Goal: Task Accomplishment & Management: Manage account settings

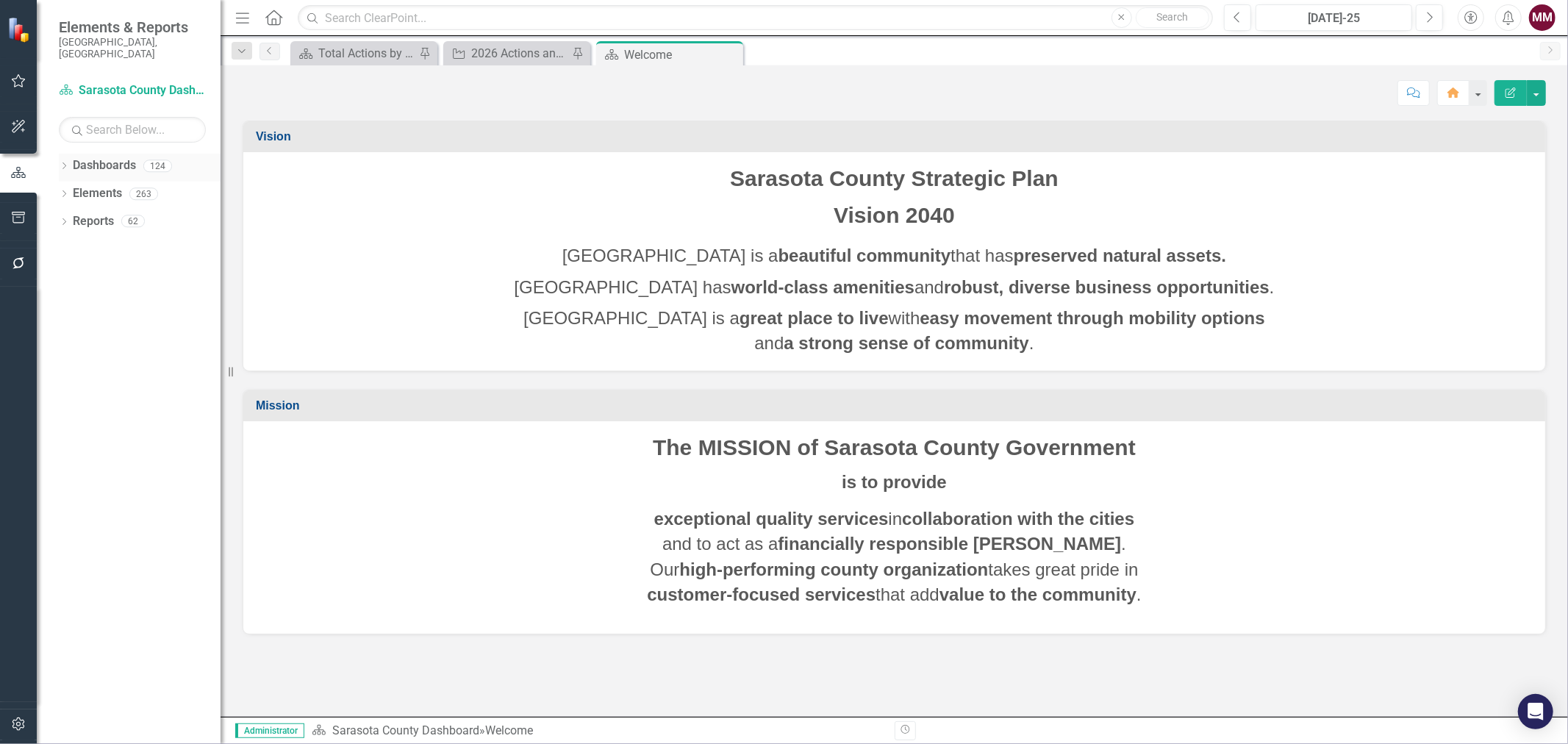
click at [63, 162] on icon at bounding box center [64, 166] width 4 height 6
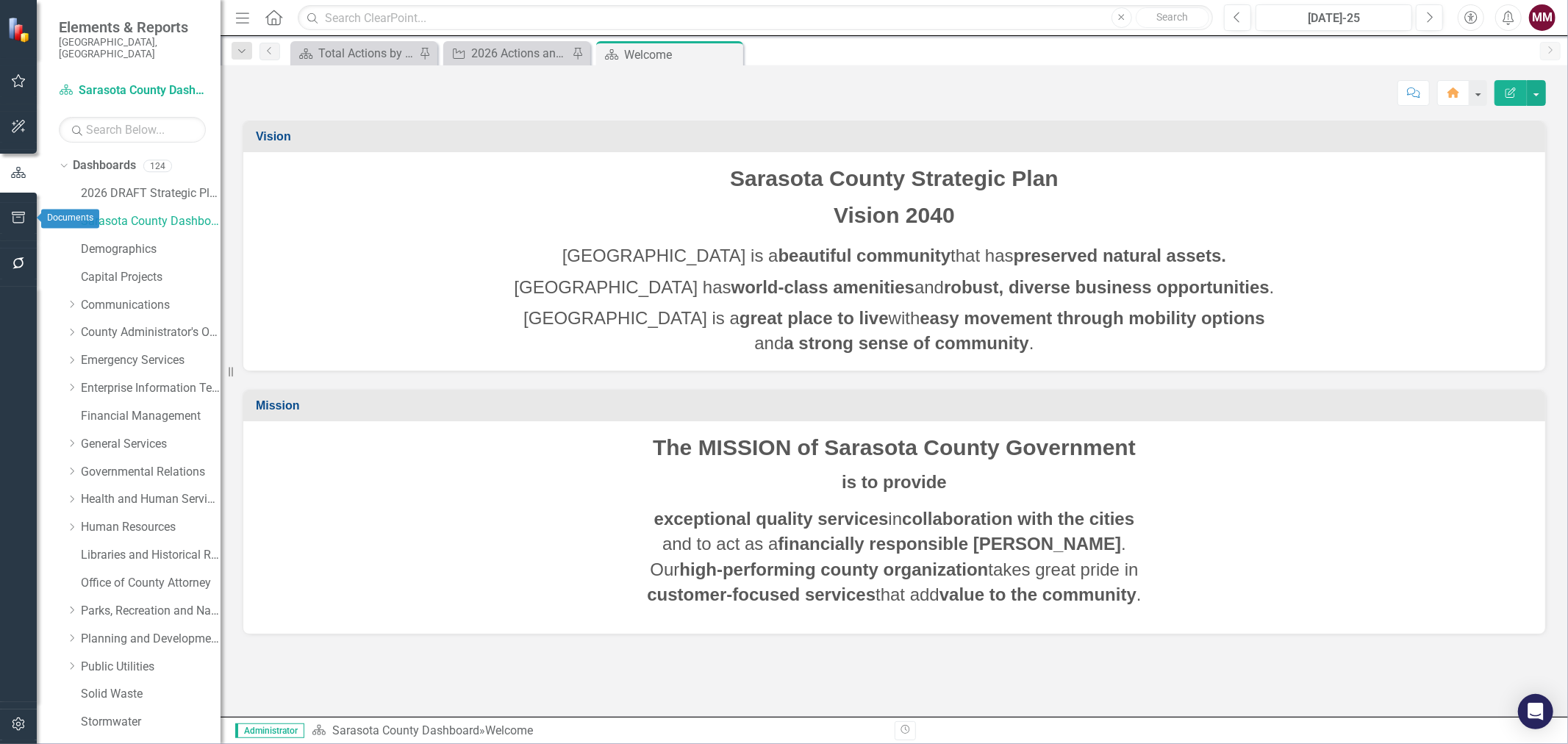
click at [18, 218] on icon "button" at bounding box center [19, 217] width 16 height 12
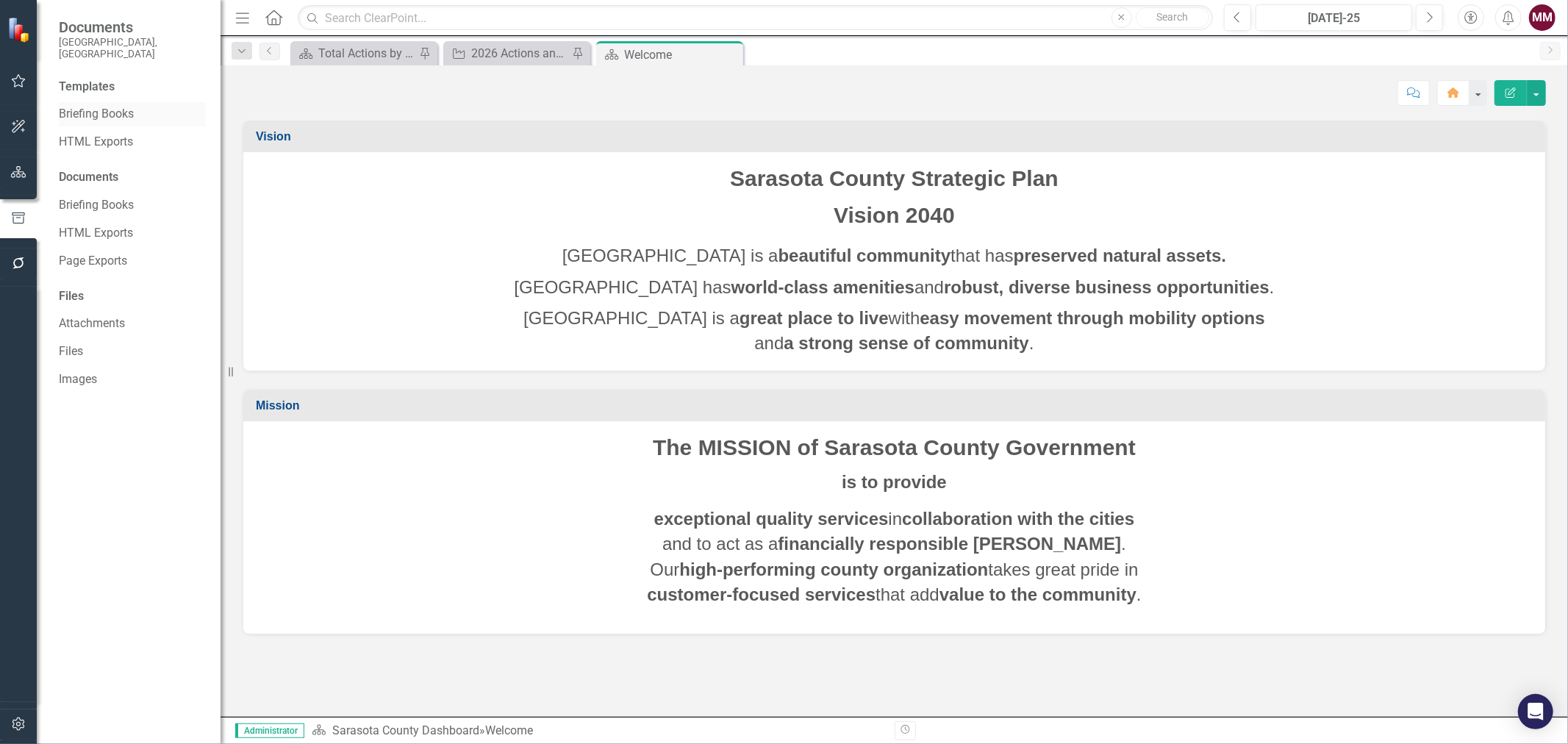
click at [94, 106] on link "Briefing Books" at bounding box center [132, 115] width 147 height 17
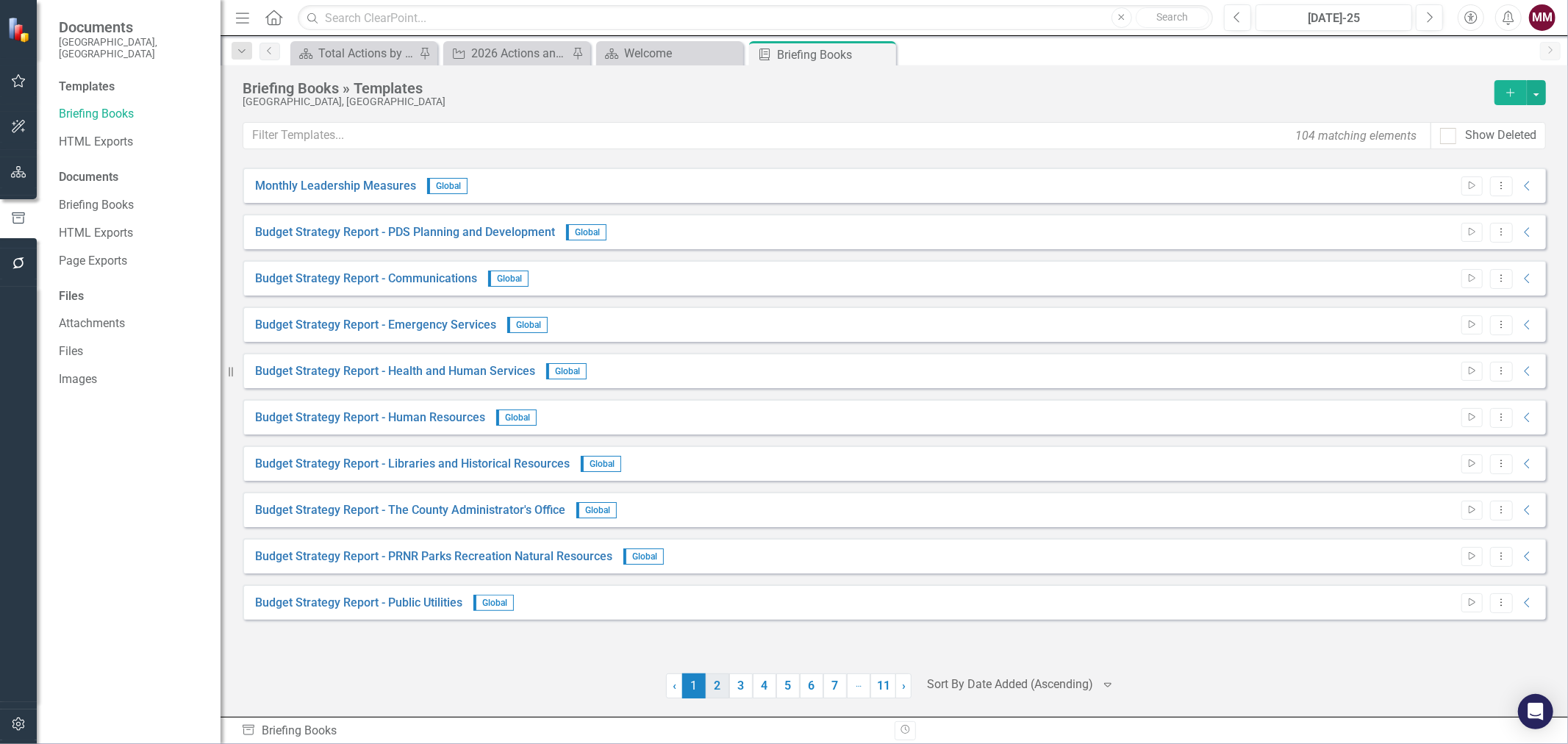
click at [717, 686] on link "2" at bounding box center [718, 685] width 23 height 25
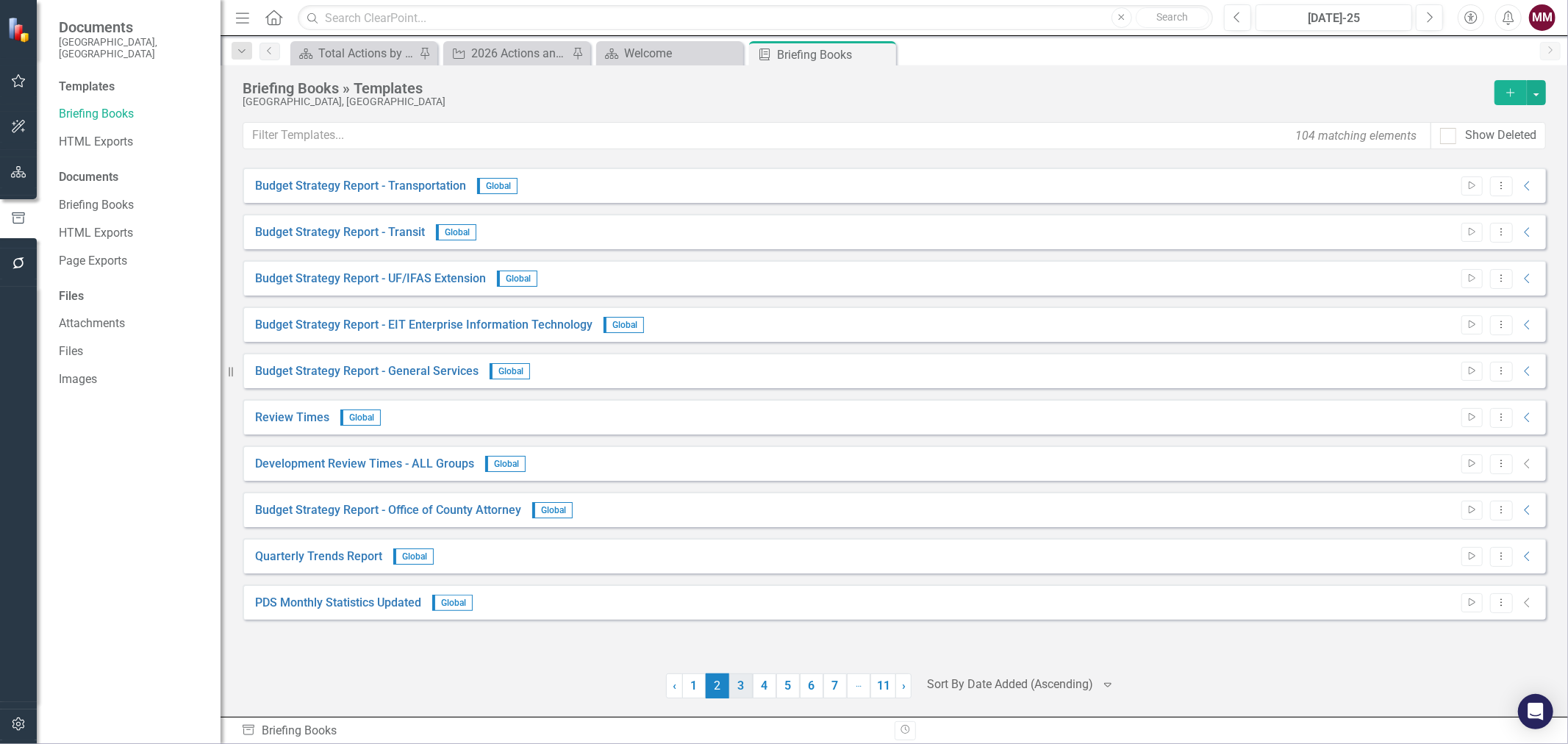
click at [743, 693] on link "3" at bounding box center [741, 685] width 23 height 25
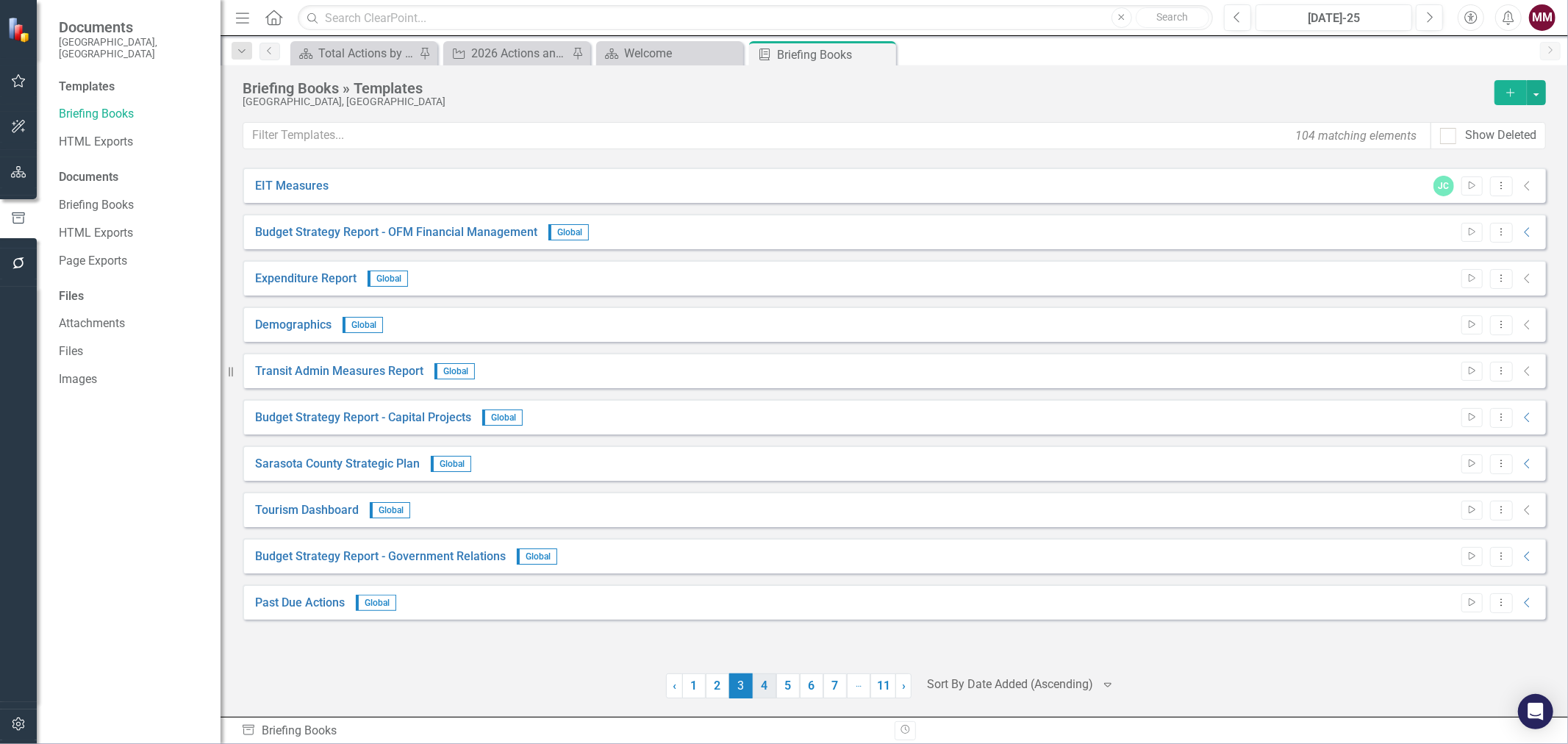
click at [761, 693] on link "4" at bounding box center [764, 685] width 23 height 25
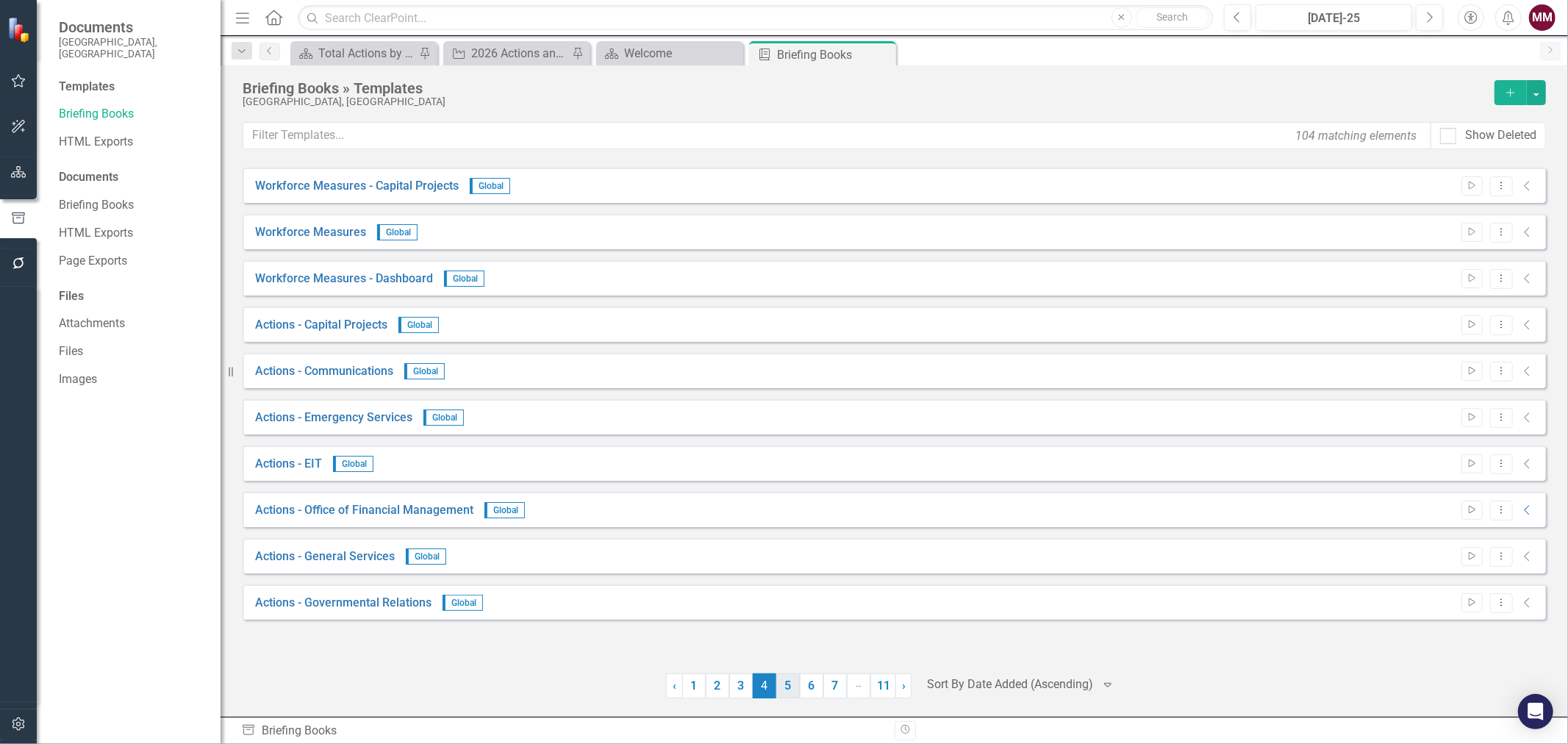
click at [782, 689] on link "5" at bounding box center [788, 685] width 23 height 25
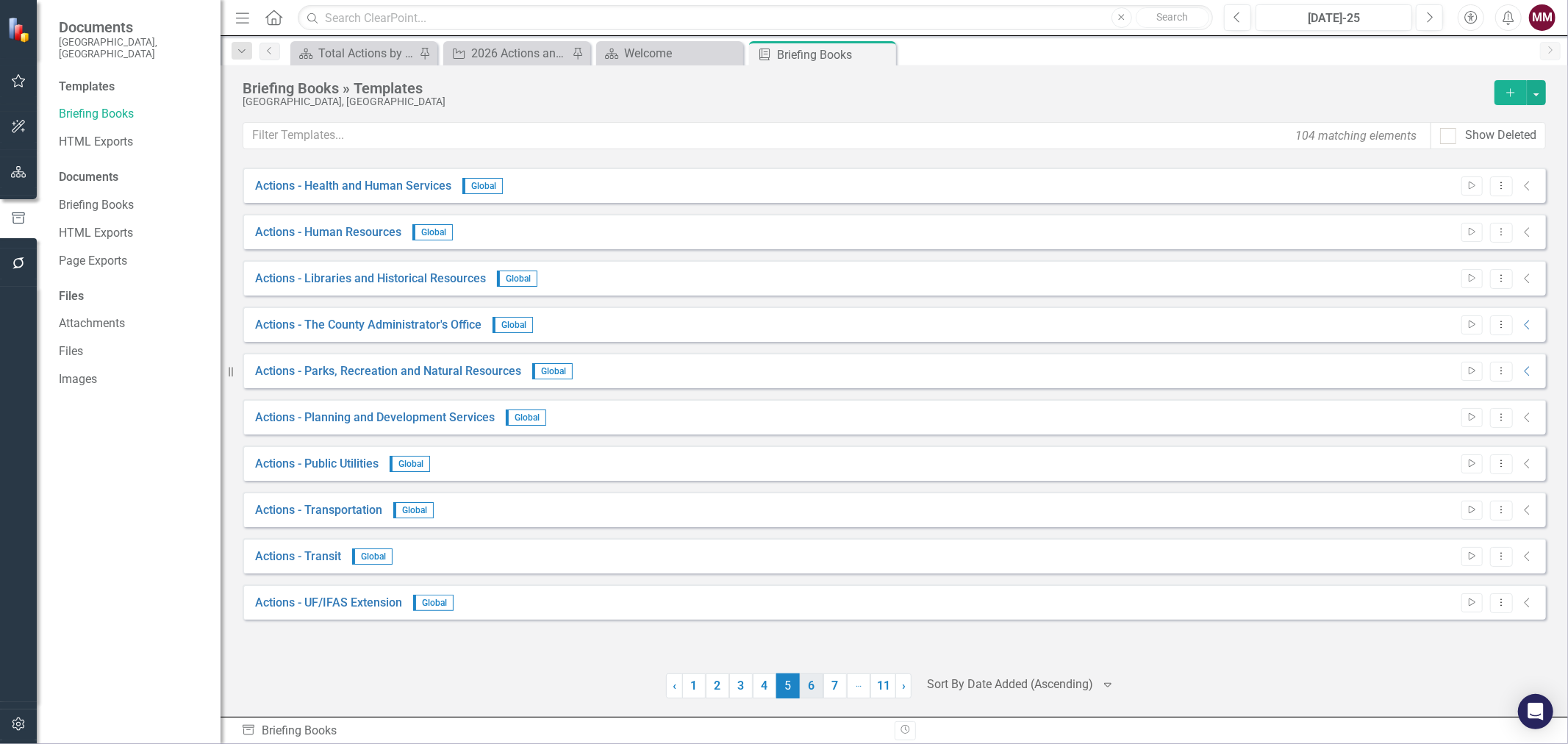
click at [806, 689] on link "6" at bounding box center [811, 685] width 23 height 25
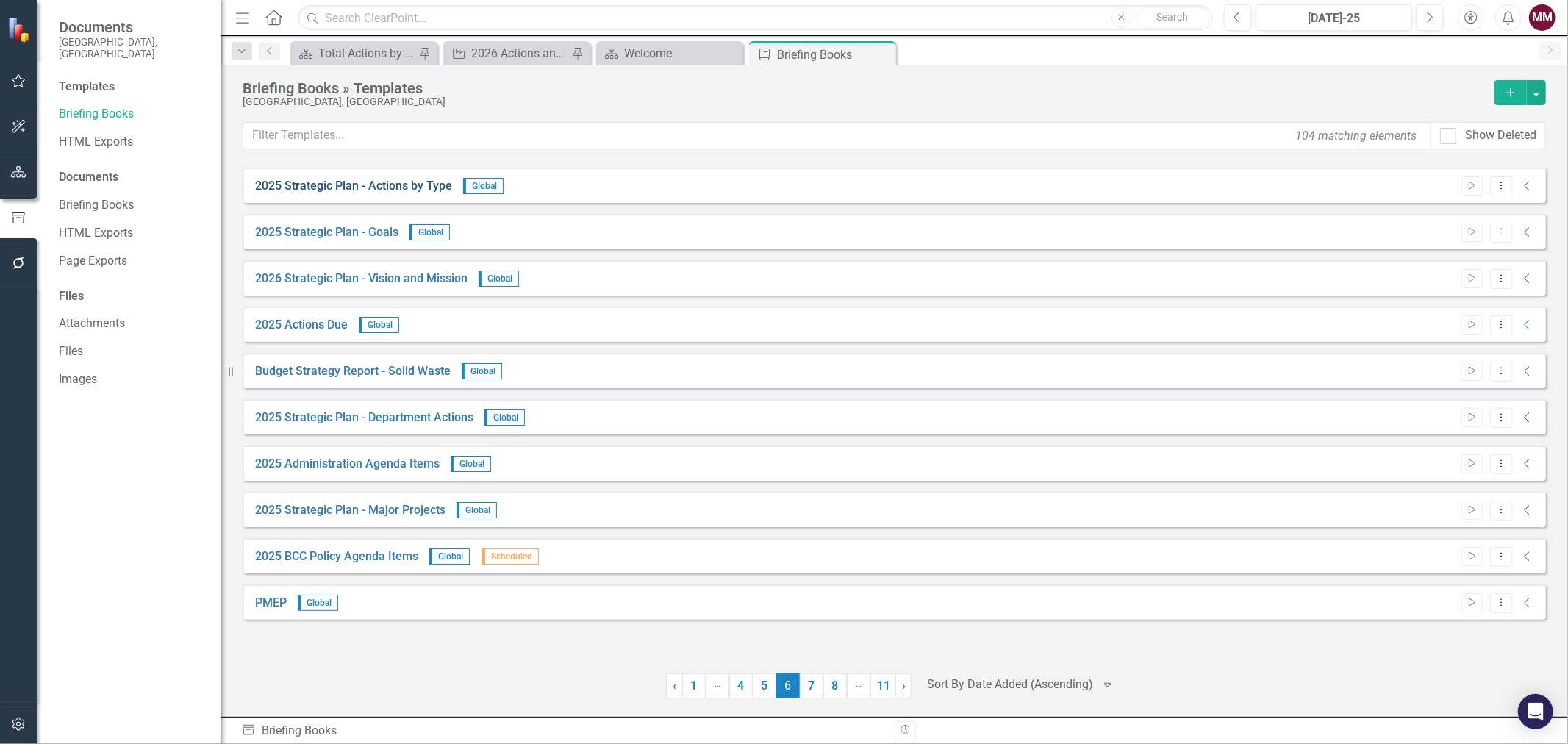
click at [376, 184] on link "2025 Strategic Plan - Actions by Type" at bounding box center [354, 187] width 197 height 17
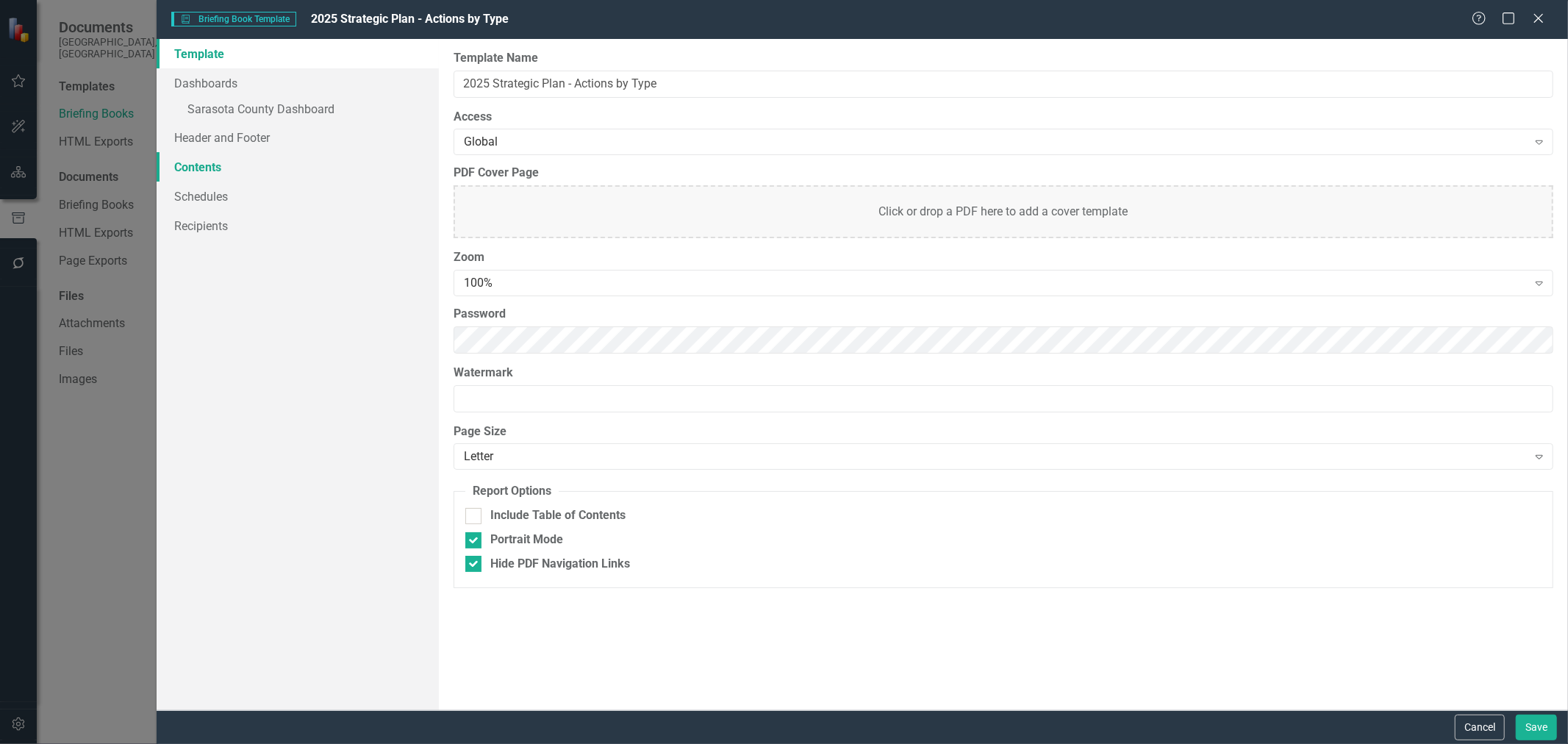
click at [189, 168] on link "Contents" at bounding box center [298, 167] width 283 height 30
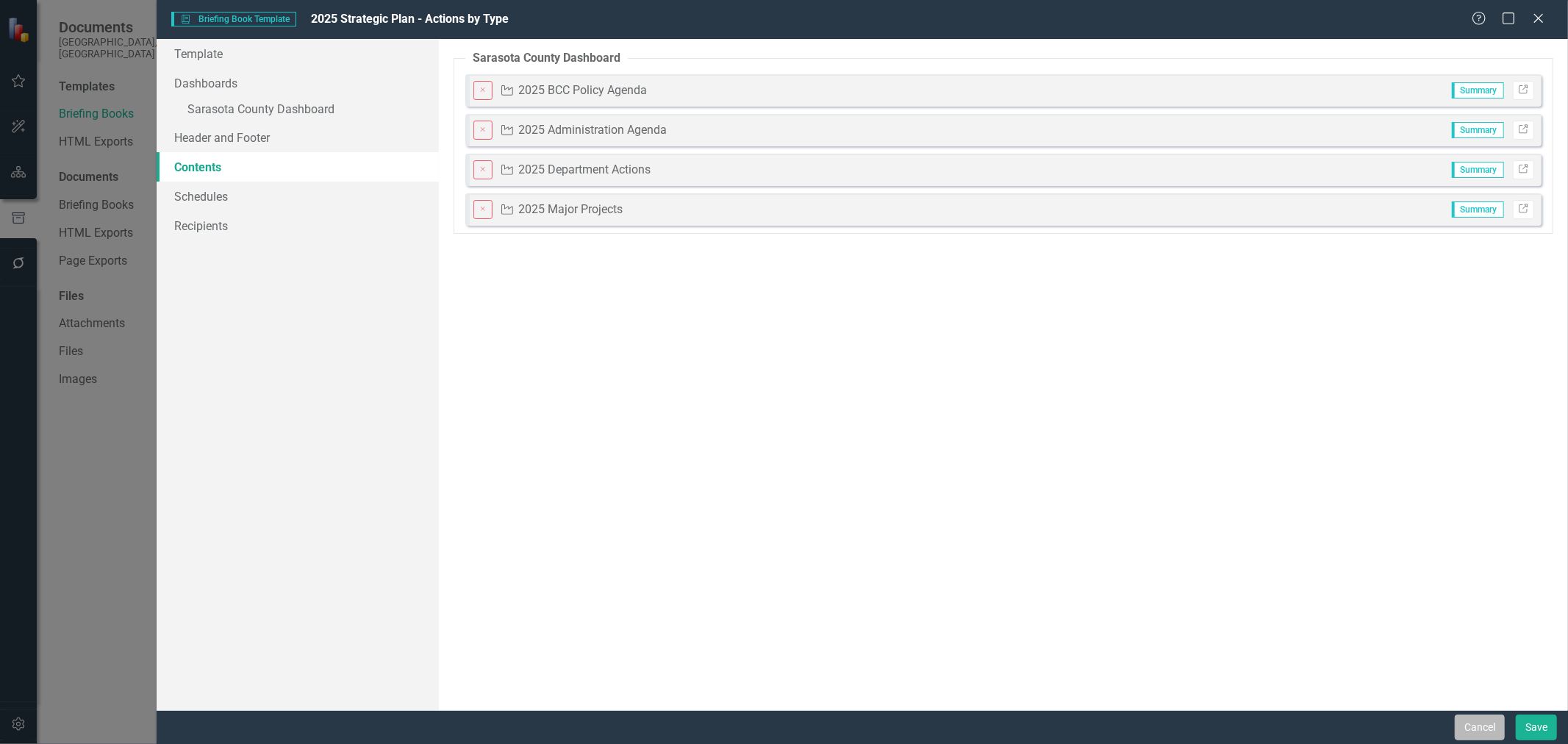
click at [1472, 728] on button "Cancel" at bounding box center [1480, 727] width 50 height 26
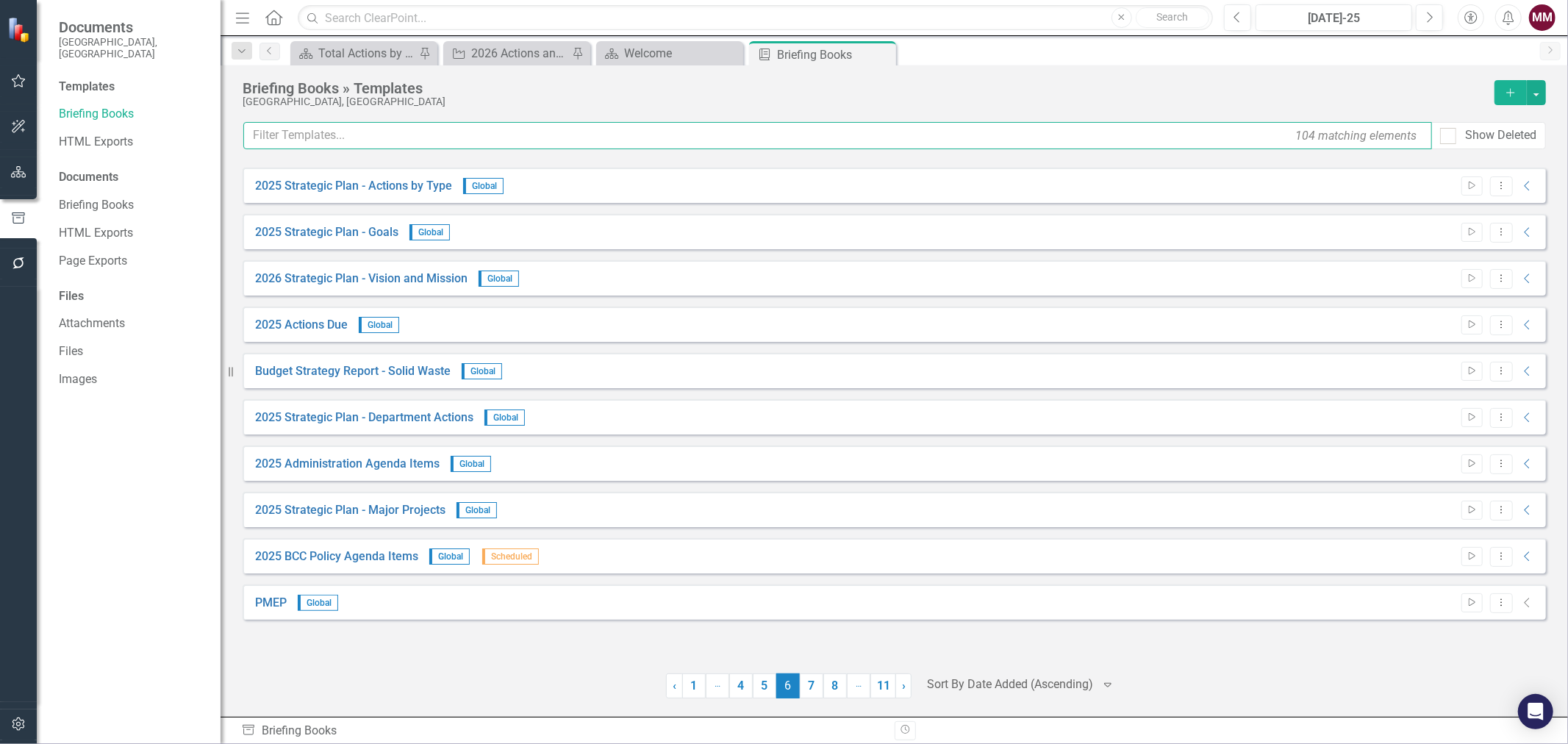
click at [297, 141] on input "text" at bounding box center [838, 135] width 1188 height 27
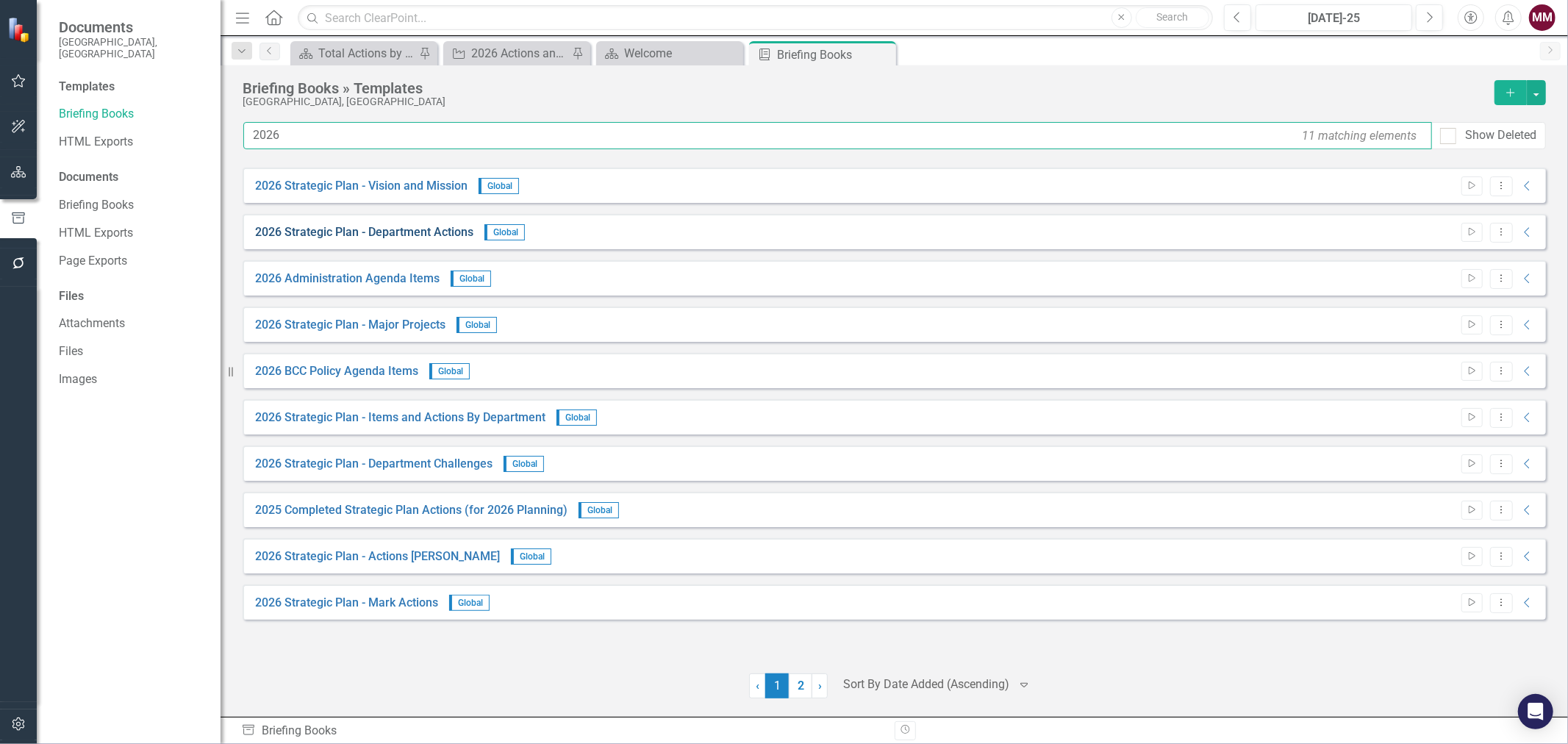
type input "2026"
click at [322, 235] on link "2026 Strategic Plan - Department Actions" at bounding box center [365, 233] width 219 height 17
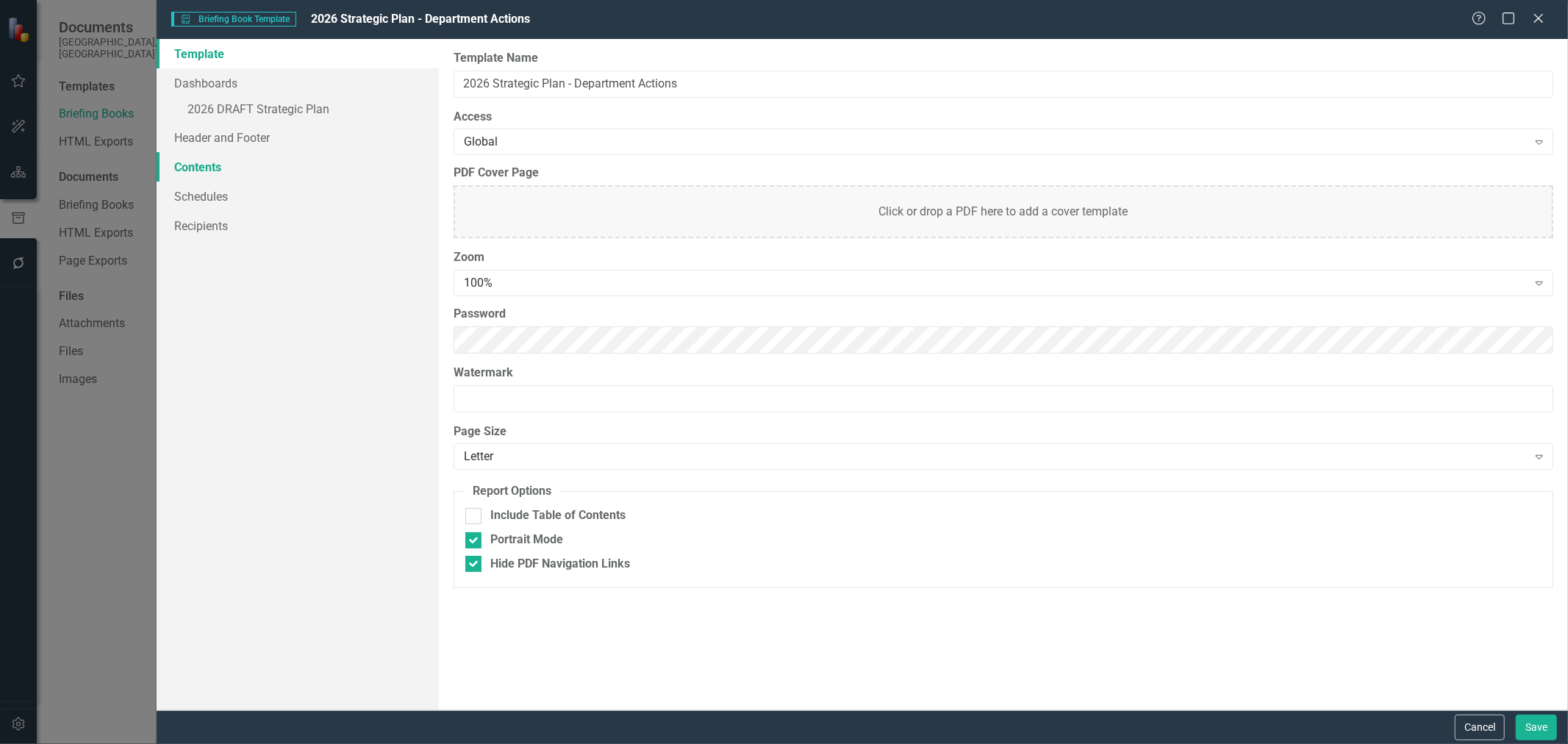
click at [207, 166] on link "Contents" at bounding box center [298, 167] width 283 height 30
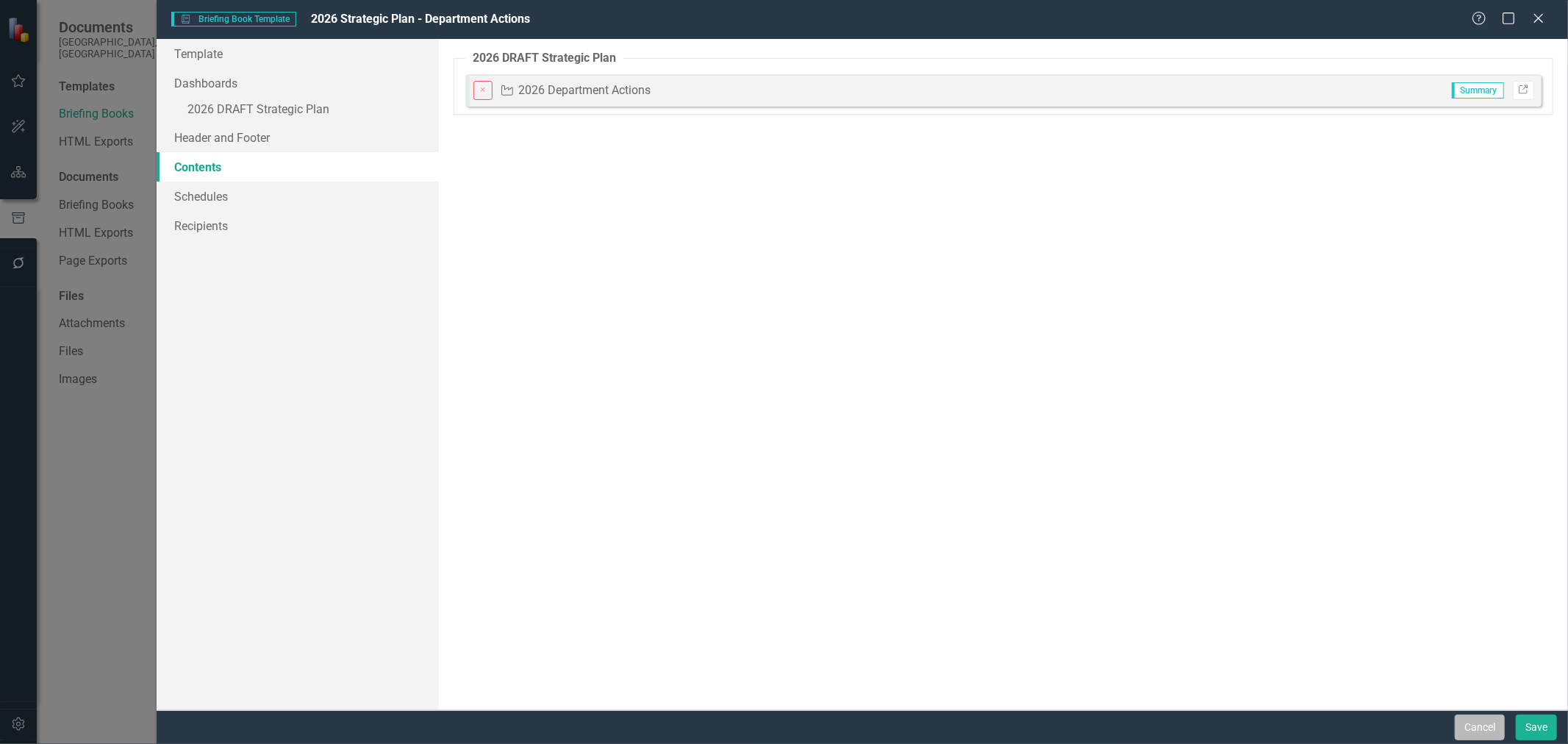
click at [1479, 723] on button "Cancel" at bounding box center [1480, 727] width 50 height 26
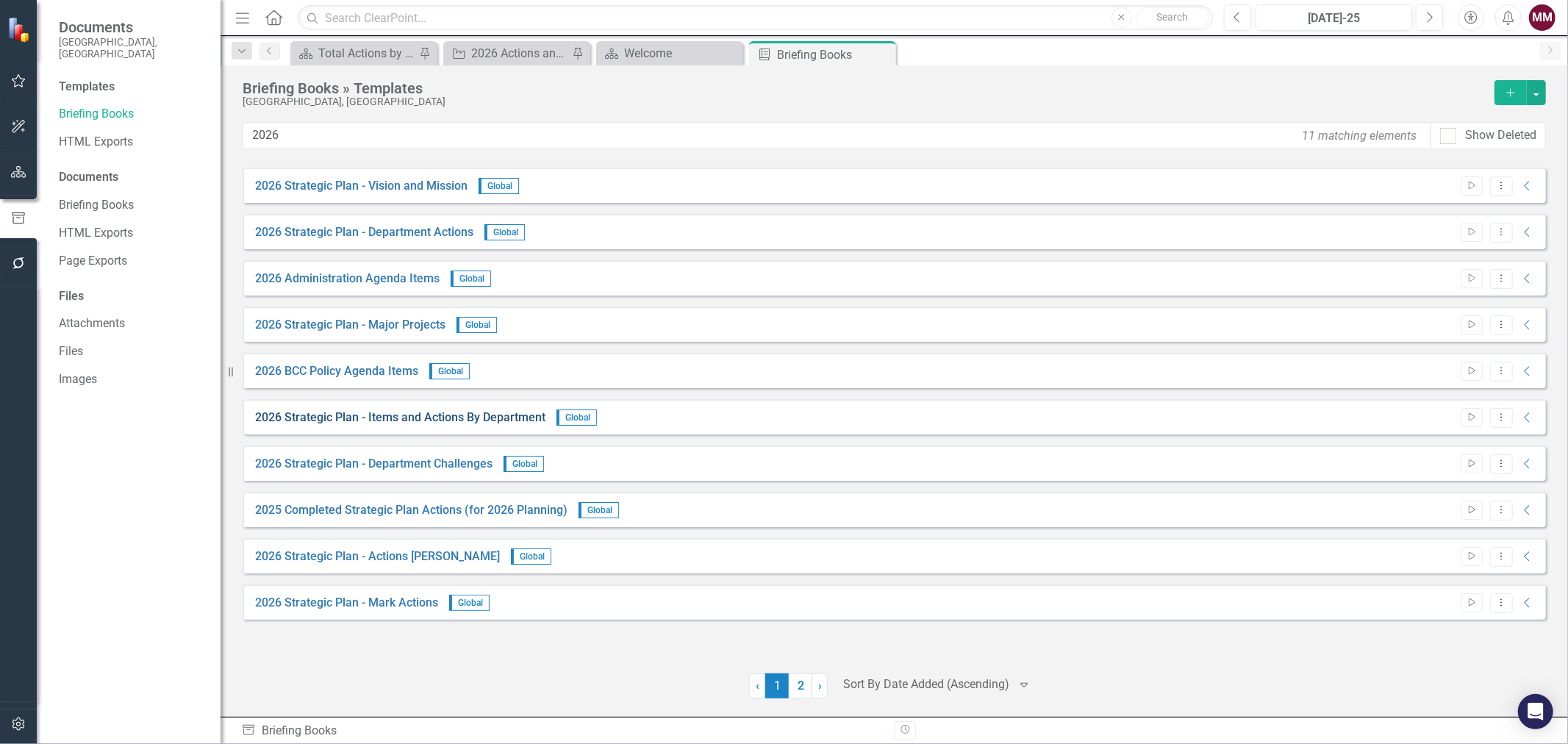
click at [437, 419] on link "2026 Strategic Plan - Items and Actions By Department" at bounding box center [401, 418] width 290 height 17
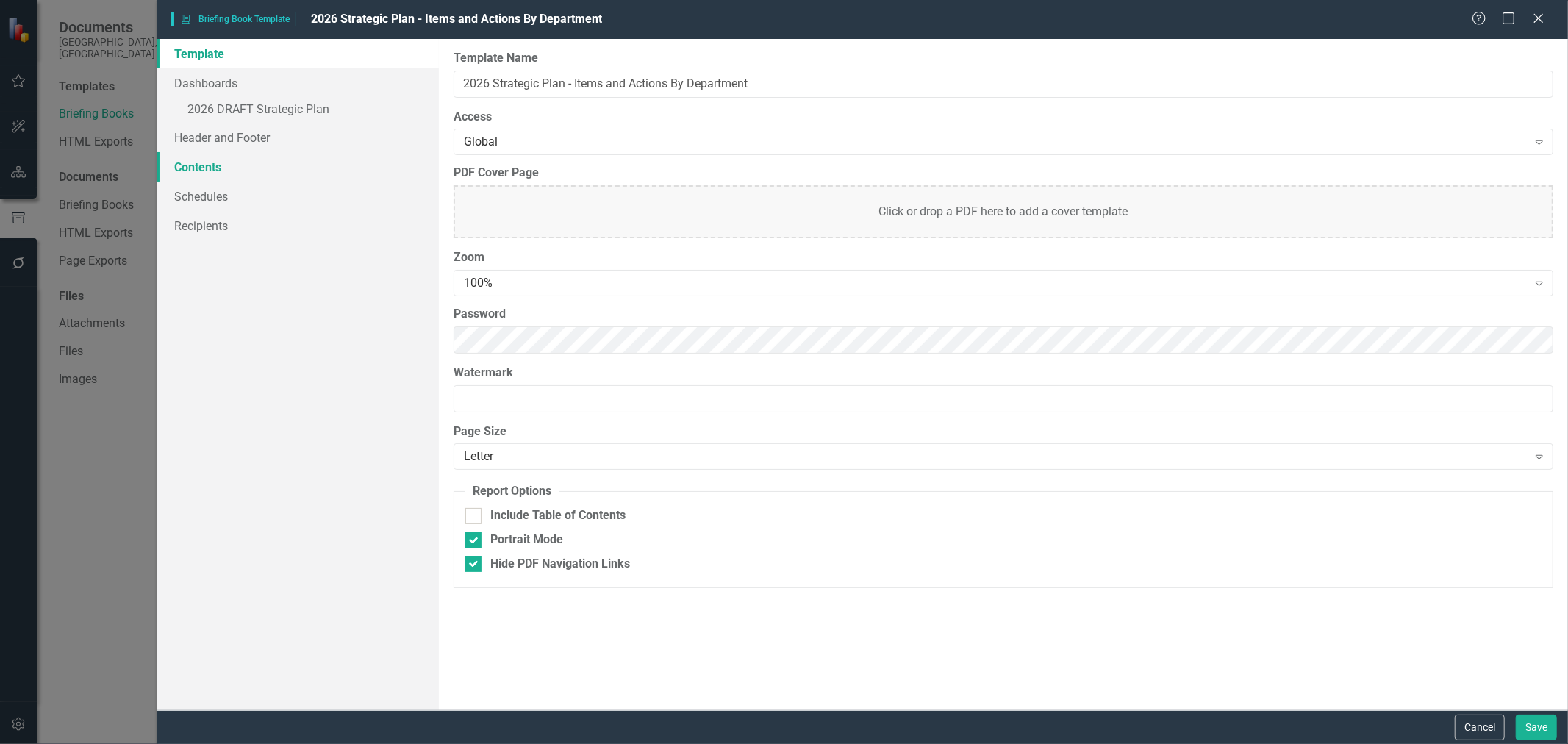
click at [193, 171] on link "Contents" at bounding box center [298, 167] width 283 height 30
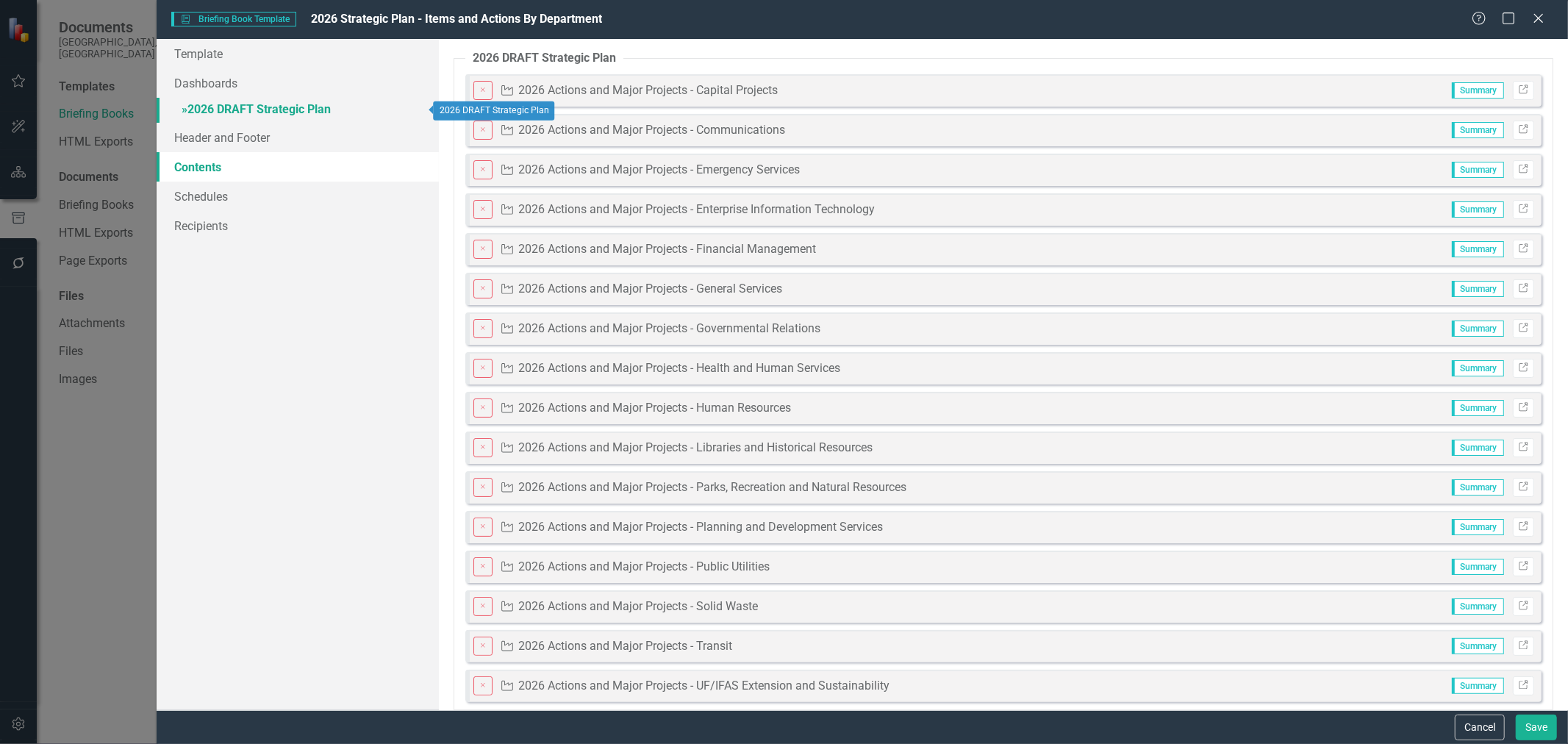
click at [226, 107] on link "» 2026 DRAFT Strategic Plan" at bounding box center [298, 110] width 283 height 26
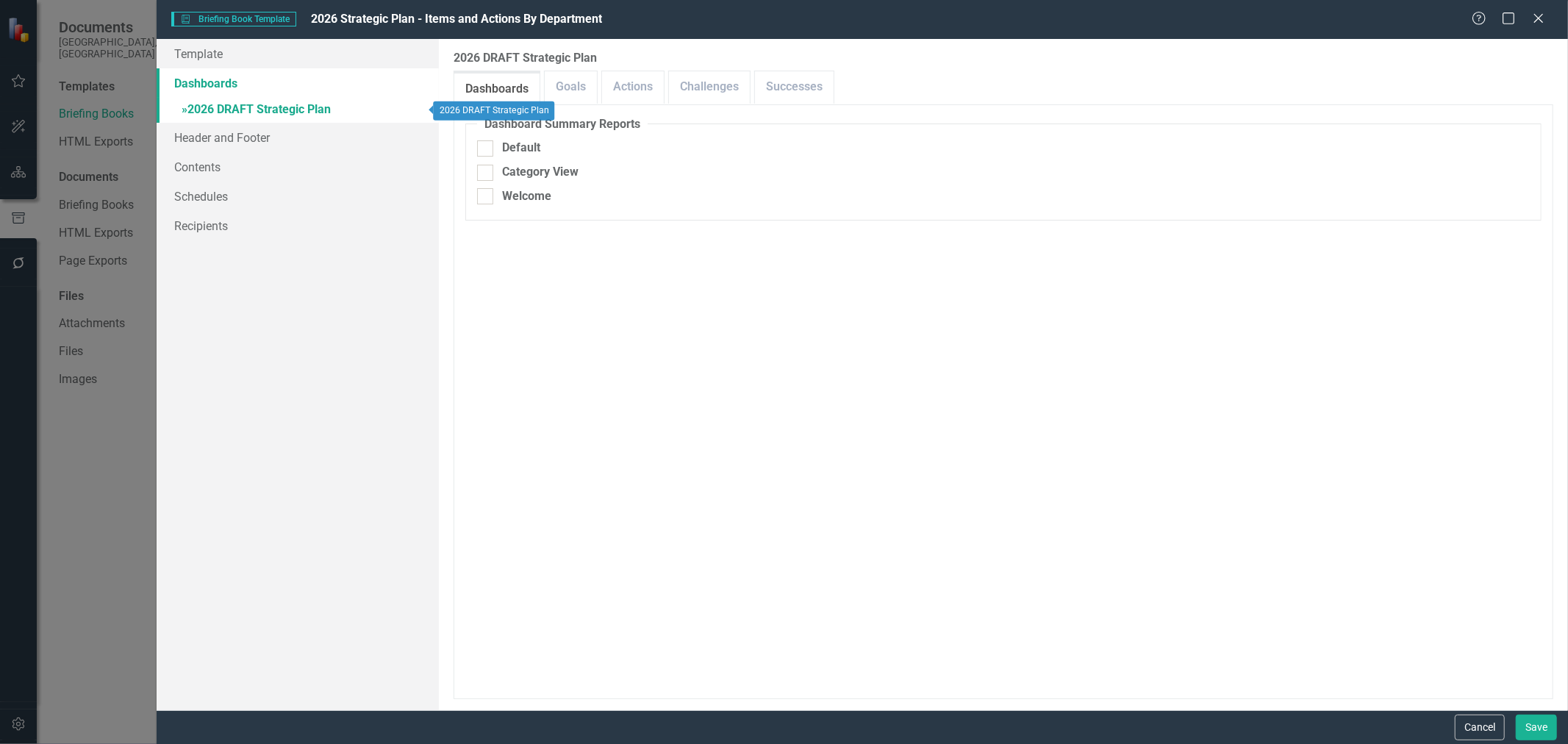
checkbox input "false"
click at [628, 85] on link "Actions" at bounding box center [633, 87] width 62 height 31
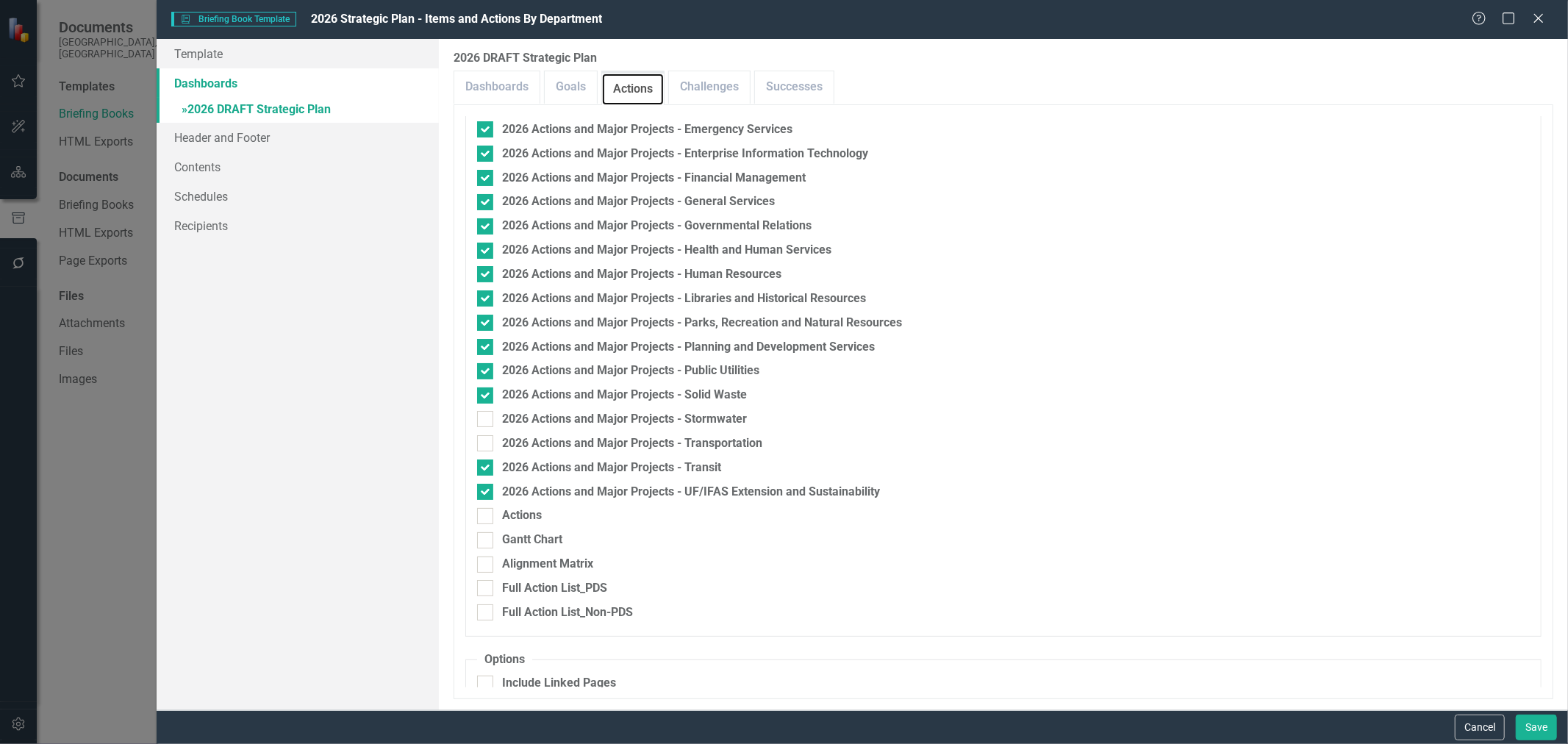
scroll to position [899, 0]
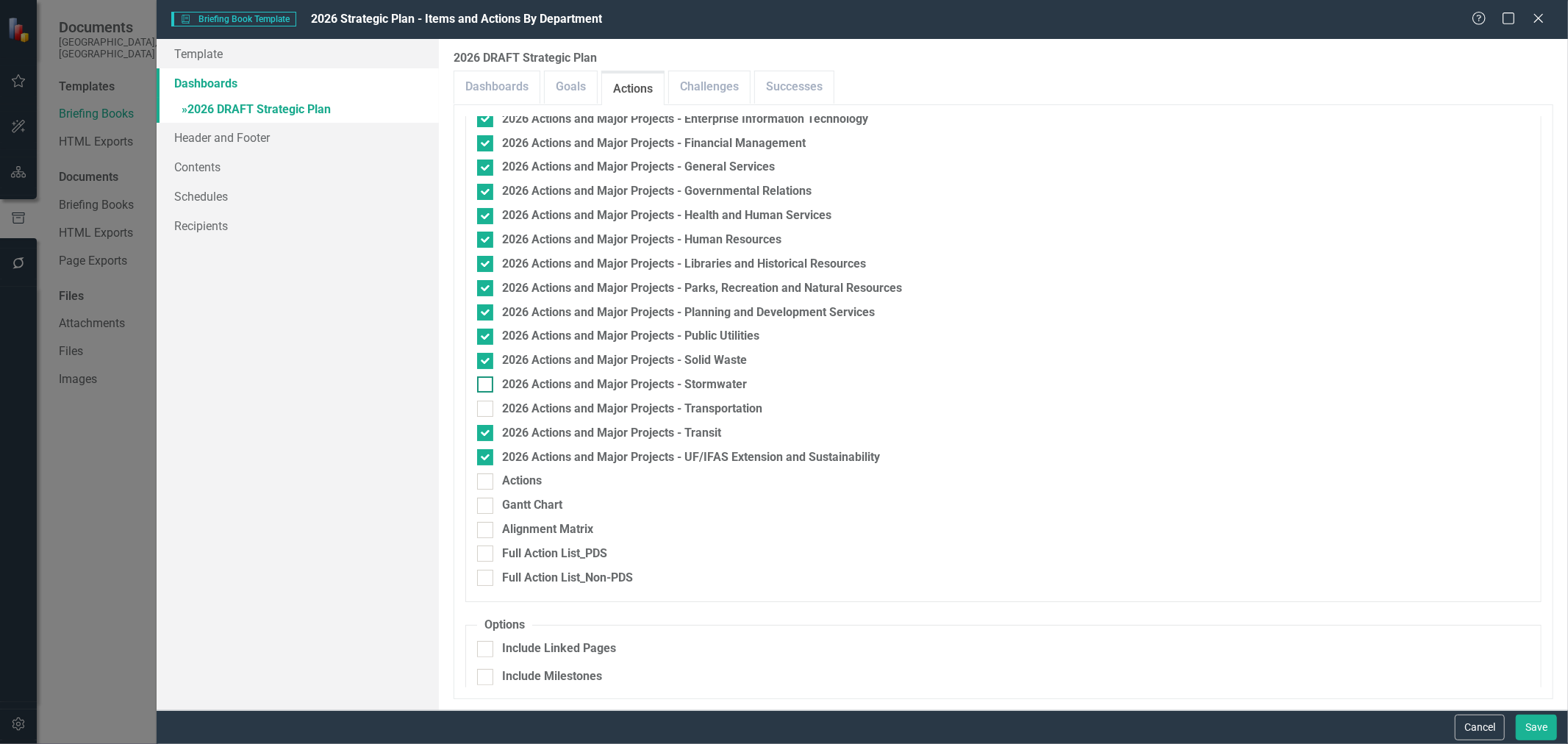
click at [485, 384] on input "2026 Actions and Major Projects - Stormwater" at bounding box center [482, 381] width 9 height 9
checkbox input "true"
click at [484, 408] on input "2026 Actions and Major Projects - Transportation" at bounding box center [482, 405] width 9 height 9
checkbox input "true"
click at [1539, 724] on button "Save" at bounding box center [1536, 727] width 41 height 26
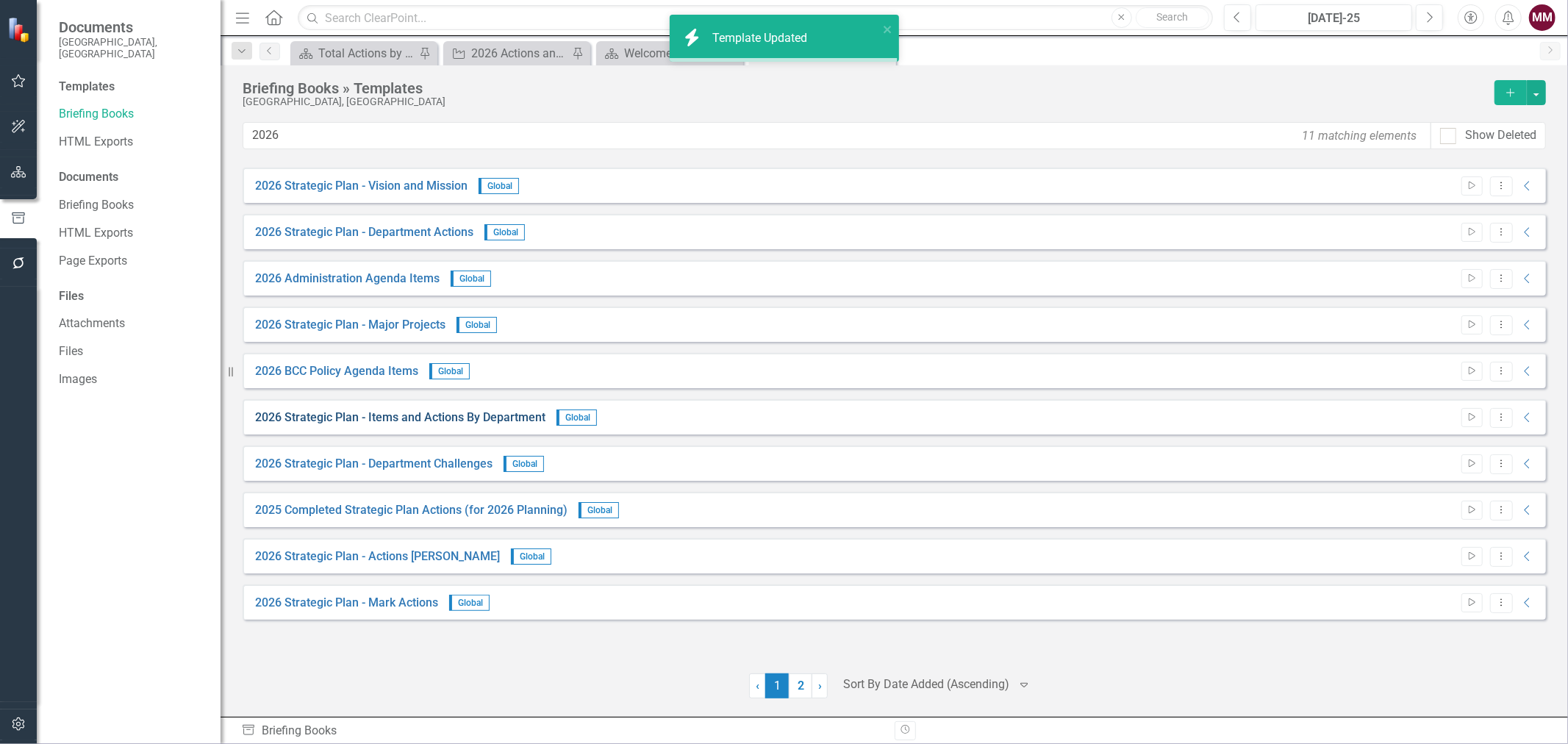
click at [437, 413] on link "2026 Strategic Plan - Items and Actions By Department" at bounding box center [401, 418] width 290 height 17
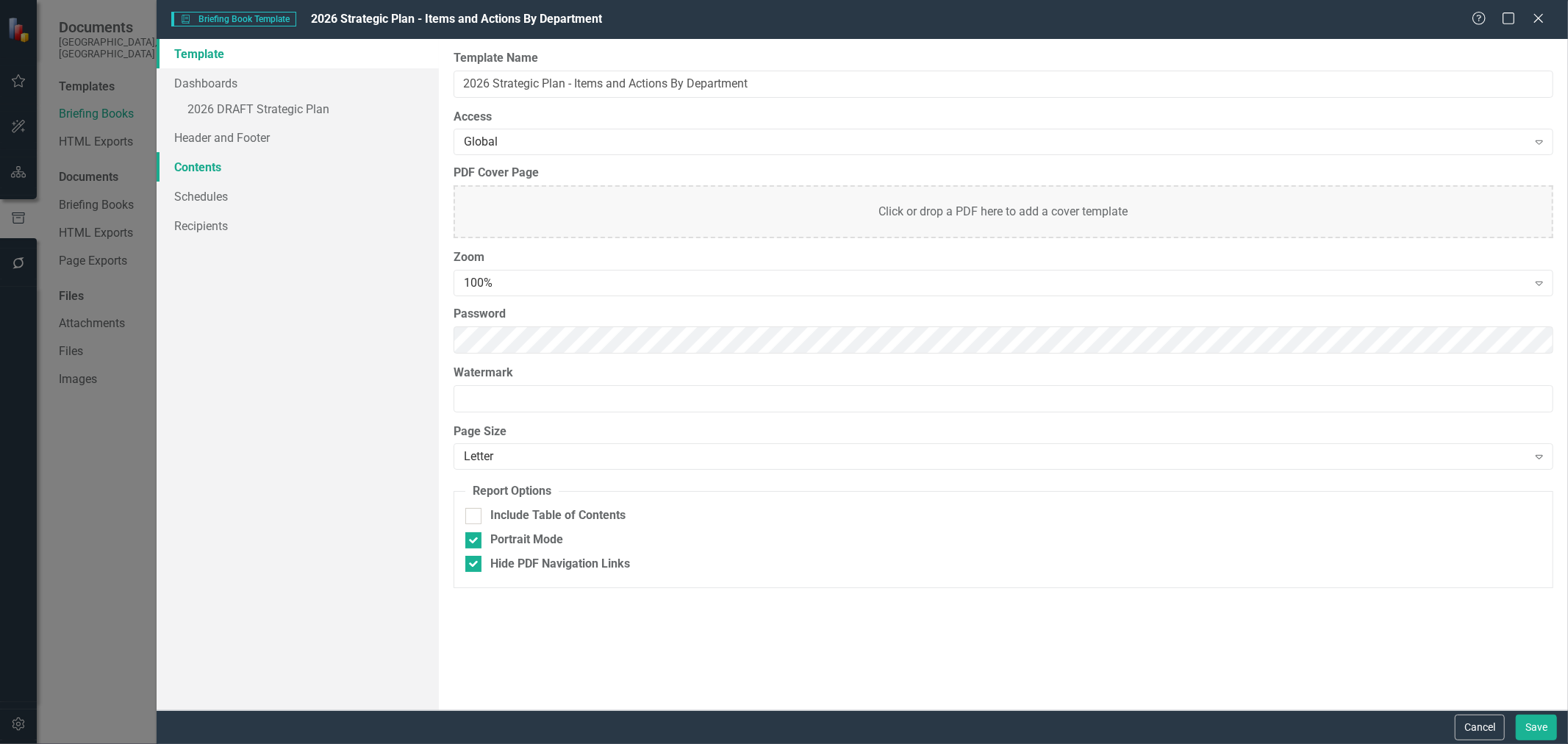
click at [198, 159] on link "Contents" at bounding box center [298, 167] width 283 height 30
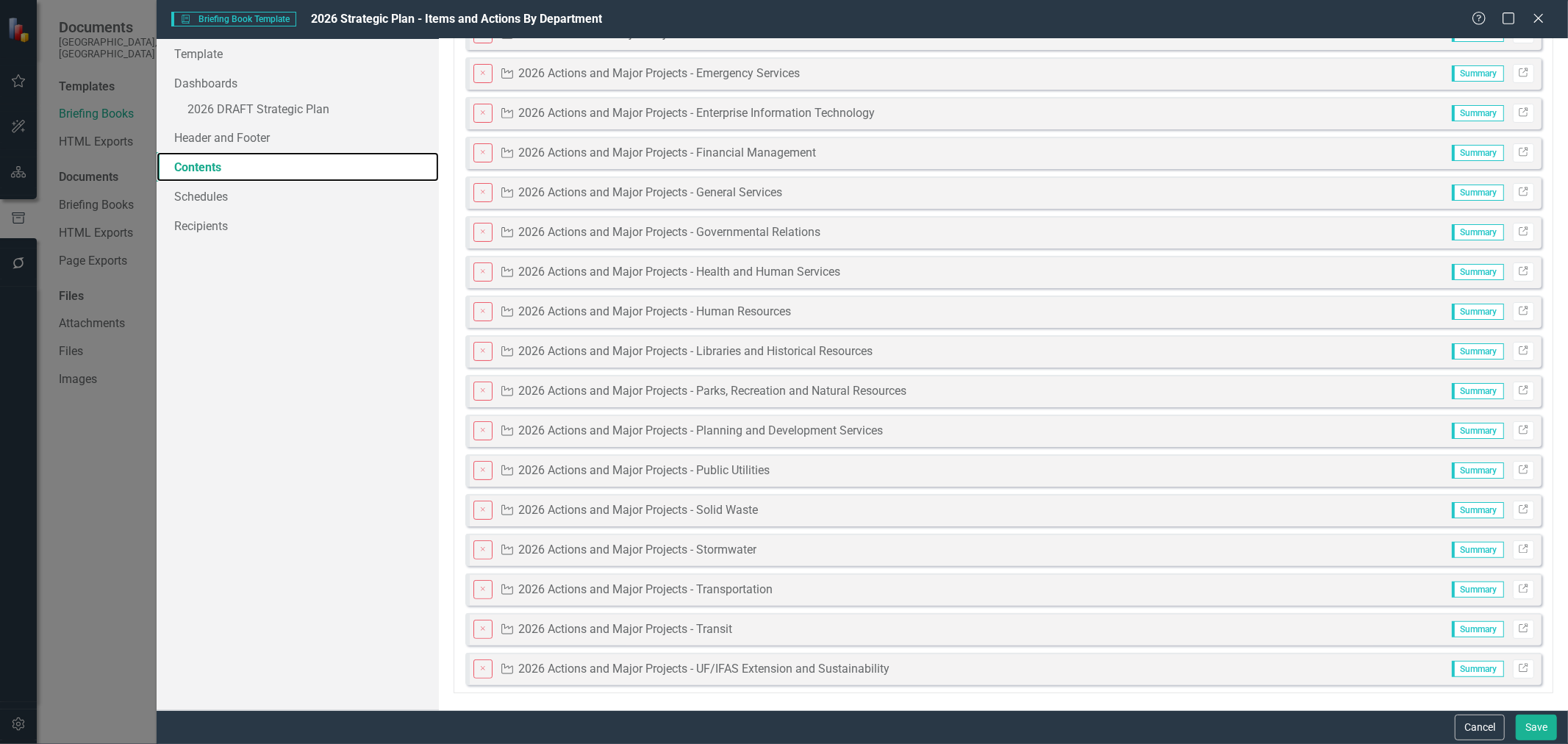
scroll to position [100, 0]
drag, startPoint x: 1466, startPoint y: 731, endPoint x: 1040, endPoint y: 463, distance: 503.3
click at [1466, 725] on button "Cancel" at bounding box center [1480, 727] width 50 height 26
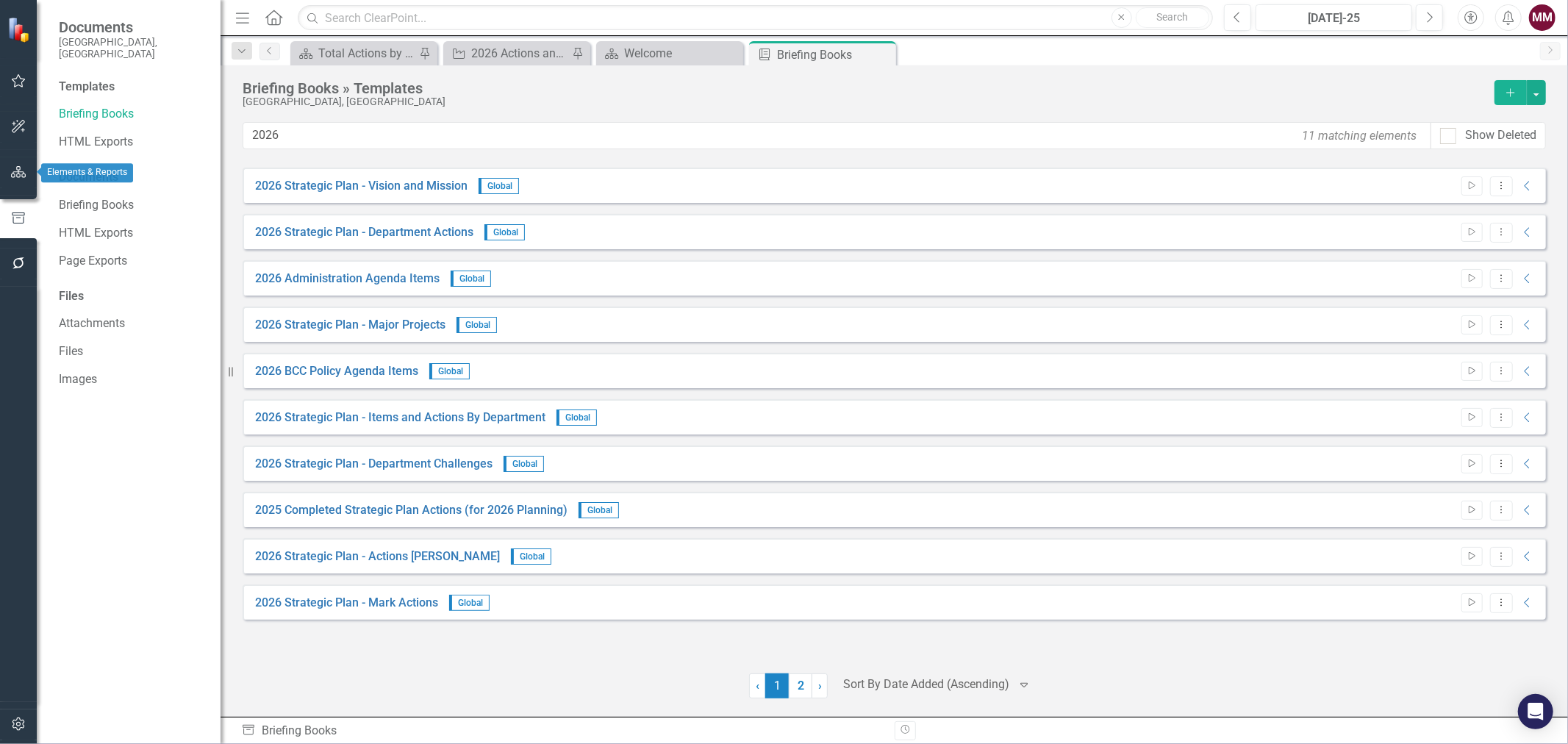
click at [11, 173] on icon "button" at bounding box center [19, 172] width 16 height 12
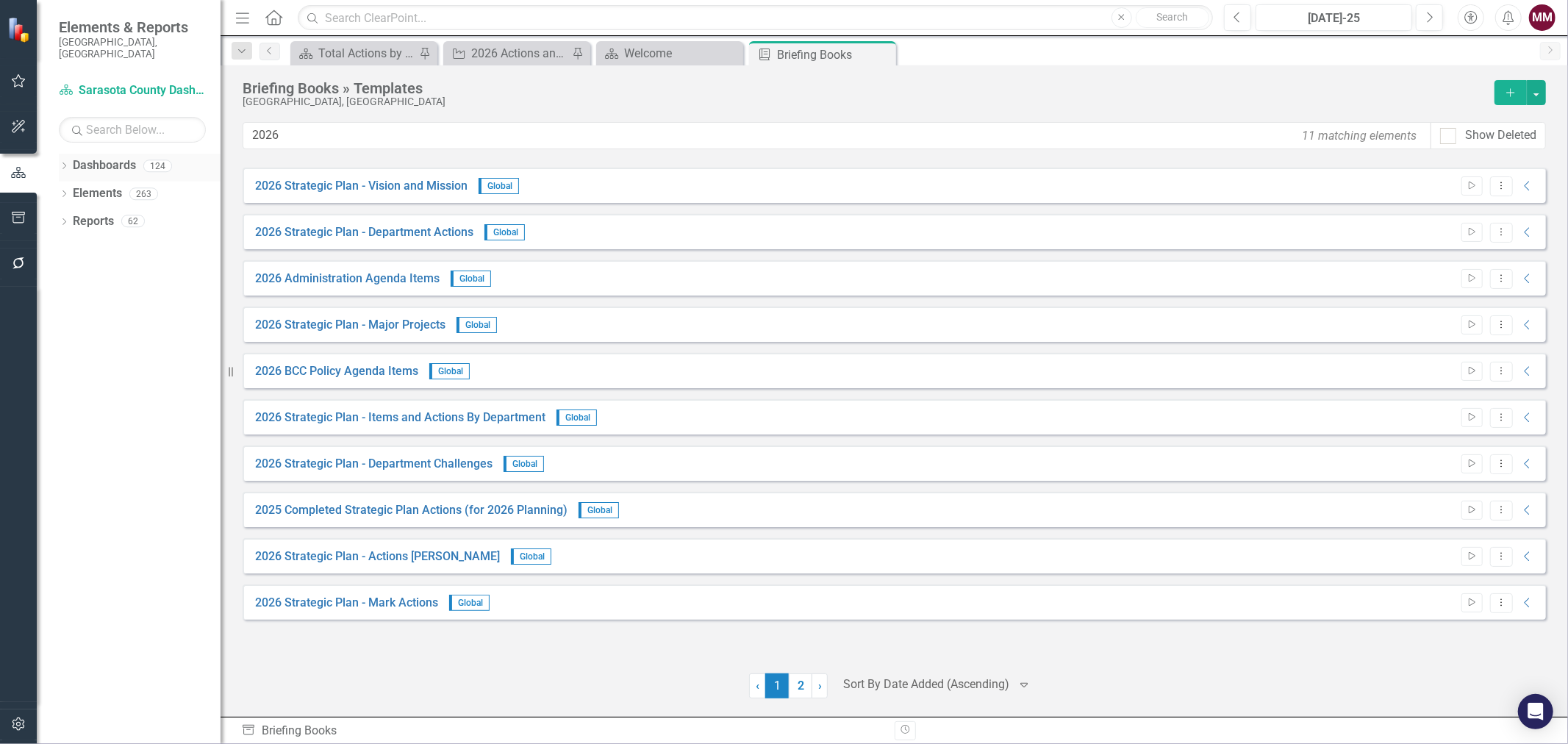
click at [59, 162] on div "Dropdown" at bounding box center [63, 168] width 10 height 12
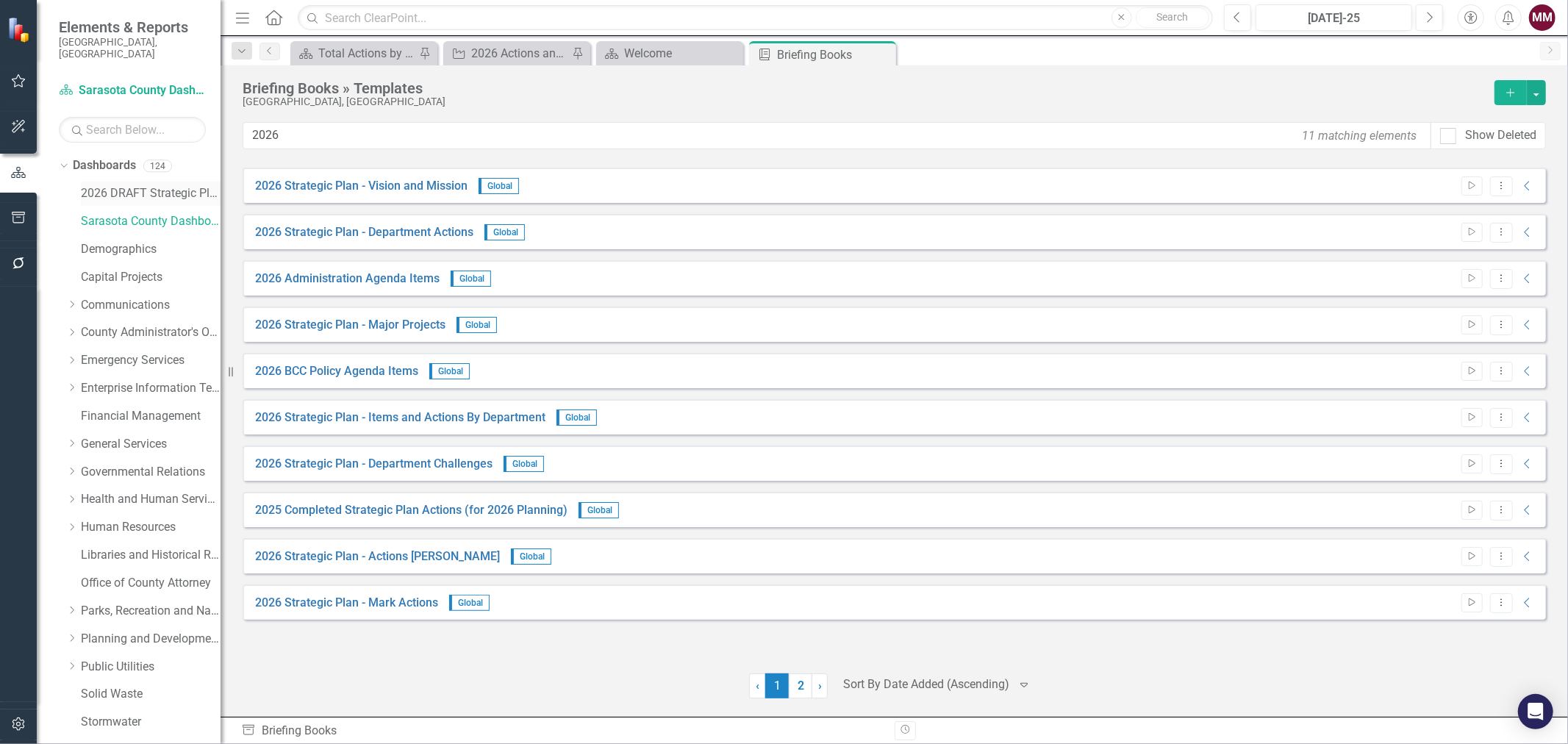
click at [122, 185] on link "2026 DRAFT Strategic Plan" at bounding box center [151, 194] width 140 height 17
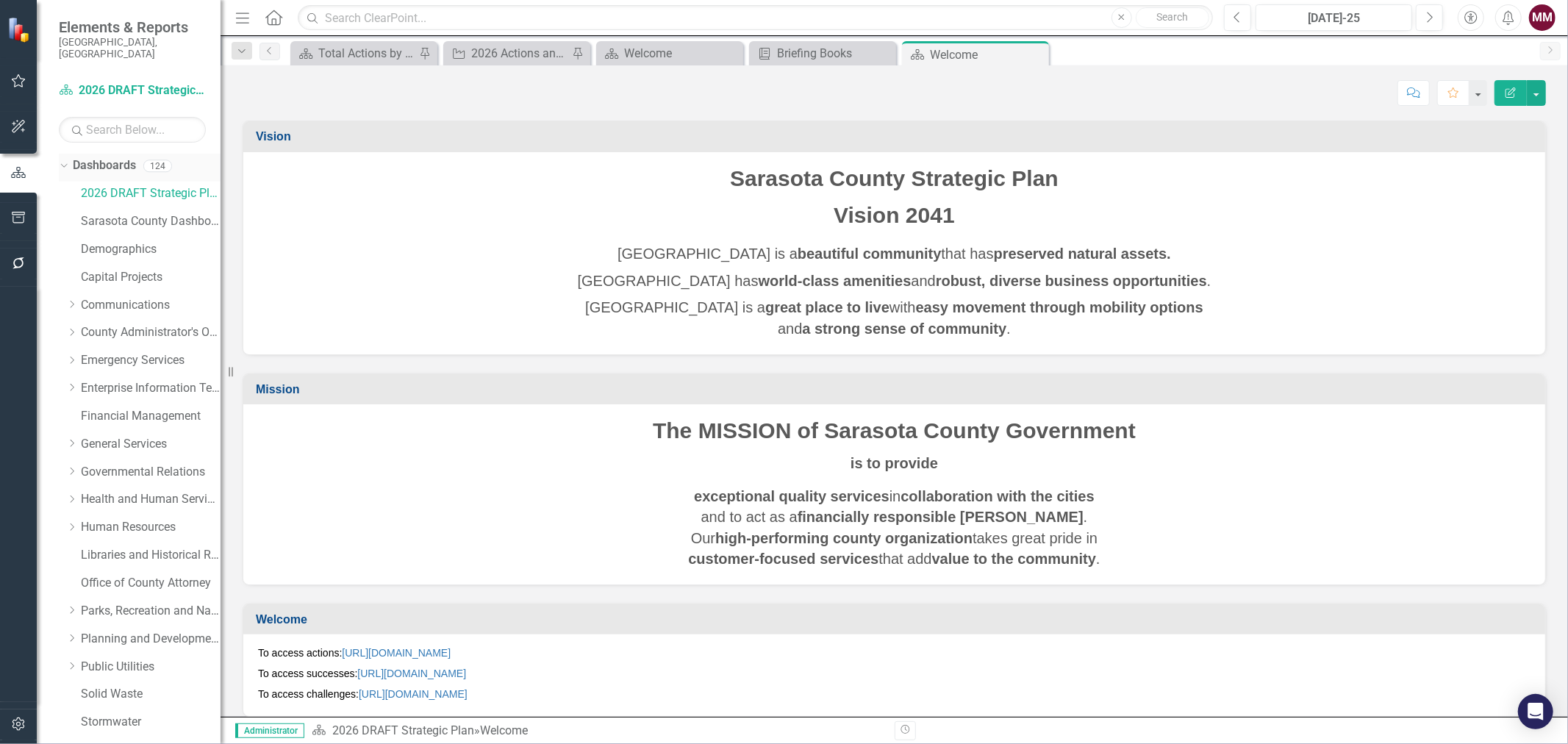
click at [66, 160] on div "Dropdown" at bounding box center [62, 165] width 12 height 10
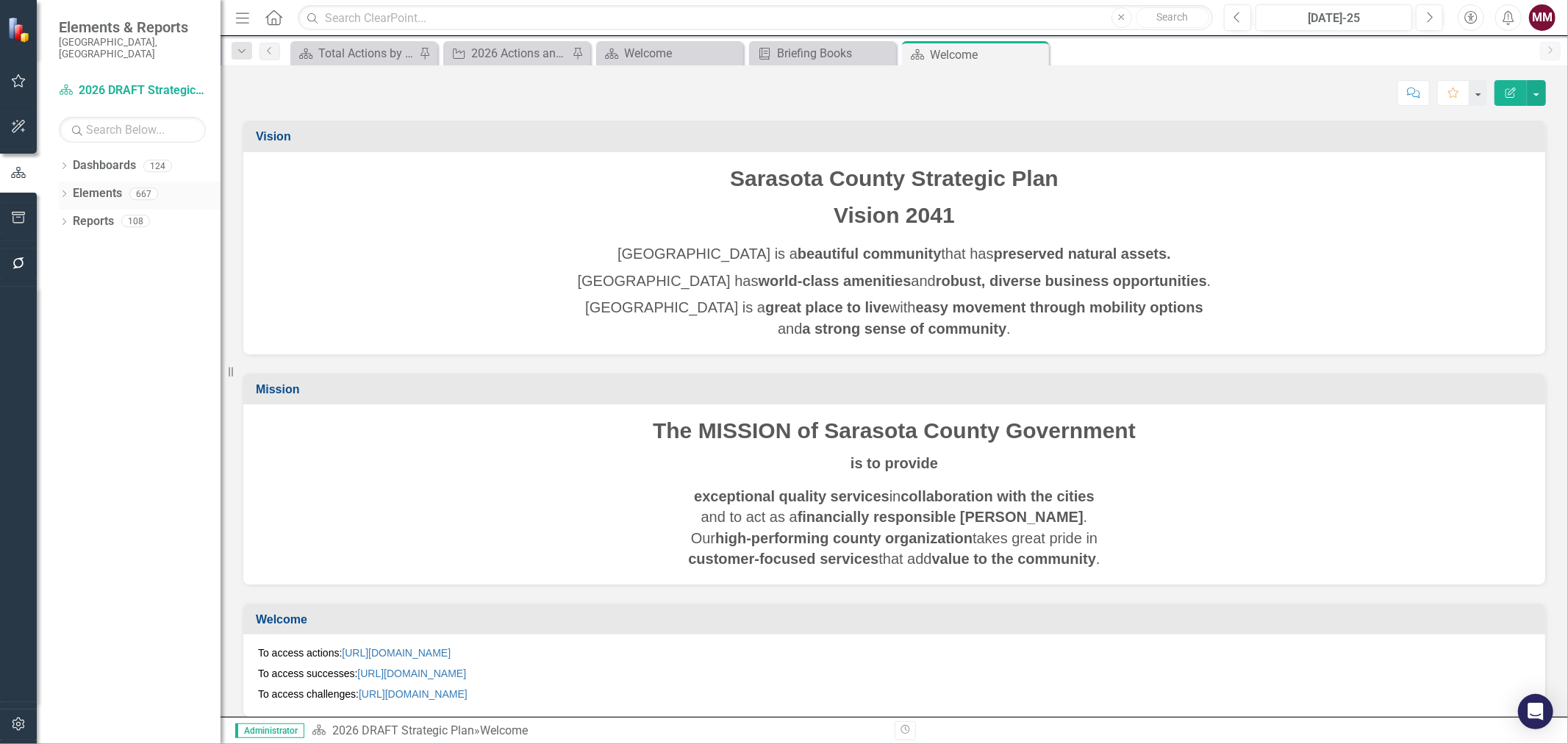
click at [62, 191] on icon "Dropdown" at bounding box center [63, 195] width 10 height 8
click at [112, 241] on link "Action Actions" at bounding box center [110, 250] width 59 height 17
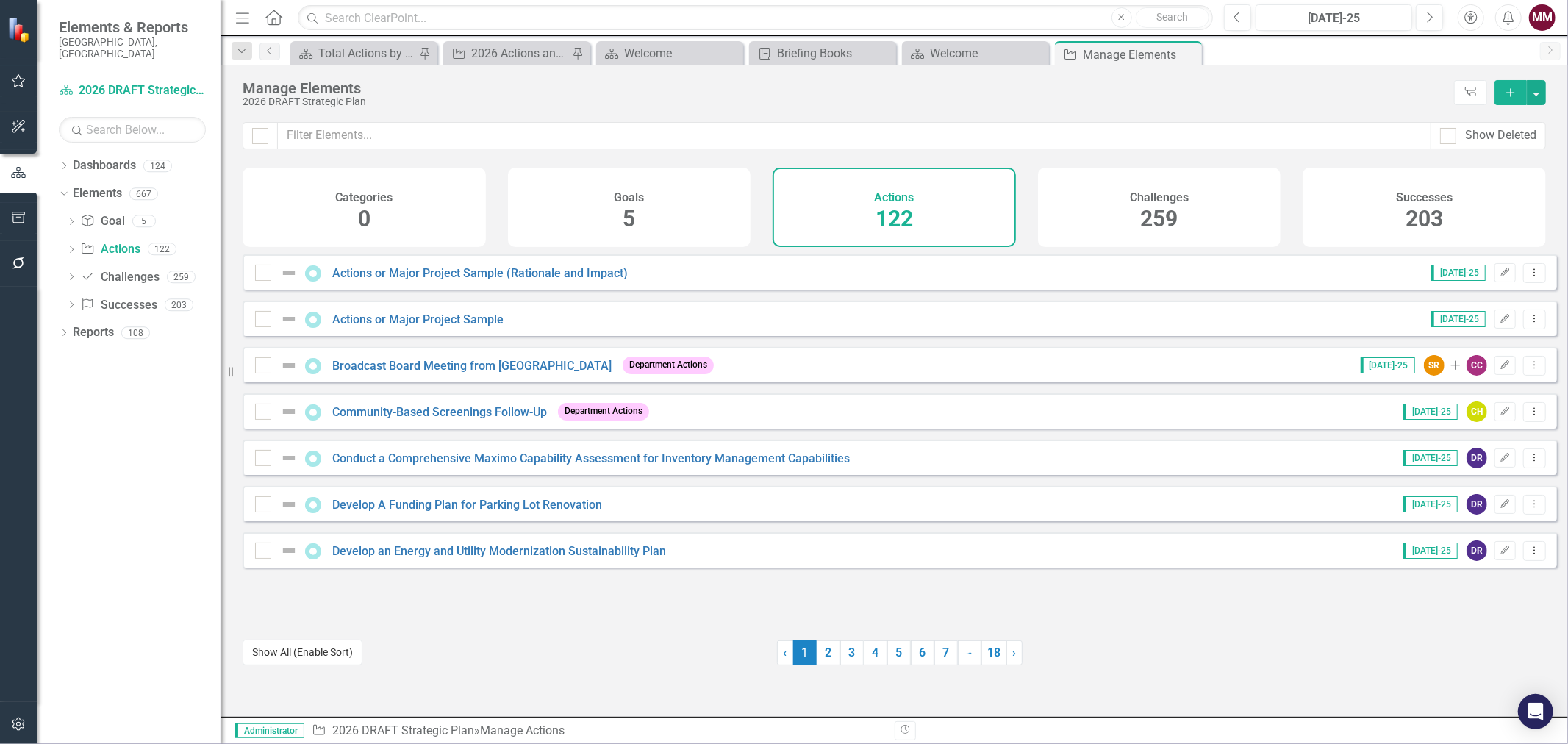
click at [290, 652] on button "Show All (Enable Sort)" at bounding box center [302, 652] width 119 height 26
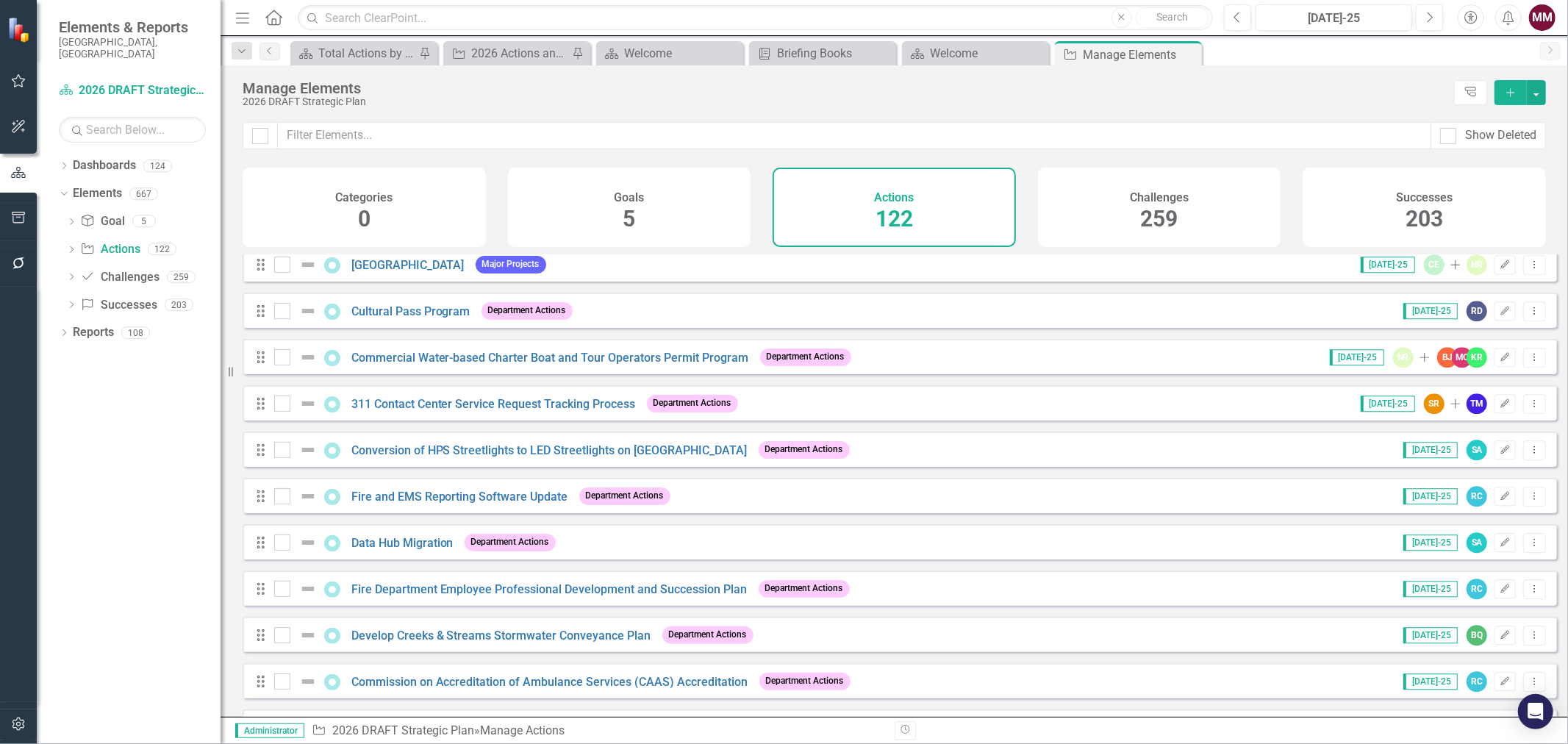
scroll to position [3029, 0]
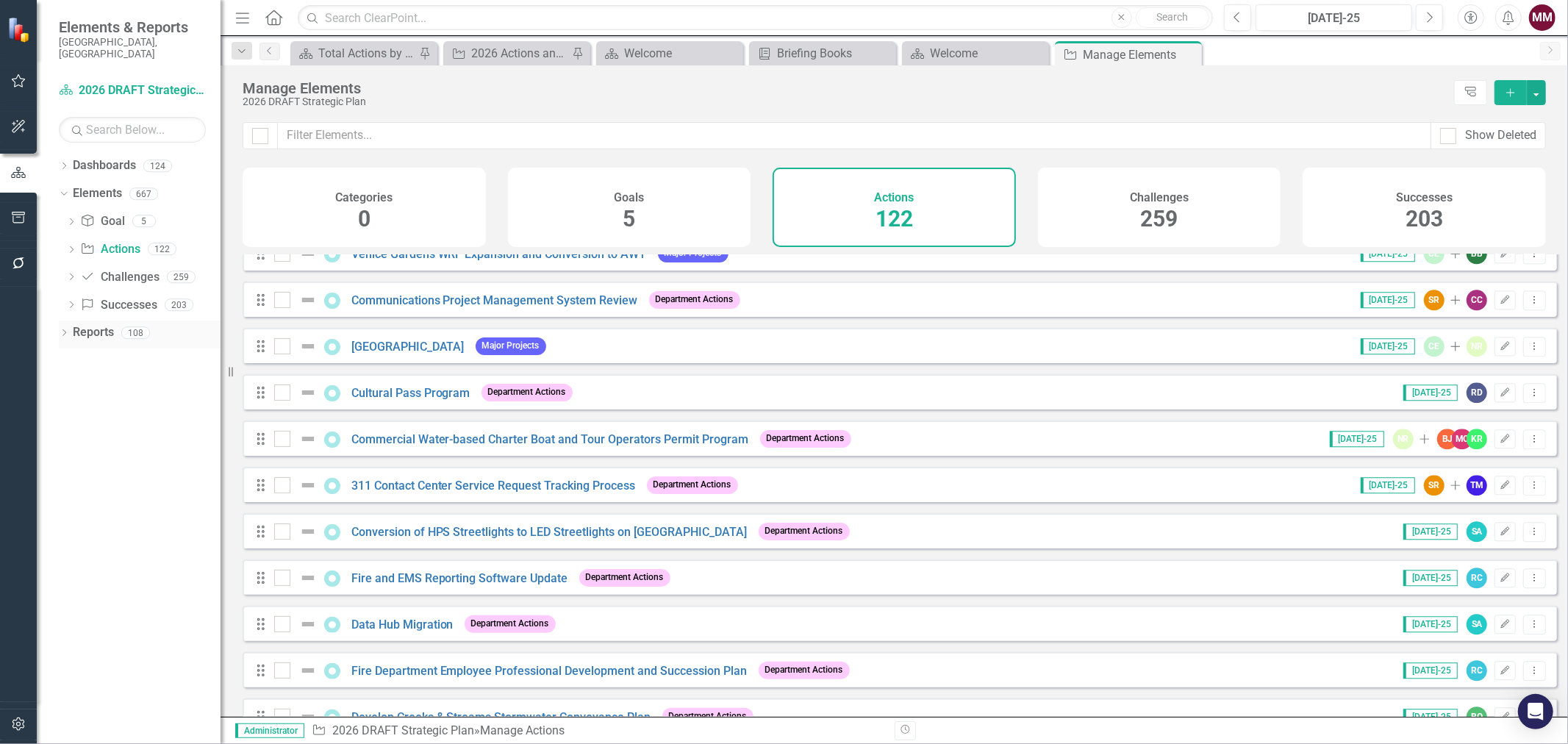
click at [64, 329] on icon at bounding box center [64, 333] width 4 height 6
click at [69, 436] on icon "Dropdown" at bounding box center [70, 440] width 10 height 8
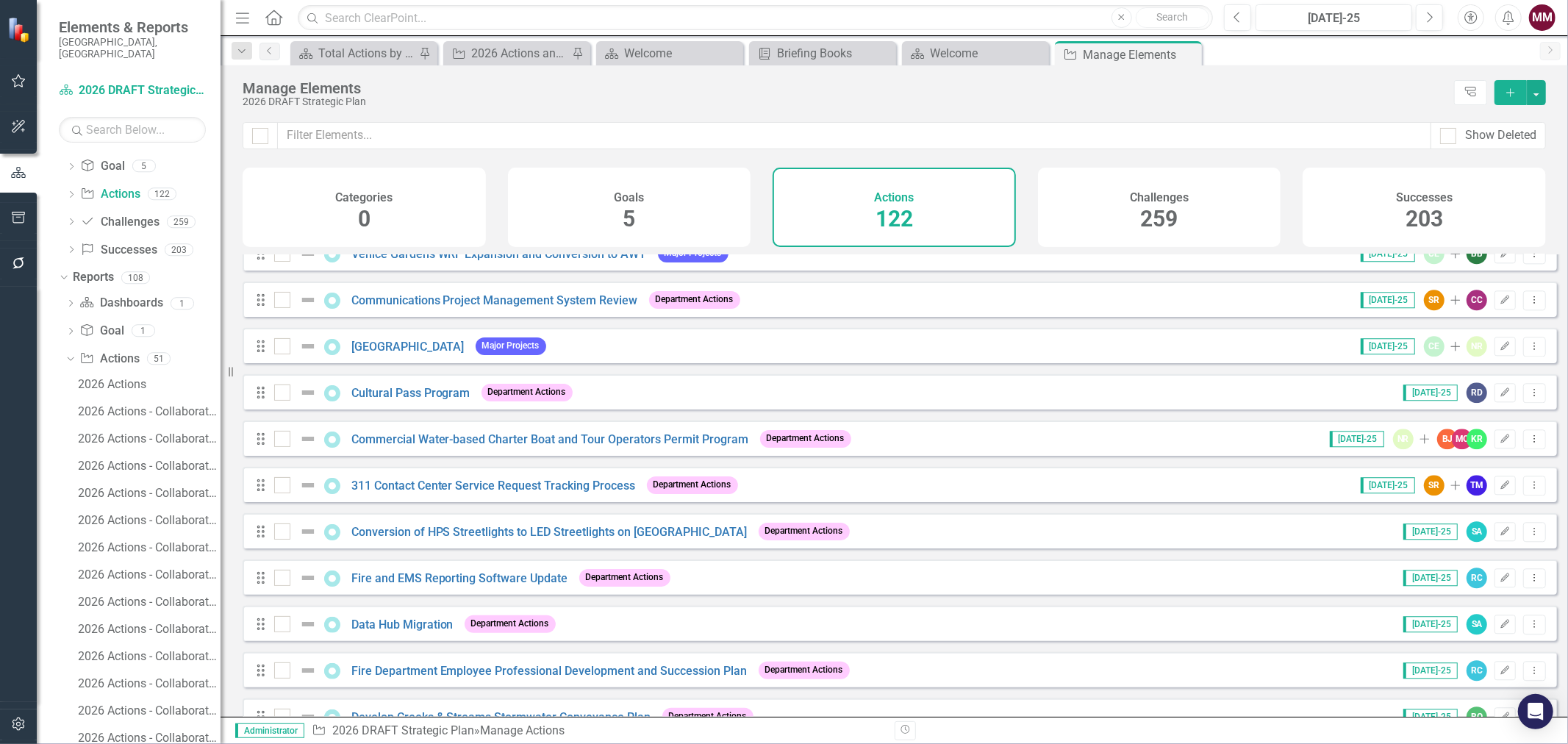
scroll to position [82, 0]
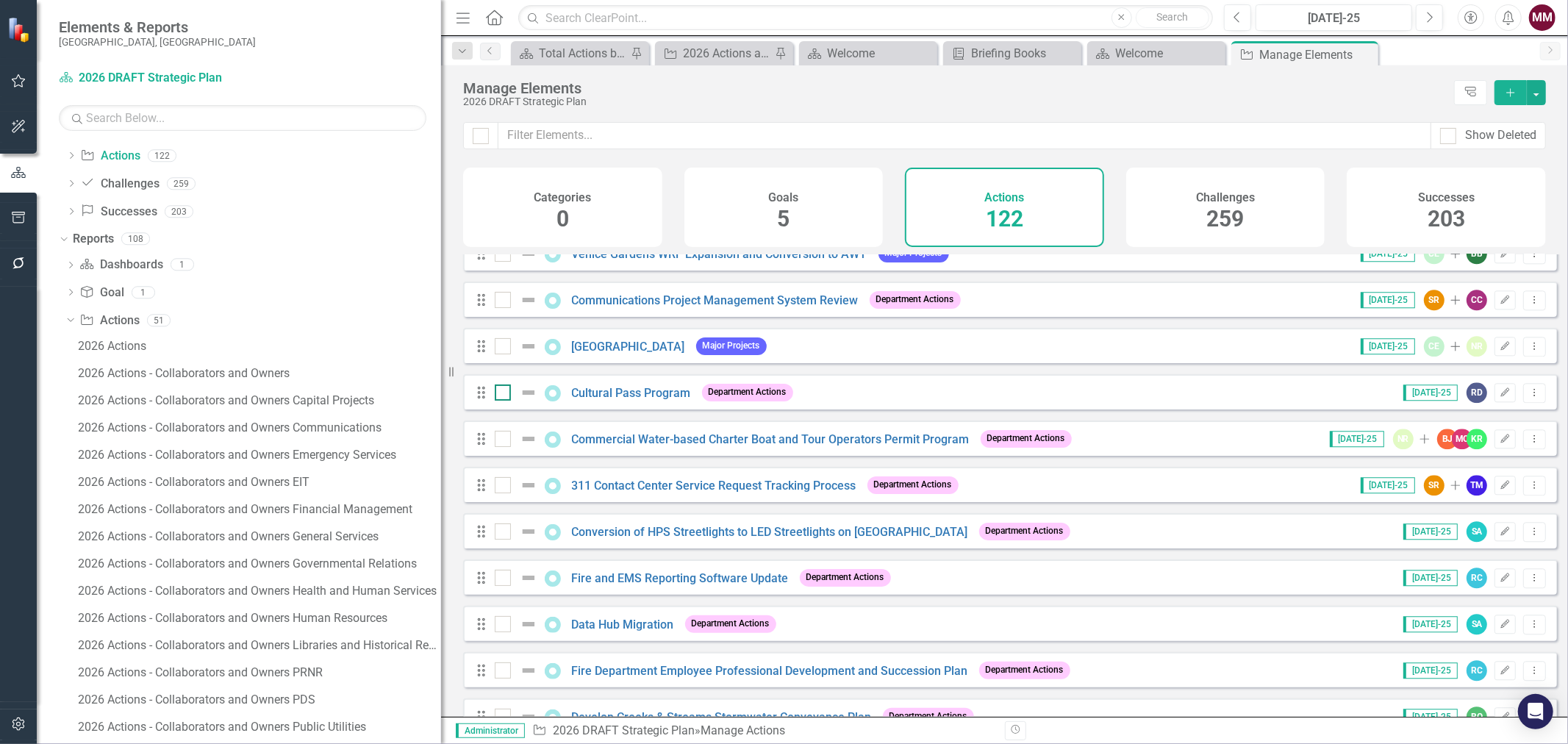
drag, startPoint x: 230, startPoint y: 360, endPoint x: 510, endPoint y: 393, distance: 281.9
click at [510, 393] on div "Elements & Reports [GEOGRAPHIC_DATA], [GEOGRAPHIC_DATA] Dashboard 2026 DRAFT St…" at bounding box center [784, 372] width 1568 height 744
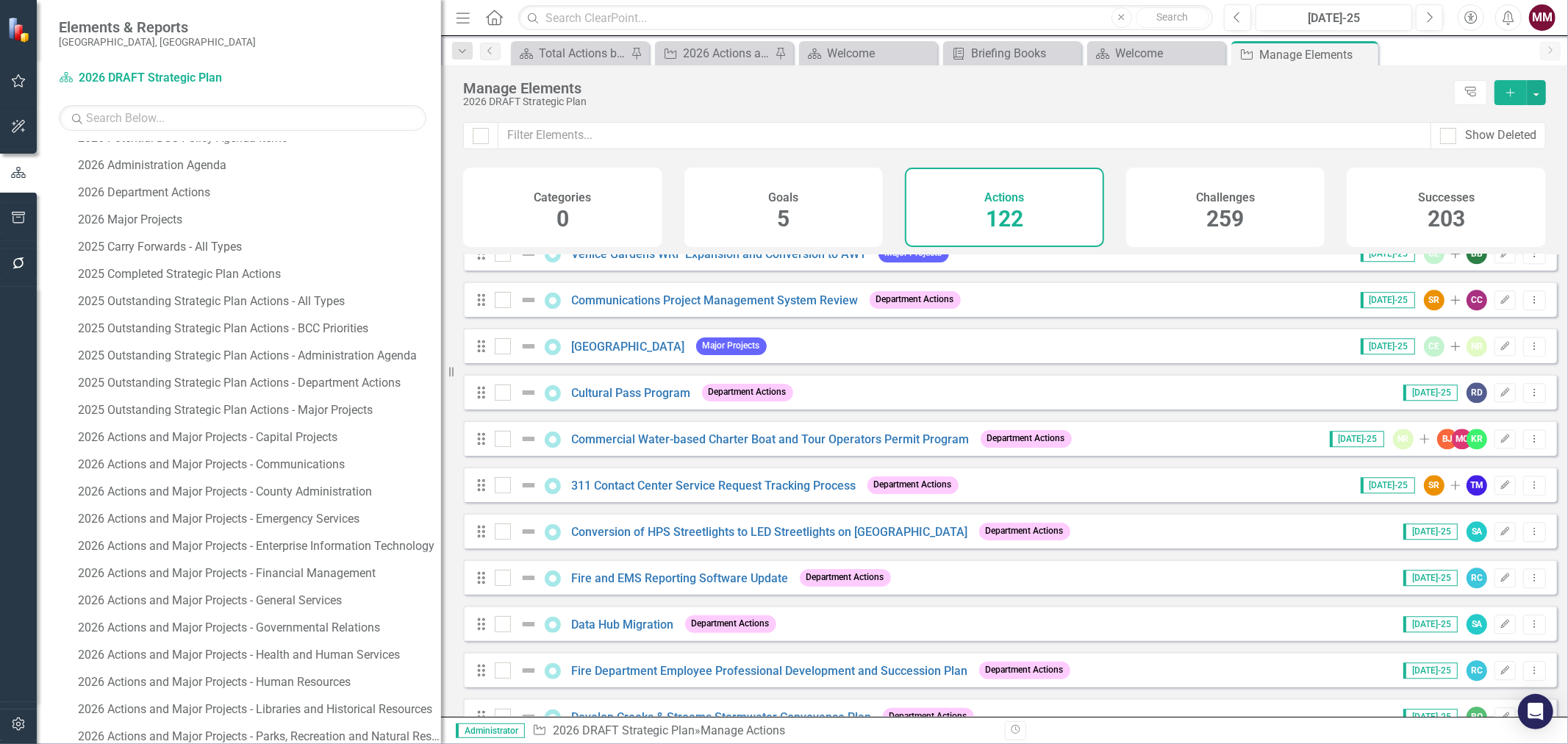
scroll to position [899, 0]
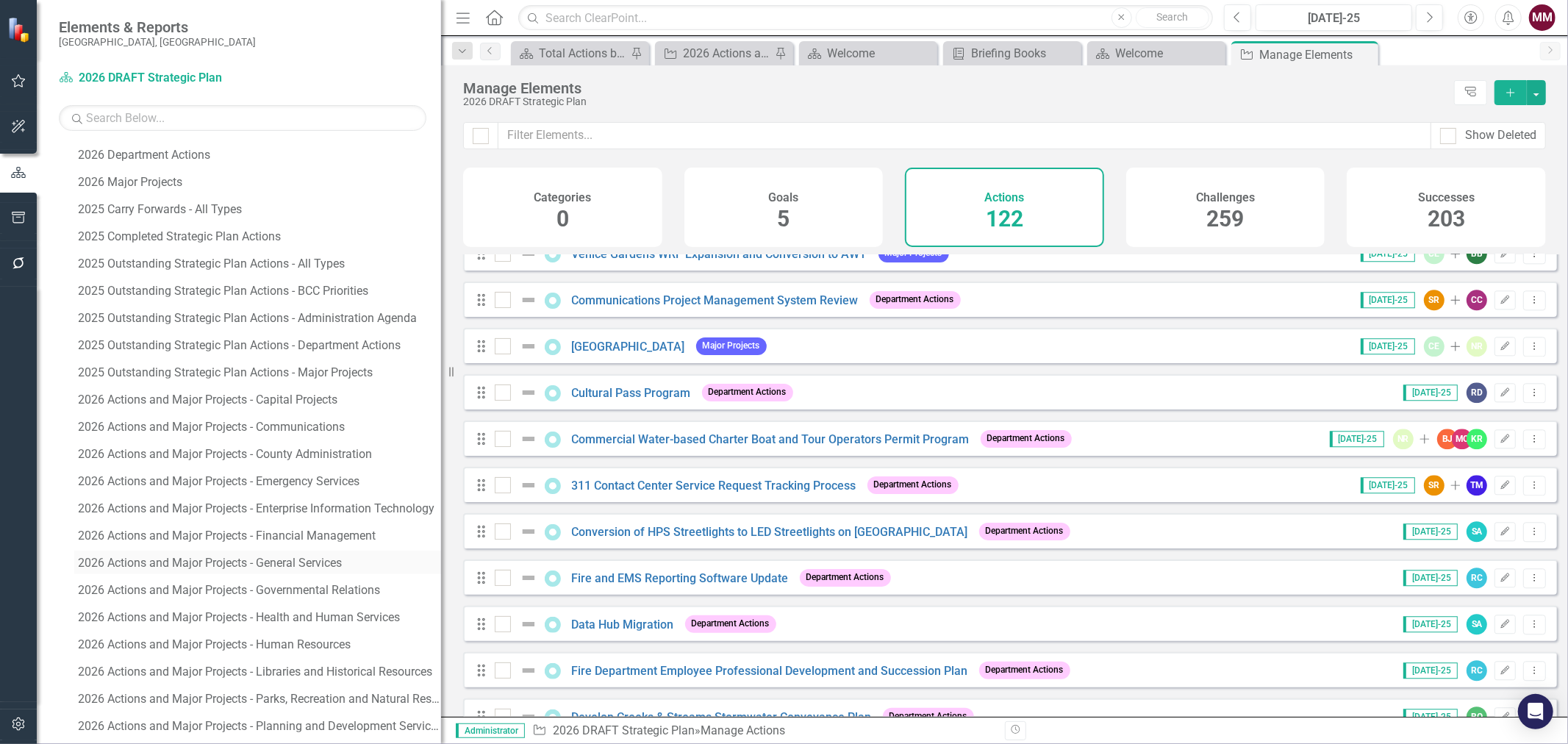
click at [280, 560] on div "2026 Actions and Major Projects - General Services" at bounding box center [259, 563] width 363 height 13
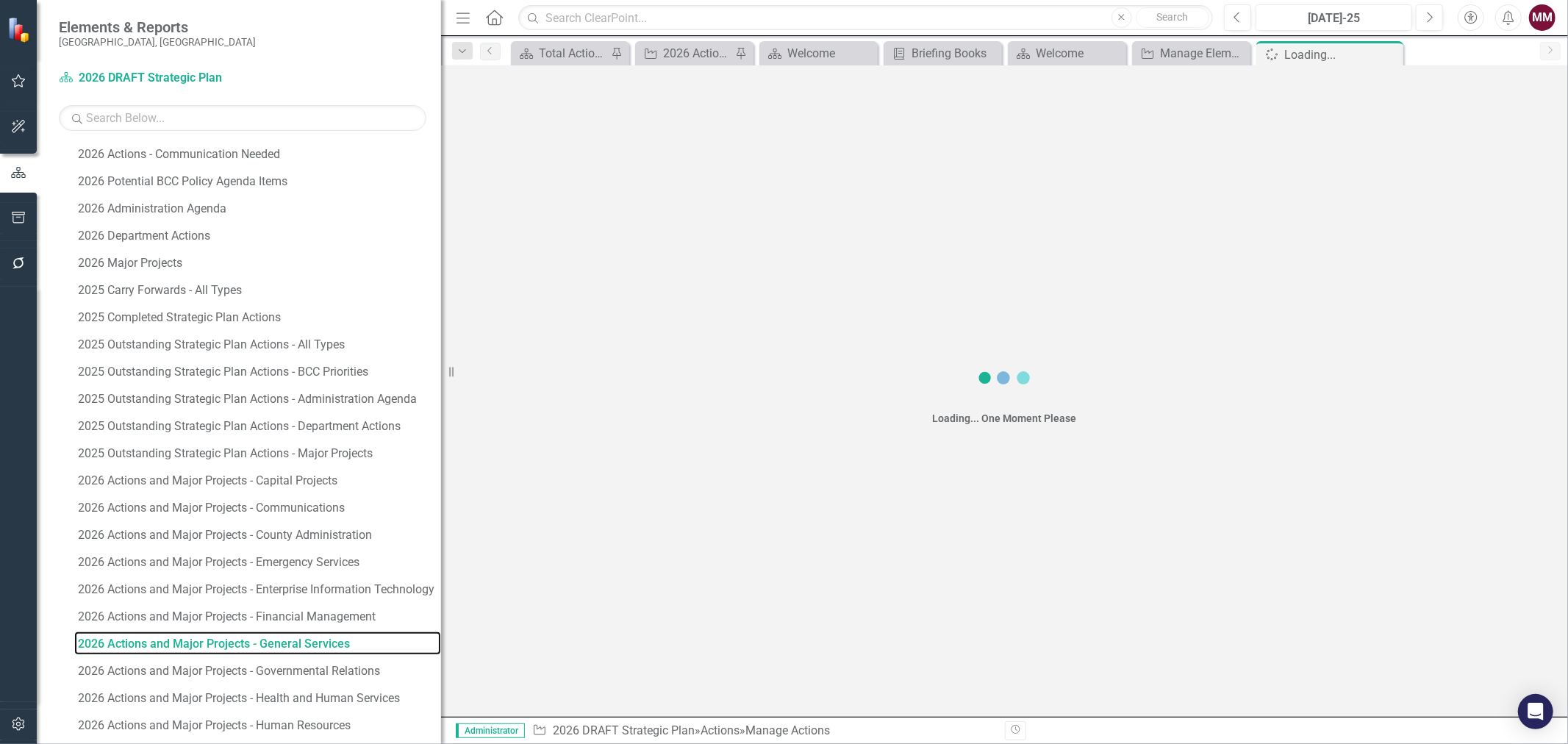
scroll to position [728, 0]
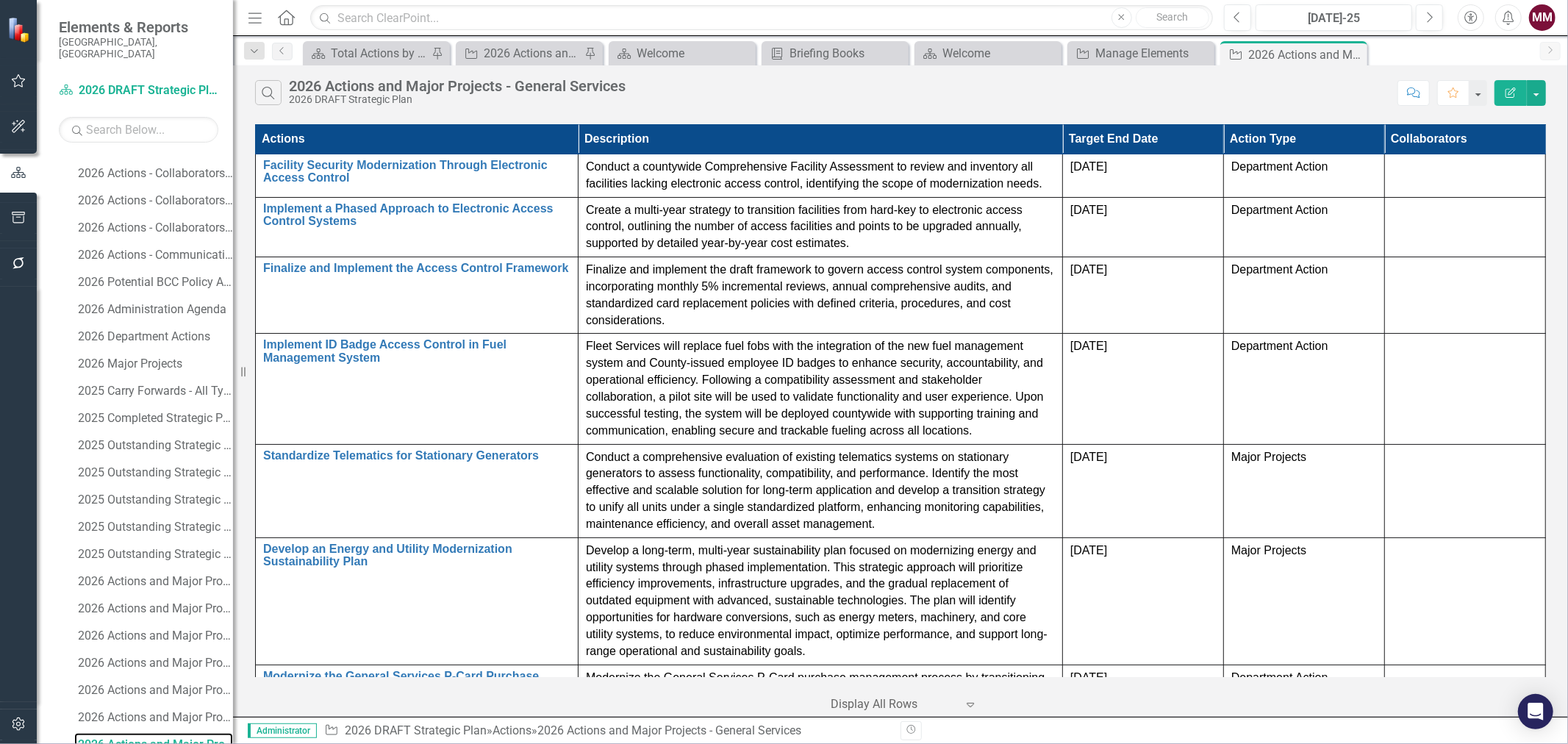
drag, startPoint x: 444, startPoint y: 373, endPoint x: 233, endPoint y: 373, distance: 211.0
click at [233, 373] on div "Resize" at bounding box center [238, 372] width 12 height 744
click at [1535, 98] on button "button" at bounding box center [1537, 93] width 19 height 26
click at [1516, 116] on link "Edit Report Edit Report" at bounding box center [1487, 120] width 116 height 27
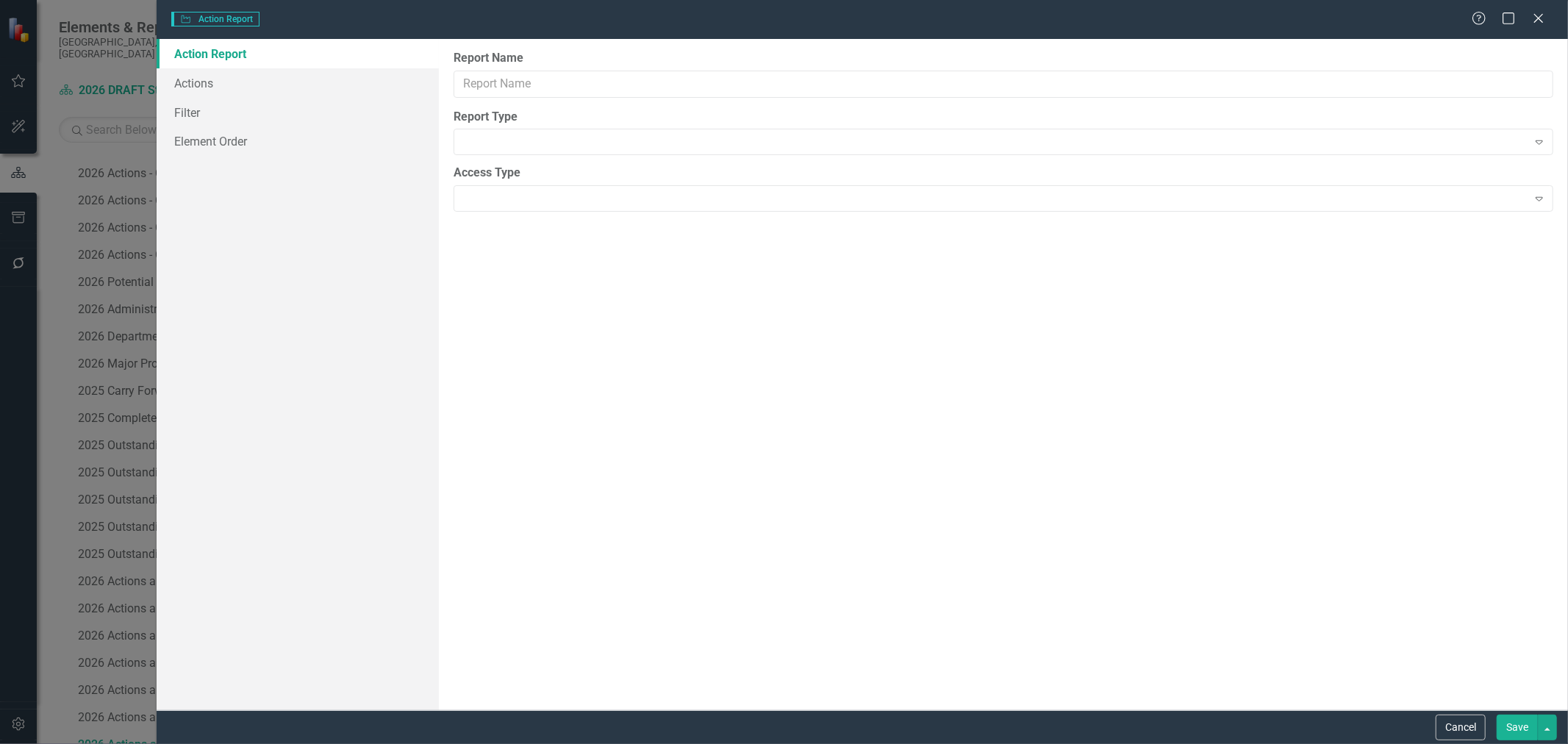
type input "2026 Actions and Major Projects - General Services"
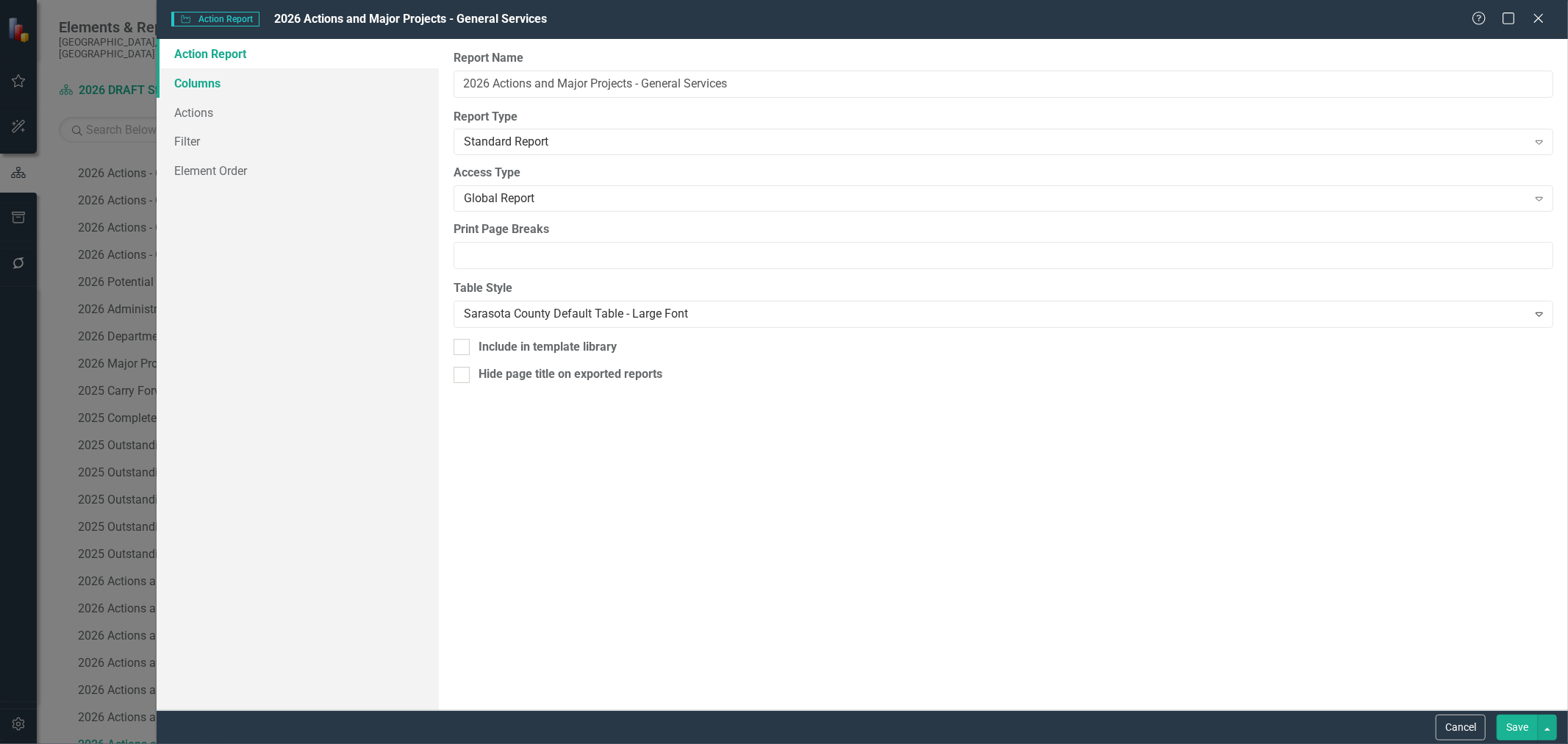
click at [203, 82] on link "Columns" at bounding box center [298, 84] width 283 height 30
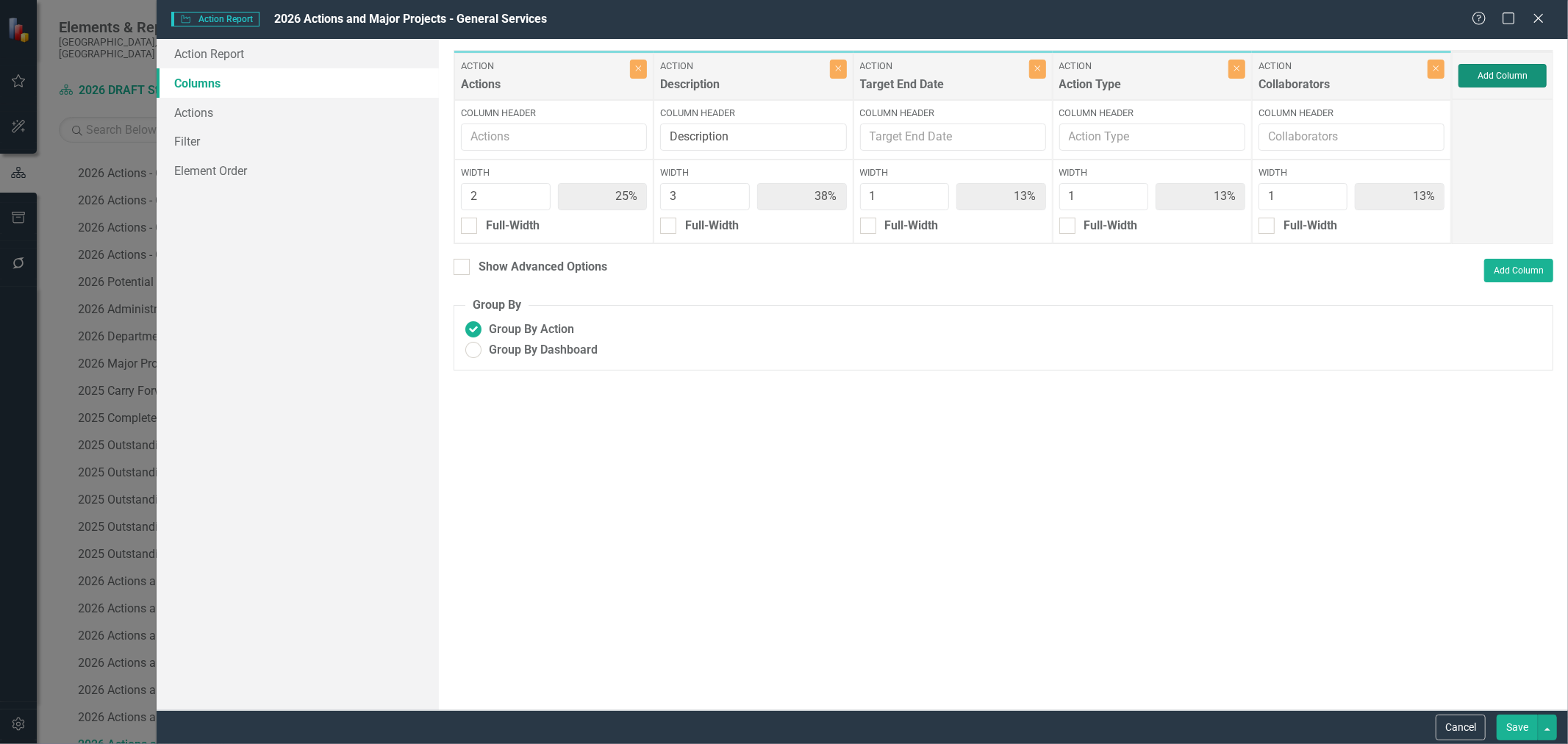
click at [1507, 70] on button "Add Column" at bounding box center [1502, 76] width 88 height 23
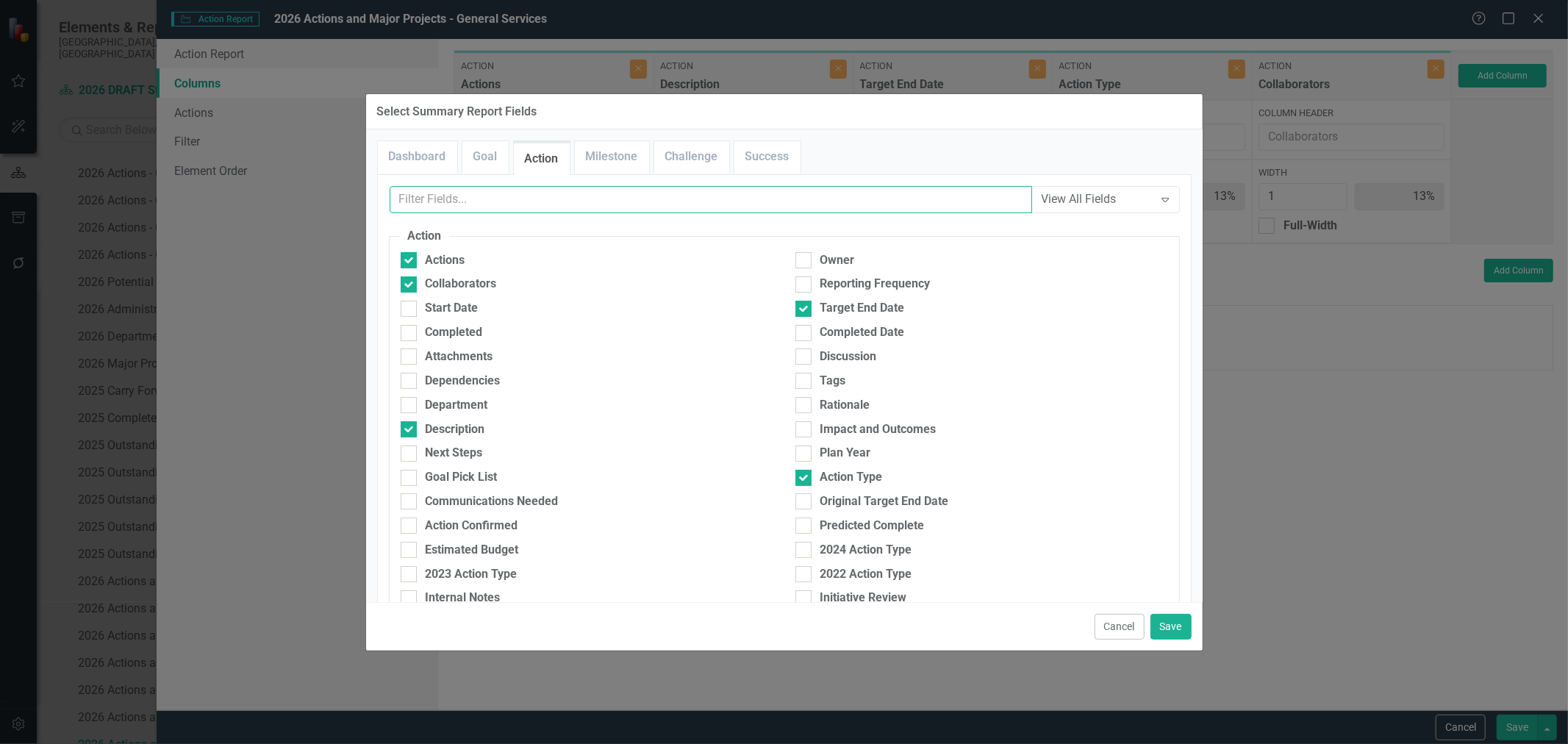
click at [657, 203] on input "text" at bounding box center [711, 199] width 643 height 27
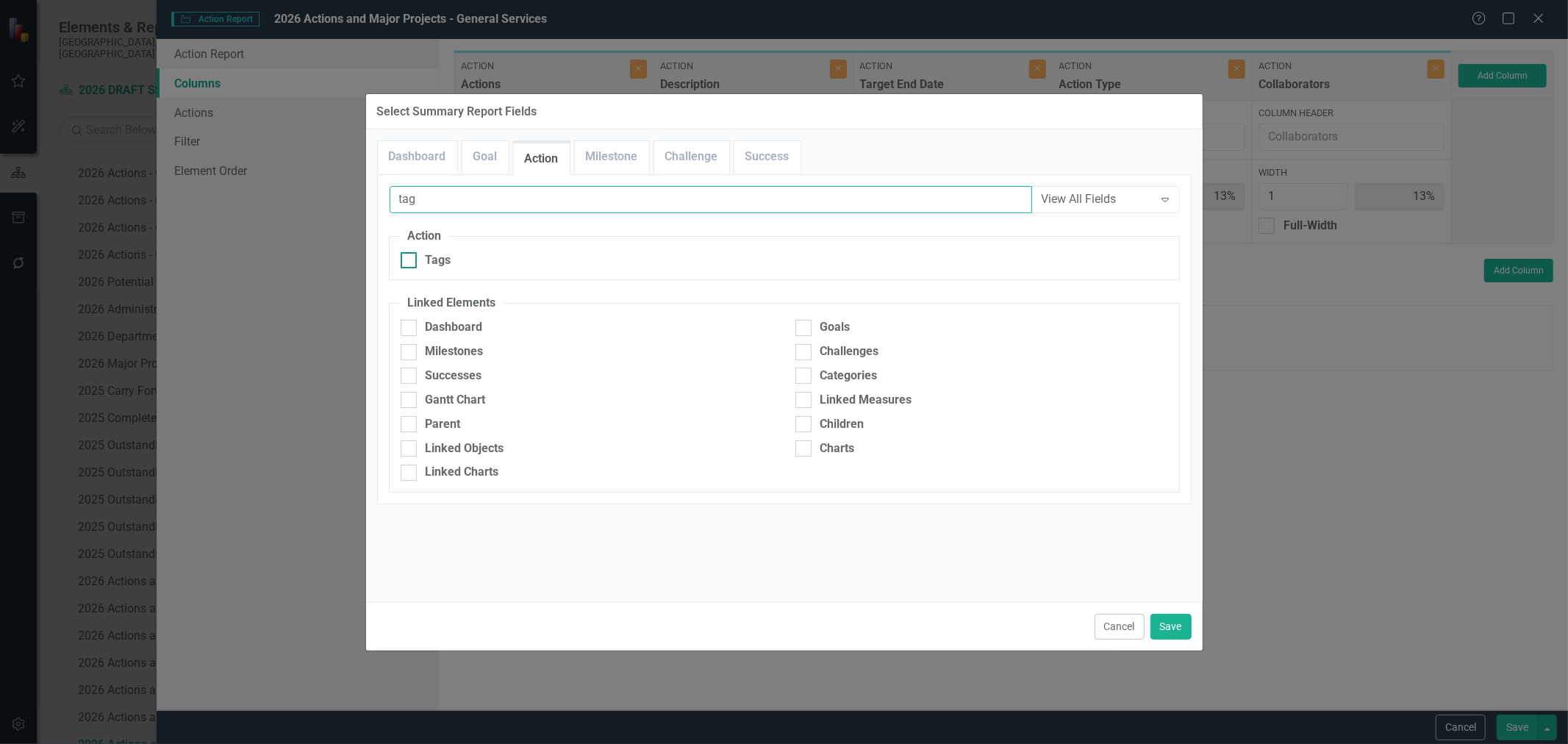
type input "tag"
click at [408, 261] on input "Tags" at bounding box center [405, 257] width 9 height 9
checkbox input "true"
drag, startPoint x: 443, startPoint y: 199, endPoint x: 333, endPoint y: 200, distance: 110.0
click at [336, 200] on div "Select Summary Report Fields Dashboard Goal Action Milestone Challenge Success …" at bounding box center [784, 372] width 1568 height 744
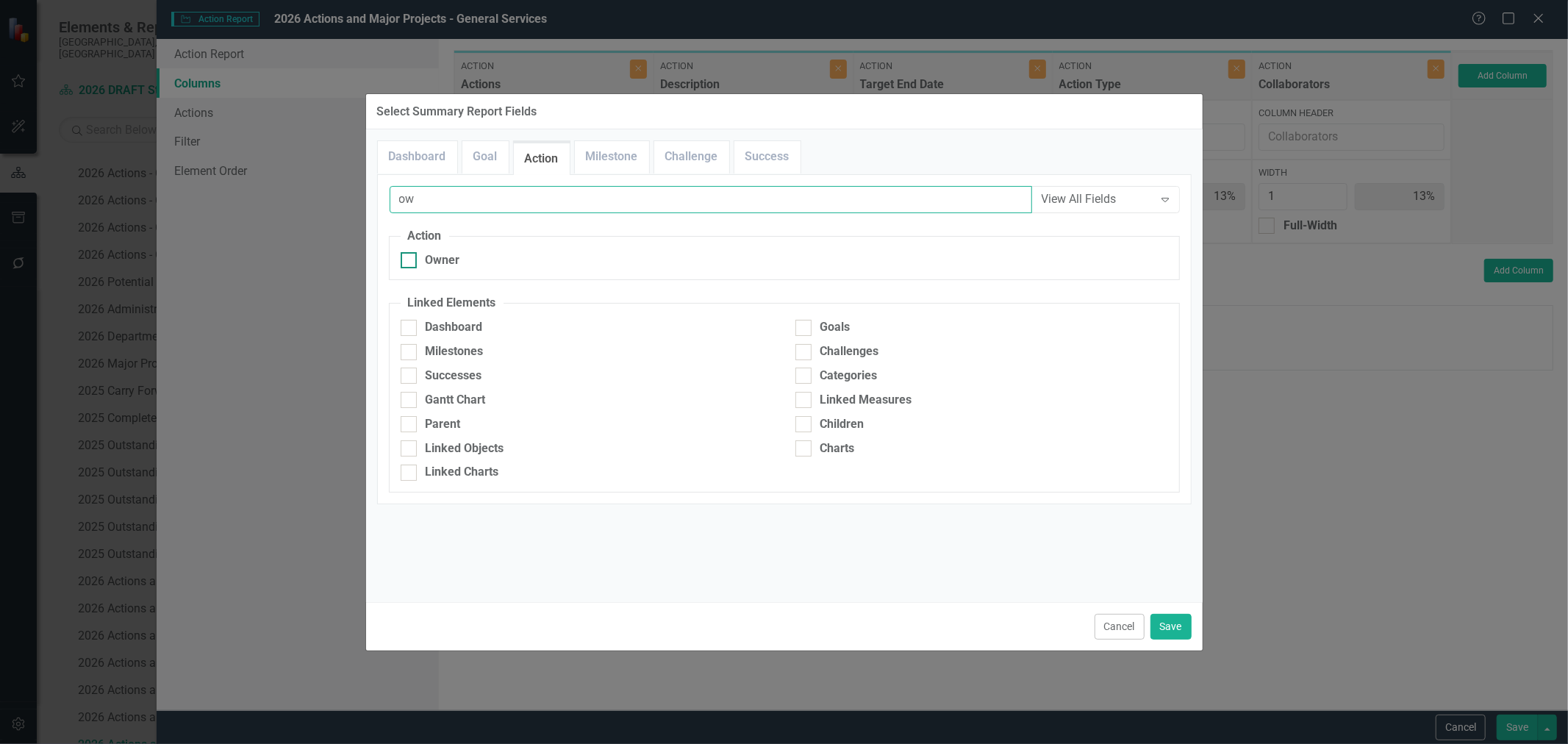
type input "ow"
click at [412, 265] on div at bounding box center [408, 260] width 16 height 16
click at [410, 262] on input "Owner" at bounding box center [405, 257] width 9 height 9
checkbox input "true"
click at [1179, 625] on button "Save" at bounding box center [1171, 626] width 41 height 26
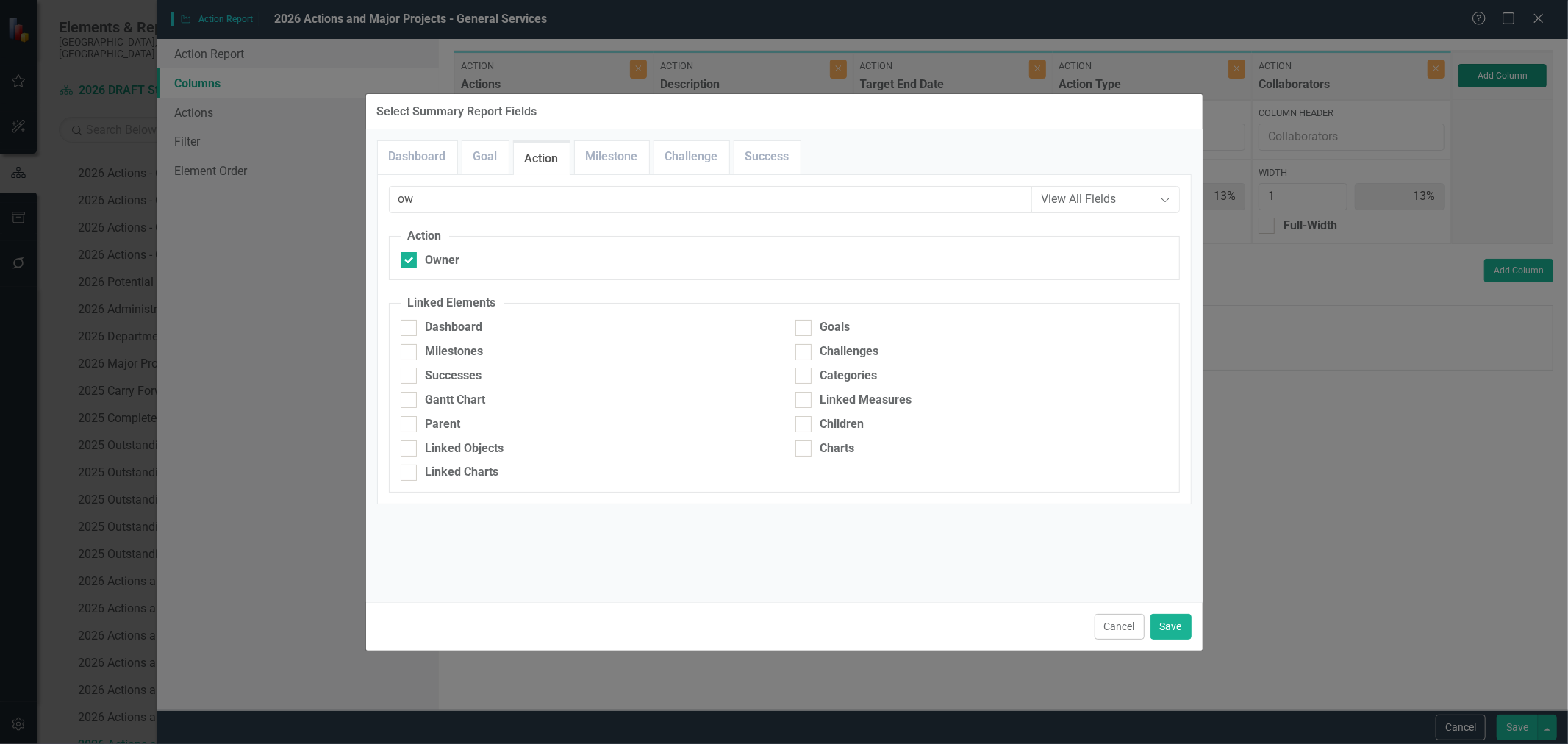
type input "20%"
type input "30%"
type input "10%"
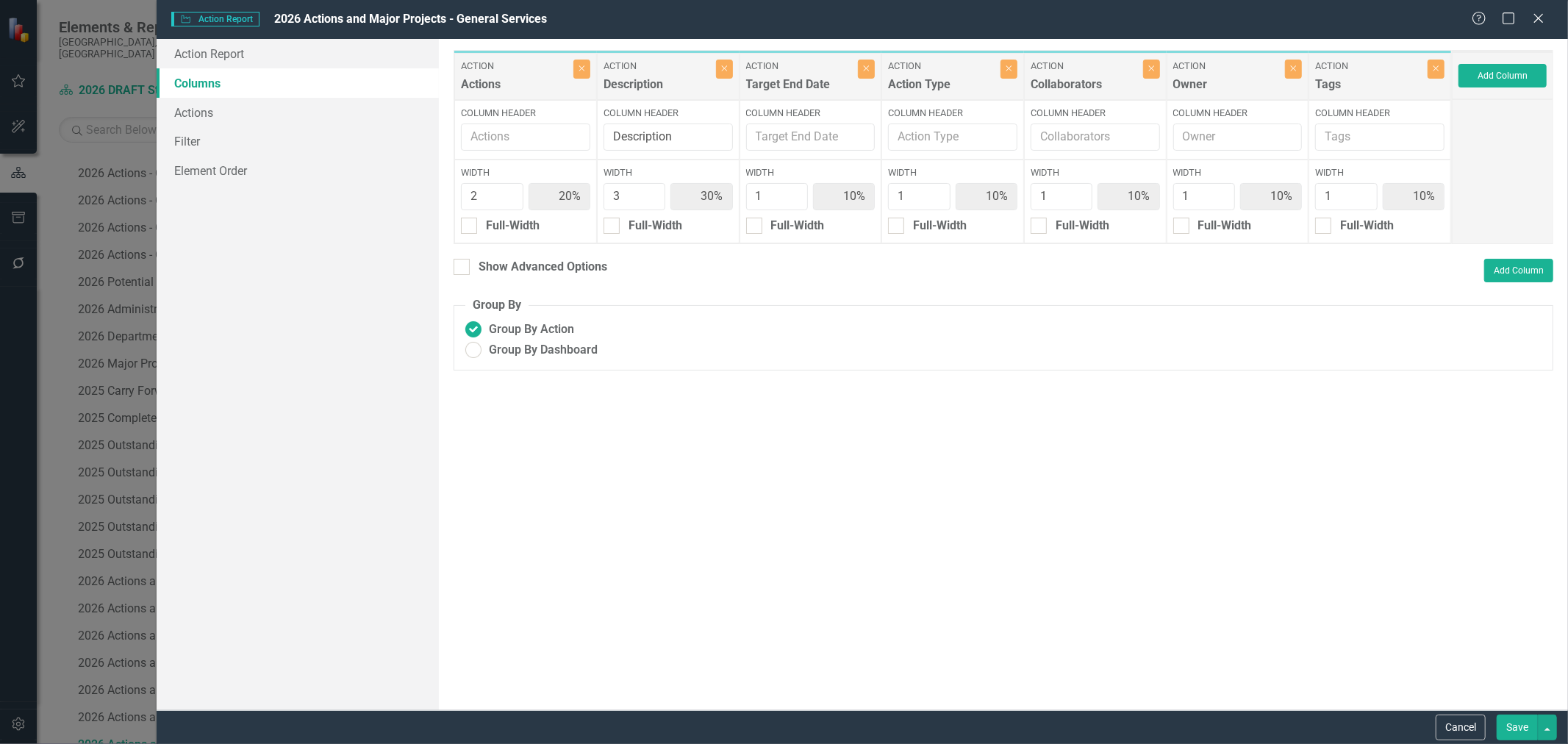
click at [1516, 725] on button "Save" at bounding box center [1517, 727] width 41 height 26
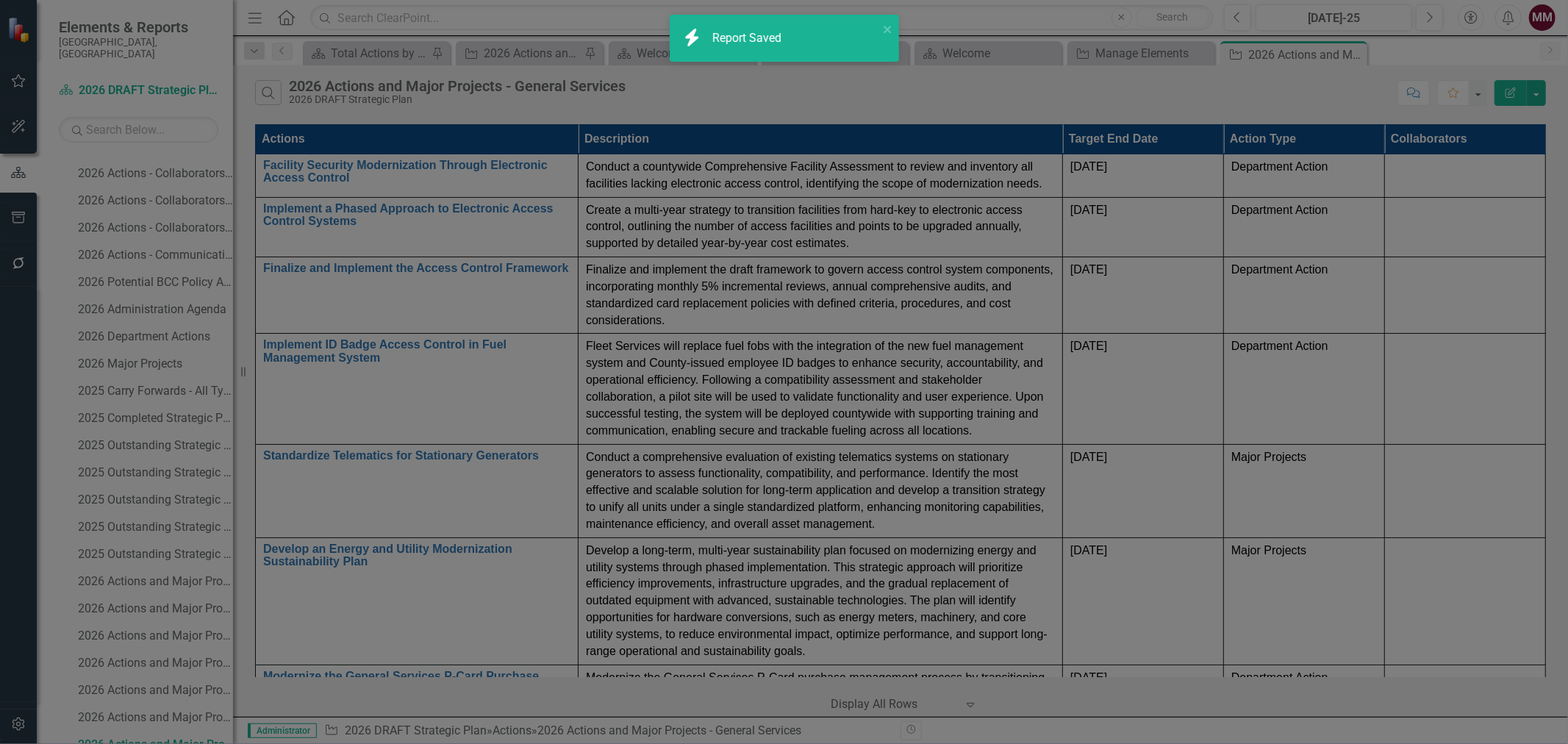
radio input "true"
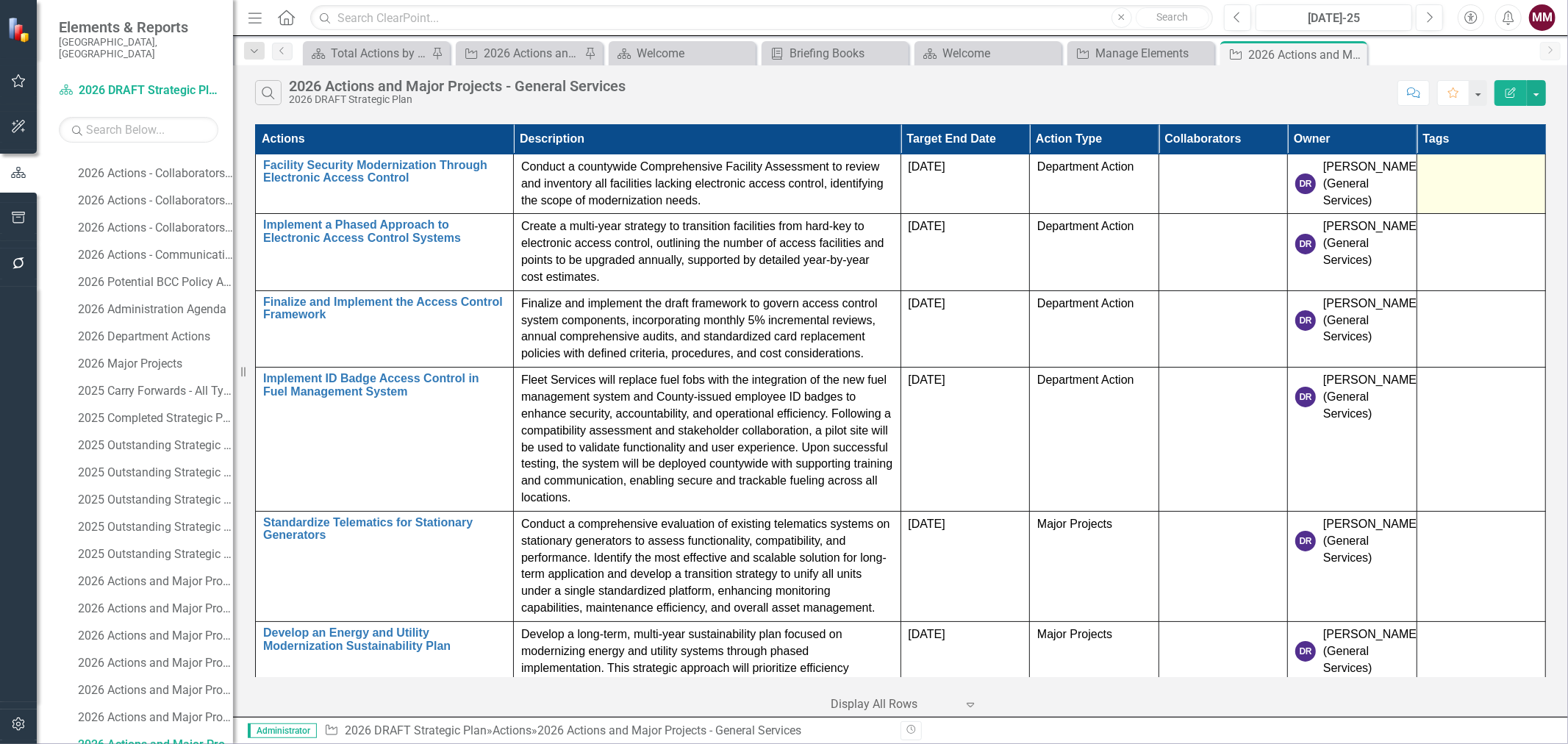
click at [1452, 180] on td at bounding box center [1481, 183] width 130 height 60
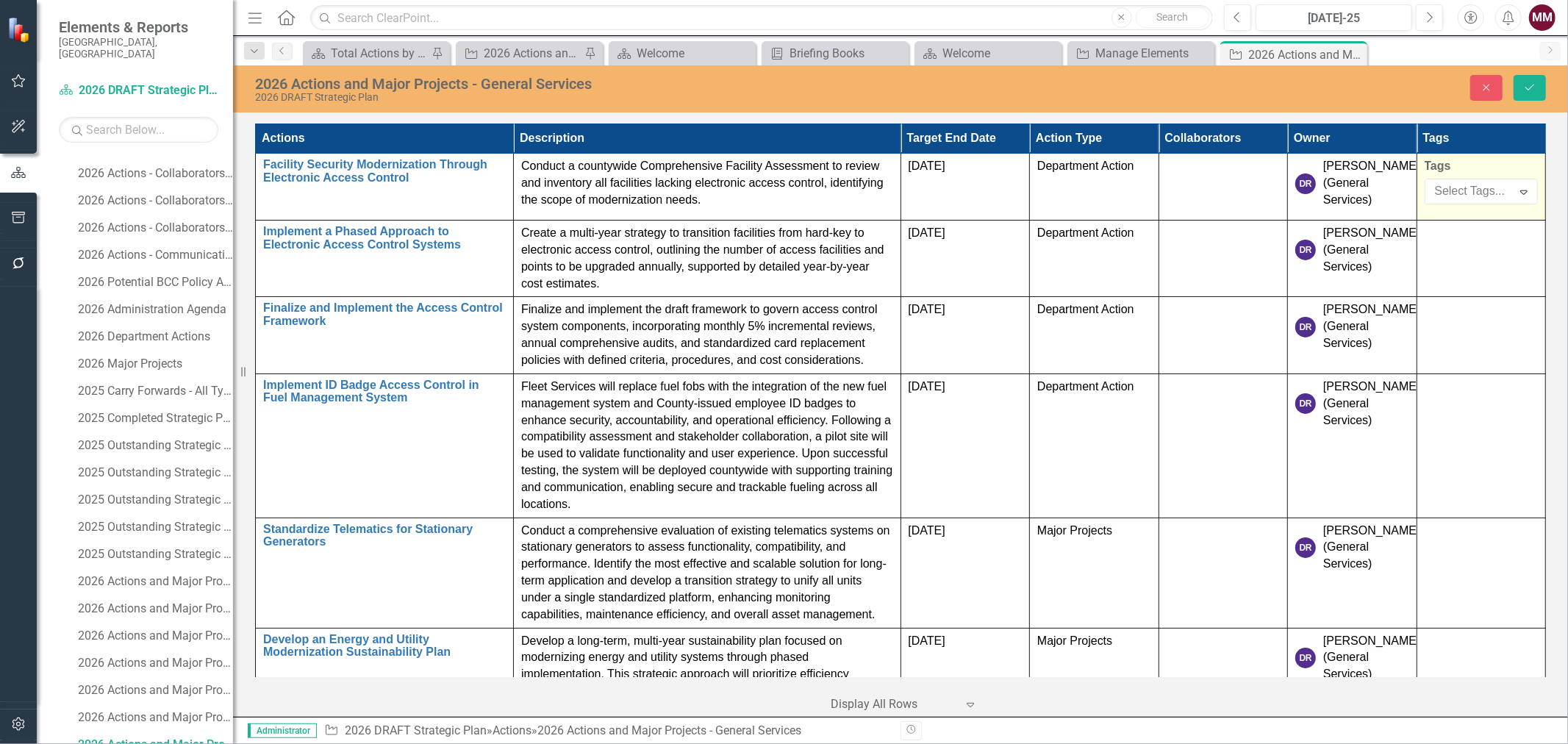
click at [1452, 180] on div "Select Tags..." at bounding box center [1469, 191] width 83 height 23
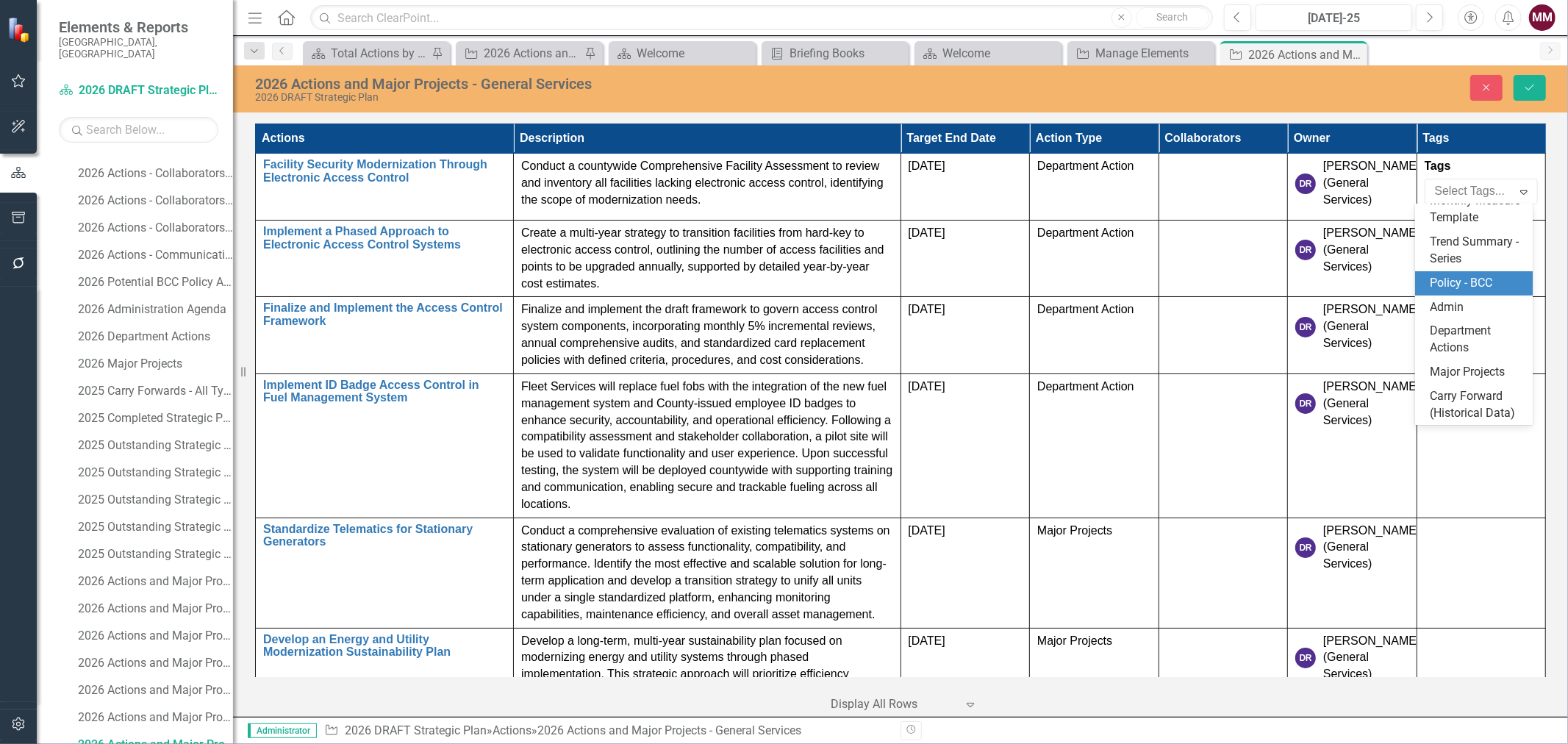
scroll to position [163, 0]
click at [1456, 323] on span "Department Actions" at bounding box center [1460, 339] width 61 height 31
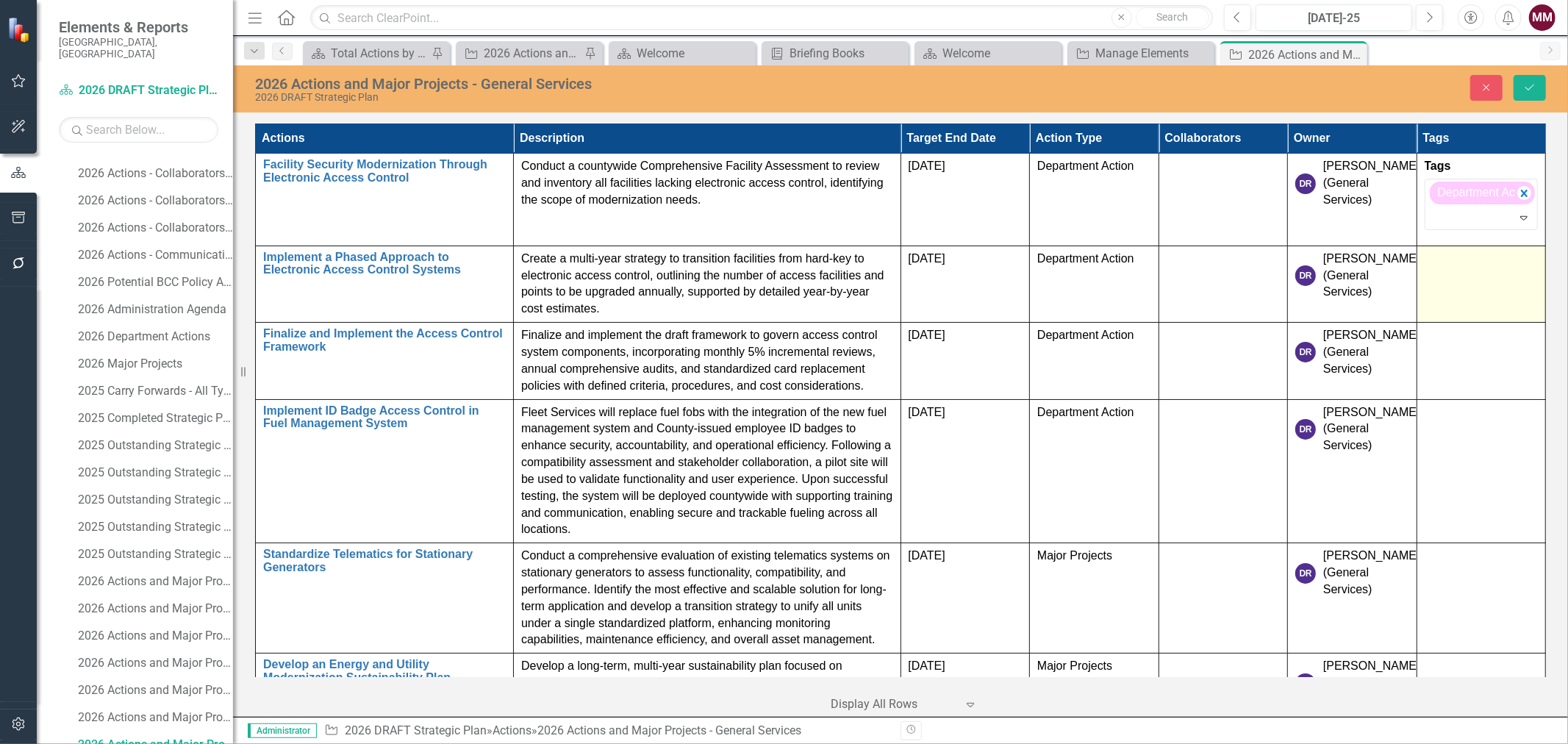
click at [1459, 277] on td at bounding box center [1481, 283] width 130 height 77
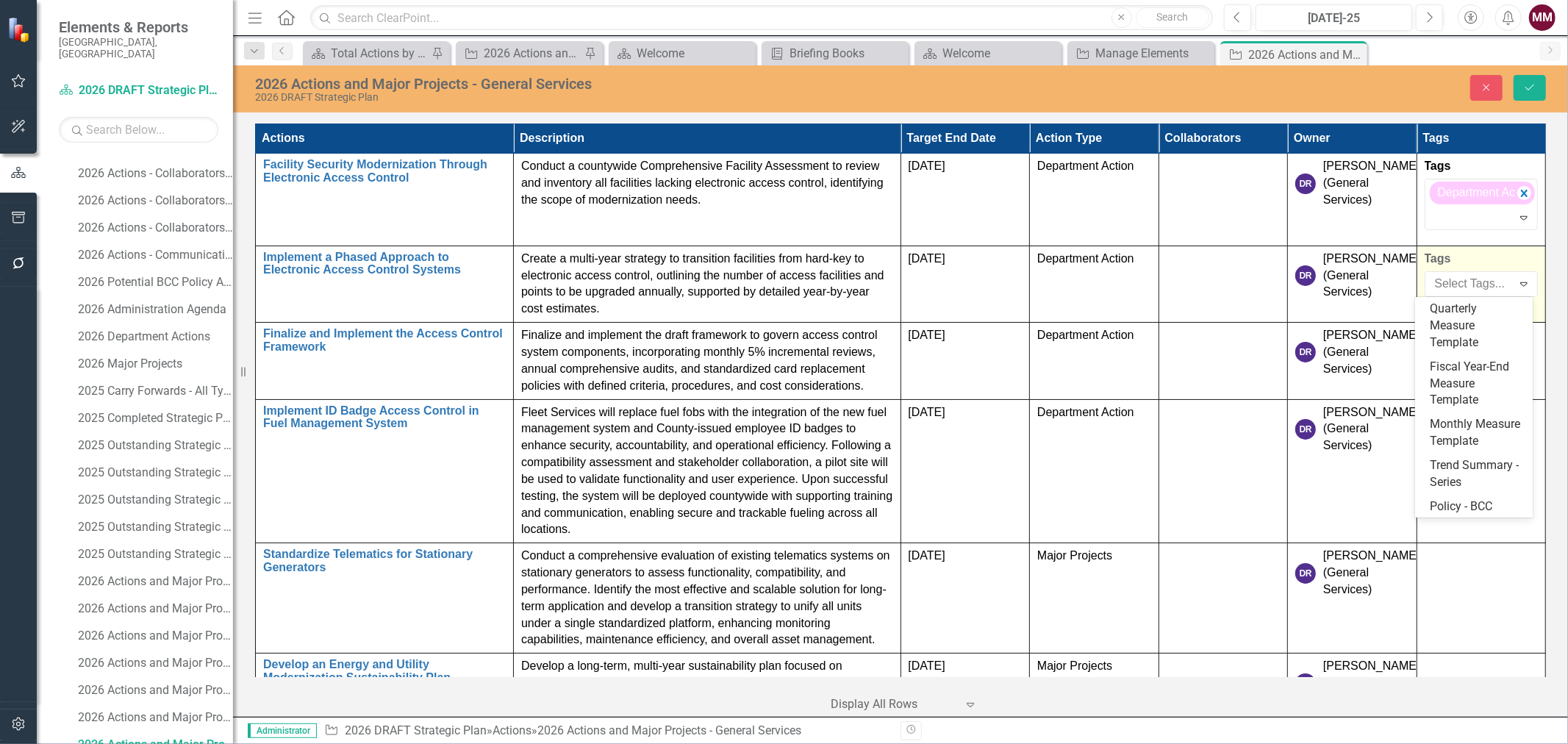
click at [1459, 277] on div at bounding box center [1470, 283] width 83 height 20
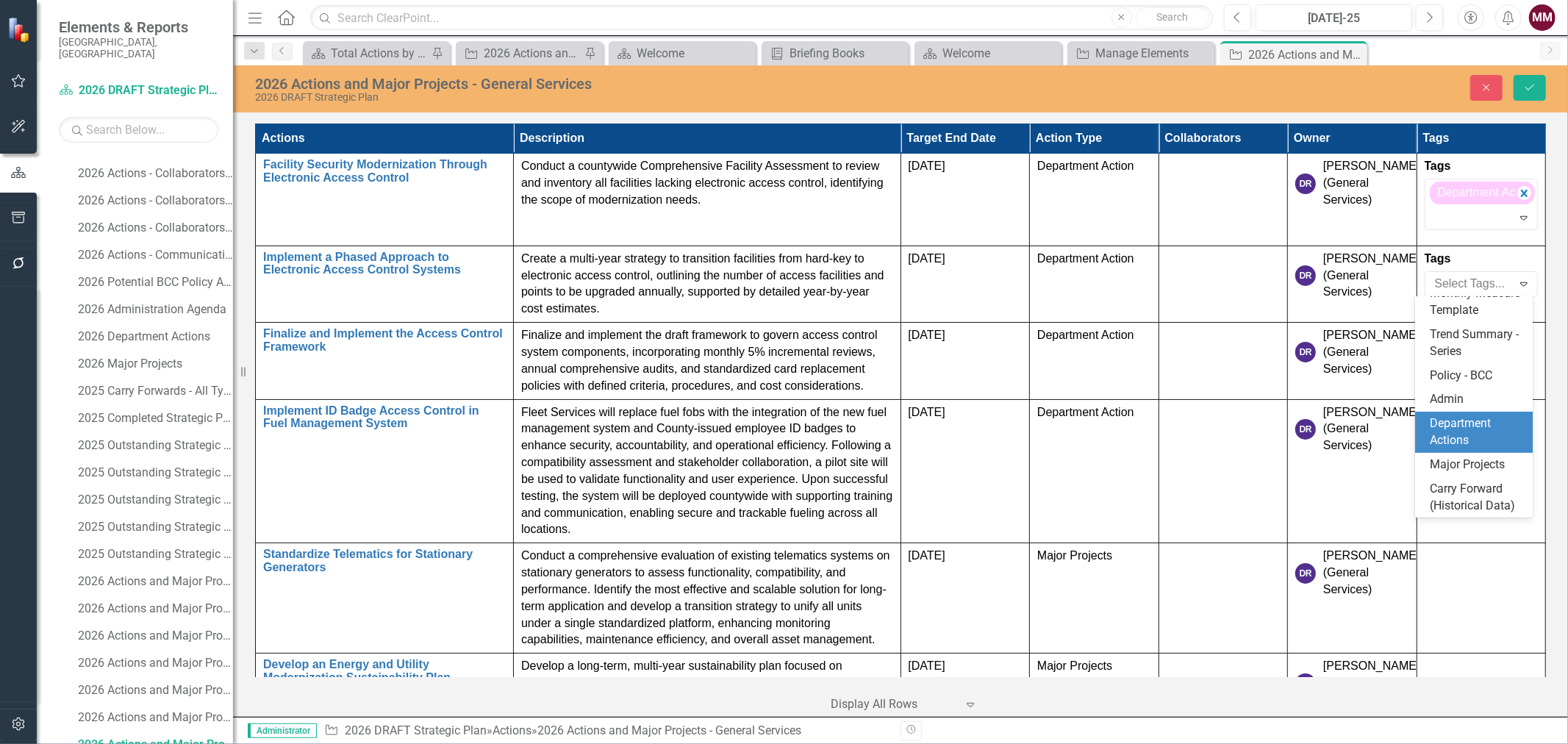
click at [1465, 416] on span "Department Actions" at bounding box center [1460, 432] width 61 height 31
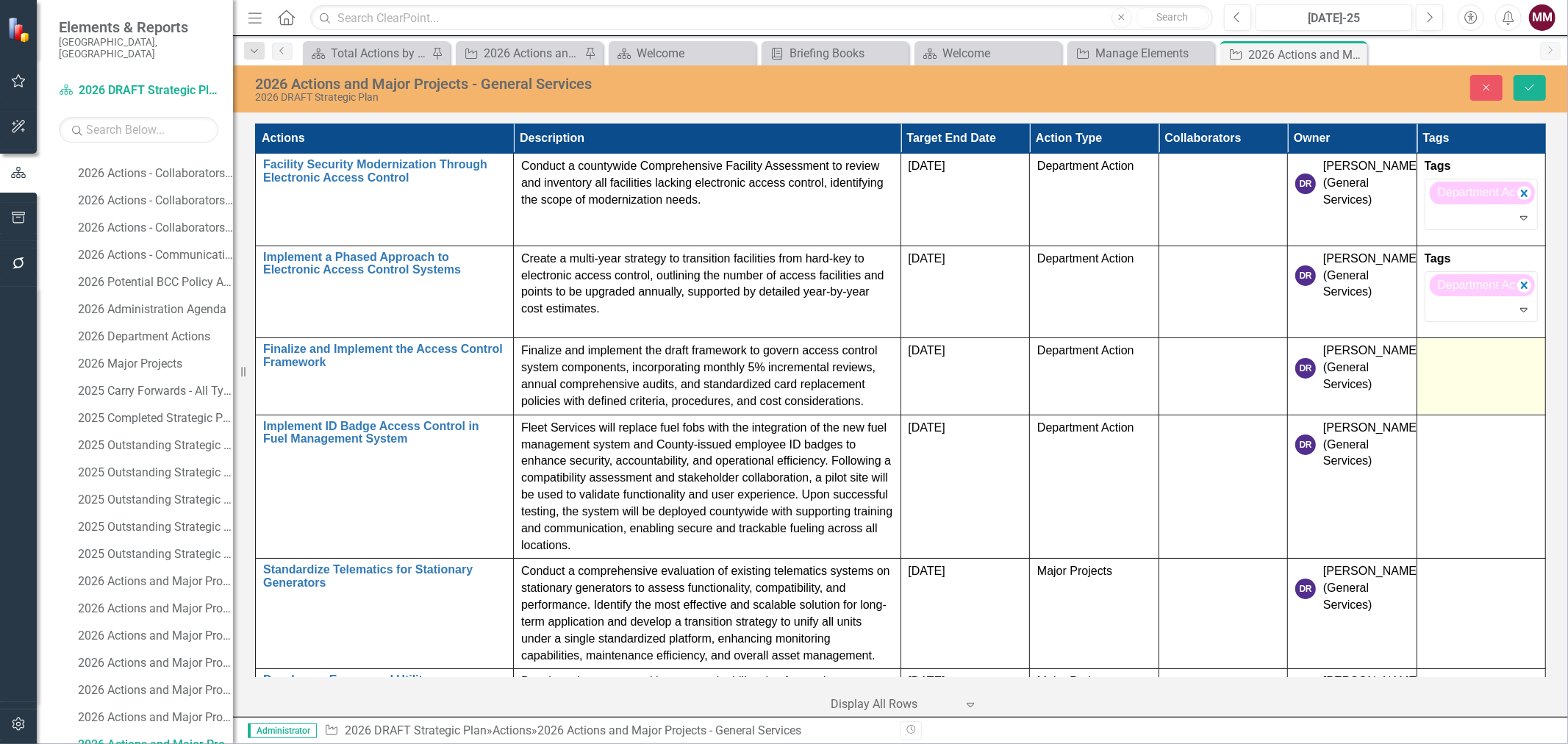
click at [1464, 385] on td at bounding box center [1481, 376] width 130 height 77
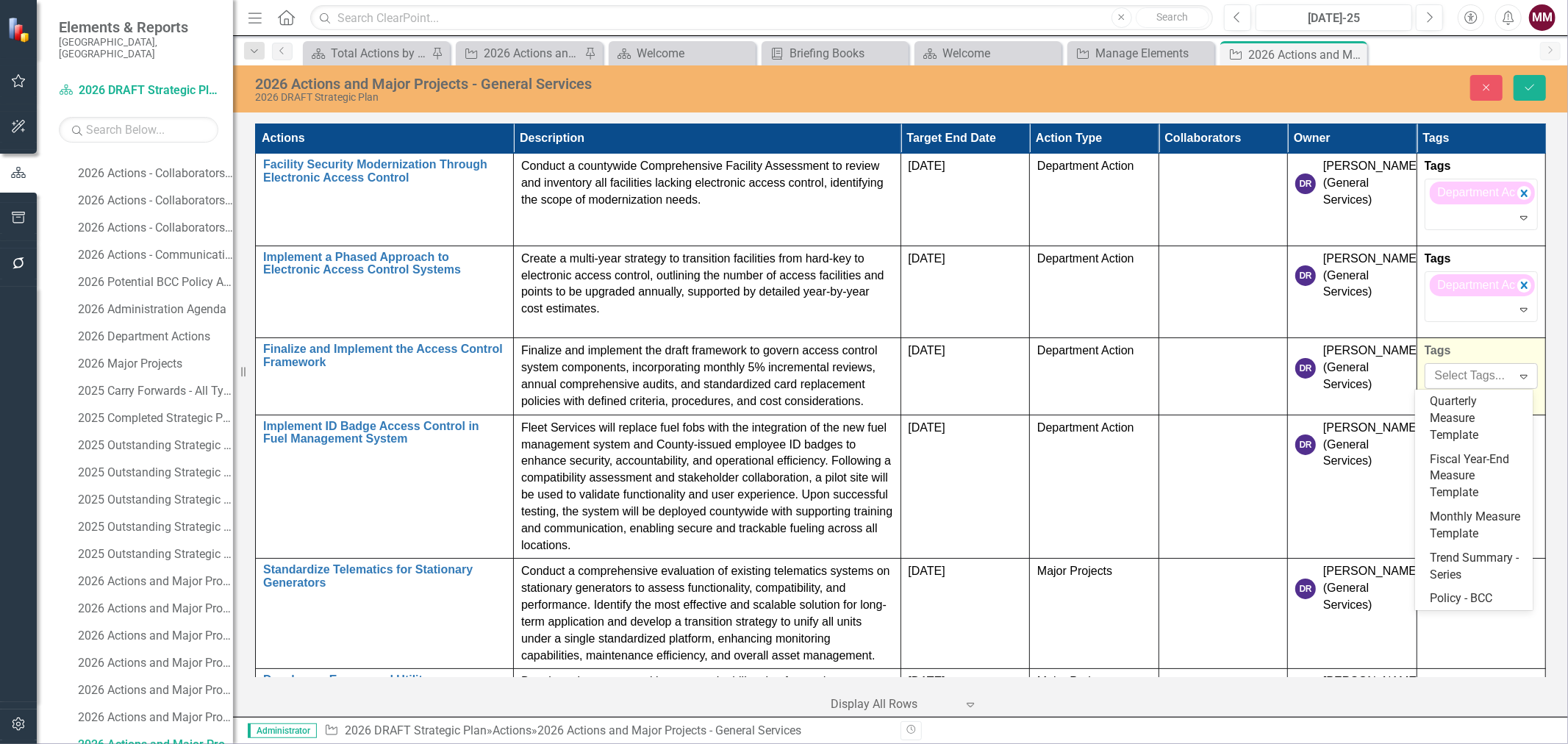
click at [1464, 381] on div at bounding box center [1470, 376] width 83 height 20
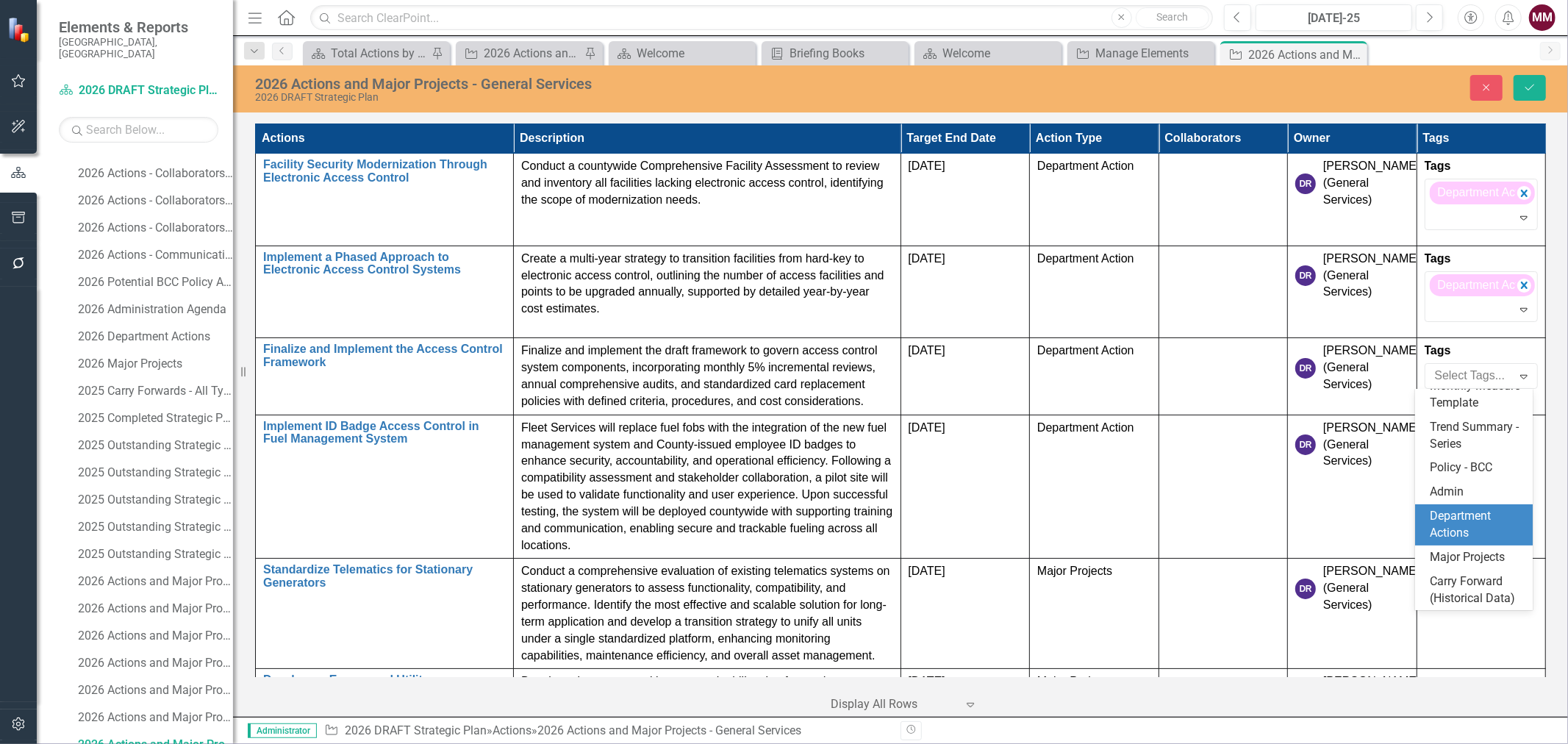
click at [1465, 509] on span "Department Actions" at bounding box center [1460, 525] width 61 height 31
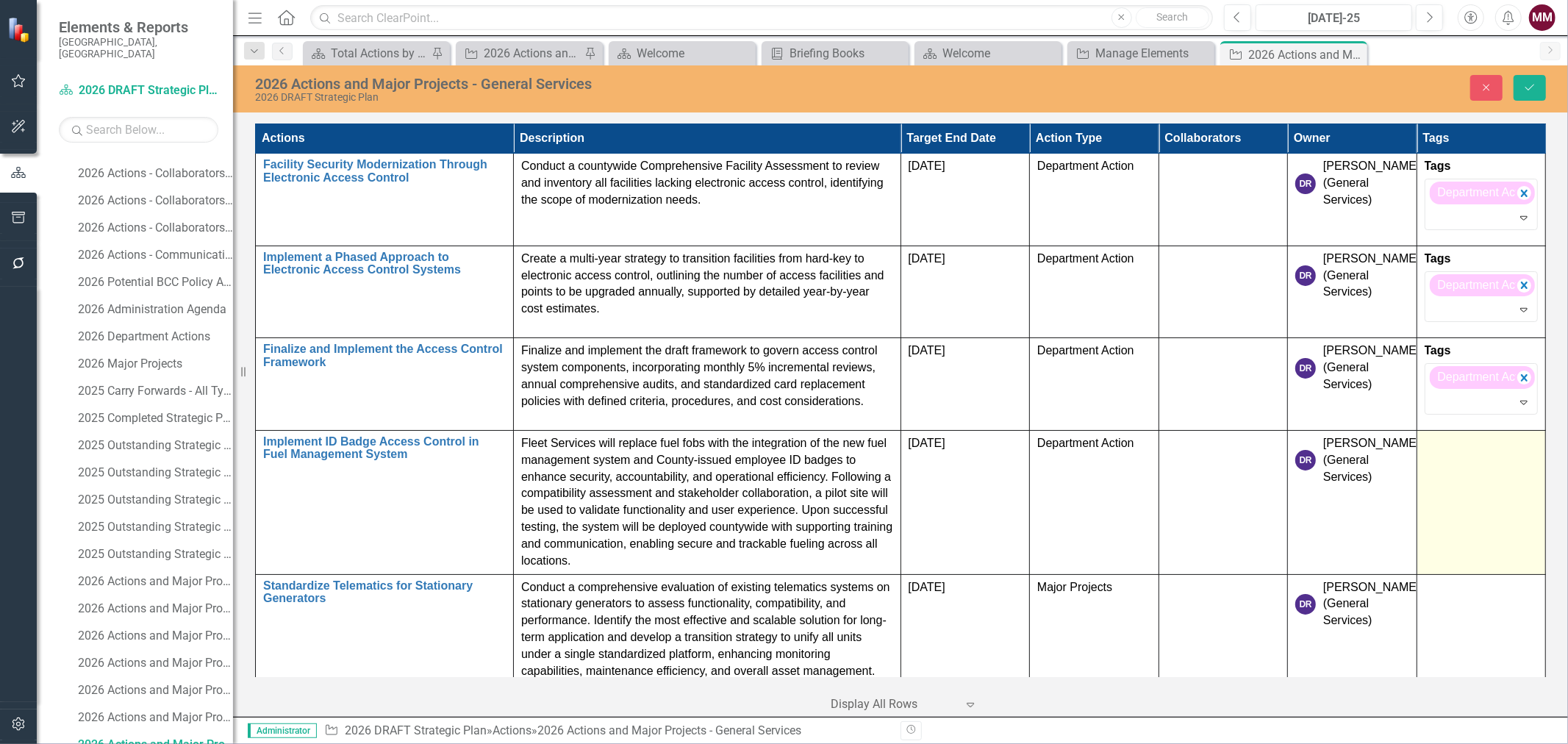
click at [1462, 486] on td at bounding box center [1481, 502] width 130 height 144
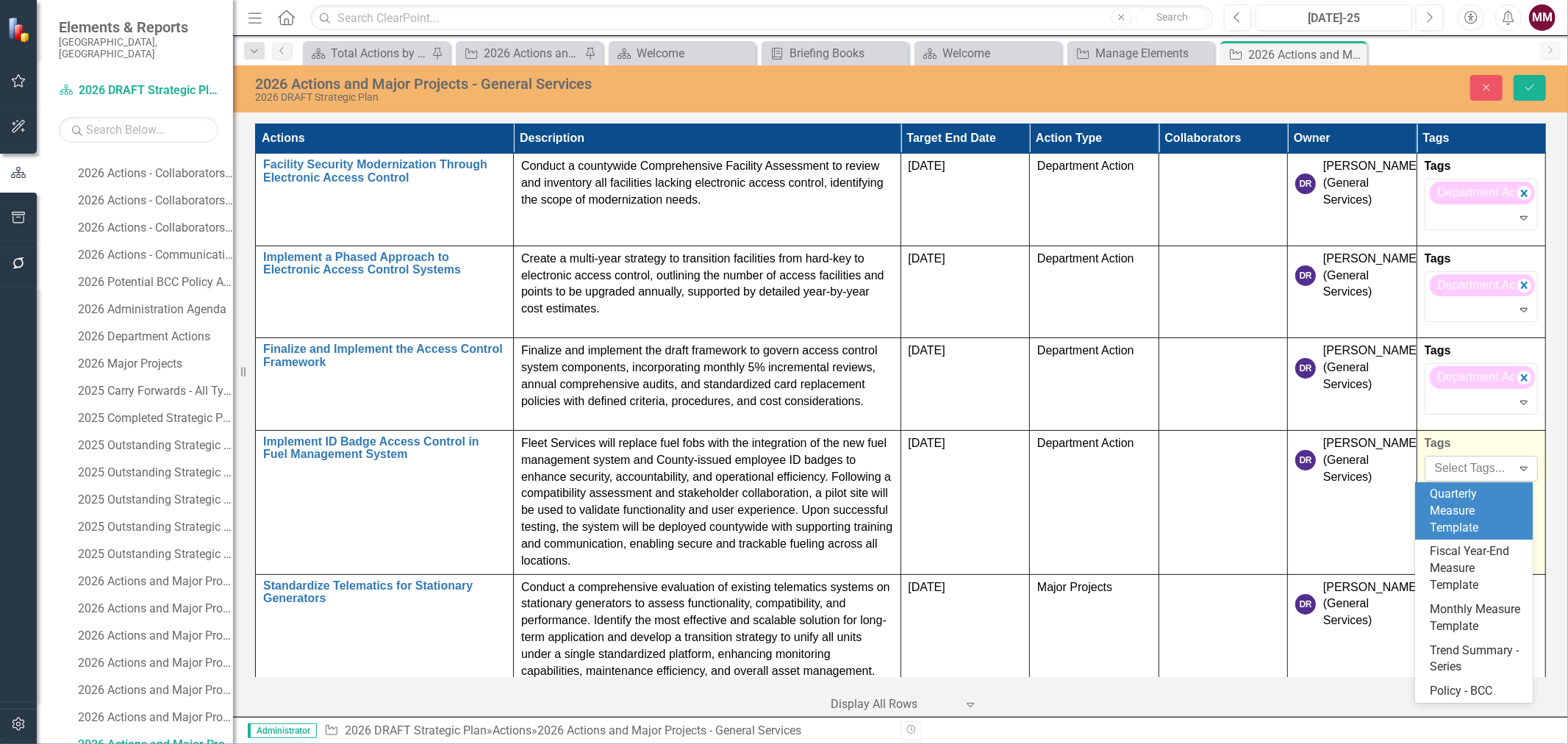
click at [1460, 468] on div at bounding box center [1470, 468] width 83 height 20
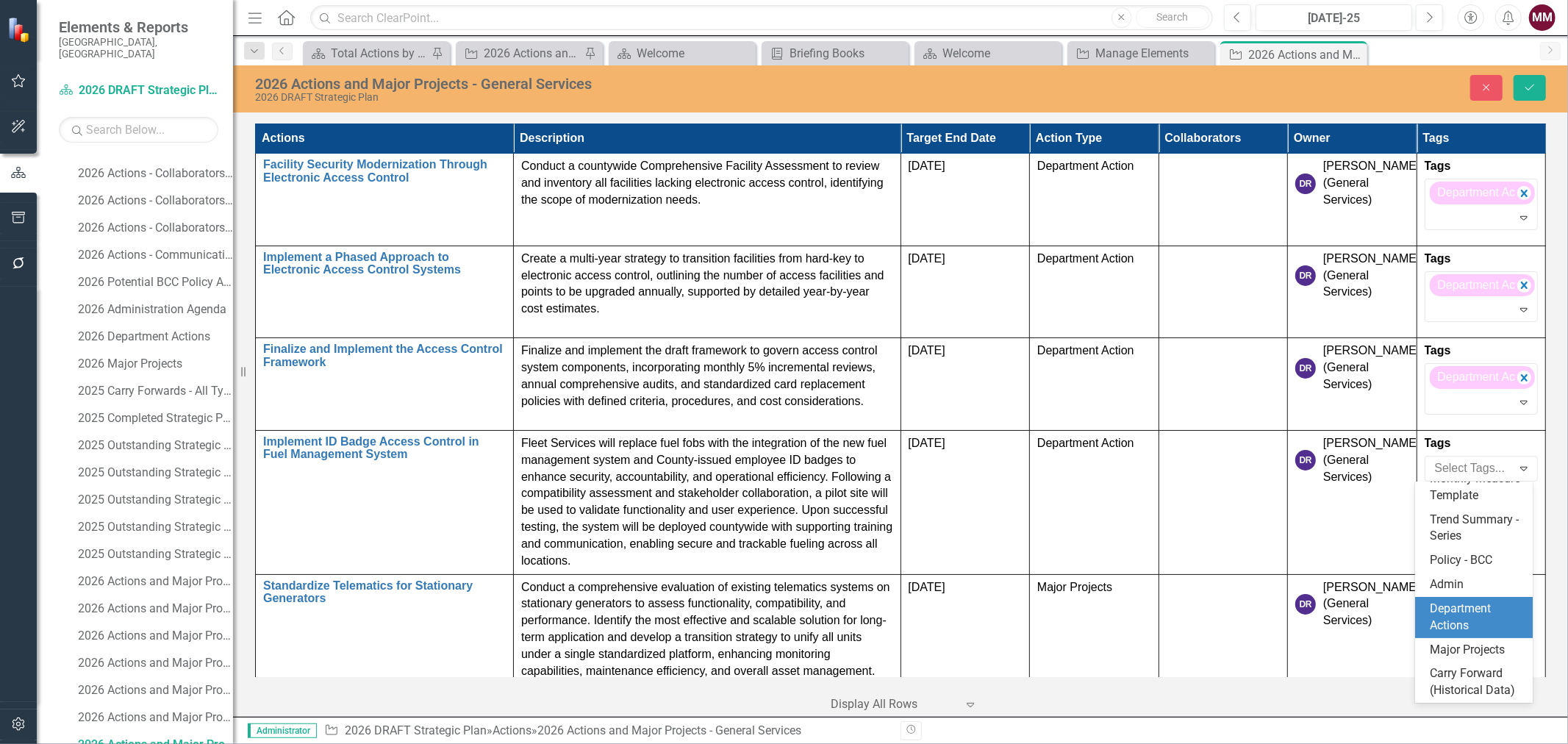
click at [1452, 600] on div "Department Actions" at bounding box center [1477, 617] width 94 height 34
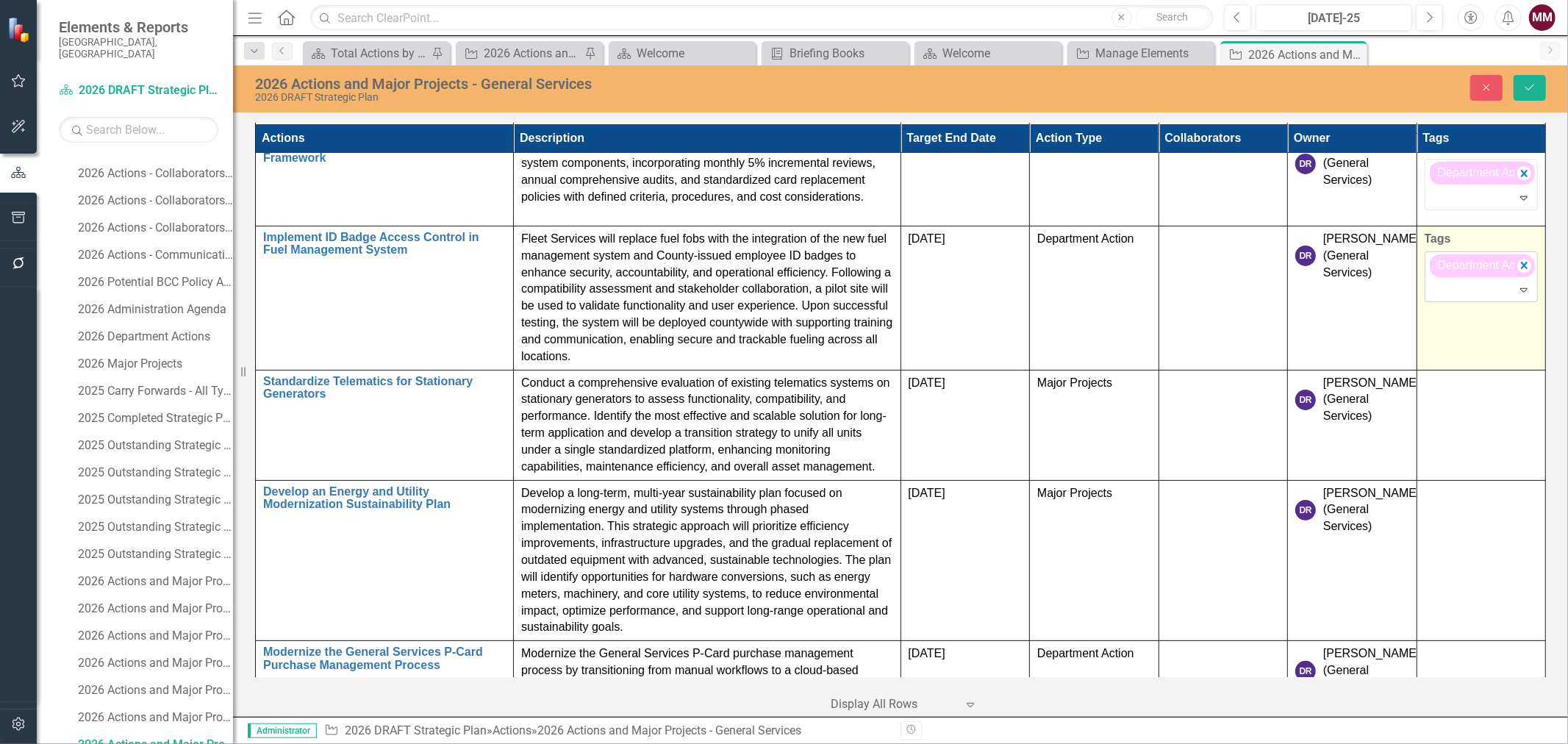
scroll to position [245, 0]
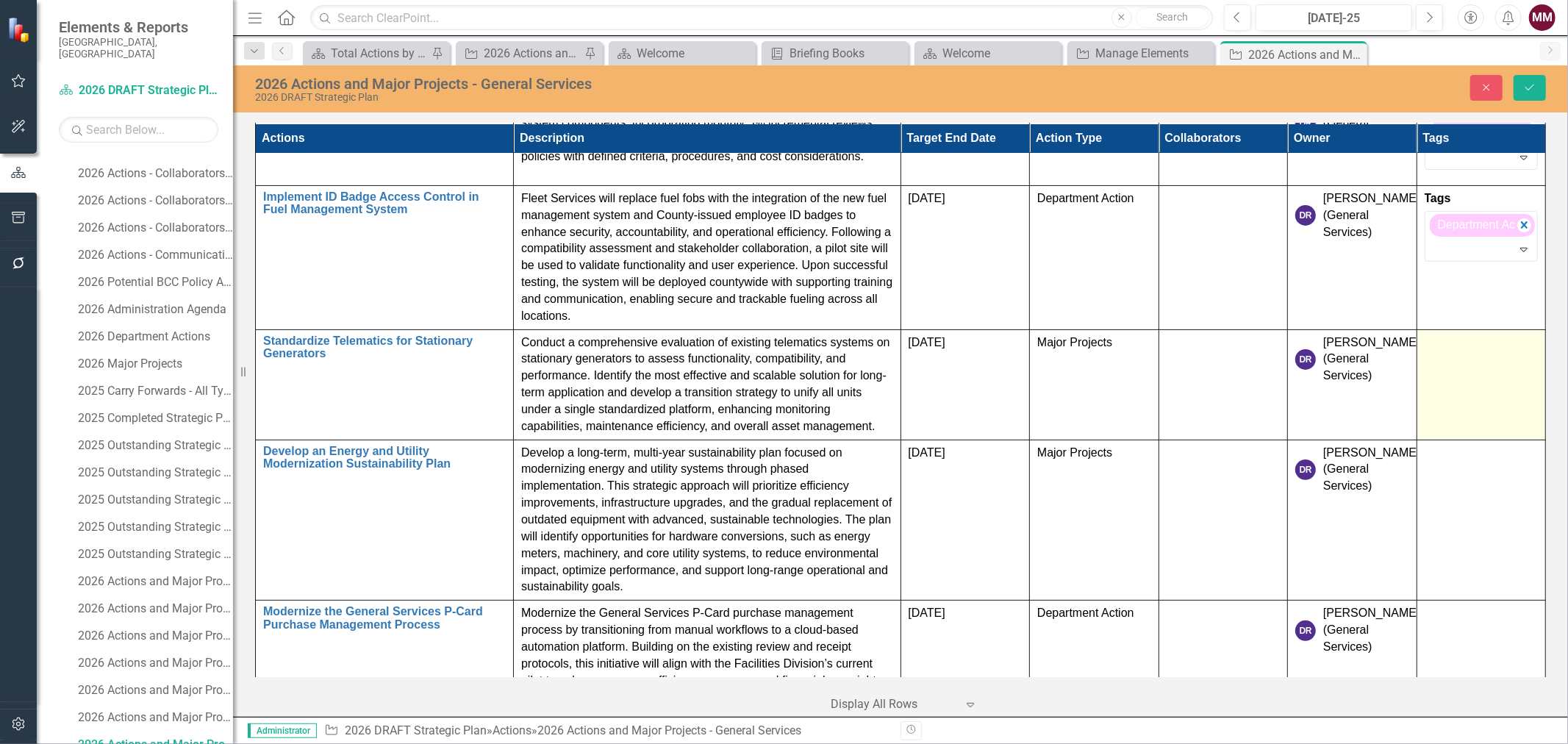
click at [1477, 370] on td at bounding box center [1481, 384] width 130 height 110
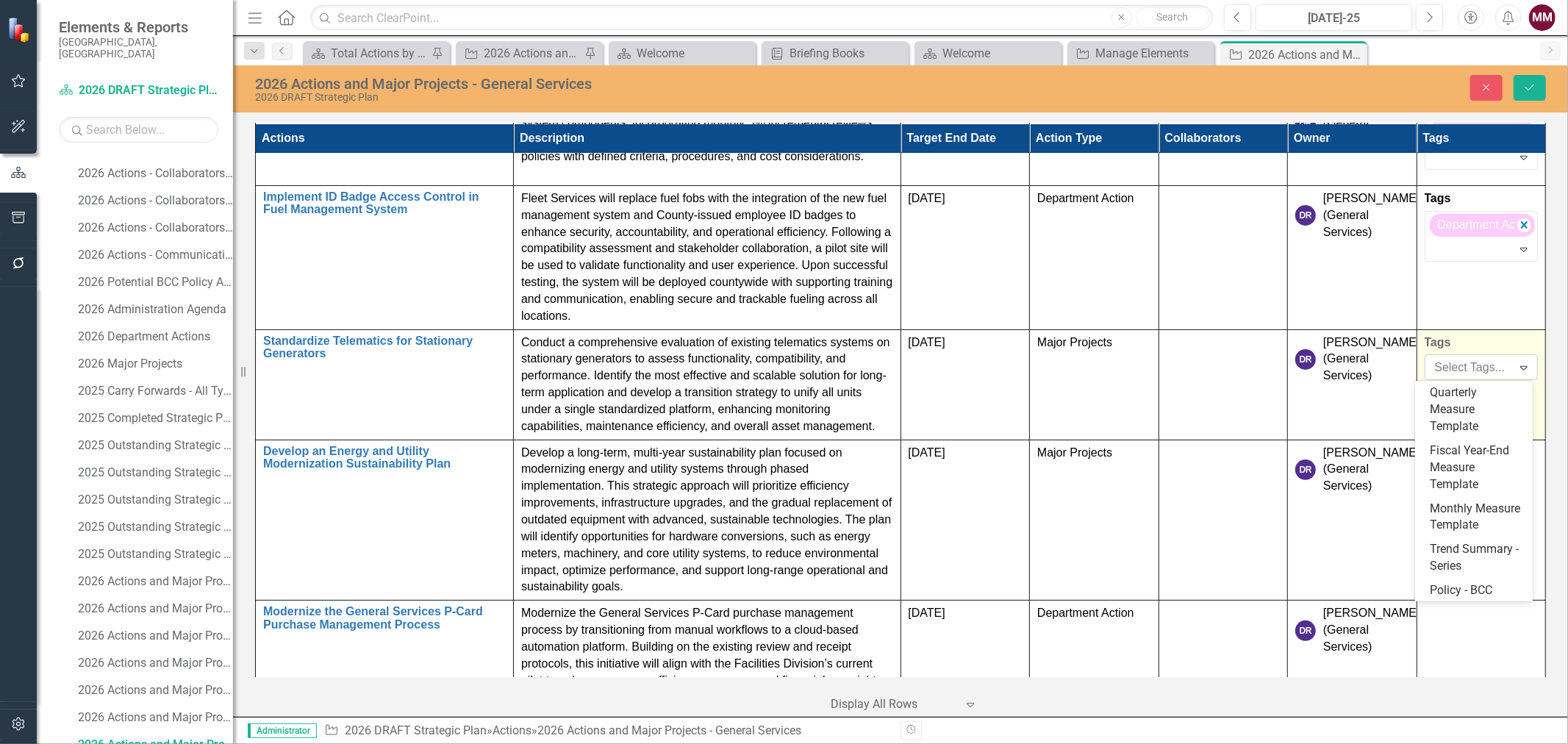
click at [1473, 365] on div at bounding box center [1470, 368] width 83 height 20
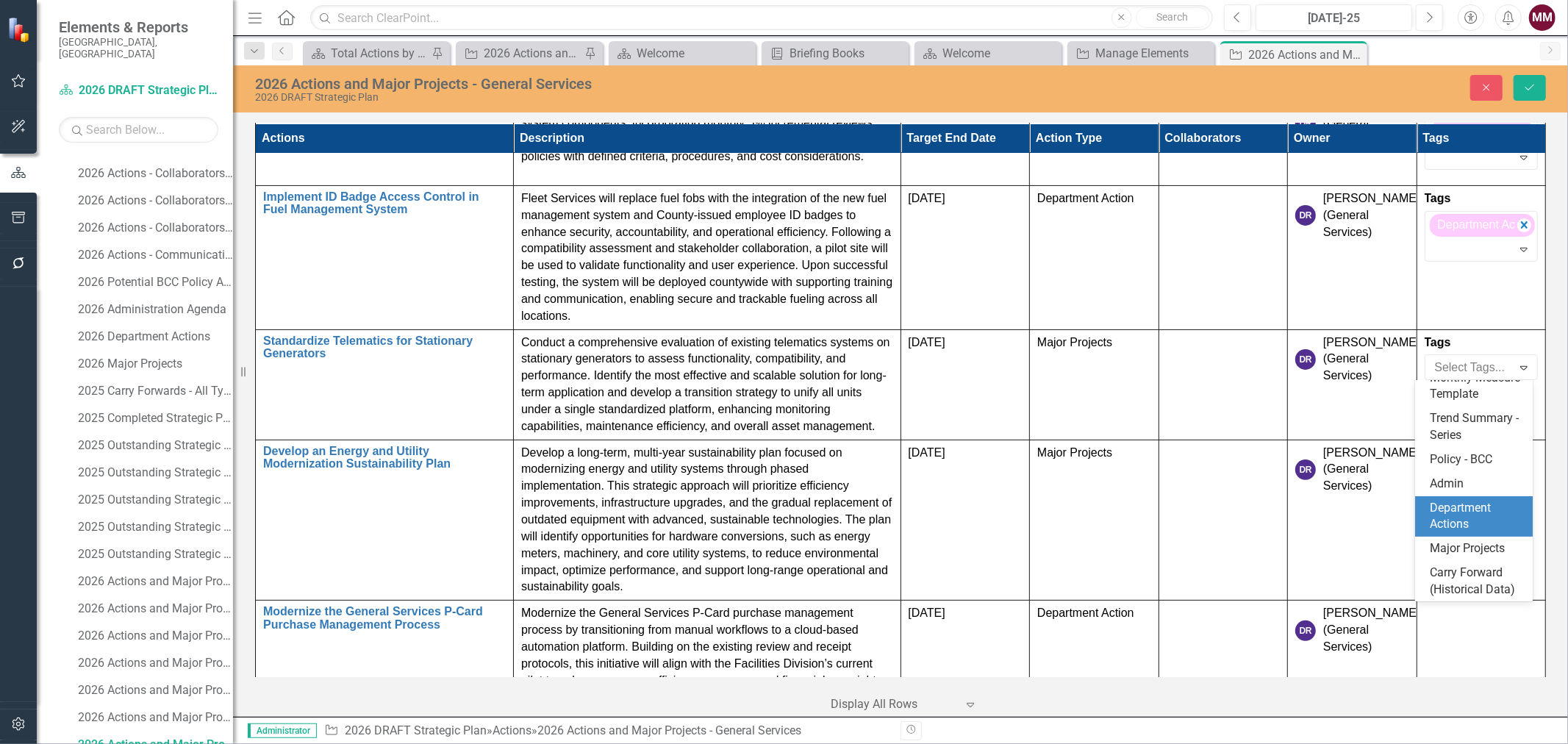
click at [1459, 500] on span "Department Actions" at bounding box center [1460, 516] width 61 height 31
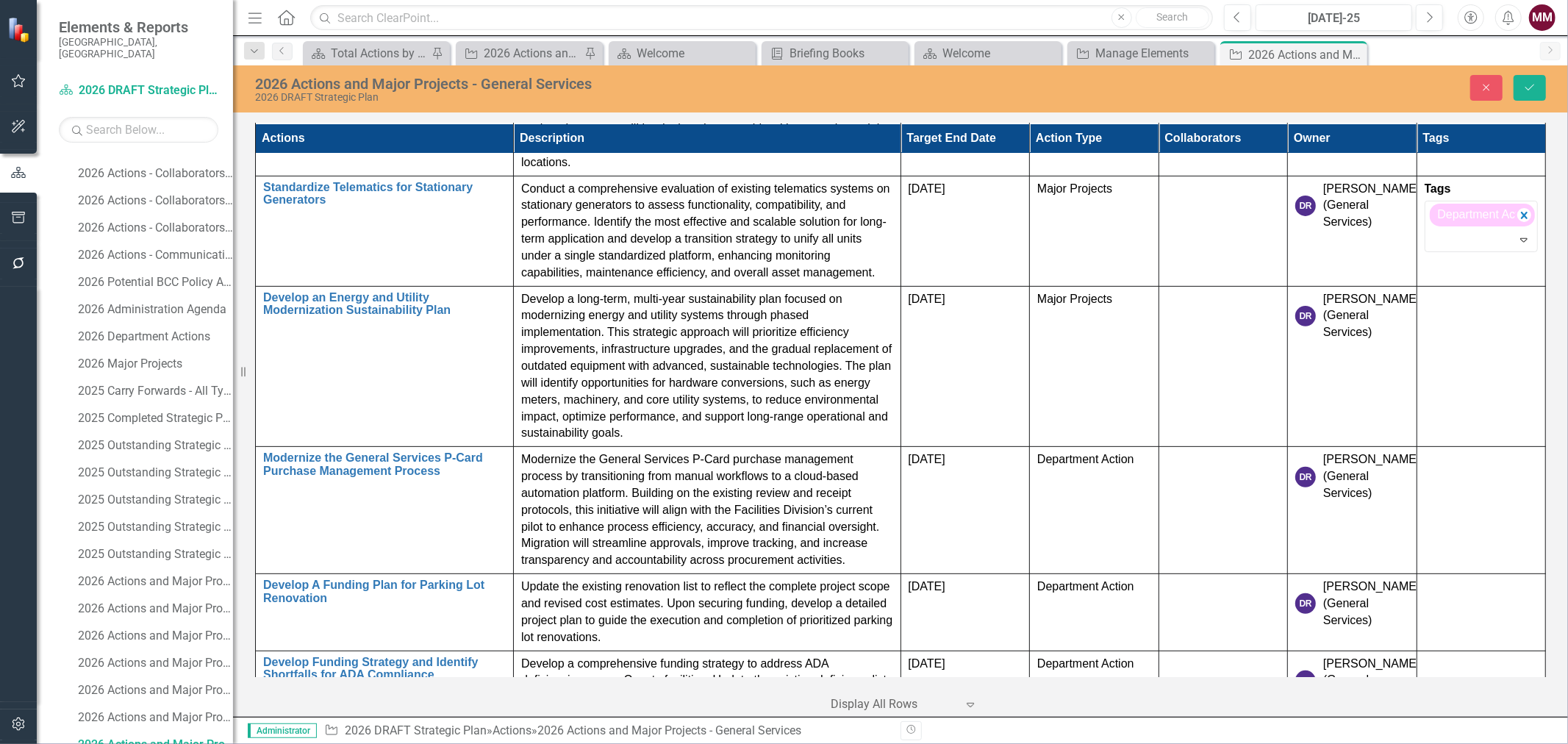
scroll to position [408, 0]
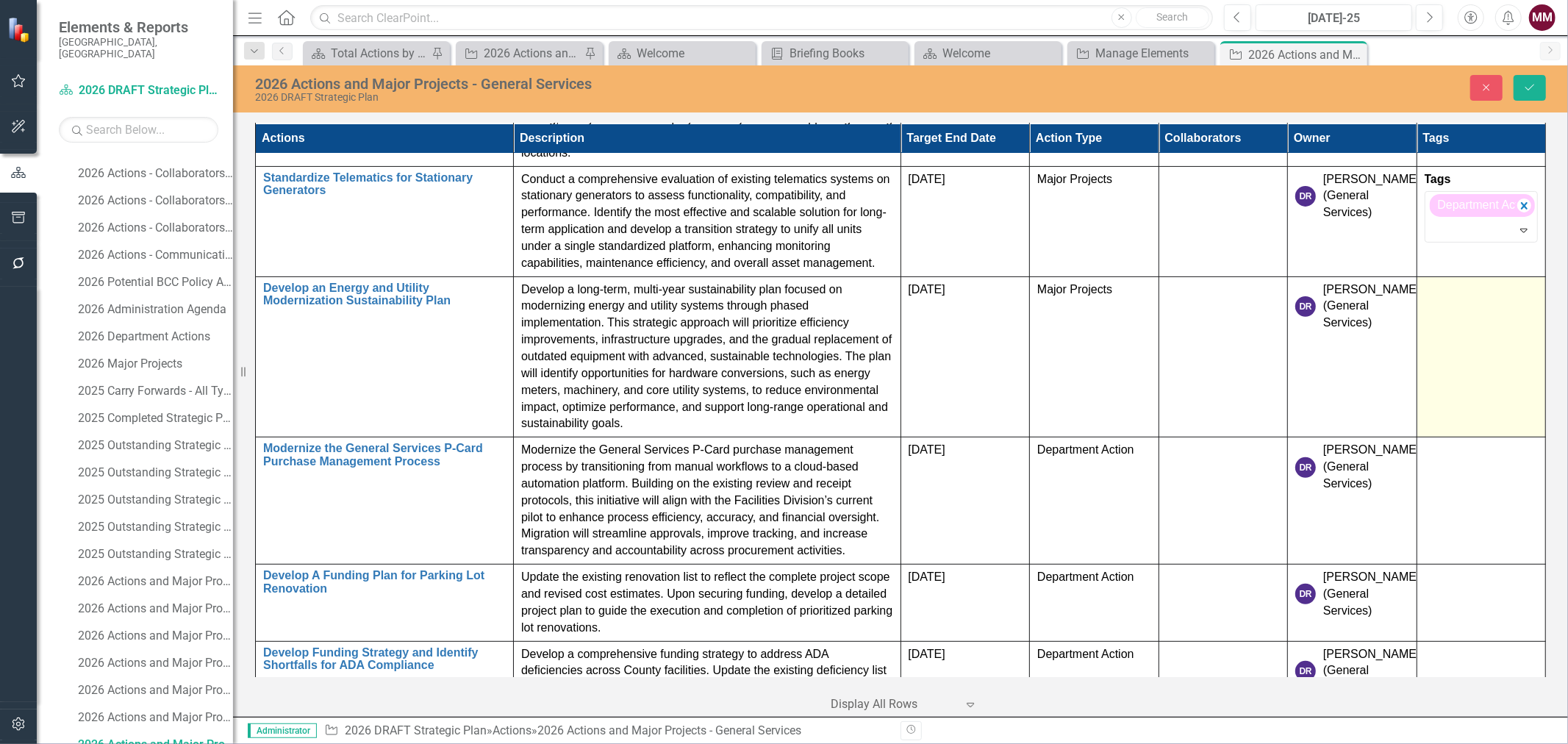
click at [1467, 306] on td at bounding box center [1481, 357] width 130 height 161
click at [1467, 306] on div at bounding box center [1470, 315] width 83 height 20
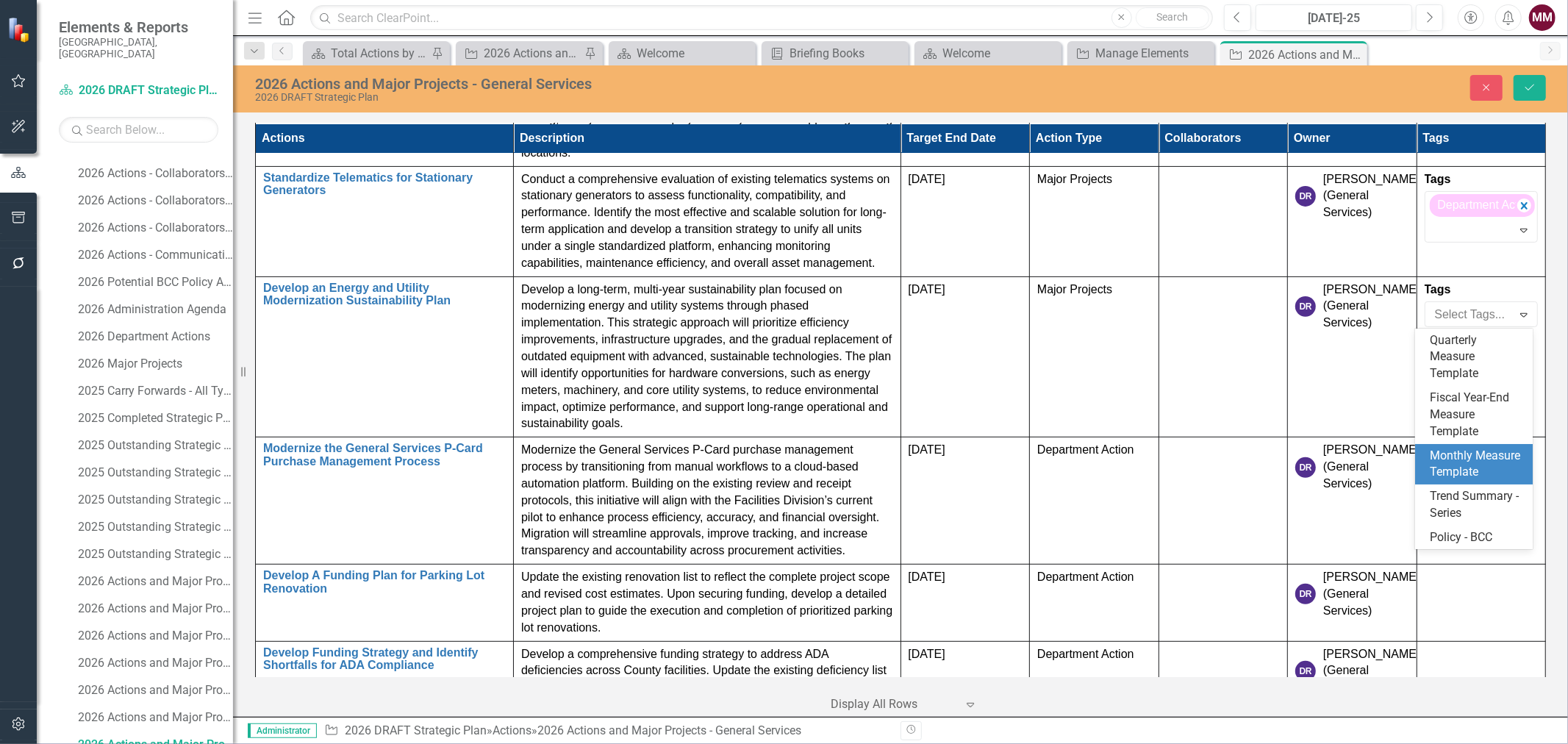
scroll to position [82, 0]
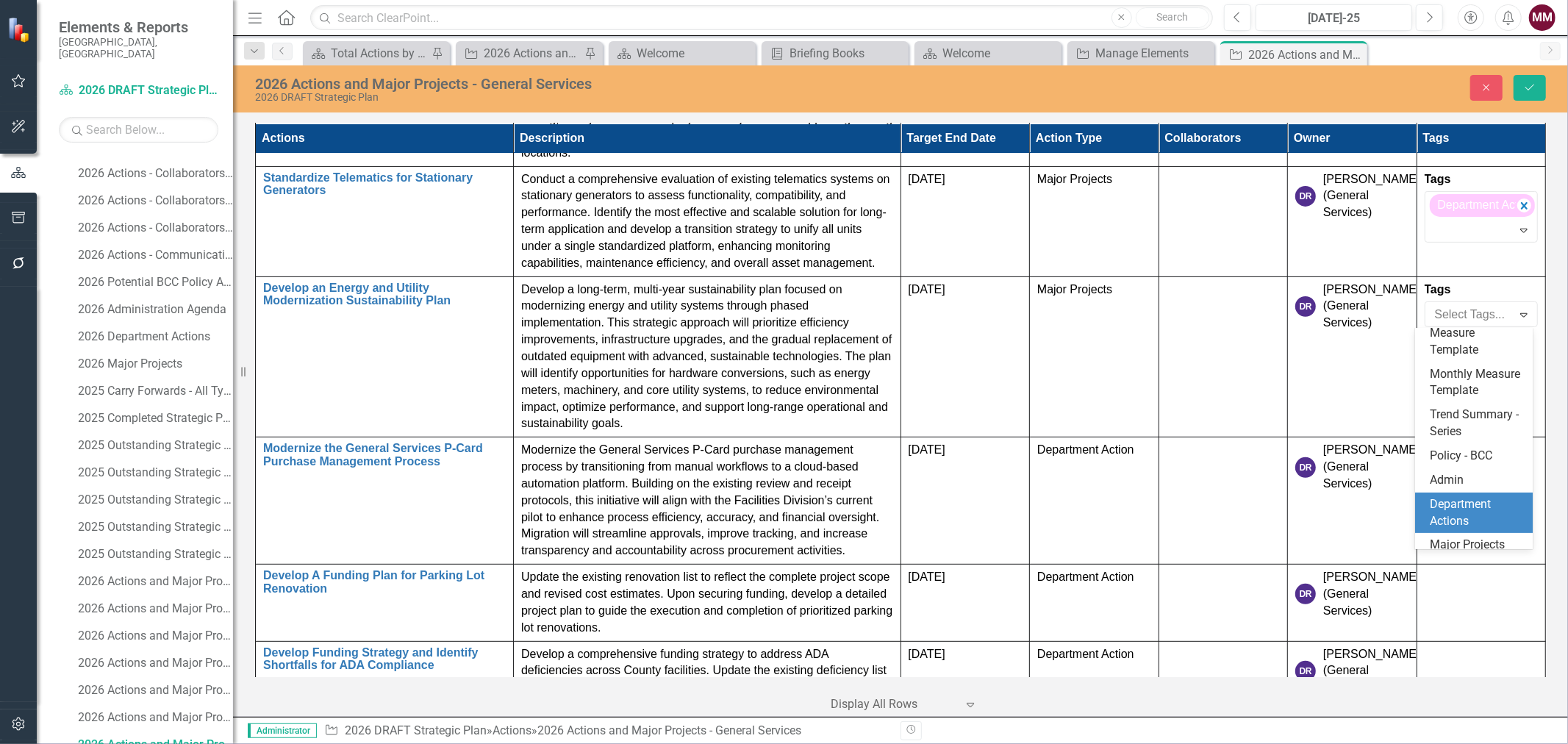
click at [1456, 528] on span "Department Actions" at bounding box center [1460, 512] width 61 height 31
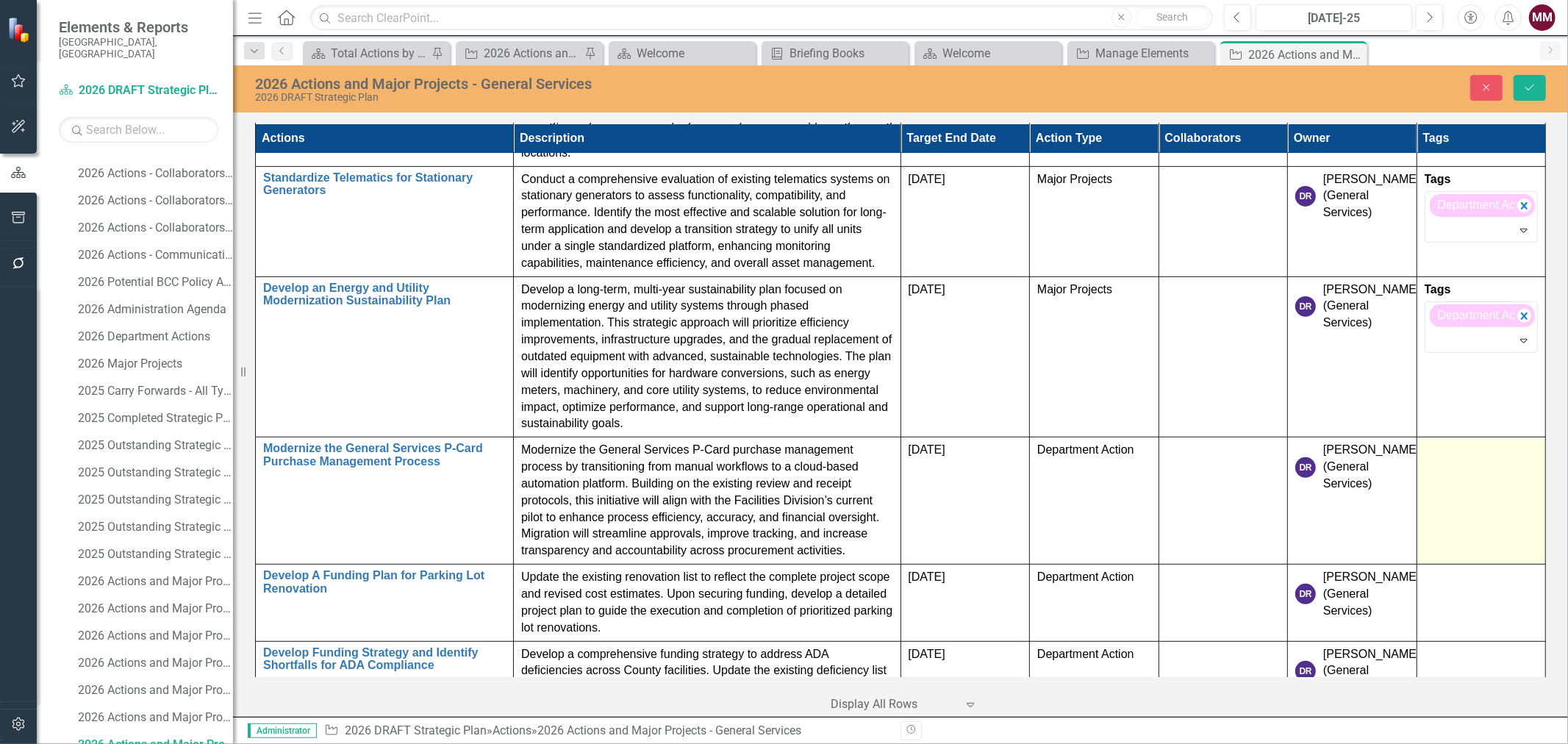
click at [1463, 471] on td at bounding box center [1481, 500] width 130 height 127
click at [1463, 471] on div at bounding box center [1470, 475] width 83 height 20
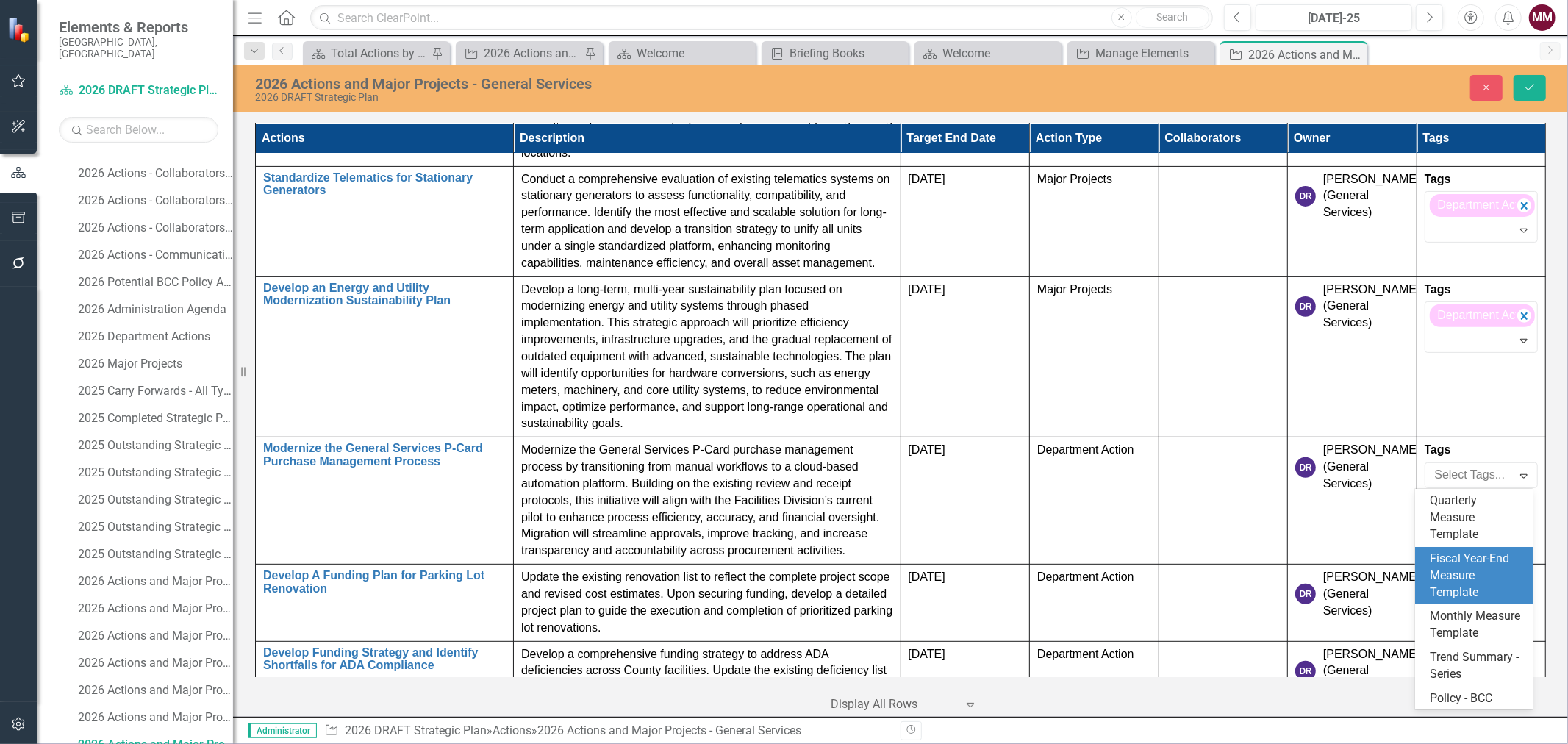
scroll to position [163, 0]
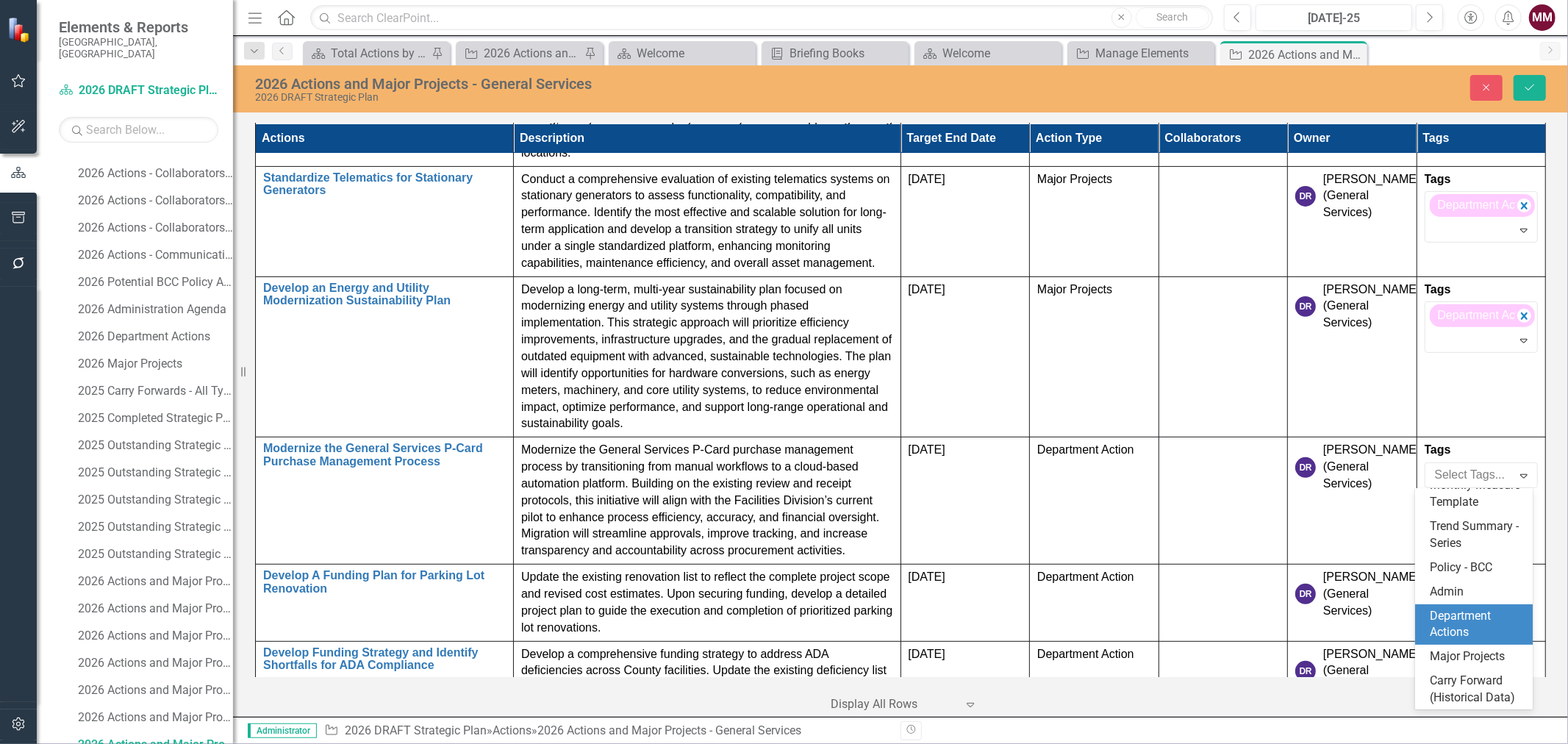
click at [1475, 615] on div "Department Actions" at bounding box center [1477, 625] width 94 height 34
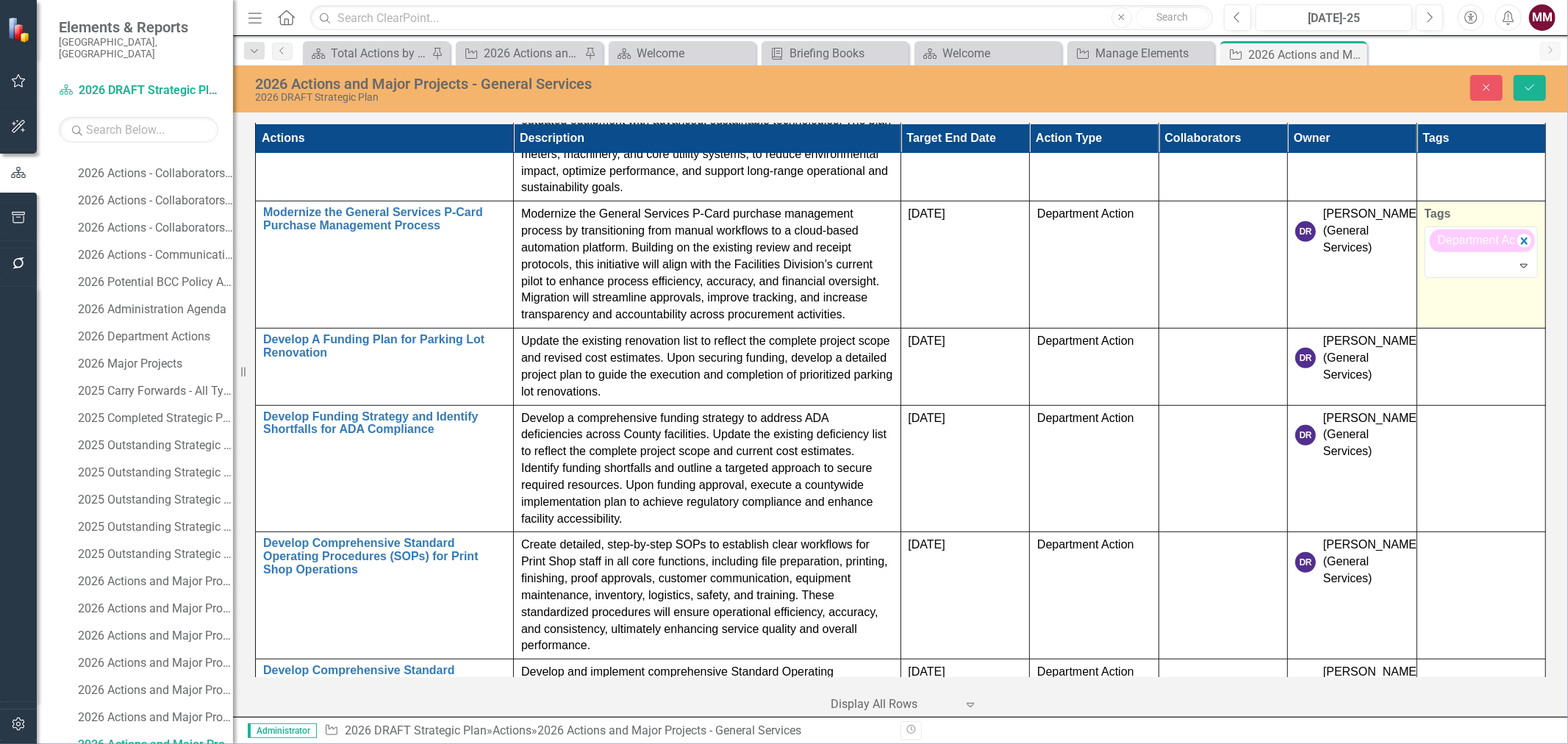
scroll to position [653, 0]
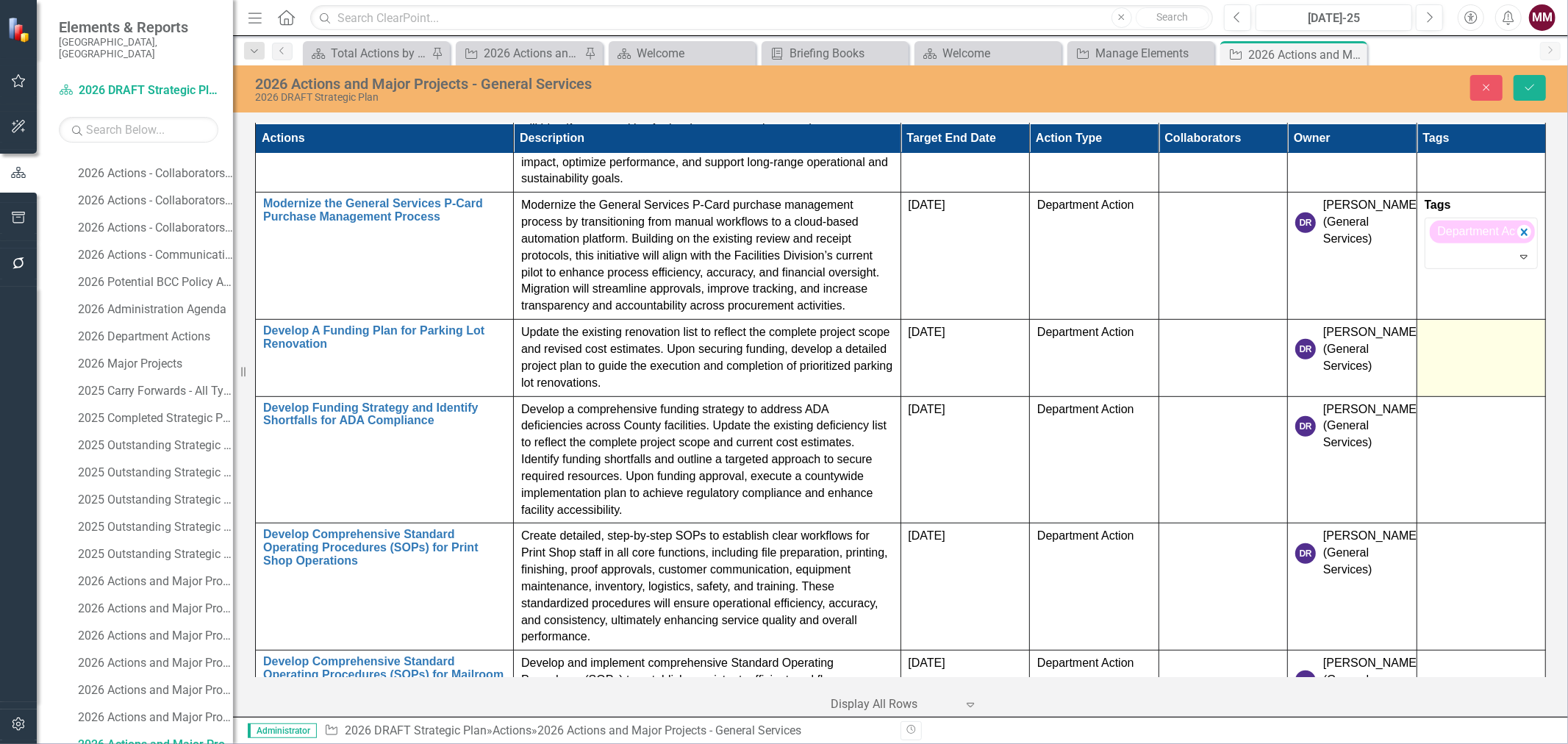
click at [1452, 344] on td at bounding box center [1481, 358] width 130 height 77
click at [1452, 344] on div "Tags Select Tags... Expand" at bounding box center [1482, 347] width 114 height 46
click at [1453, 360] on div at bounding box center [1470, 357] width 83 height 20
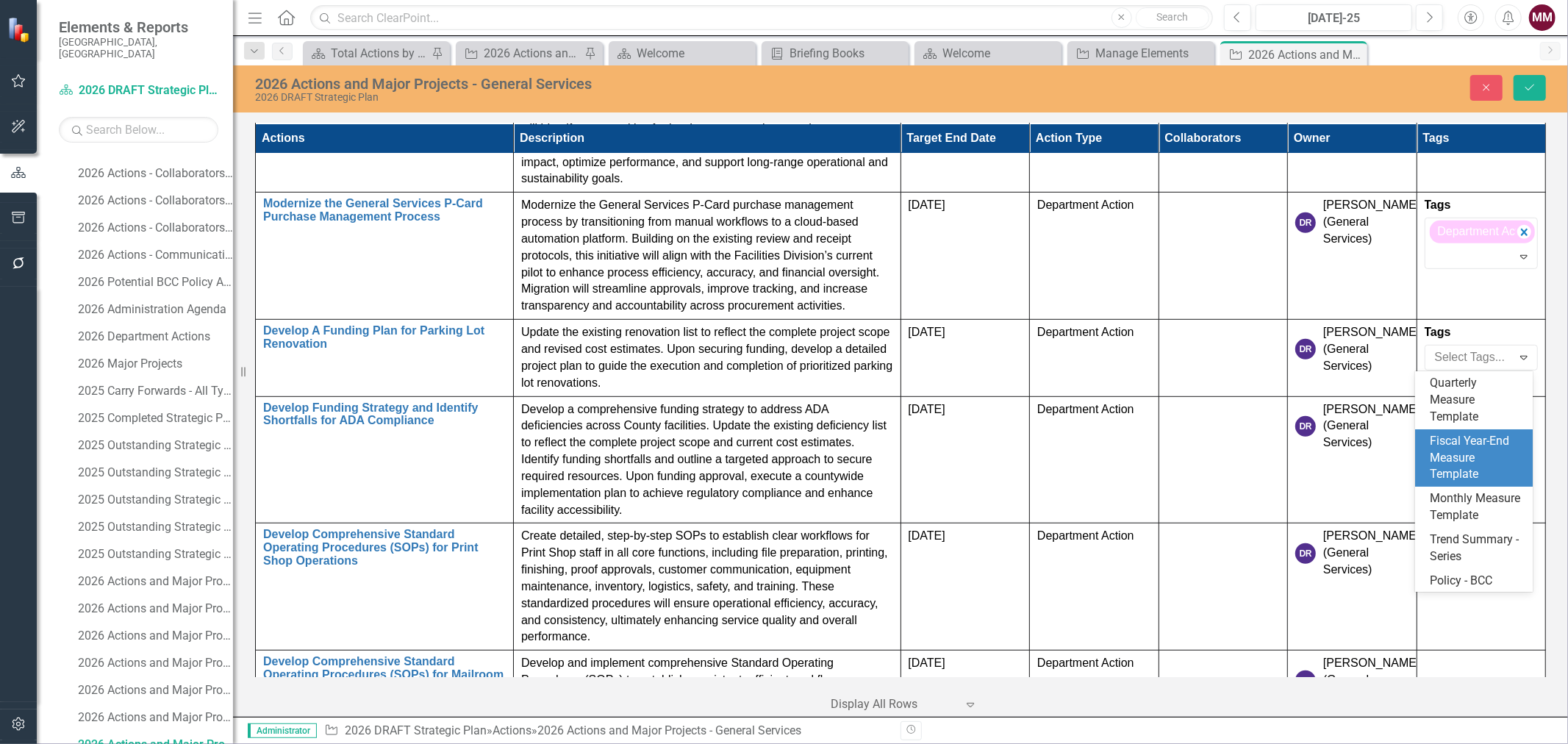
scroll to position [163, 0]
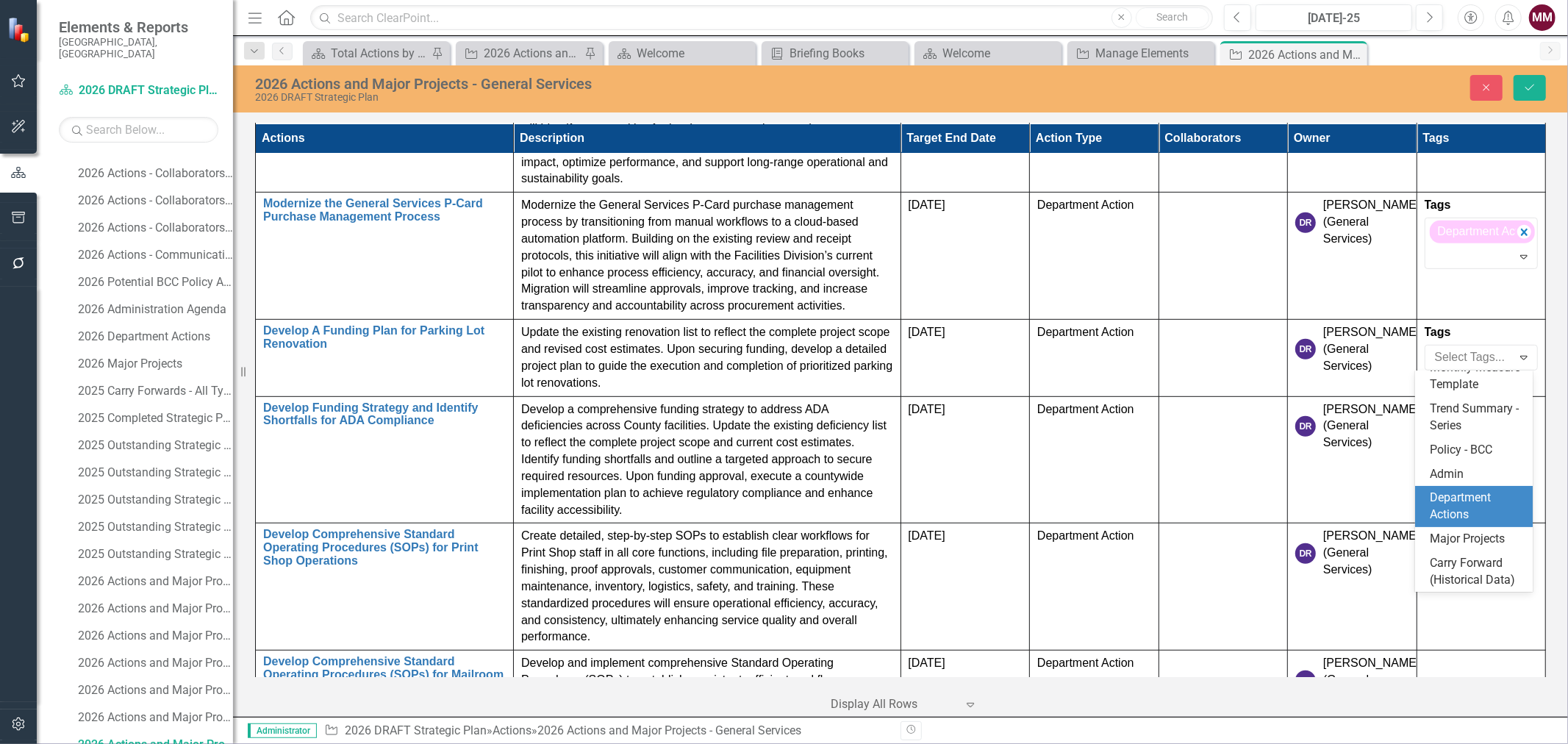
click at [1452, 490] on div "Department Actions" at bounding box center [1477, 506] width 94 height 34
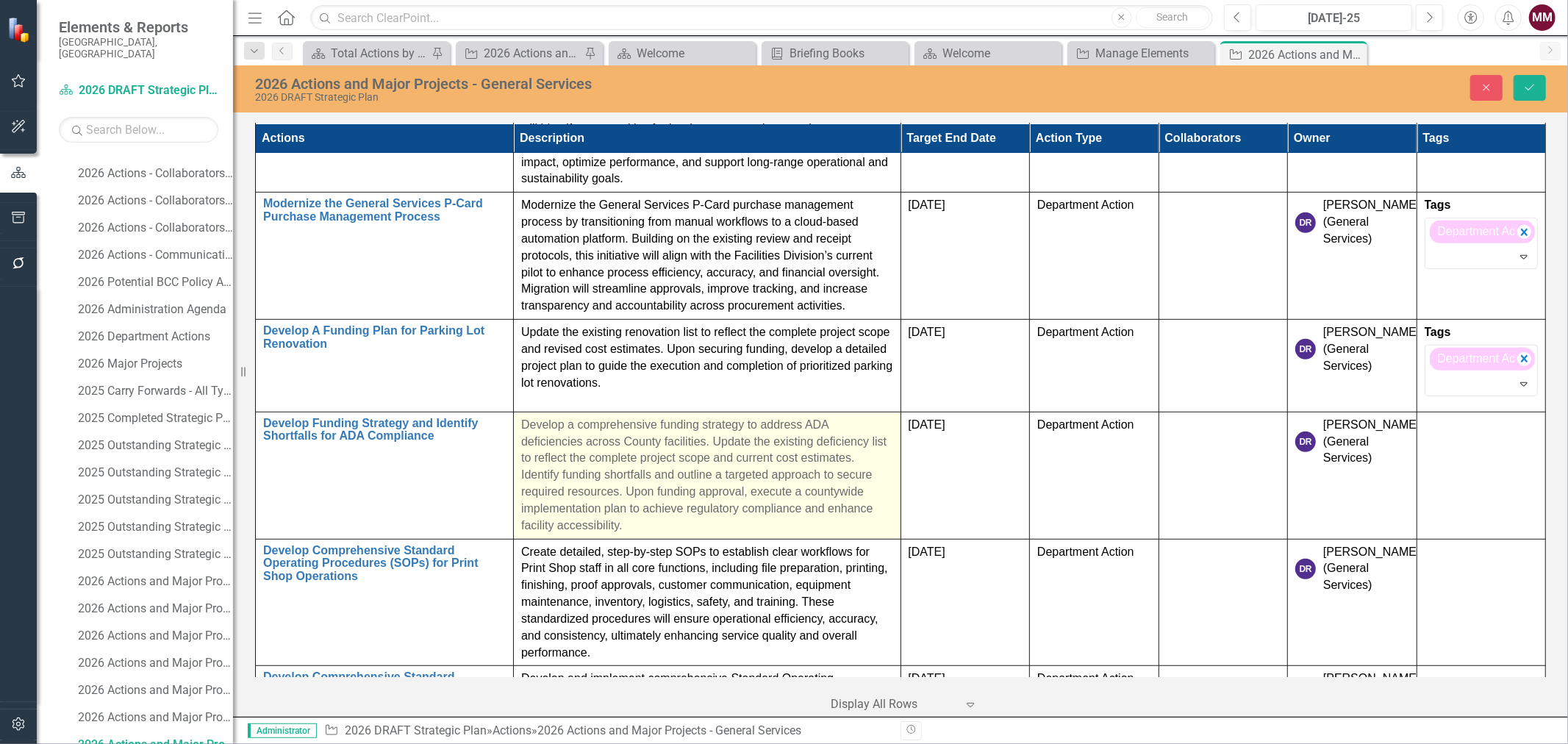
click at [806, 426] on p "Develop a comprehensive funding strategy to address ADA deficiencies across Cou…" at bounding box center [707, 475] width 372 height 118
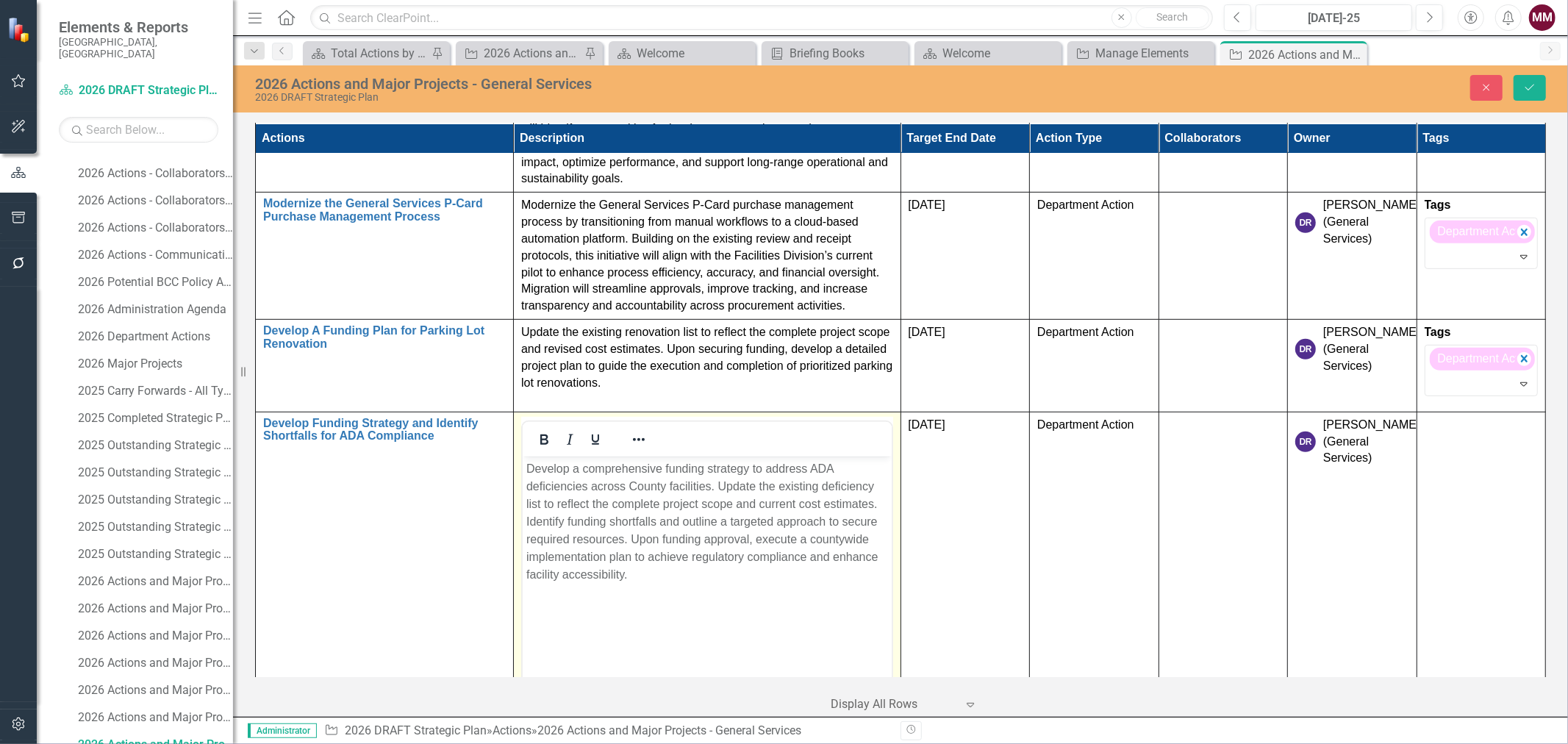
scroll to position [0, 0]
drag, startPoint x: 808, startPoint y: 467, endPoint x: 824, endPoint y: 466, distance: 16.0
click at [808, 467] on p "Develop a comprehensive funding strategy to address ADA deficiencies across Cou…" at bounding box center [706, 521] width 362 height 123
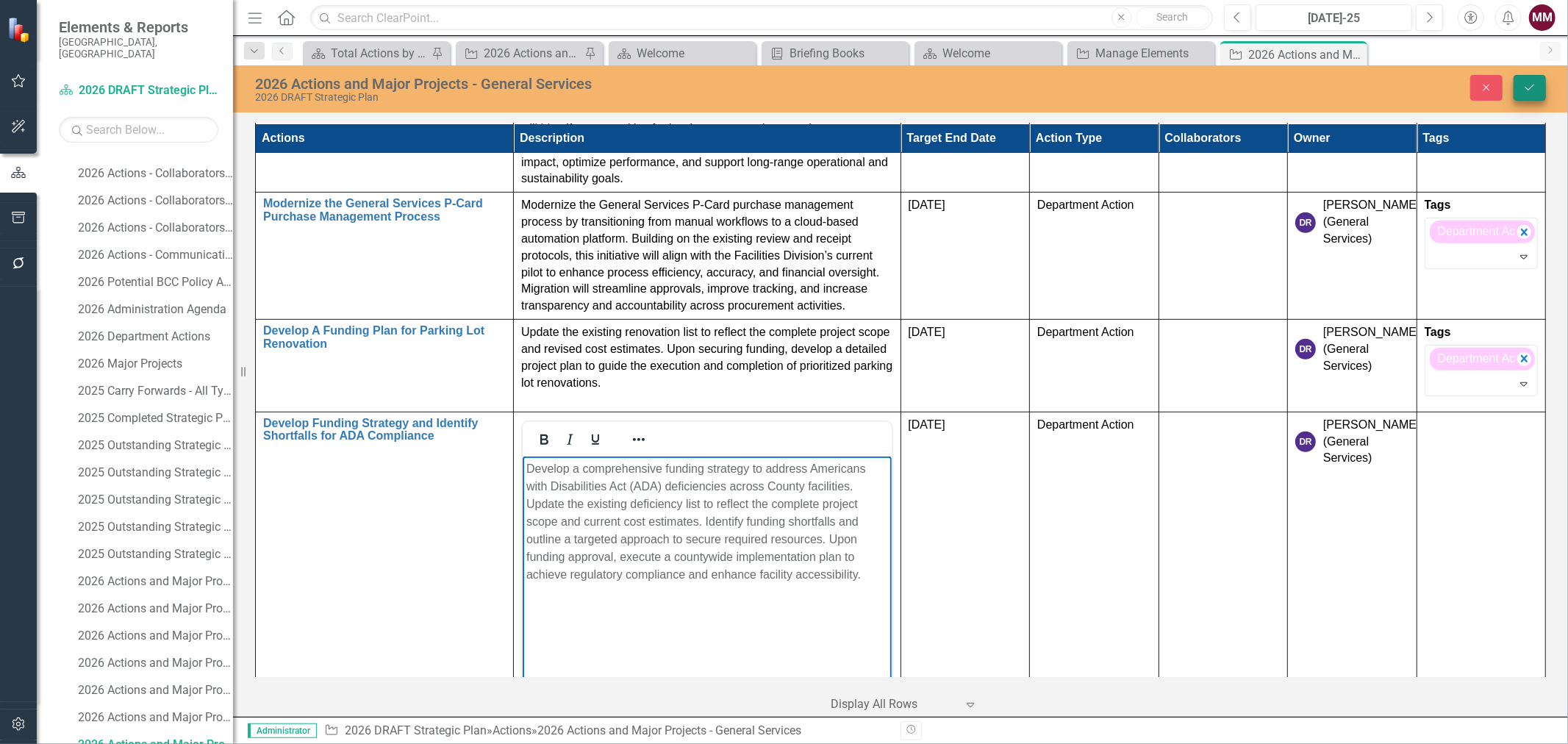
click at [1531, 90] on icon "Save" at bounding box center [1530, 87] width 13 height 10
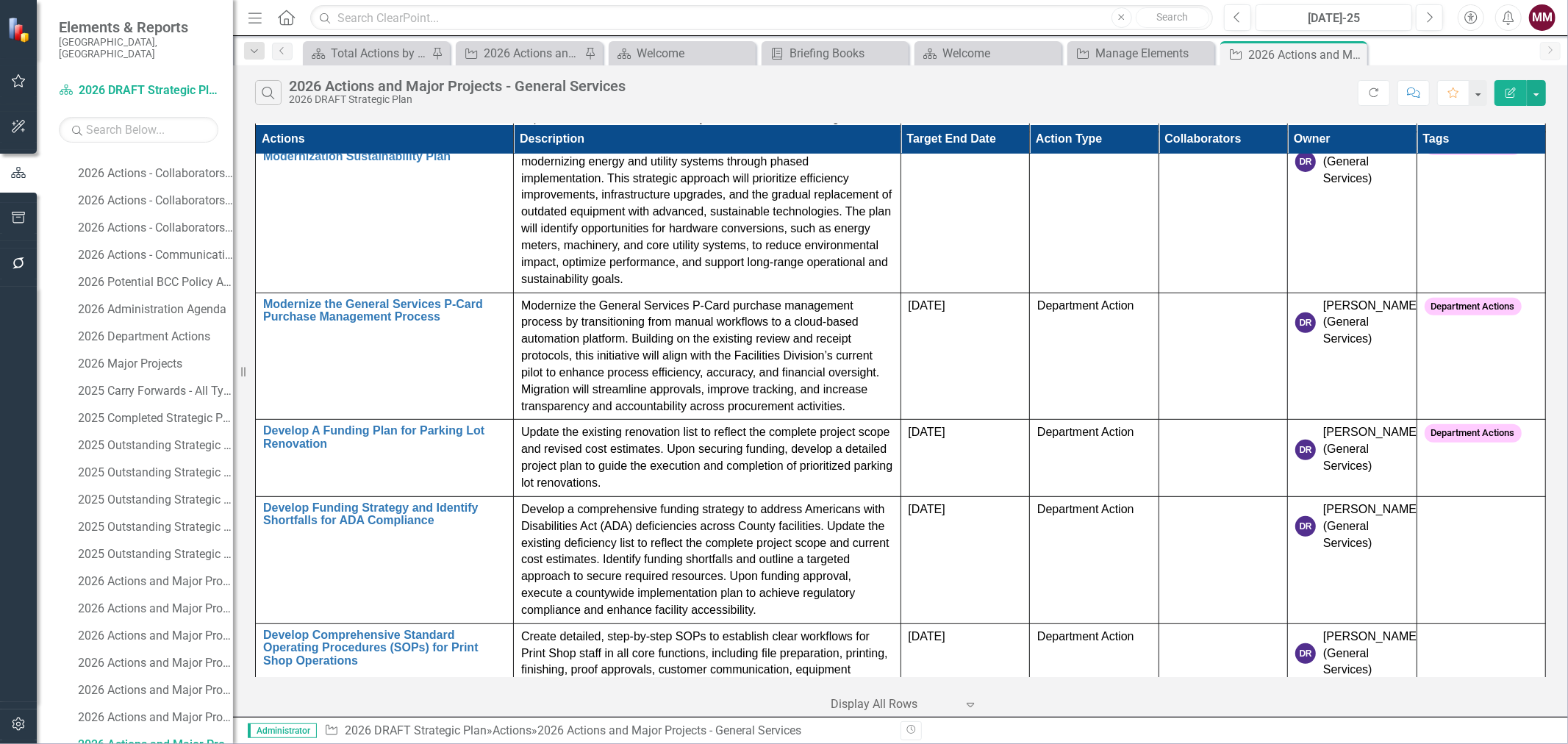
scroll to position [571, 0]
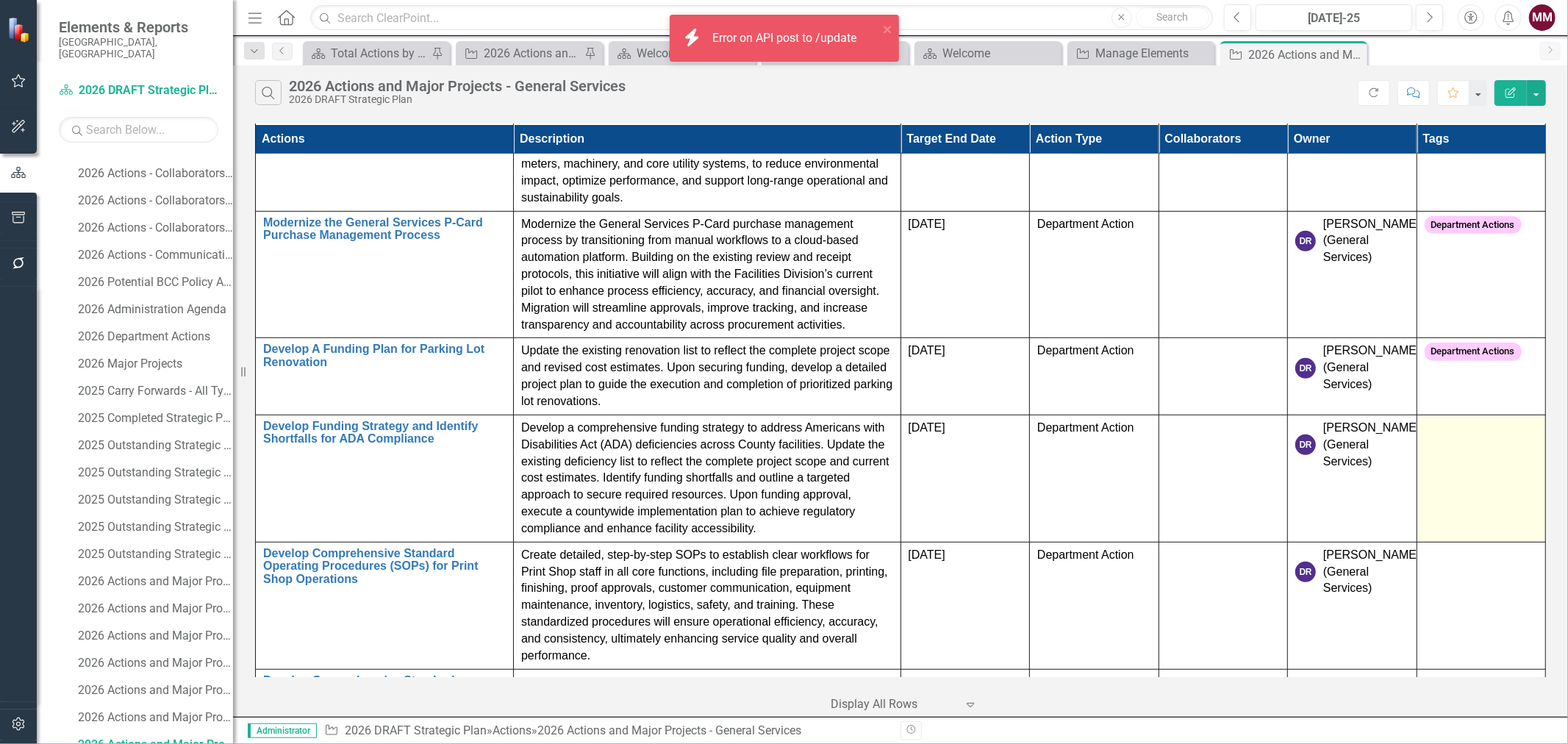
click at [1462, 454] on td at bounding box center [1481, 478] width 130 height 127
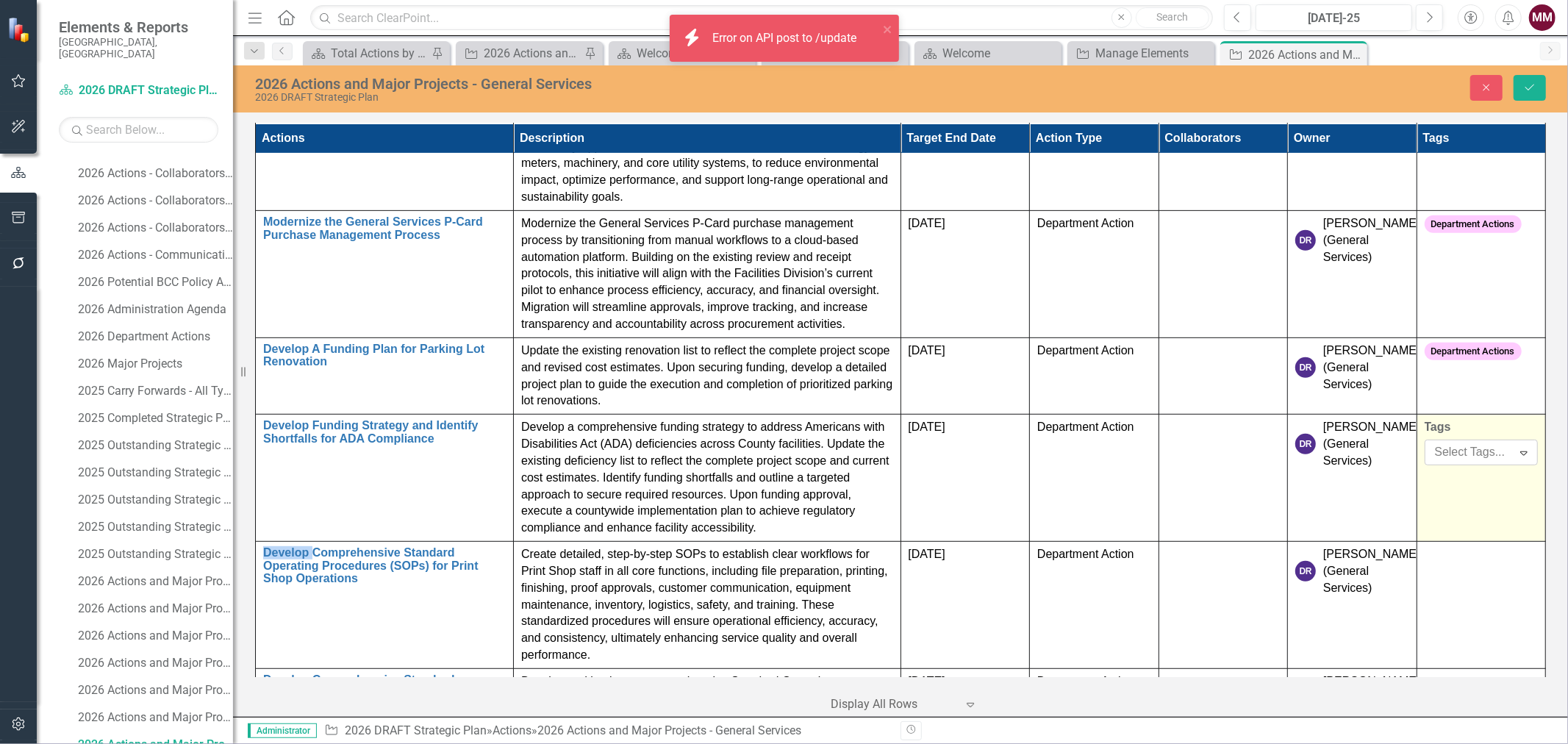
click at [1462, 447] on div at bounding box center [1470, 452] width 83 height 20
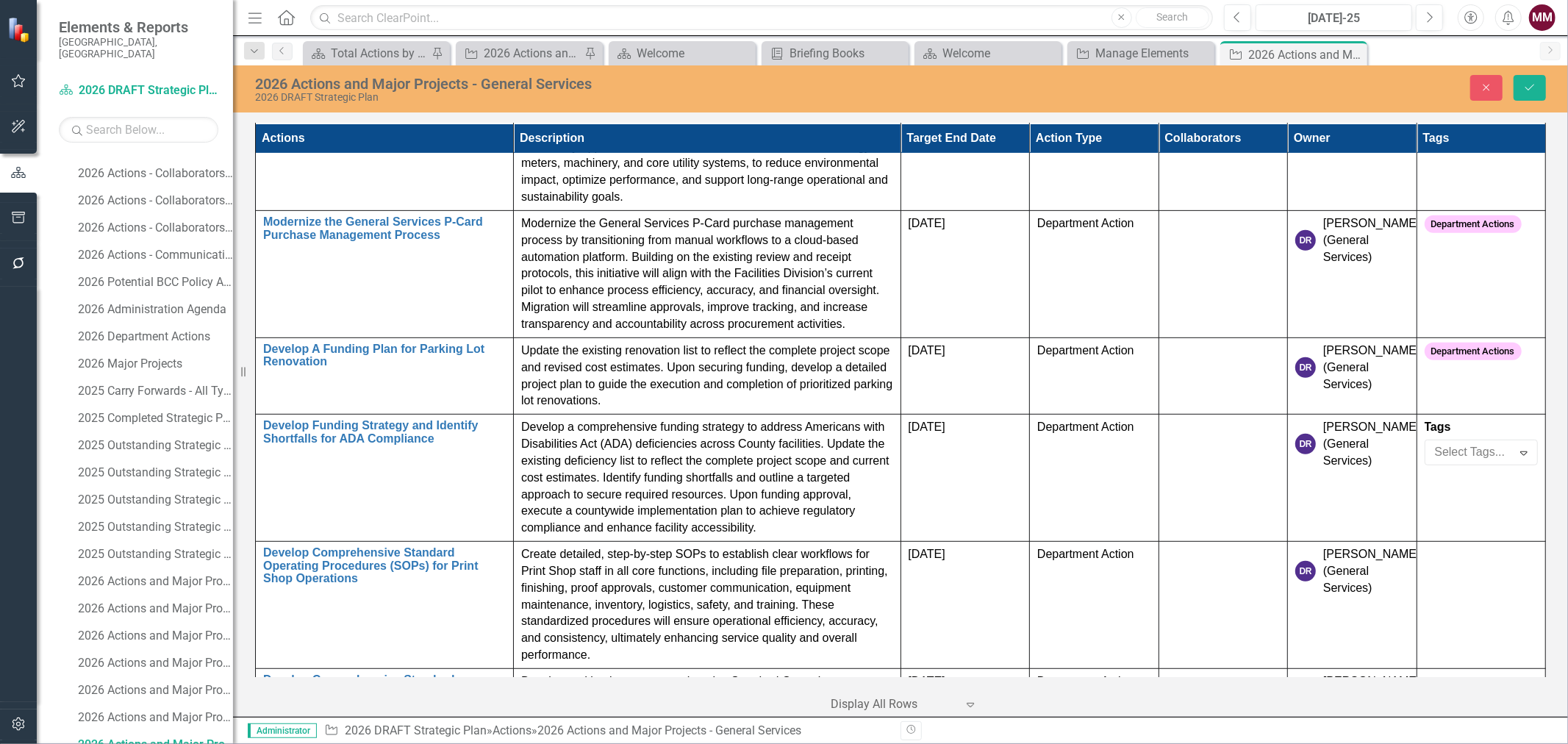
scroll to position [163, 0]
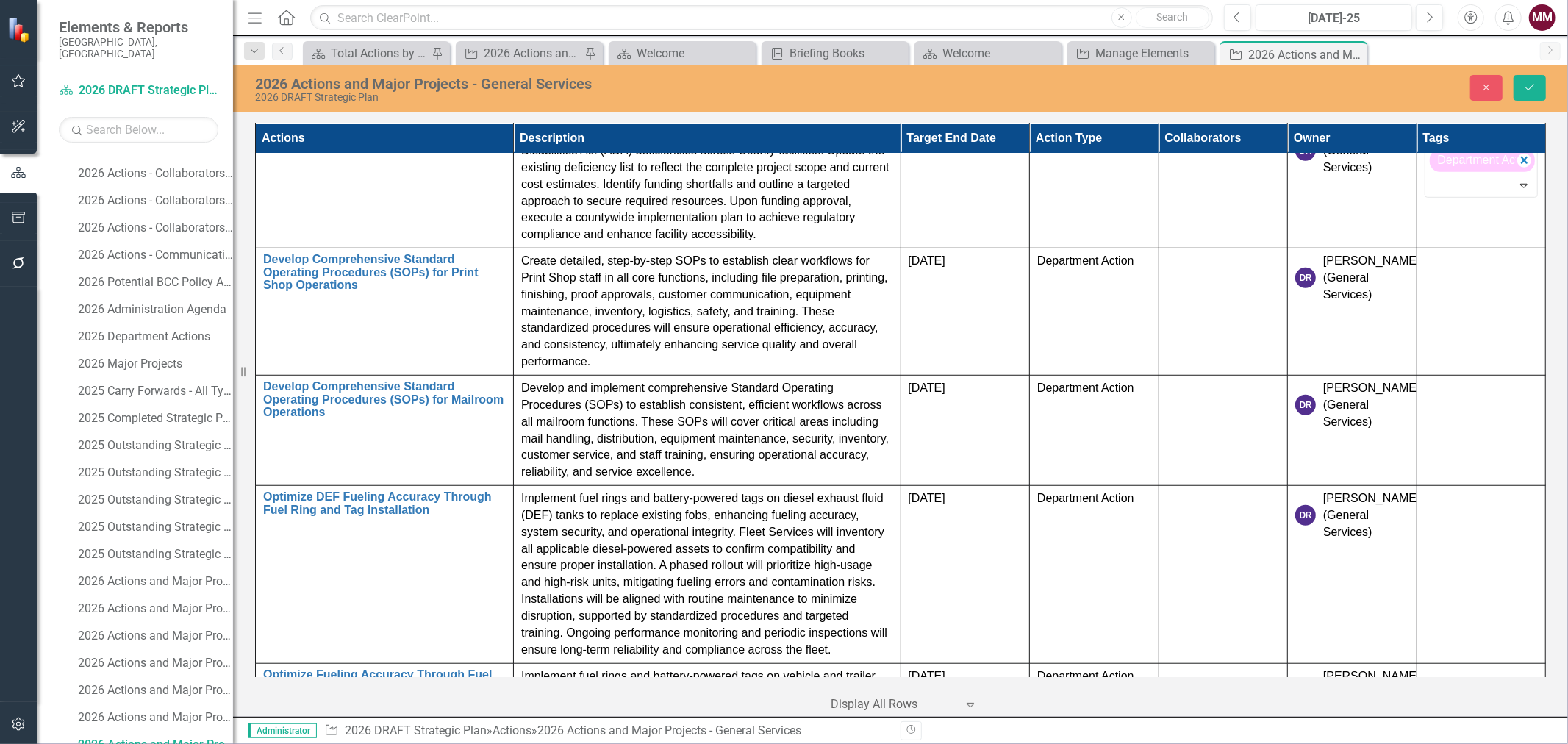
scroll to position [871, 0]
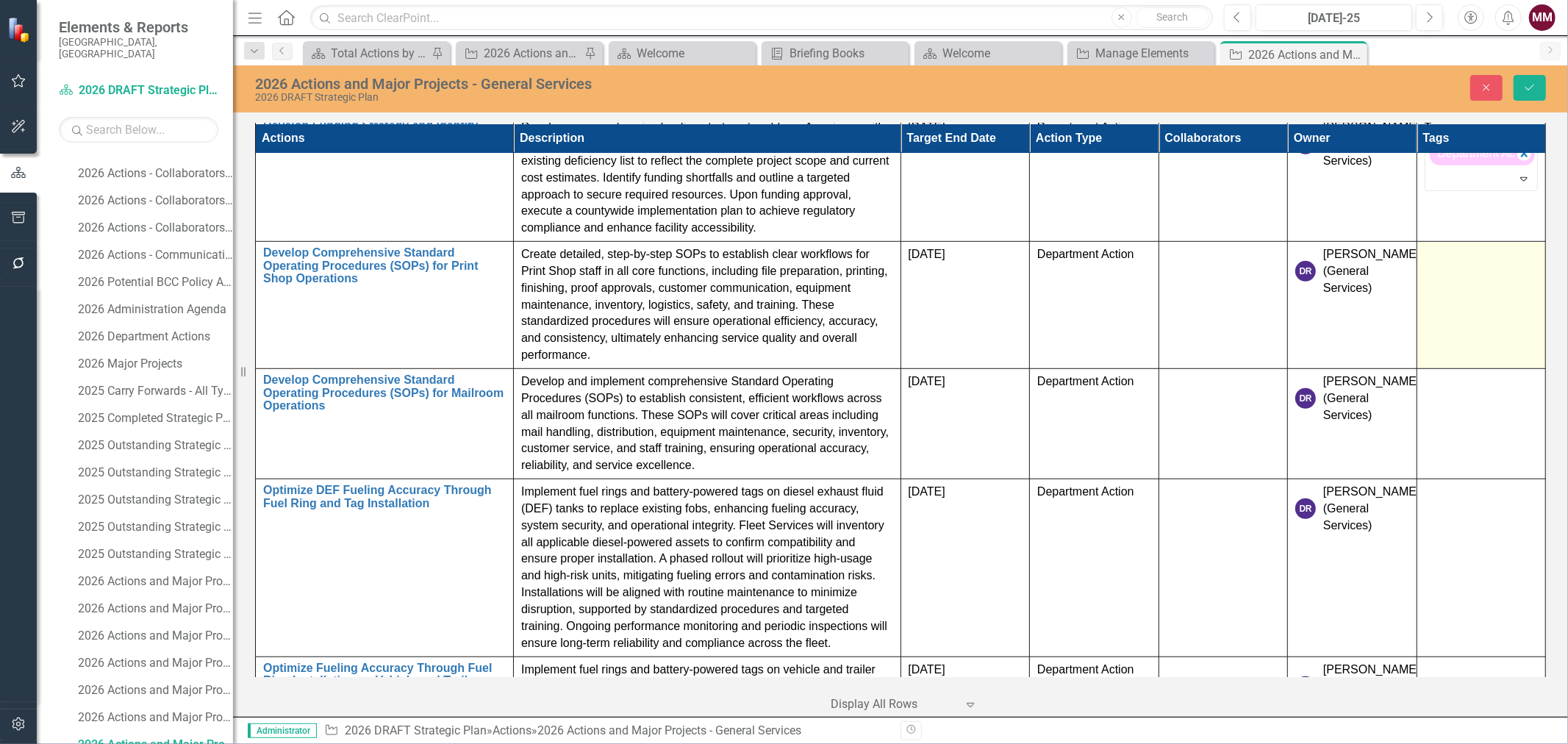
click at [1484, 289] on td at bounding box center [1481, 305] width 130 height 127
click at [1484, 289] on div at bounding box center [1470, 279] width 83 height 20
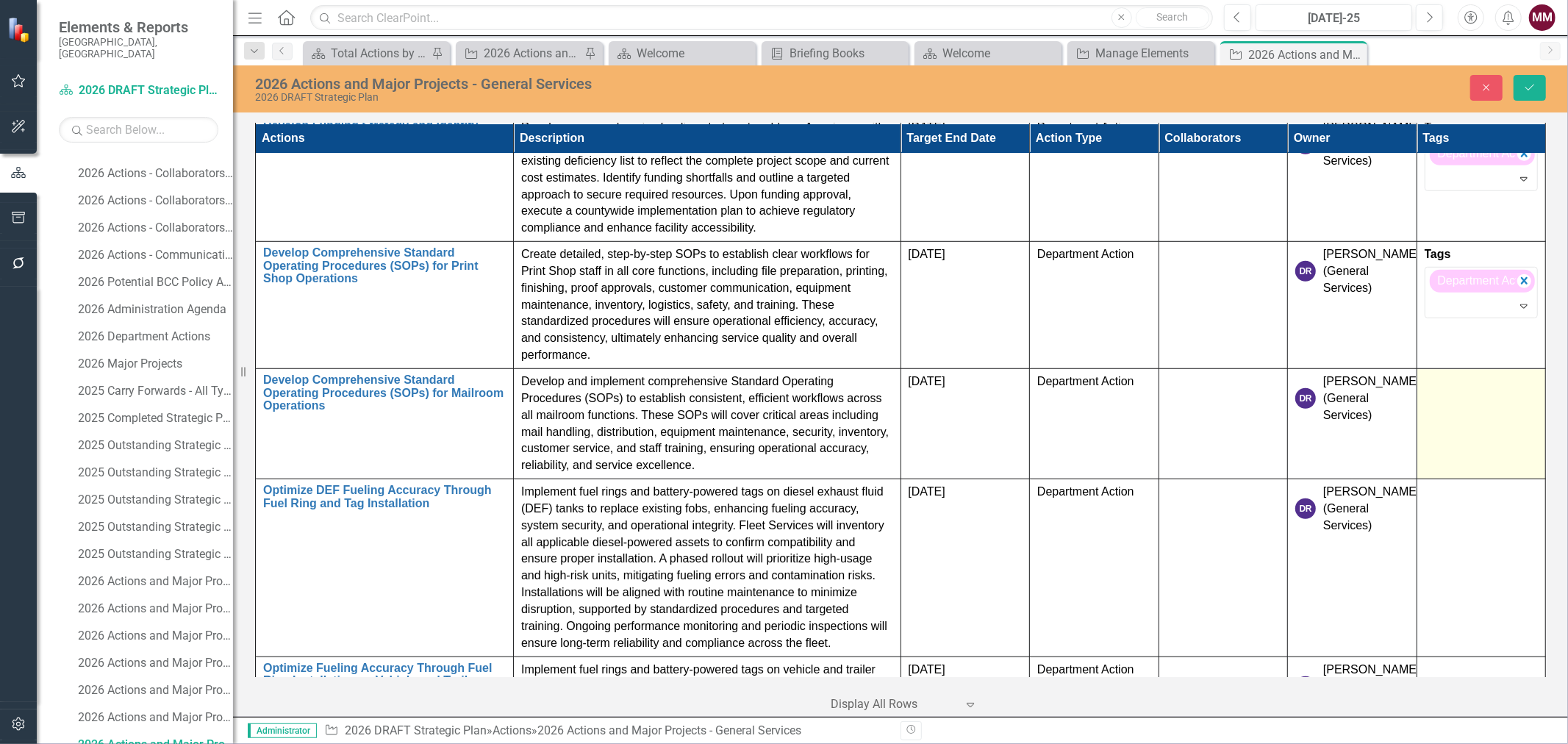
click at [1450, 418] on td at bounding box center [1481, 424] width 130 height 110
click at [1450, 408] on div at bounding box center [1470, 406] width 83 height 20
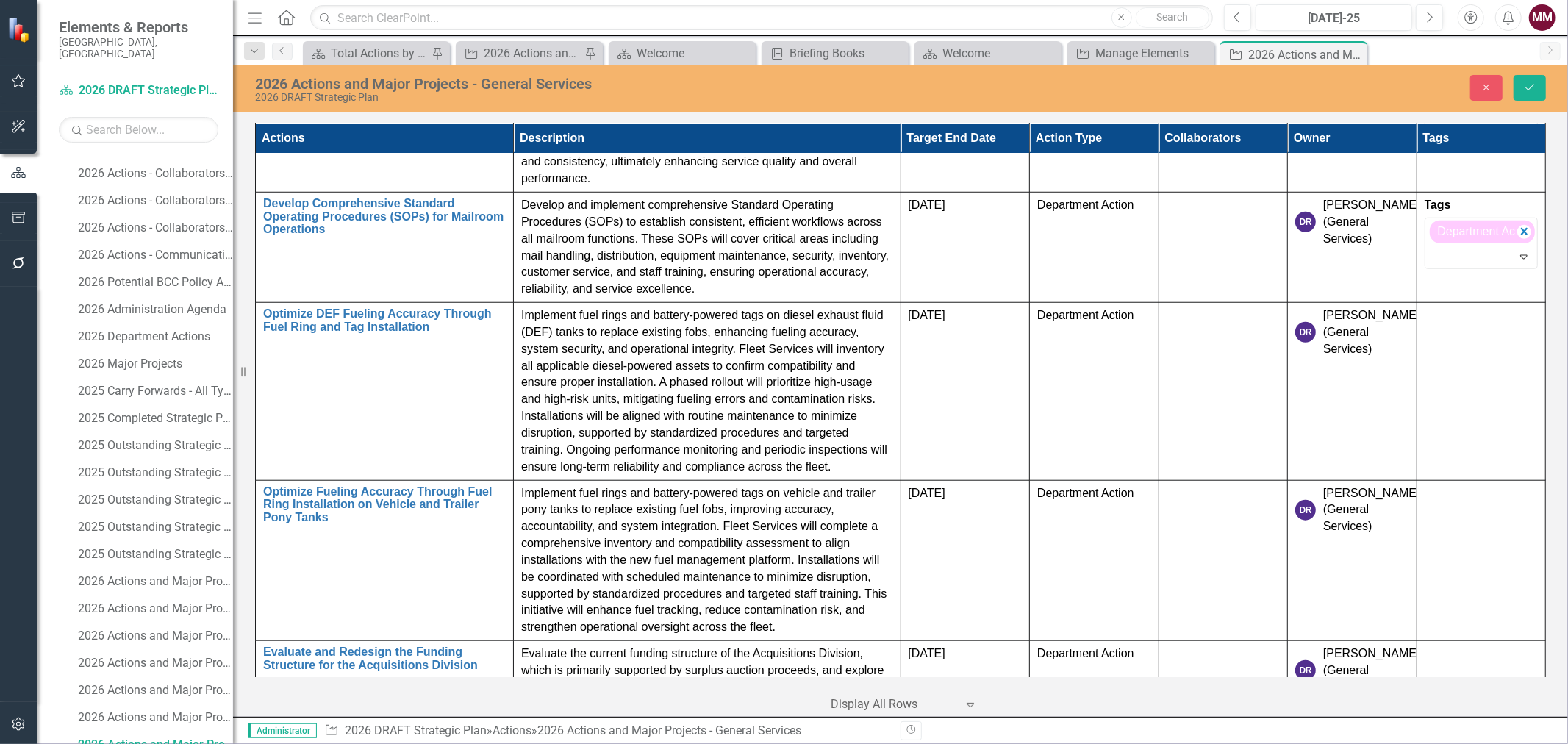
scroll to position [1051, 0]
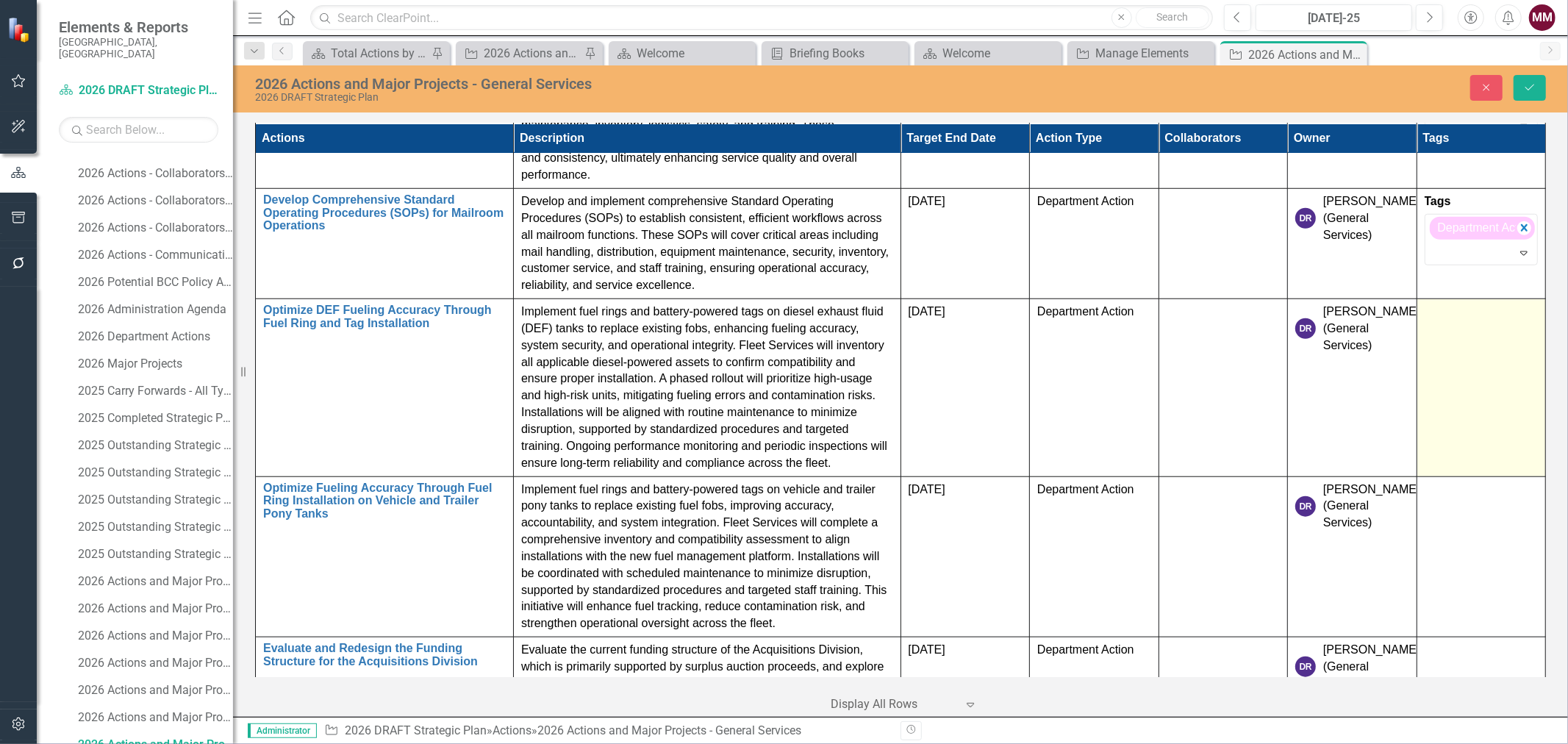
click at [1472, 423] on td at bounding box center [1481, 387] width 130 height 177
click at [1452, 344] on div at bounding box center [1470, 336] width 83 height 20
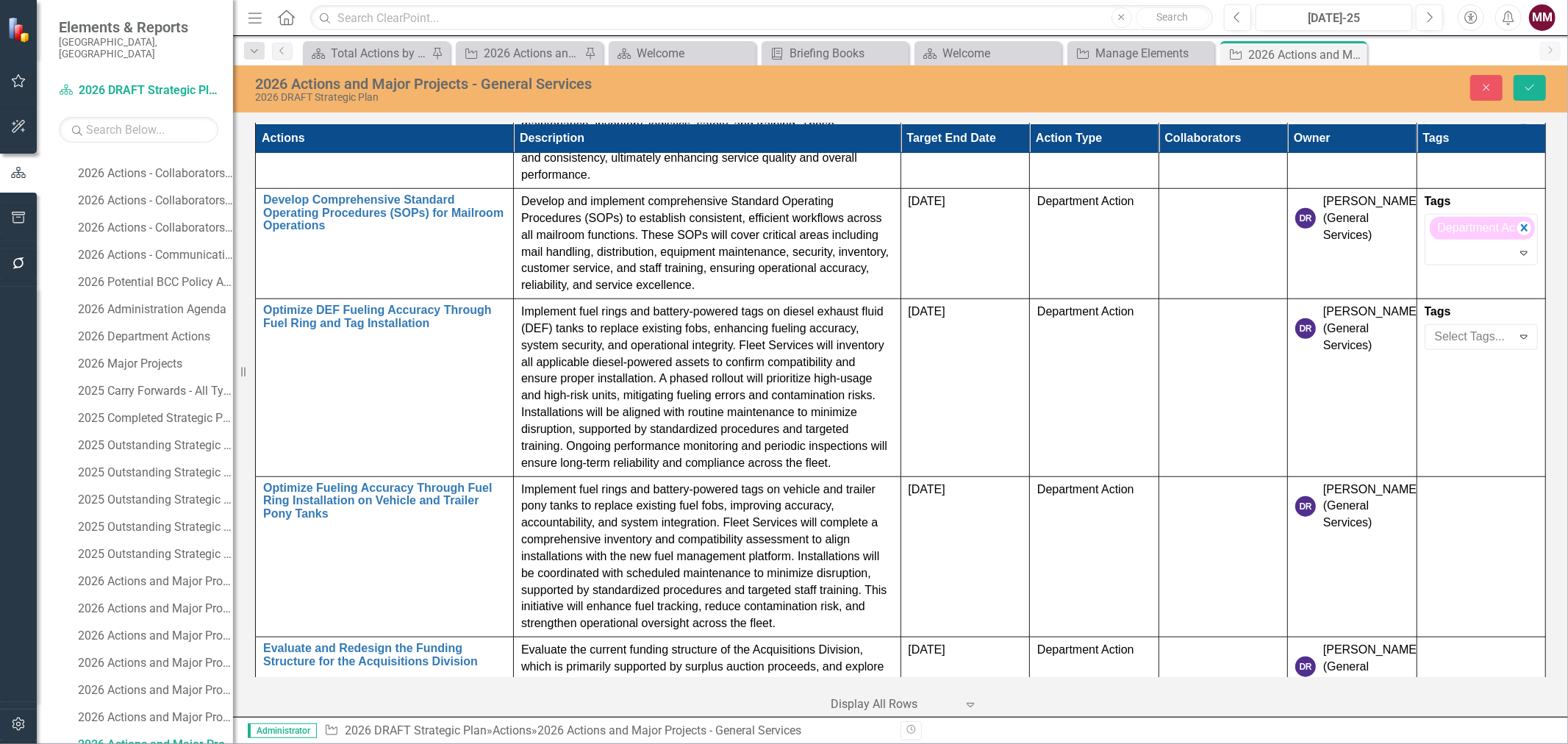
scroll to position [153, 0]
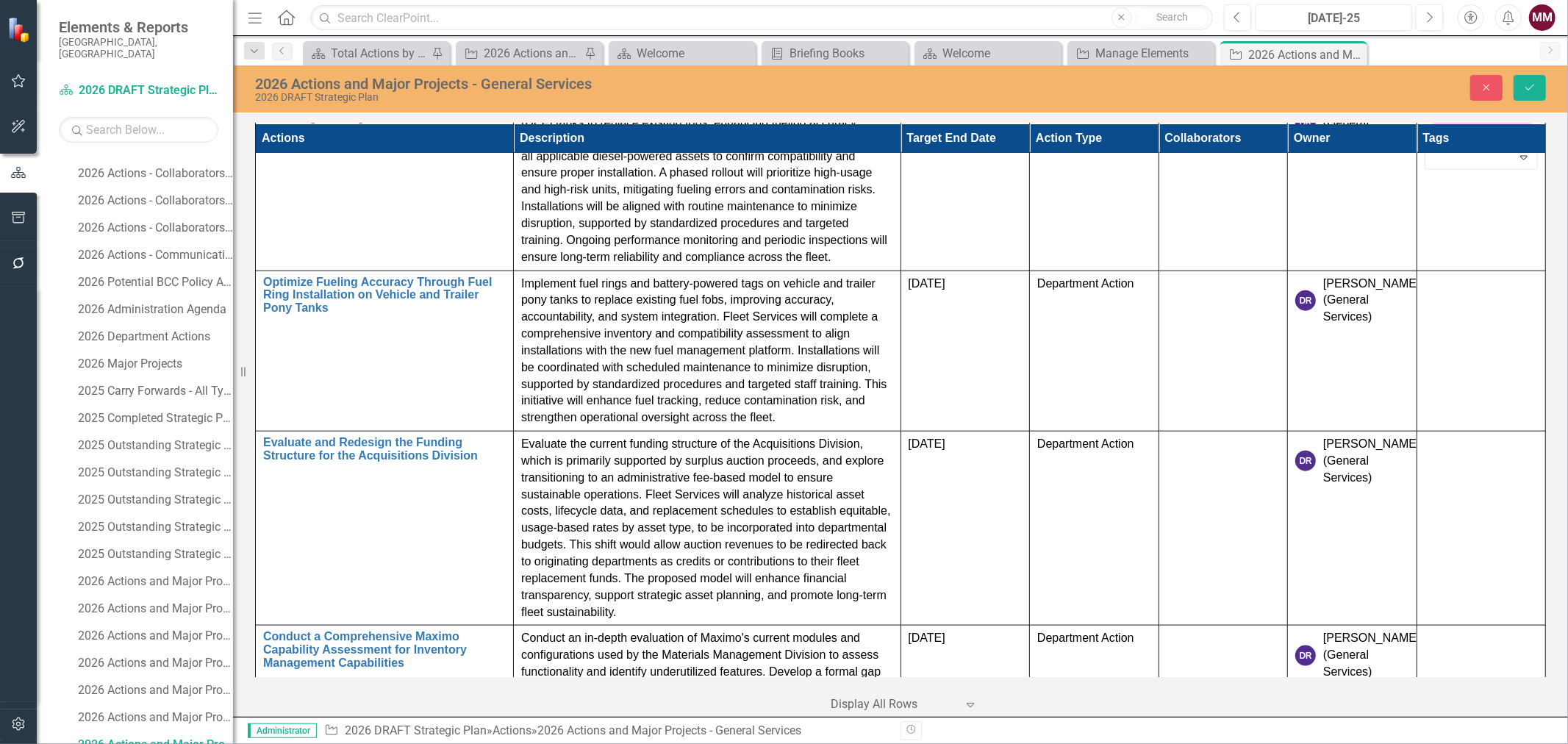
scroll to position [1263, 0]
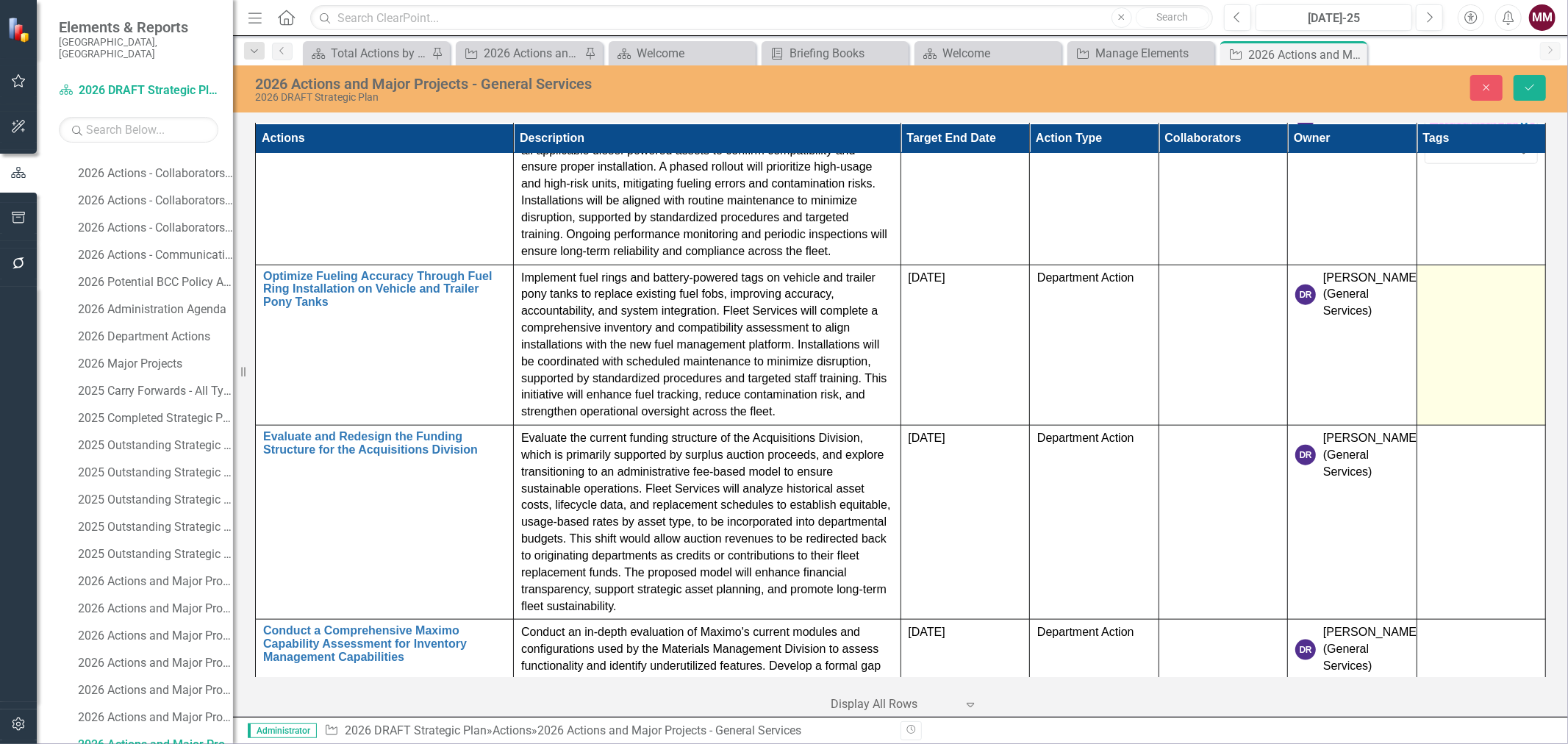
click at [1474, 355] on td at bounding box center [1481, 345] width 130 height 161
click at [1466, 304] on div at bounding box center [1470, 302] width 83 height 20
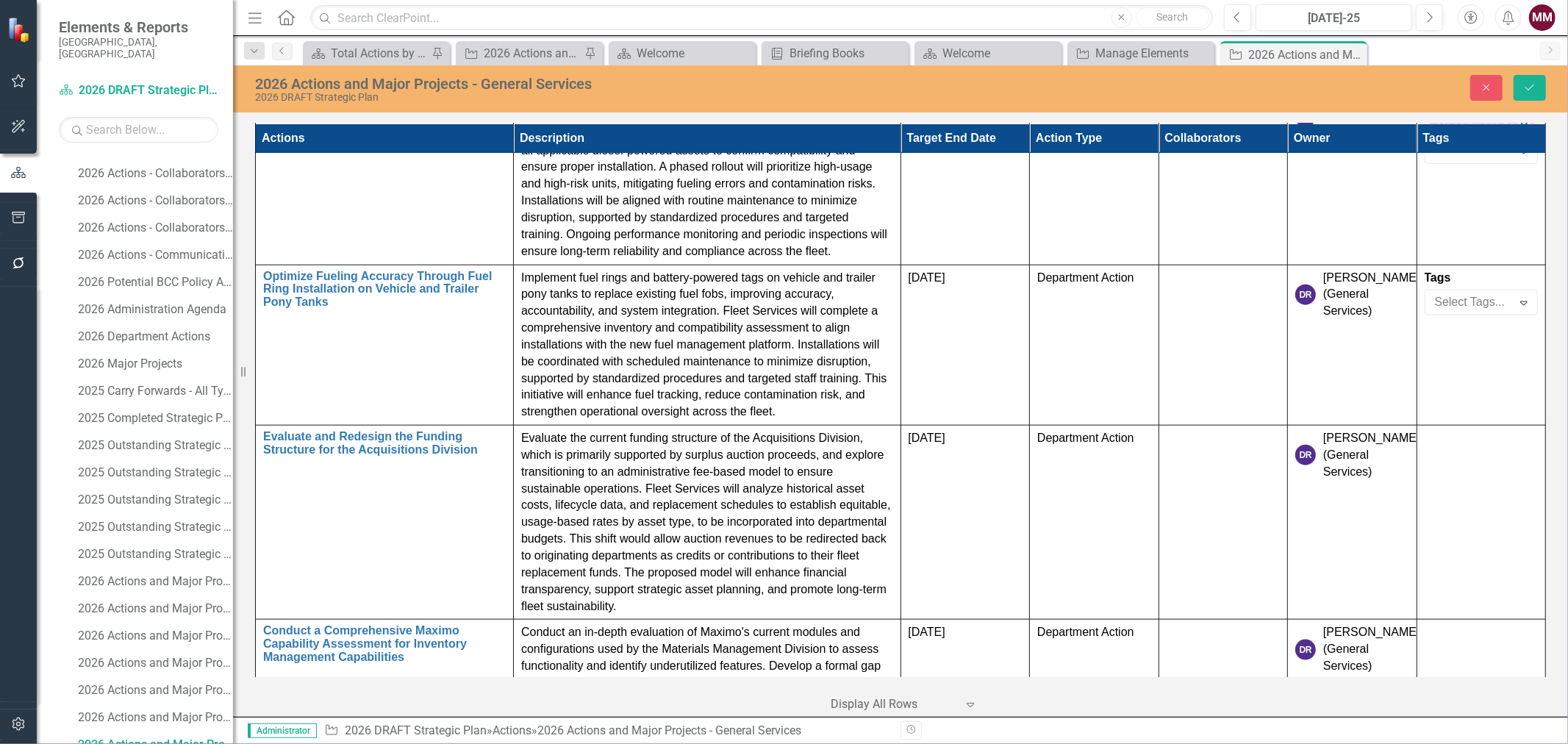
scroll to position [149, 0]
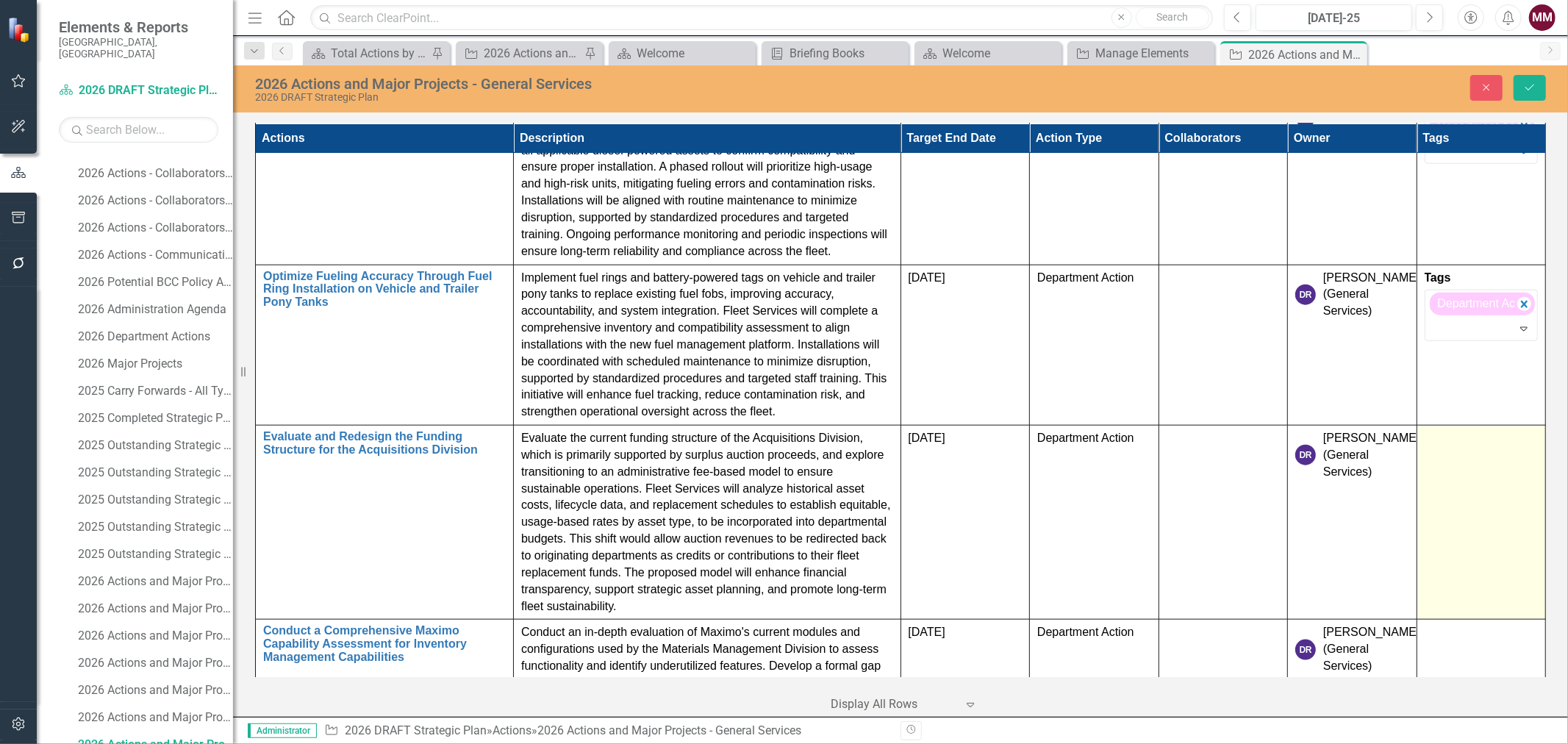
click at [1464, 486] on td at bounding box center [1481, 522] width 130 height 194
click at [1459, 461] on div at bounding box center [1470, 463] width 83 height 20
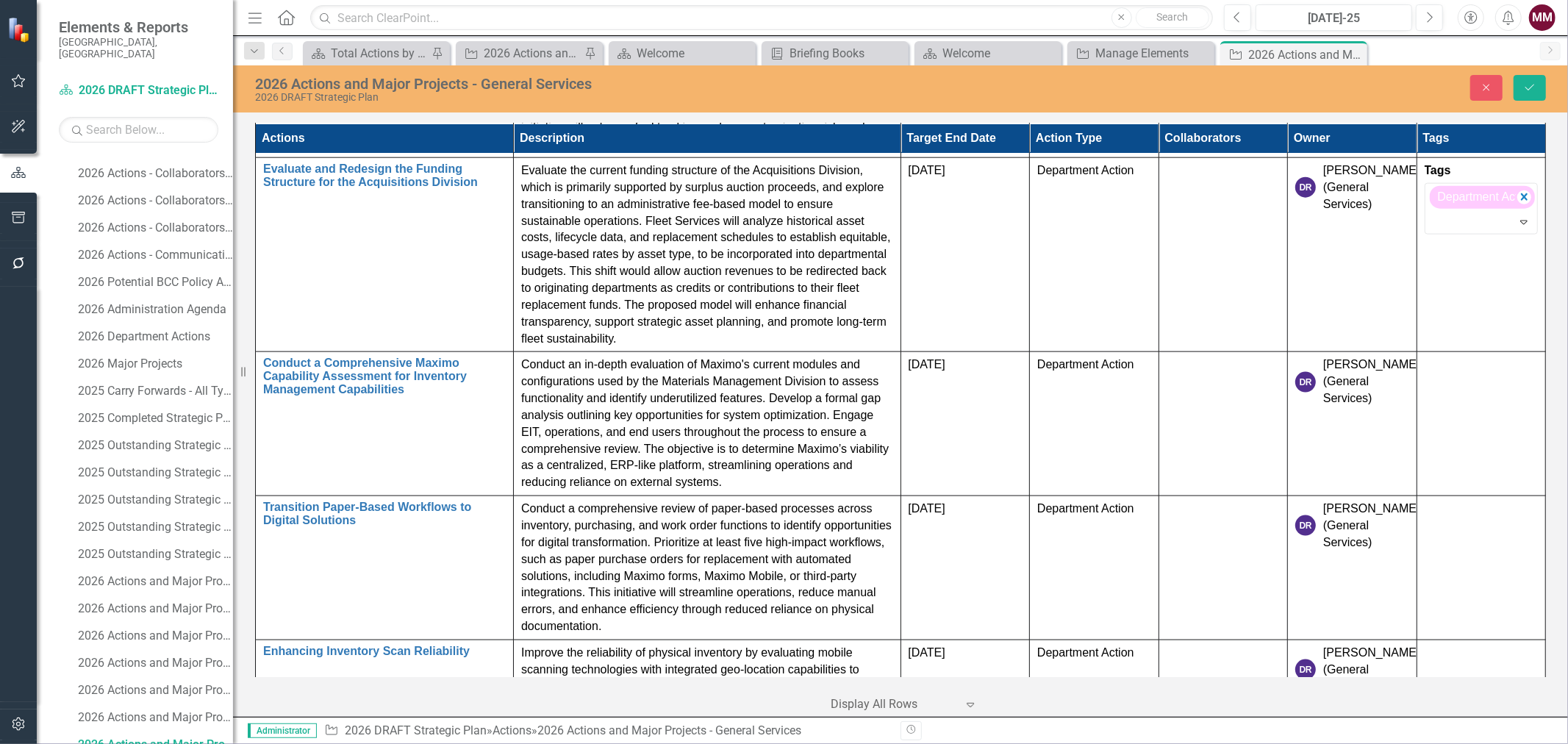
scroll to position [1547, 0]
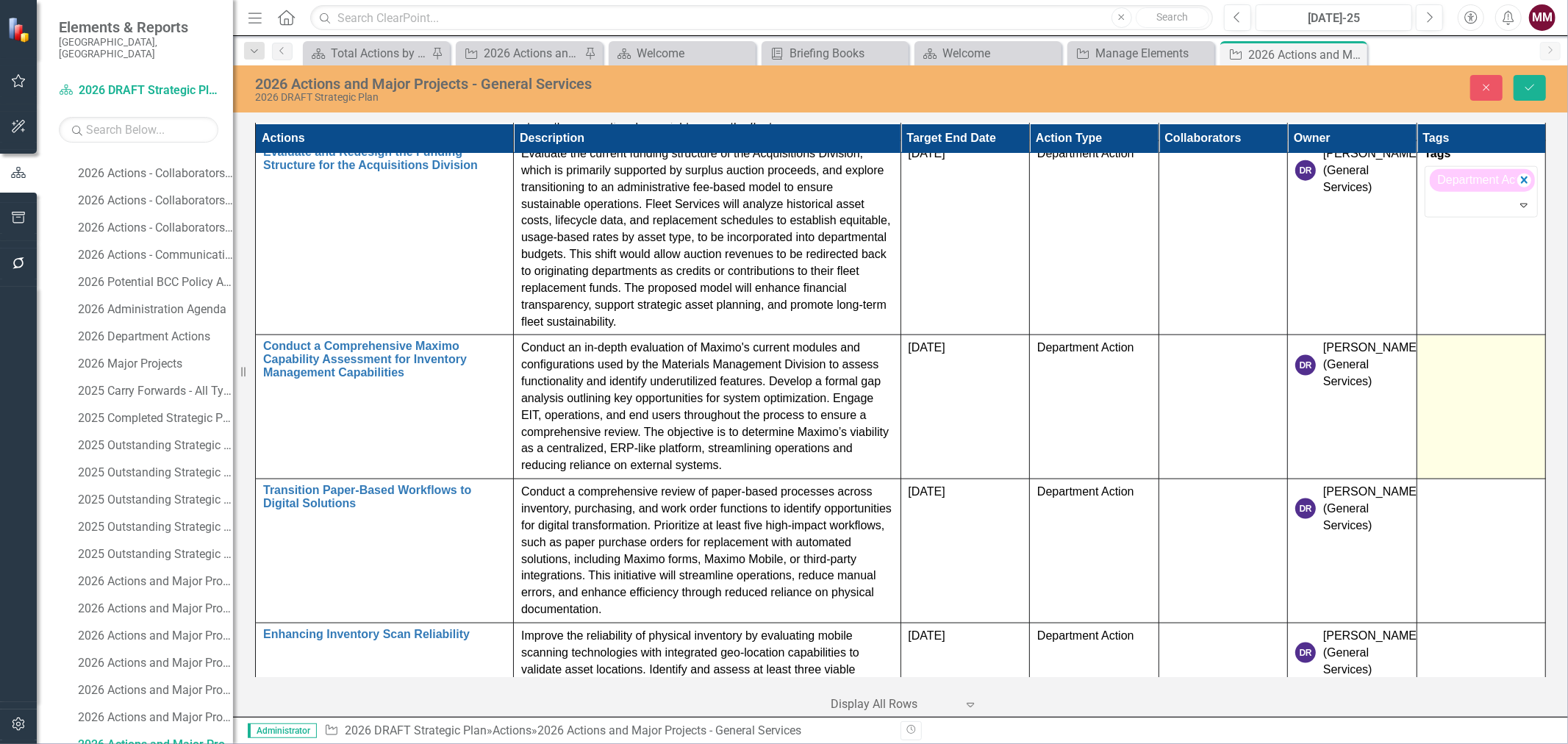
click at [1482, 375] on td at bounding box center [1481, 407] width 130 height 144
click at [1482, 375] on div at bounding box center [1470, 372] width 83 height 20
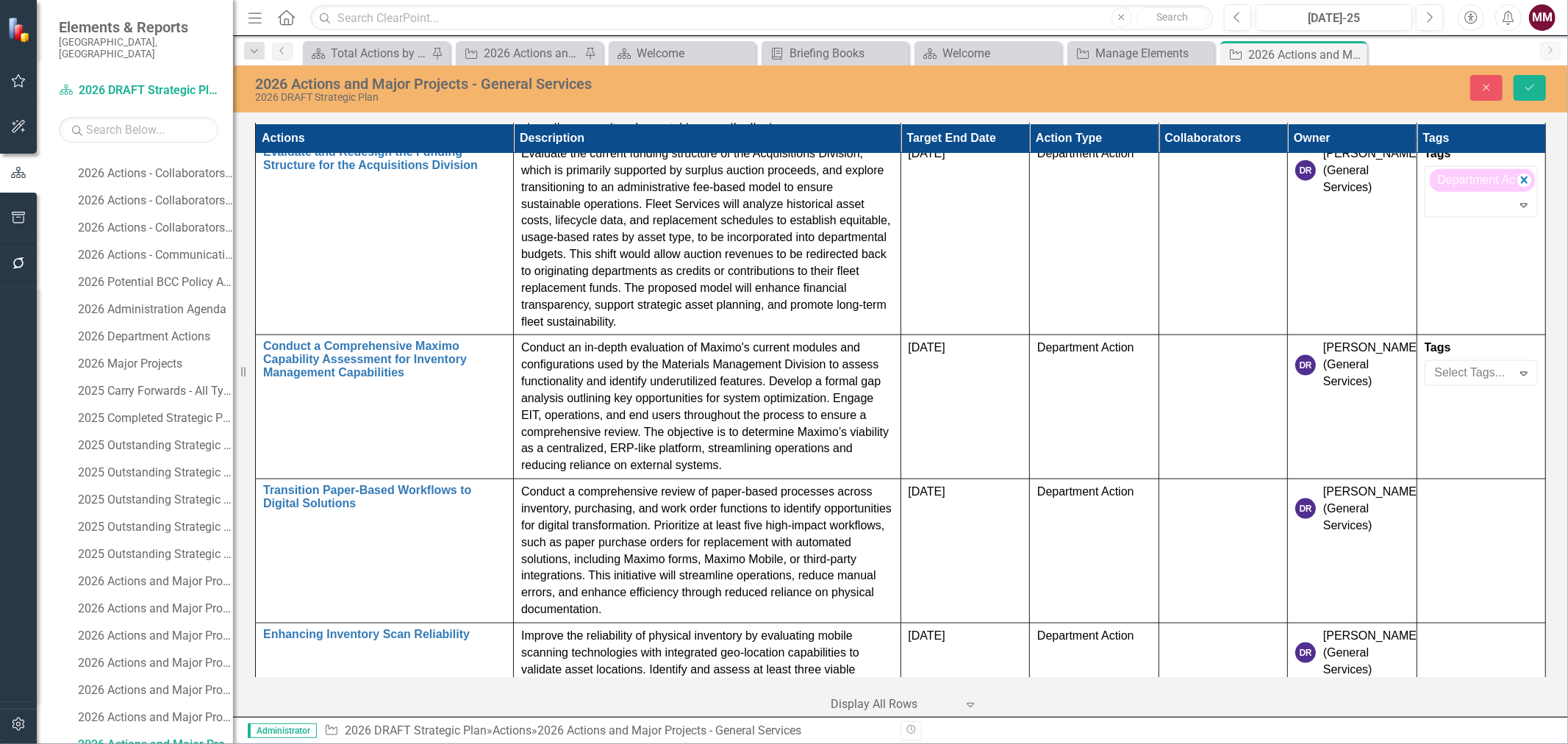
scroll to position [165, 0]
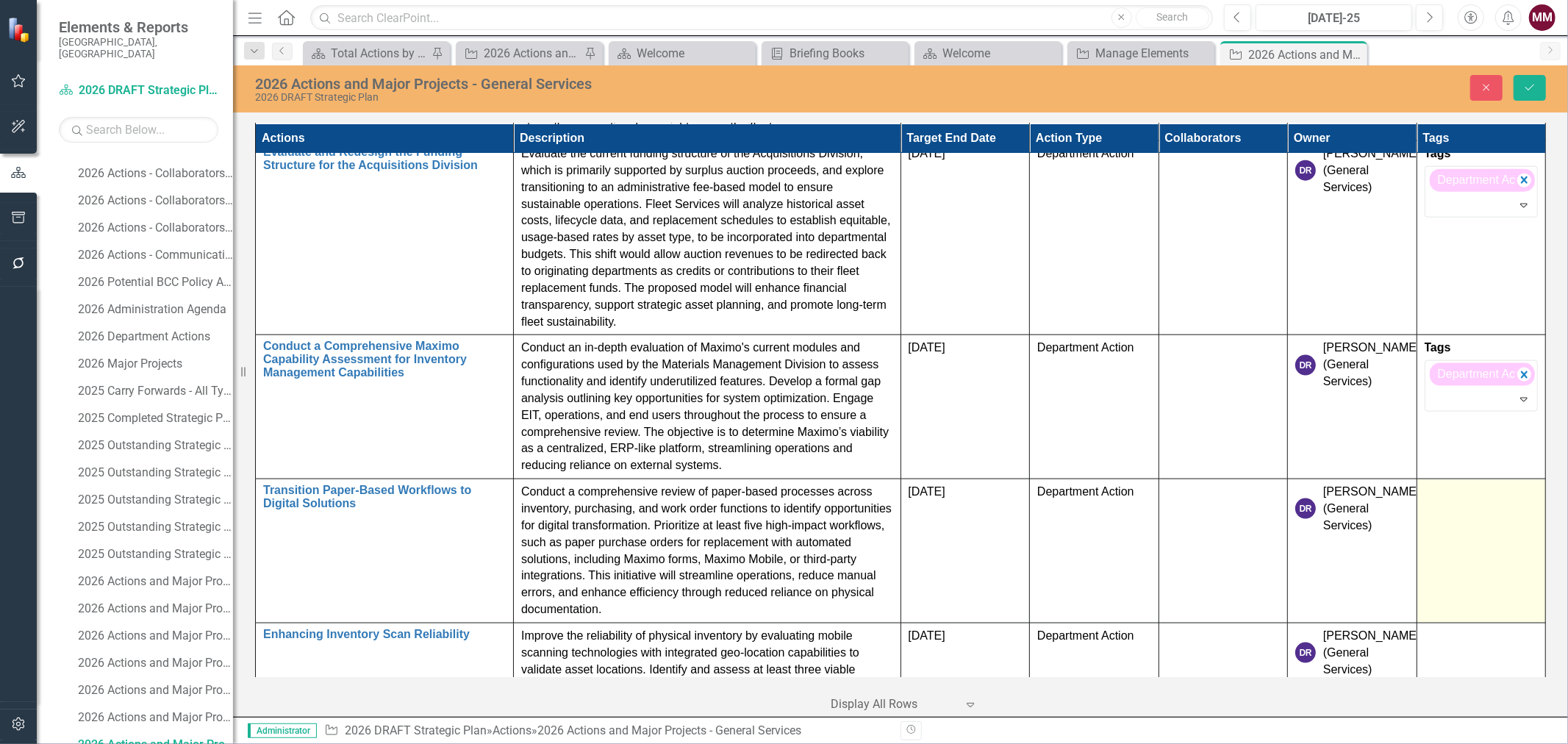
click at [1457, 526] on td at bounding box center [1481, 551] width 130 height 144
click at [1457, 518] on div at bounding box center [1470, 517] width 83 height 20
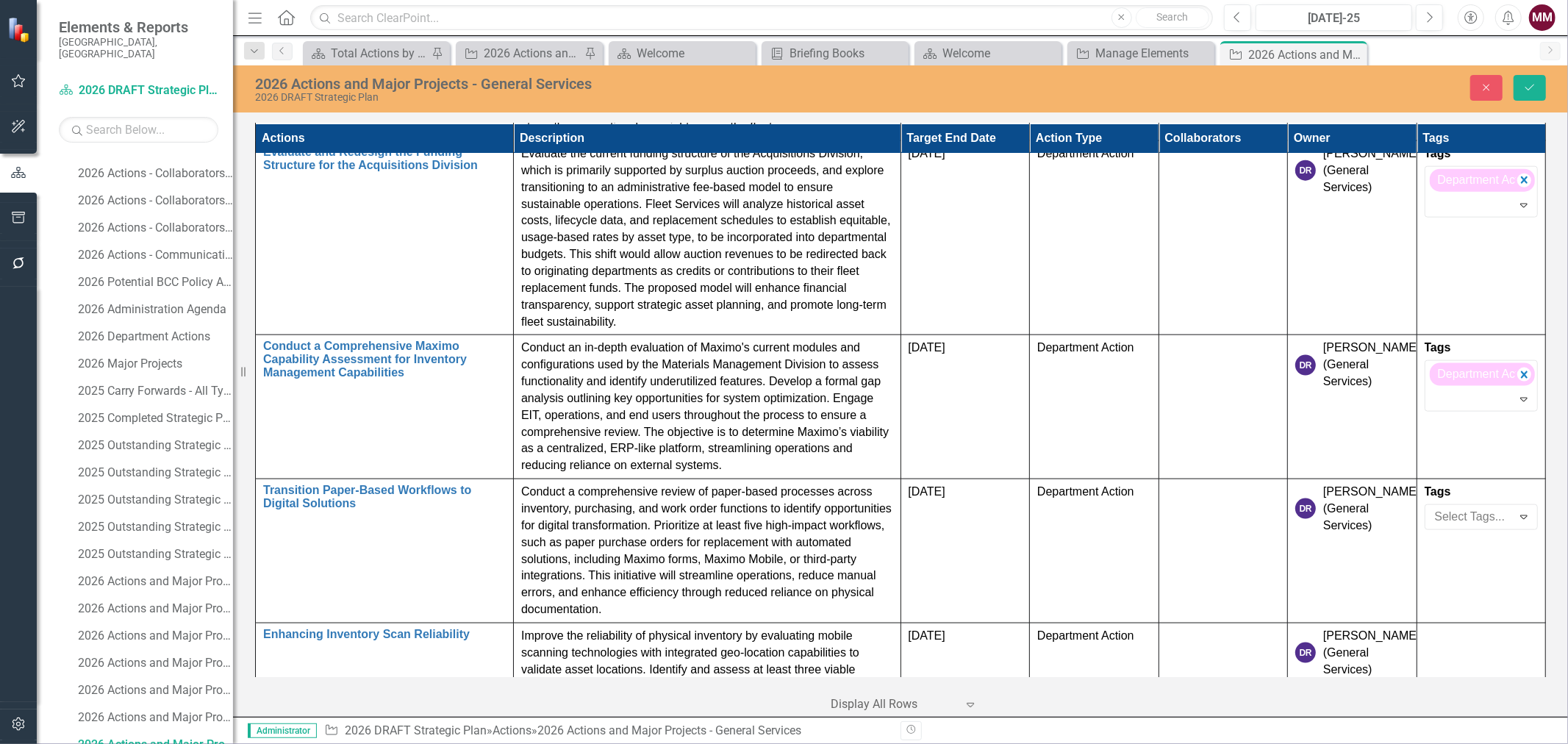
scroll to position [159, 0]
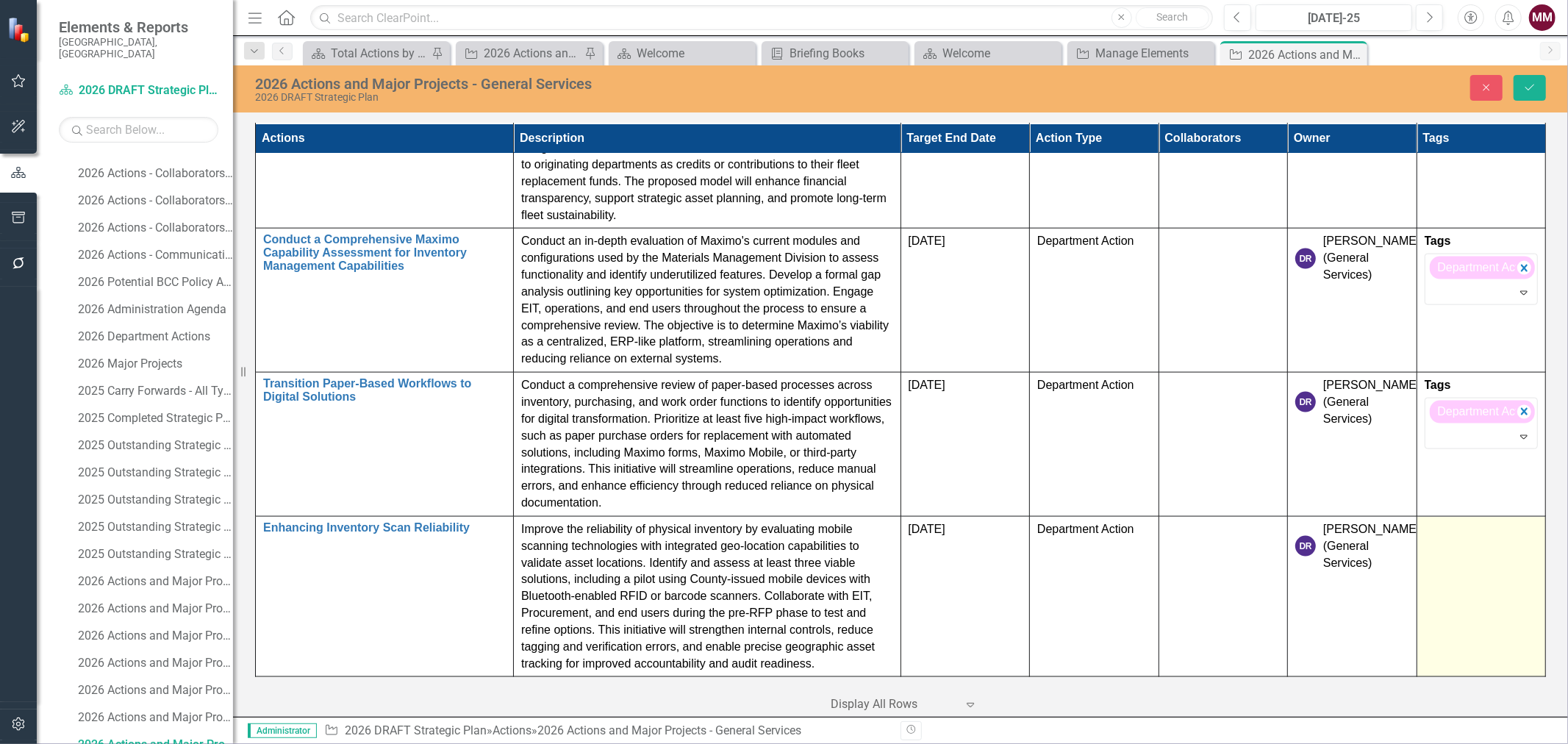
click at [1453, 592] on td at bounding box center [1481, 596] width 130 height 161
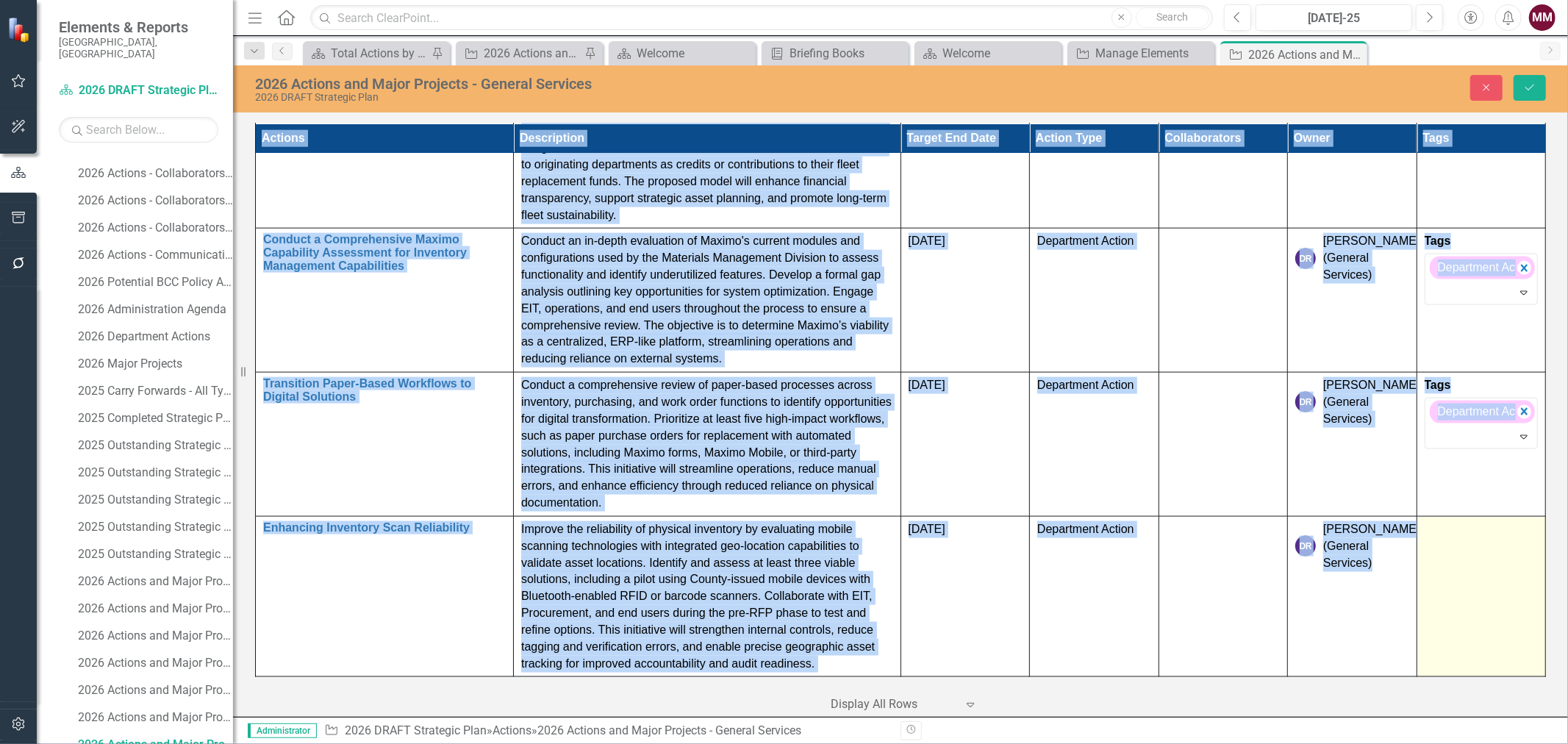
click at [1453, 592] on td at bounding box center [1481, 596] width 130 height 161
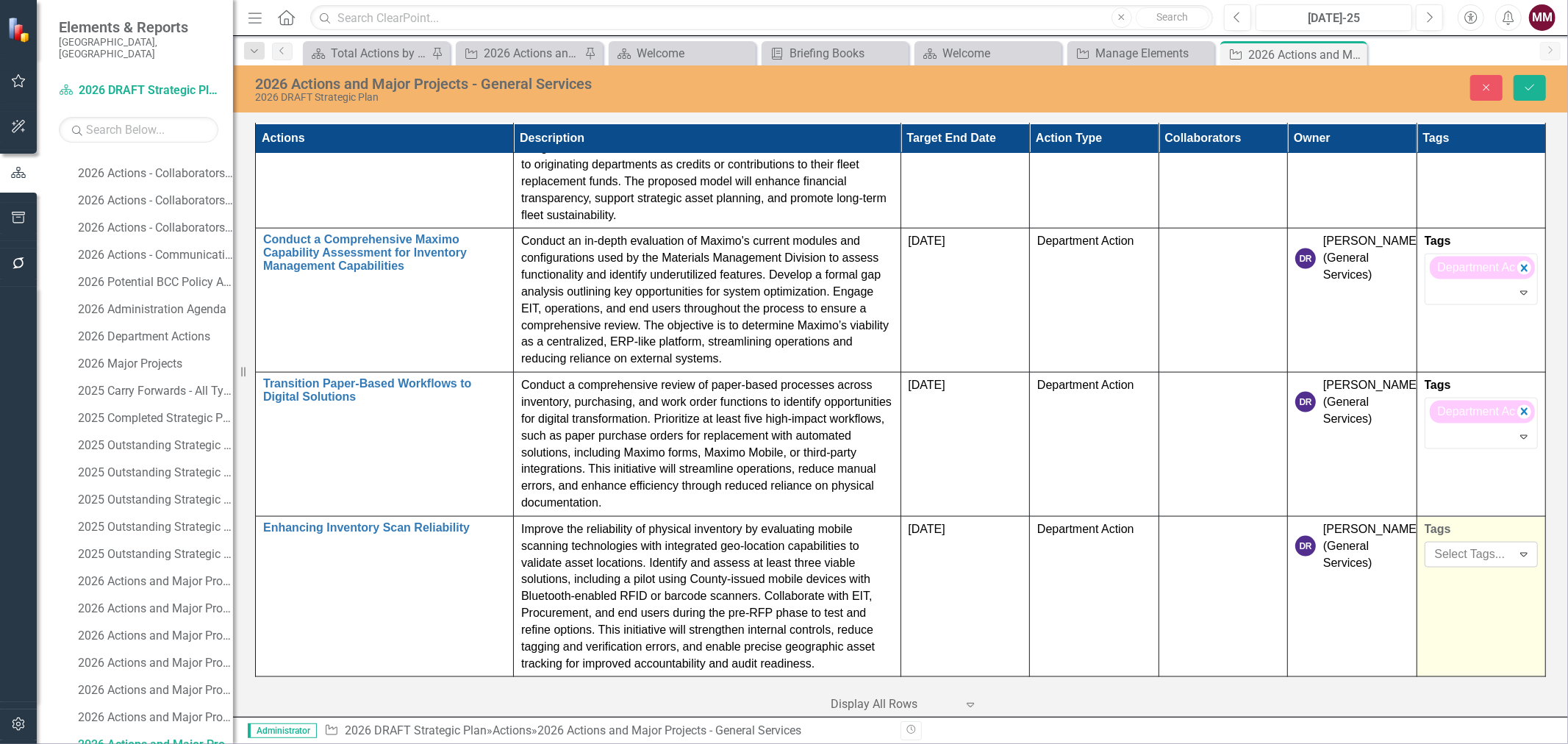
click at [1460, 557] on div at bounding box center [1470, 554] width 83 height 20
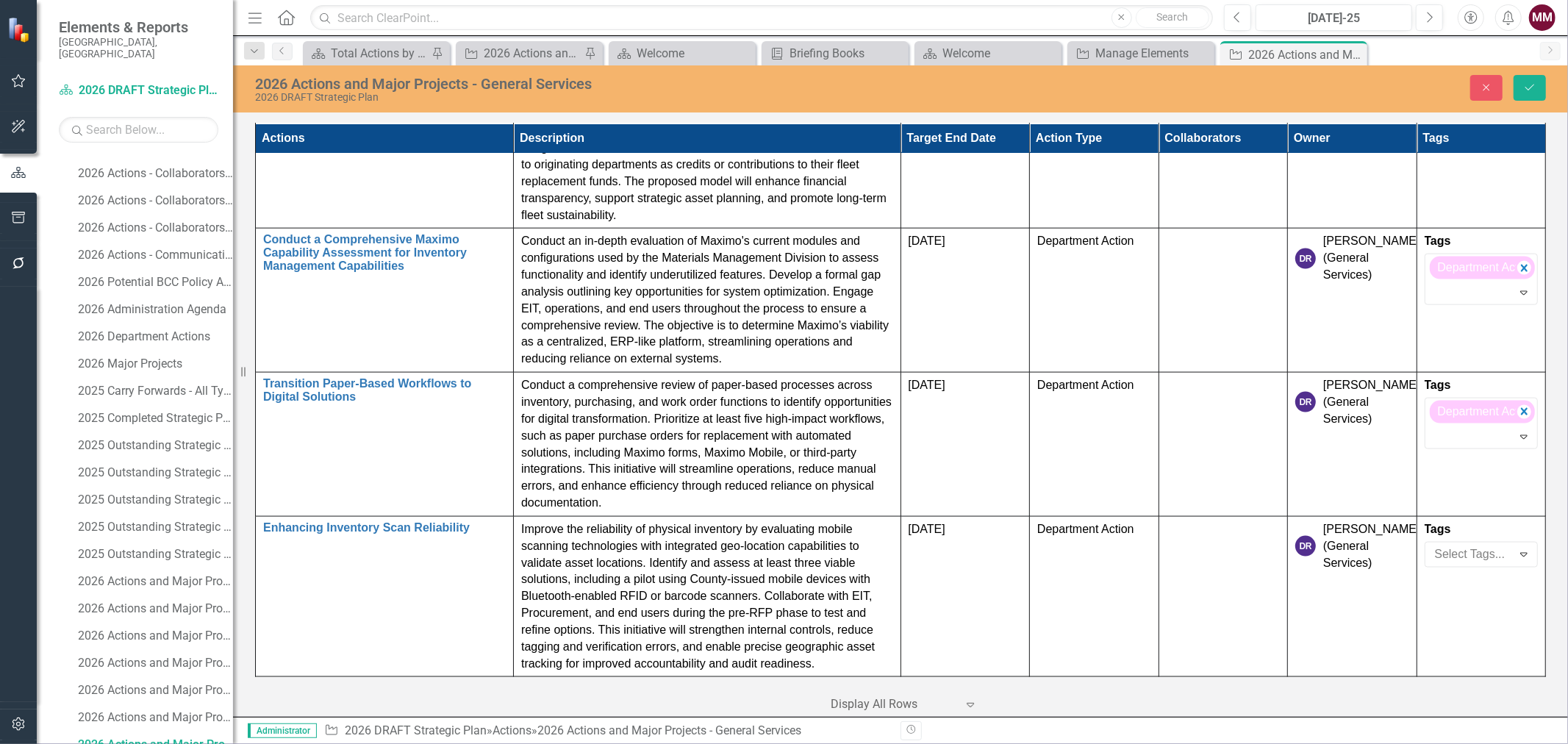
scroll to position [158, 0]
click at [1533, 87] on icon "Save" at bounding box center [1530, 87] width 13 height 10
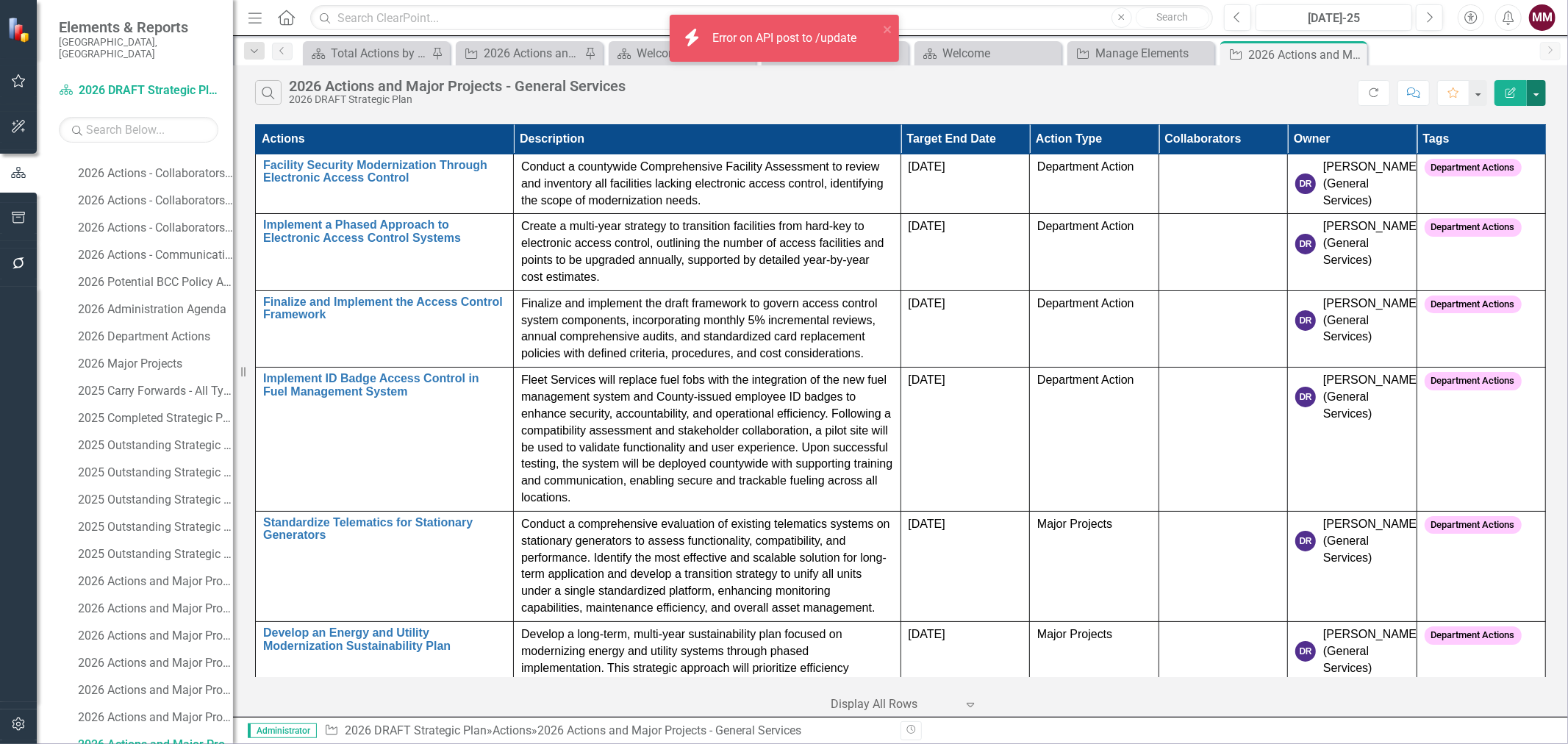
click at [1539, 91] on button "button" at bounding box center [1537, 93] width 19 height 26
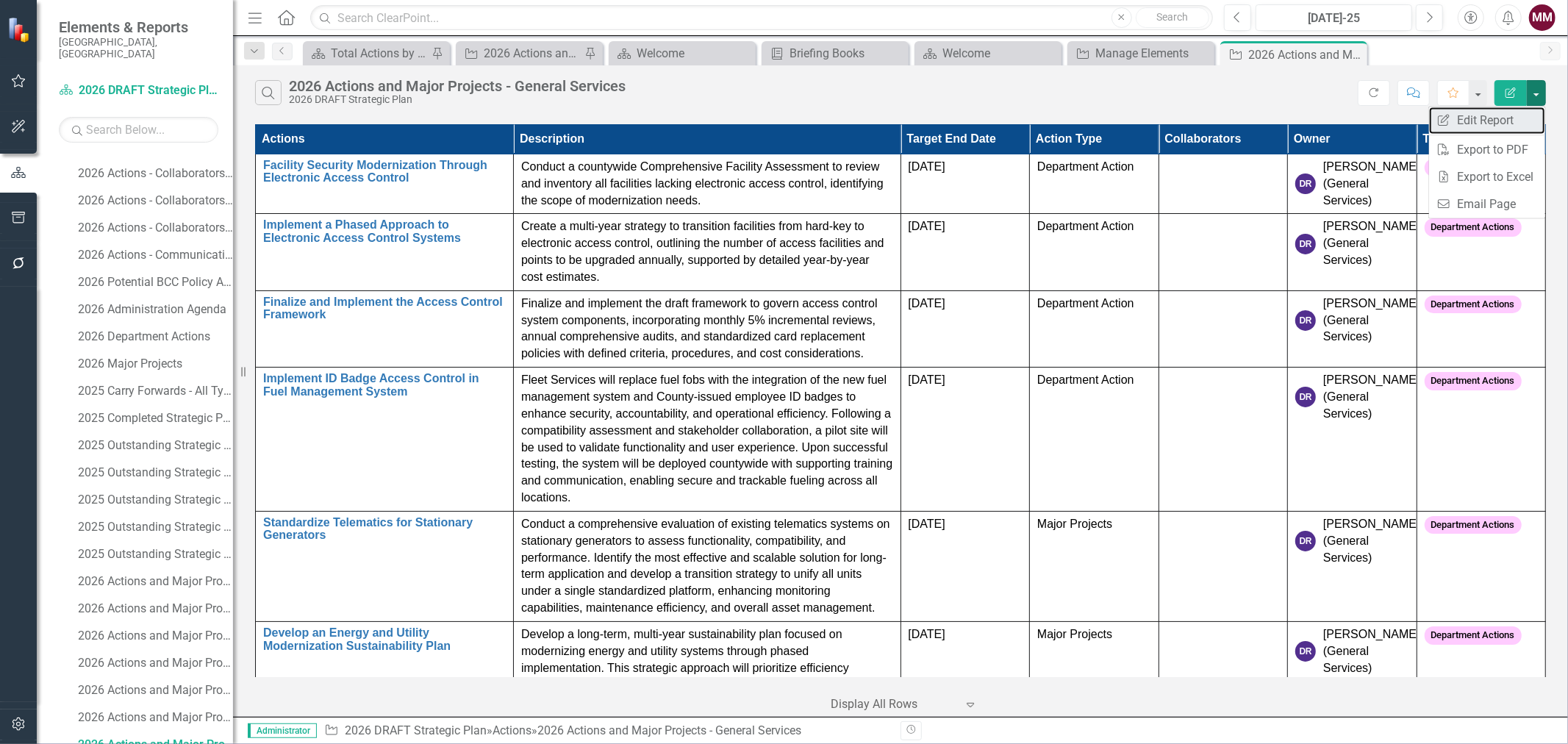
click at [1524, 112] on link "Edit Report Edit Report" at bounding box center [1487, 120] width 116 height 27
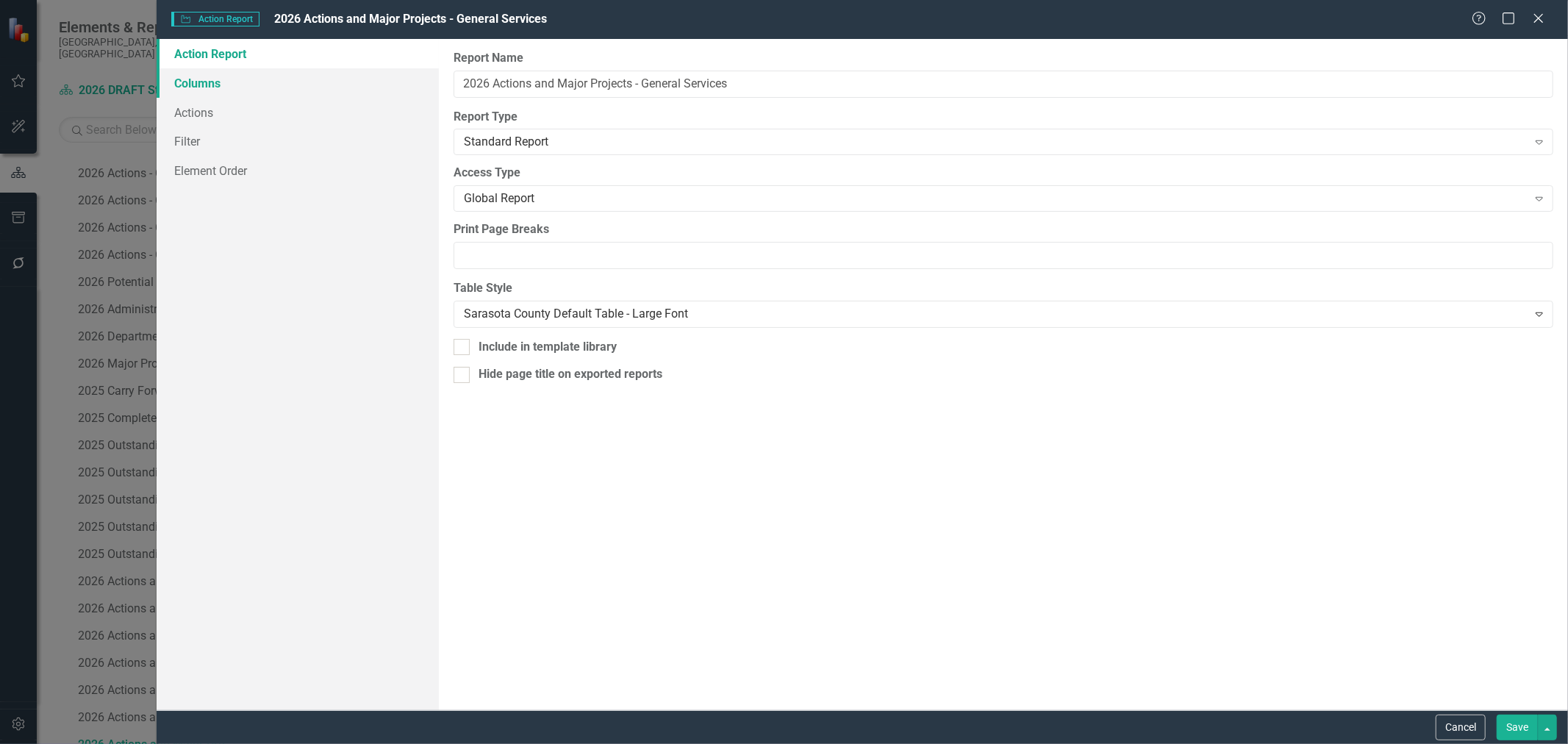
click at [187, 88] on link "Columns" at bounding box center [298, 84] width 283 height 30
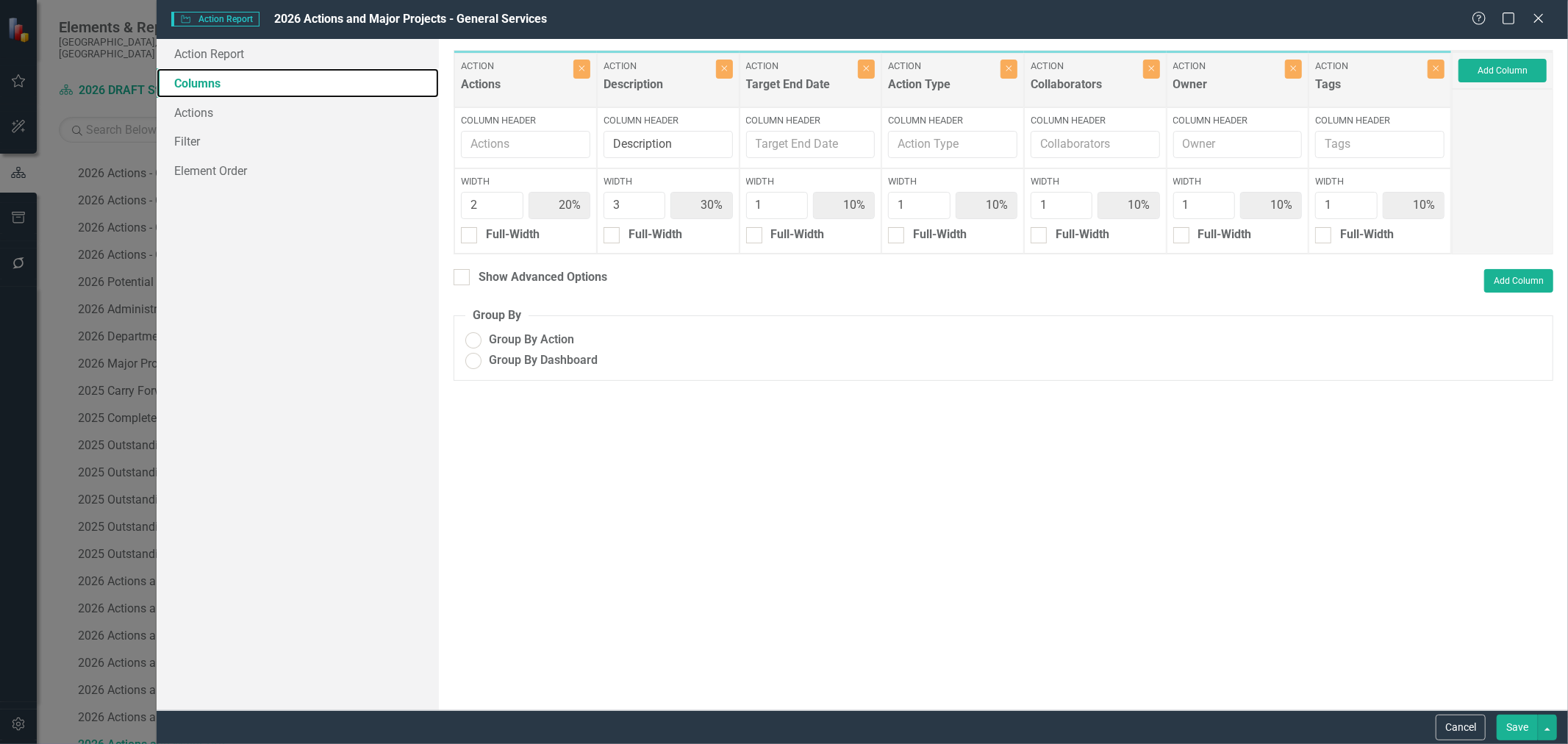
radio input "true"
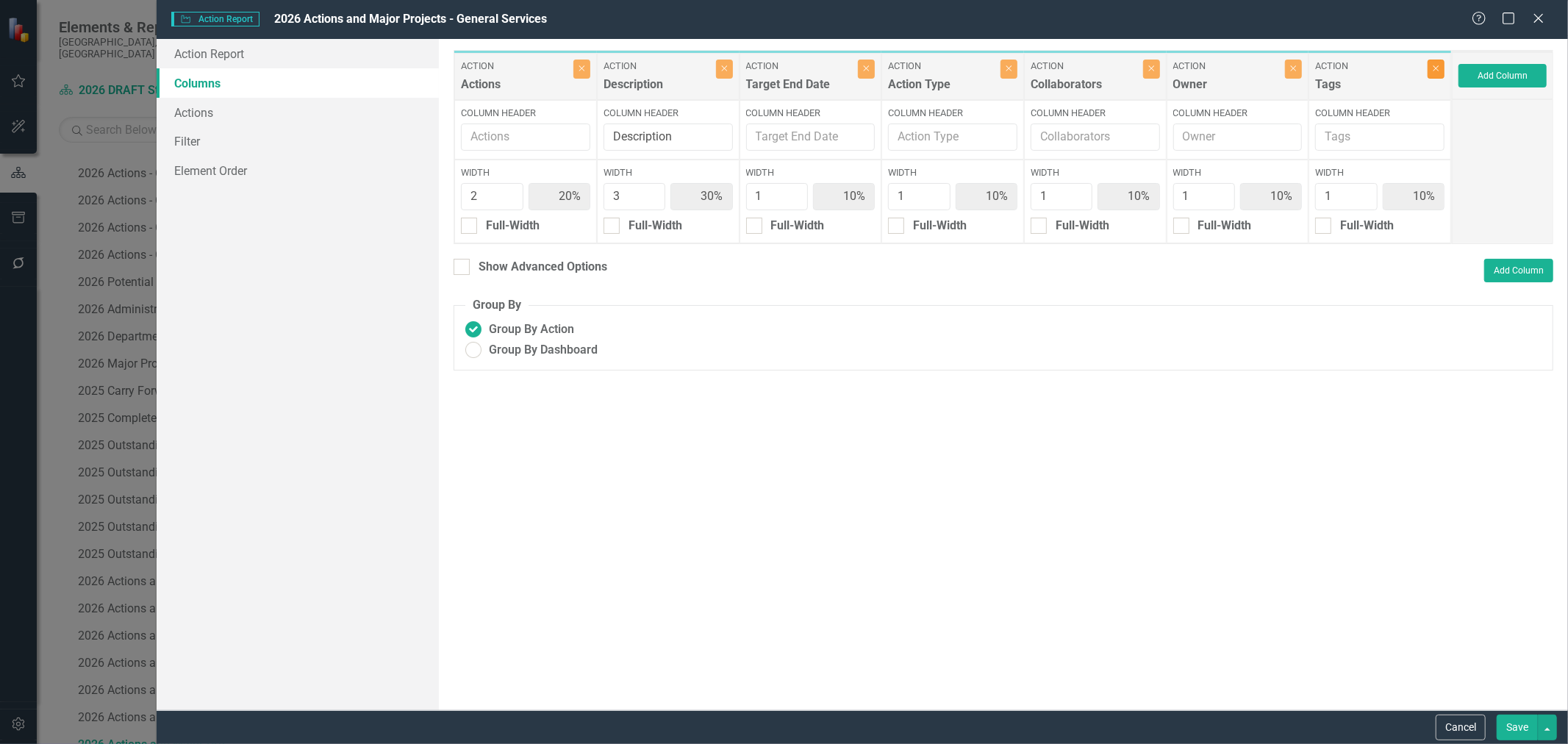
click at [1434, 66] on icon "button" at bounding box center [1437, 69] width 6 height 6
type input "22%"
type input "33%"
type input "11%"
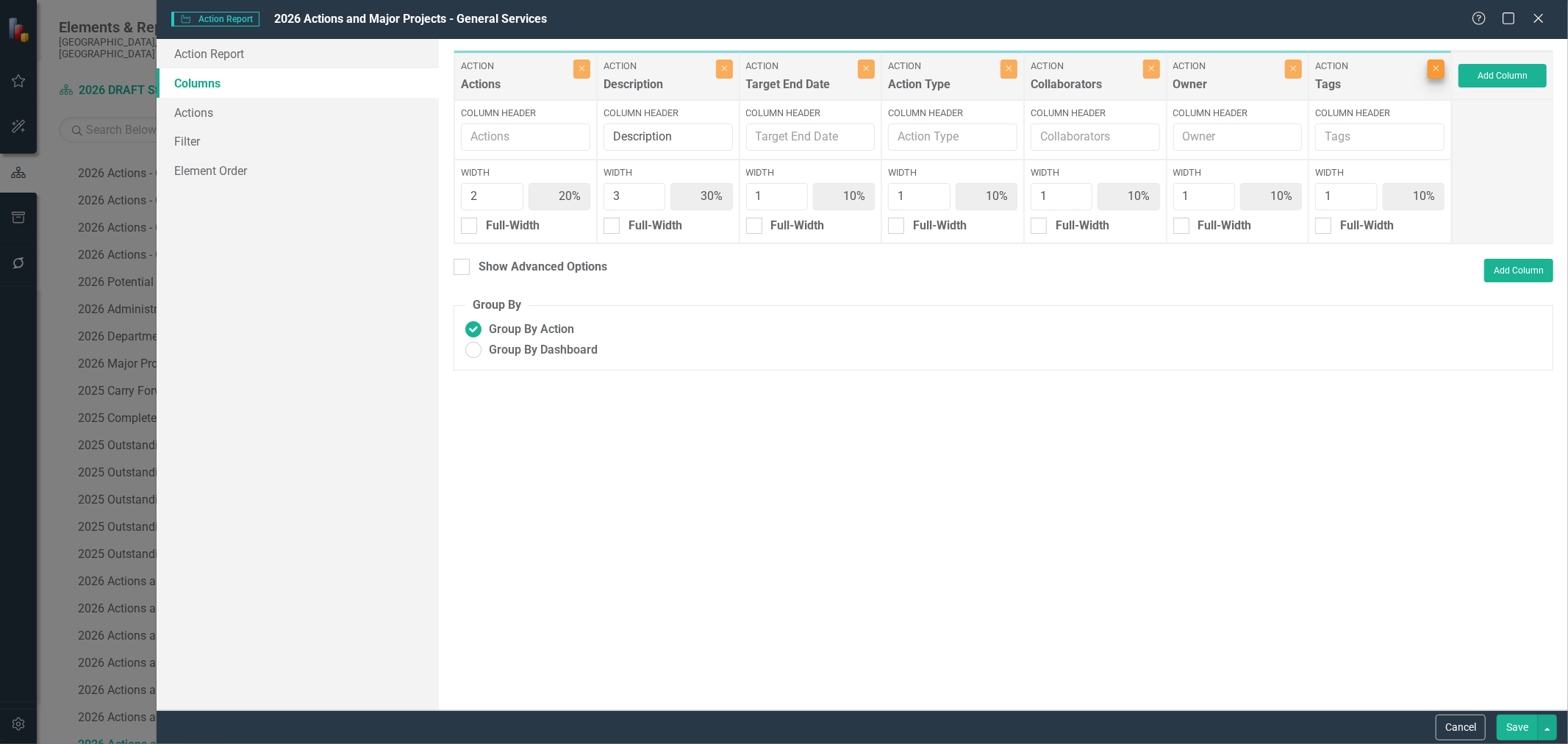
type input "11%"
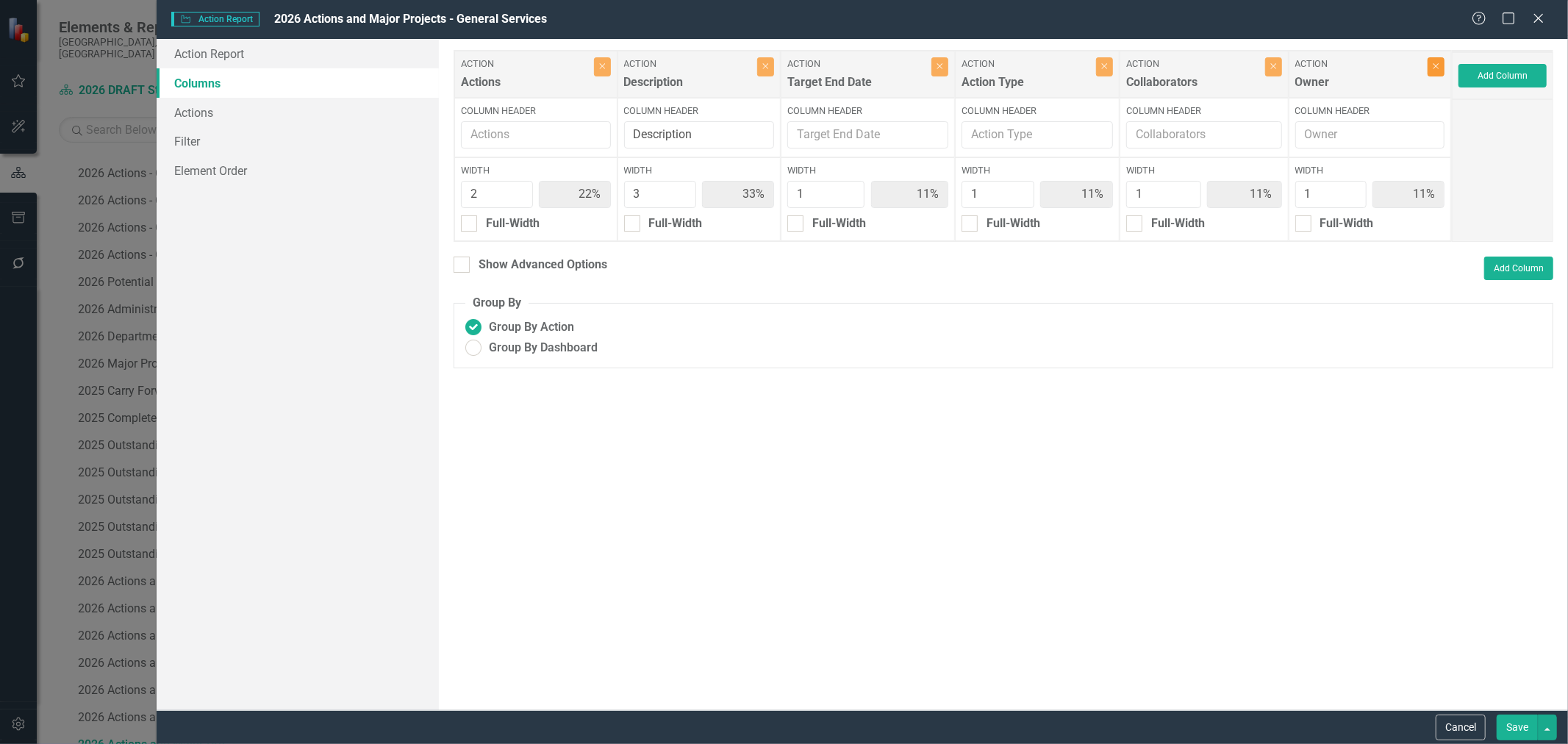
click at [1434, 70] on icon "Close" at bounding box center [1436, 66] width 6 height 9
type input "25%"
type input "38%"
type input "13%"
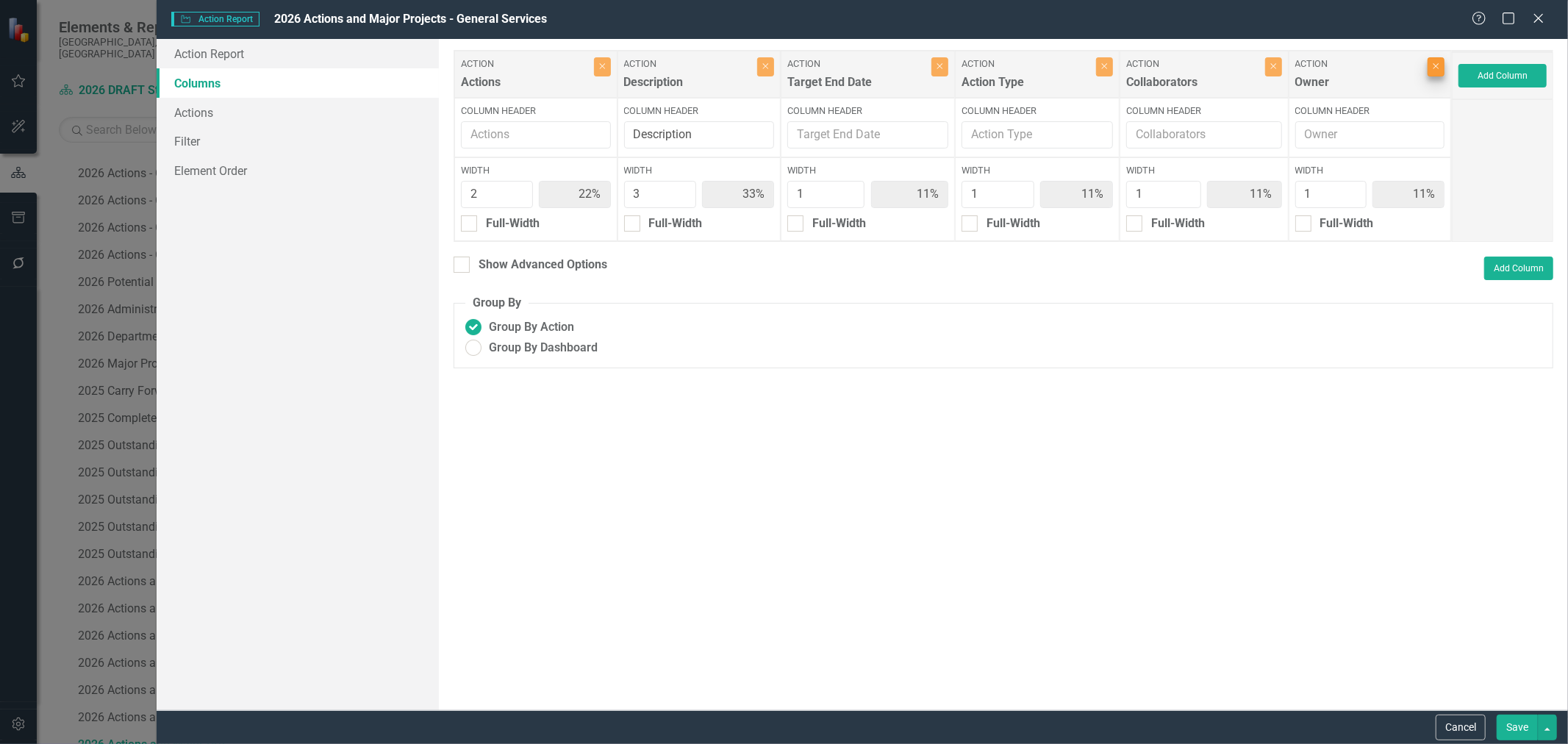
type input "13%"
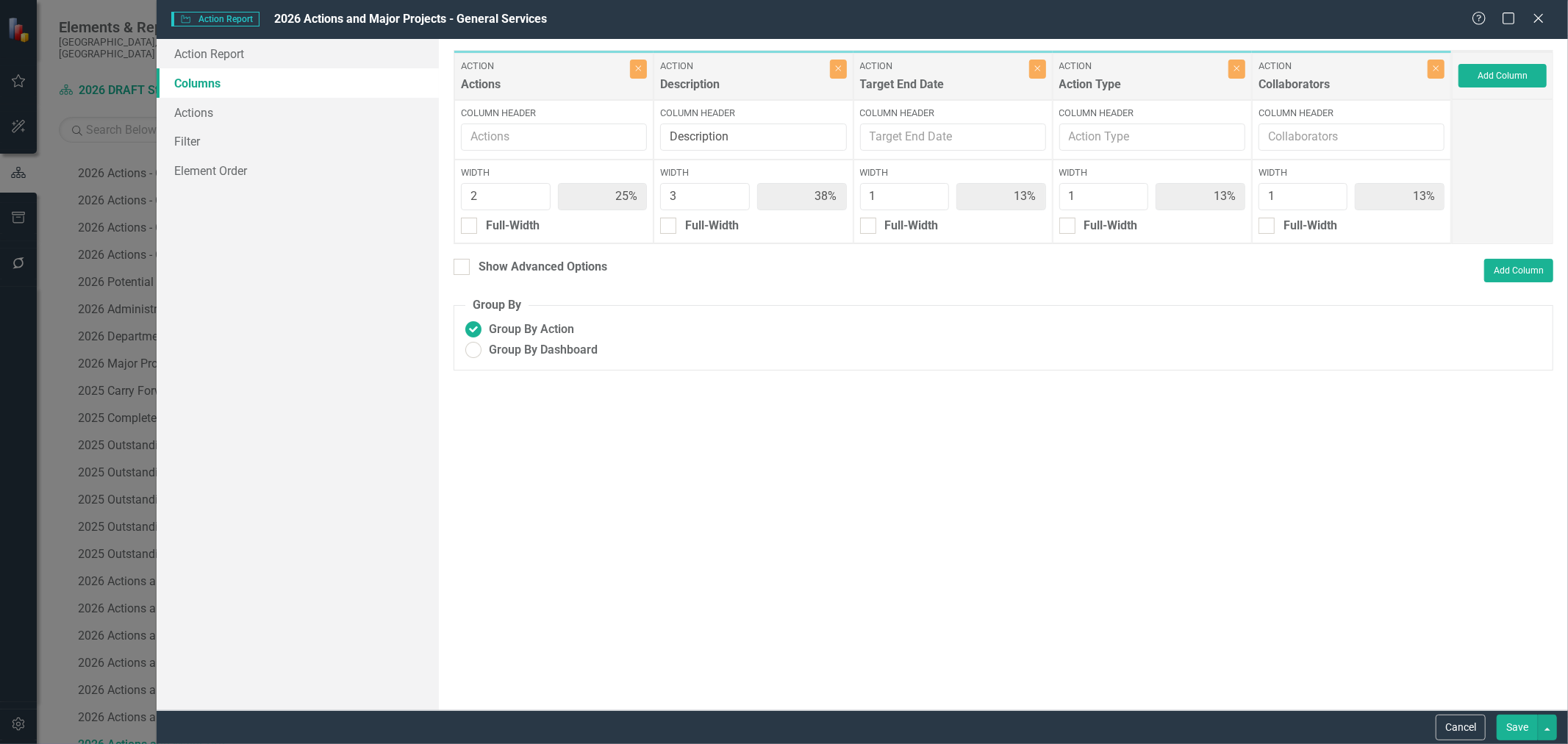
click at [1508, 723] on button "Save" at bounding box center [1517, 727] width 41 height 26
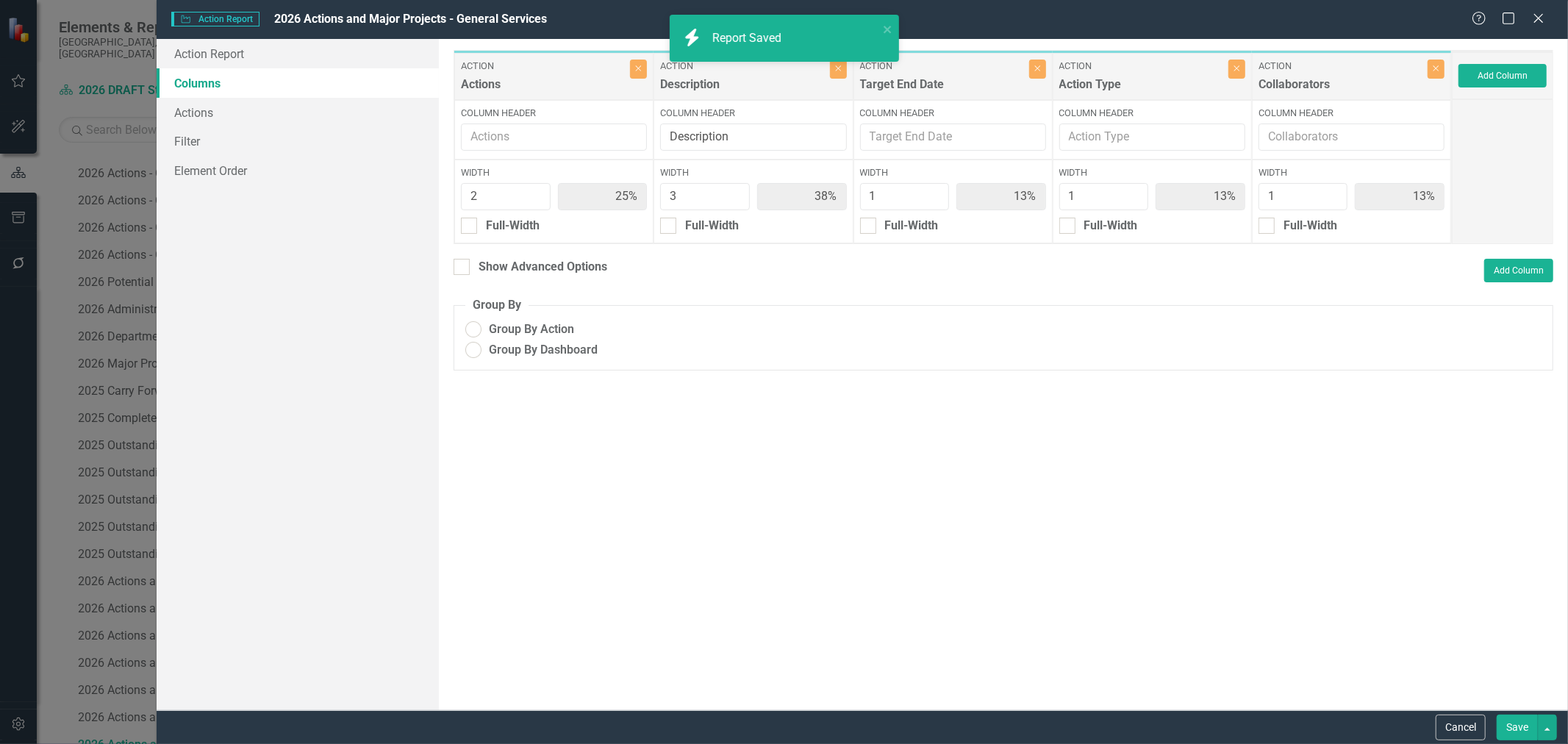
radio input "true"
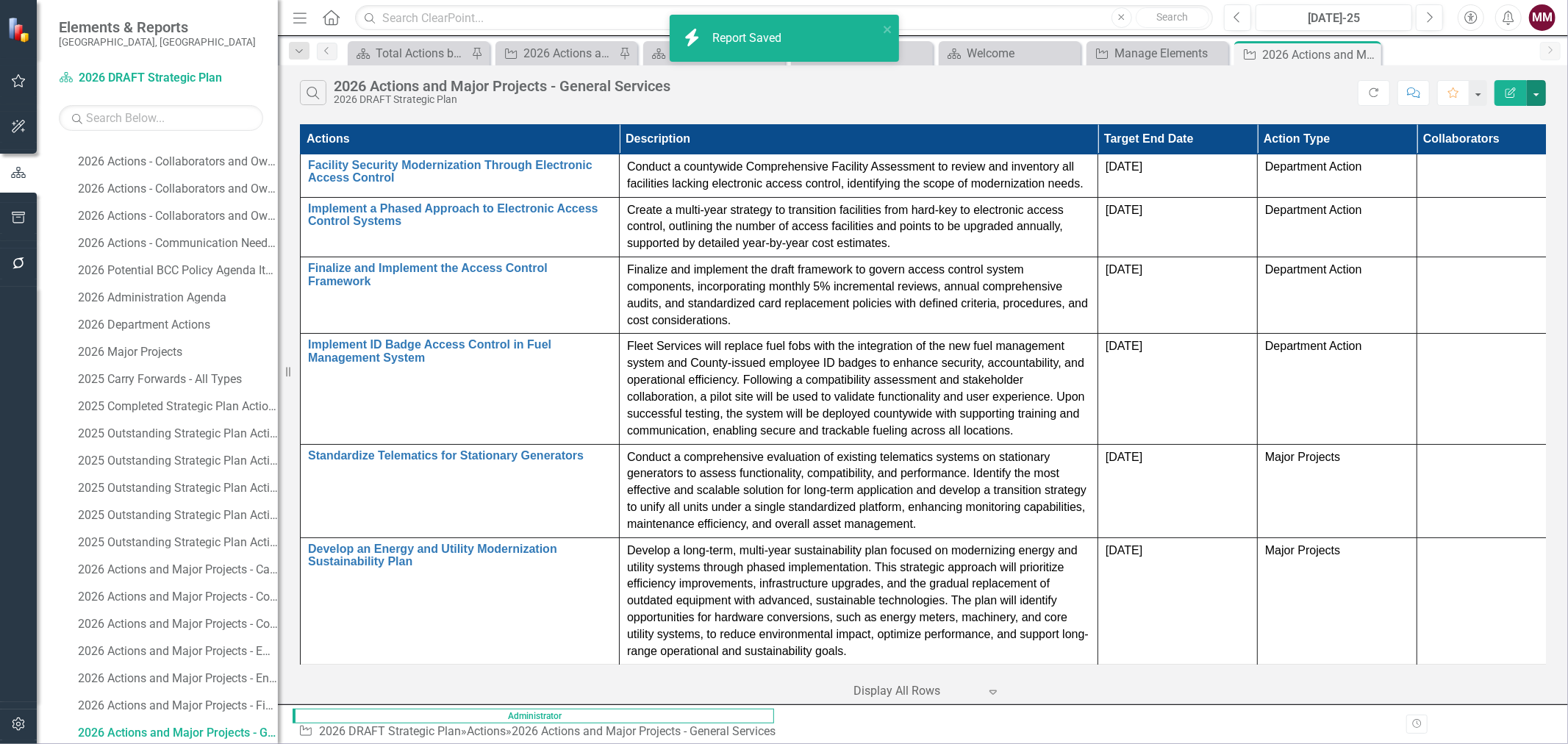
drag, startPoint x: 236, startPoint y: 371, endPoint x: 278, endPoint y: 373, distance: 42.0
click at [278, 373] on div "Resize" at bounding box center [283, 372] width 12 height 744
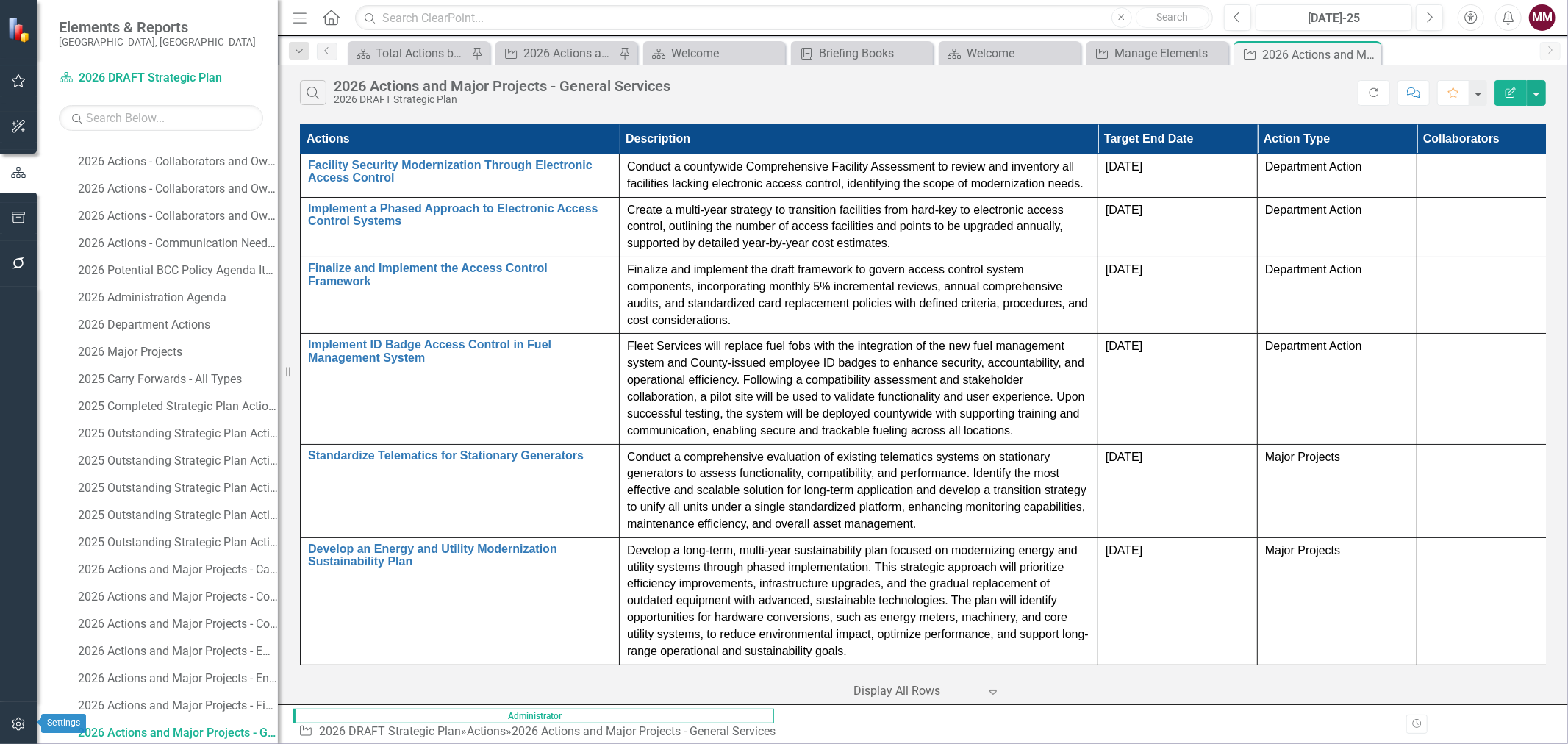
click at [17, 713] on button "button" at bounding box center [19, 725] width 33 height 31
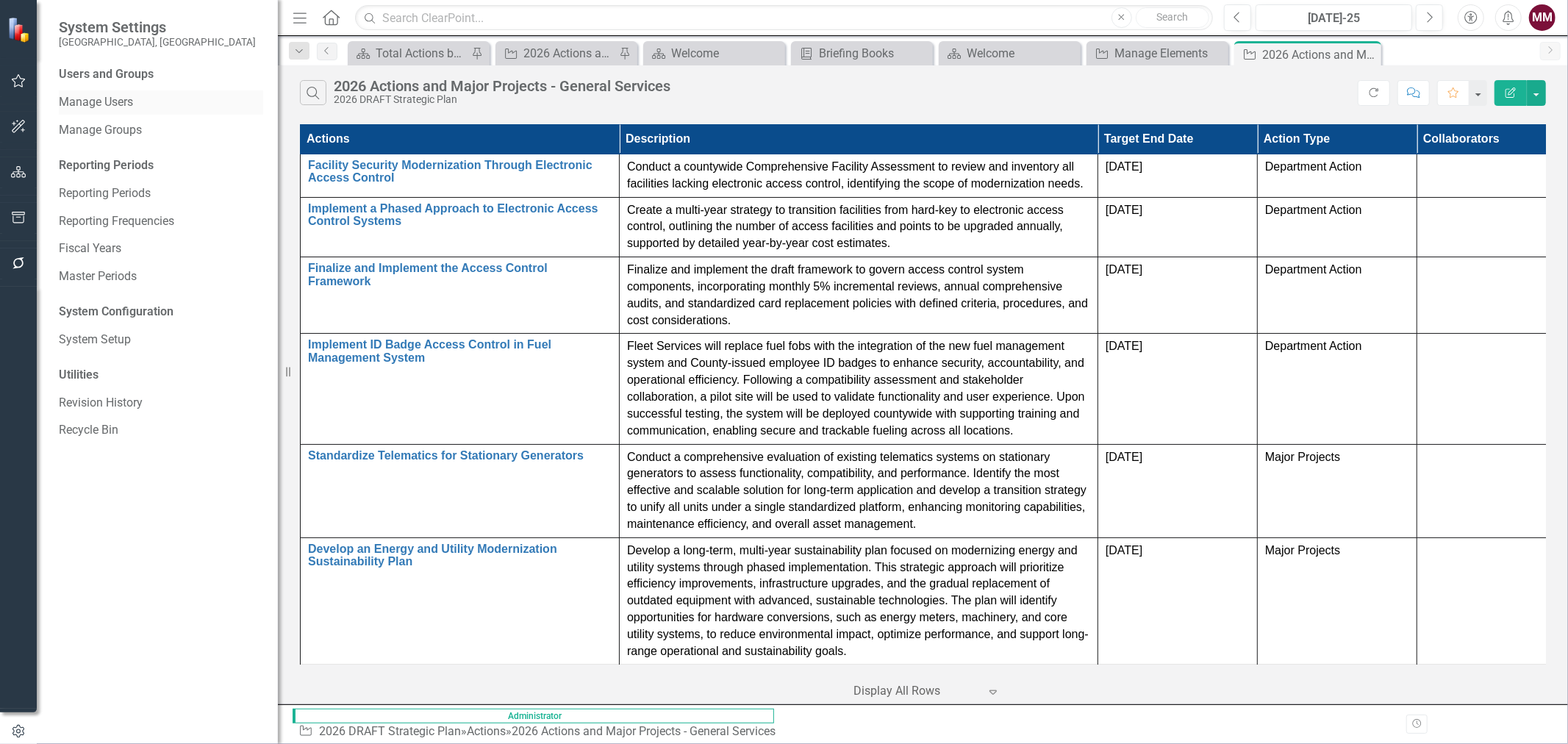
click at [106, 97] on link "Manage Users" at bounding box center [161, 103] width 205 height 17
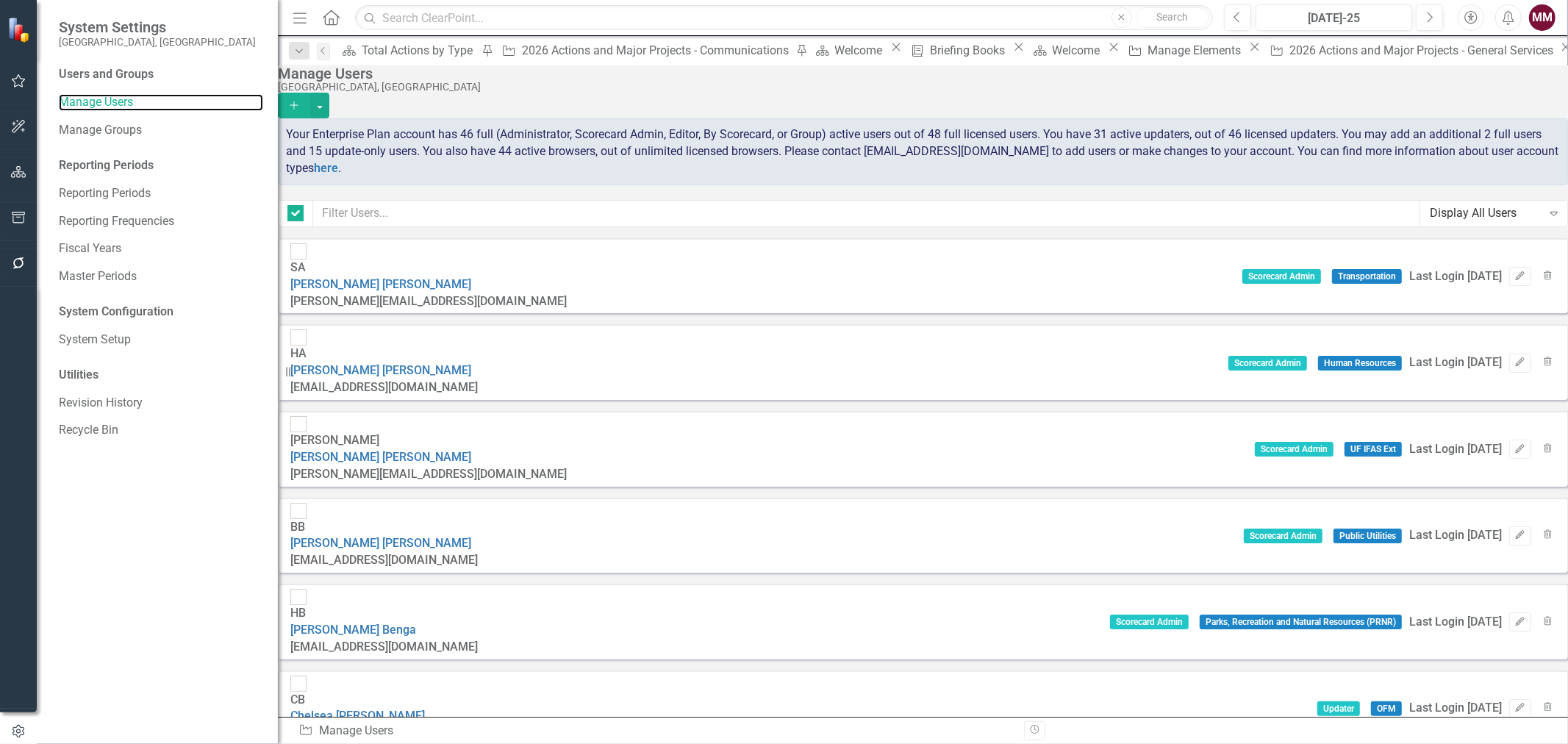
checkbox input "false"
click at [408, 217] on input "text" at bounding box center [867, 213] width 1107 height 27
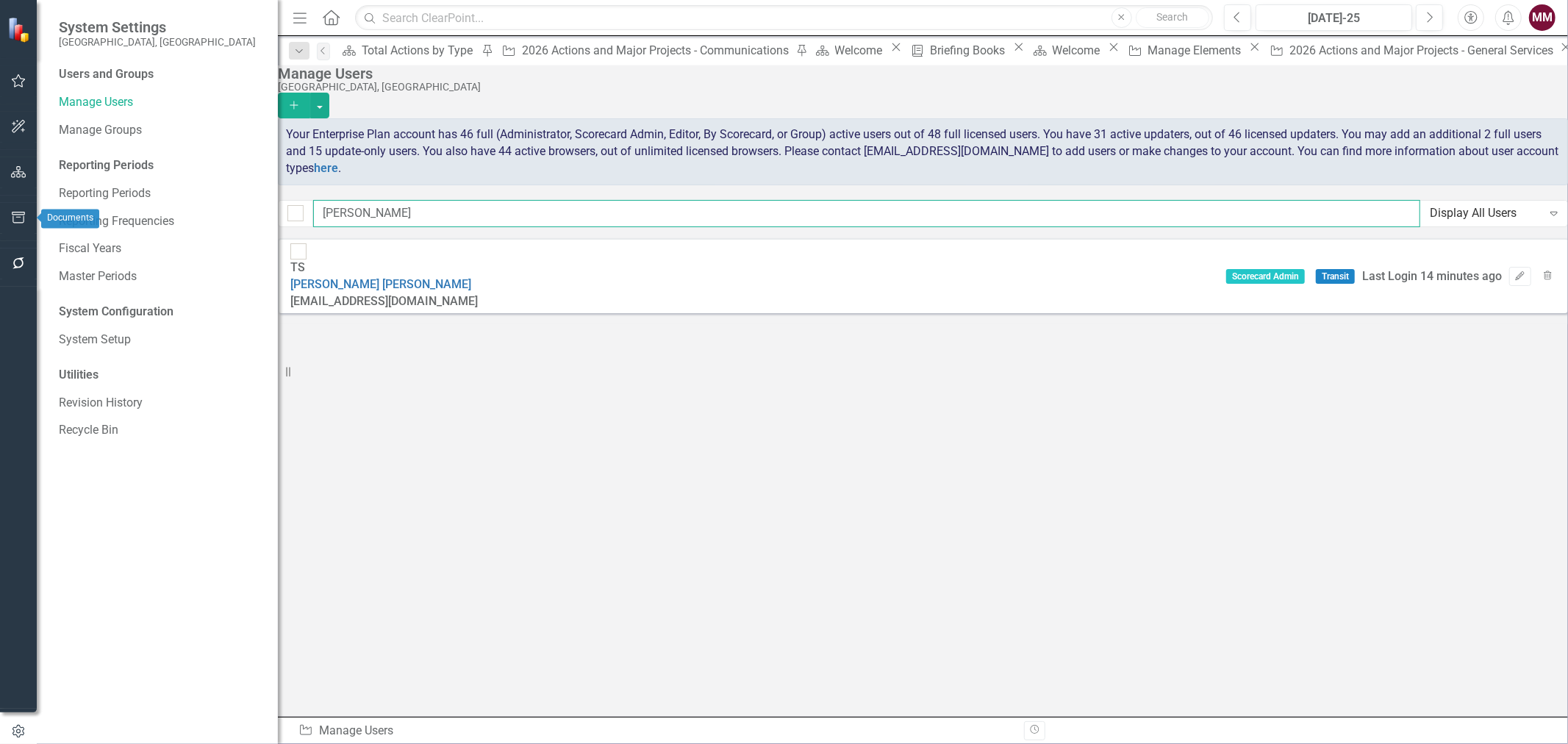
type input "tara"
click at [16, 215] on icon "button" at bounding box center [19, 217] width 16 height 12
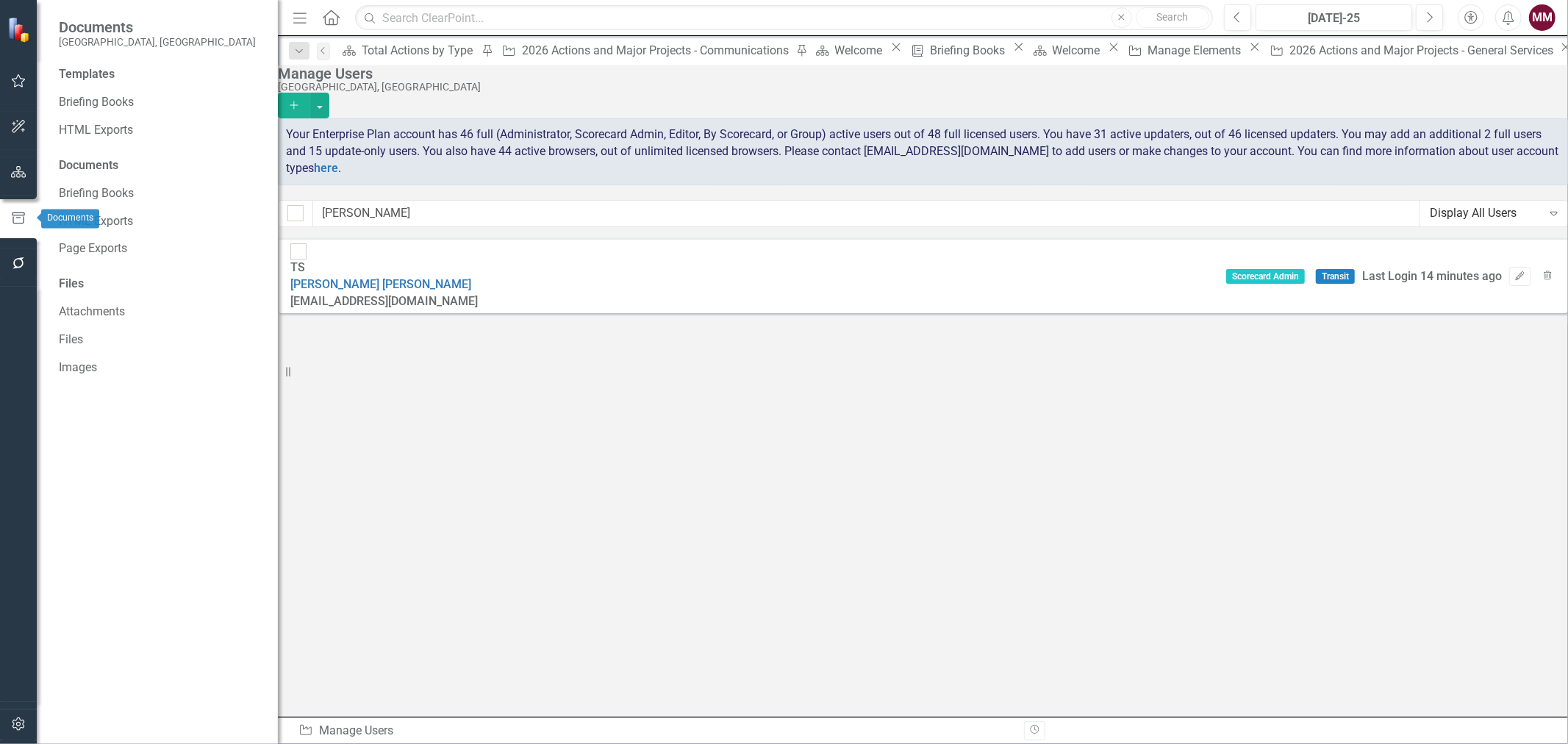
click at [12, 173] on icon "button" at bounding box center [19, 172] width 16 height 12
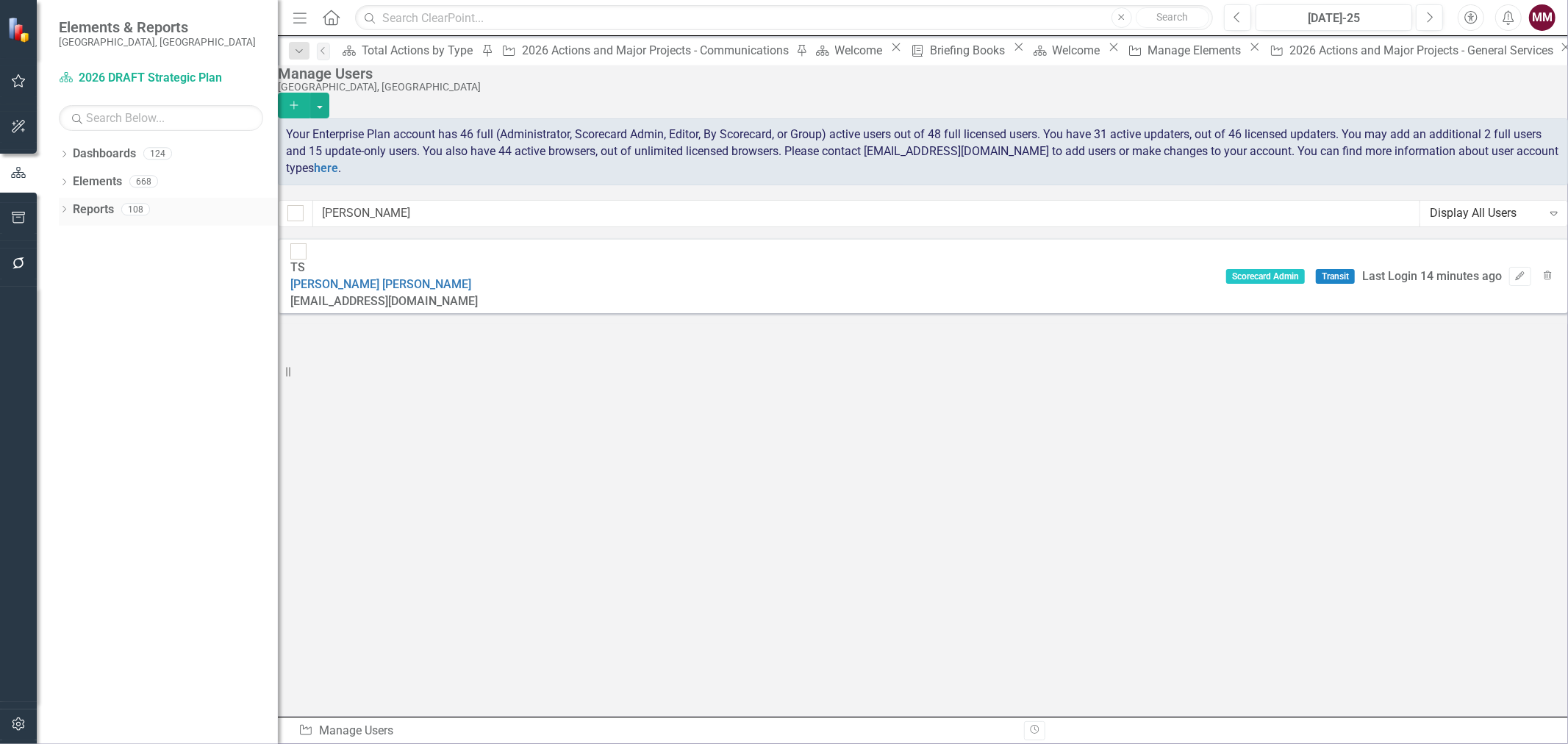
click at [62, 209] on icon "Dropdown" at bounding box center [63, 211] width 10 height 8
click at [69, 290] on icon "Dropdown" at bounding box center [70, 292] width 10 height 8
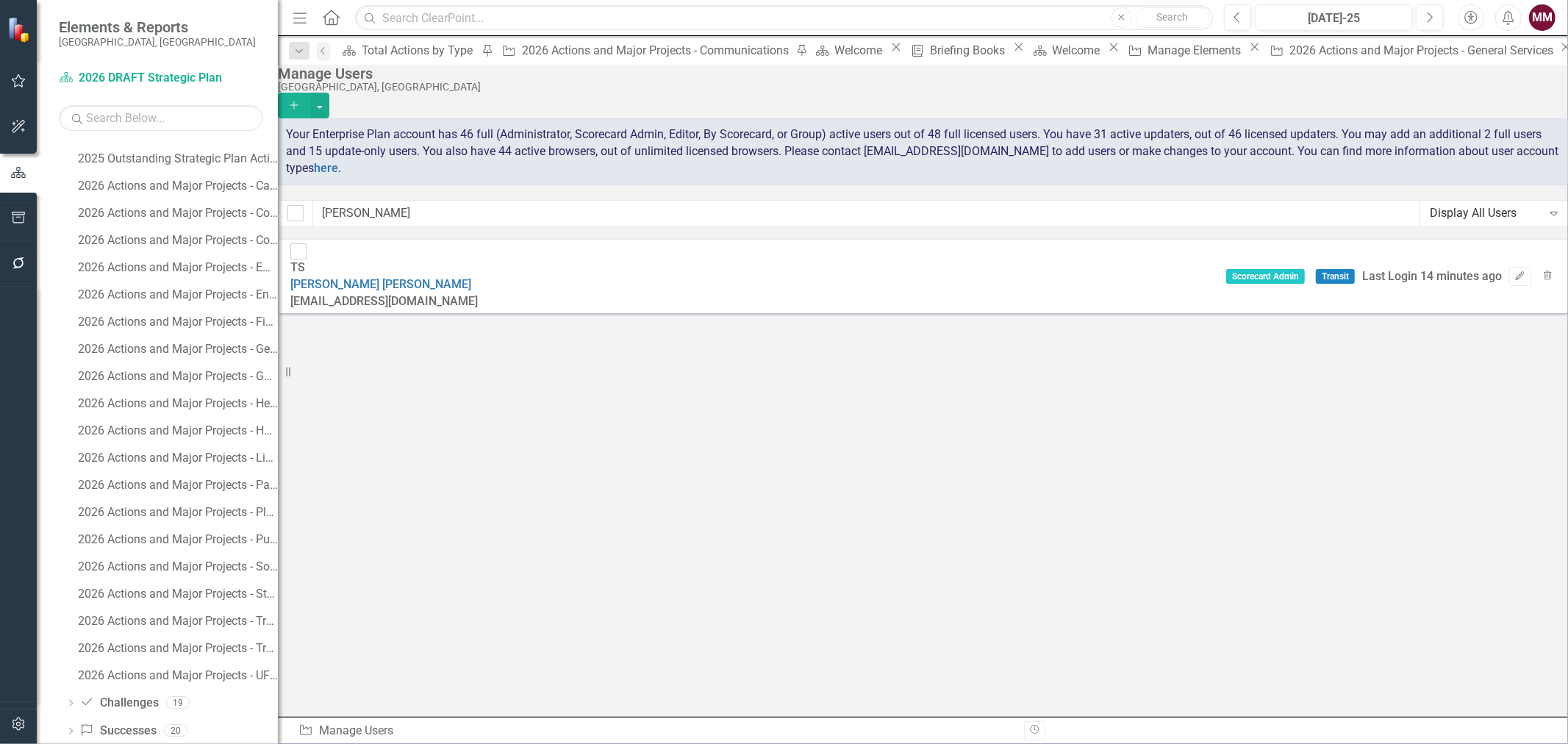
scroll to position [1025, 0]
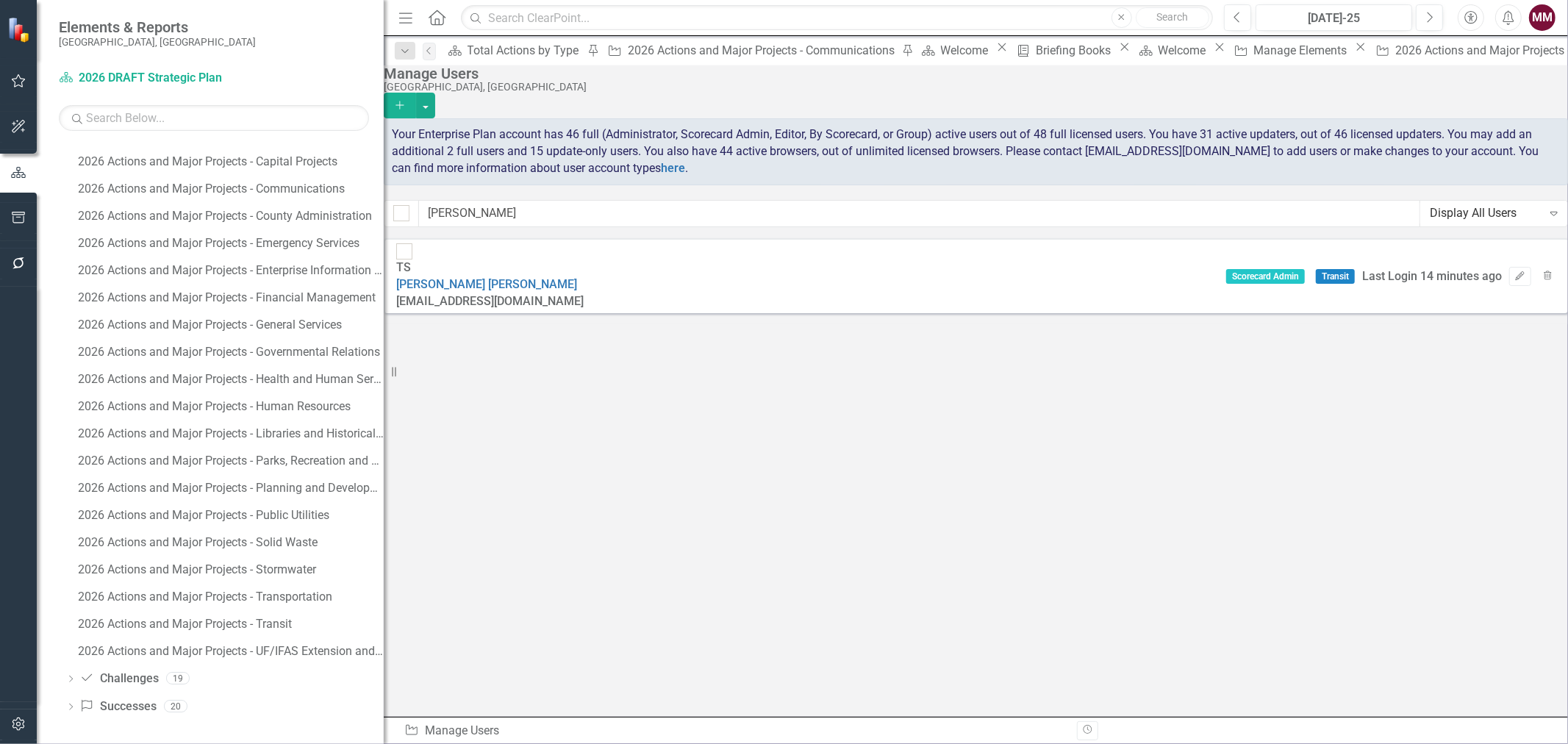
drag, startPoint x: 282, startPoint y: 368, endPoint x: 414, endPoint y: 376, distance: 132.2
click at [396, 375] on div "Resize" at bounding box center [389, 372] width 12 height 744
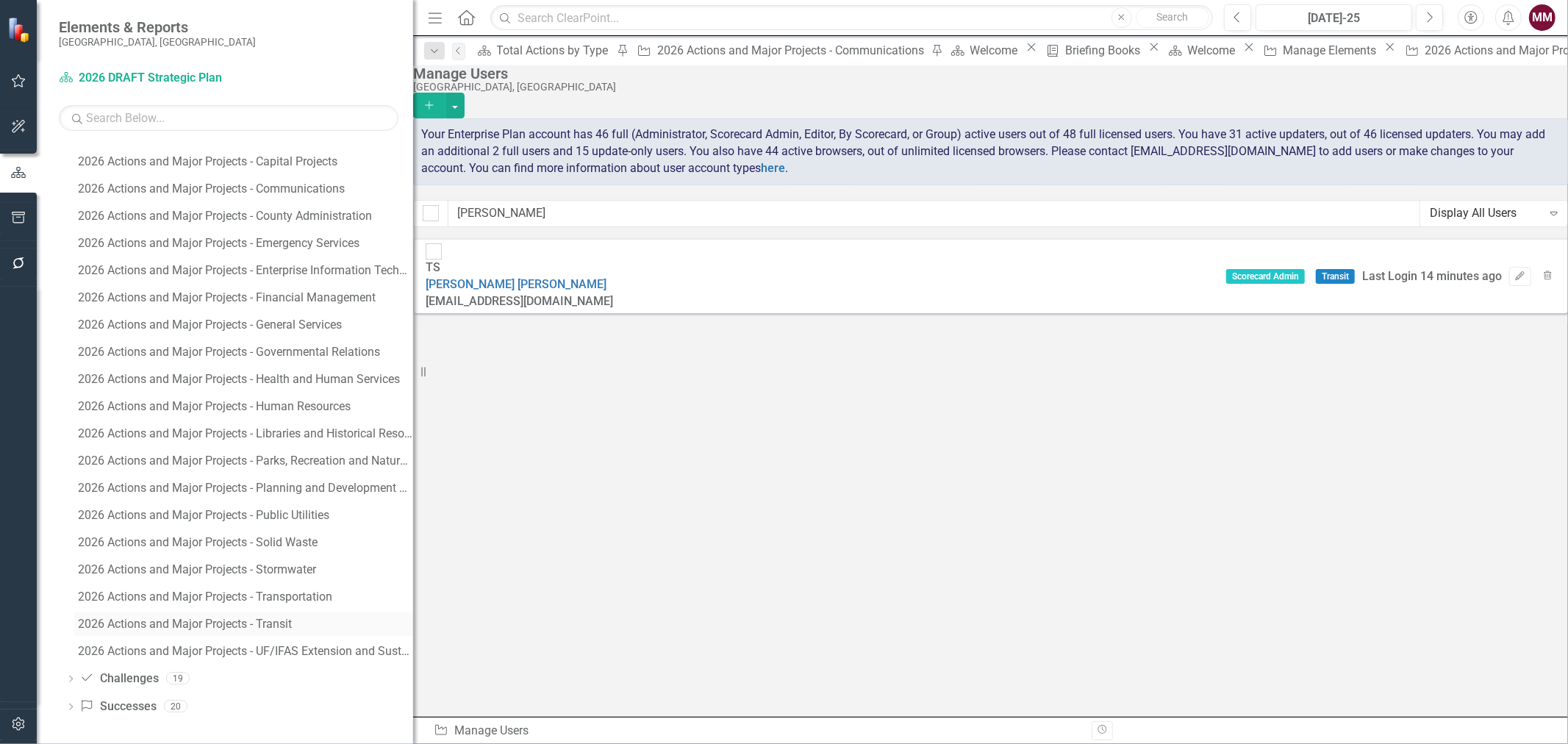
click at [239, 621] on div "2026 Actions and Major Projects - Transit" at bounding box center [245, 624] width 335 height 13
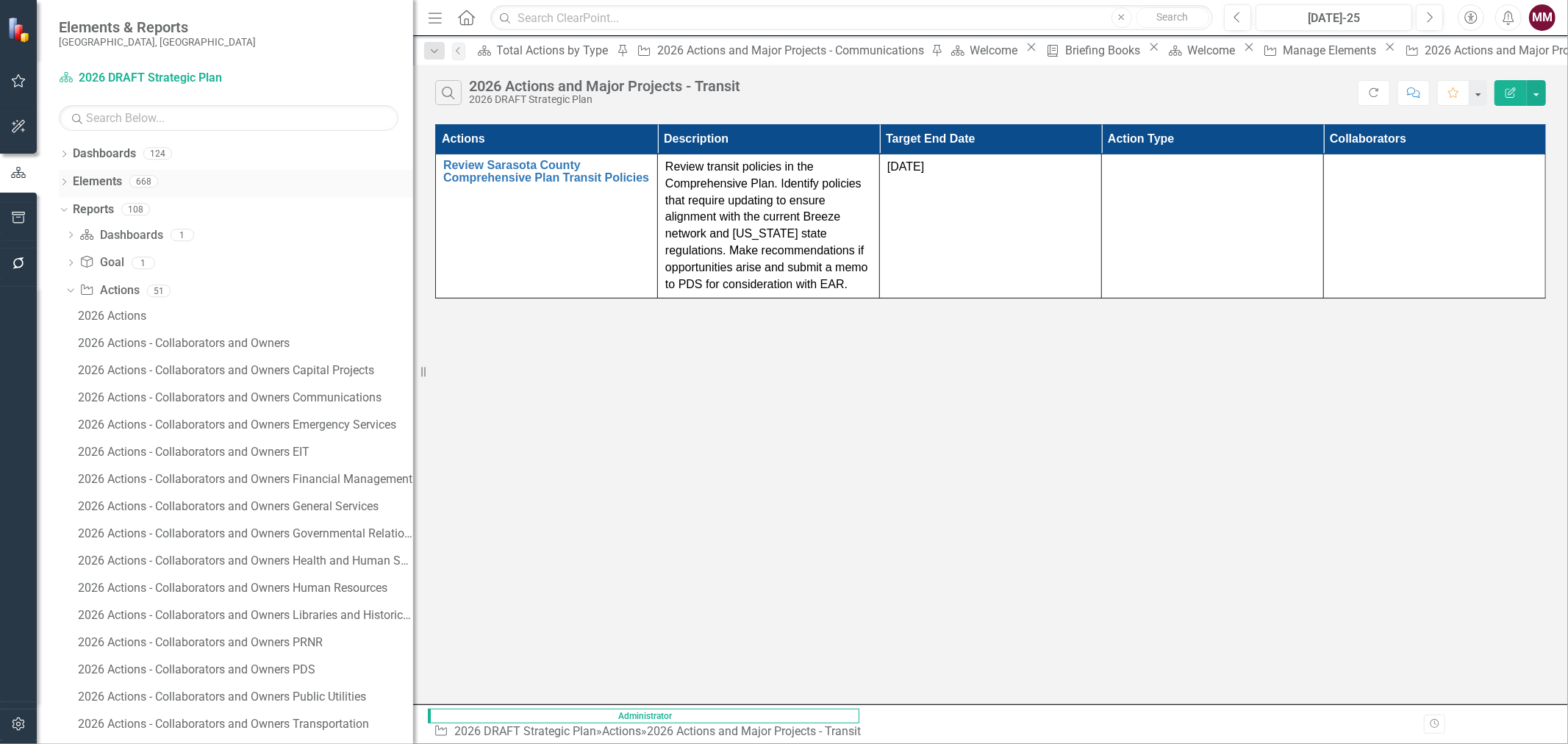
click at [65, 182] on icon "Dropdown" at bounding box center [63, 183] width 10 height 8
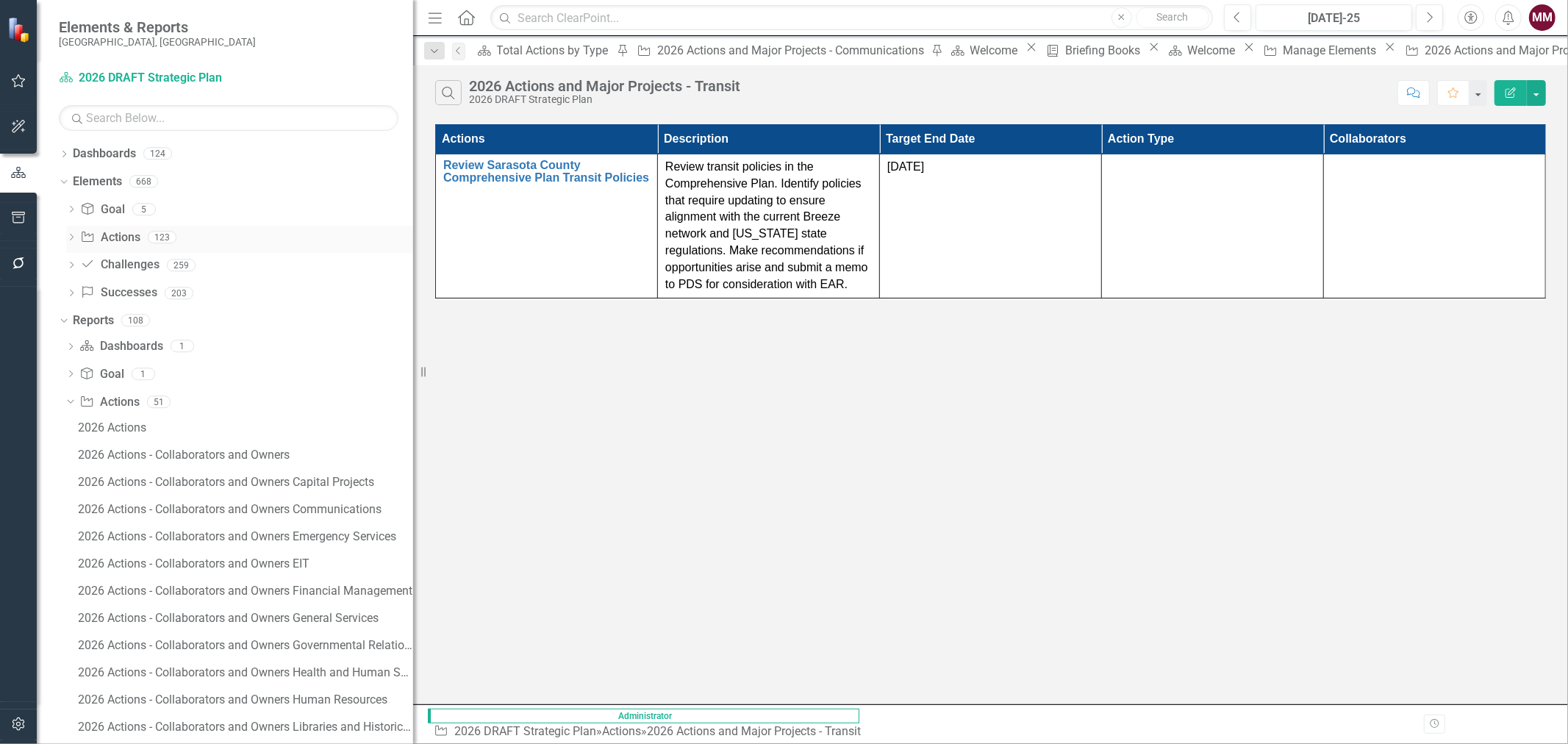
click at [67, 235] on icon "Dropdown" at bounding box center [71, 238] width 10 height 8
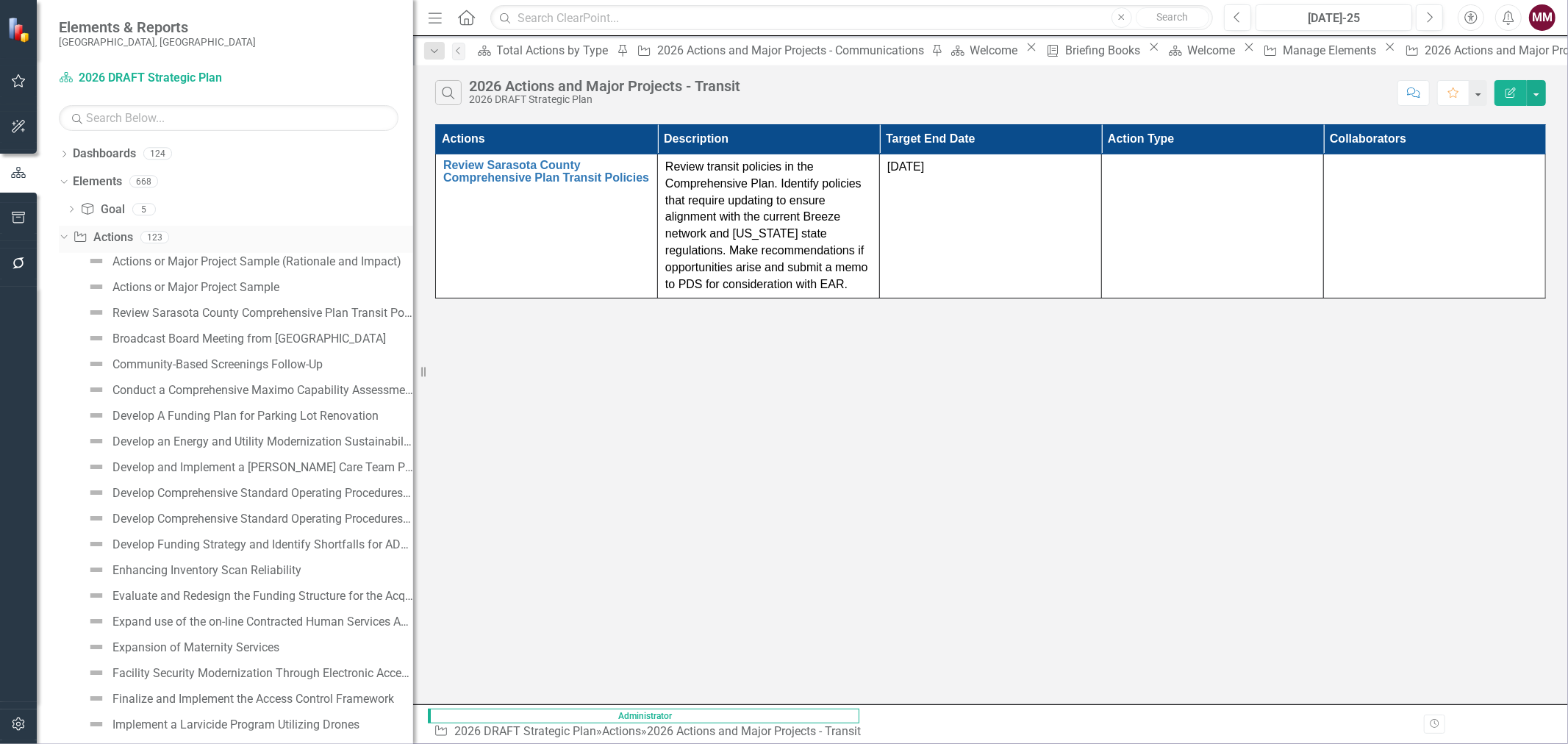
click at [118, 240] on link "Action Actions" at bounding box center [102, 238] width 59 height 17
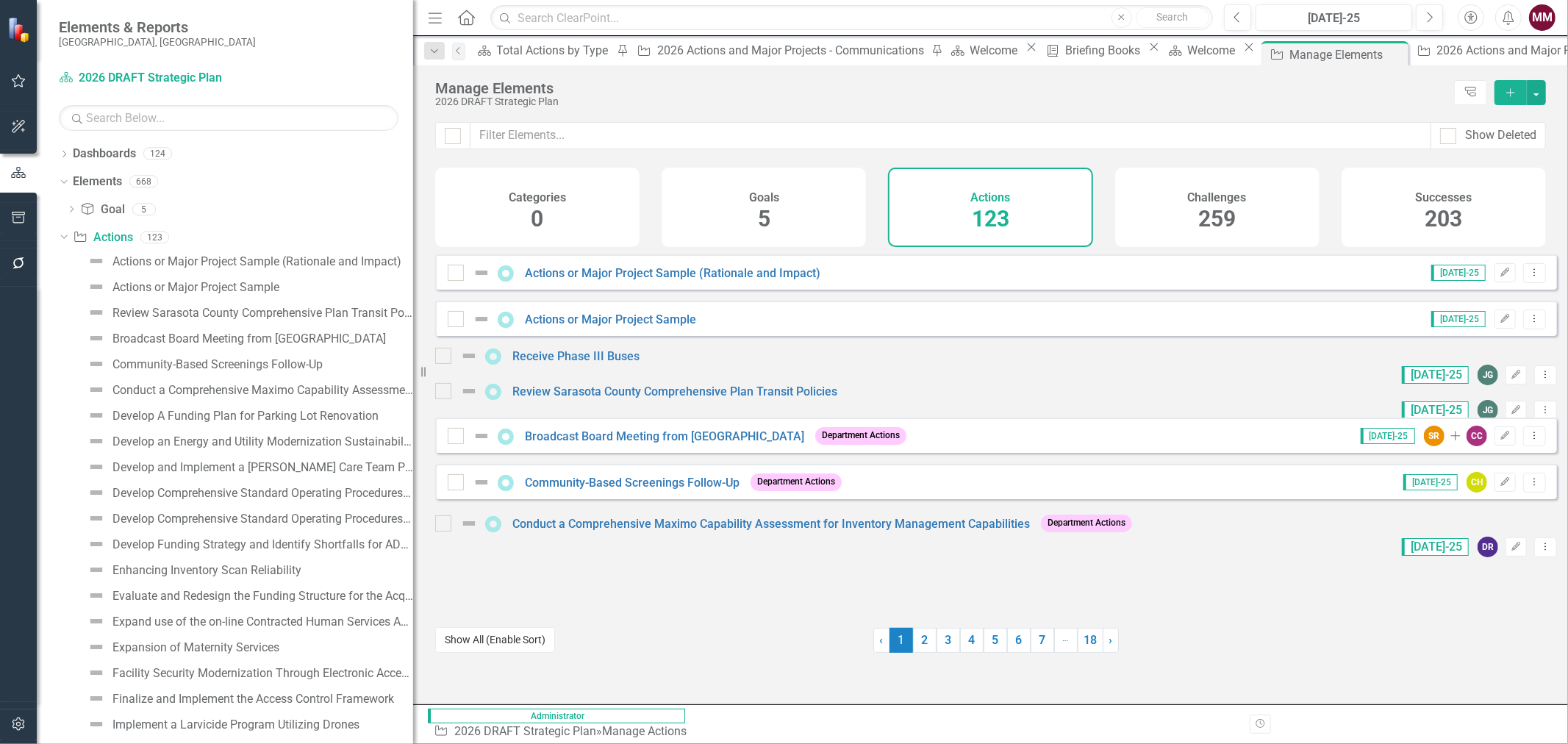
click at [521, 653] on button "Show All (Enable Sort)" at bounding box center [494, 639] width 119 height 26
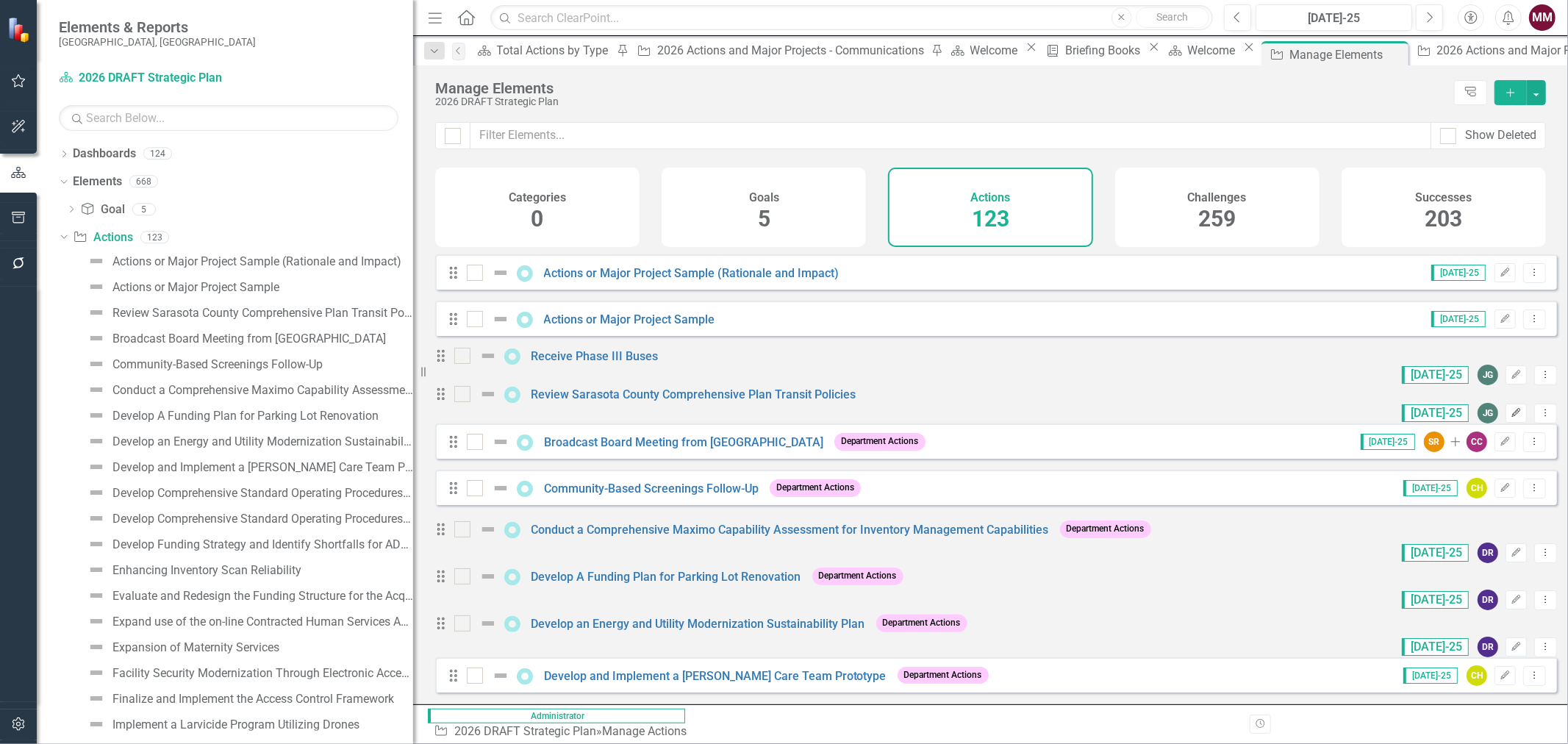
click at [1511, 418] on icon "Edit" at bounding box center [1516, 413] width 11 height 9
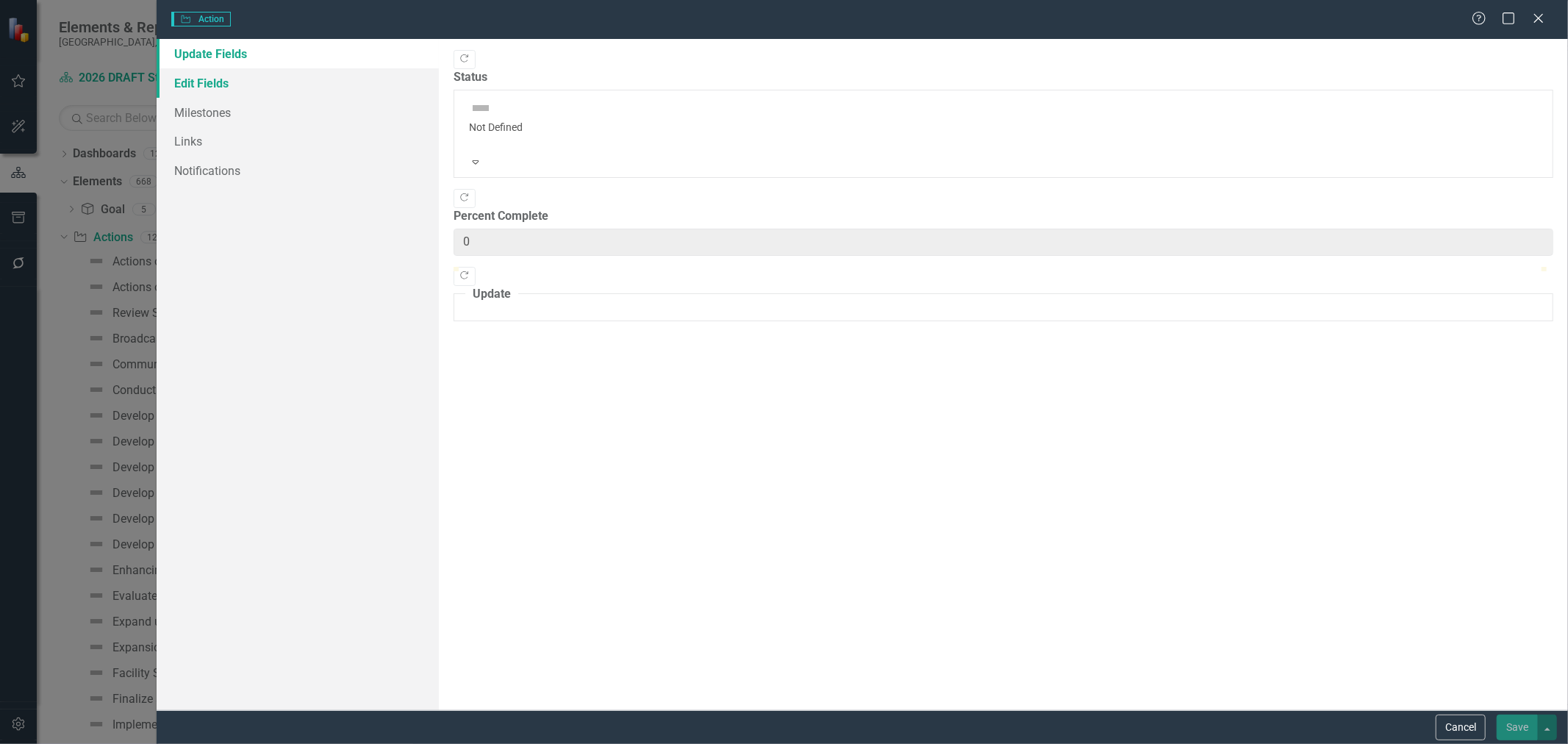
type input "0"
click at [221, 83] on link "Edit Fields" at bounding box center [298, 84] width 283 height 30
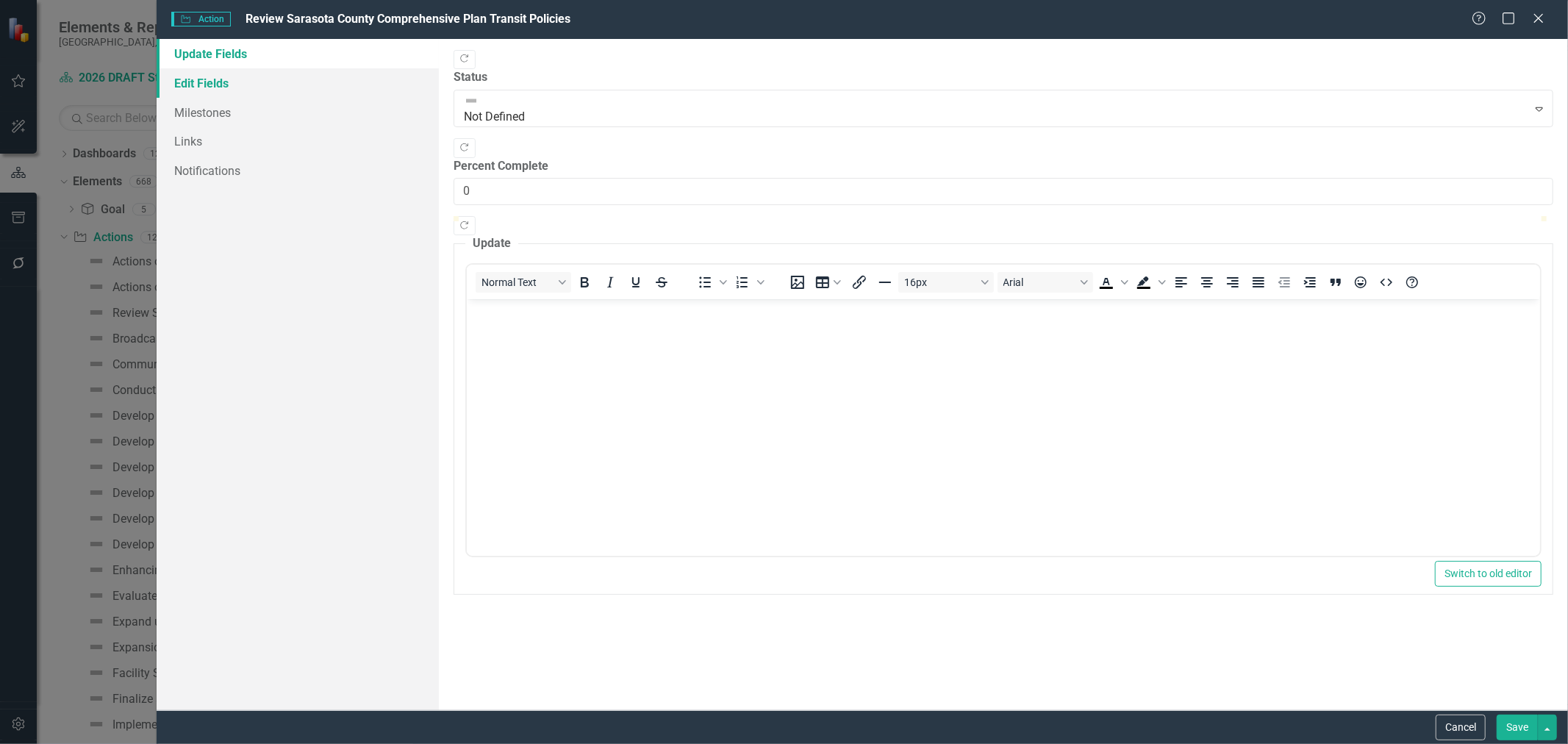
click at [191, 89] on link "Edit Fields" at bounding box center [298, 84] width 283 height 30
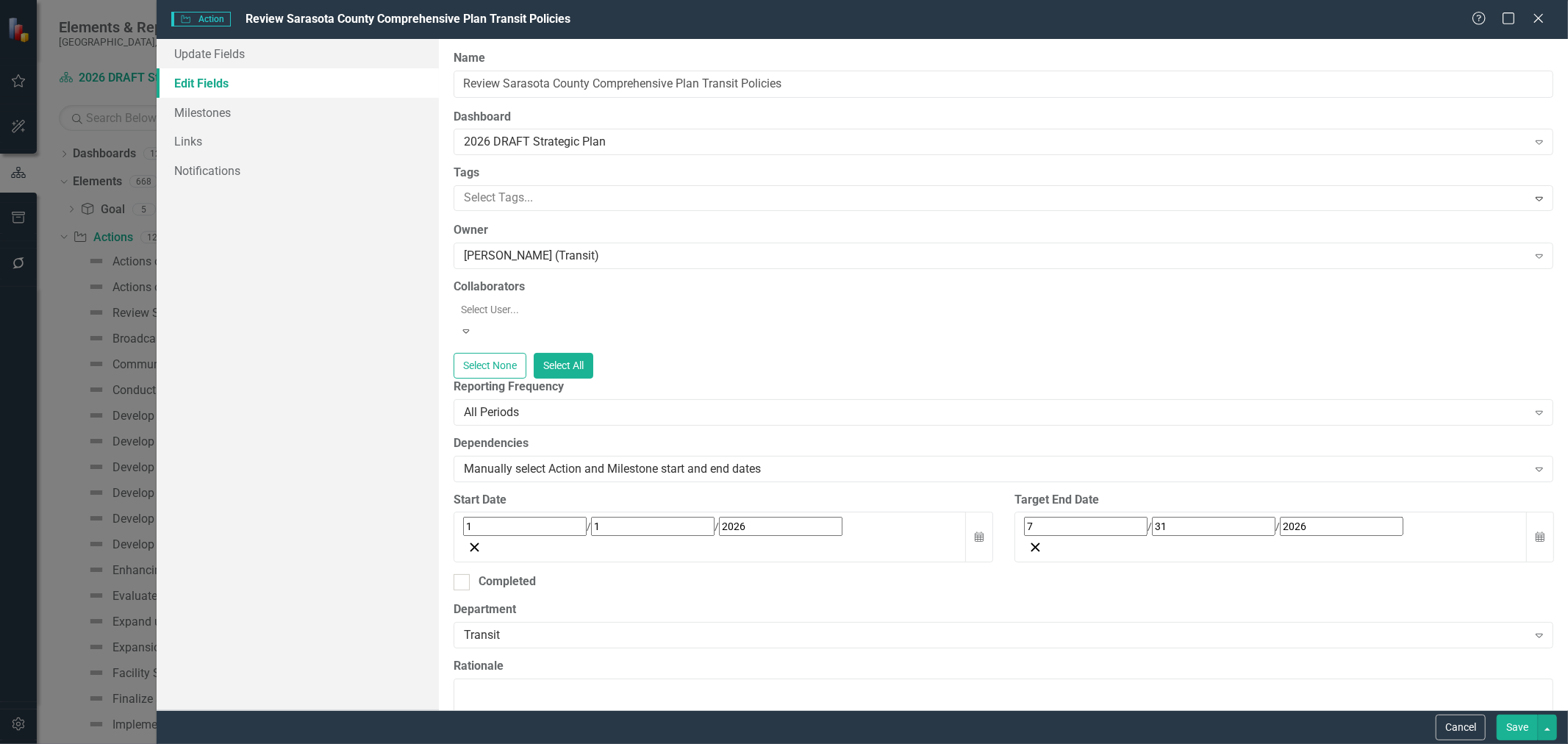
drag, startPoint x: 1465, startPoint y: 726, endPoint x: 1409, endPoint y: 659, distance: 87.3
click at [1465, 726] on button "Cancel" at bounding box center [1461, 727] width 50 height 26
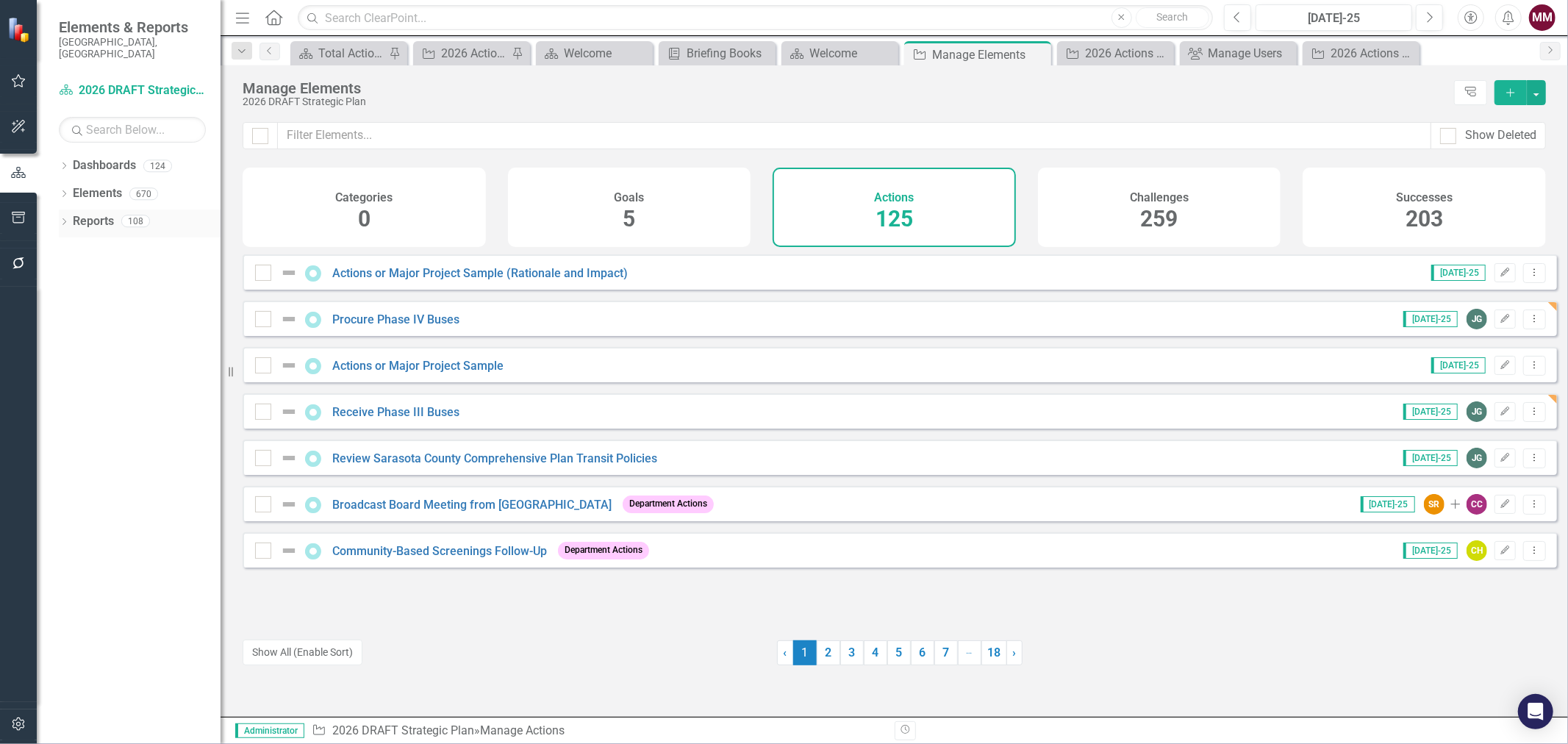
click at [60, 219] on icon "Dropdown" at bounding box center [63, 223] width 10 height 8
click at [66, 300] on icon "Dropdown" at bounding box center [70, 304] width 10 height 8
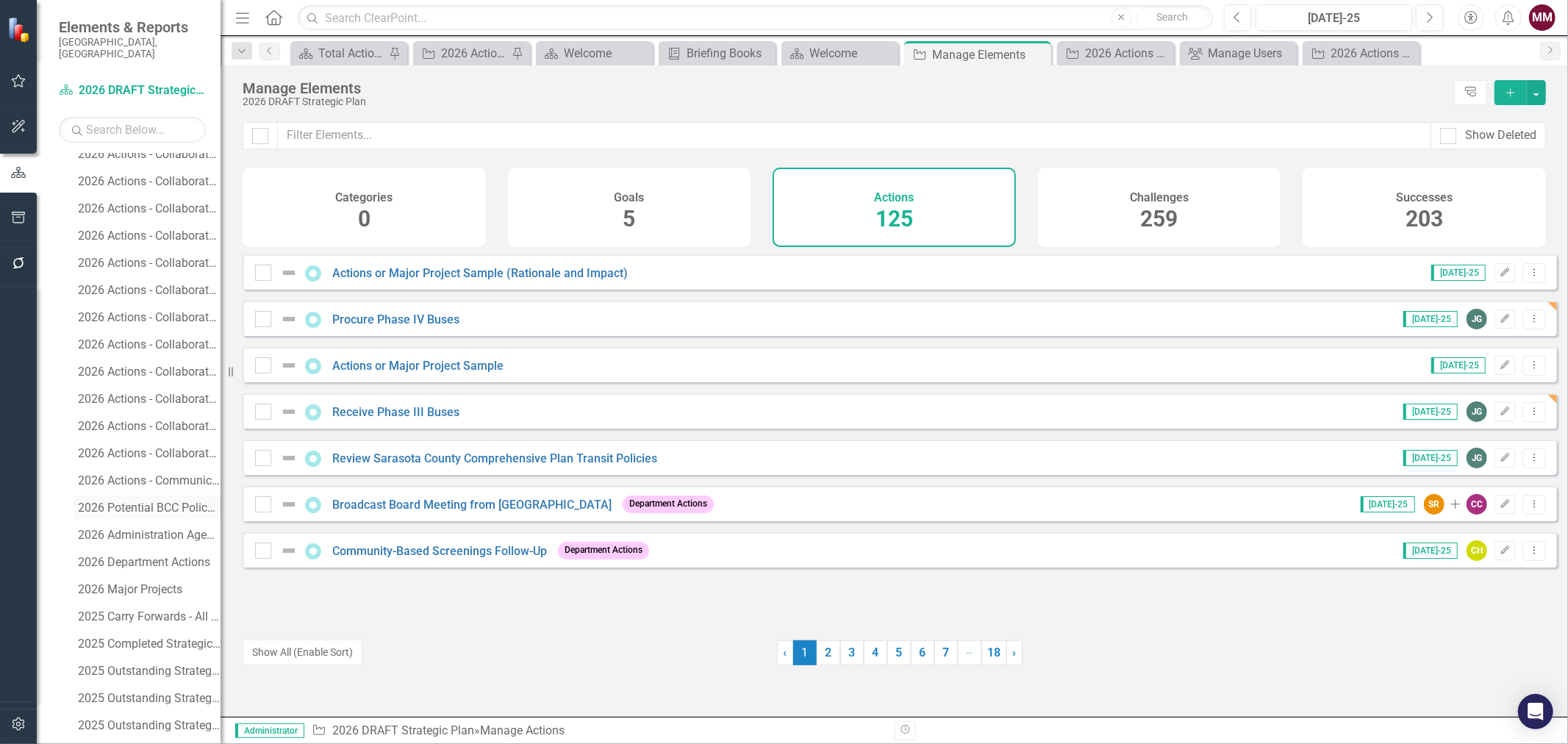
scroll to position [408, 0]
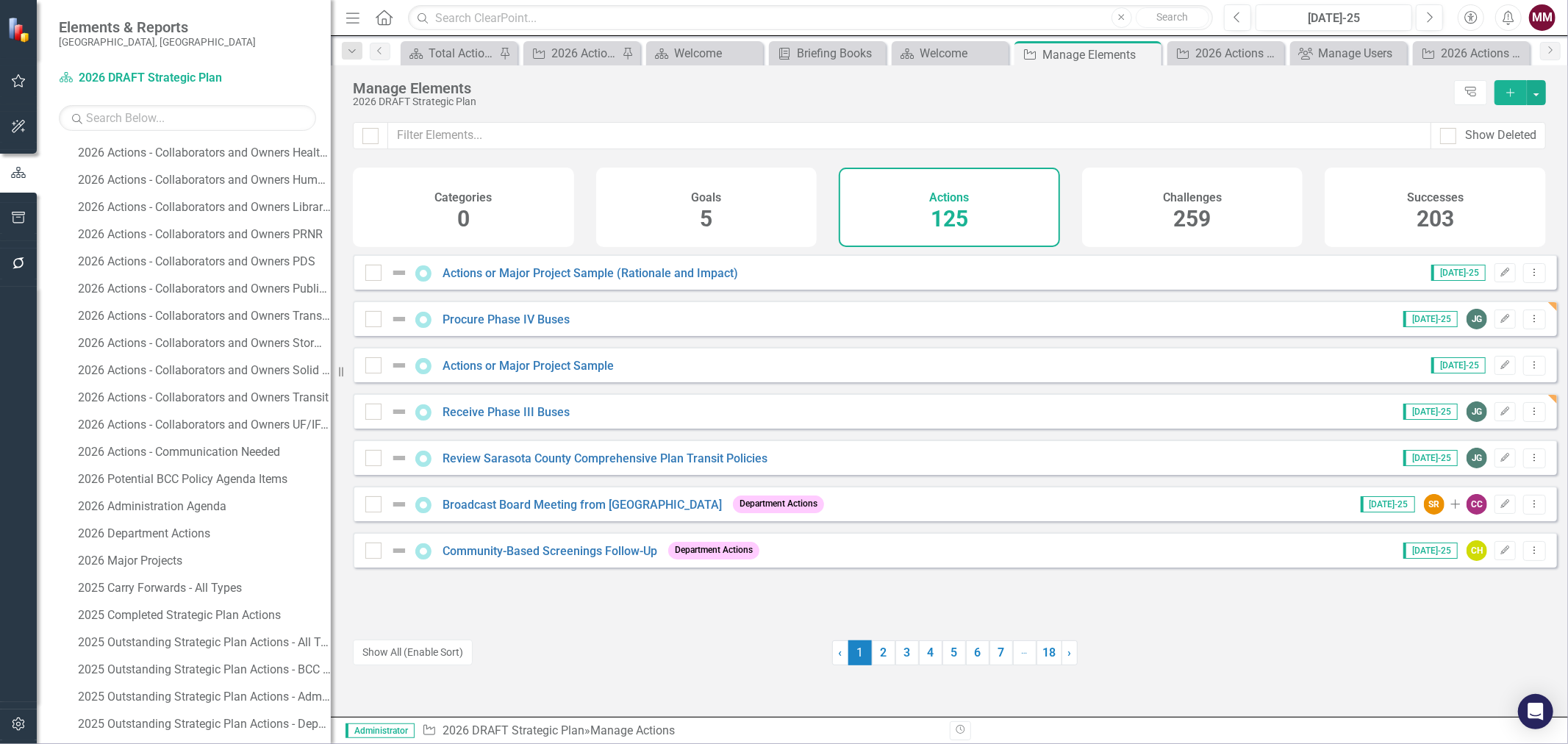
drag, startPoint x: 226, startPoint y: 371, endPoint x: 387, endPoint y: 381, distance: 161.3
click at [343, 381] on div "Resize" at bounding box center [337, 372] width 12 height 744
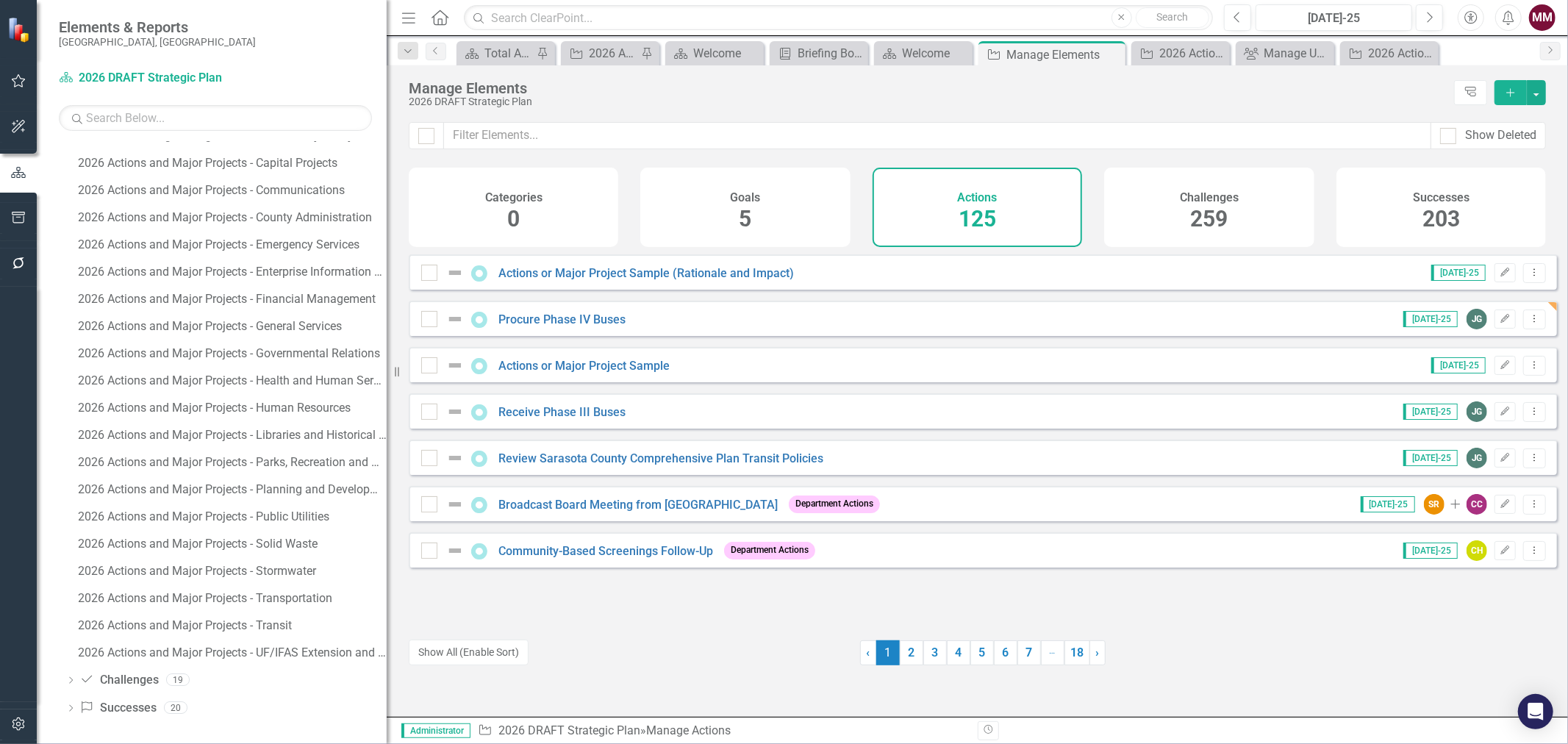
scroll to position [1025, 0]
click at [248, 598] on div "2026 Actions and Major Projects - Transportation" at bounding box center [232, 596] width 308 height 13
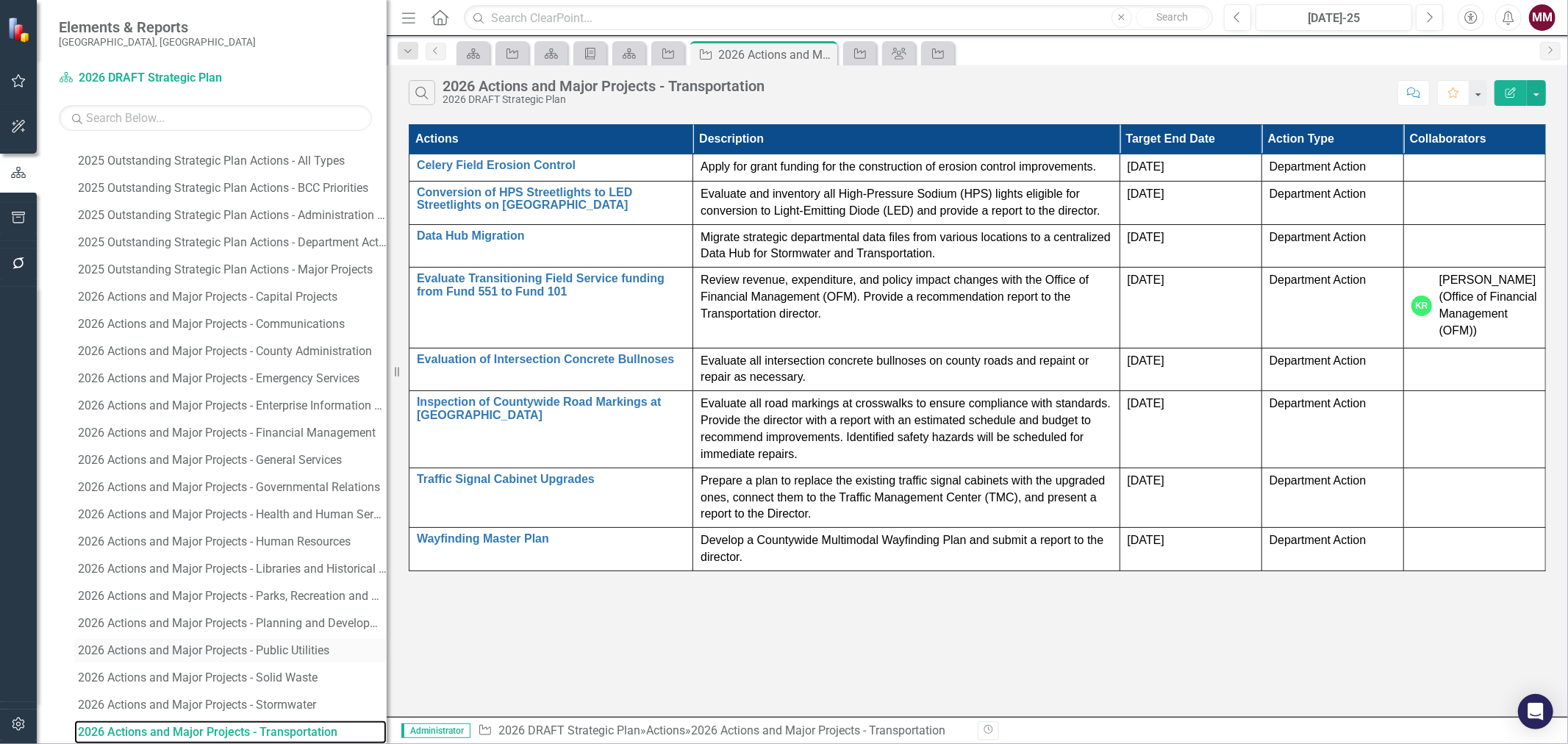
scroll to position [1025, 0]
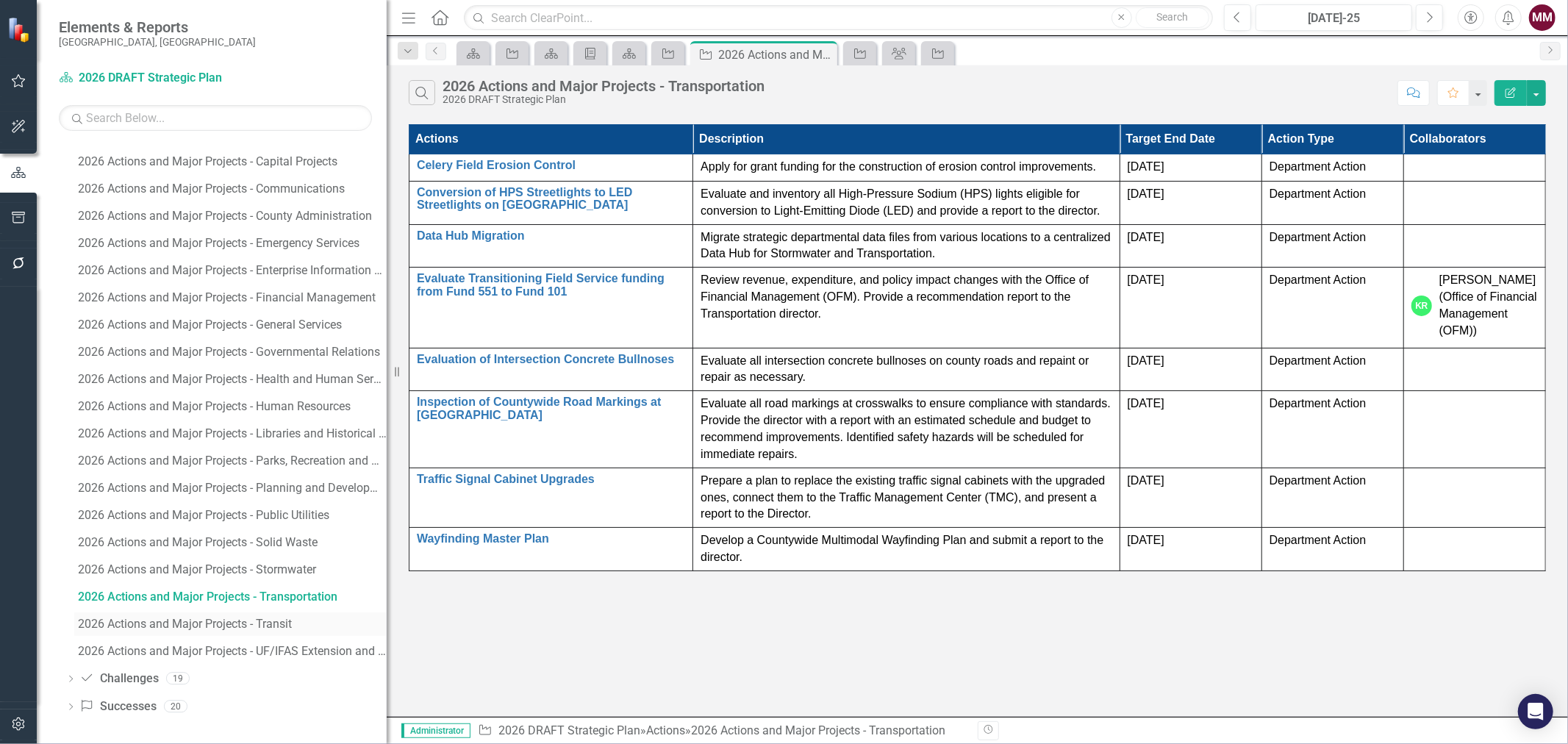
click at [263, 625] on div "2026 Actions and Major Projects - Transit" at bounding box center [232, 624] width 308 height 13
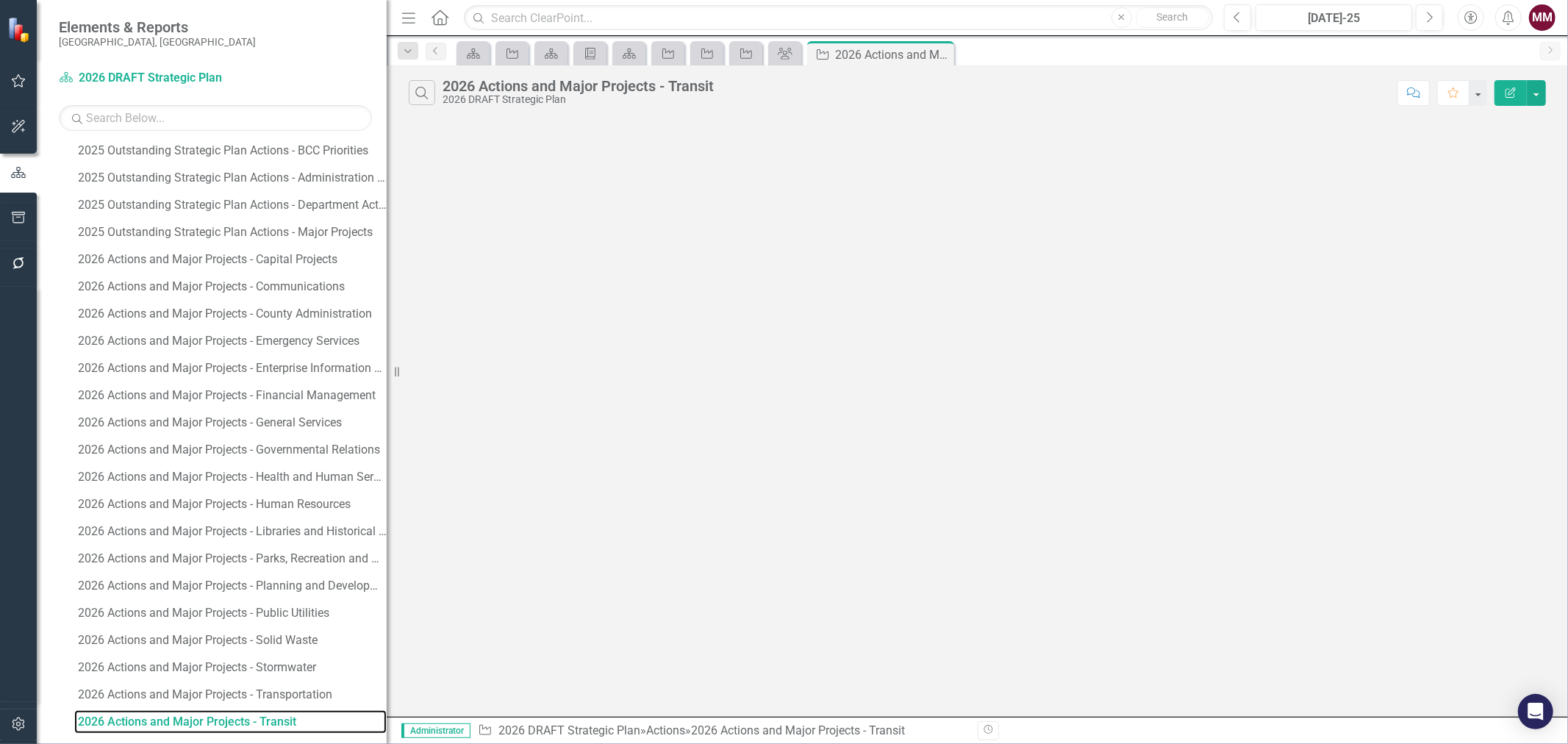
scroll to position [916, 0]
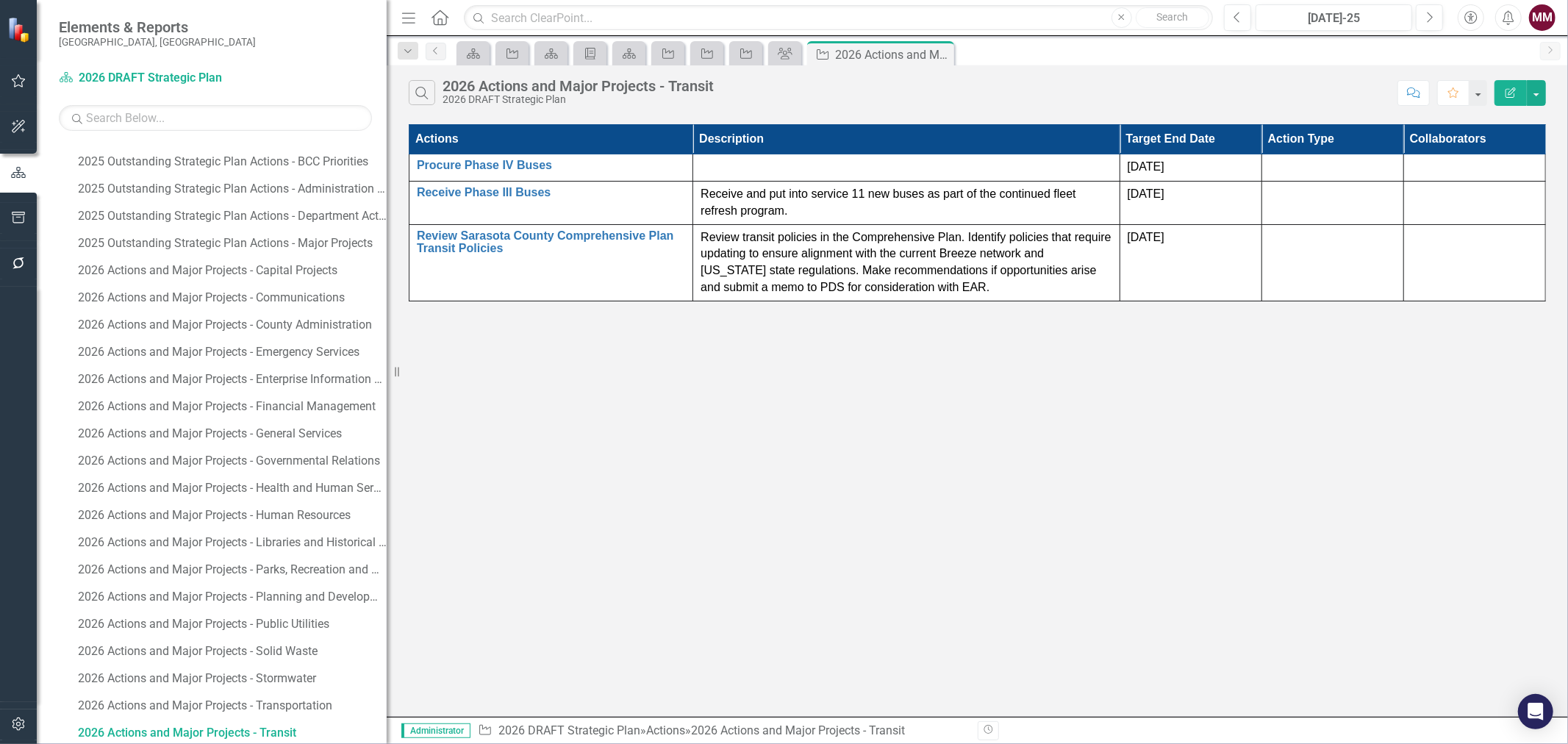
click at [634, 368] on div "Search 2026 Actions and Major Projects - Transit 2026 DRAFT Strategic Plan Comm…" at bounding box center [977, 391] width 1181 height 651
click at [205, 726] on div "2026 Actions and Major Projects - Transit" at bounding box center [232, 732] width 308 height 13
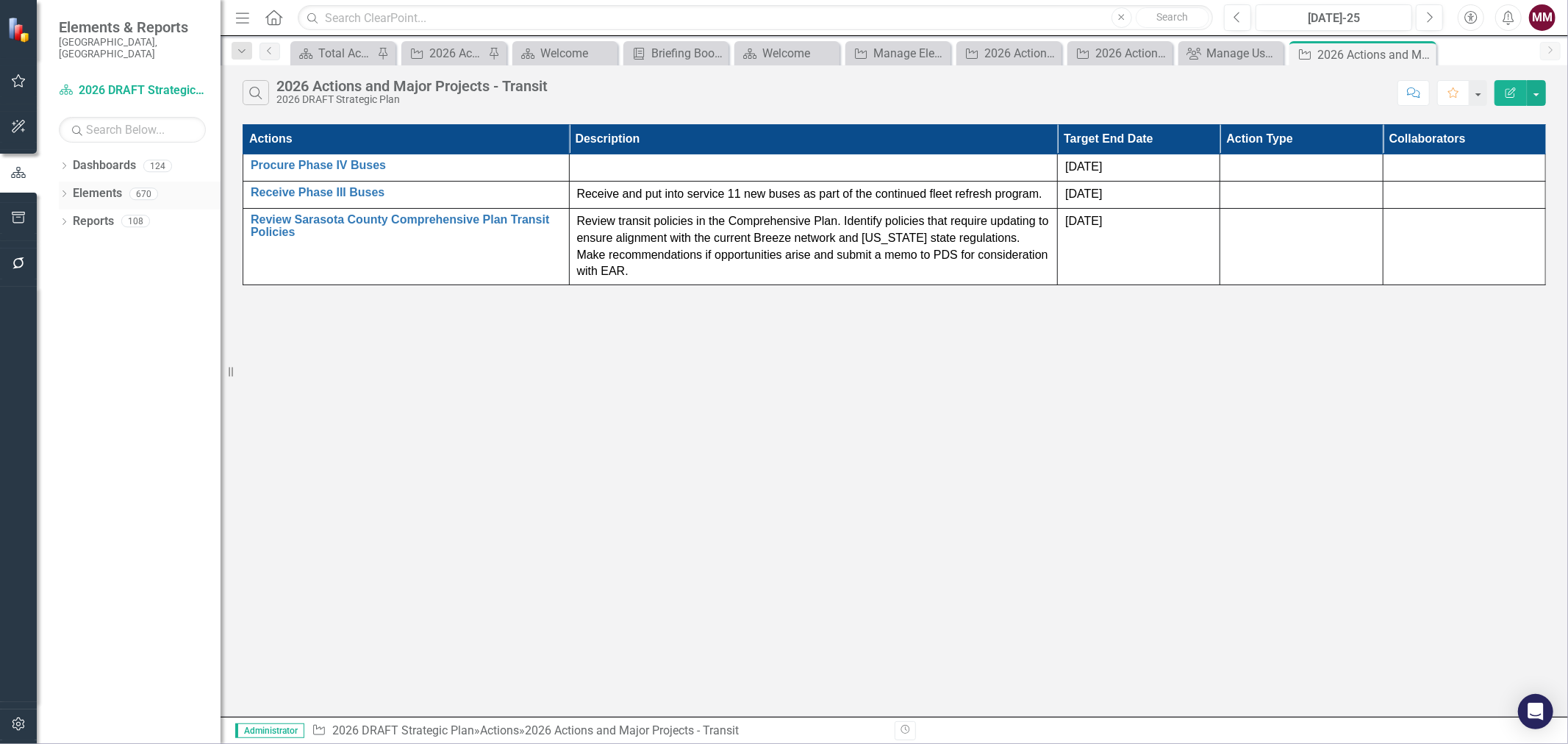
click at [64, 190] on icon at bounding box center [64, 194] width 4 height 6
click at [69, 245] on div "Dropdown" at bounding box center [71, 251] width 10 height 12
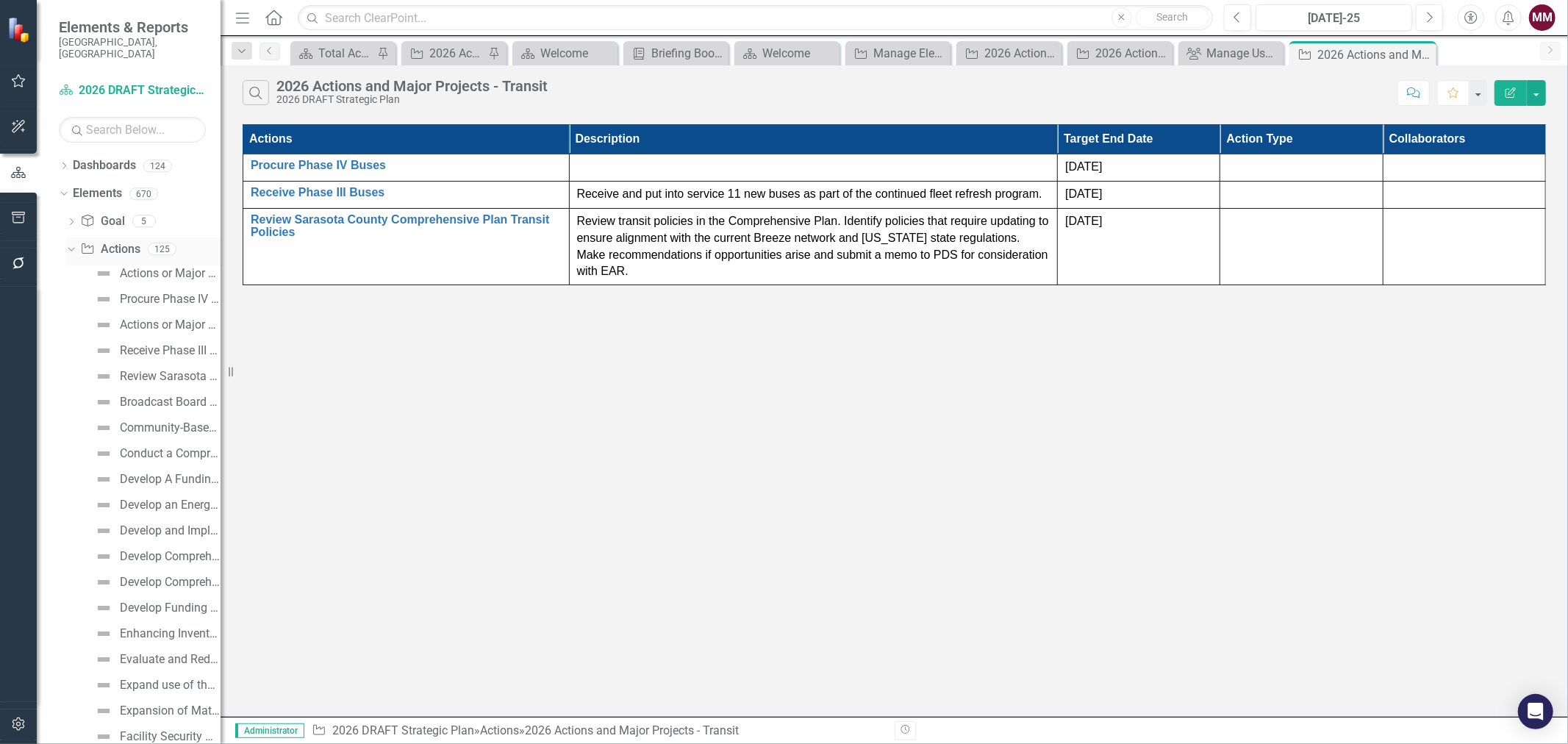
click at [115, 241] on link "Action Actions" at bounding box center [110, 250] width 59 height 17
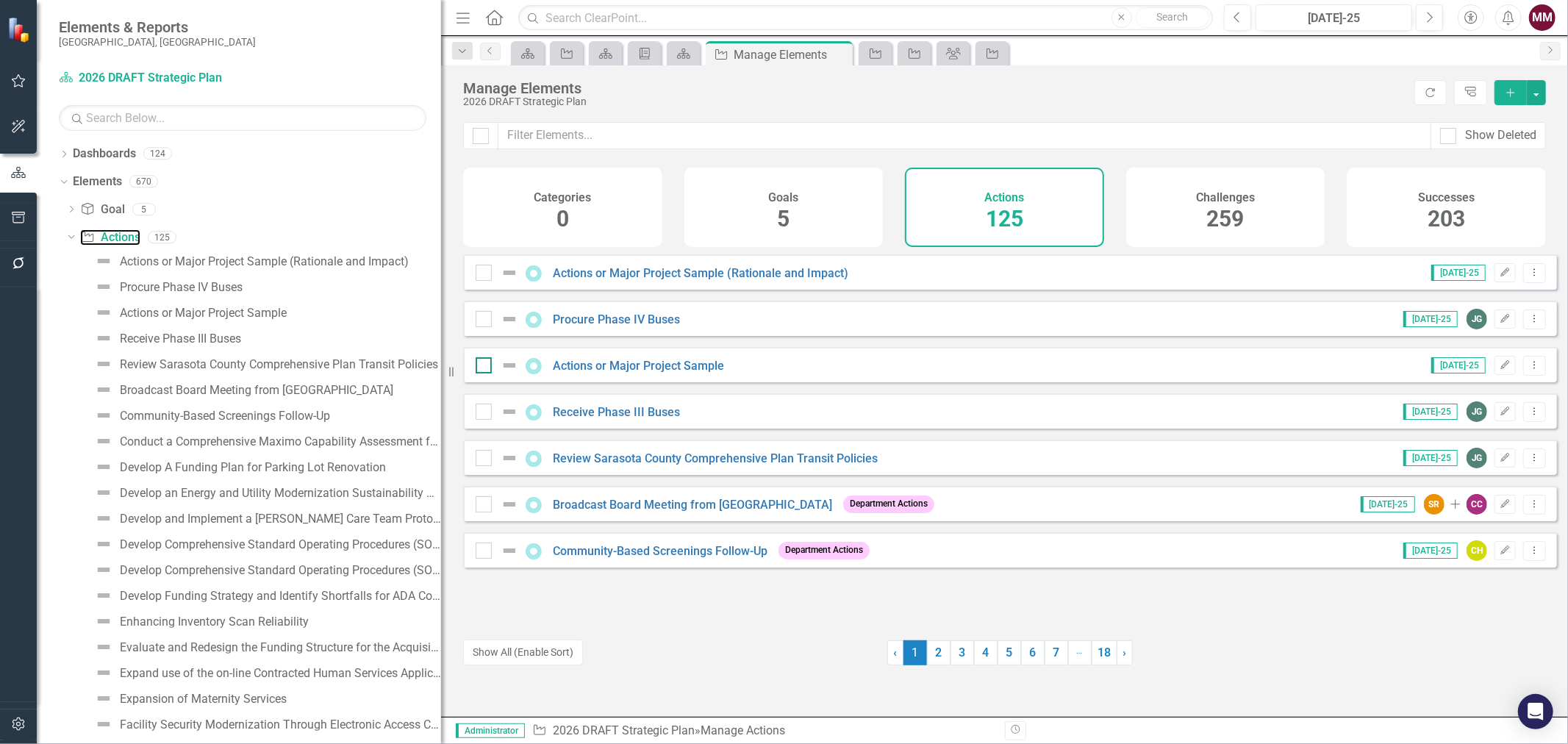
drag, startPoint x: 226, startPoint y: 373, endPoint x: 491, endPoint y: 379, distance: 265.1
click at [491, 379] on div "Elements & Reports [GEOGRAPHIC_DATA], [GEOGRAPHIC_DATA] Dashboard 2026 DRAFT St…" at bounding box center [784, 372] width 1568 height 744
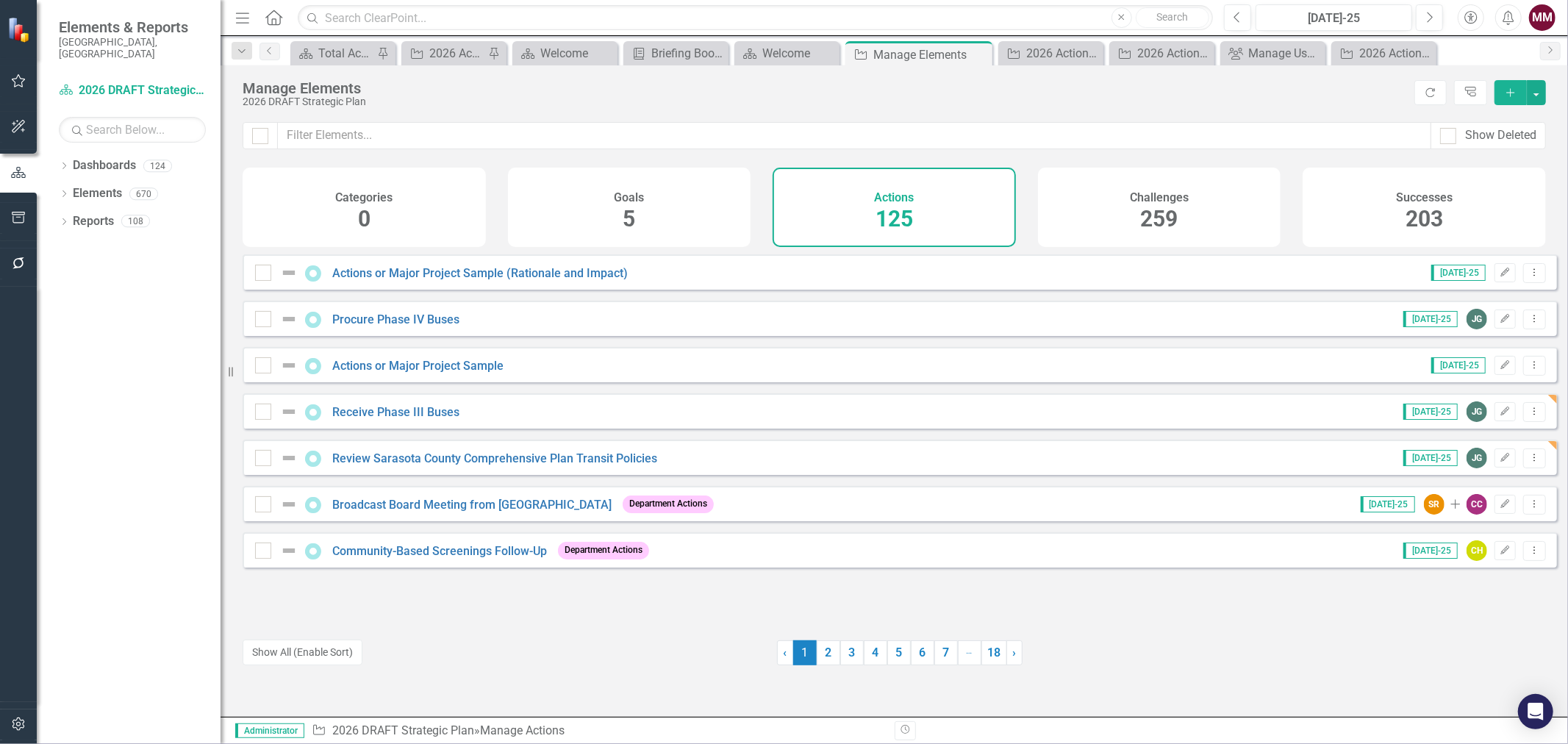
click at [57, 210] on div "Dropdown Dashboards 124 2026 DRAFT Strategic Plan Sarasota County Dashboard Dem…" at bounding box center [128, 449] width 184 height 590
click at [62, 219] on icon "Dropdown" at bounding box center [63, 223] width 10 height 8
click at [69, 300] on icon "Dropdown" at bounding box center [70, 304] width 10 height 8
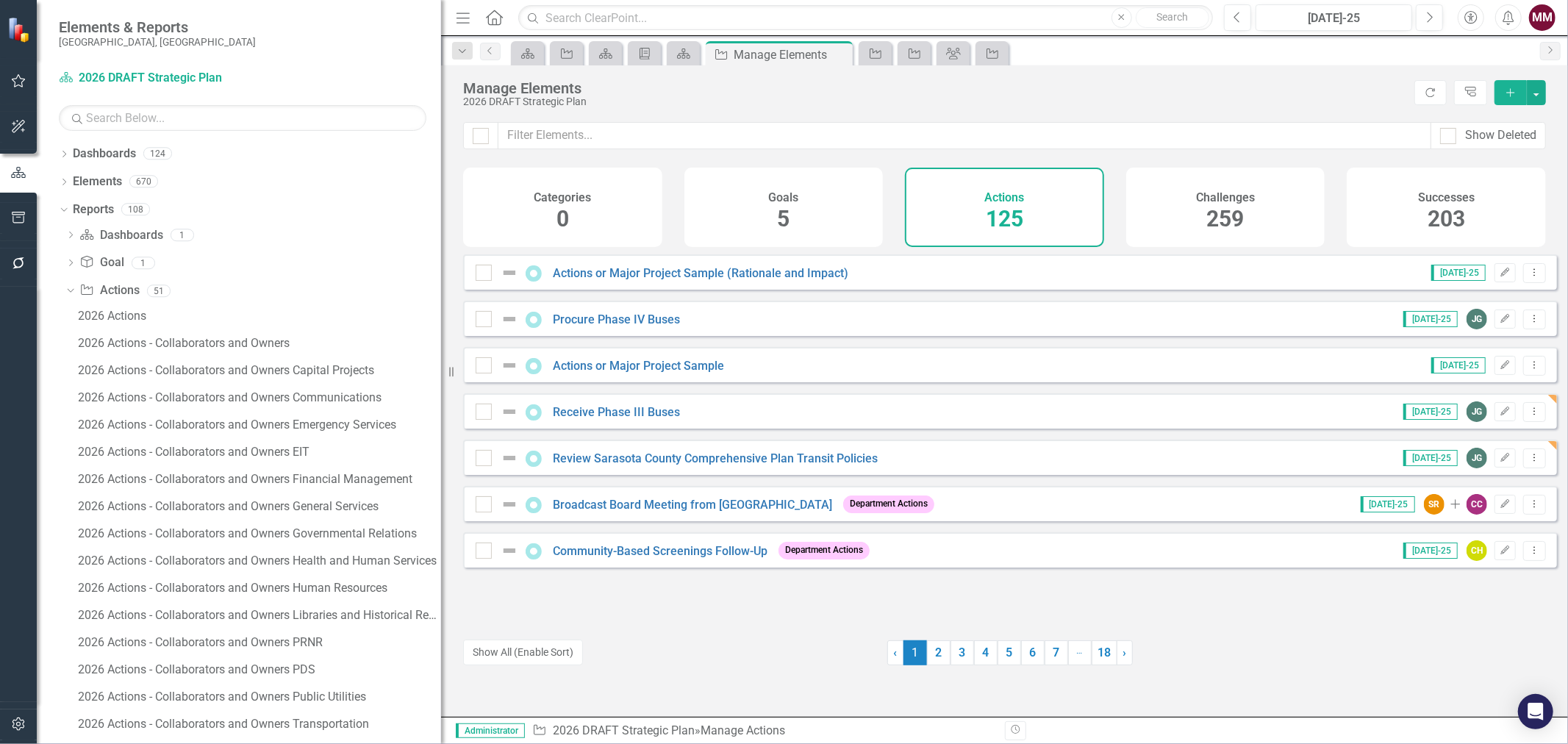
drag, startPoint x: 223, startPoint y: 360, endPoint x: 513, endPoint y: 397, distance: 292.4
click at [513, 397] on div "Elements & Reports [GEOGRAPHIC_DATA], [GEOGRAPHIC_DATA] Dashboard 2026 DRAFT St…" at bounding box center [784, 372] width 1568 height 744
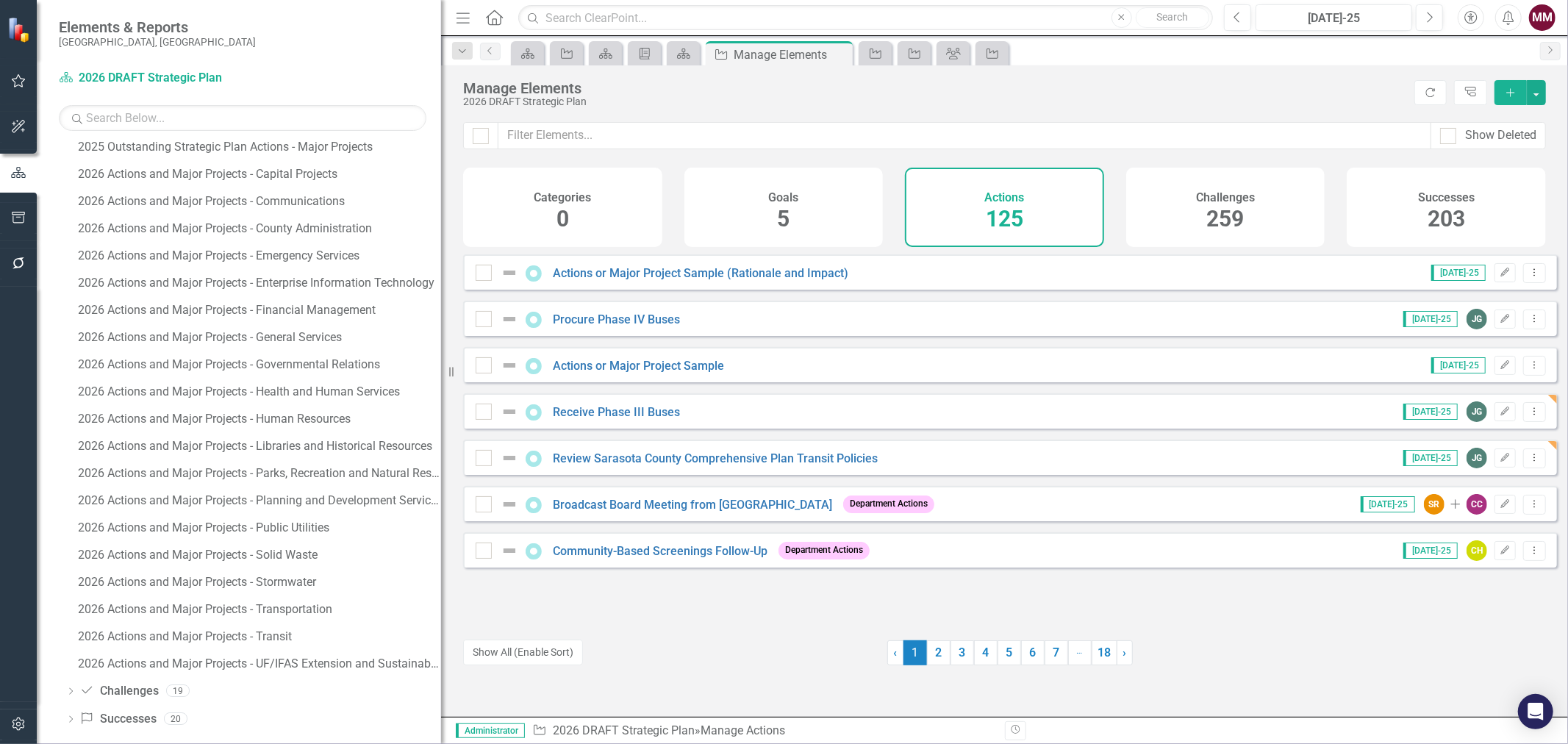
scroll to position [1025, 0]
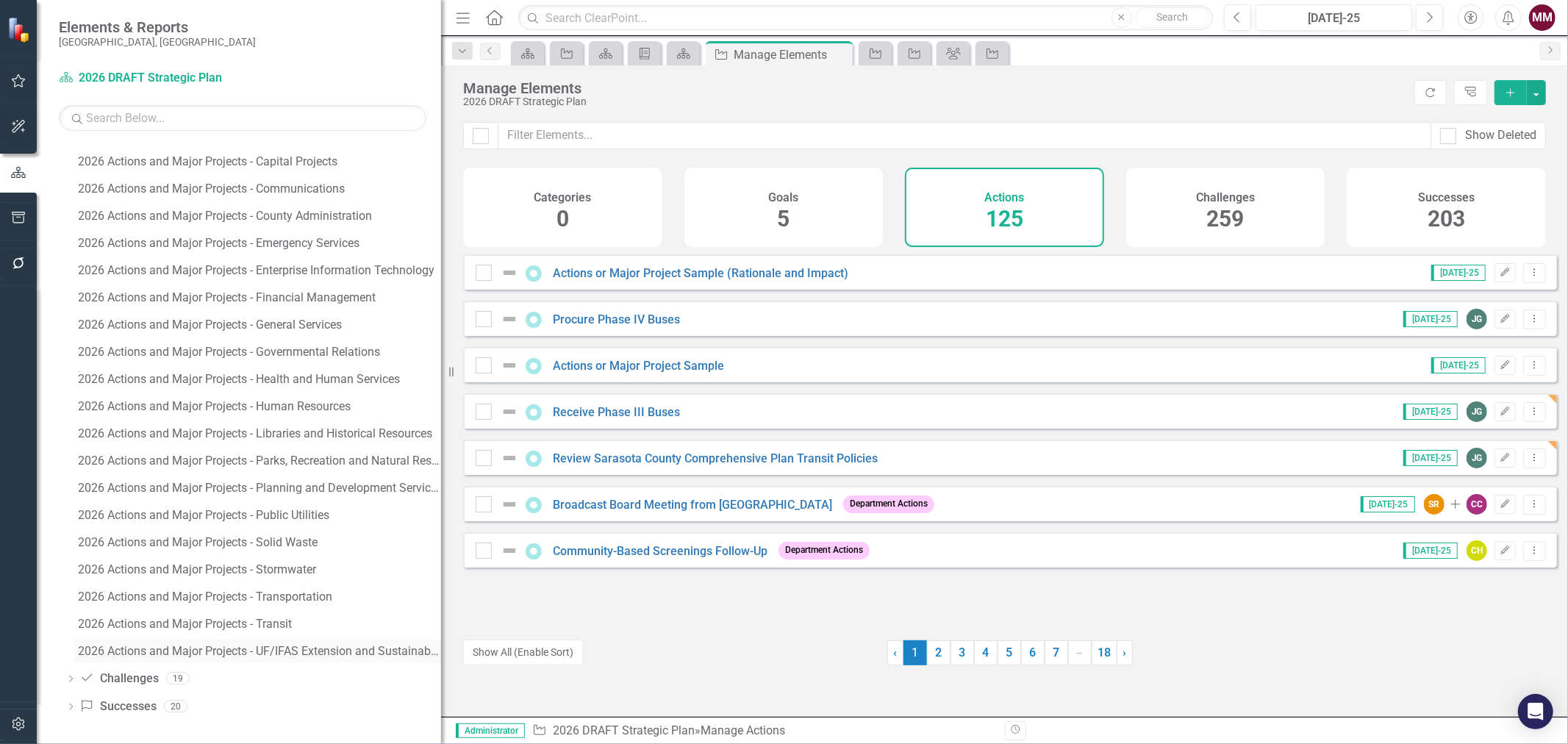
click at [266, 651] on div "2026 Actions and Major Projects - UF/IFAS Extension and Sustainability" at bounding box center [259, 651] width 363 height 13
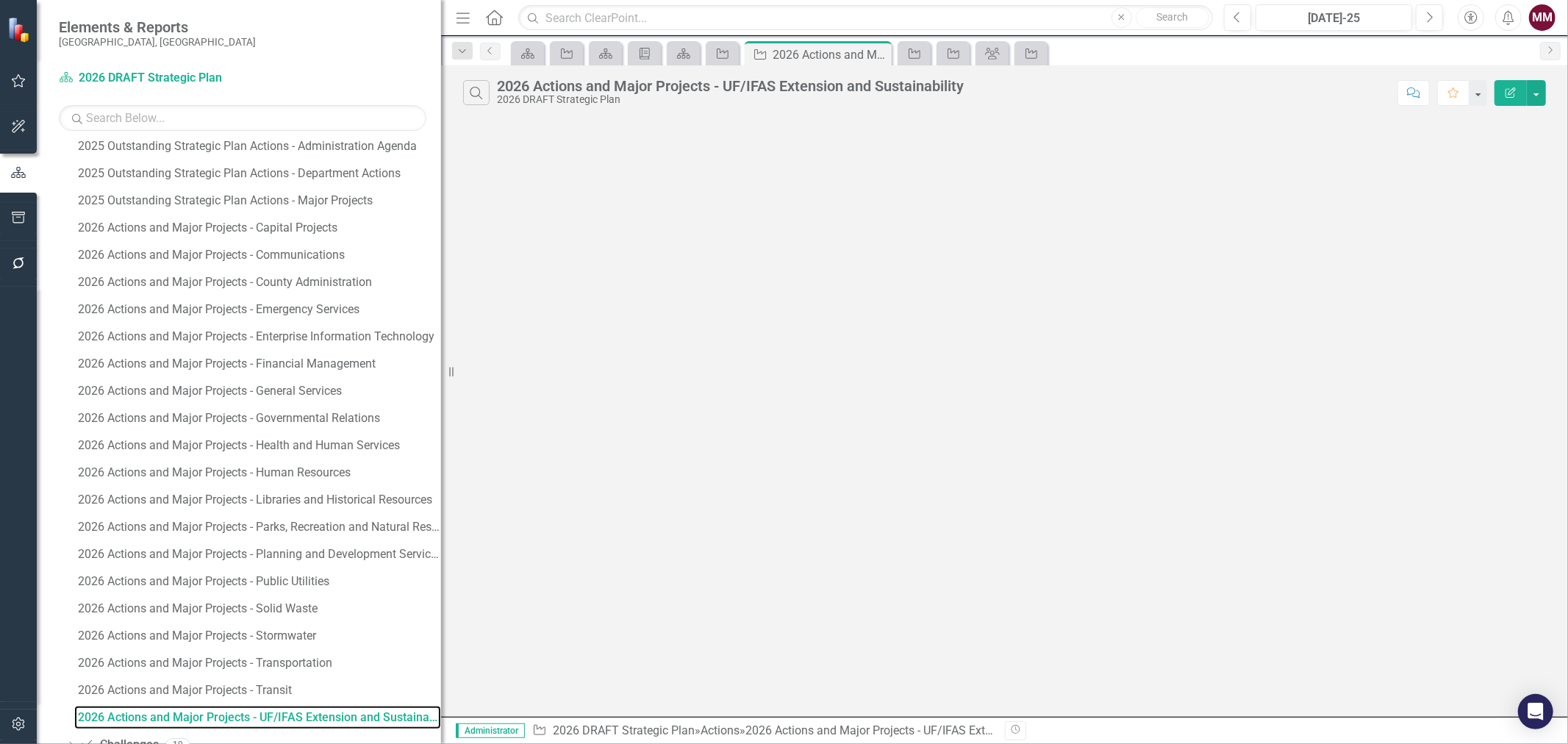
scroll to position [944, 0]
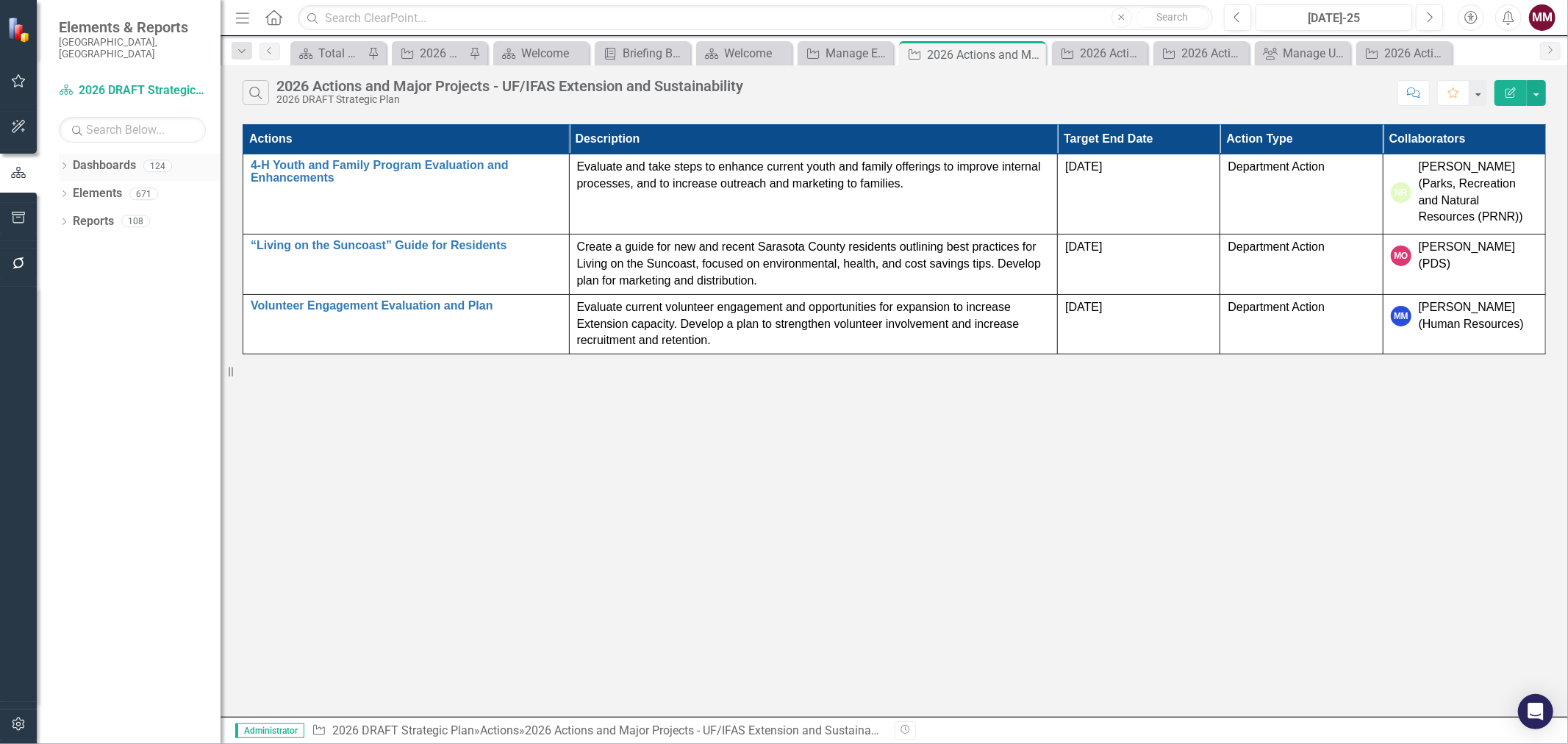
click at [63, 162] on icon at bounding box center [64, 166] width 4 height 6
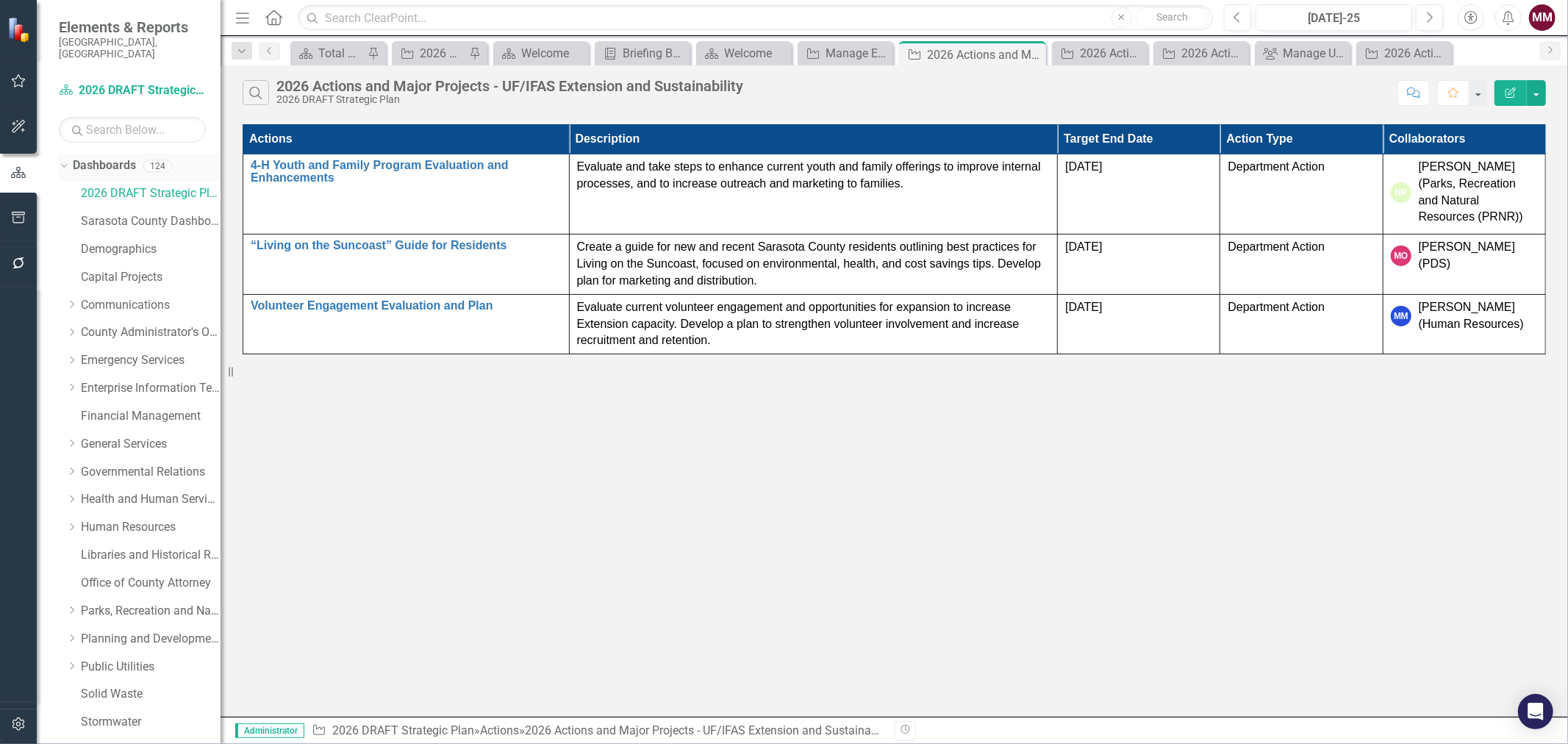
click at [59, 160] on icon "Dropdown" at bounding box center [62, 165] width 8 height 10
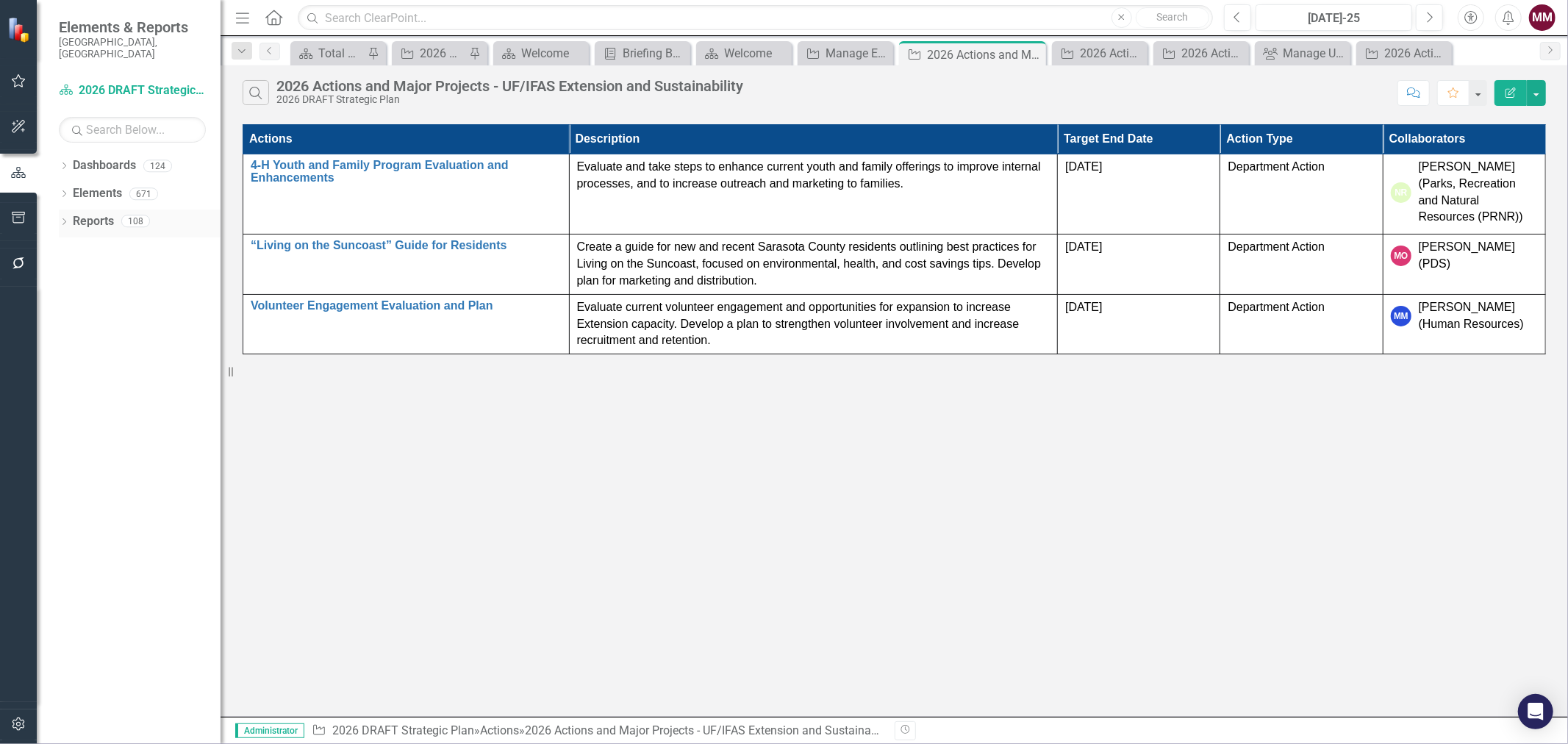
click at [62, 219] on icon "Dropdown" at bounding box center [63, 223] width 10 height 8
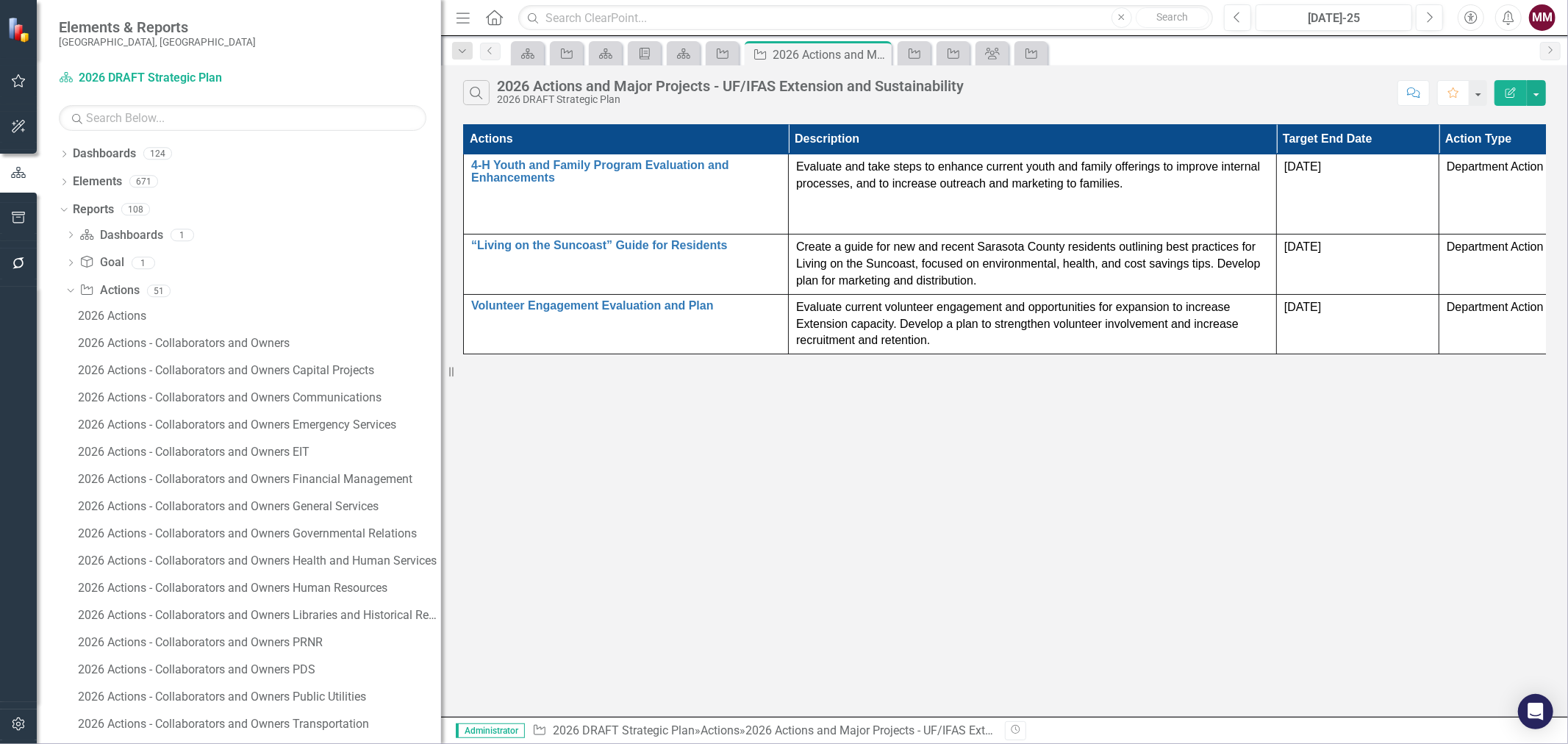
drag, startPoint x: 224, startPoint y: 369, endPoint x: 481, endPoint y: 383, distance: 257.4
click at [481, 383] on div "Elements & Reports [GEOGRAPHIC_DATA], [GEOGRAPHIC_DATA] Dashboard 2026 DRAFT St…" at bounding box center [784, 372] width 1568 height 744
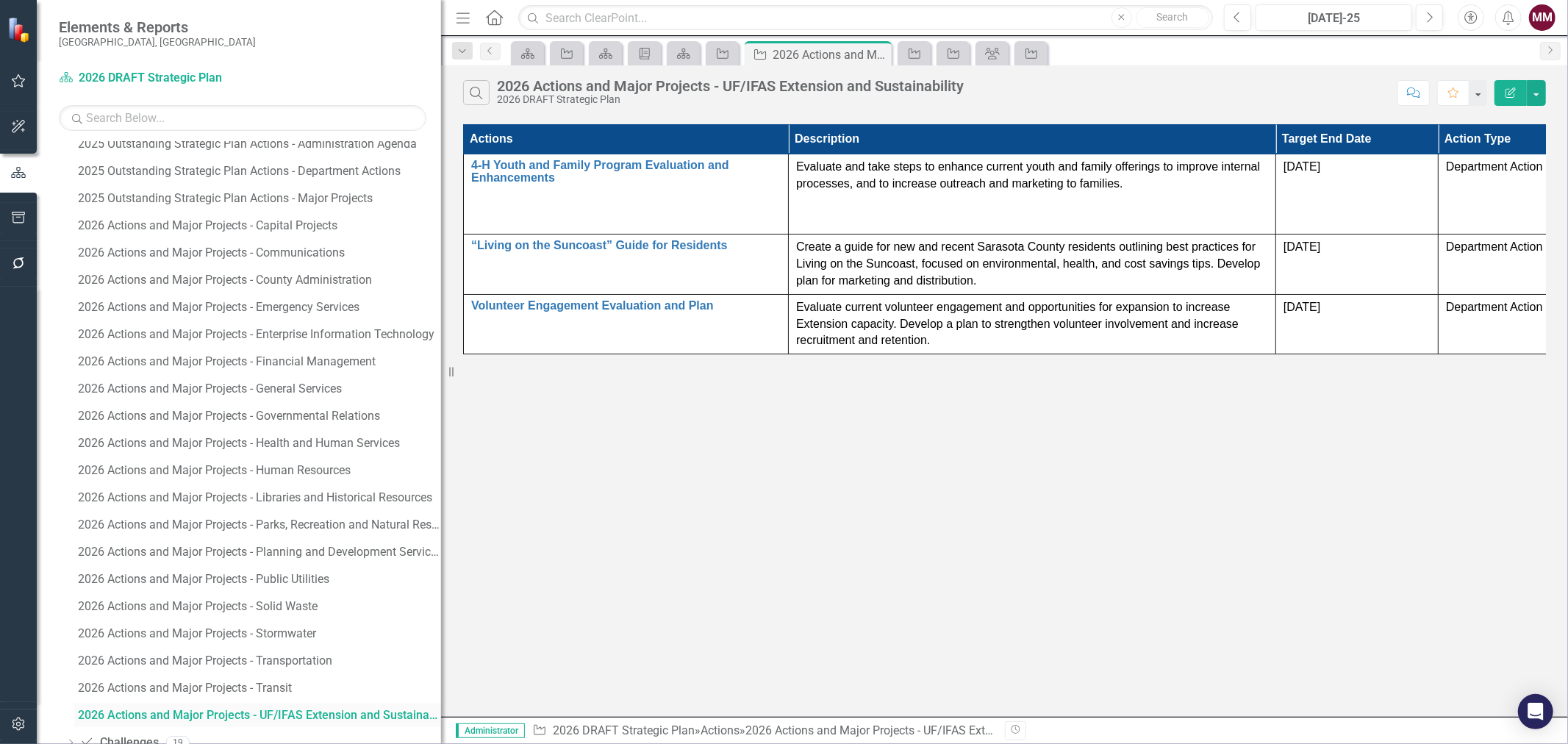
scroll to position [969, 0]
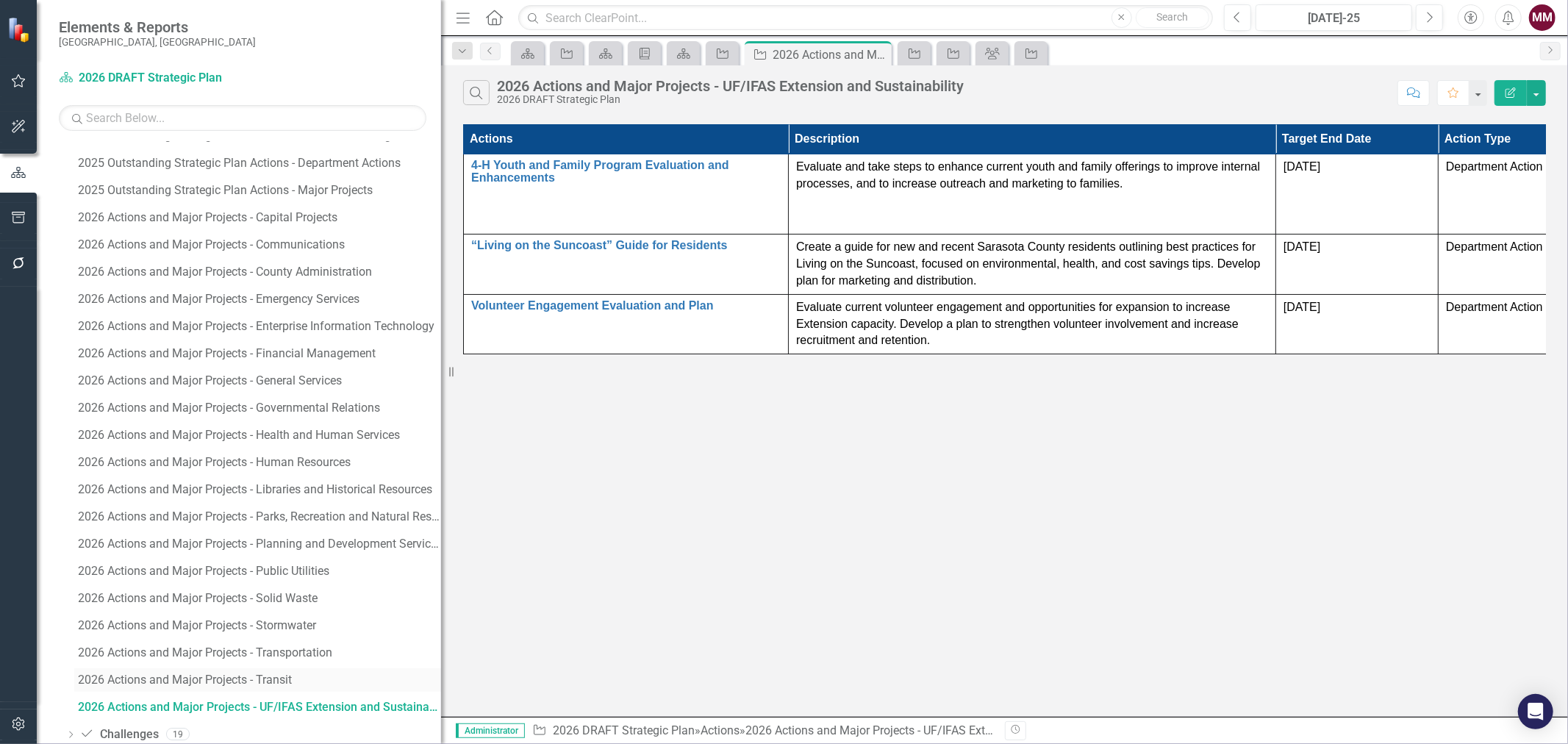
click at [226, 682] on div "2026 Actions and Major Projects - Transit" at bounding box center [259, 679] width 363 height 13
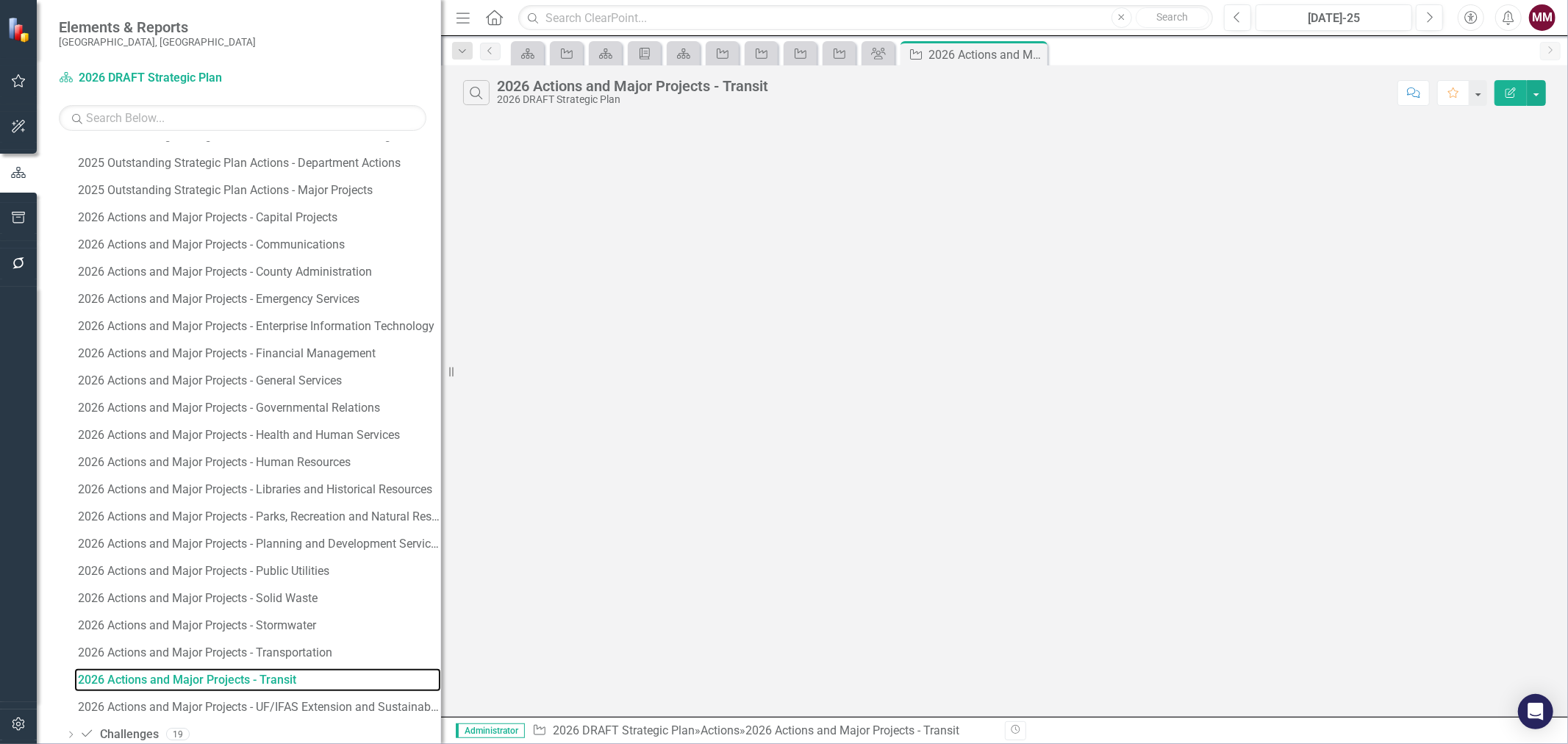
scroll to position [916, 0]
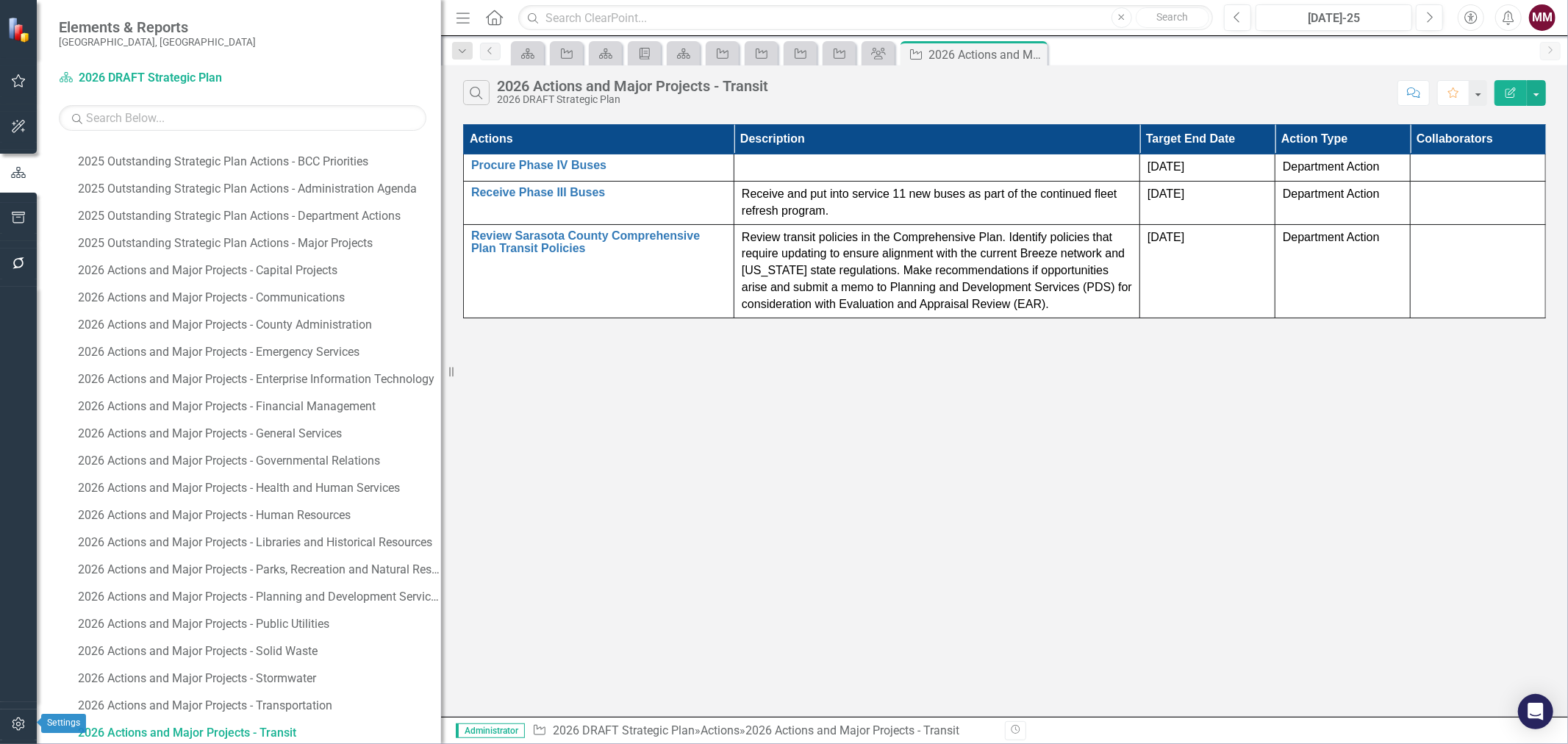
click at [16, 721] on icon "button" at bounding box center [18, 724] width 12 height 13
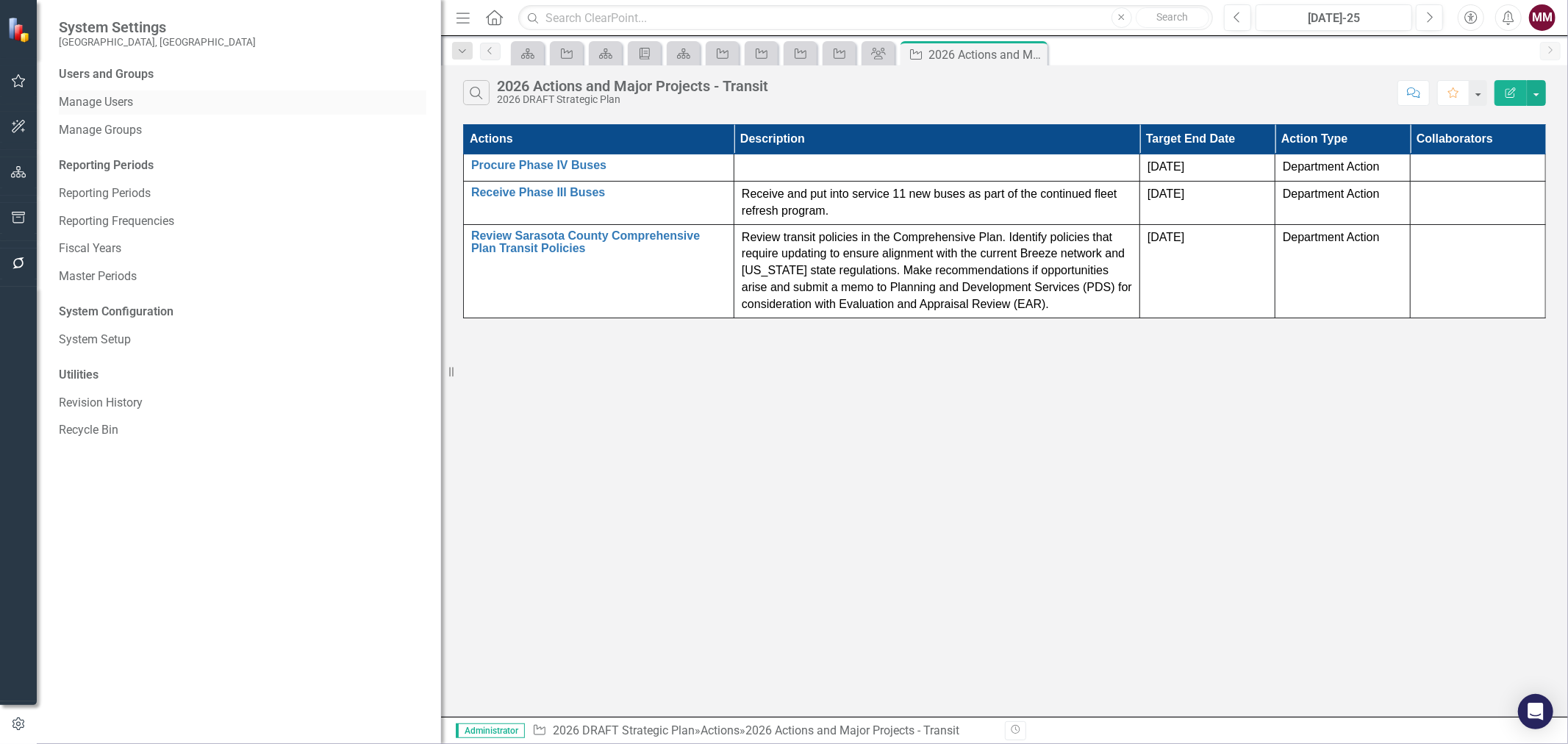
click at [82, 108] on link "Manage Users" at bounding box center [242, 103] width 368 height 17
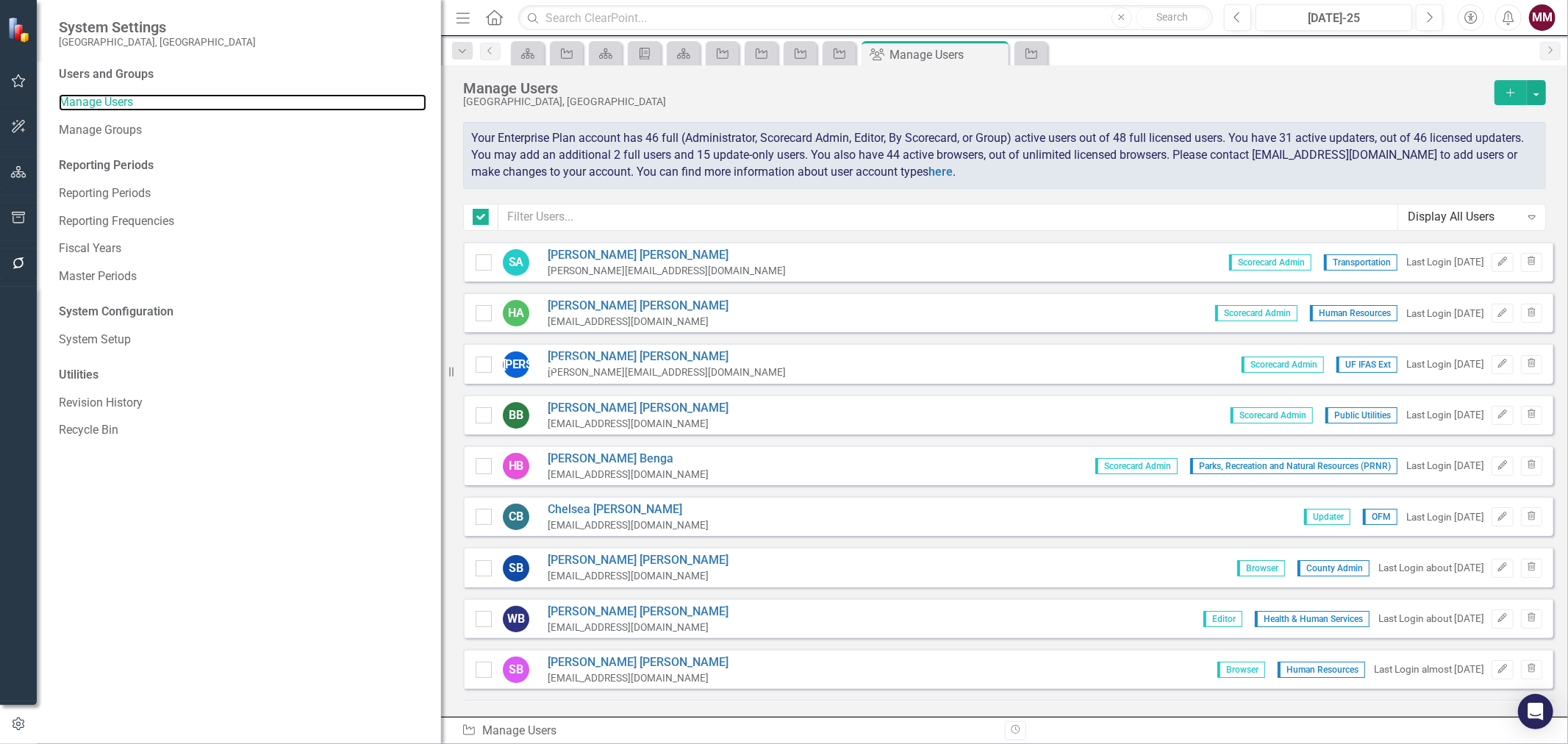
checkbox input "false"
click at [584, 214] on input "text" at bounding box center [948, 217] width 900 height 27
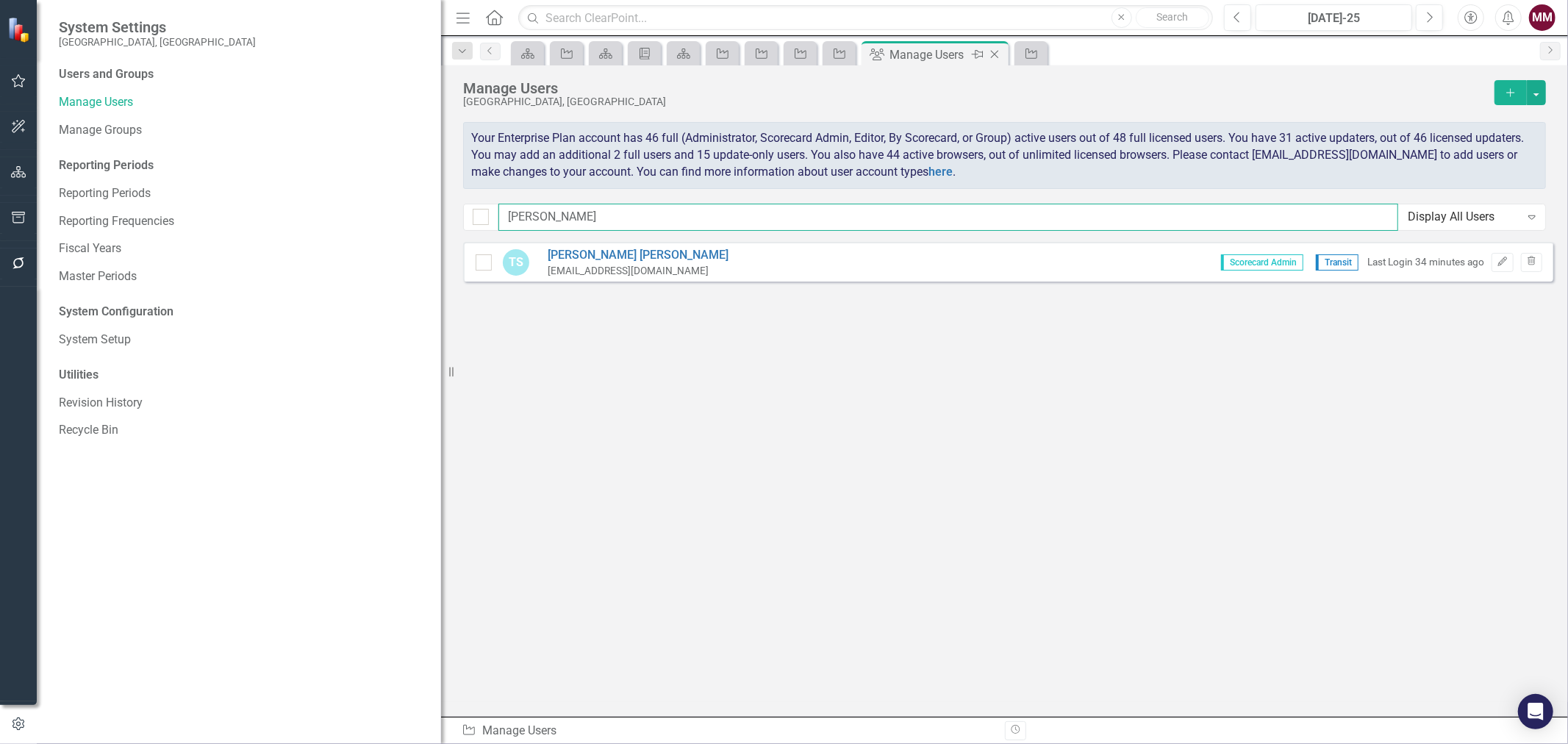
type input "tara"
click at [1000, 55] on icon "Close" at bounding box center [994, 54] width 15 height 12
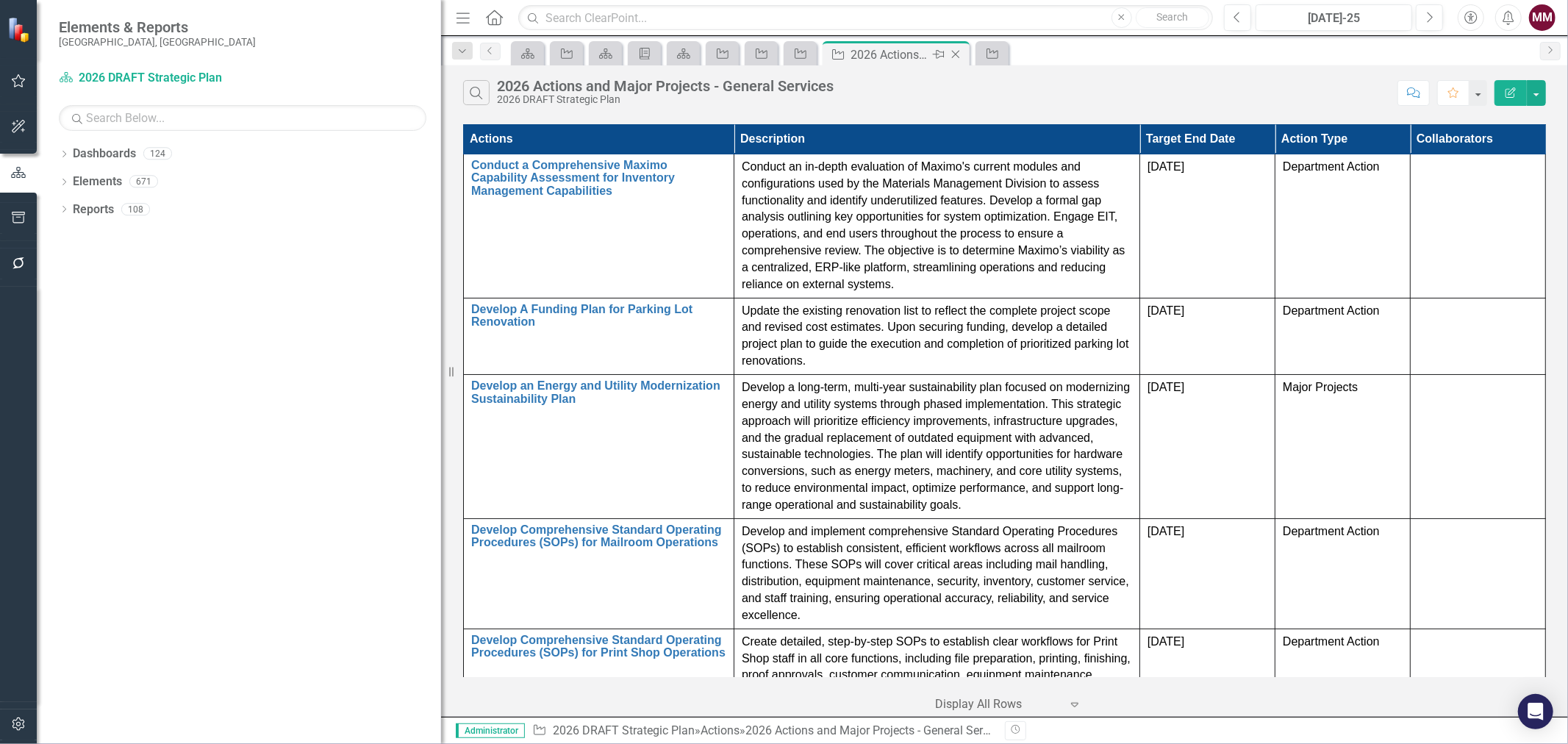
click at [956, 56] on icon "Close" at bounding box center [956, 54] width 15 height 12
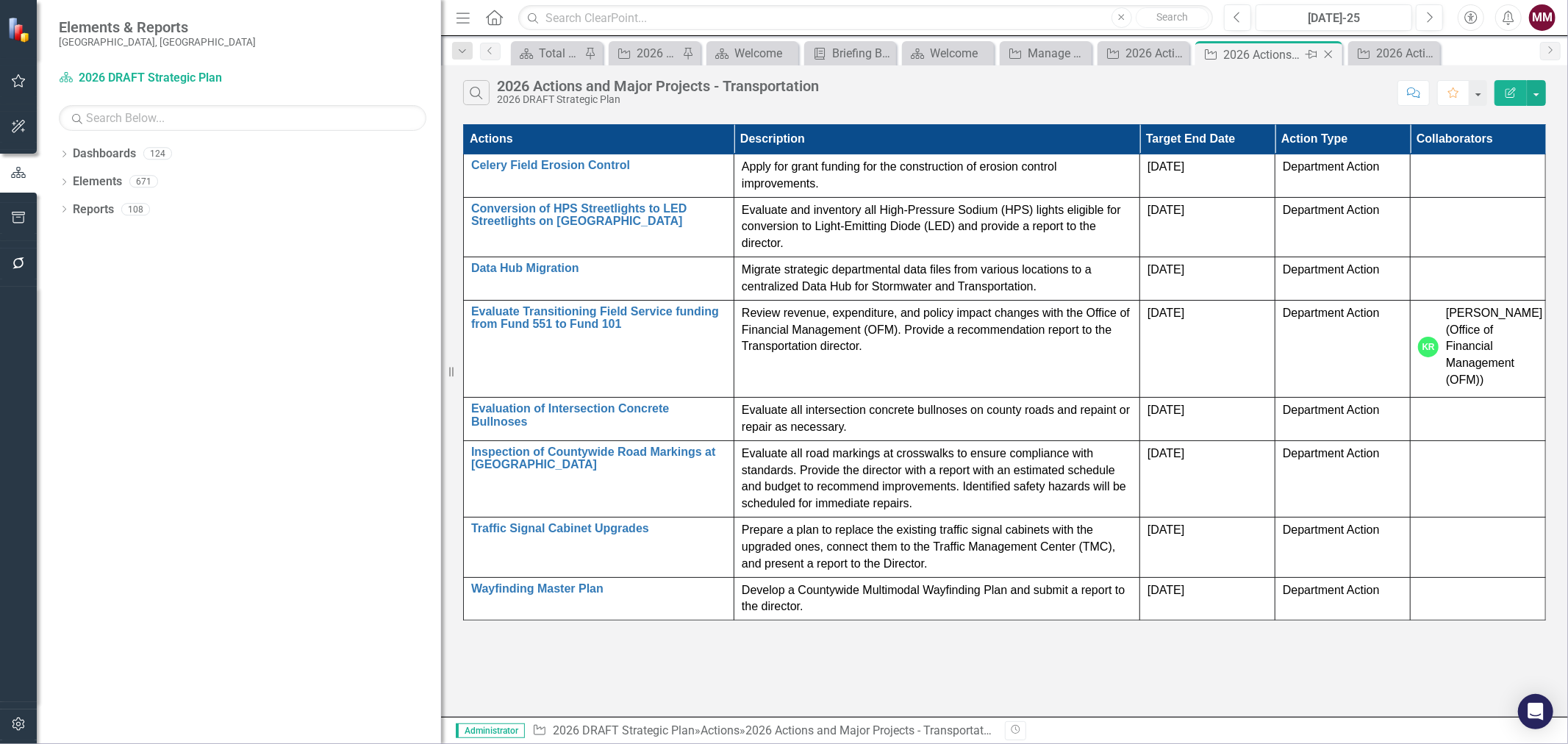
click at [1331, 54] on icon "Close" at bounding box center [1328, 54] width 15 height 12
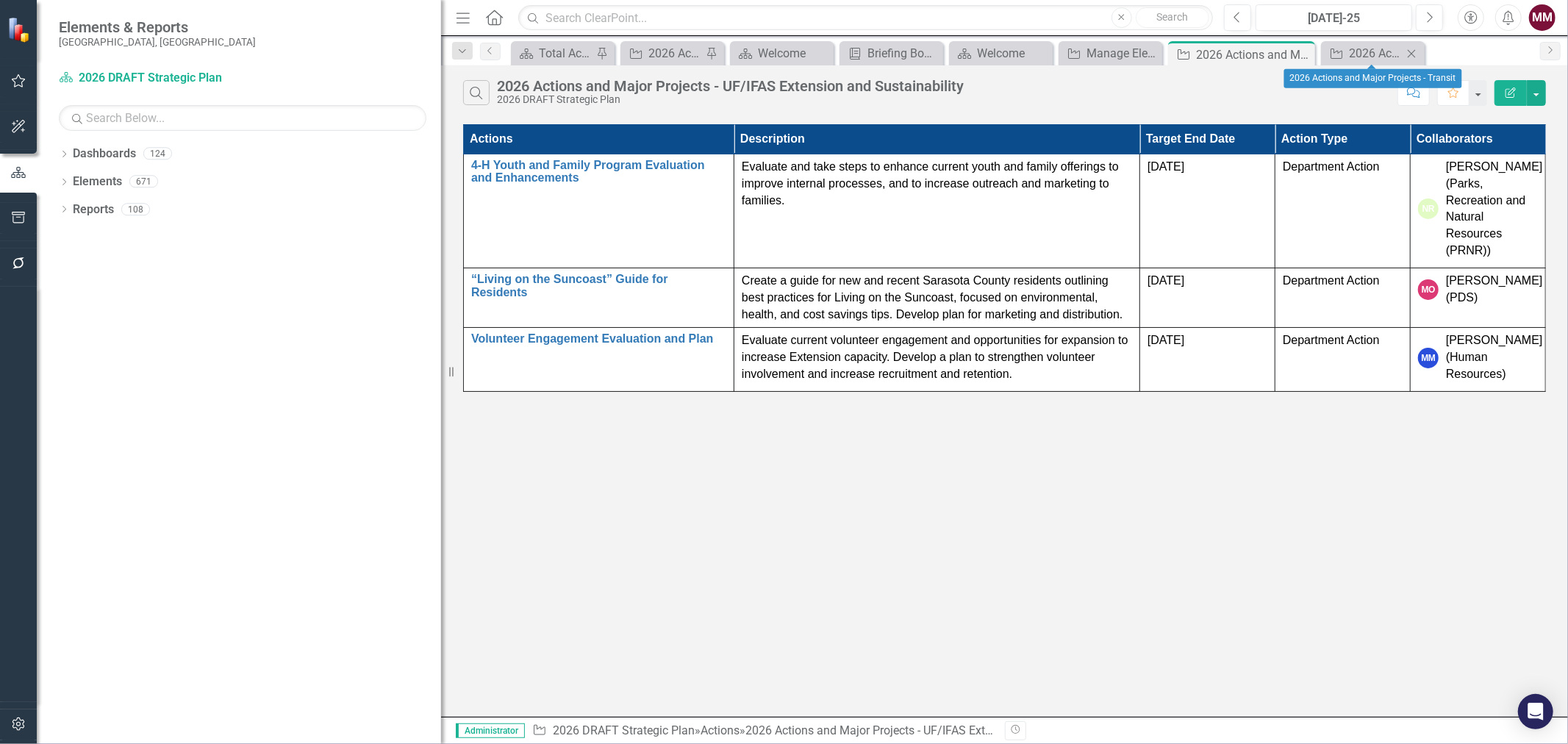
click at [1413, 52] on icon at bounding box center [1412, 53] width 8 height 8
click at [1384, 55] on icon "Close" at bounding box center [1389, 54] width 15 height 12
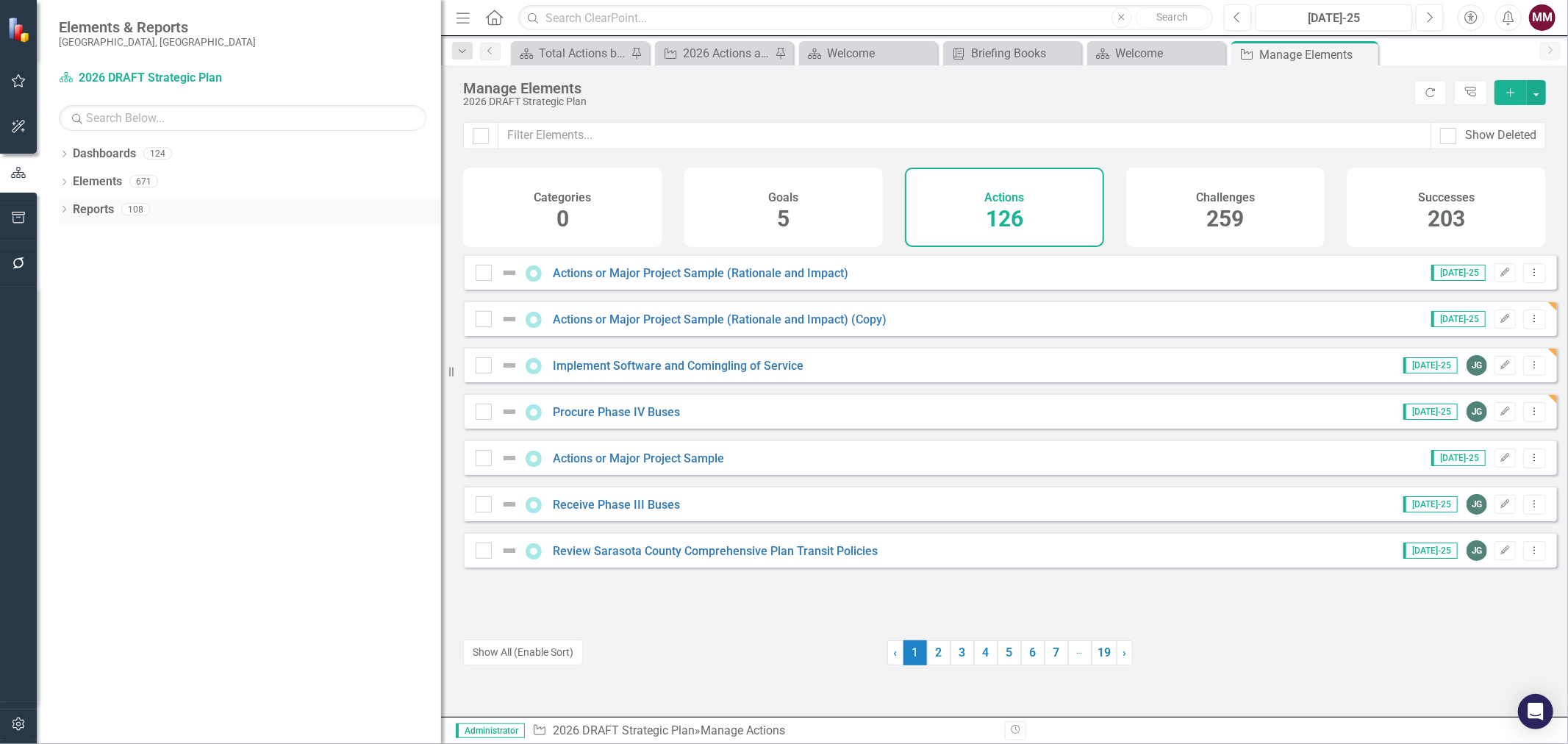
click at [59, 210] on icon "Dropdown" at bounding box center [63, 211] width 10 height 8
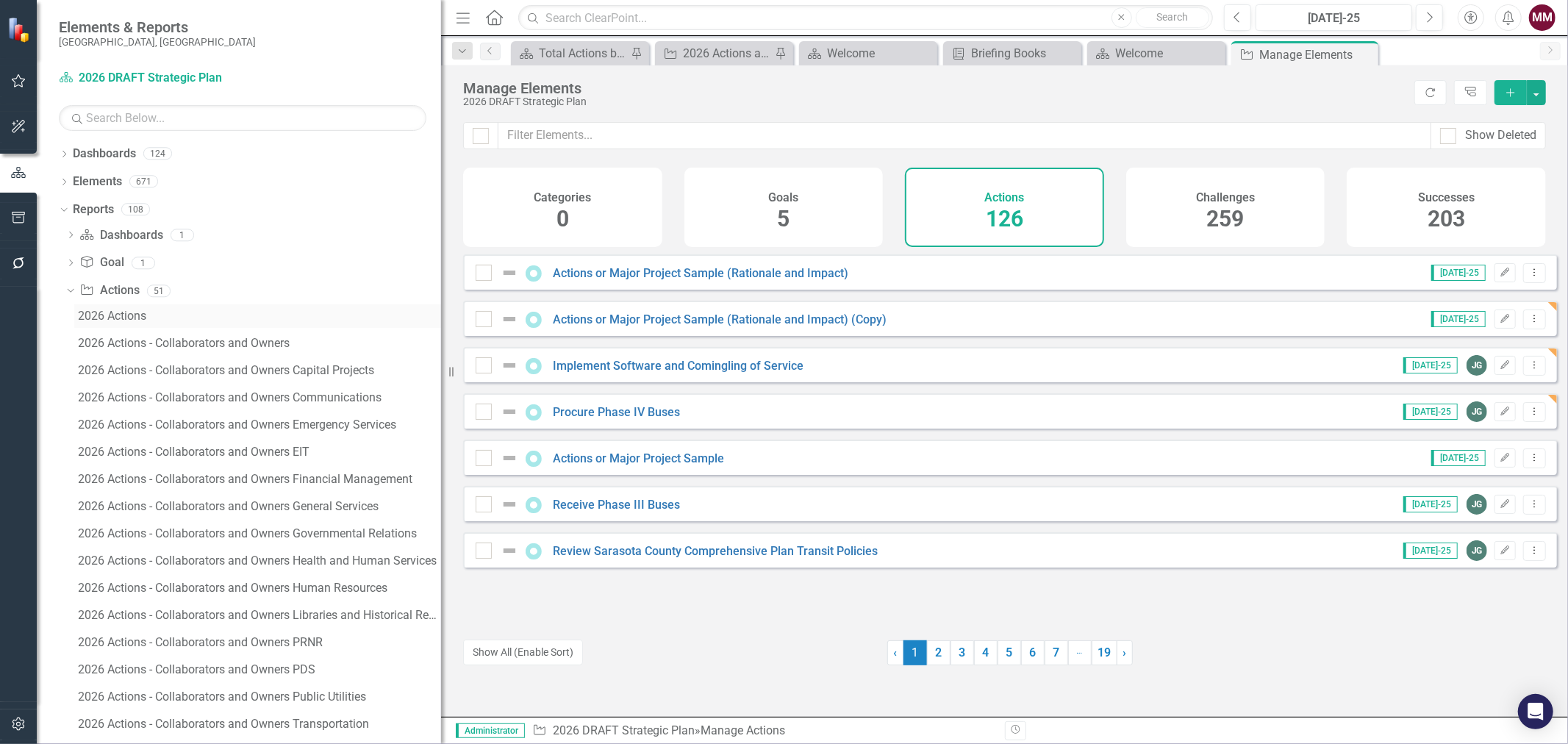
click at [94, 314] on div "2026 Actions" at bounding box center [259, 315] width 363 height 13
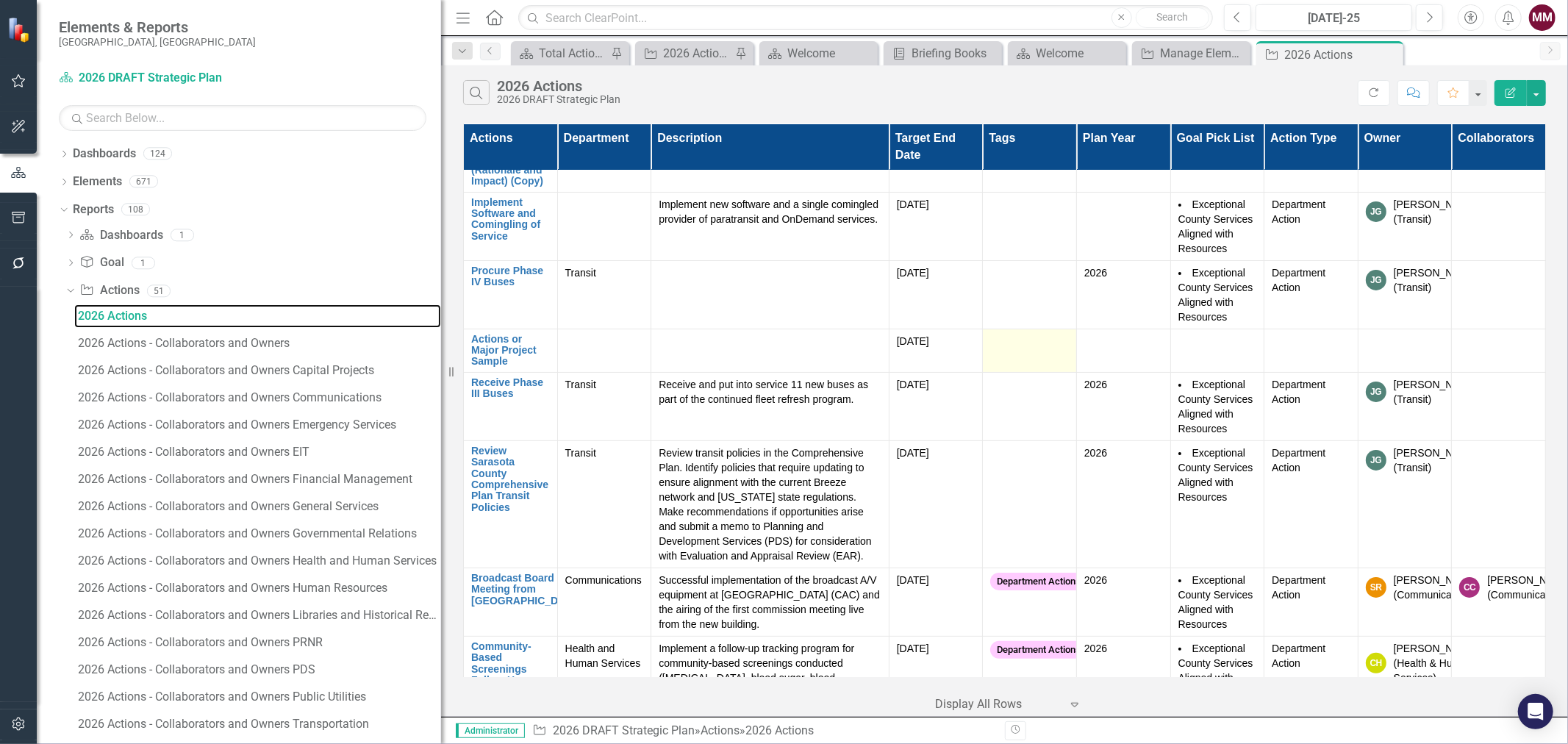
scroll to position [82, 0]
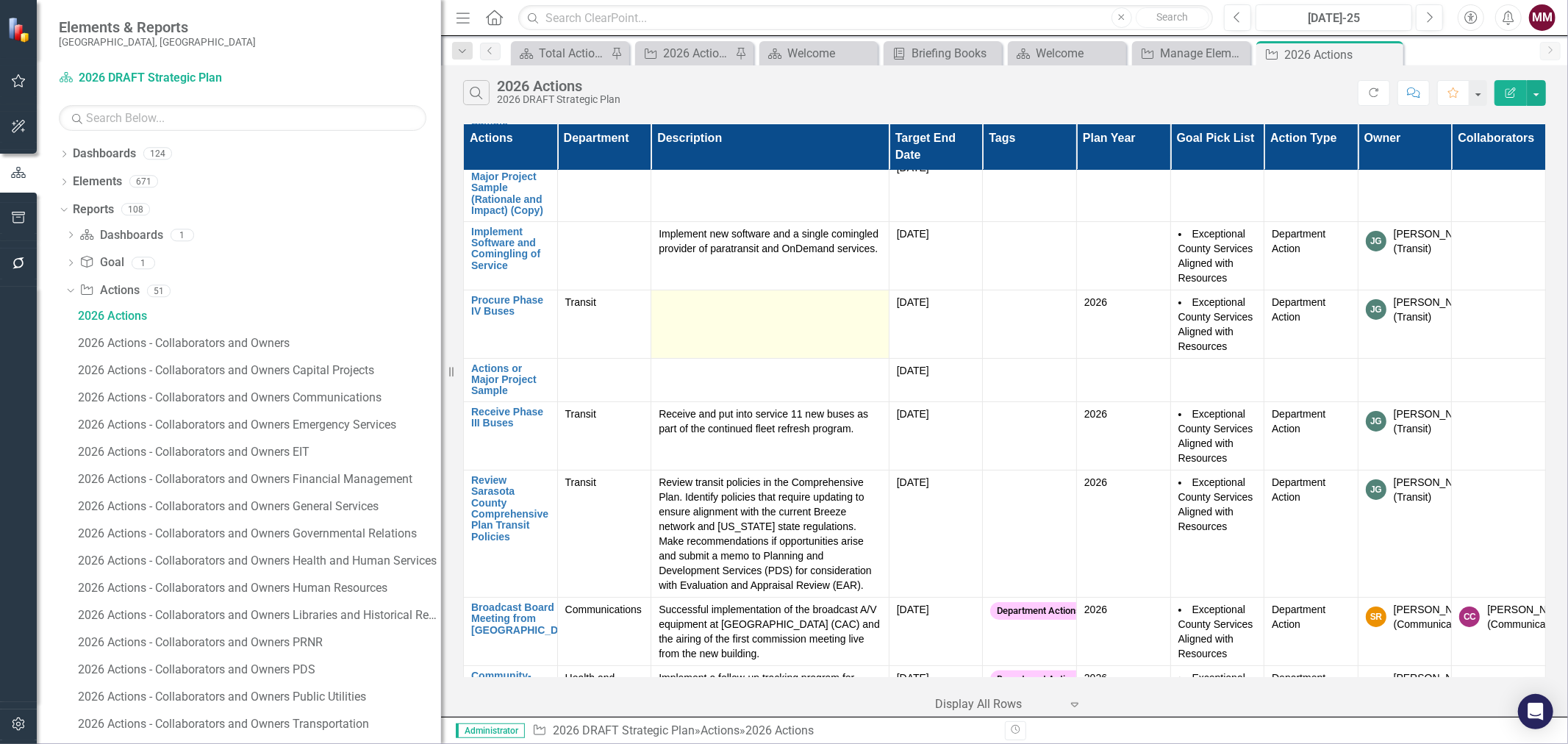
click at [748, 311] on div at bounding box center [770, 304] width 223 height 18
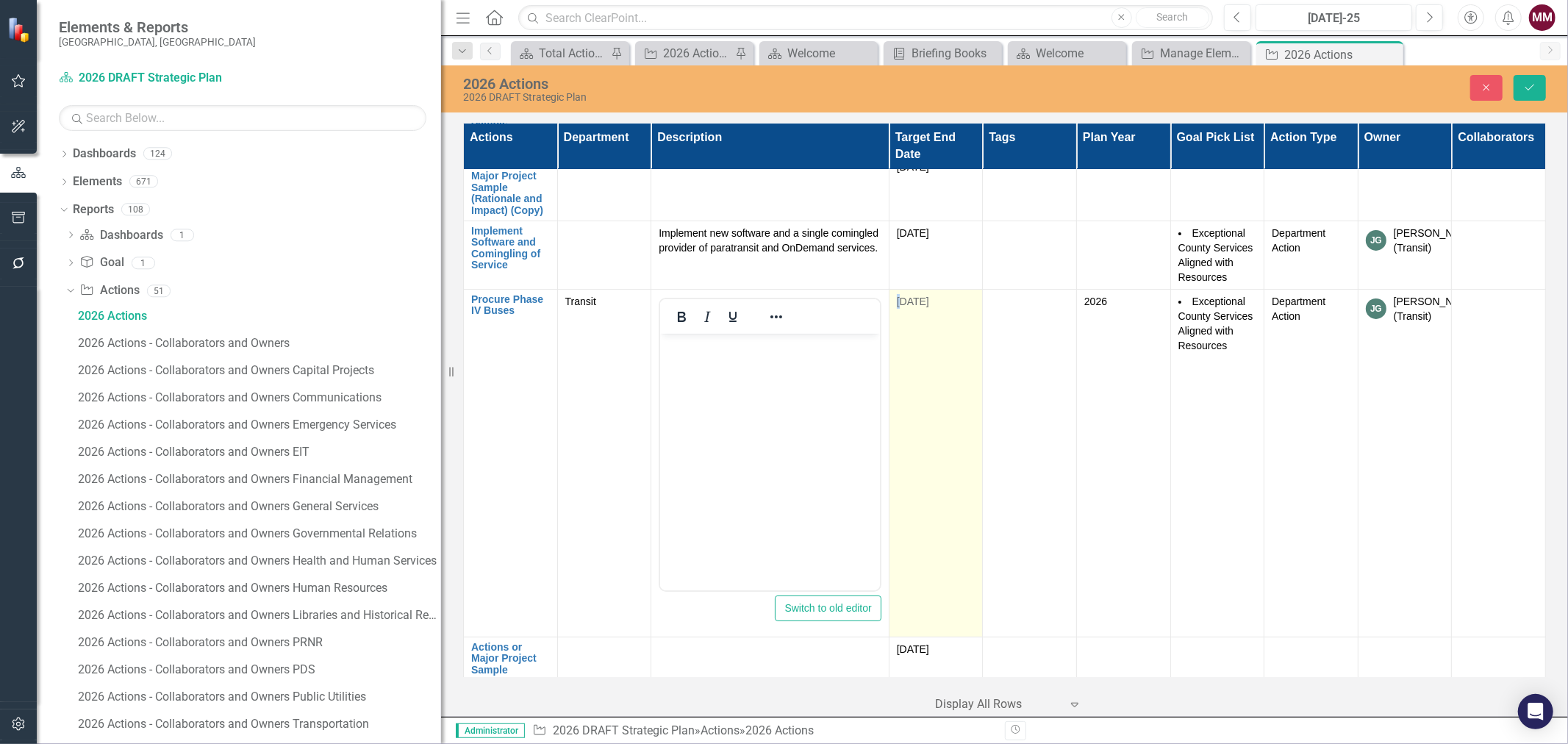
scroll to position [0, 0]
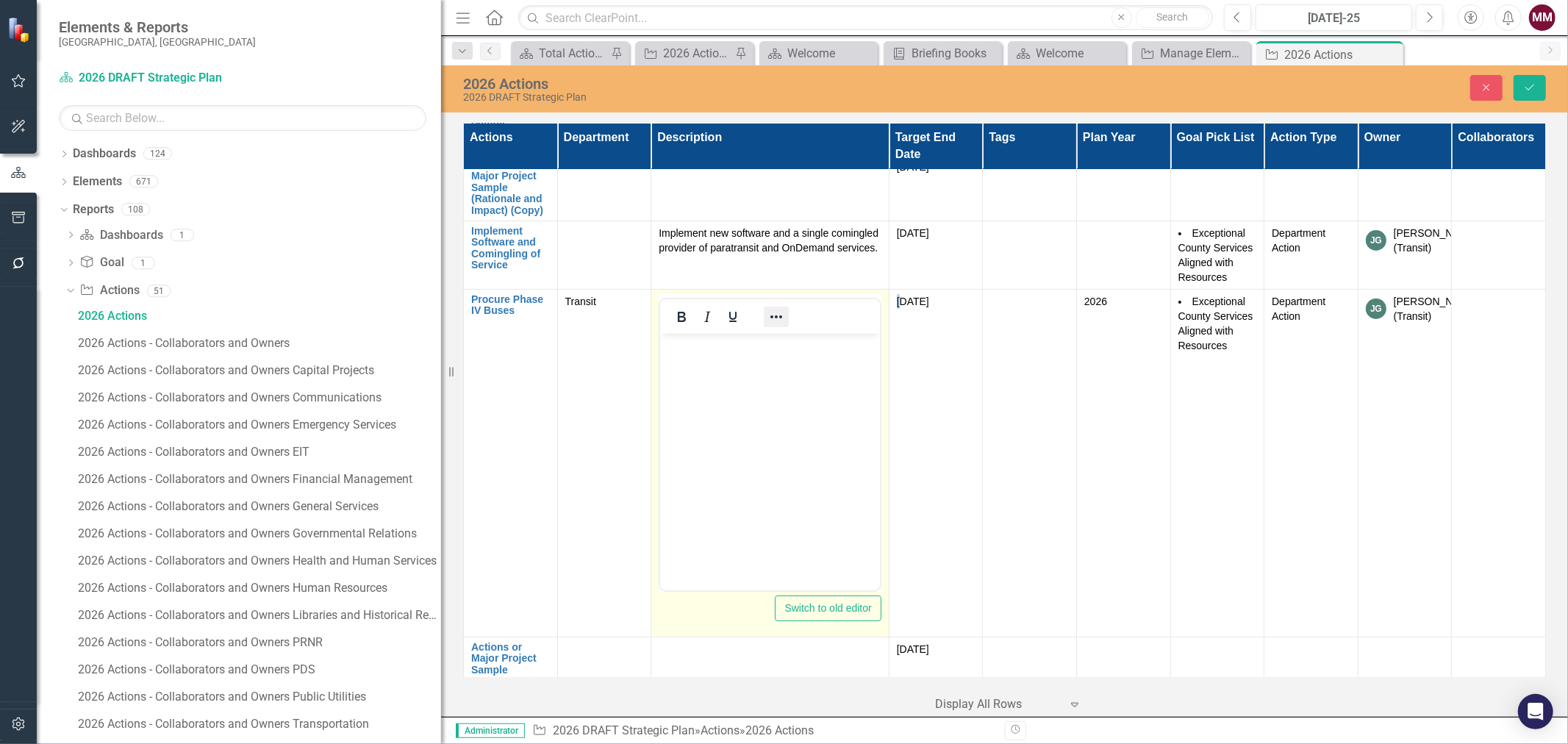
click at [778, 314] on icon "Reveal or hide additional toolbar items" at bounding box center [776, 317] width 18 height 18
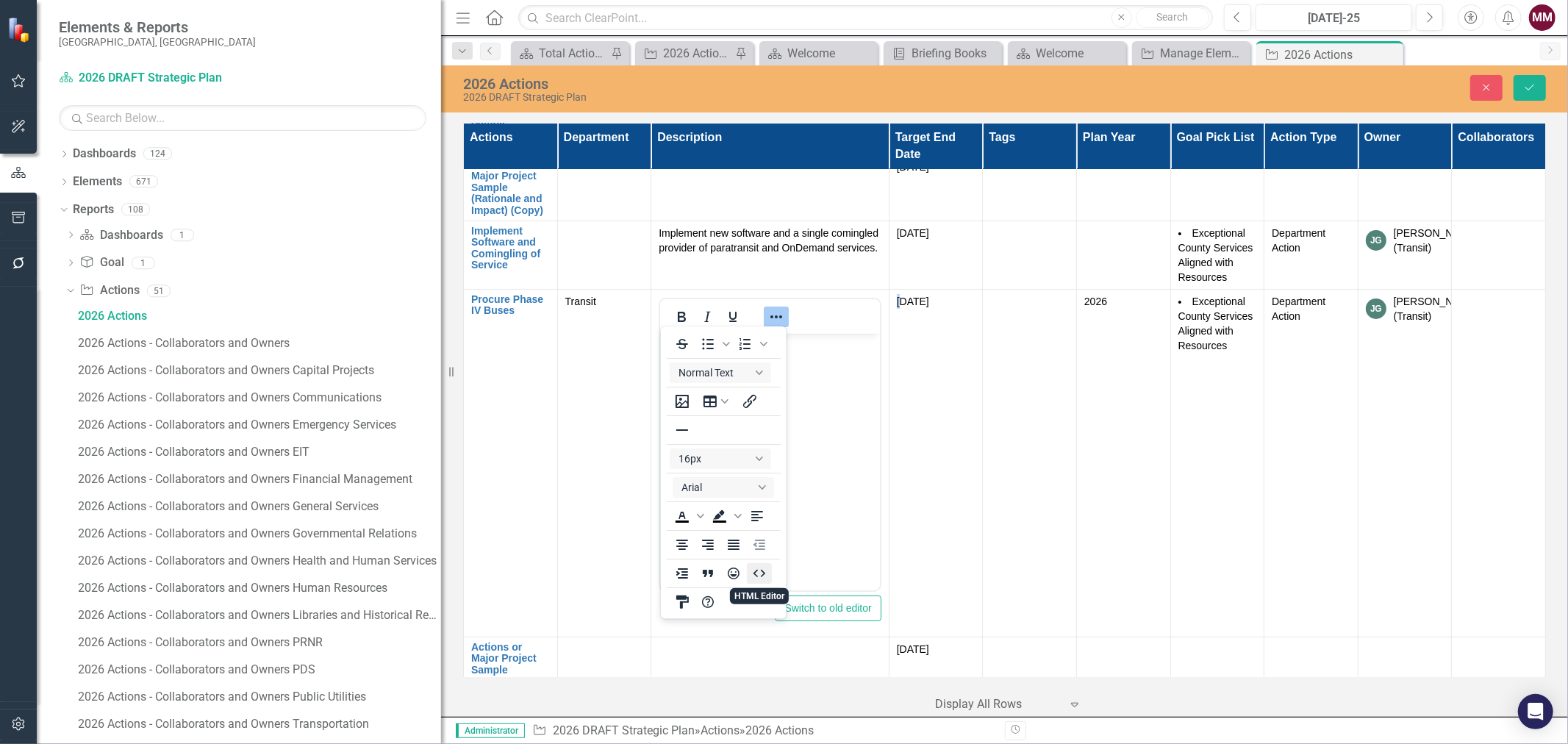
click at [761, 567] on icon "HTML Editor" at bounding box center [759, 573] width 18 height 18
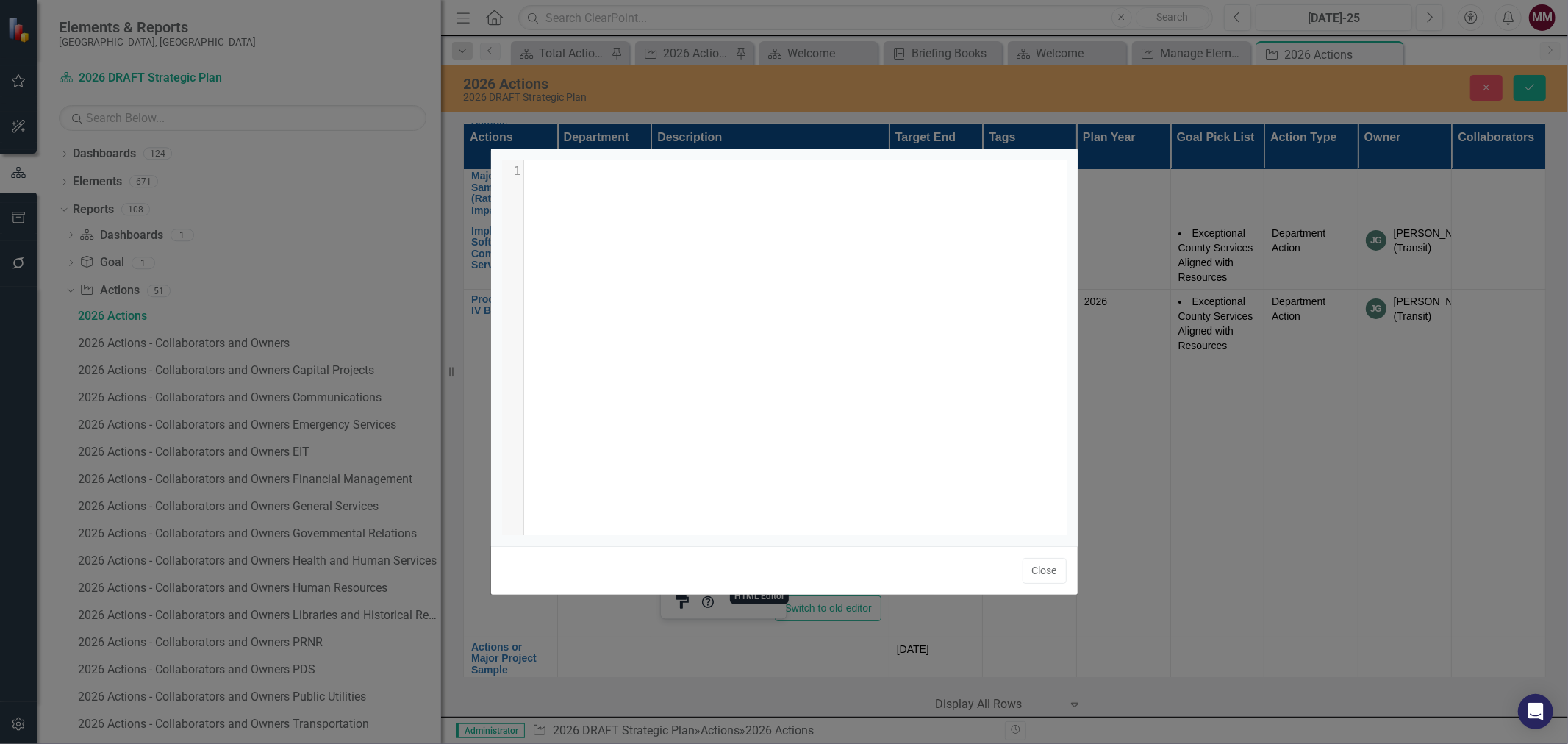
scroll to position [2, 0]
click at [1048, 567] on button "Close" at bounding box center [1045, 571] width 44 height 26
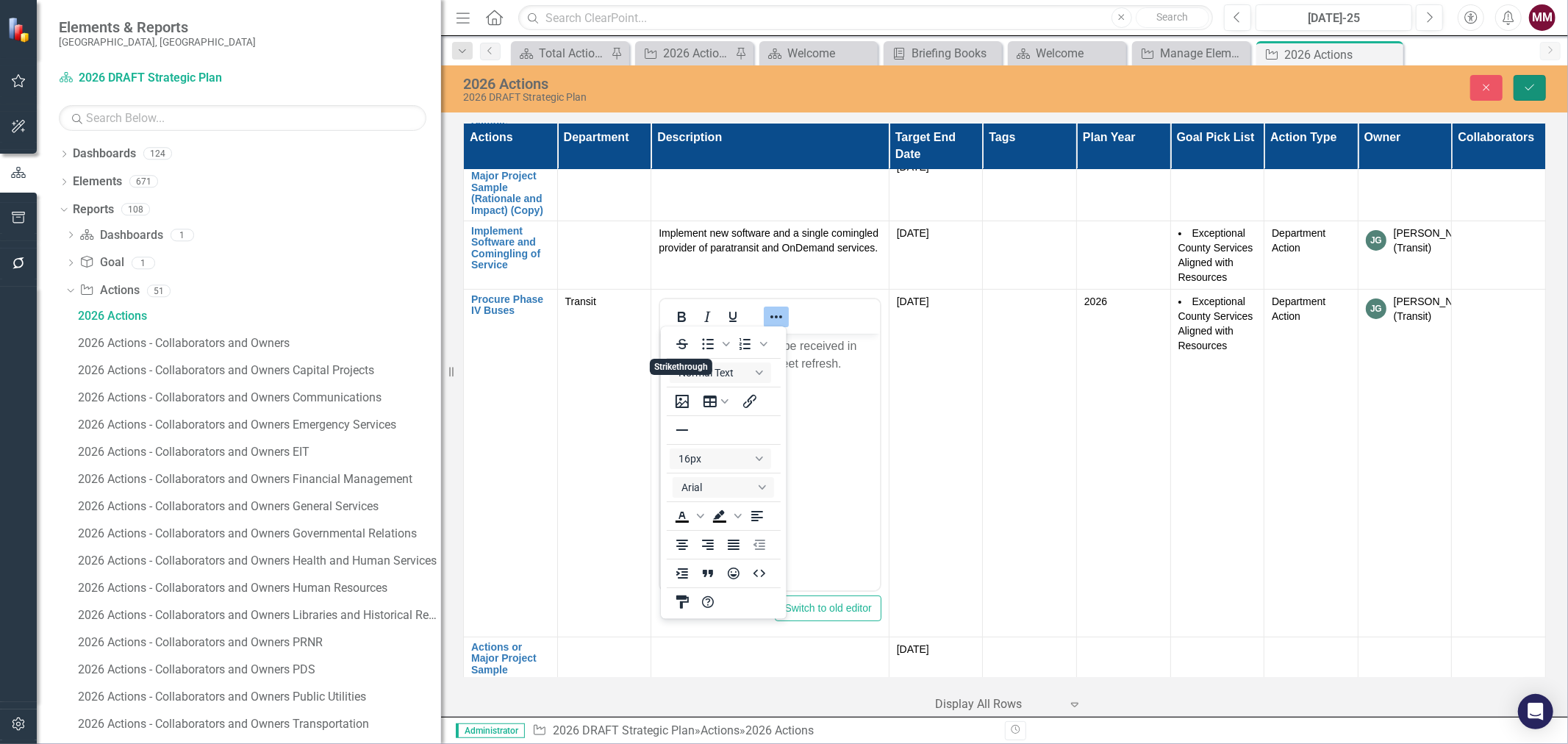
drag, startPoint x: 1523, startPoint y: 92, endPoint x: 25, endPoint y: 493, distance: 1550.7
click at [1524, 92] on button "Save" at bounding box center [1530, 87] width 32 height 26
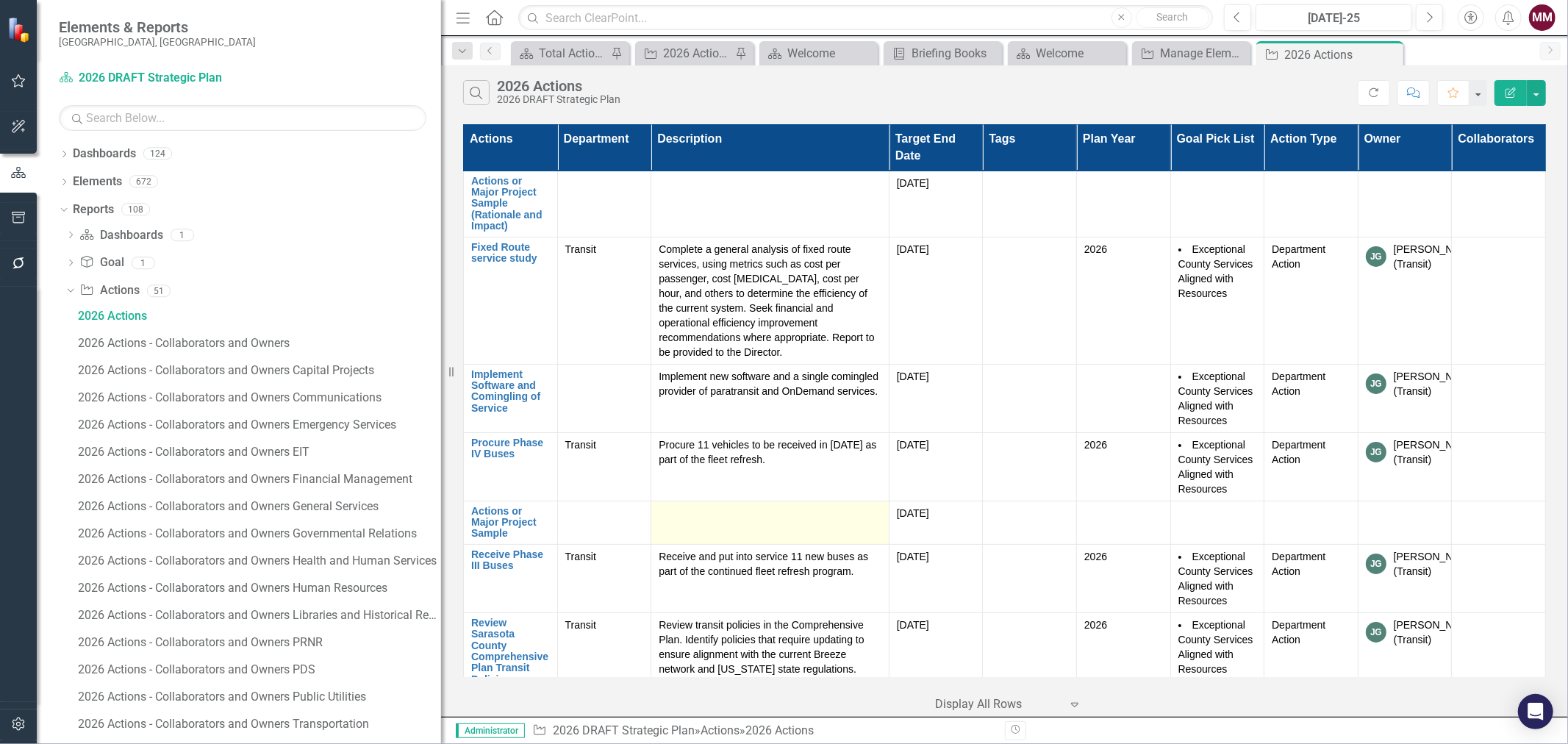
scroll to position [82, 0]
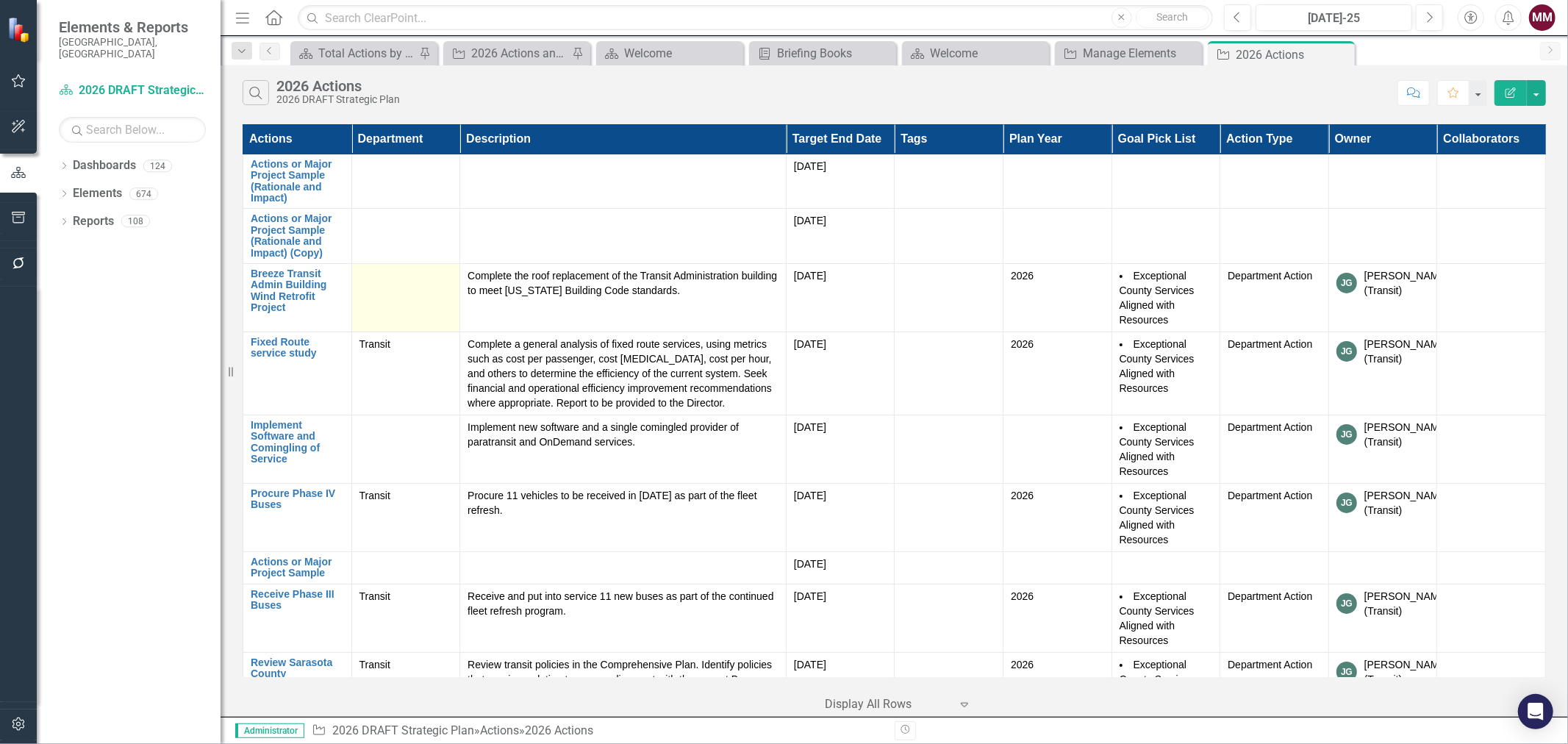
click at [380, 290] on td at bounding box center [405, 297] width 109 height 69
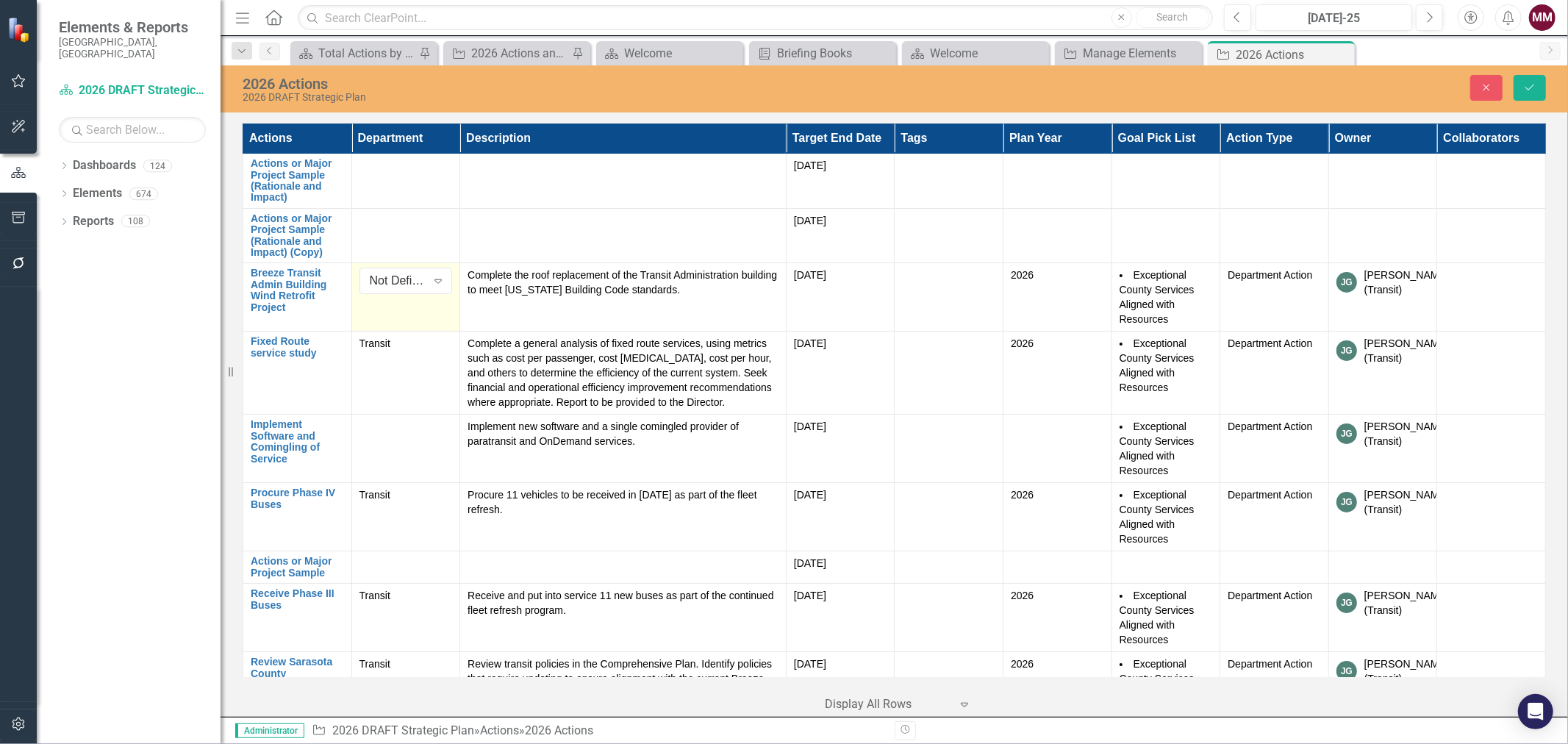
click at [383, 283] on div "Not Defined" at bounding box center [398, 281] width 56 height 17
type input "[PERSON_NAME]"
click at [381, 308] on span "[PERSON_NAME]" at bounding box center [418, 307] width 89 height 14
click at [393, 432] on div at bounding box center [406, 428] width 94 height 18
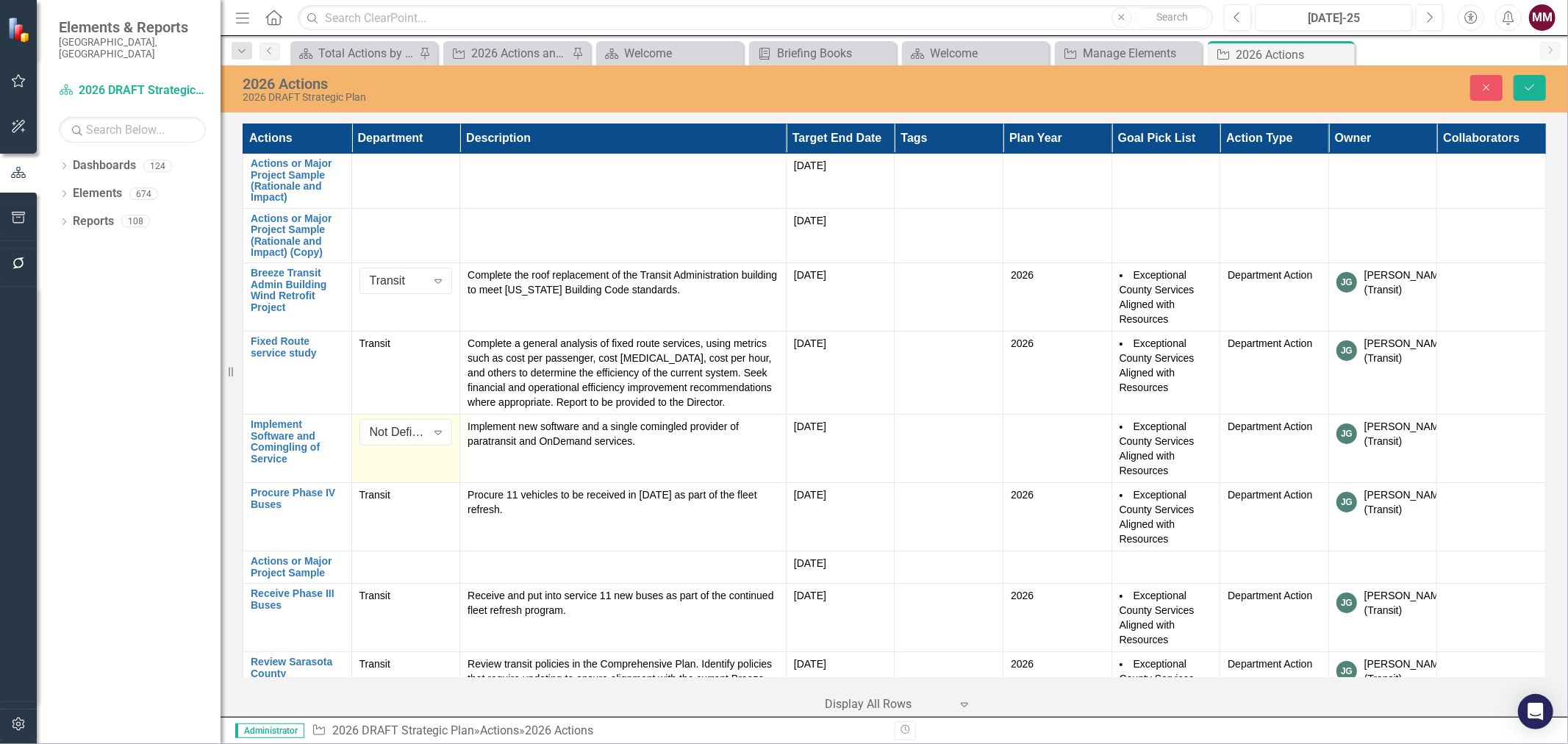
click at [393, 432] on div "Not Defined" at bounding box center [398, 433] width 56 height 17
type input "[PERSON_NAME]"
click at [383, 459] on span "[PERSON_NAME]" at bounding box center [418, 458] width 89 height 14
click at [943, 287] on td at bounding box center [949, 297] width 109 height 69
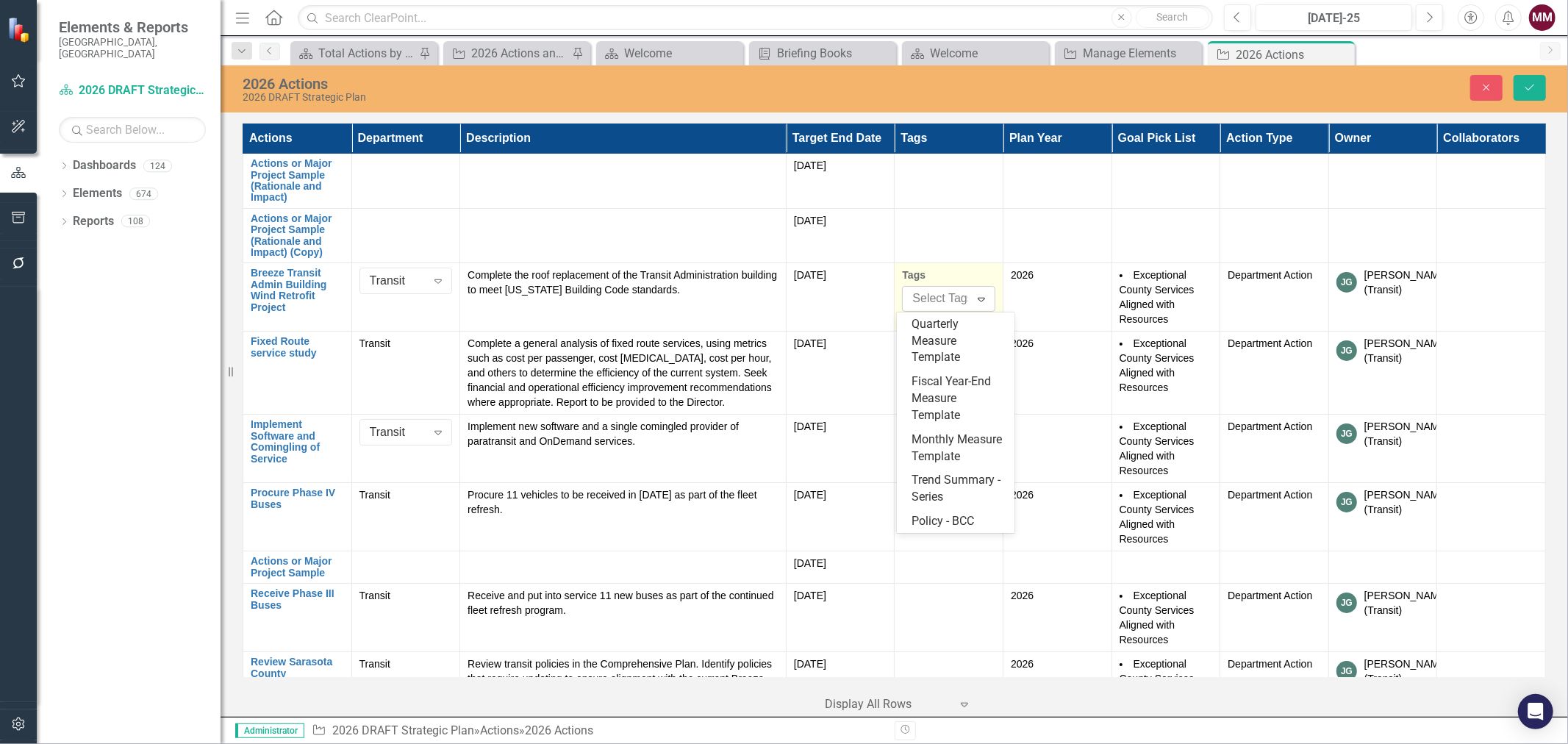
click at [941, 292] on div at bounding box center [946, 298] width 80 height 20
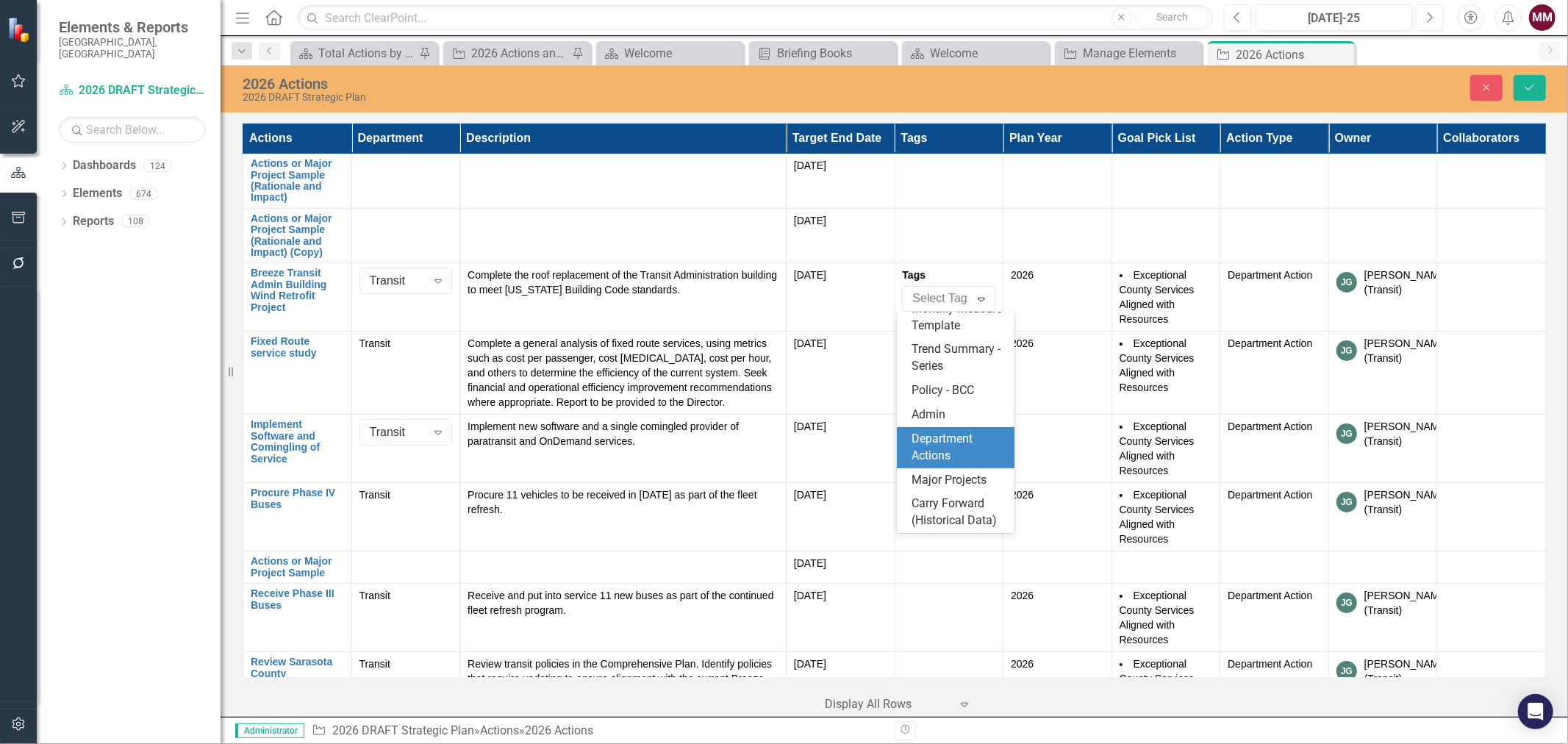
click at [938, 432] on span "Department Actions" at bounding box center [943, 447] width 61 height 31
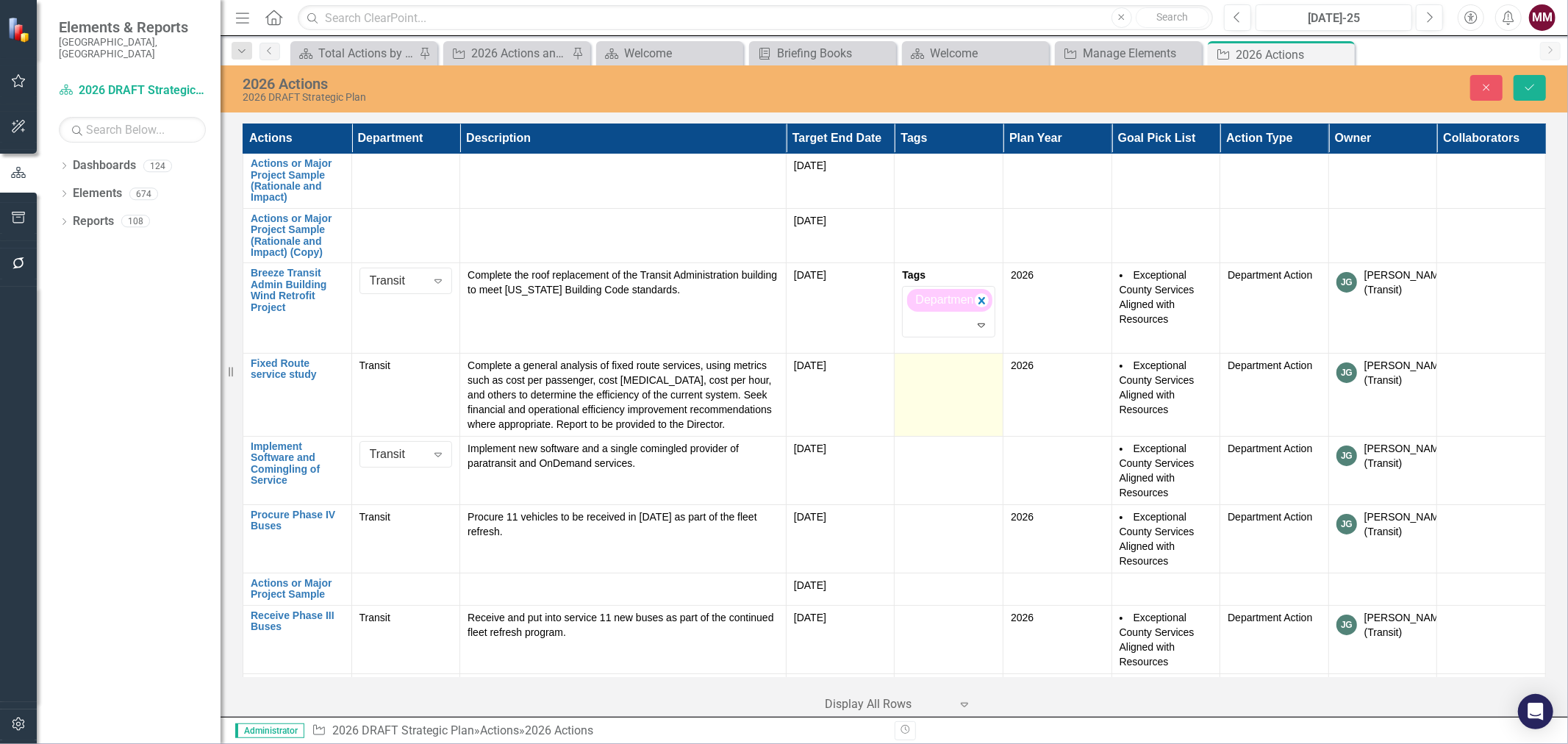
click at [928, 385] on td at bounding box center [949, 395] width 109 height 83
click at [928, 381] on div at bounding box center [946, 389] width 80 height 20
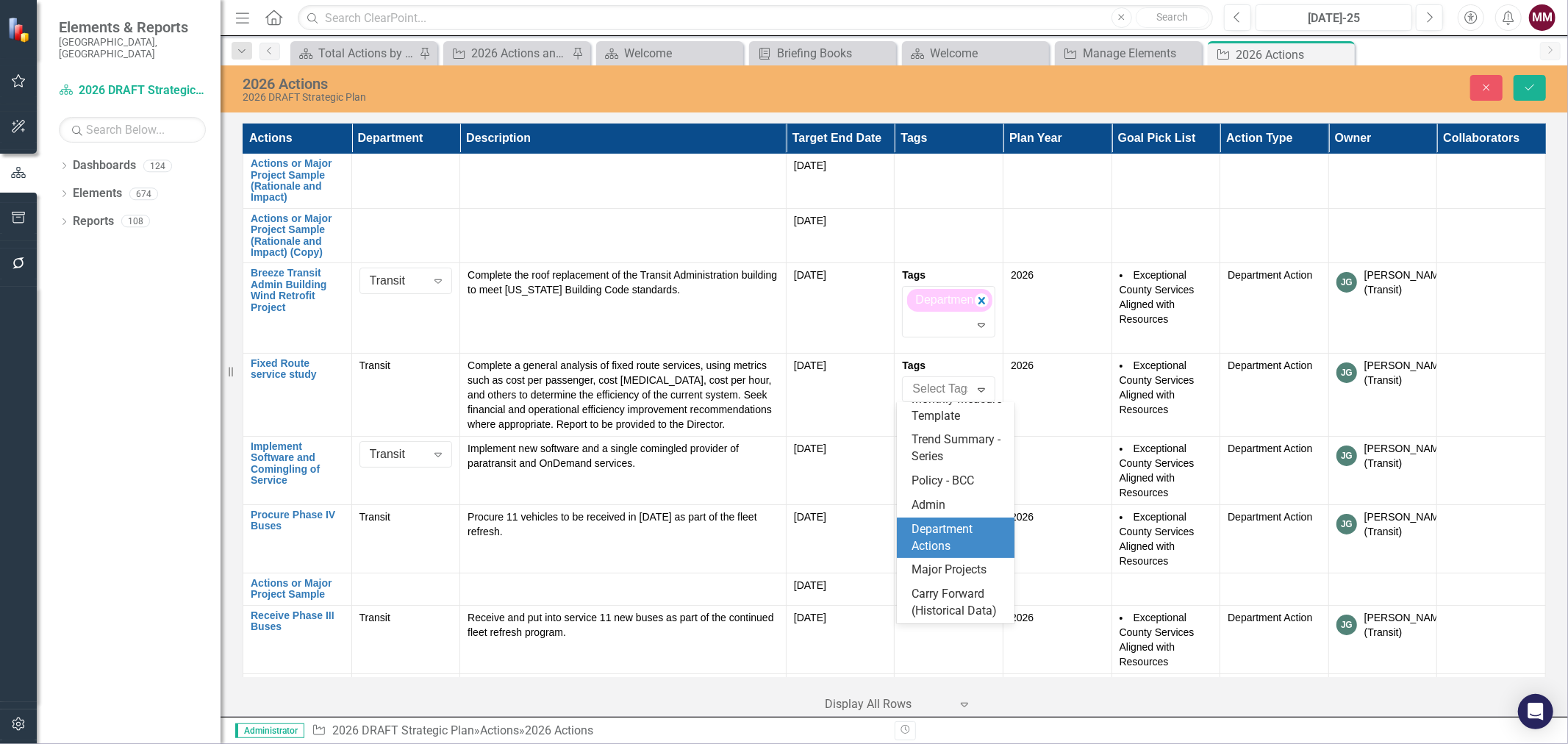
click at [949, 522] on span "Department Actions" at bounding box center [943, 537] width 61 height 31
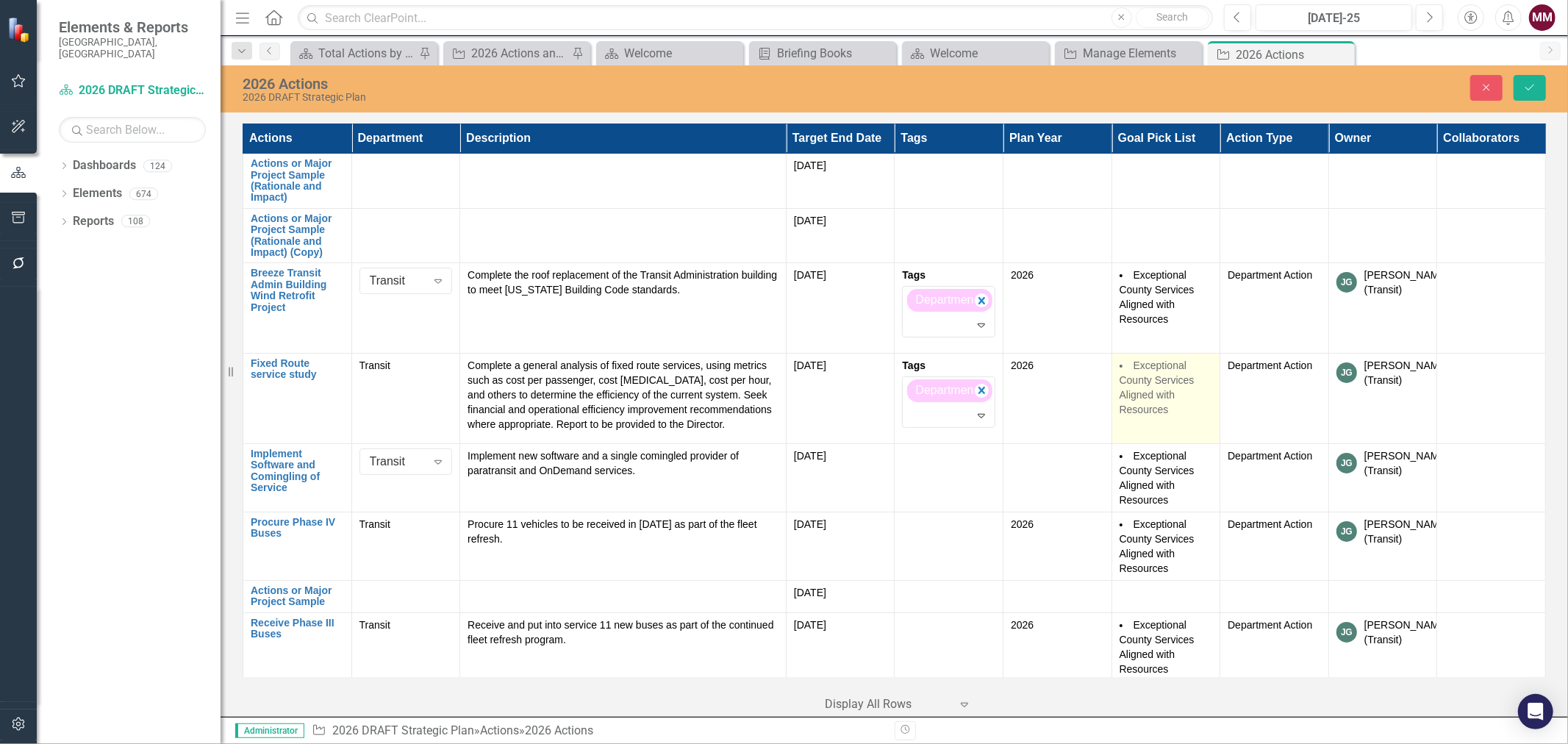
click at [1151, 410] on span "Exceptional County Services Aligned with Resources" at bounding box center [1157, 387] width 75 height 56
click at [1192, 369] on icon "Remove Exceptional County Services Aligned with Resources" at bounding box center [1199, 372] width 14 height 19
click at [1195, 372] on icon at bounding box center [1198, 372] width 7 height 5
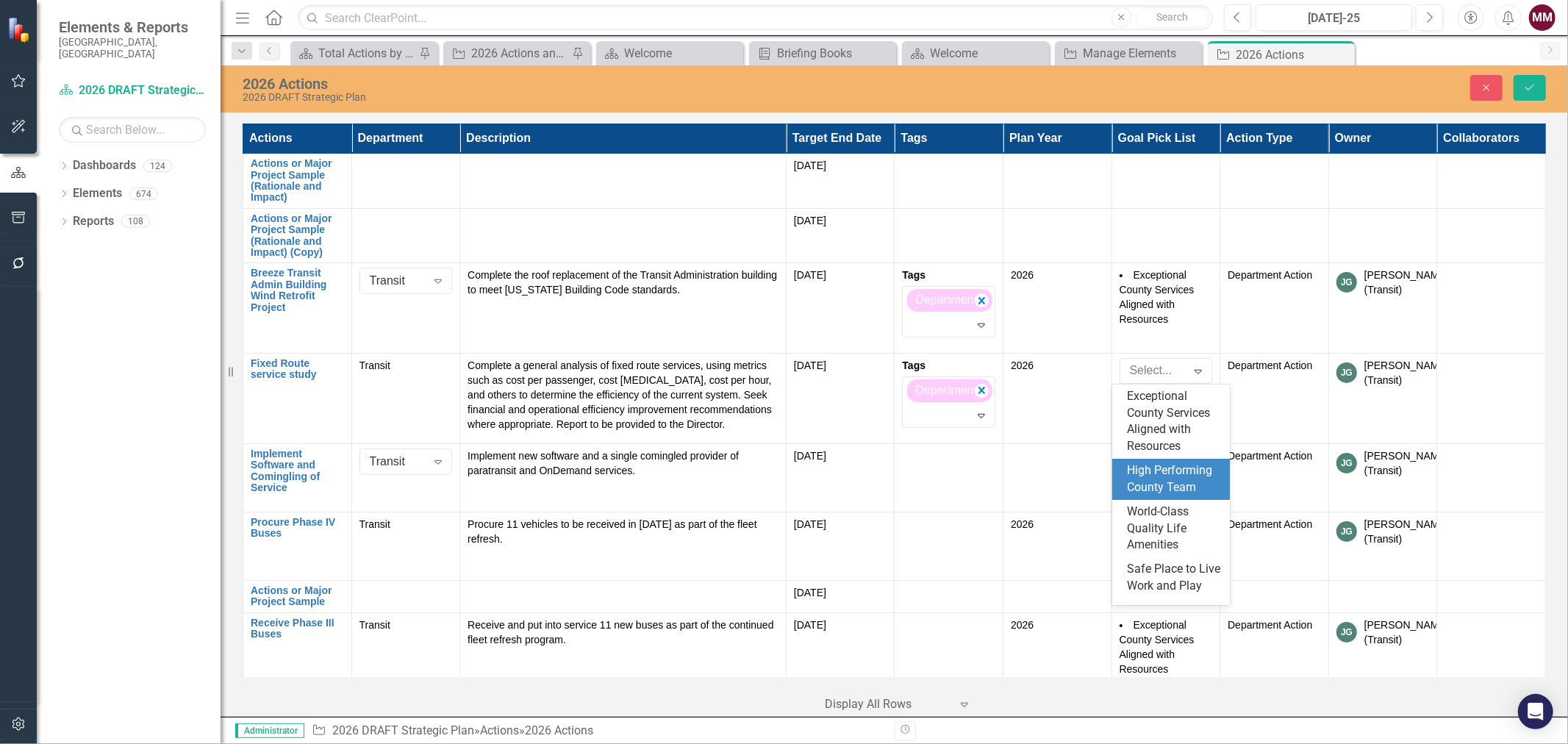
scroll to position [101, 0]
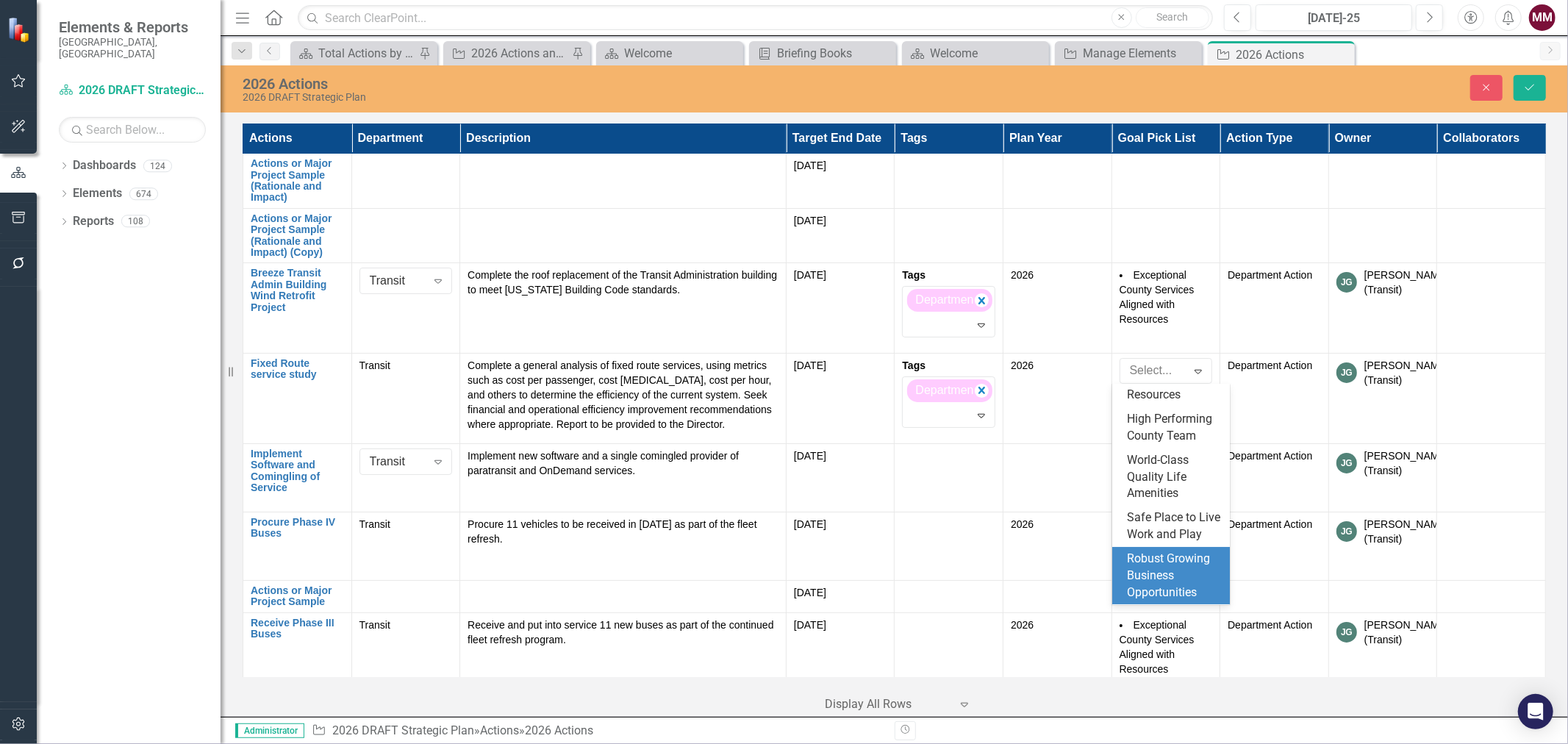
click at [1156, 561] on div "Robust Growing Business Opportunities" at bounding box center [1174, 575] width 94 height 51
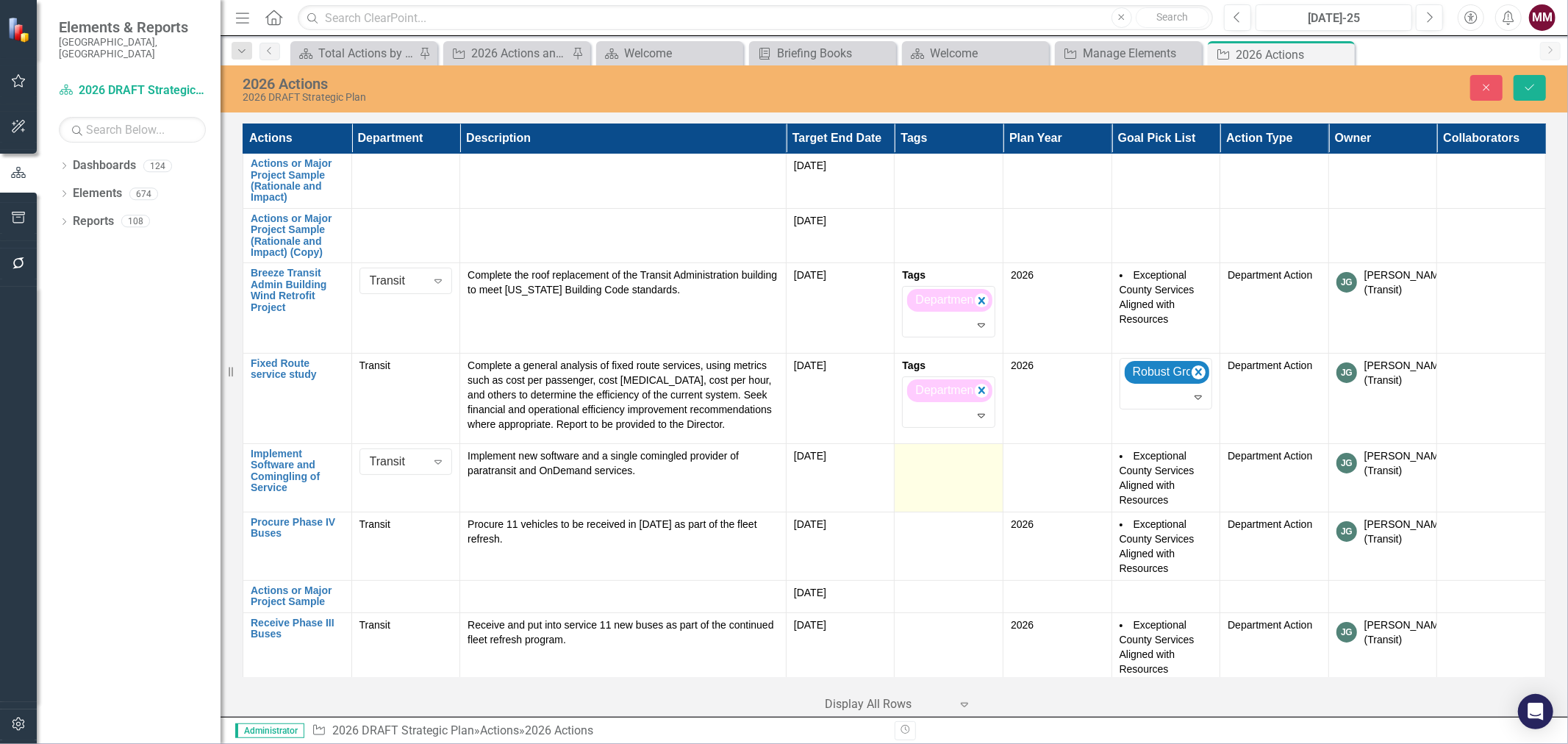
click at [919, 478] on td at bounding box center [949, 478] width 109 height 69
click at [919, 478] on div at bounding box center [946, 479] width 80 height 20
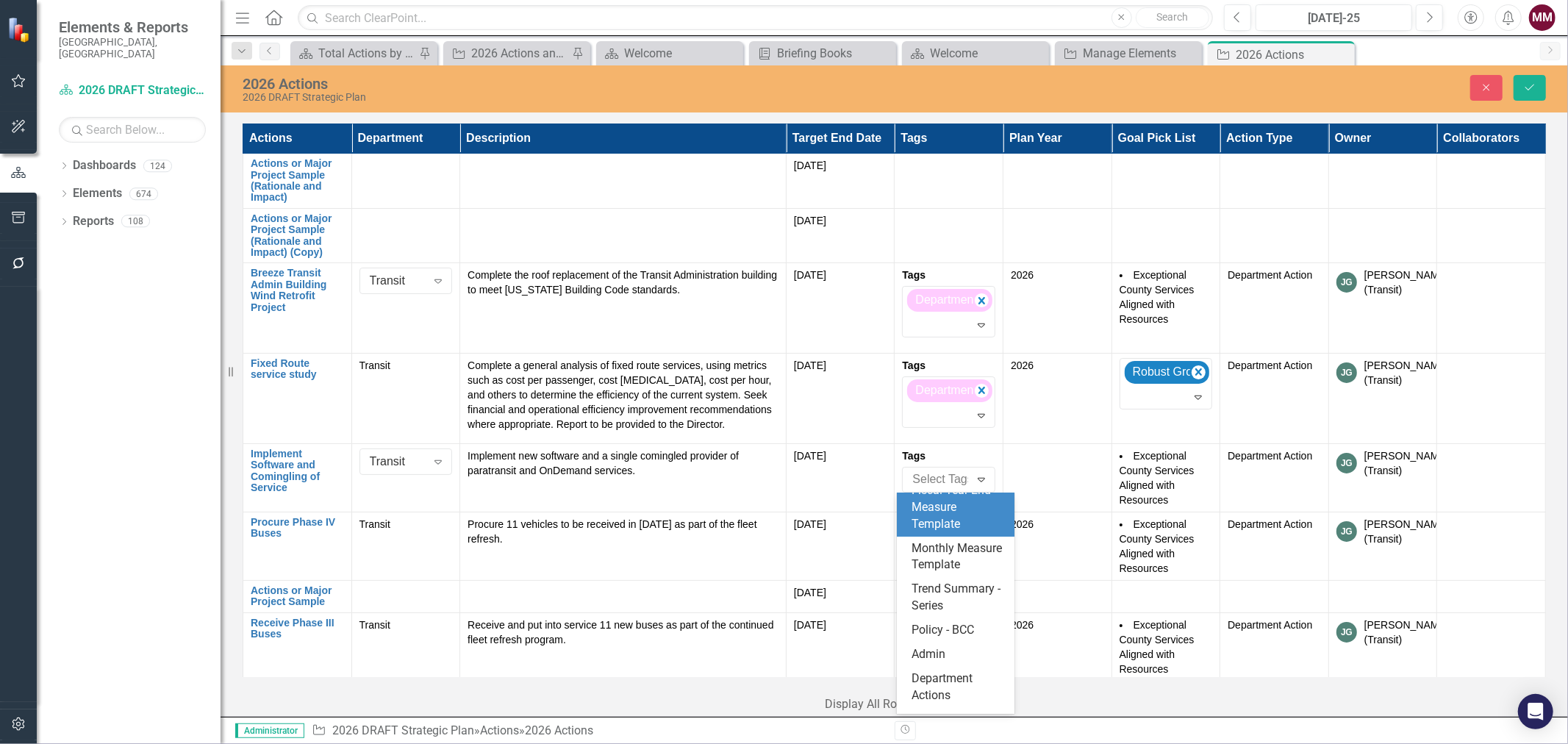
scroll to position [165, 0]
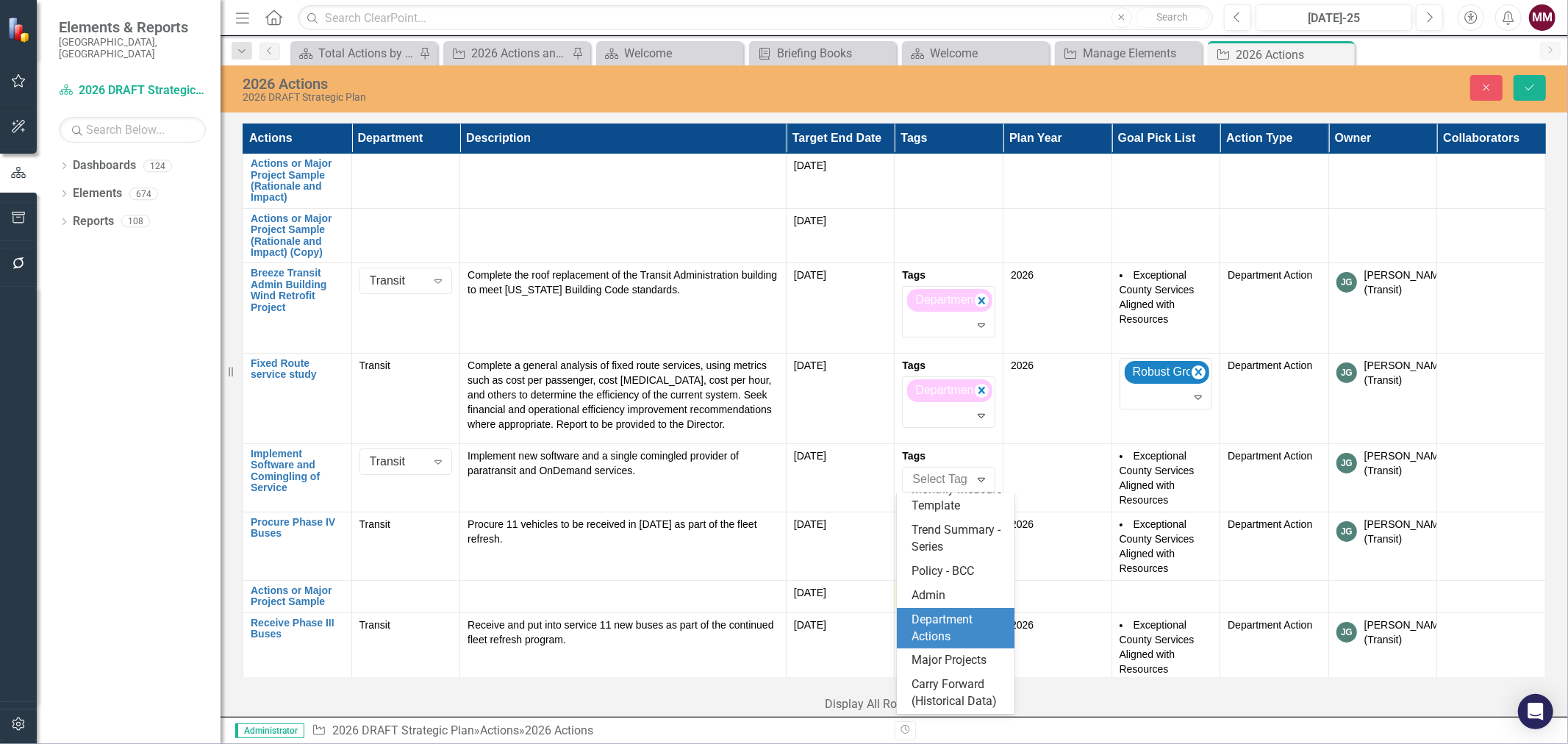
click at [954, 612] on span "Department Actions" at bounding box center [943, 628] width 61 height 31
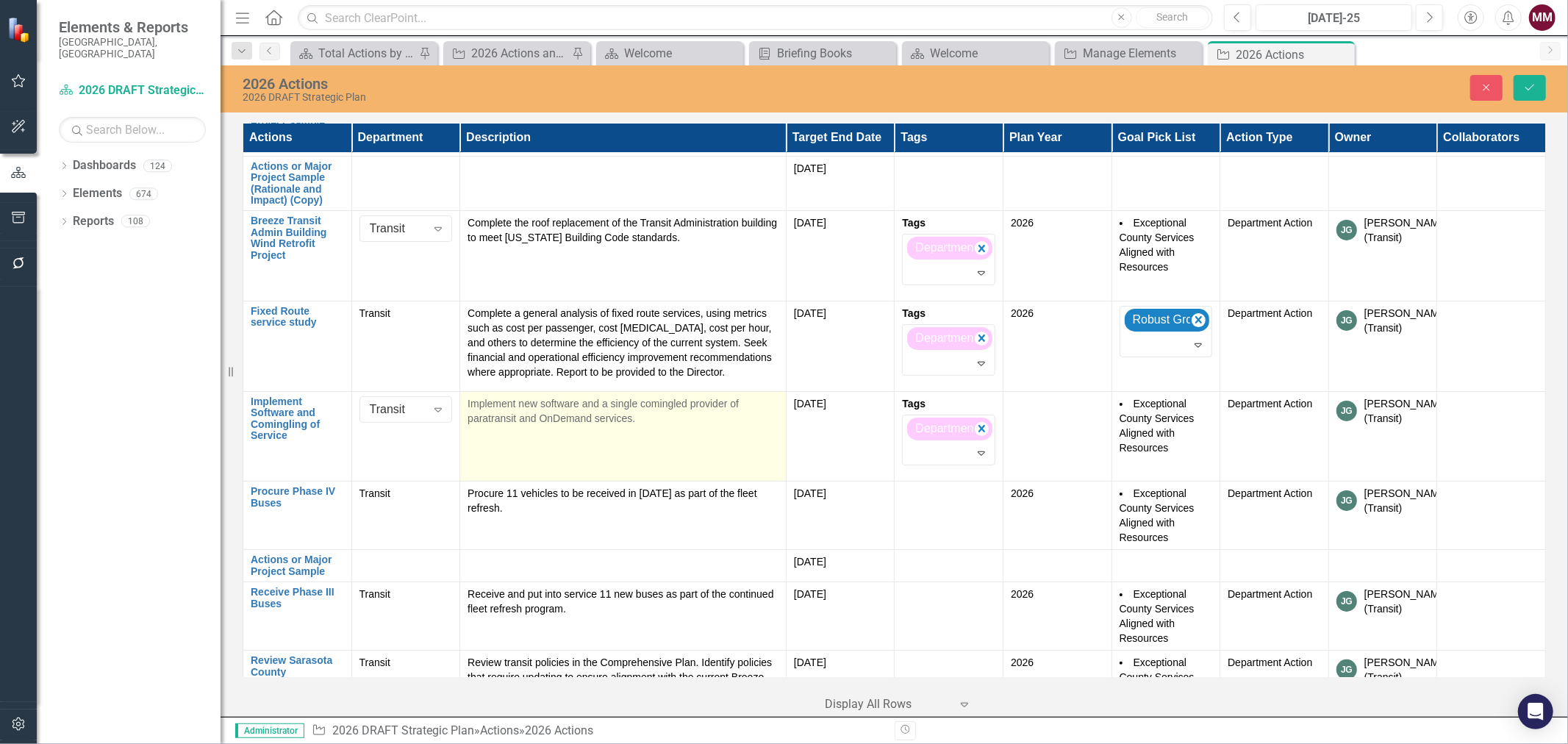
scroll to position [82, 0]
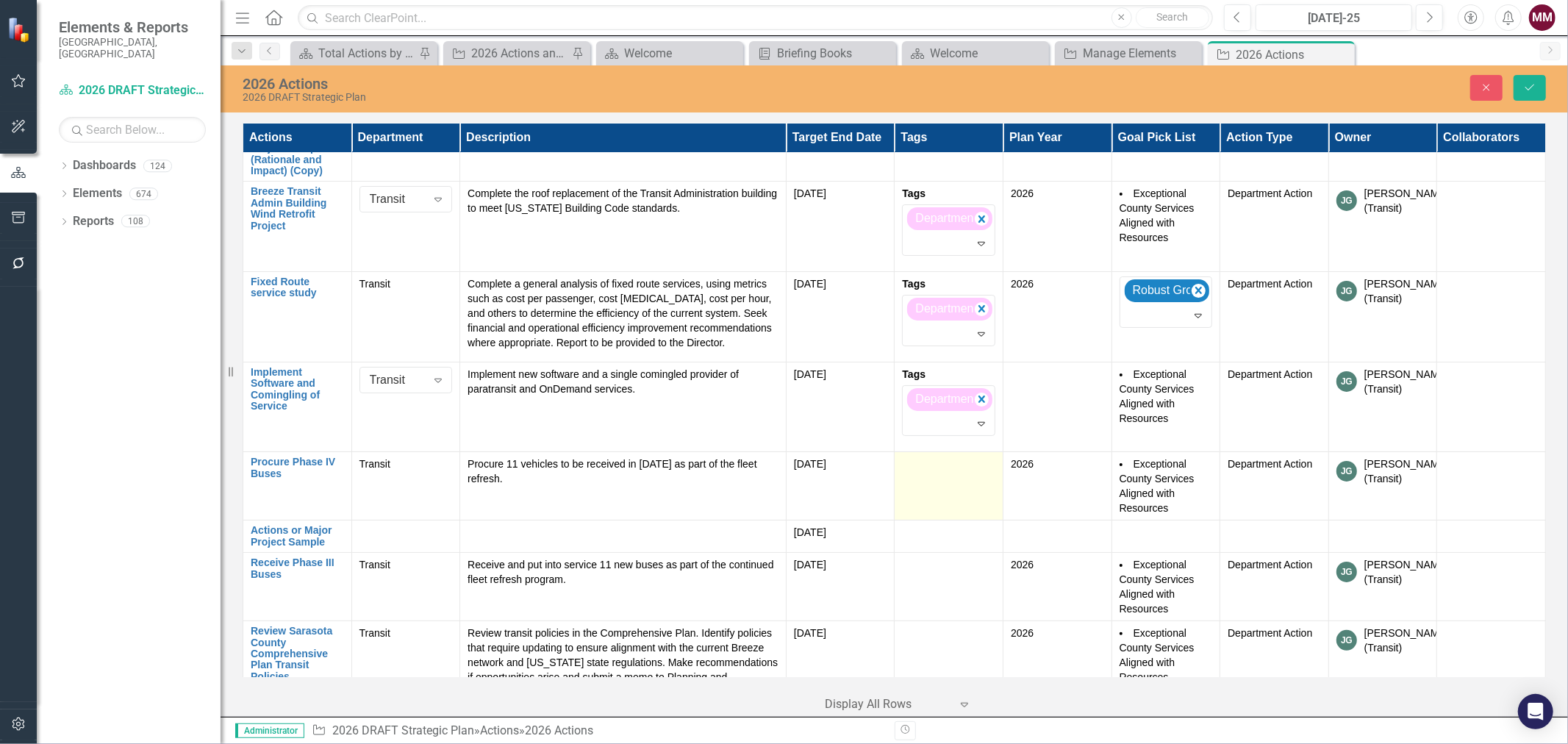
click at [919, 487] on td at bounding box center [949, 486] width 109 height 69
click at [924, 474] on div "Tags Select Tags... Expand" at bounding box center [949, 479] width 94 height 44
click at [925, 482] on div at bounding box center [946, 488] width 80 height 20
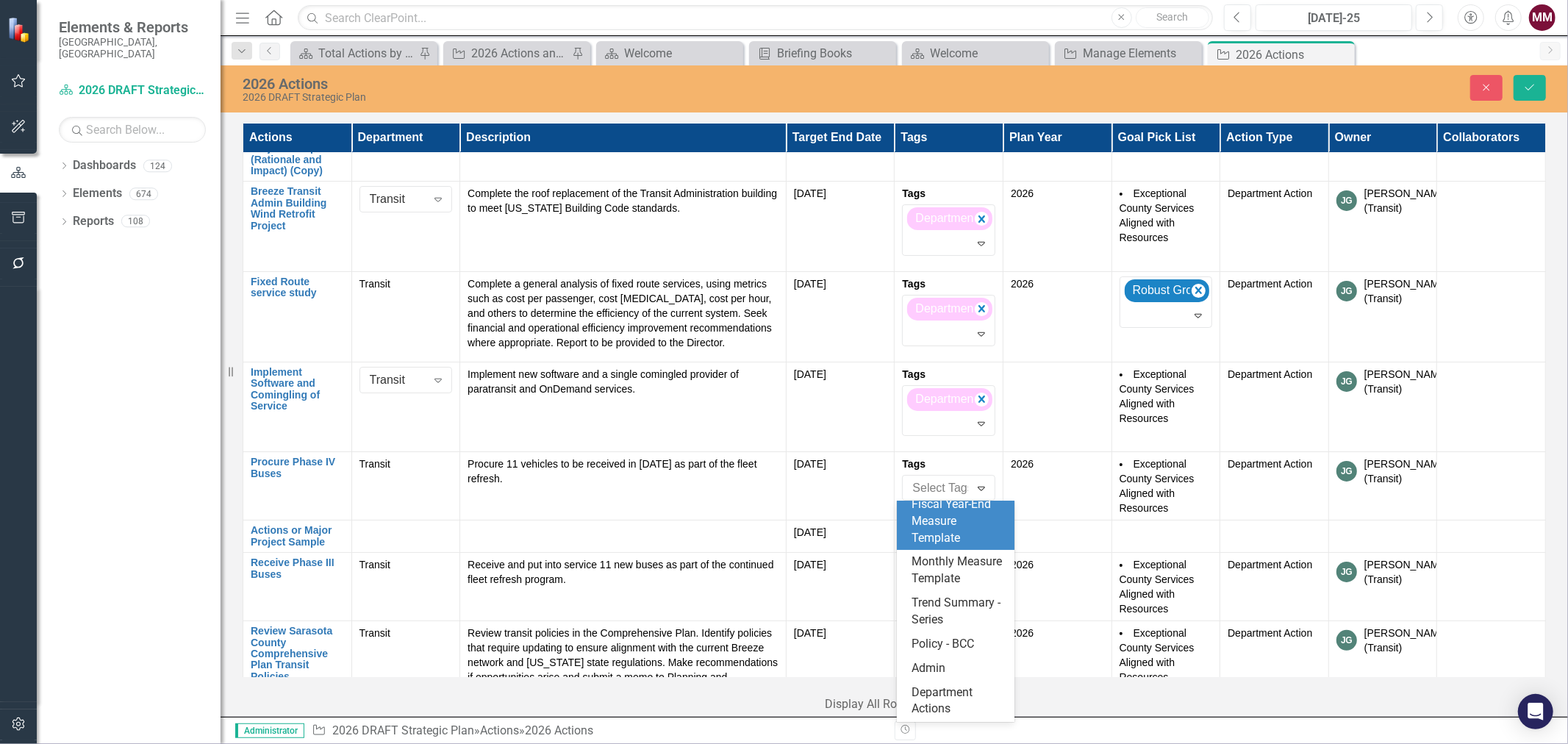
scroll to position [165, 0]
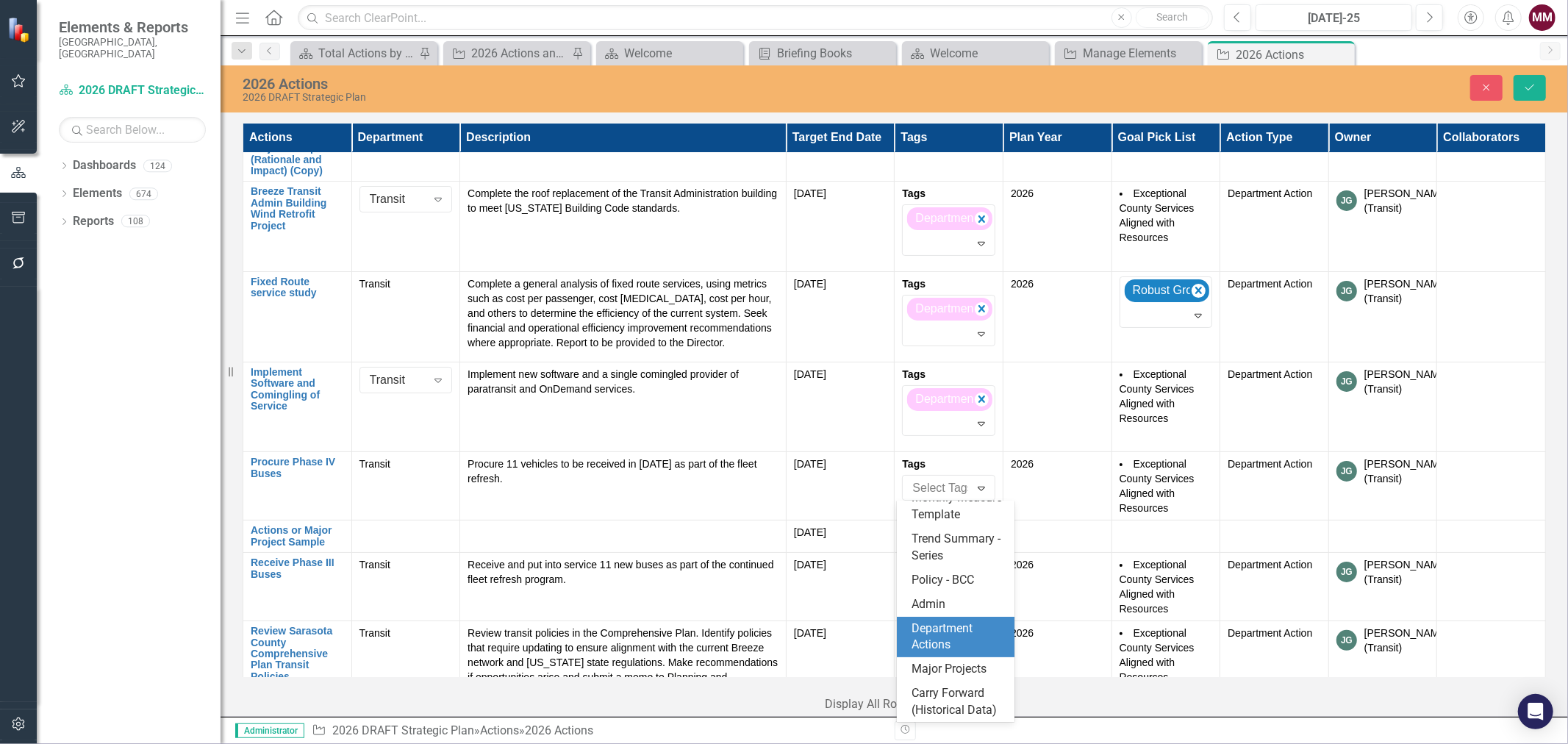
click at [941, 621] on span "Department Actions" at bounding box center [943, 637] width 61 height 31
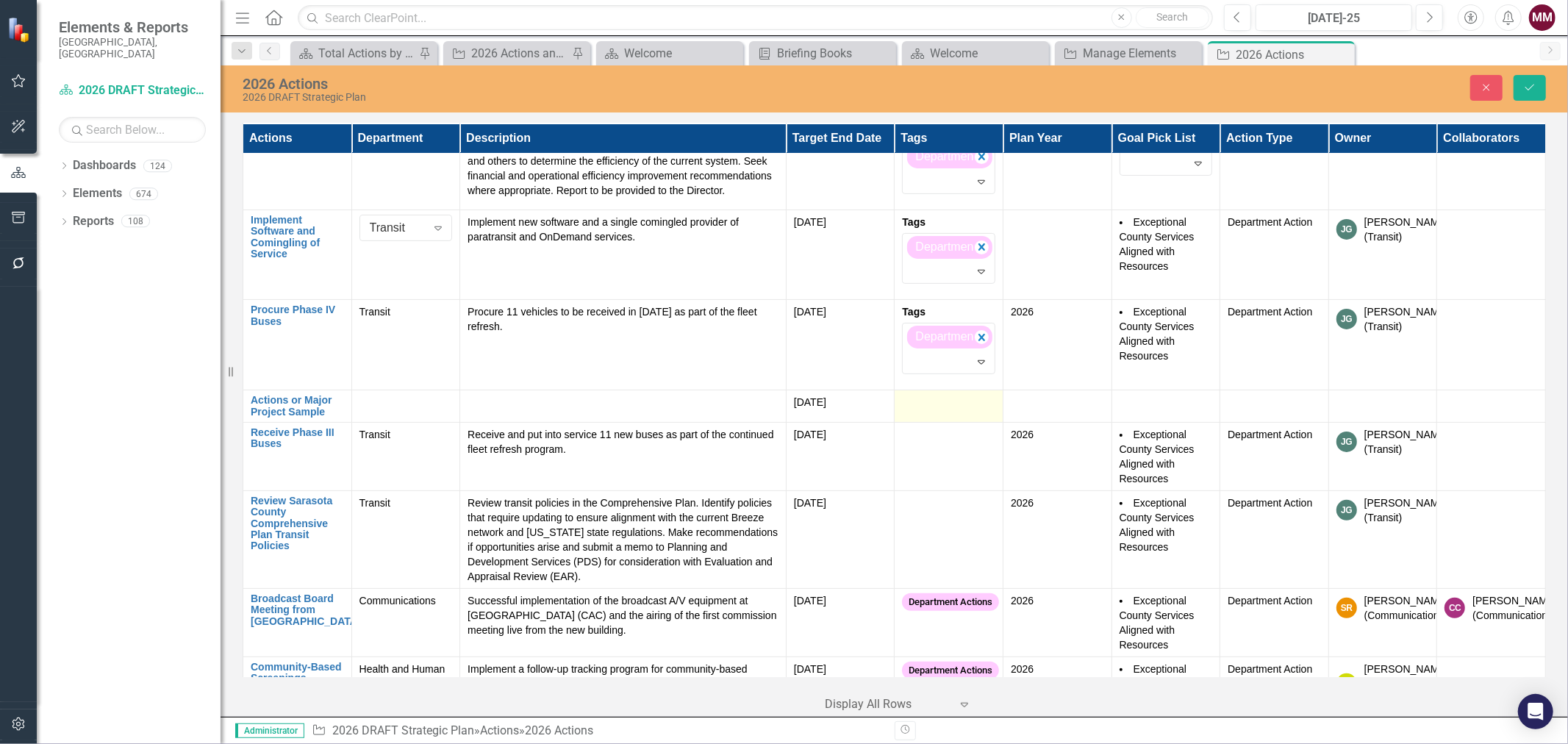
scroll to position [245, 0]
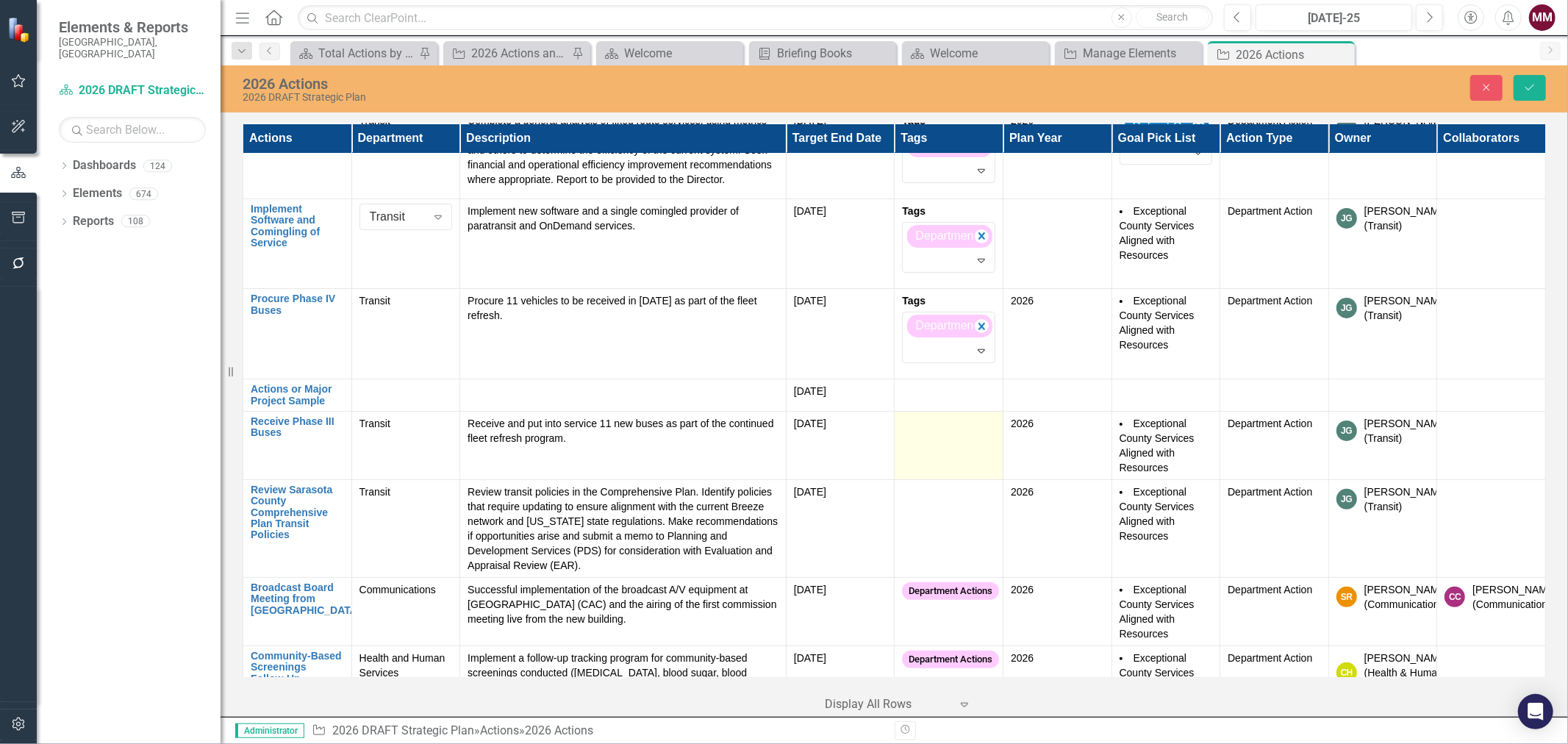
click at [932, 459] on td at bounding box center [949, 445] width 109 height 69
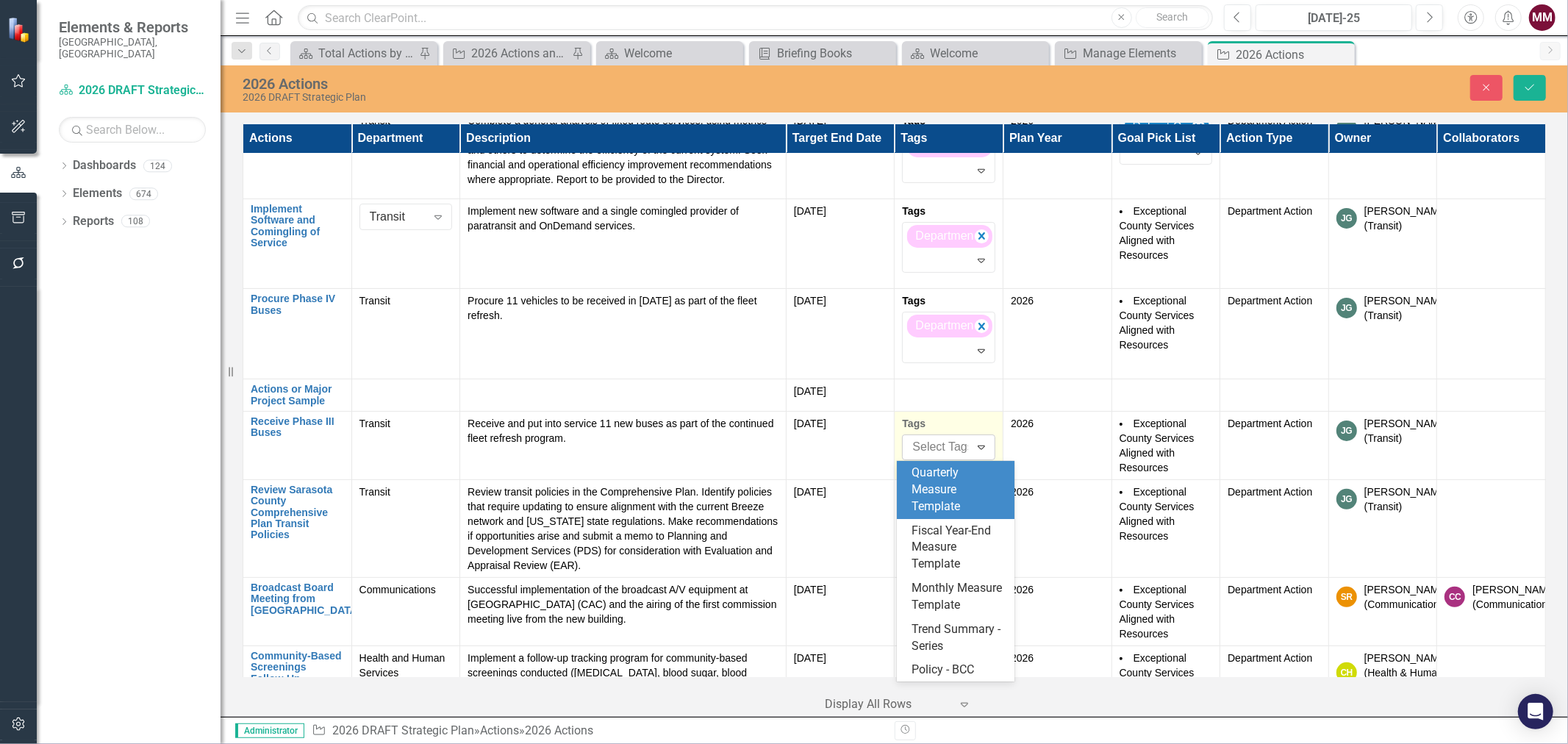
click at [932, 453] on div at bounding box center [946, 447] width 80 height 20
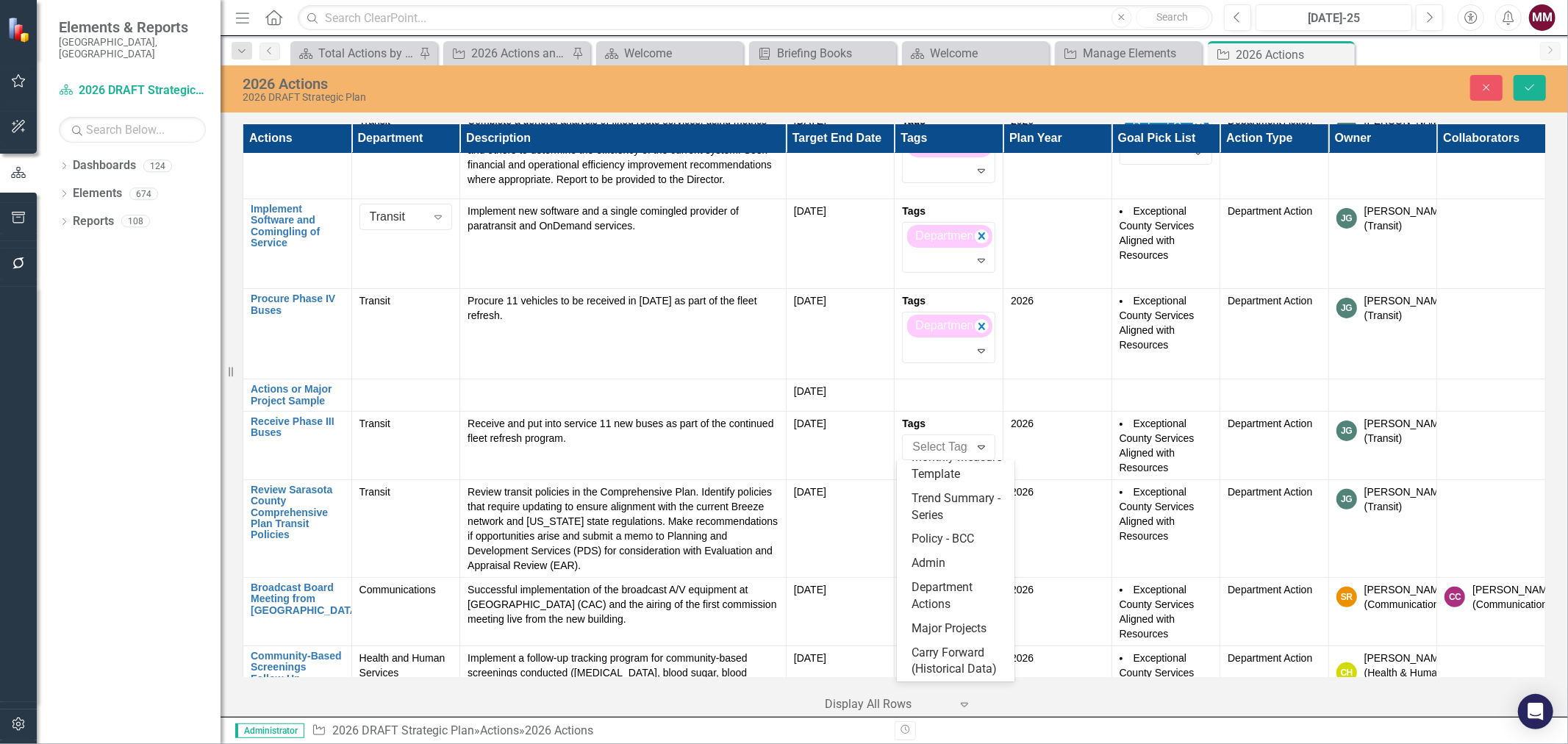
scroll to position [165, 0]
click at [941, 580] on span "Department Actions" at bounding box center [943, 596] width 61 height 31
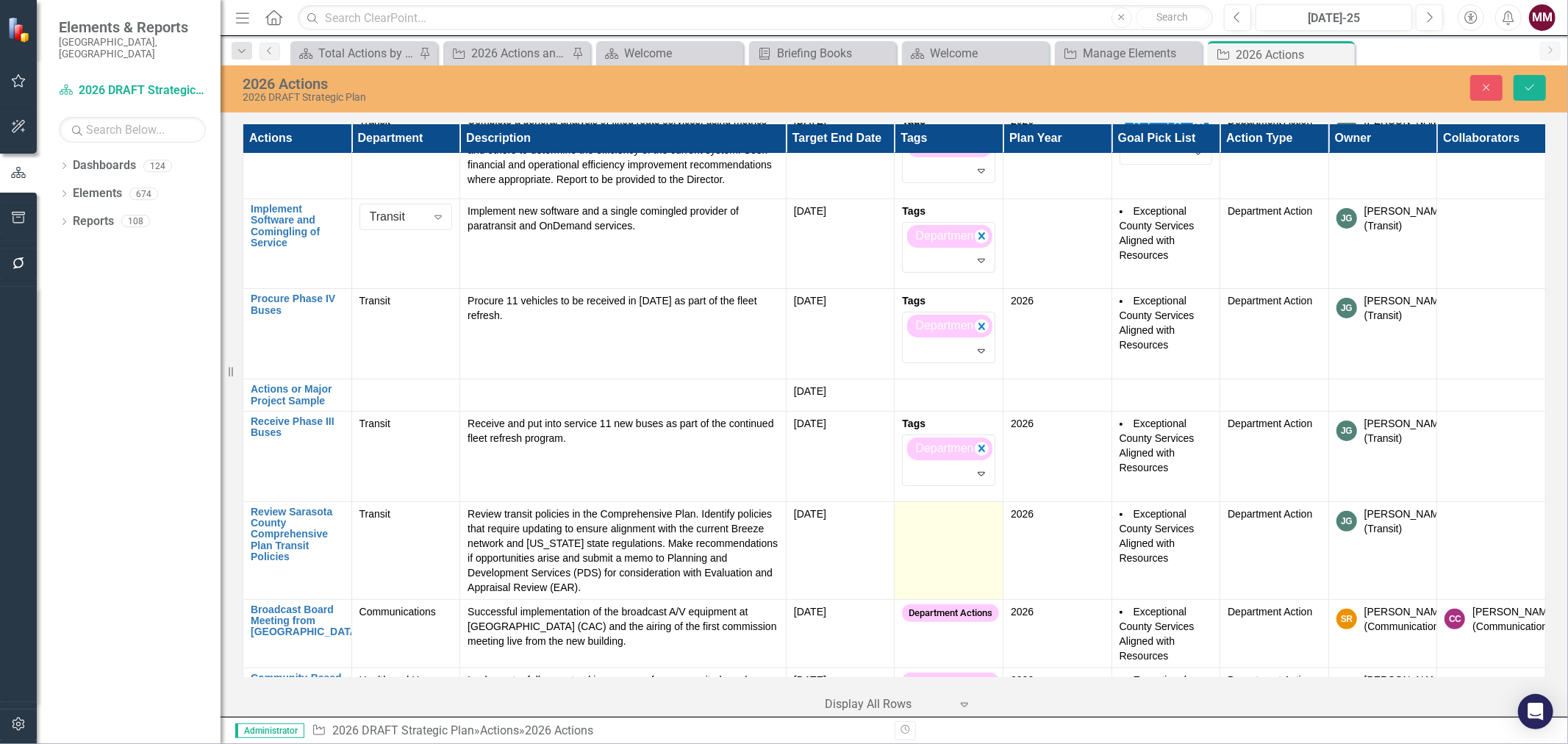
click at [917, 524] on div at bounding box center [949, 515] width 94 height 18
click at [925, 535] on div at bounding box center [946, 537] width 80 height 20
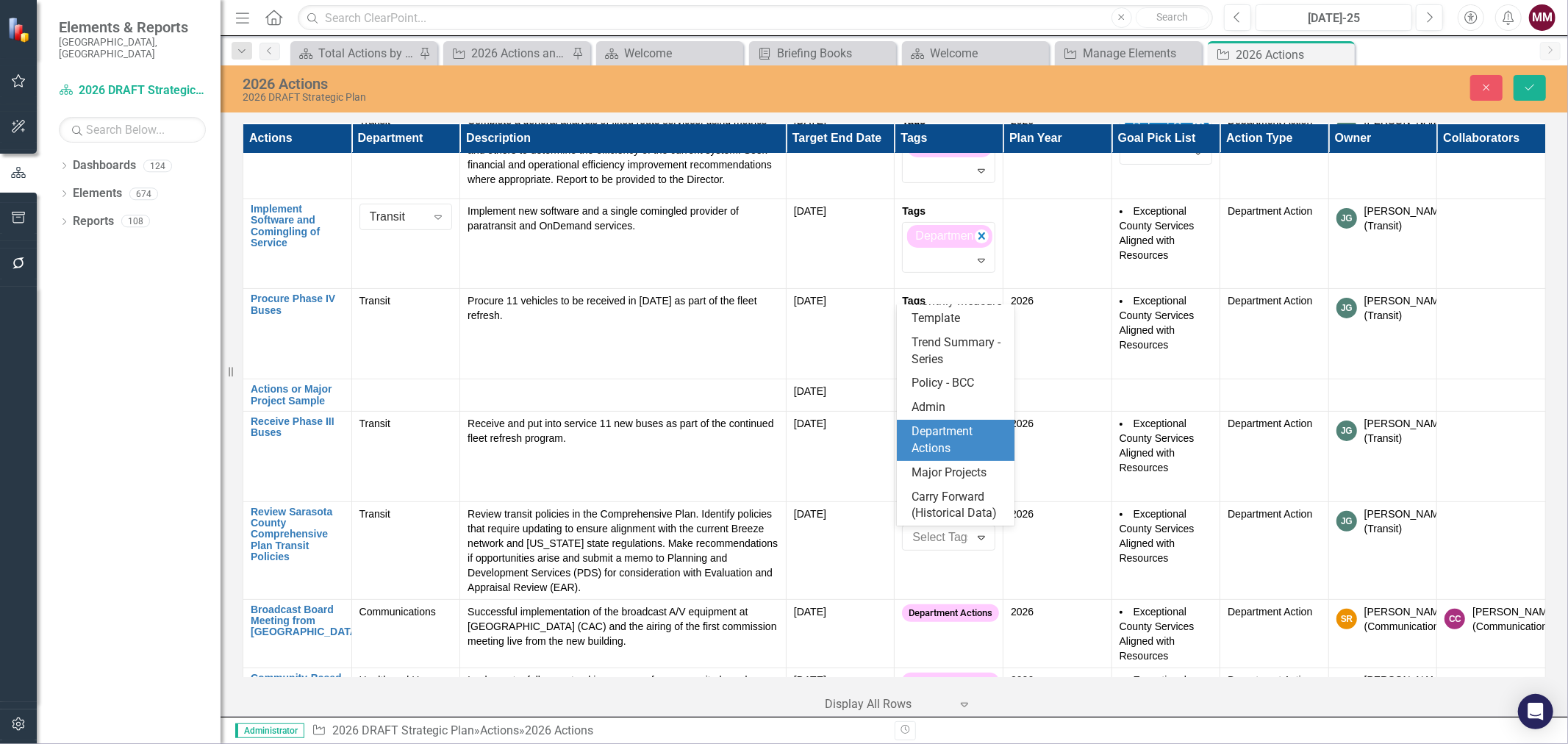
click at [929, 428] on span "Department Actions" at bounding box center [943, 440] width 61 height 31
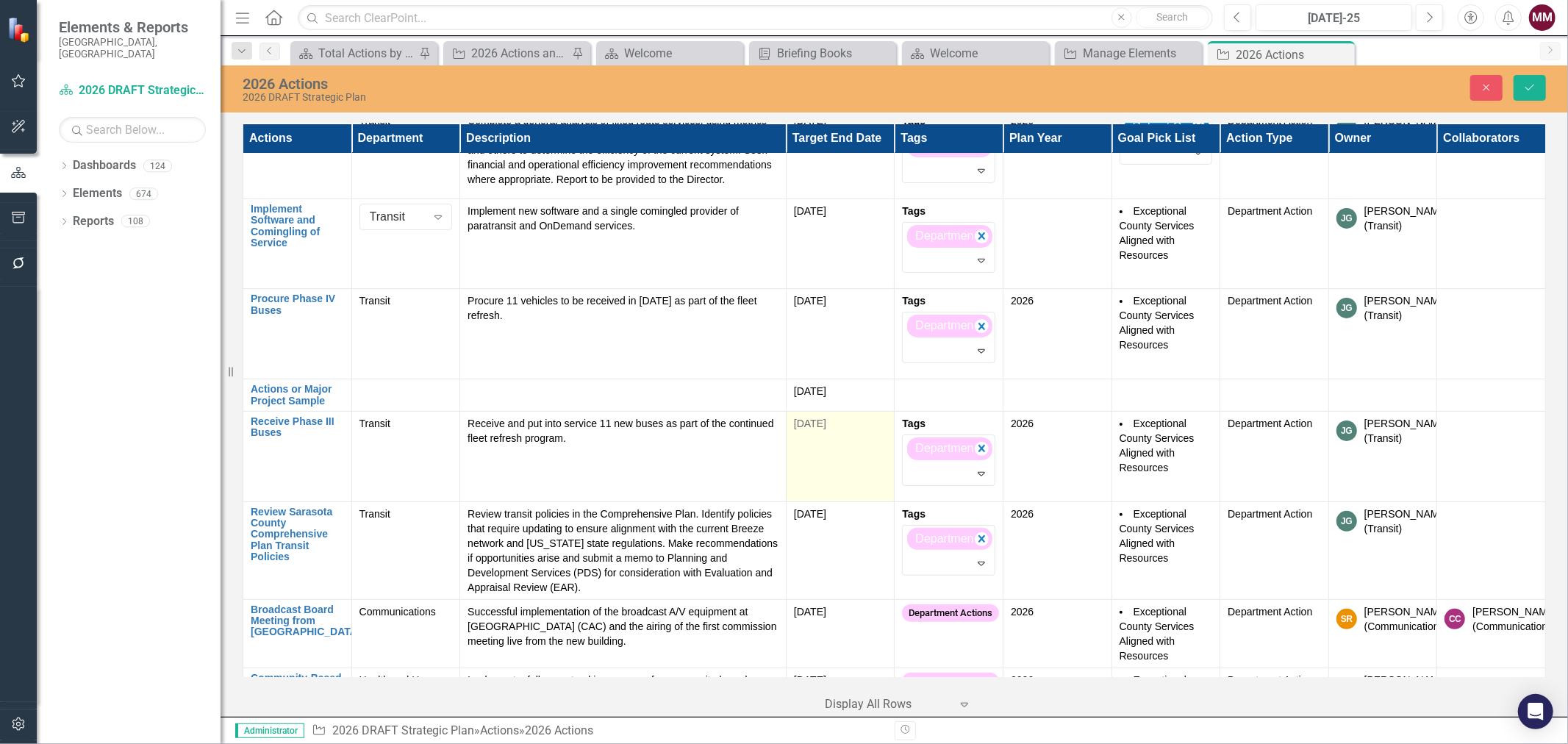
scroll to position [326, 0]
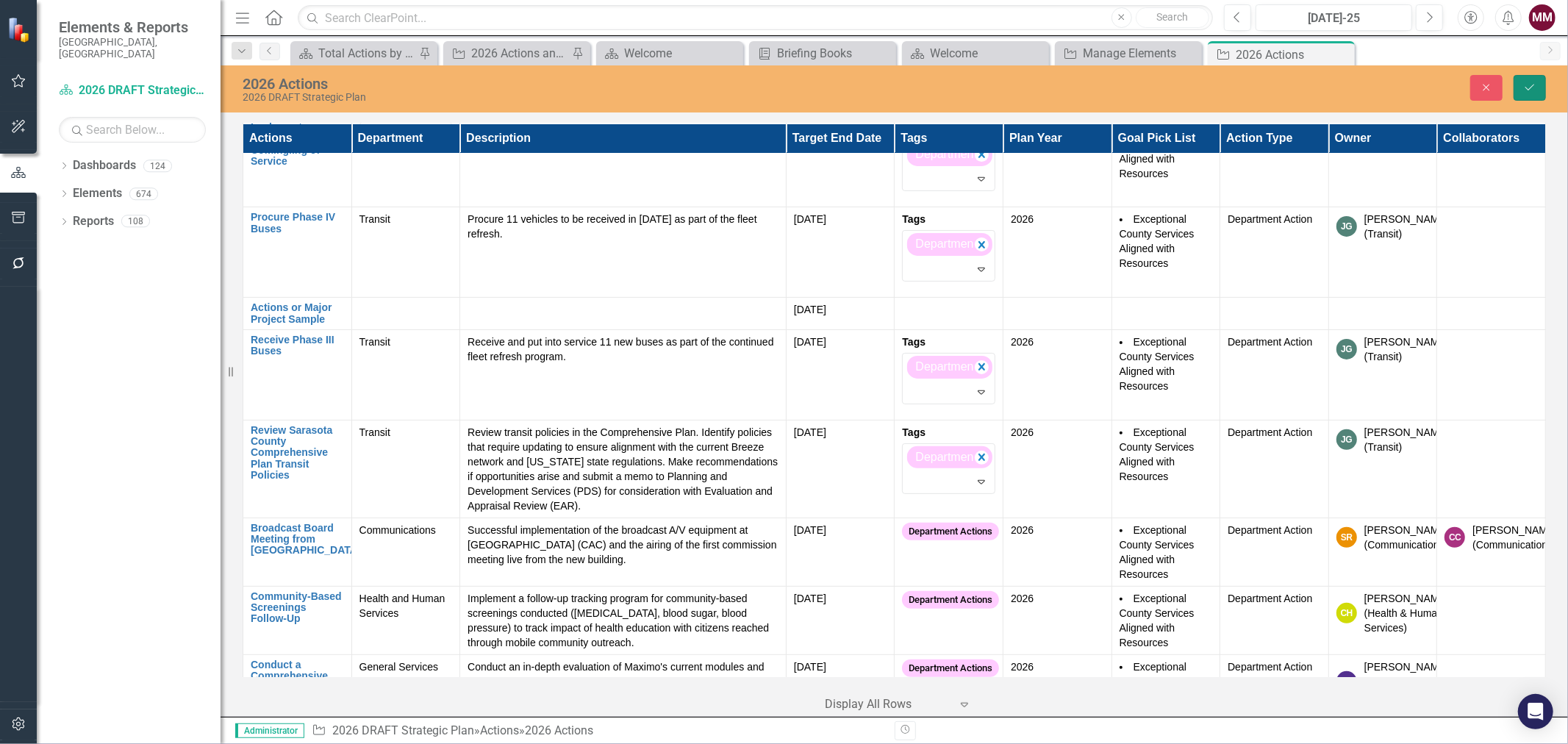
click at [1531, 89] on icon "Save" at bounding box center [1530, 87] width 13 height 10
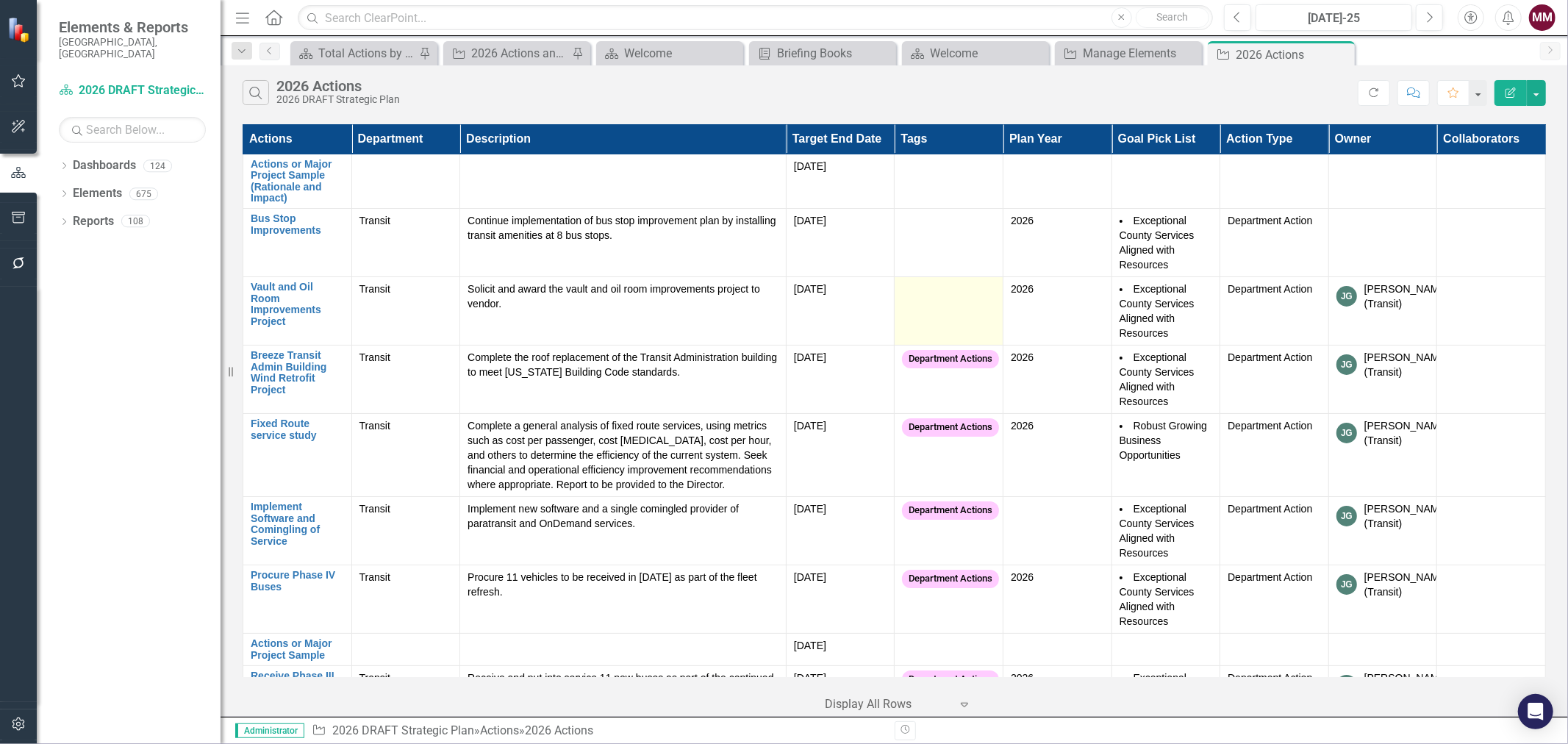
click at [944, 311] on td at bounding box center [949, 311] width 109 height 69
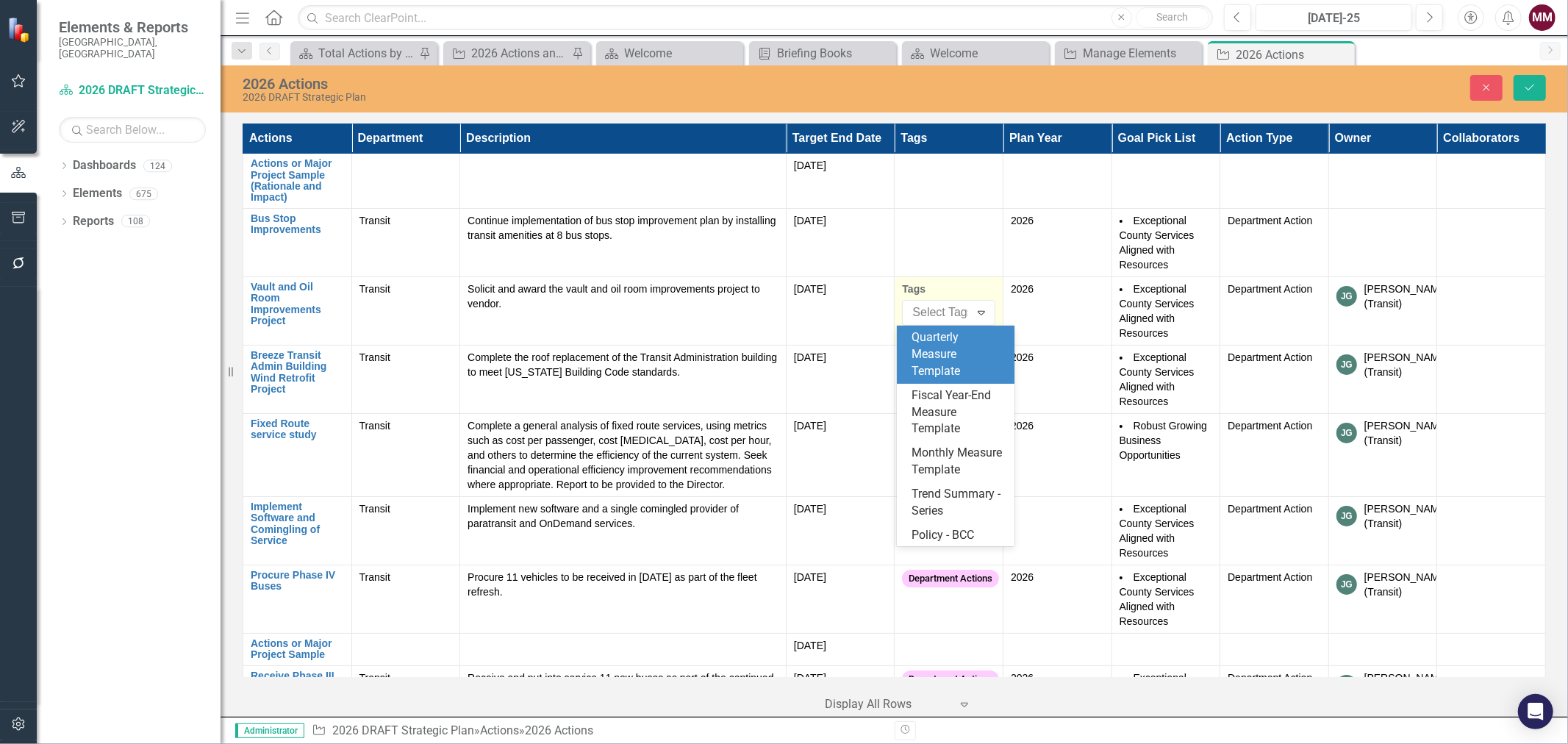
click at [939, 304] on div at bounding box center [946, 312] width 80 height 20
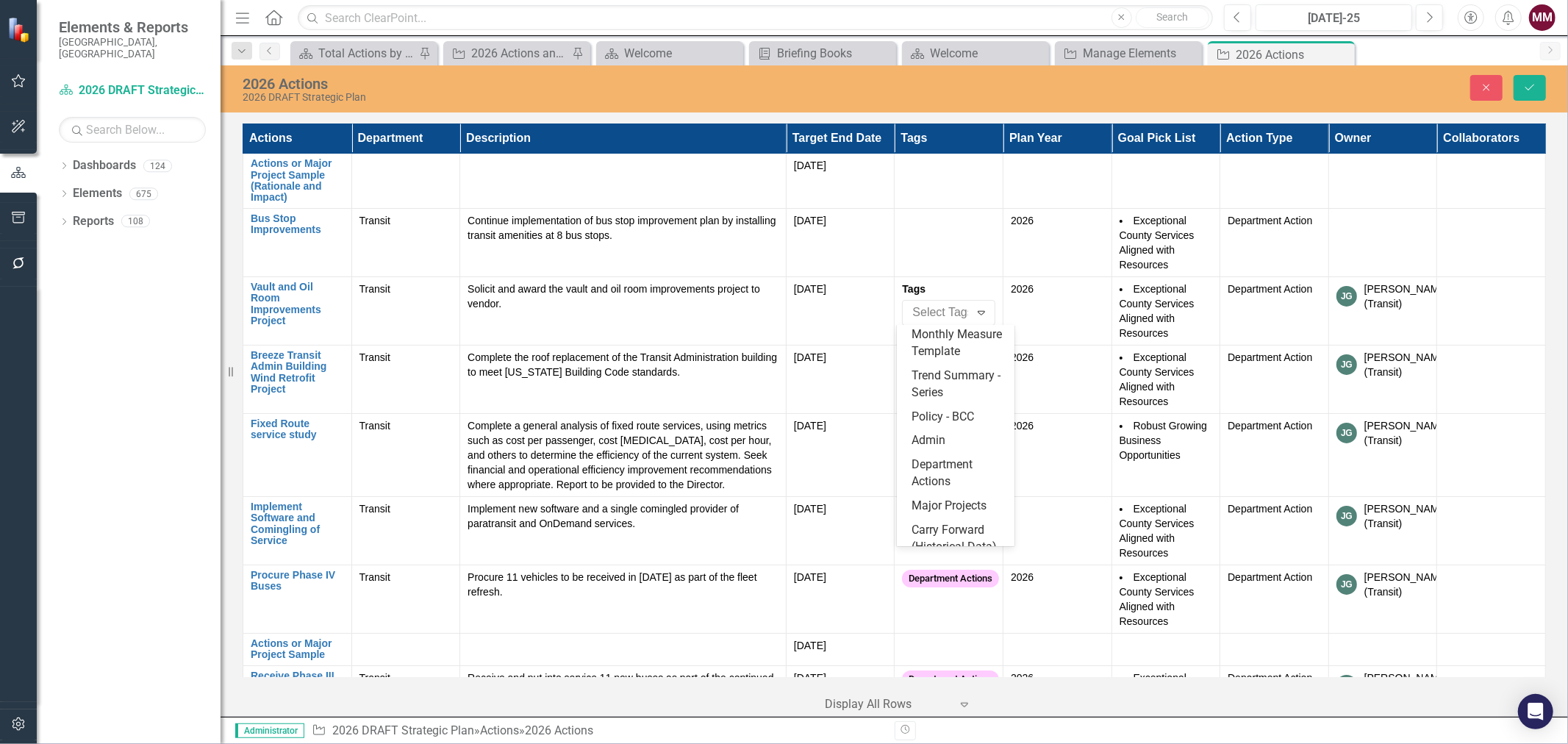
scroll to position [165, 0]
click at [934, 449] on span "Department Actions" at bounding box center [943, 461] width 61 height 31
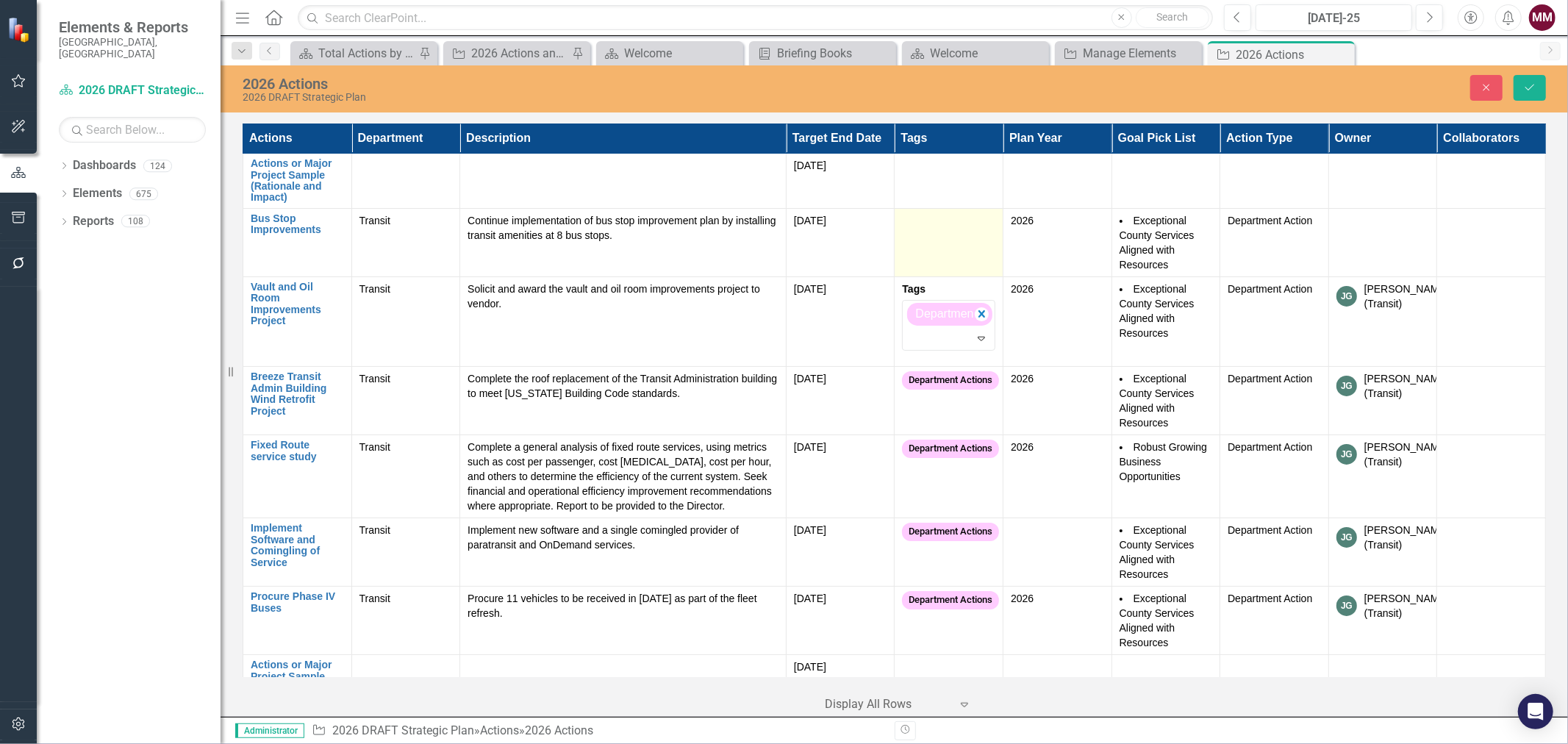
click at [949, 232] on td at bounding box center [949, 242] width 109 height 69
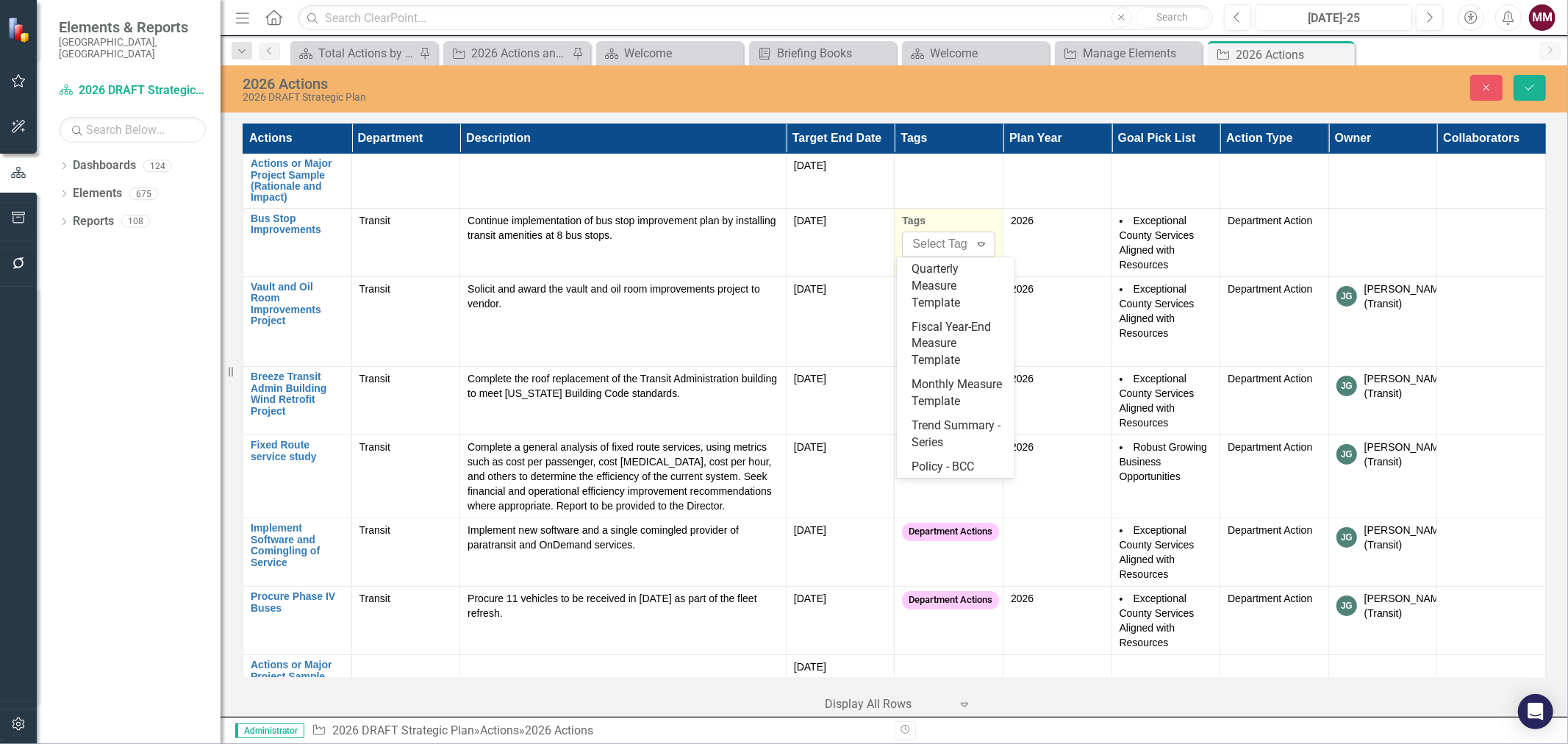
click at [943, 241] on div at bounding box center [946, 244] width 80 height 20
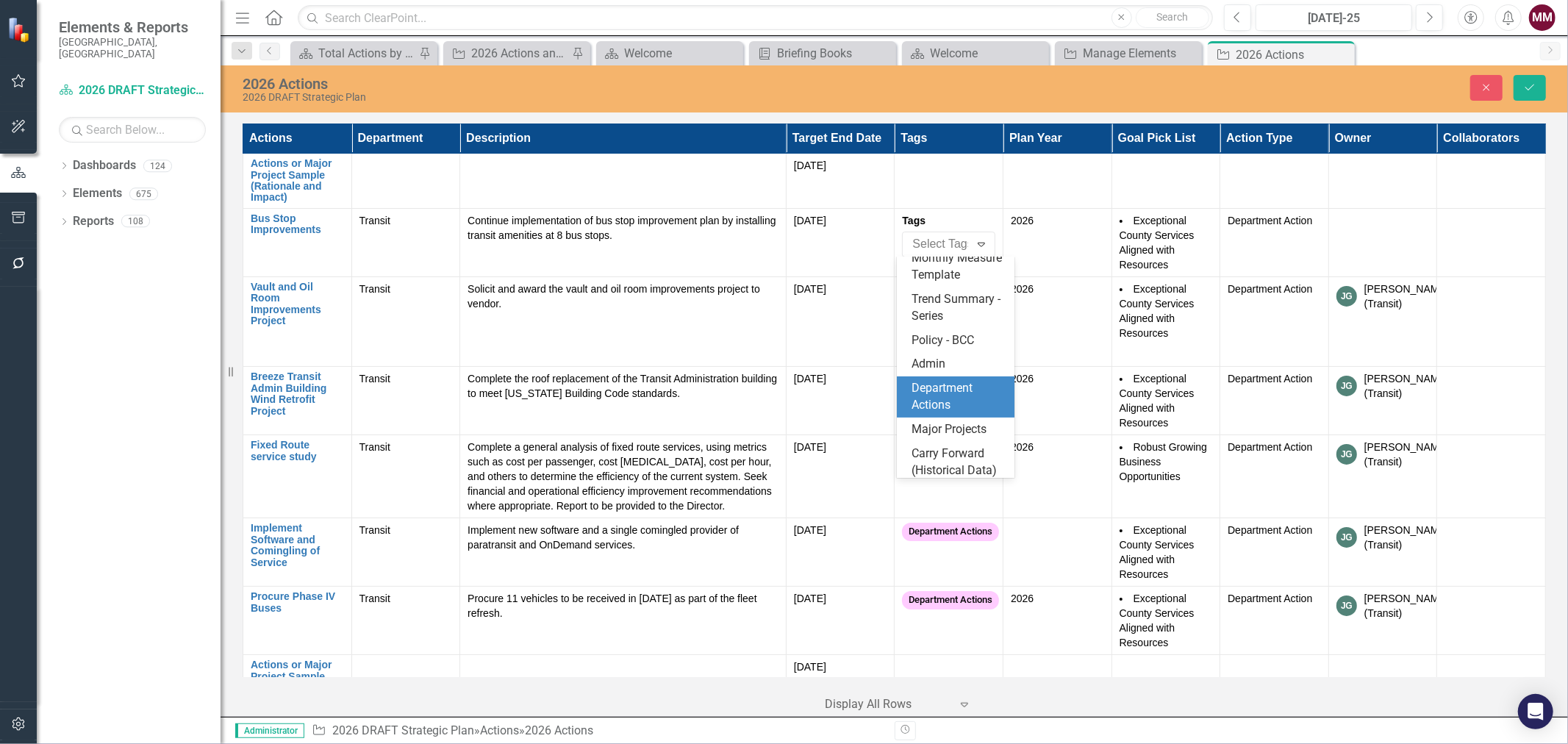
scroll to position [132, 0]
click at [944, 408] on span "Department Actions" at bounding box center [943, 392] width 61 height 31
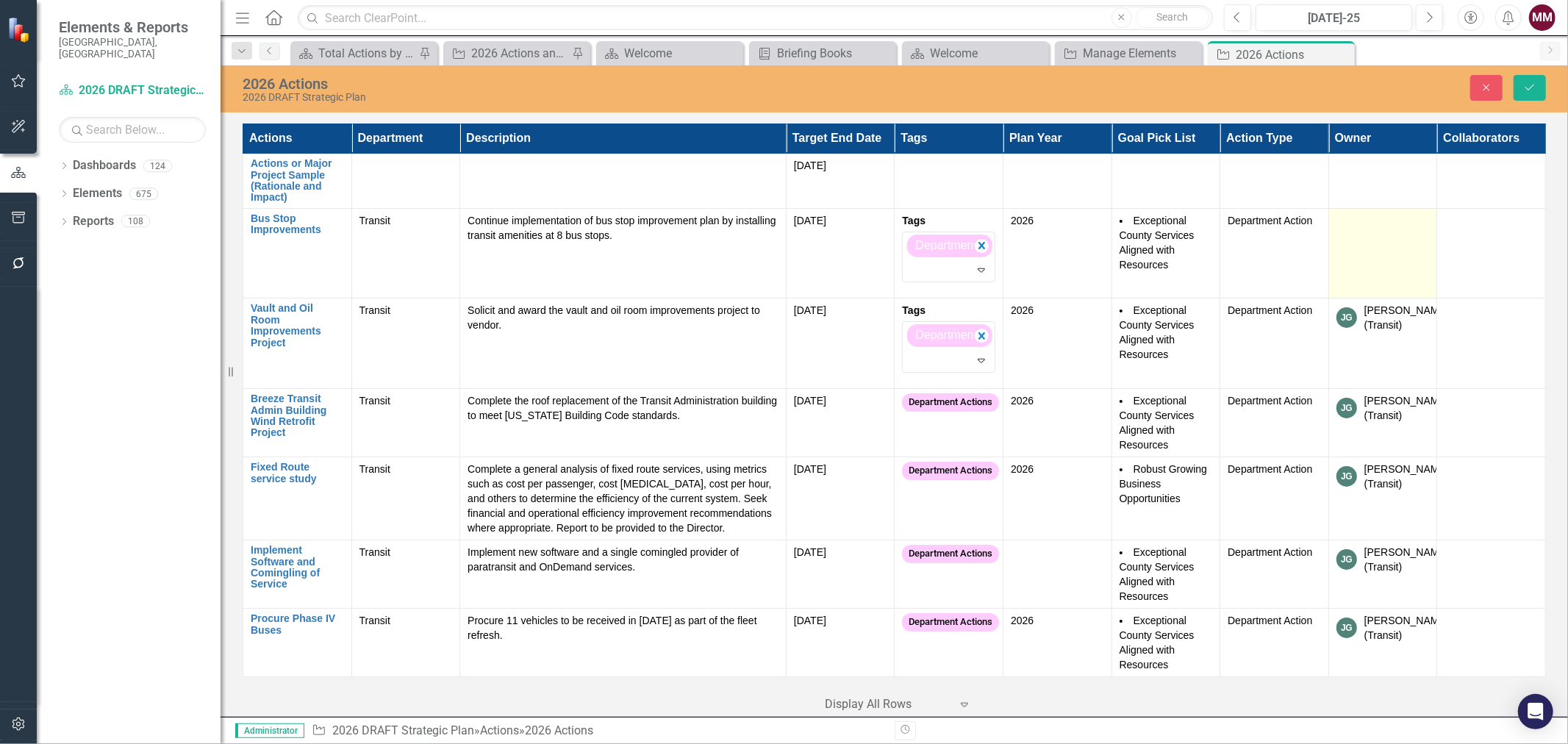
click at [1377, 236] on td at bounding box center [1382, 253] width 109 height 91
click at [1377, 236] on div "Not Defined Expand" at bounding box center [1384, 226] width 94 height 27
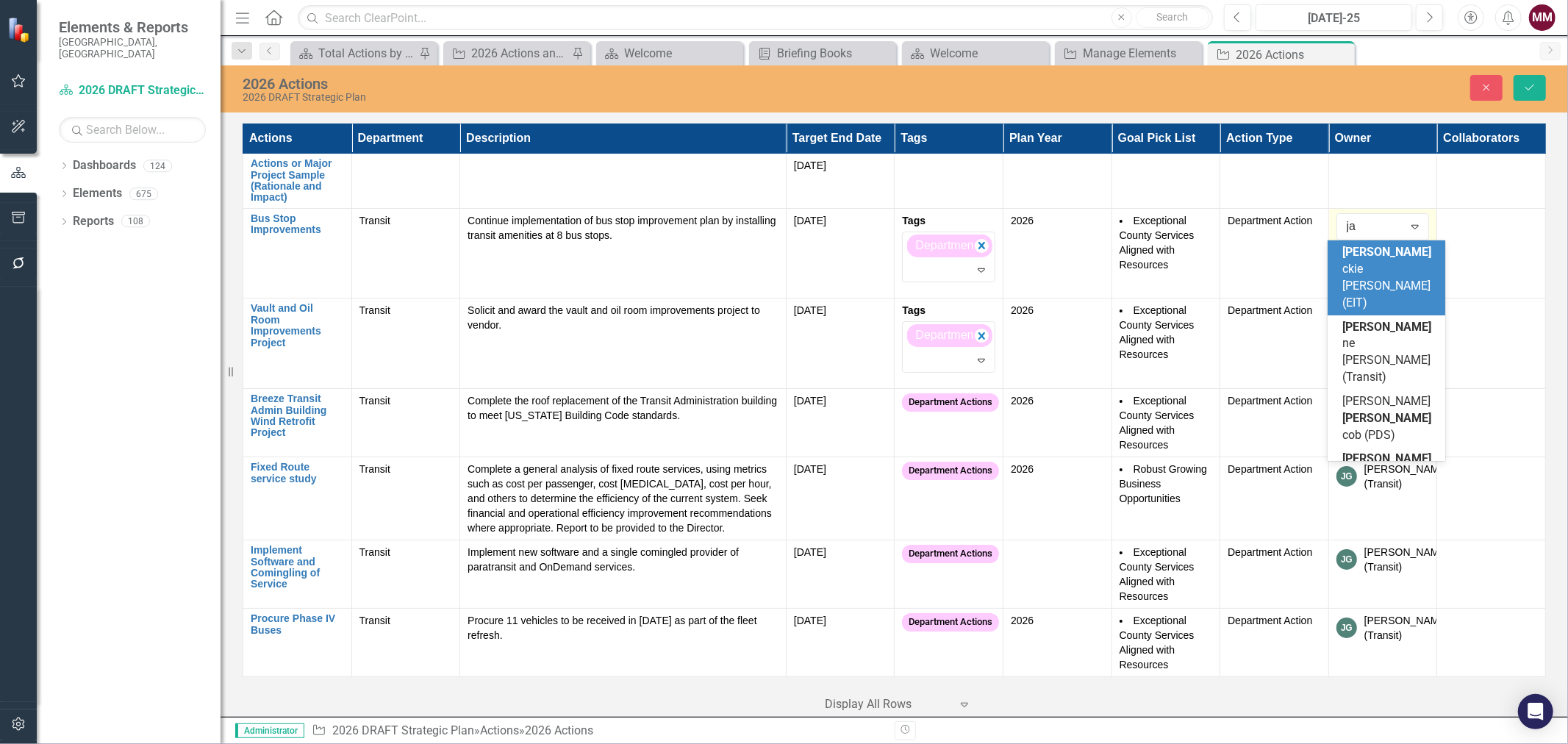
type input "jan"
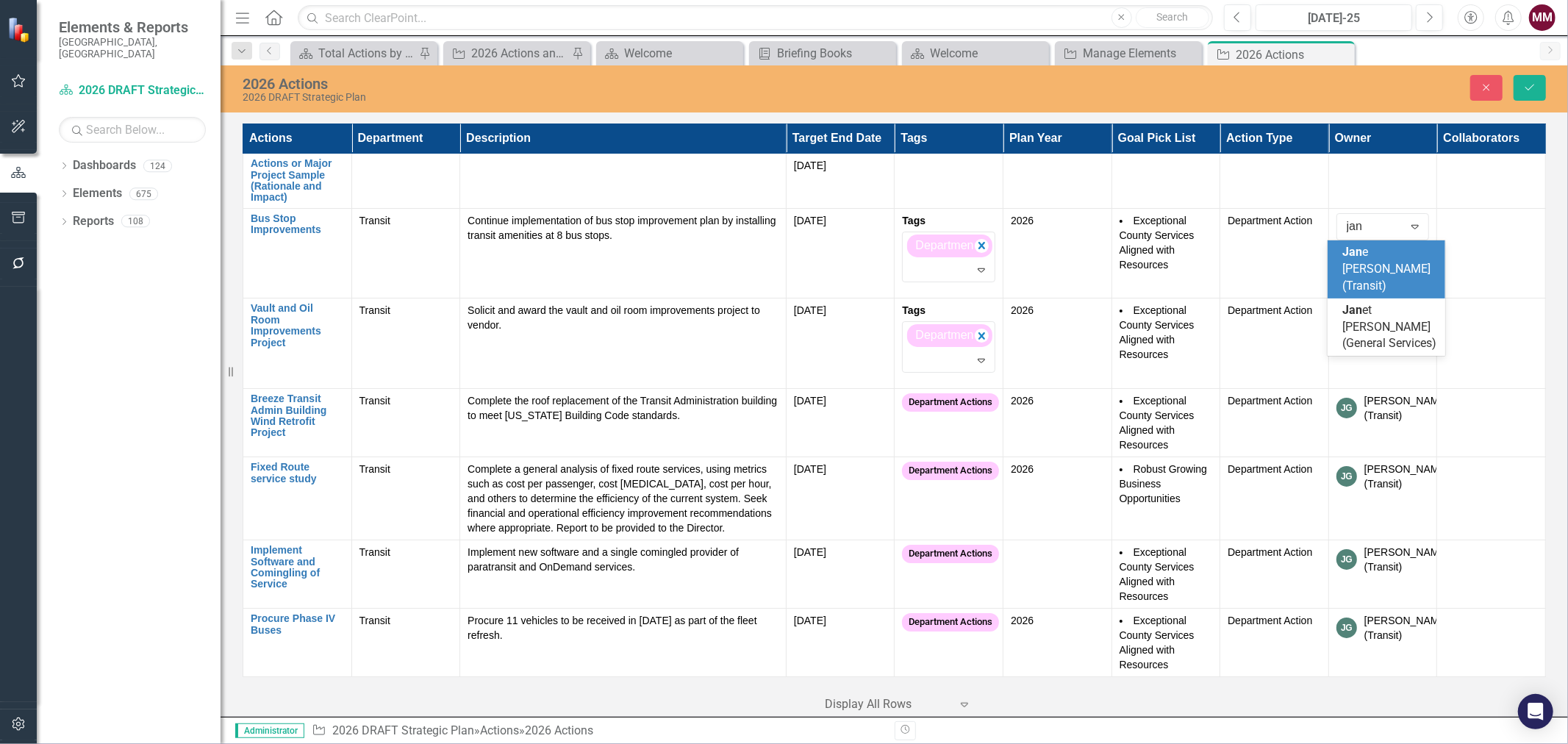
click at [1373, 260] on div "[PERSON_NAME] (Transit)" at bounding box center [1389, 269] width 94 height 51
click at [1534, 82] on icon "Save" at bounding box center [1530, 87] width 13 height 10
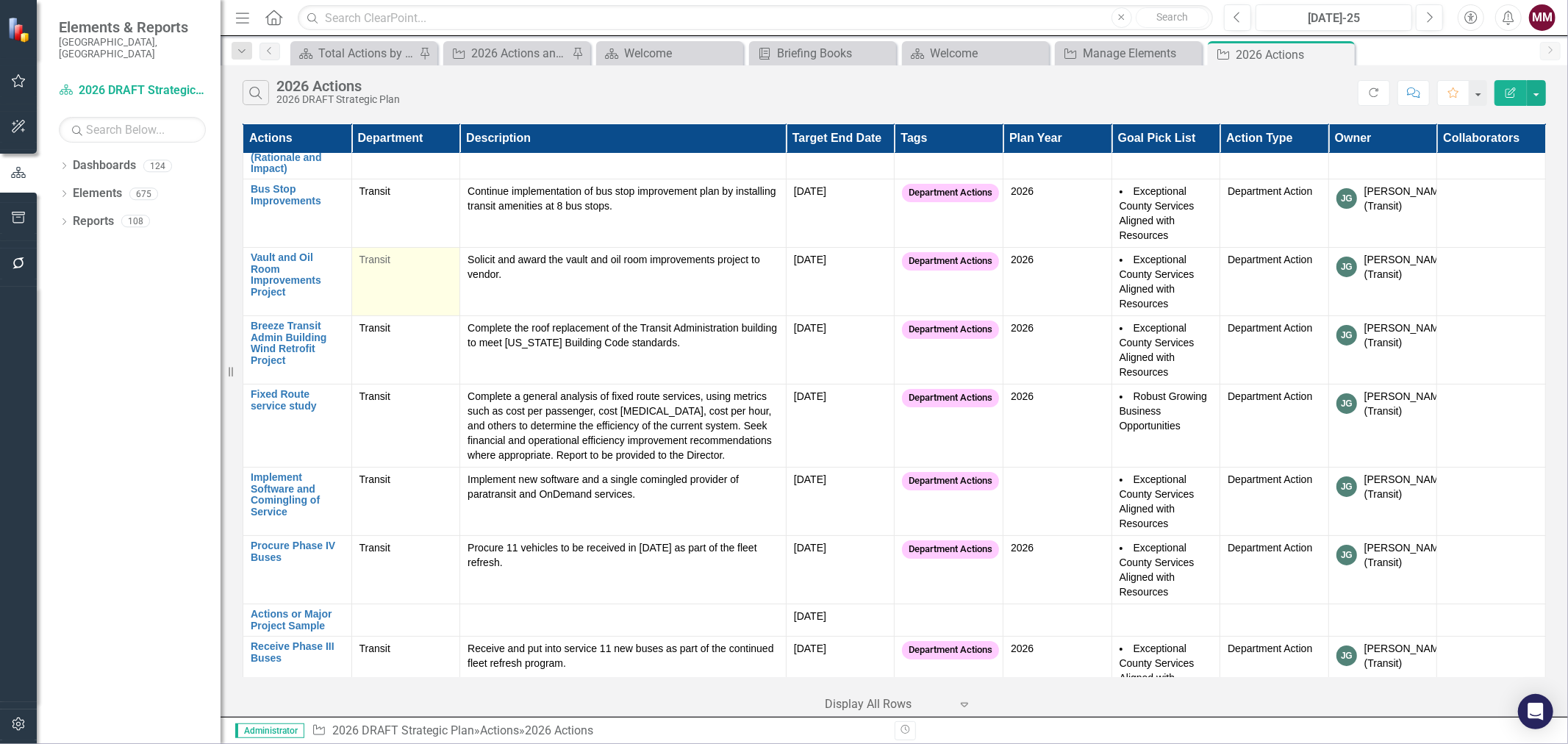
scroll to position [0, 0]
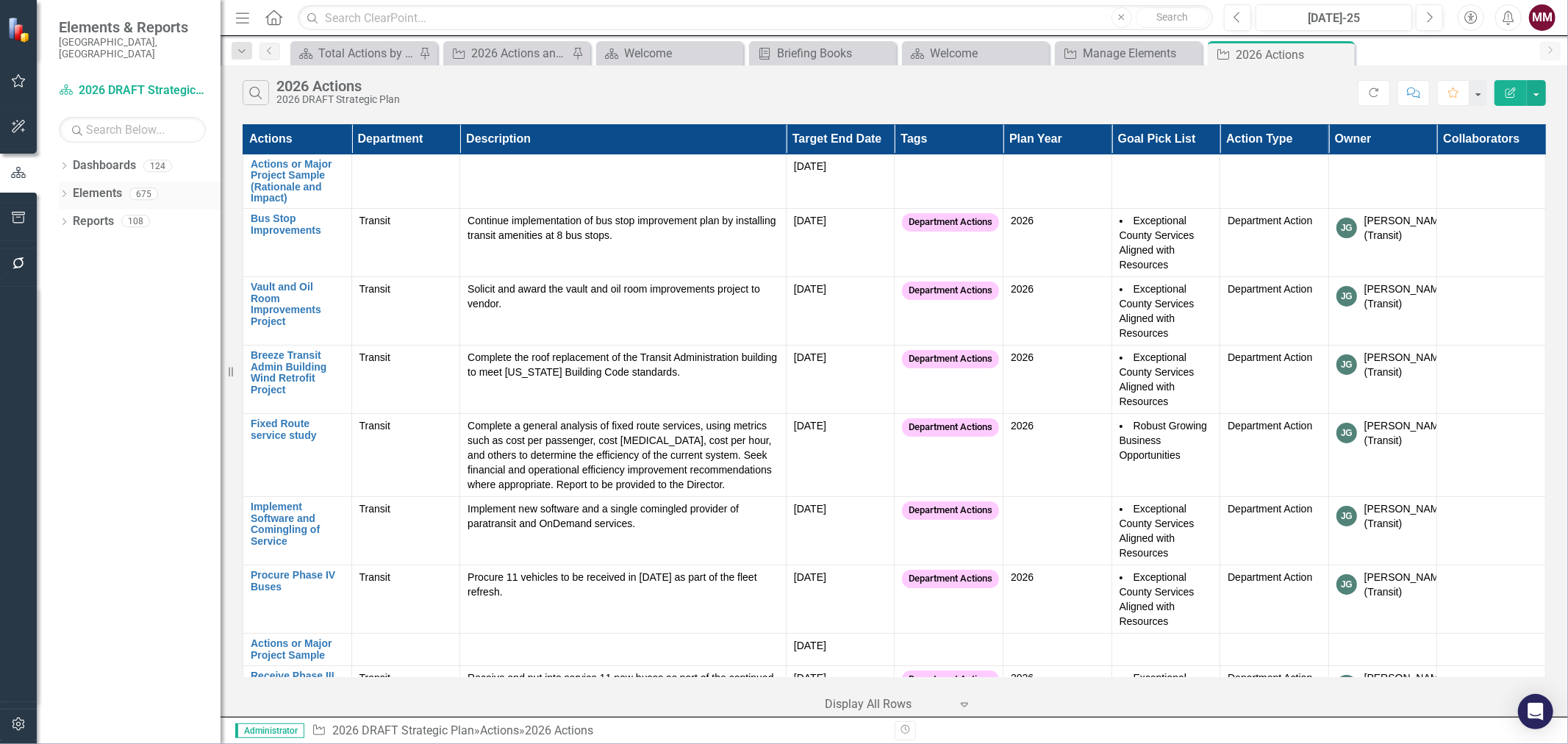
click at [60, 191] on icon "Dropdown" at bounding box center [63, 195] width 10 height 8
click at [109, 241] on link "Action Actions" at bounding box center [110, 250] width 59 height 17
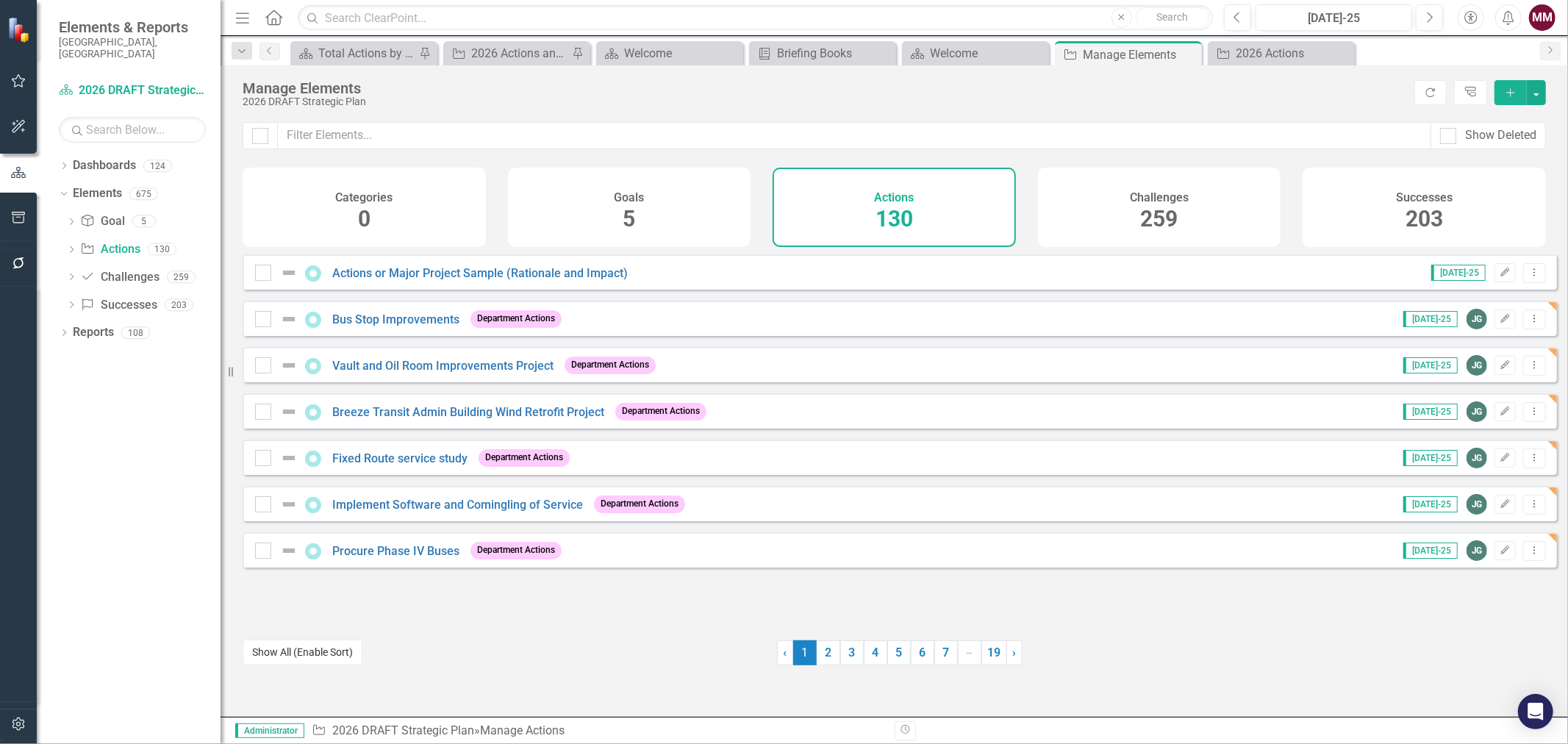
click at [294, 658] on button "Show All (Enable Sort)" at bounding box center [302, 652] width 119 height 26
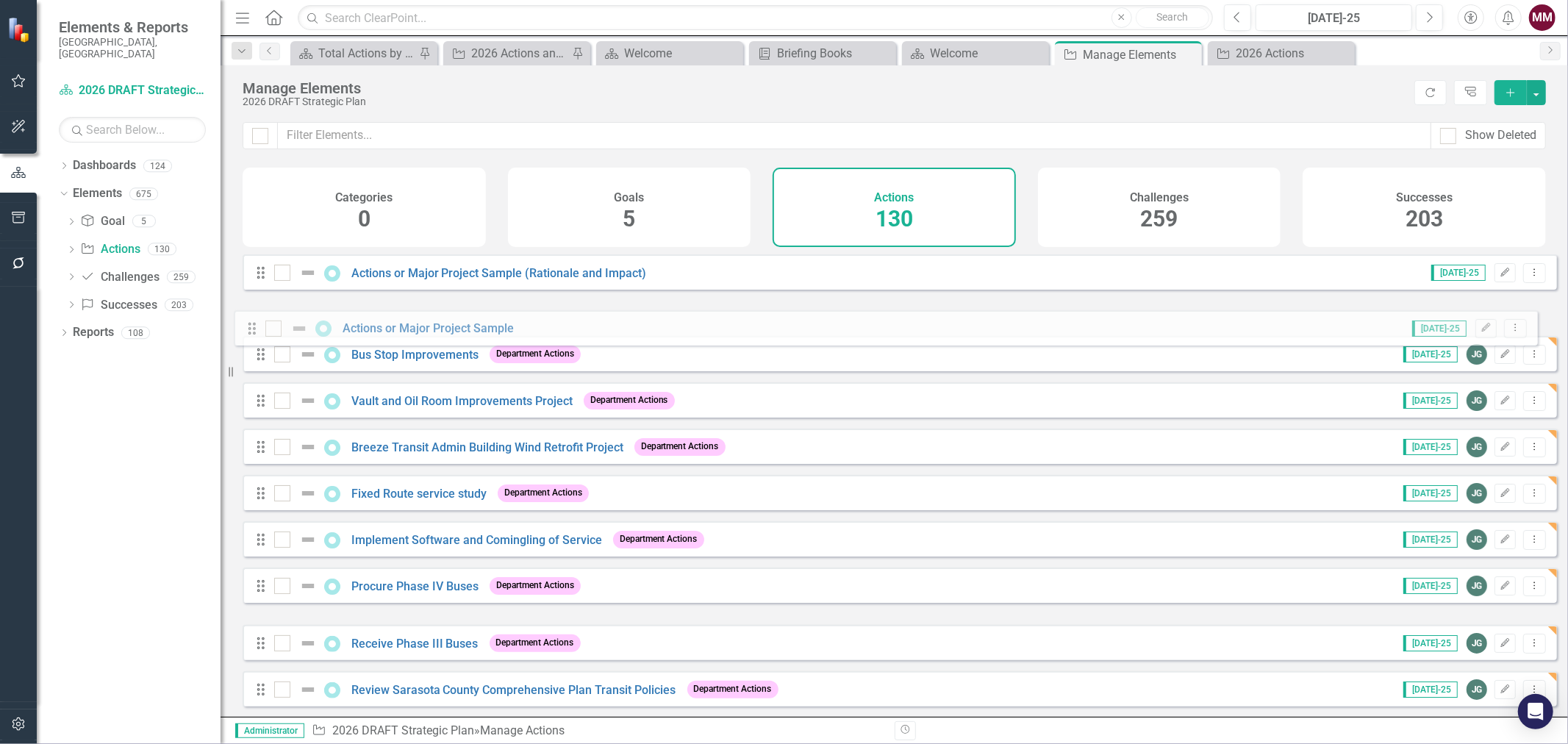
drag, startPoint x: 262, startPoint y: 607, endPoint x: 254, endPoint y: 327, distance: 280.1
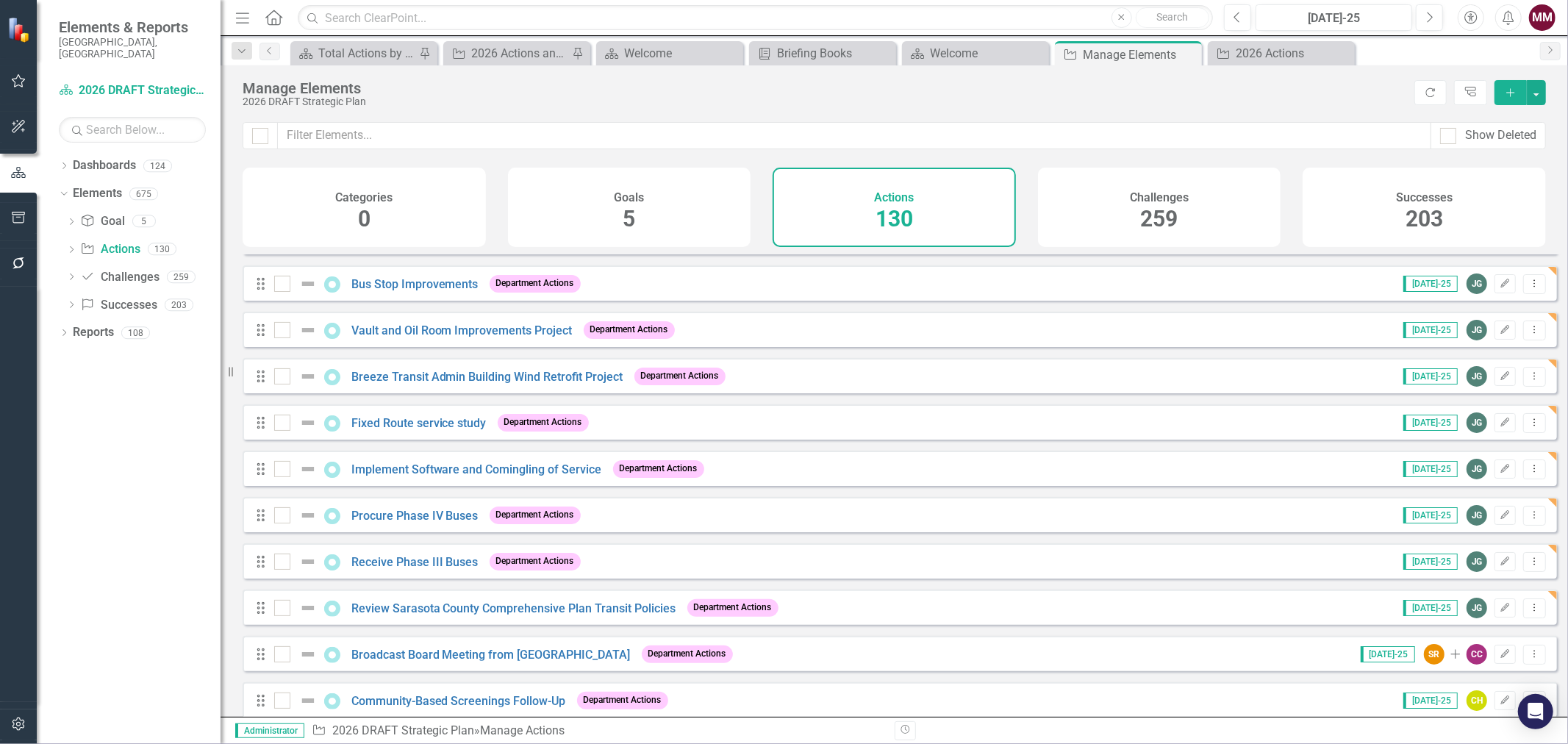
scroll to position [163, 0]
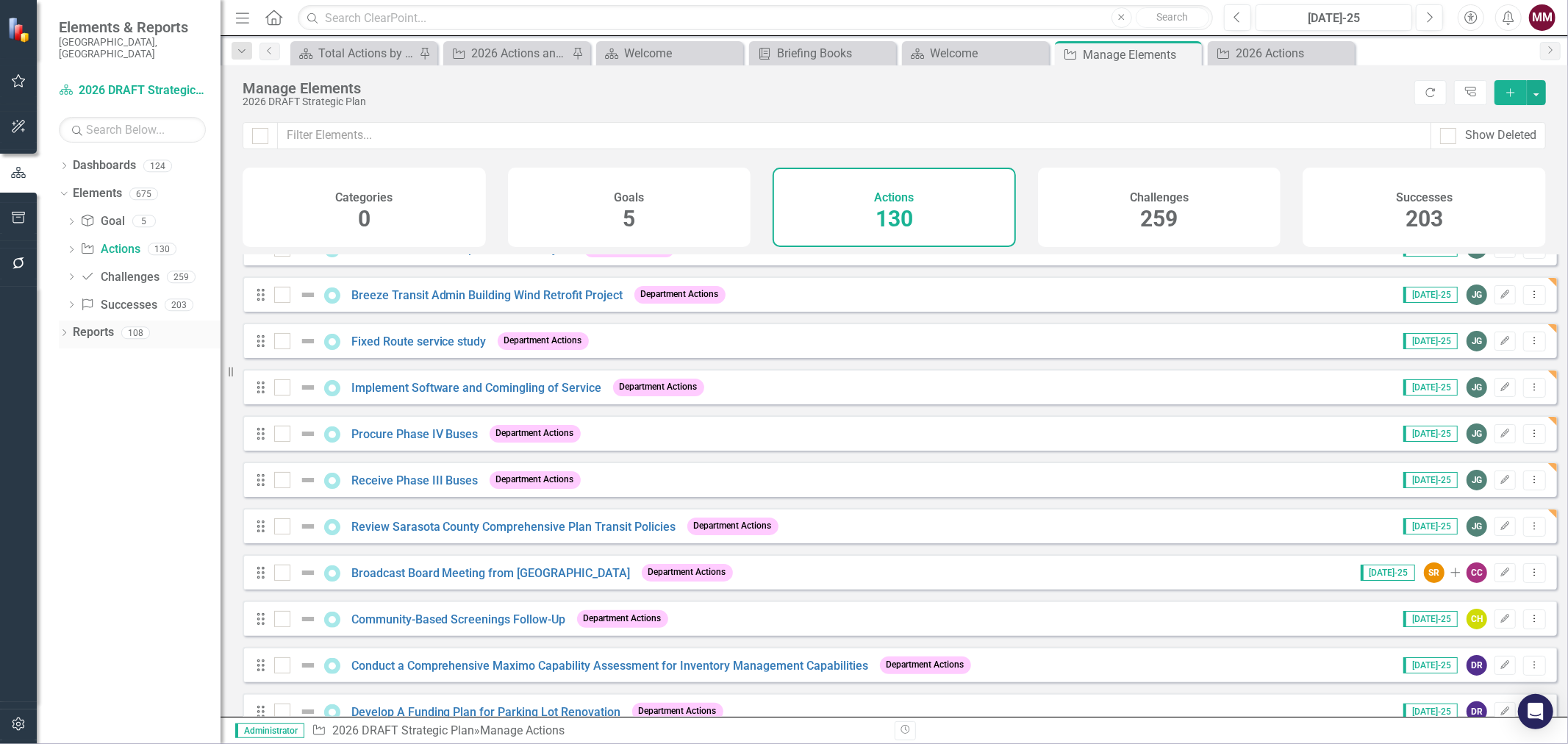
click at [60, 330] on icon "Dropdown" at bounding box center [63, 334] width 10 height 8
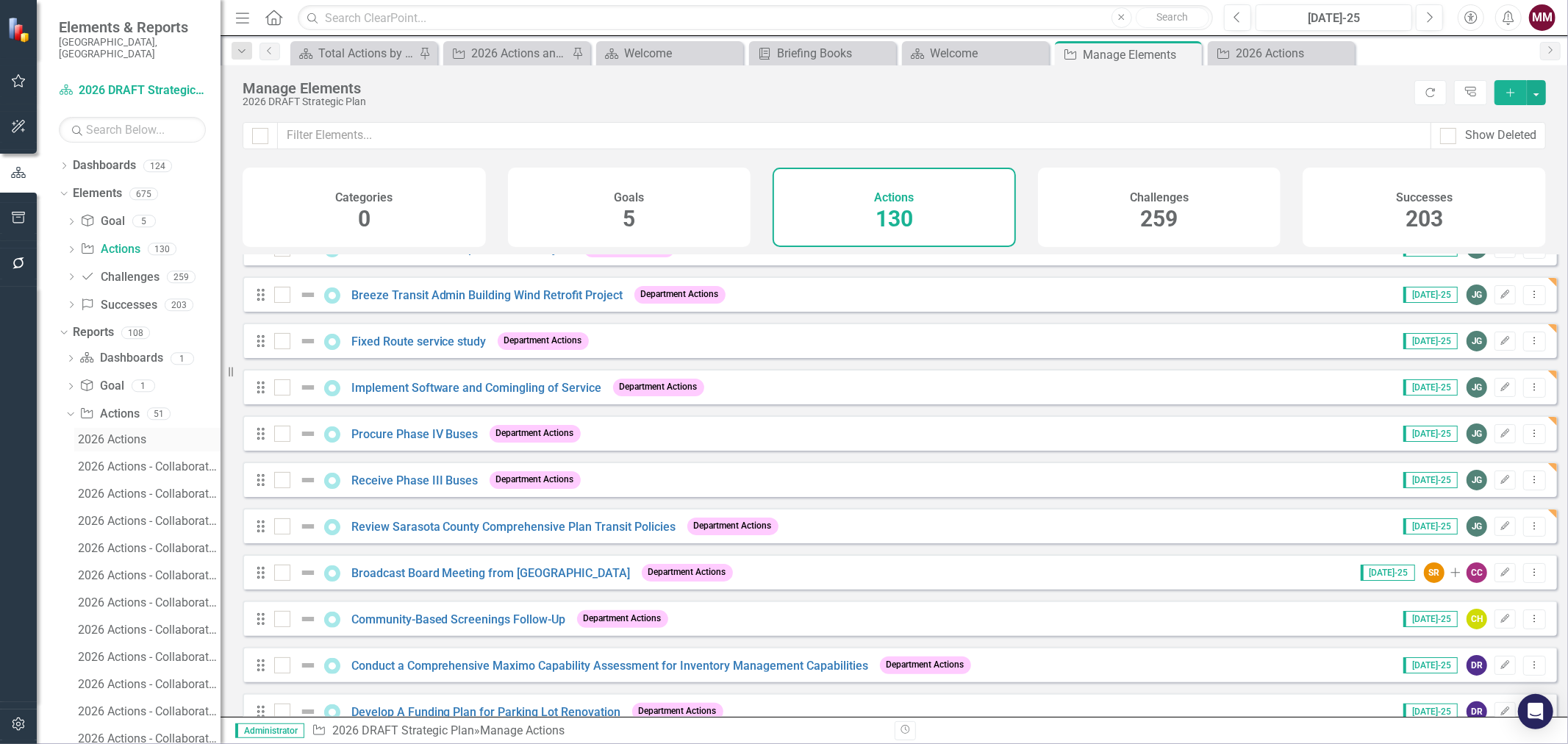
click at [109, 433] on div "2026 Actions" at bounding box center [149, 440] width 143 height 13
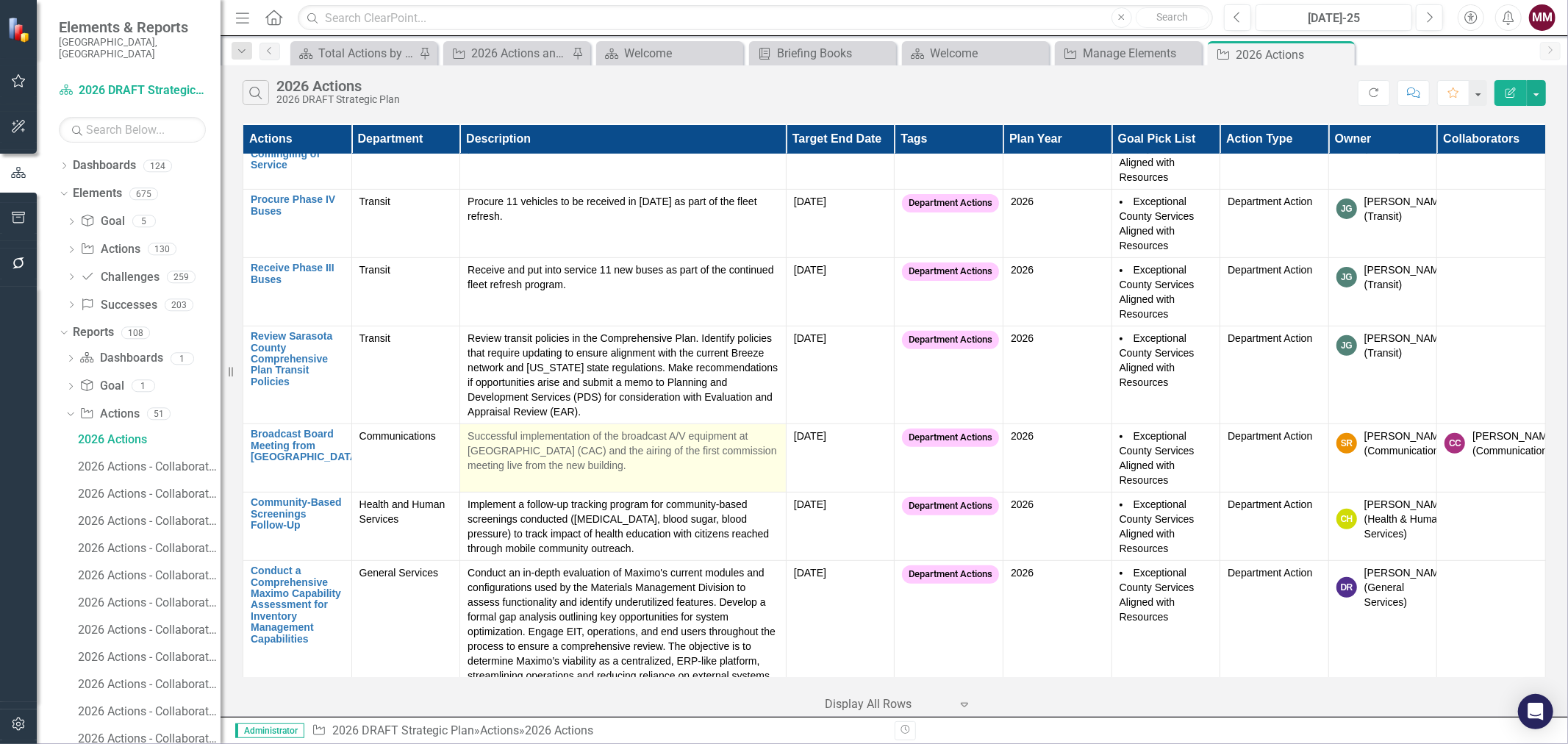
scroll to position [489, 0]
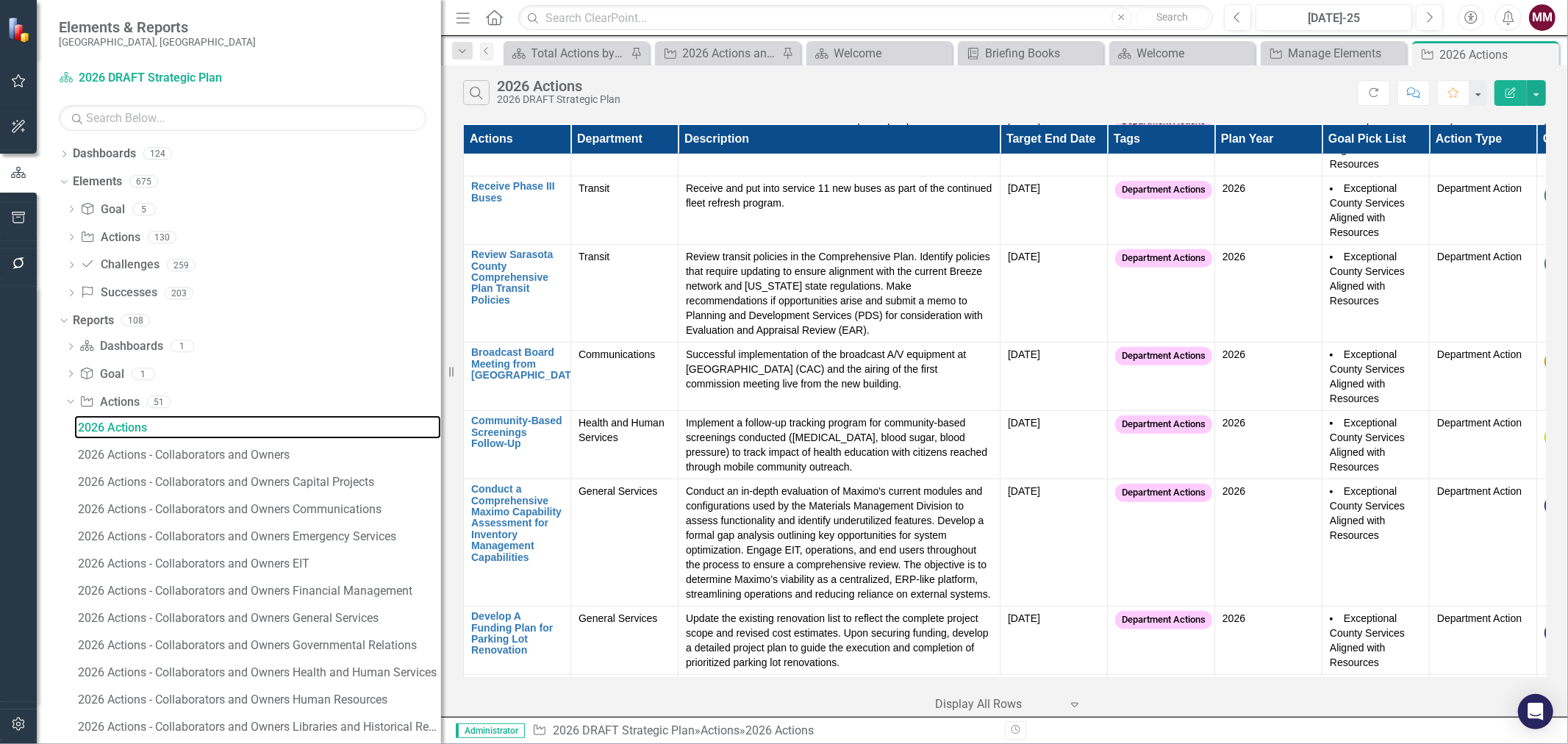
drag, startPoint x: 223, startPoint y: 379, endPoint x: 458, endPoint y: 397, distance: 235.7
click at [458, 397] on div "Elements & Reports [GEOGRAPHIC_DATA], [GEOGRAPHIC_DATA] Dashboard 2026 DRAFT St…" at bounding box center [784, 372] width 1568 height 744
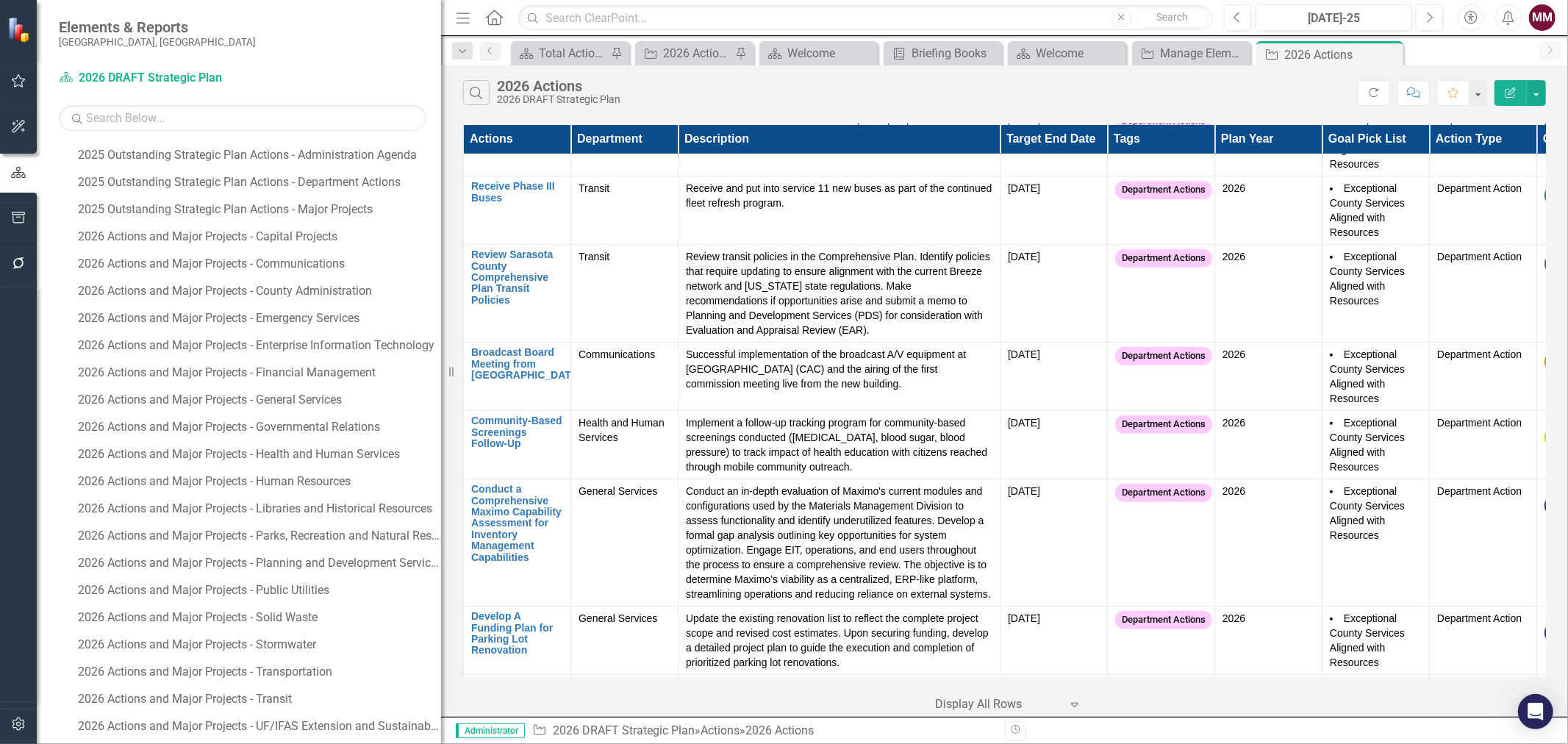
scroll to position [1137, 0]
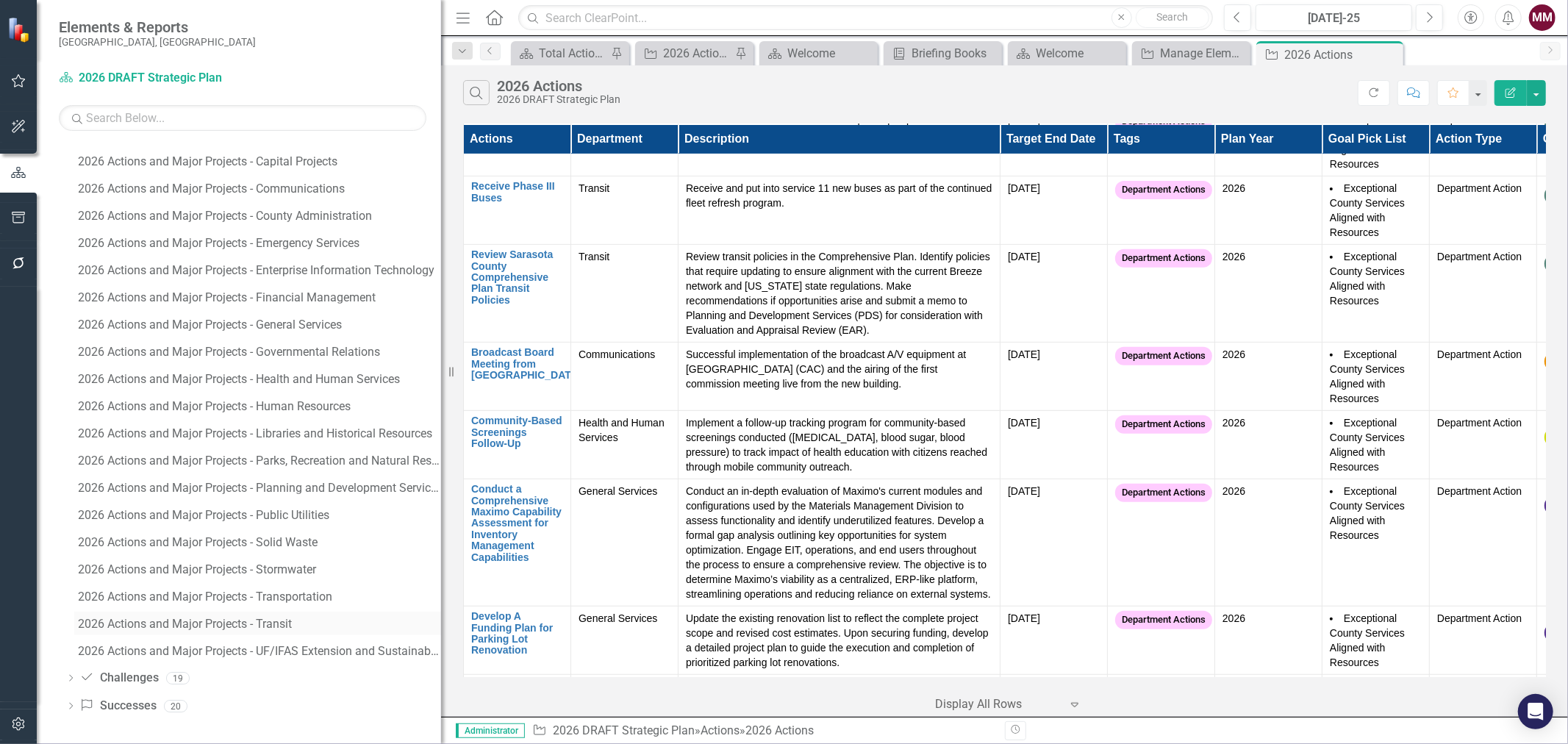
click at [254, 626] on div "2026 Actions and Major Projects - Transit" at bounding box center [259, 624] width 363 height 13
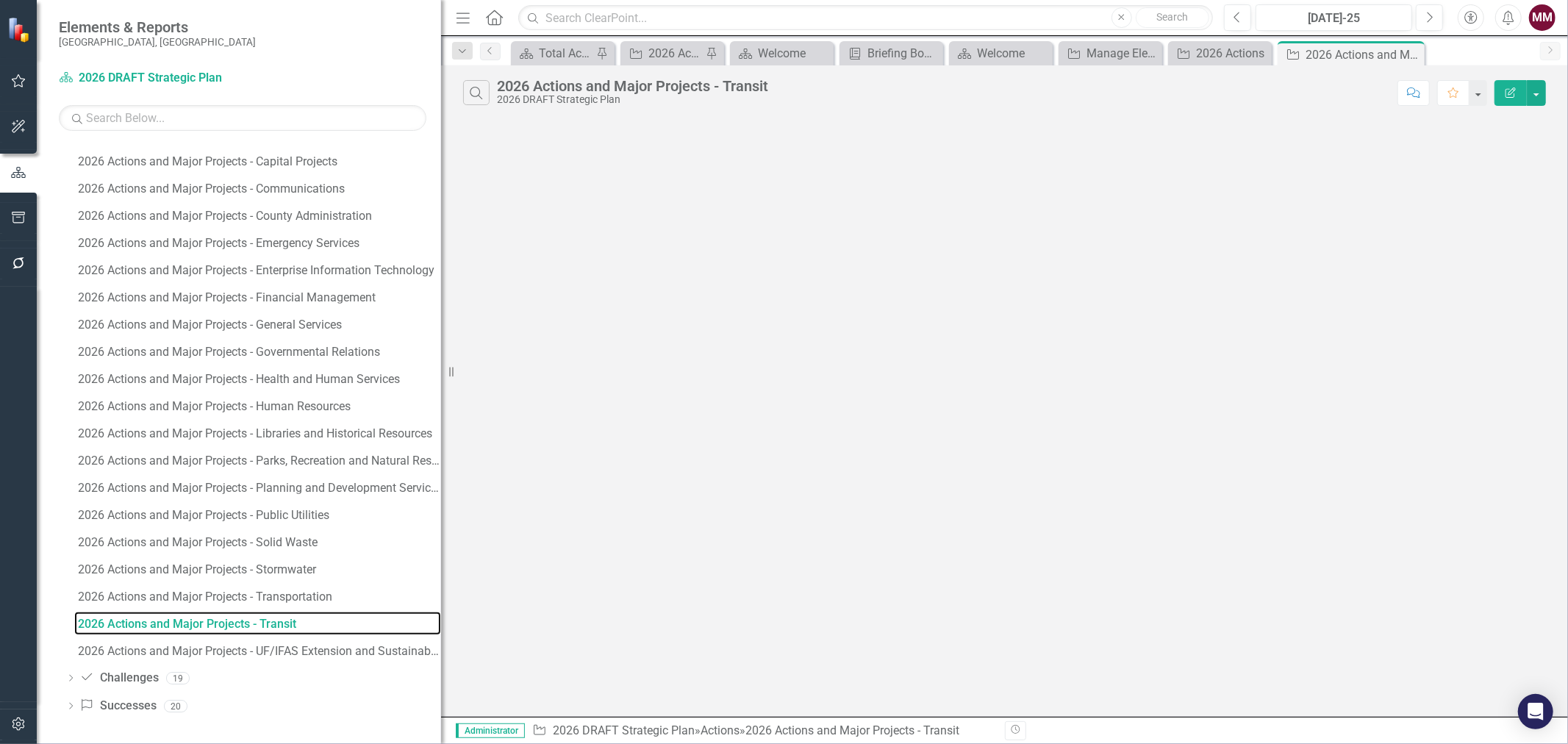
scroll to position [1027, 0]
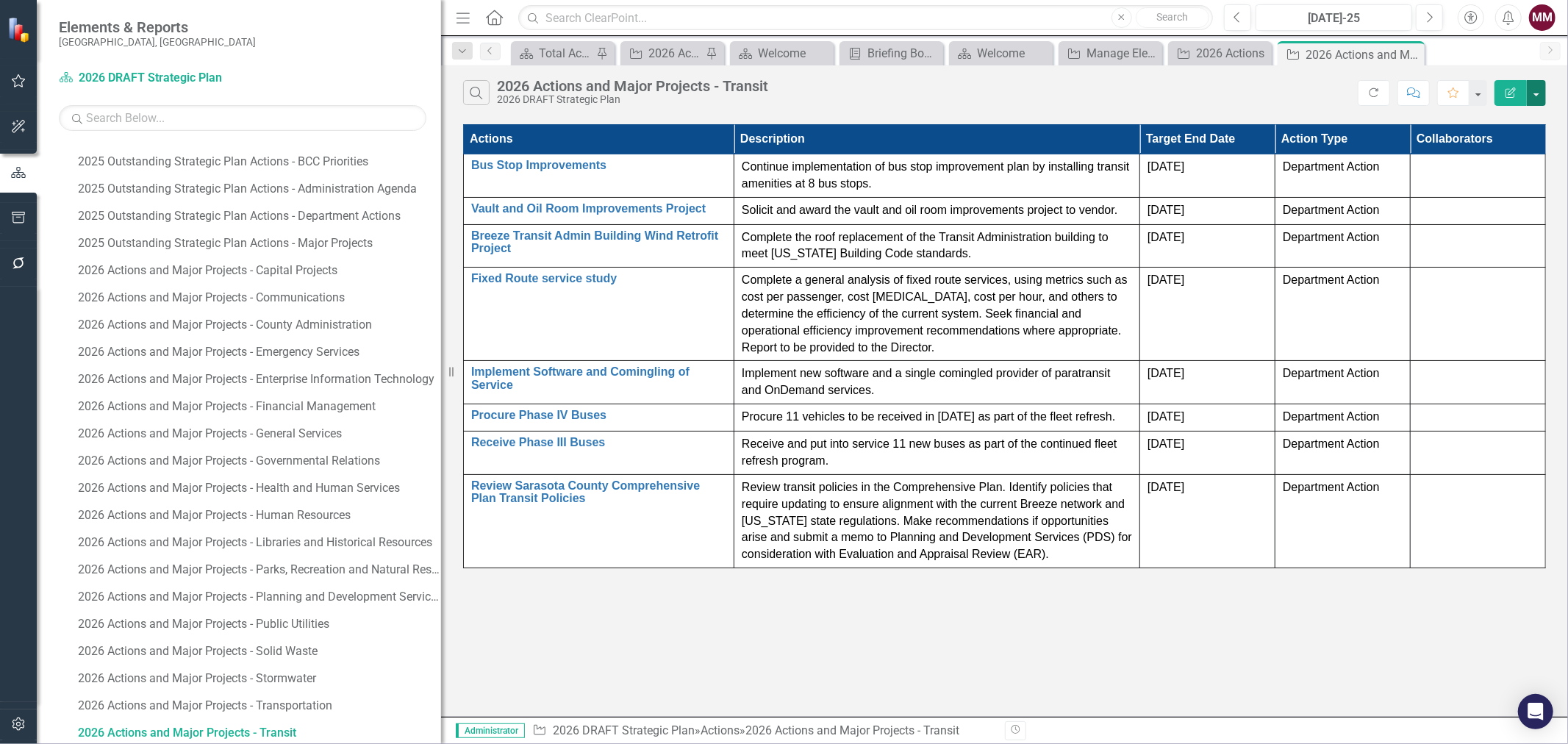
click at [1539, 94] on button "button" at bounding box center [1537, 93] width 19 height 26
click at [1517, 109] on link "Edit Report Edit Report" at bounding box center [1487, 120] width 116 height 27
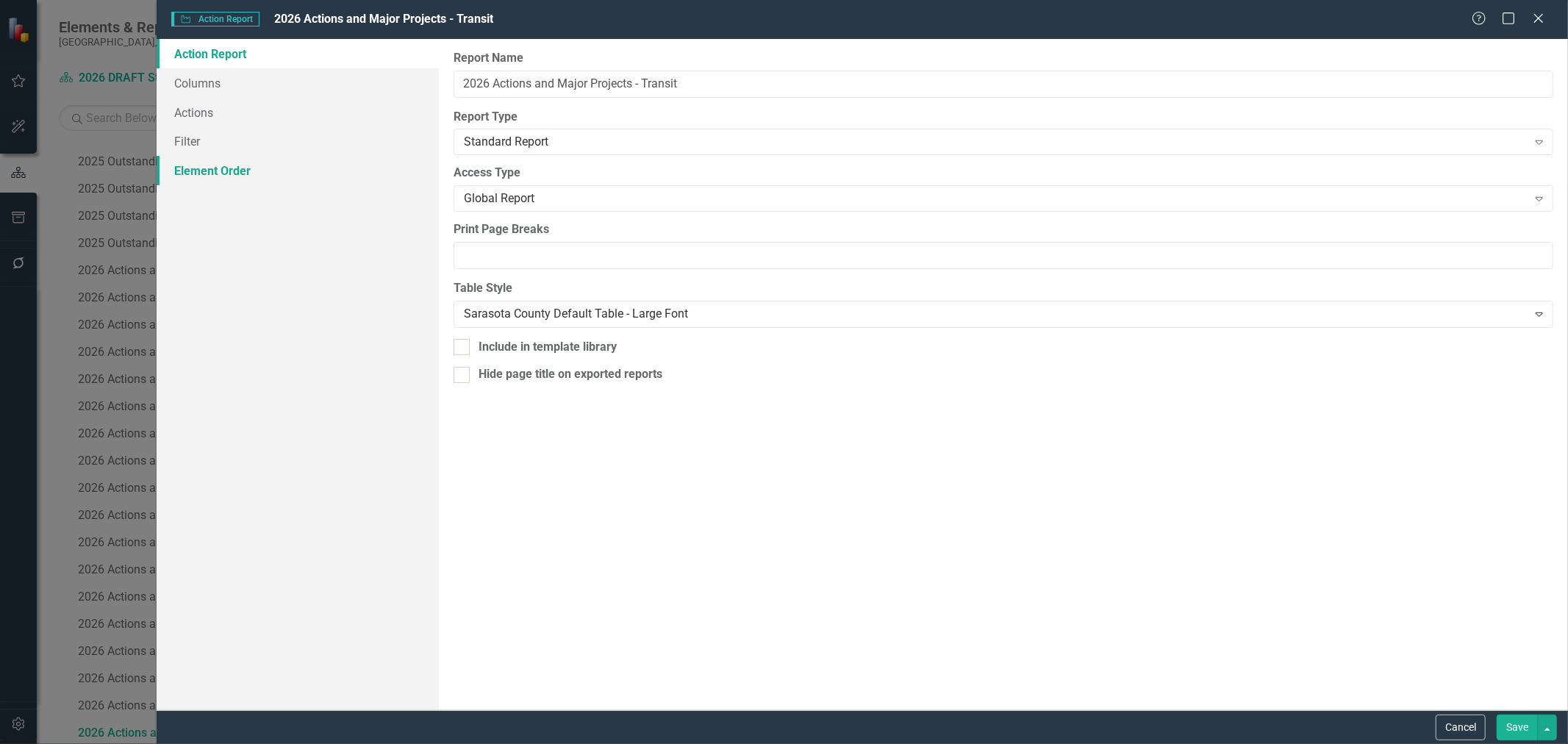
click at [218, 176] on link "Element Order" at bounding box center [298, 171] width 283 height 30
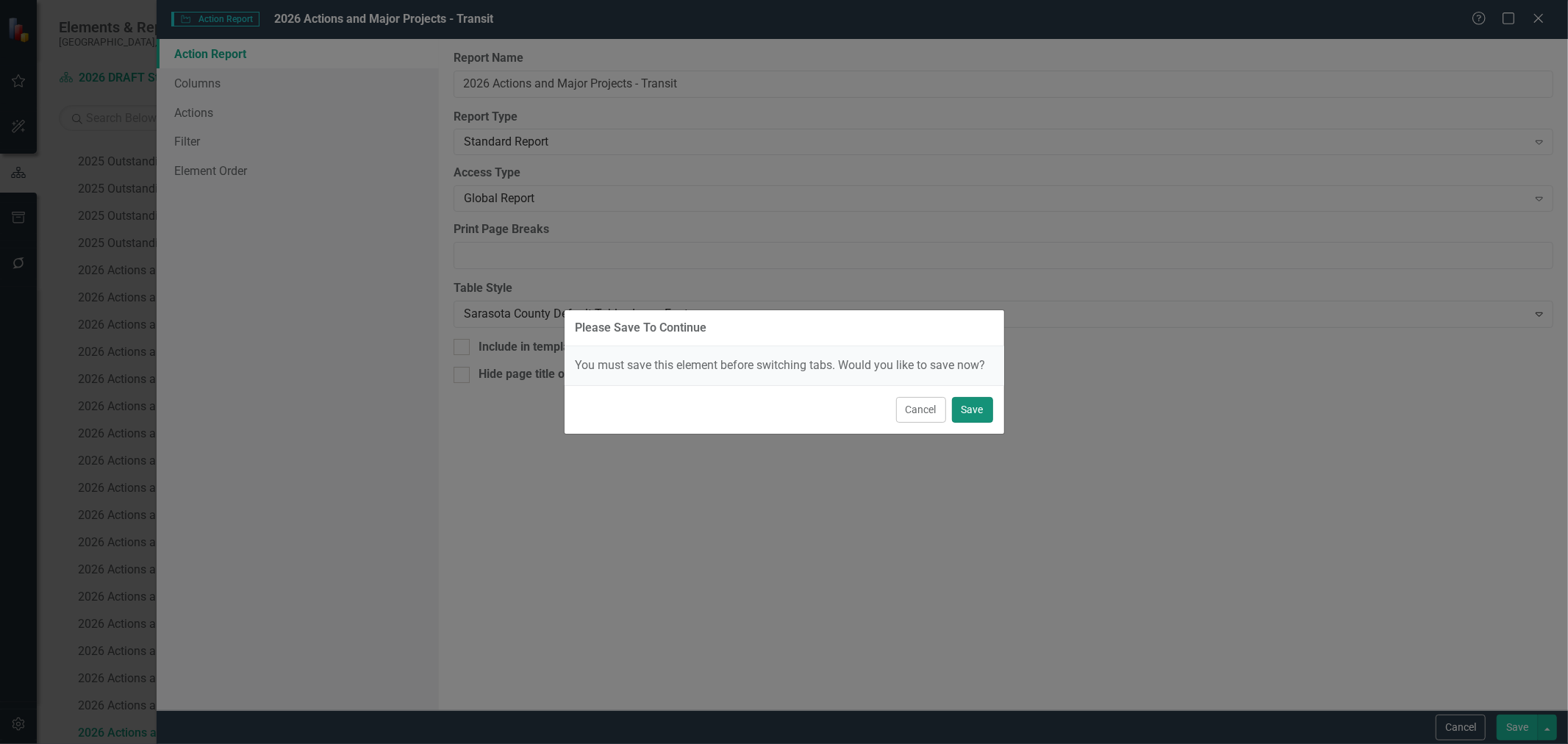
click at [962, 401] on button "Save" at bounding box center [972, 409] width 41 height 26
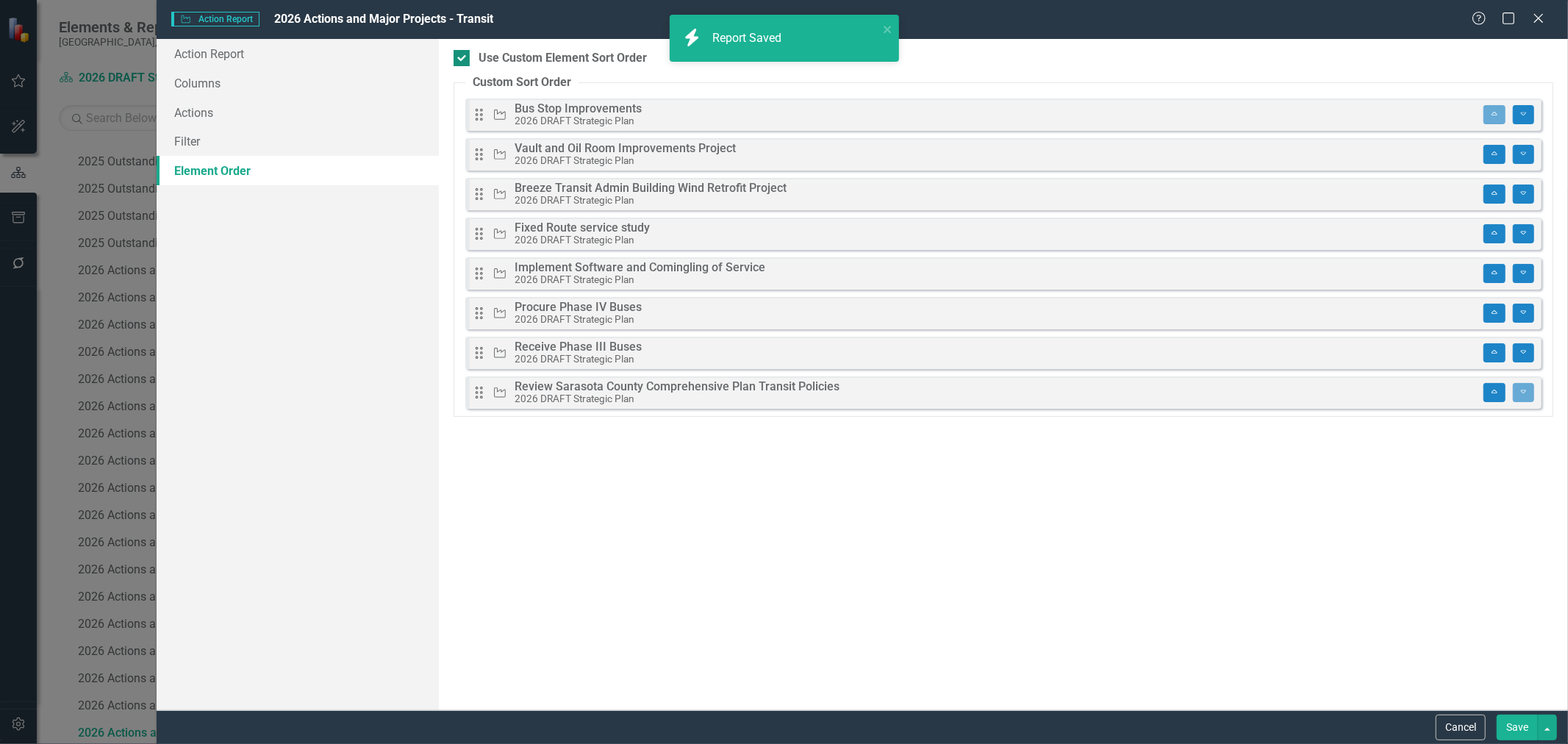
click at [463, 59] on input "Use Custom Element Sort Order" at bounding box center [458, 55] width 9 height 9
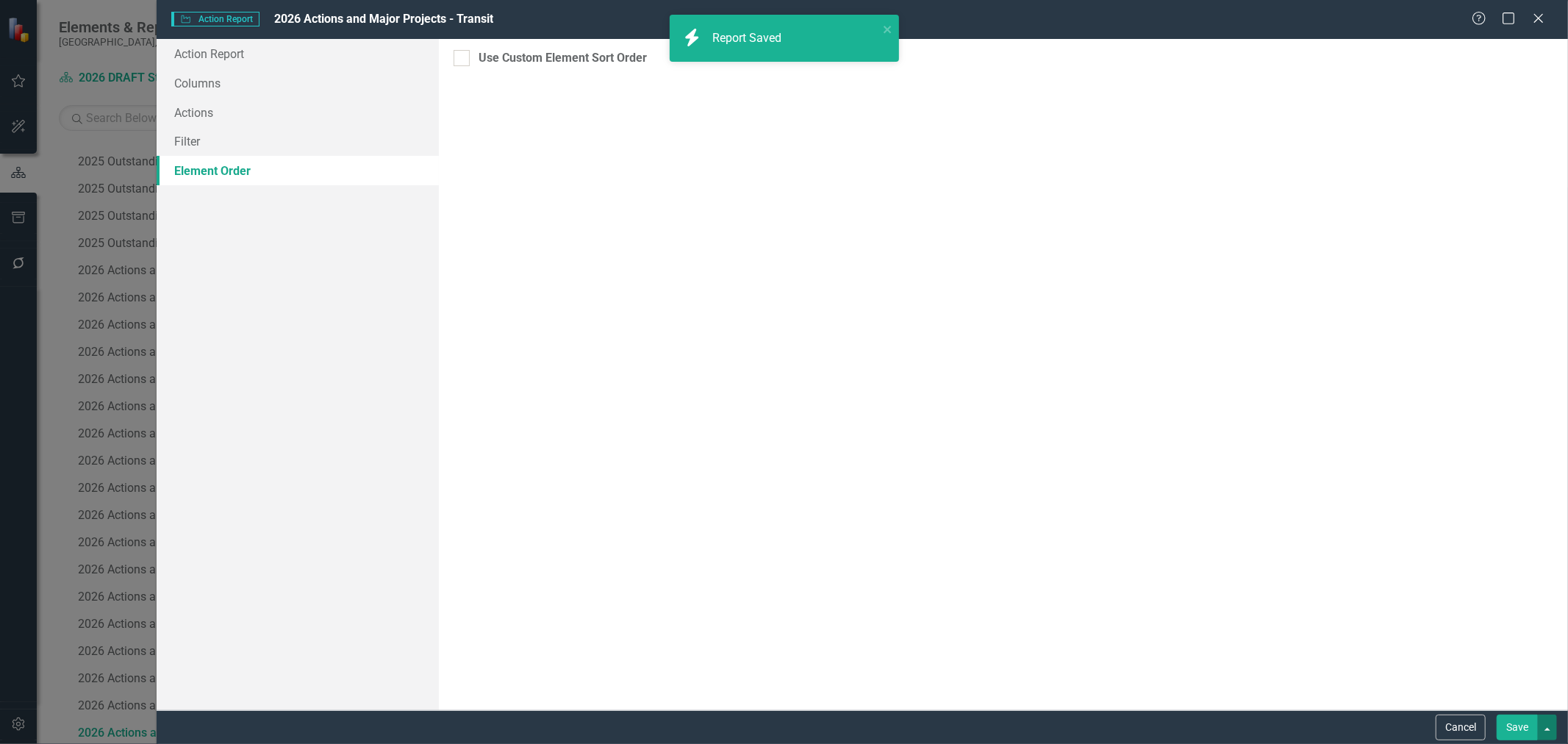
click at [1542, 723] on button "button" at bounding box center [1548, 727] width 19 height 26
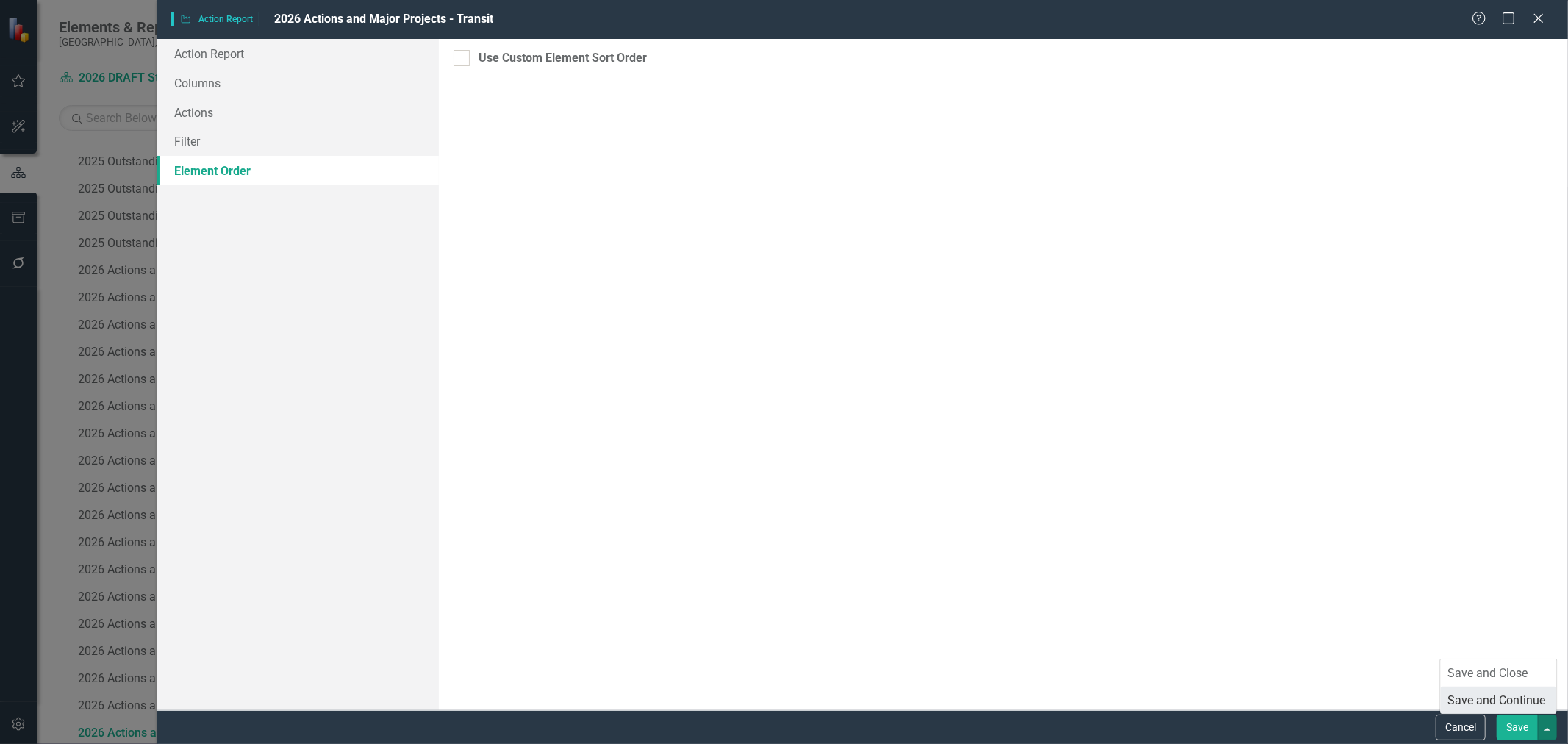
click at [1527, 699] on link "Save and Continue" at bounding box center [1499, 700] width 116 height 27
click at [458, 62] on div at bounding box center [461, 58] width 16 height 16
click at [458, 59] on input "Use Custom Element Sort Order" at bounding box center [458, 55] width 9 height 9
checkbox input "true"
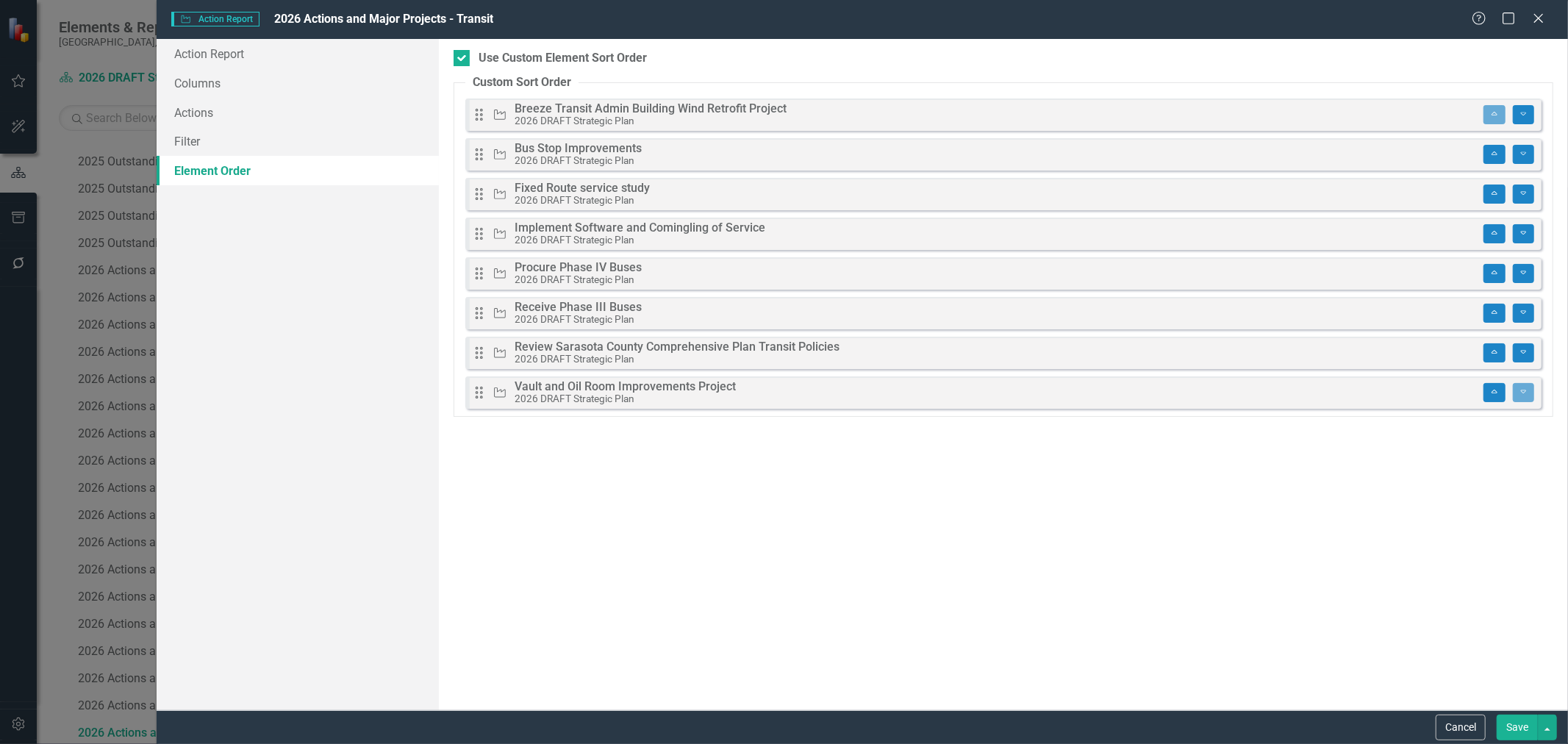
click at [1506, 724] on button "Save" at bounding box center [1517, 727] width 41 height 26
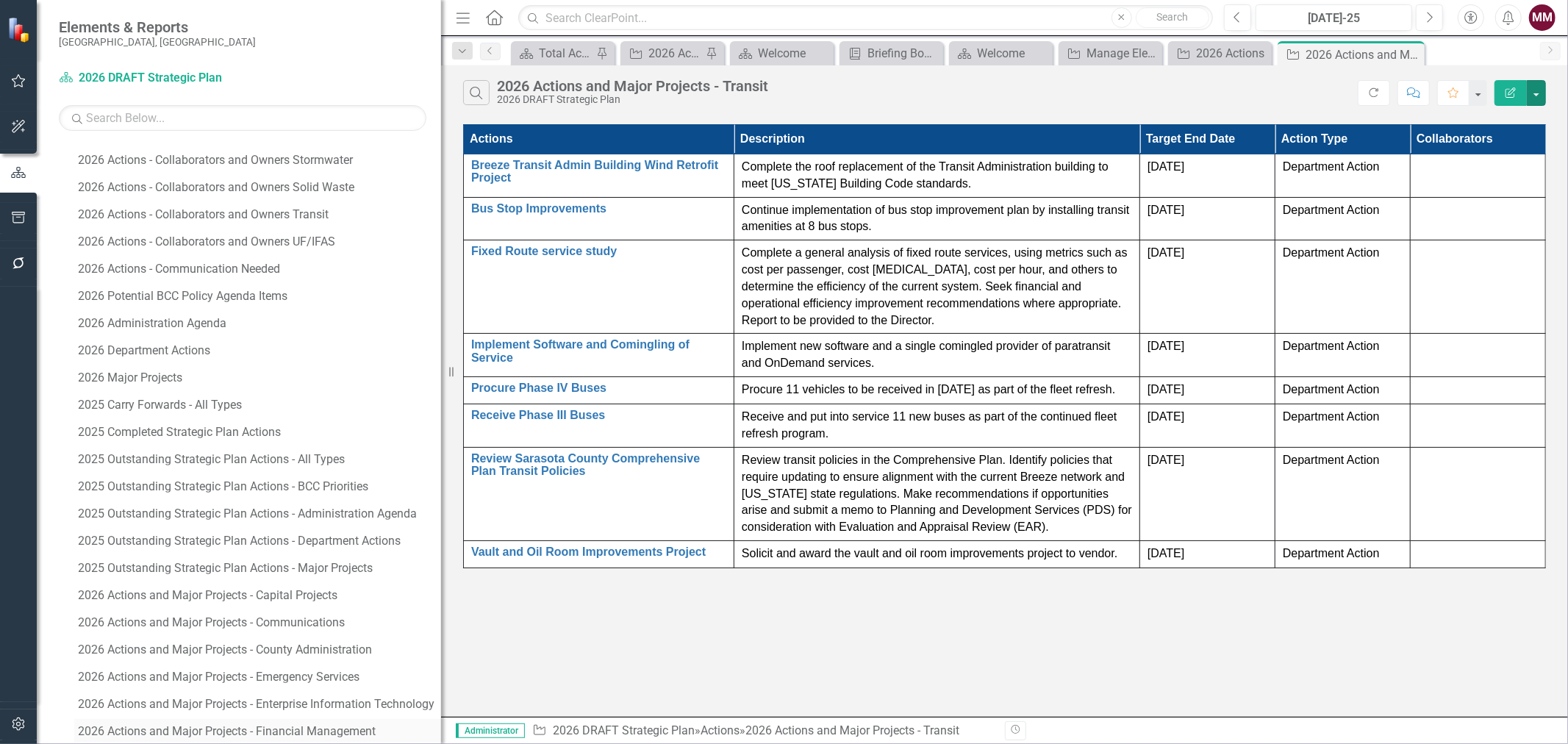
scroll to position [701, 0]
click at [6, 220] on button "button" at bounding box center [19, 219] width 33 height 31
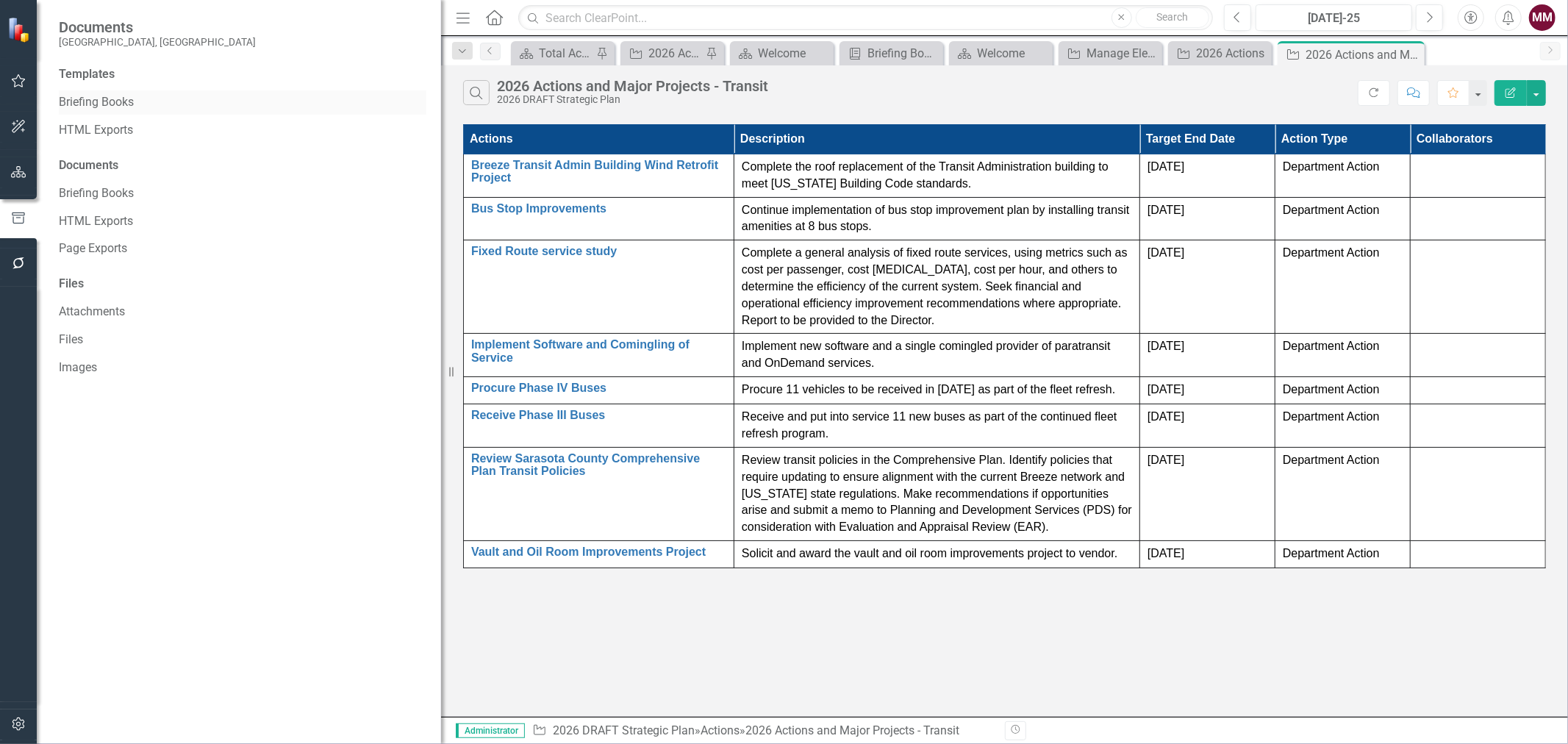
click at [121, 104] on link "Briefing Books" at bounding box center [242, 103] width 368 height 17
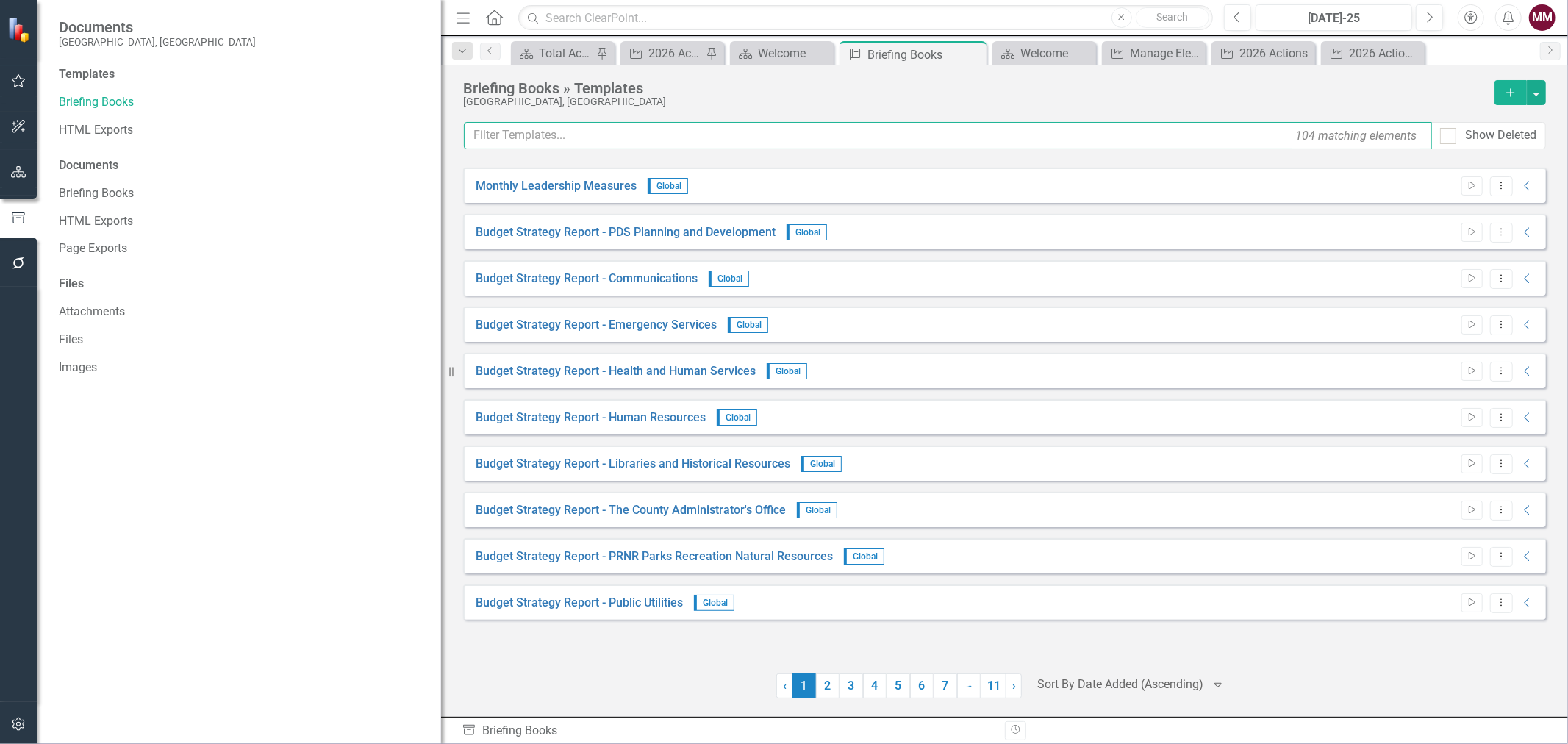
click at [572, 137] on input "text" at bounding box center [948, 135] width 968 height 27
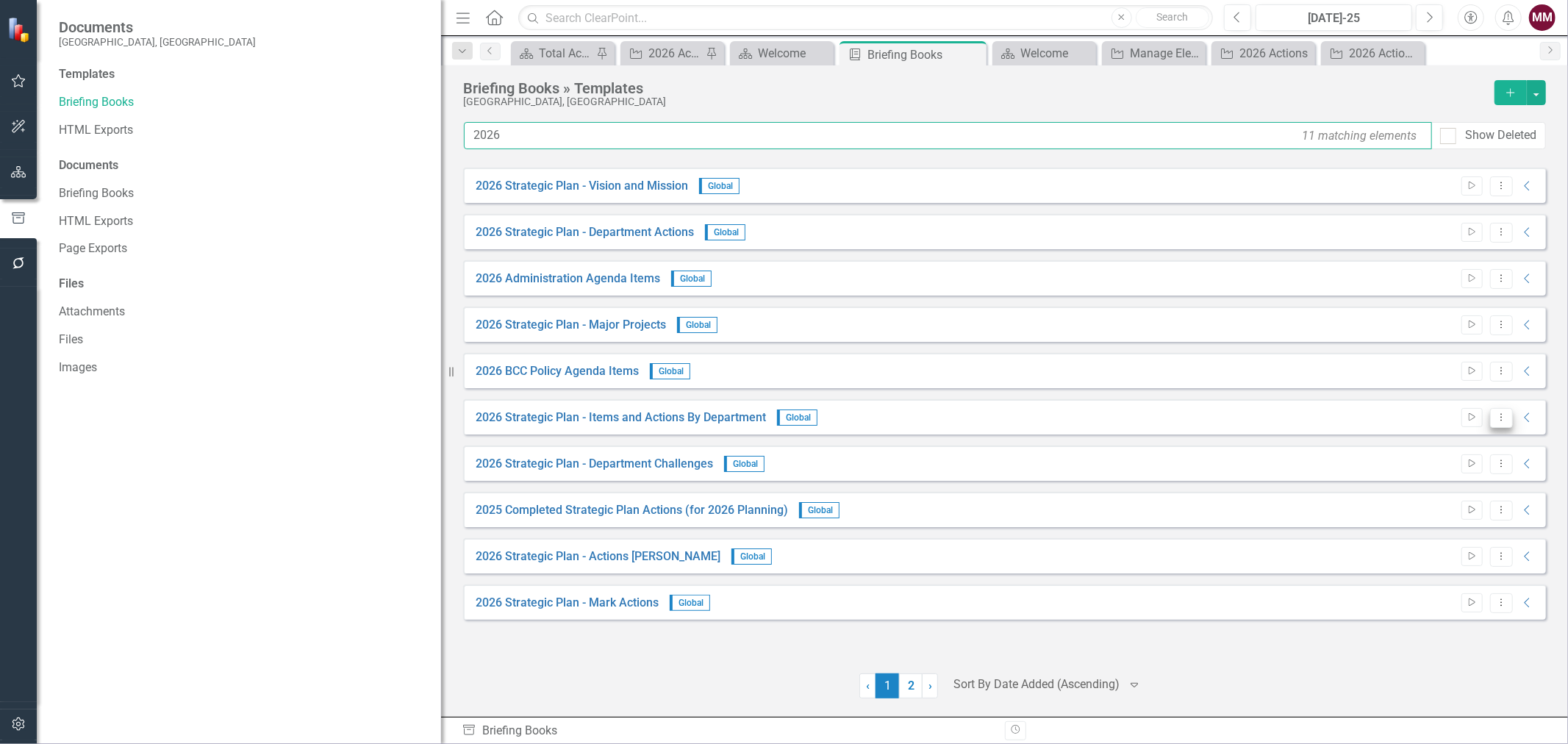
type input "2026"
click at [1495, 418] on icon "Dropdown Menu" at bounding box center [1502, 417] width 12 height 9
click at [1444, 486] on link "Edit Edit Template" at bounding box center [1444, 496] width 136 height 27
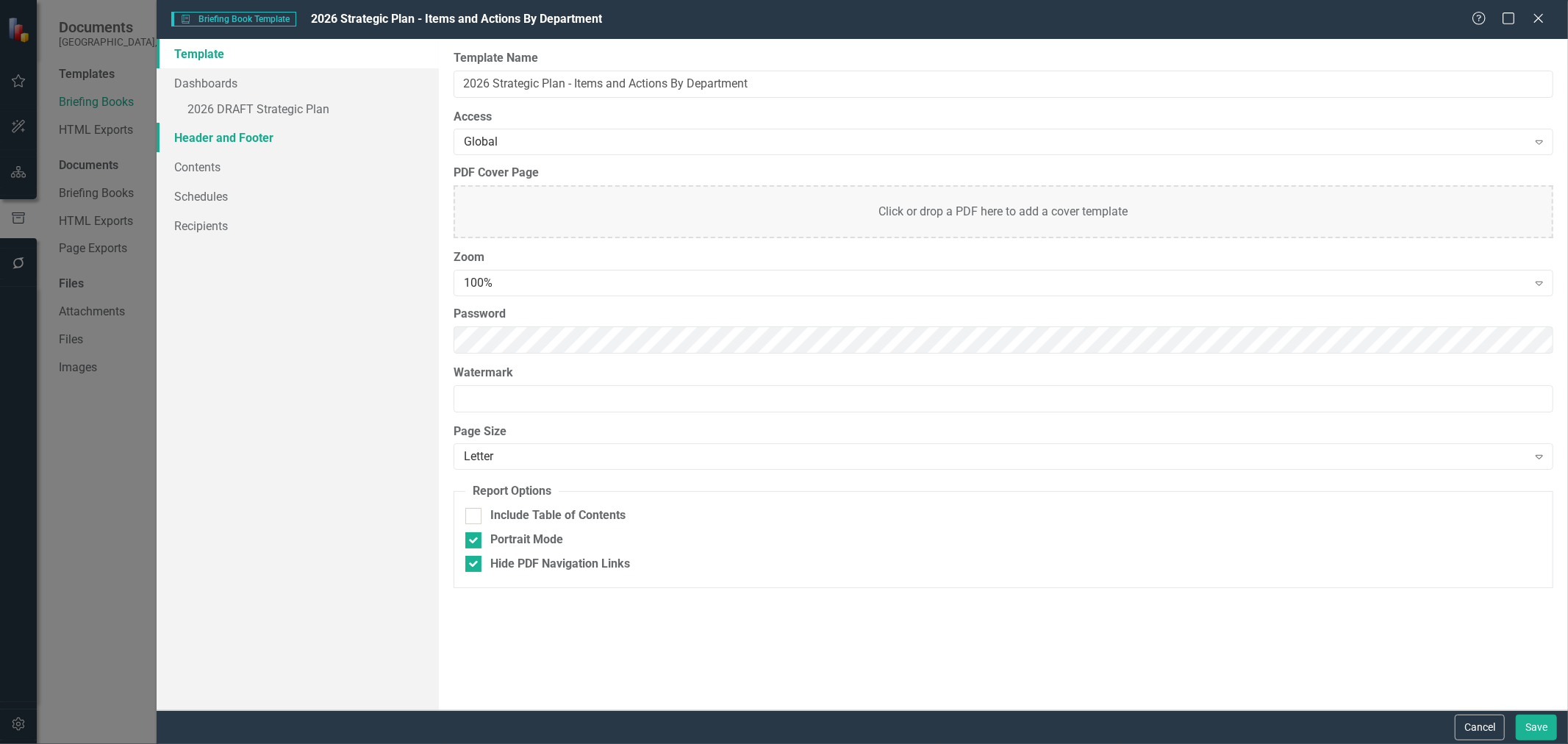
click at [200, 144] on link "Header and Footer" at bounding box center [298, 137] width 283 height 30
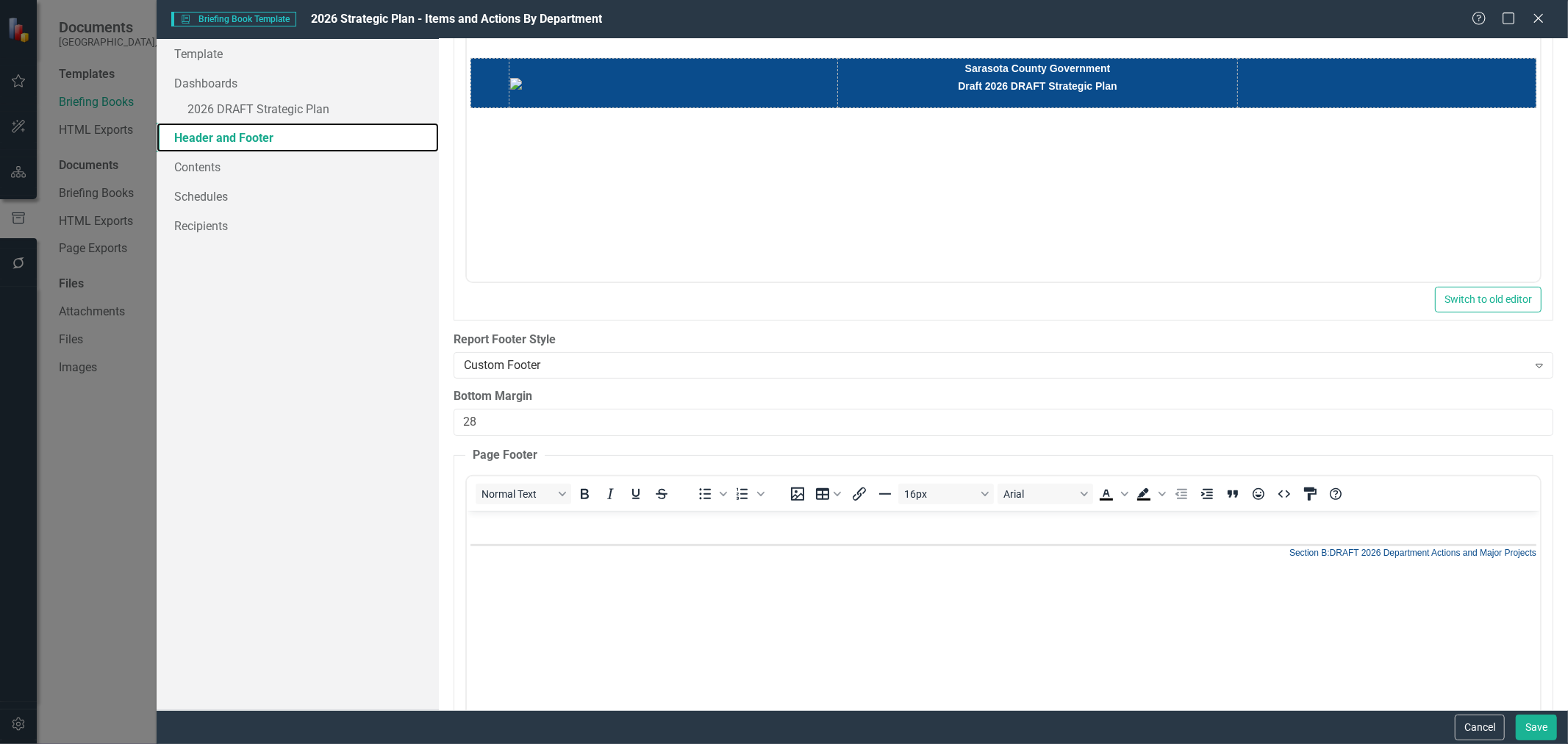
scroll to position [245, 0]
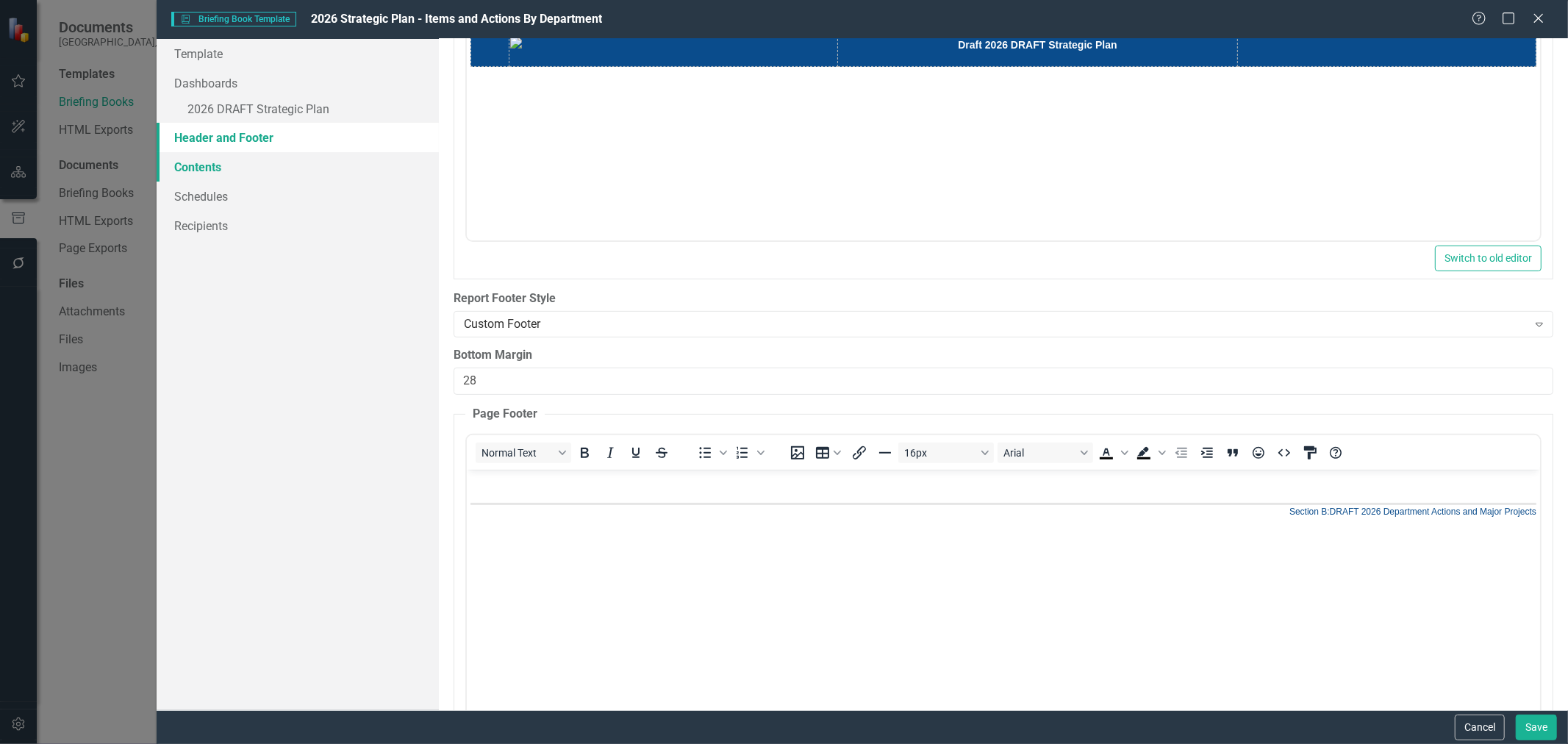
click at [208, 171] on link "Contents" at bounding box center [298, 167] width 283 height 30
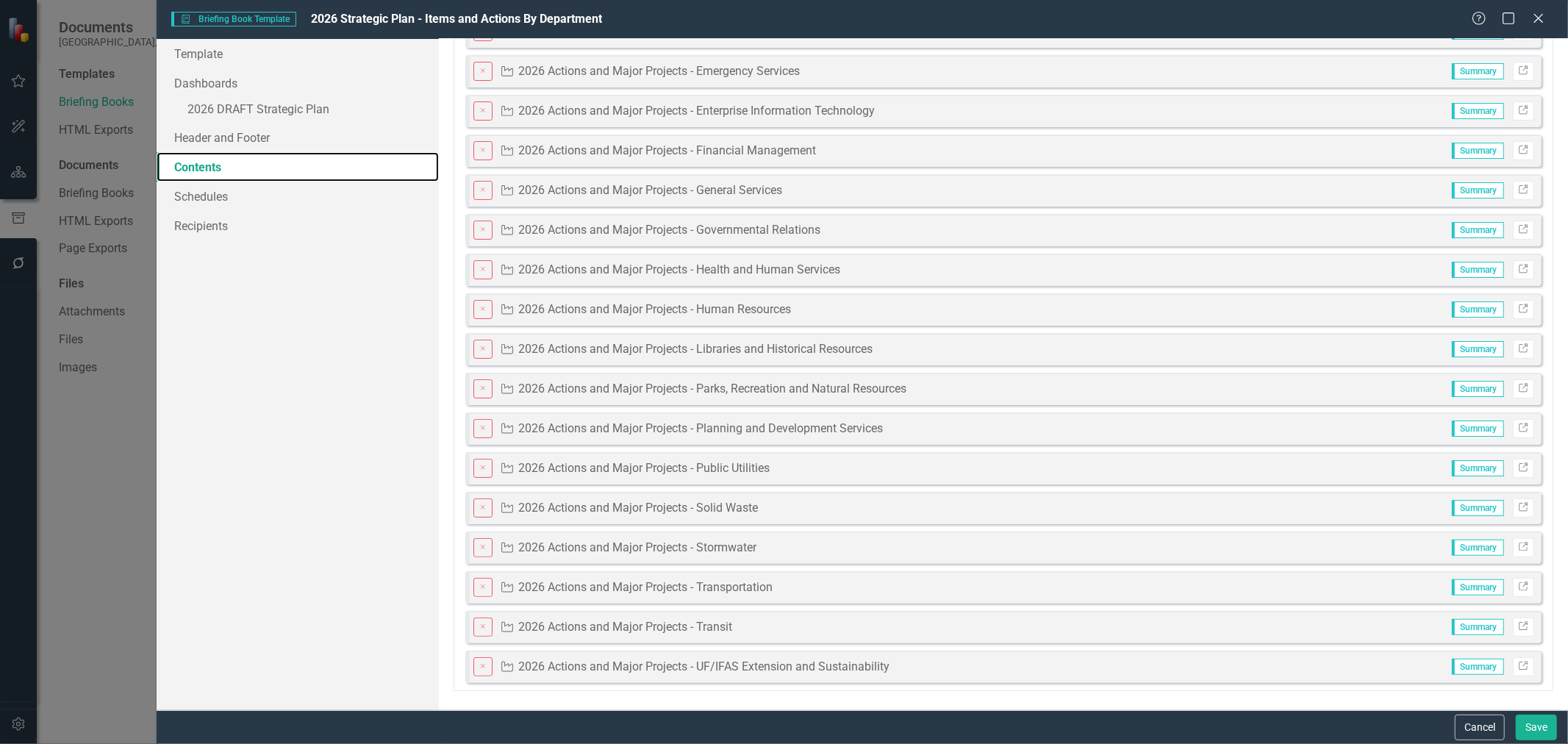
scroll to position [100, 0]
click at [1532, 723] on button "Save" at bounding box center [1536, 727] width 41 height 26
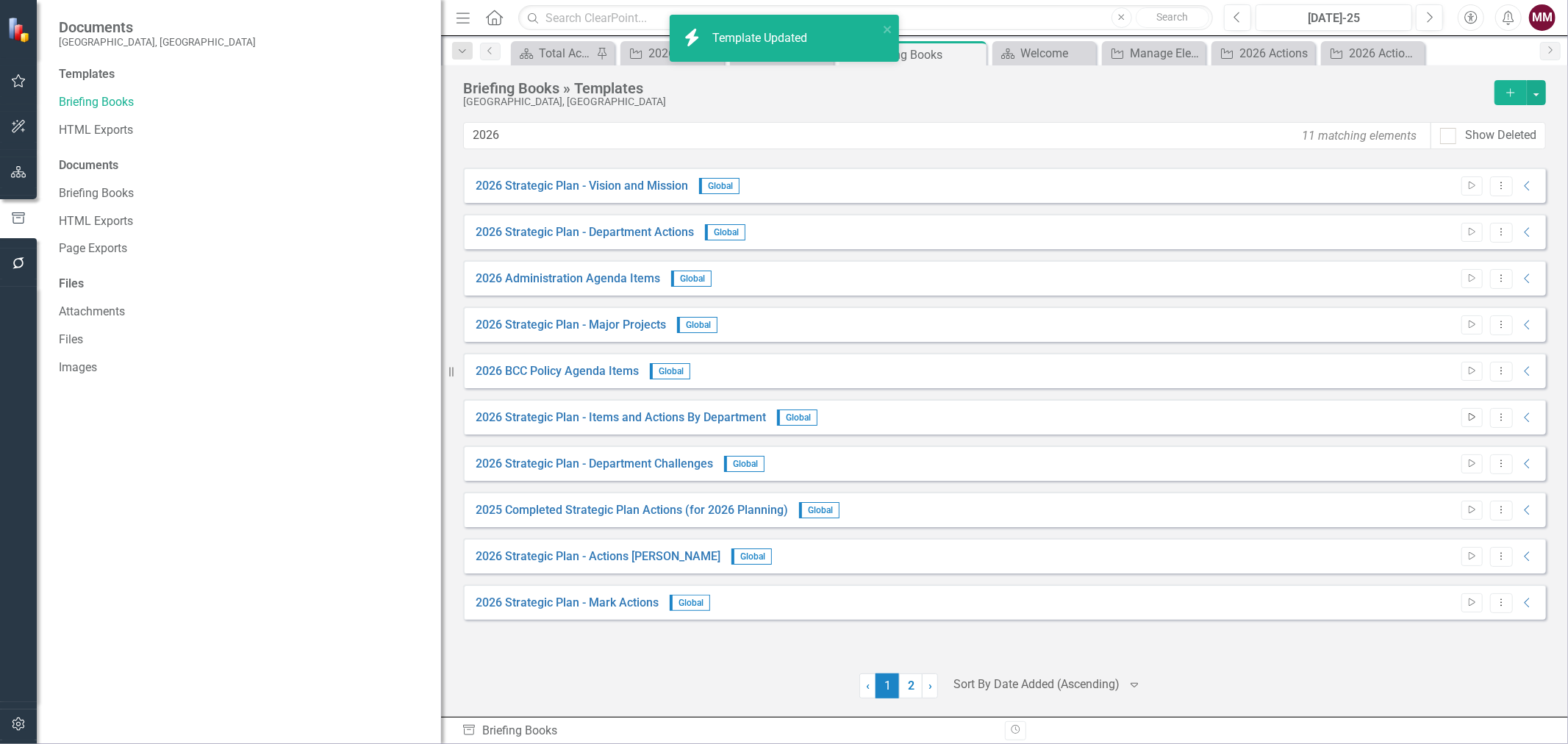
click at [1469, 419] on icon "button" at bounding box center [1472, 417] width 6 height 8
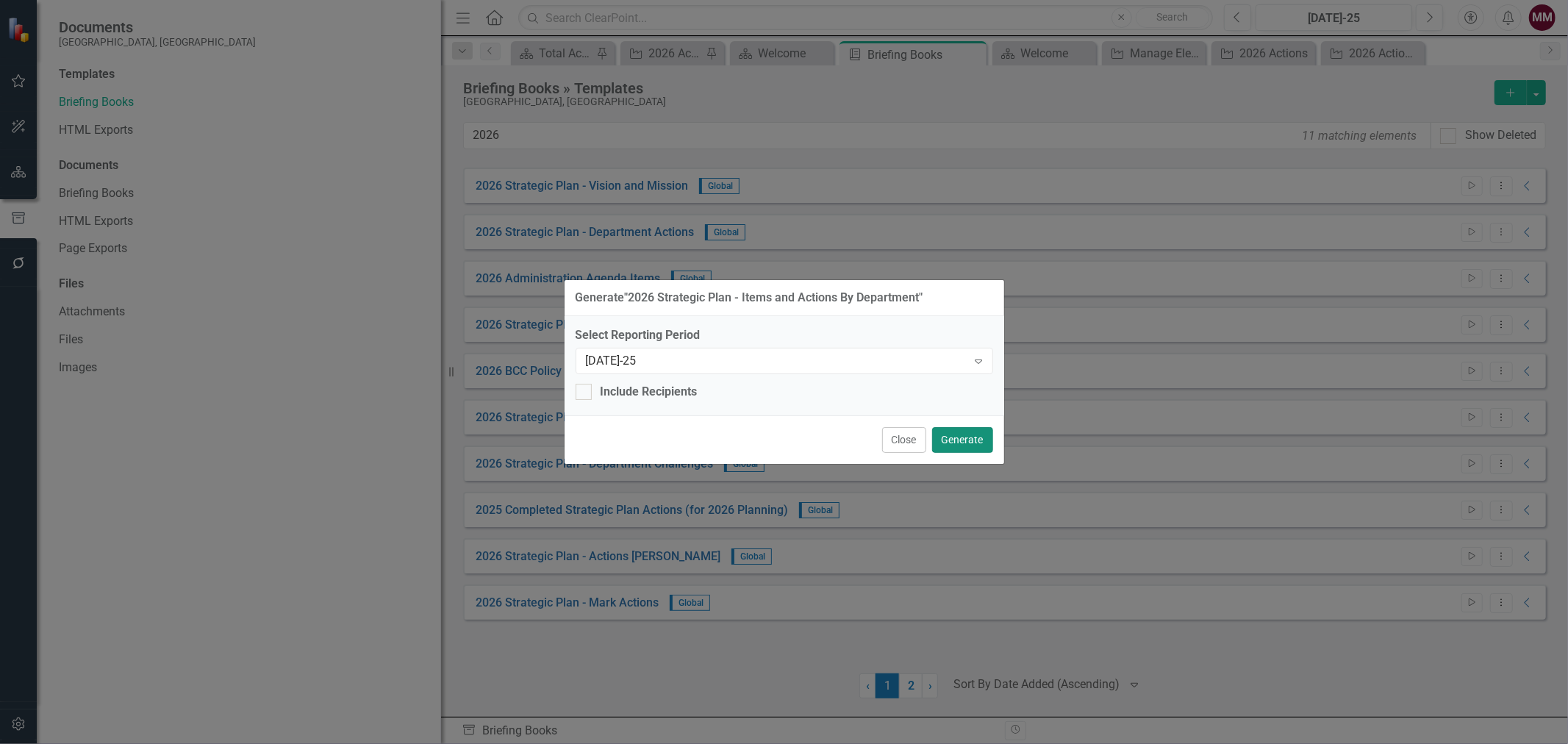
click at [979, 440] on button "Generate" at bounding box center [963, 440] width 61 height 26
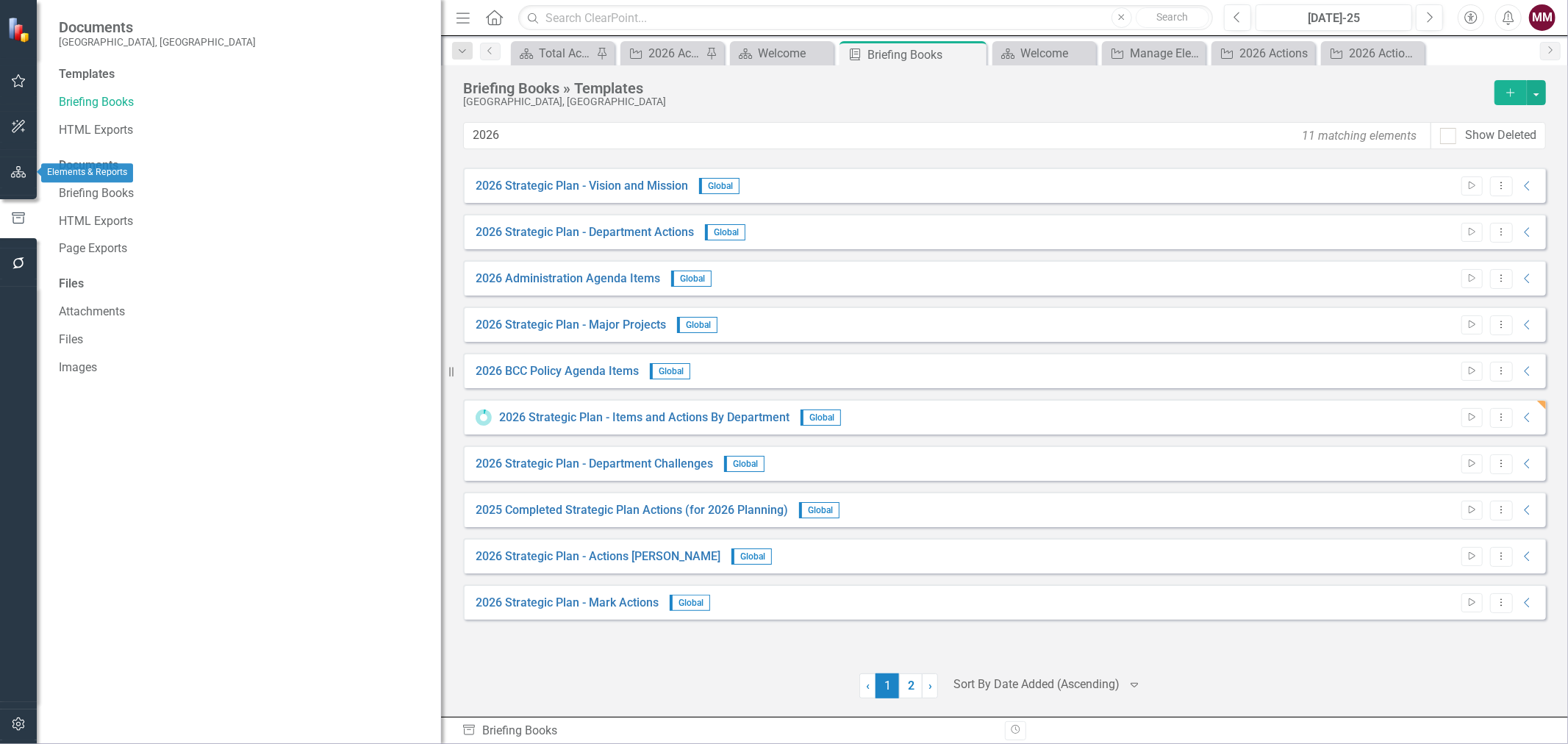
click at [25, 173] on icon "button" at bounding box center [19, 172] width 16 height 12
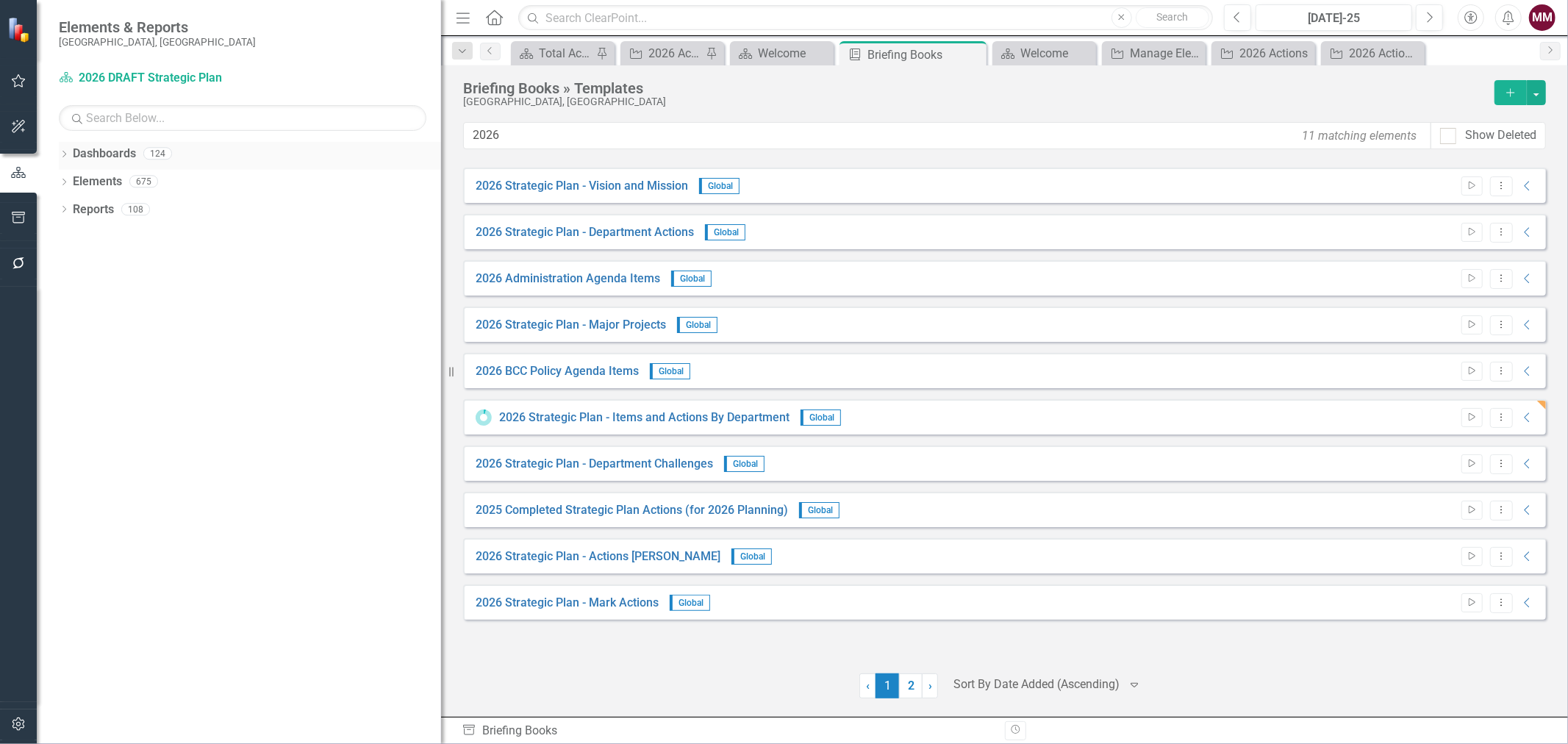
click at [63, 156] on icon "Dropdown" at bounding box center [63, 155] width 10 height 8
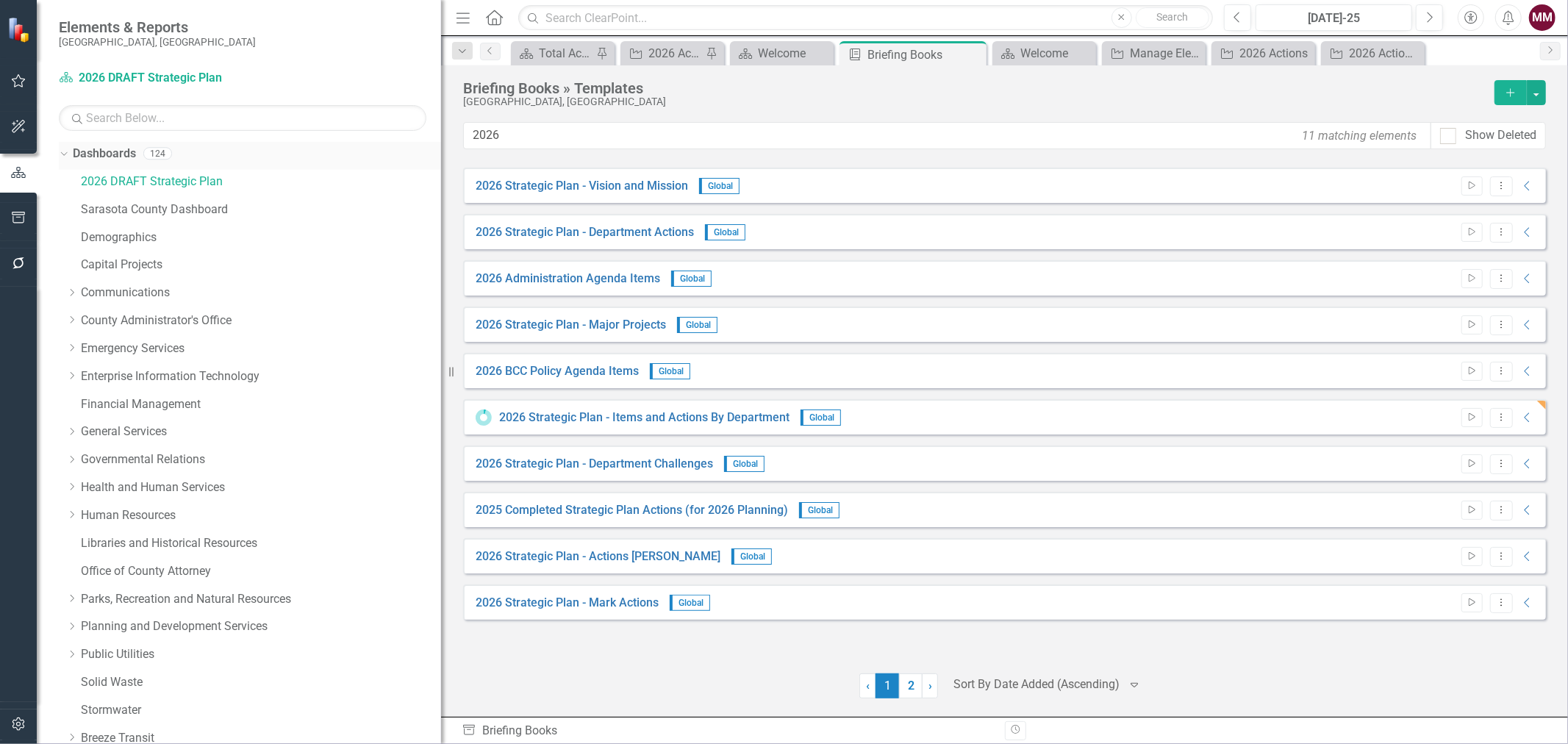
click at [68, 155] on div "Dropdown" at bounding box center [62, 152] width 12 height 10
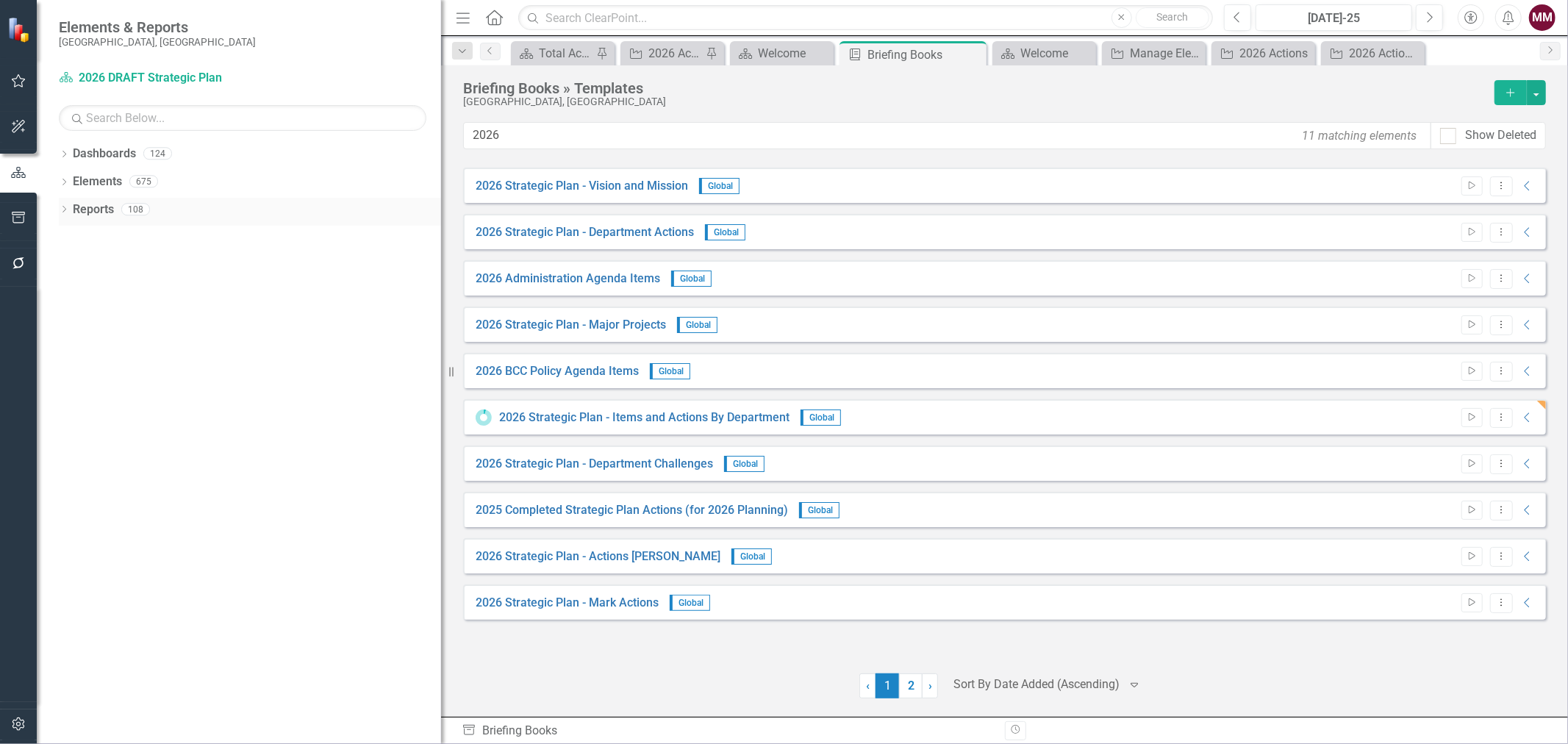
click at [63, 210] on icon "Dropdown" at bounding box center [63, 211] width 10 height 8
click at [73, 289] on icon "Dropdown" at bounding box center [70, 292] width 10 height 8
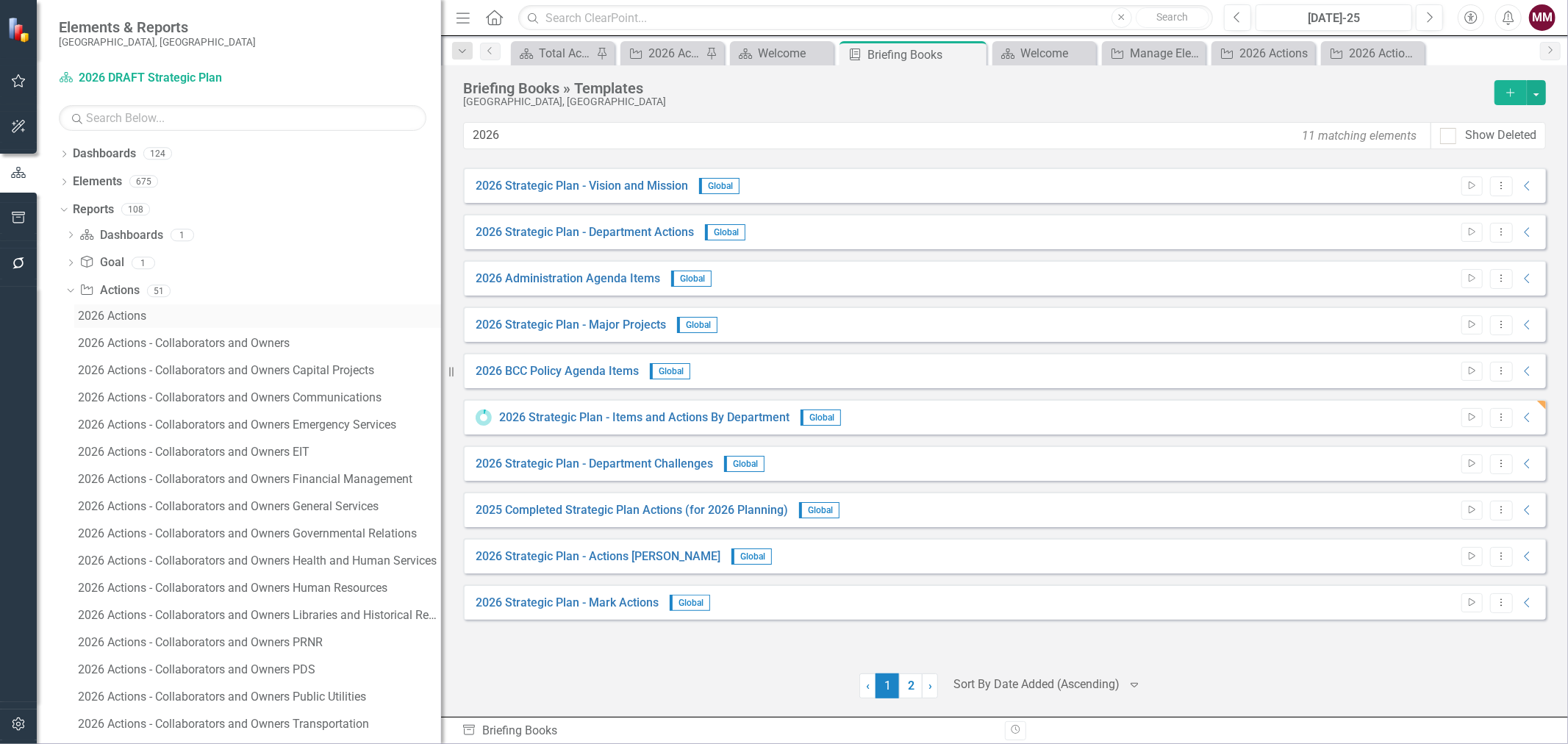
click at [104, 323] on link "2026 Actions" at bounding box center [258, 316] width 367 height 23
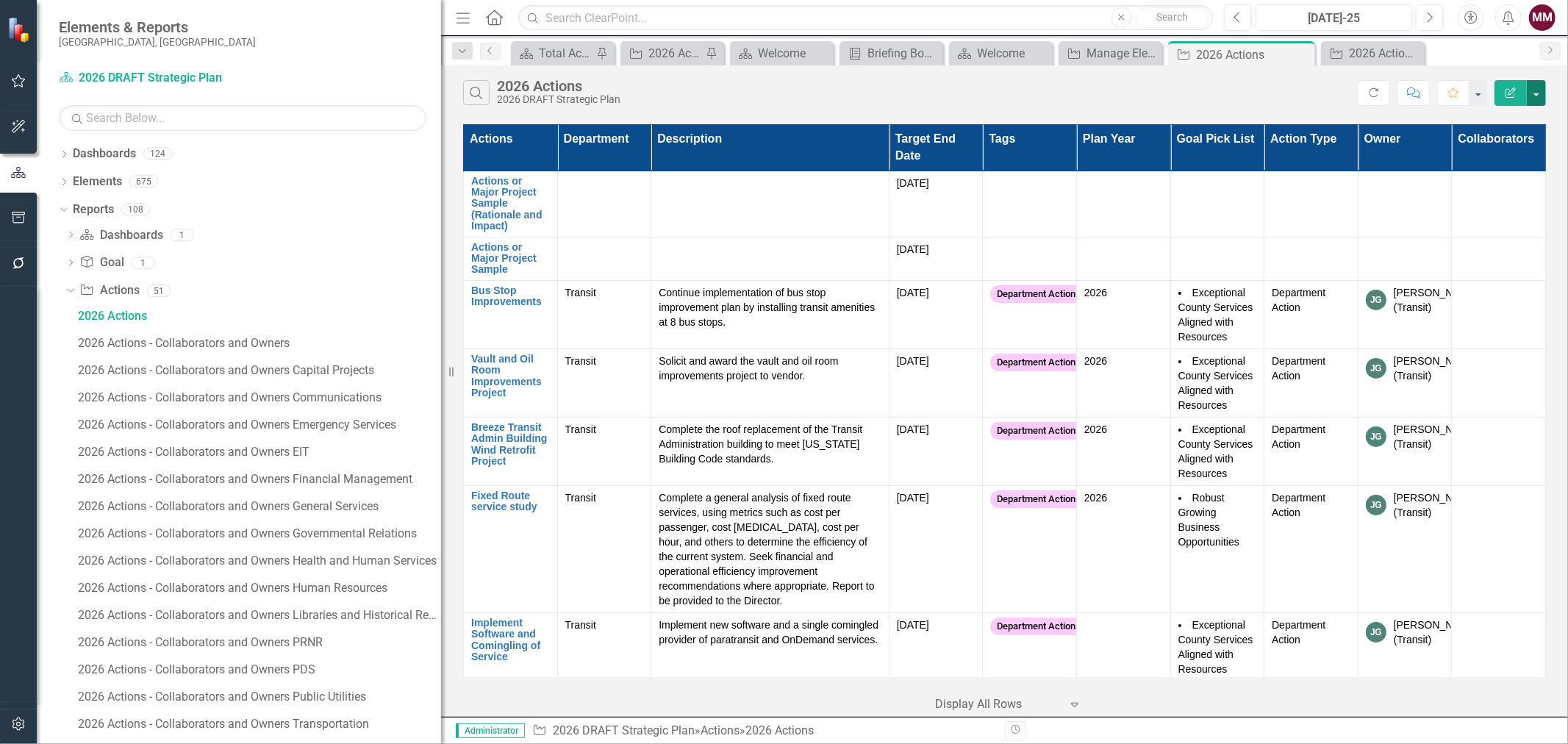
click at [1534, 95] on button "button" at bounding box center [1537, 93] width 19 height 26
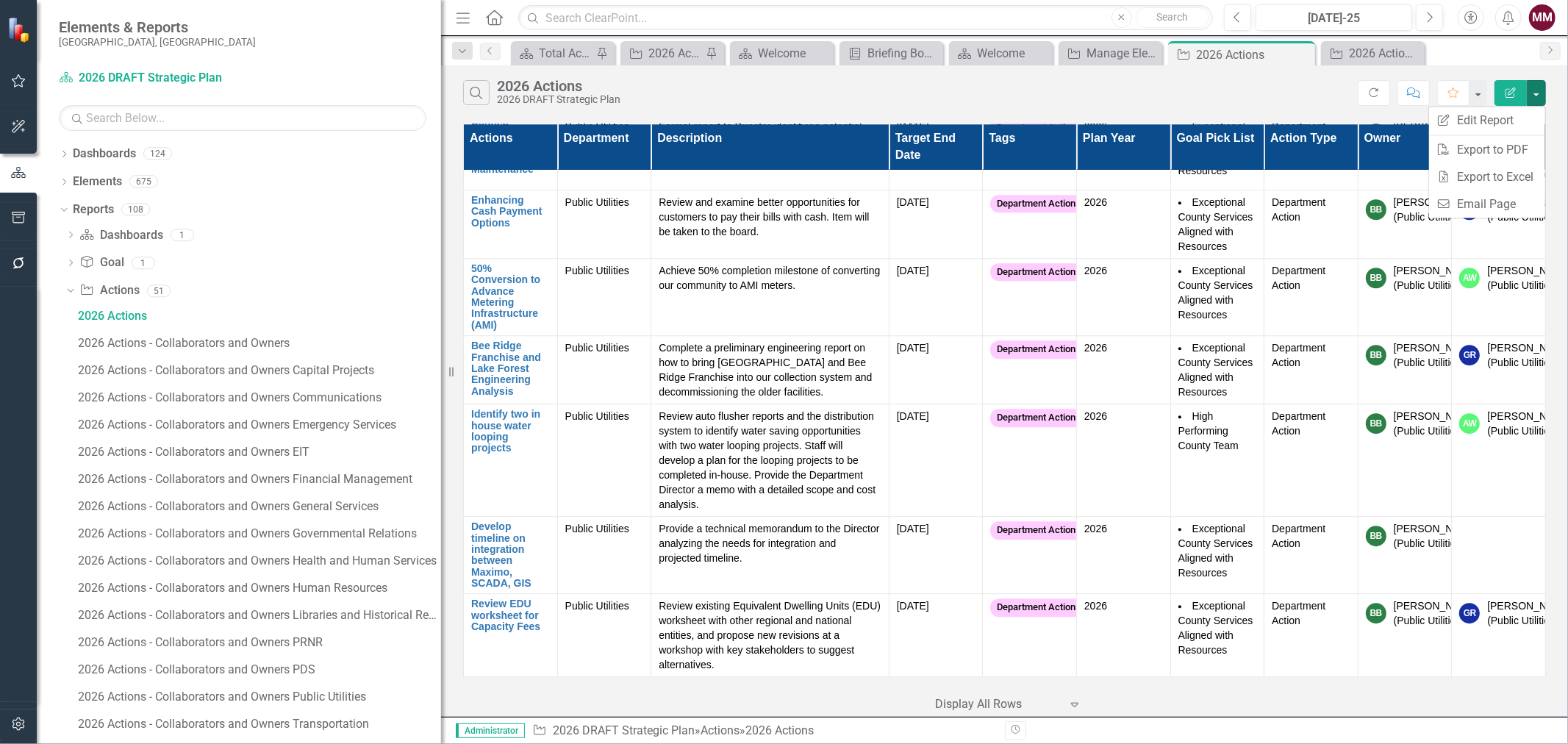
scroll to position [13714, 0]
click at [1502, 176] on link "Excel Export to Excel" at bounding box center [1487, 176] width 116 height 27
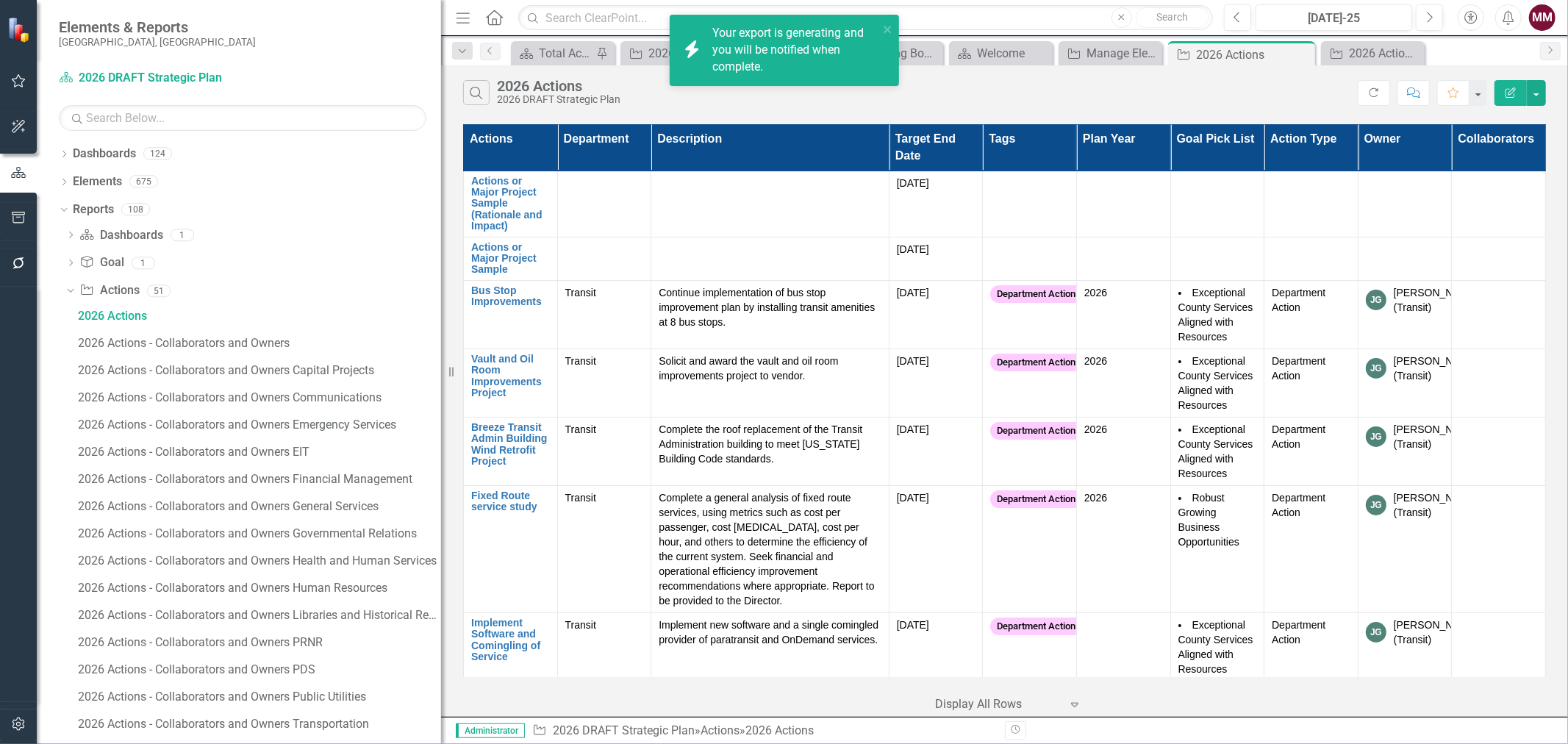
scroll to position [13714, 0]
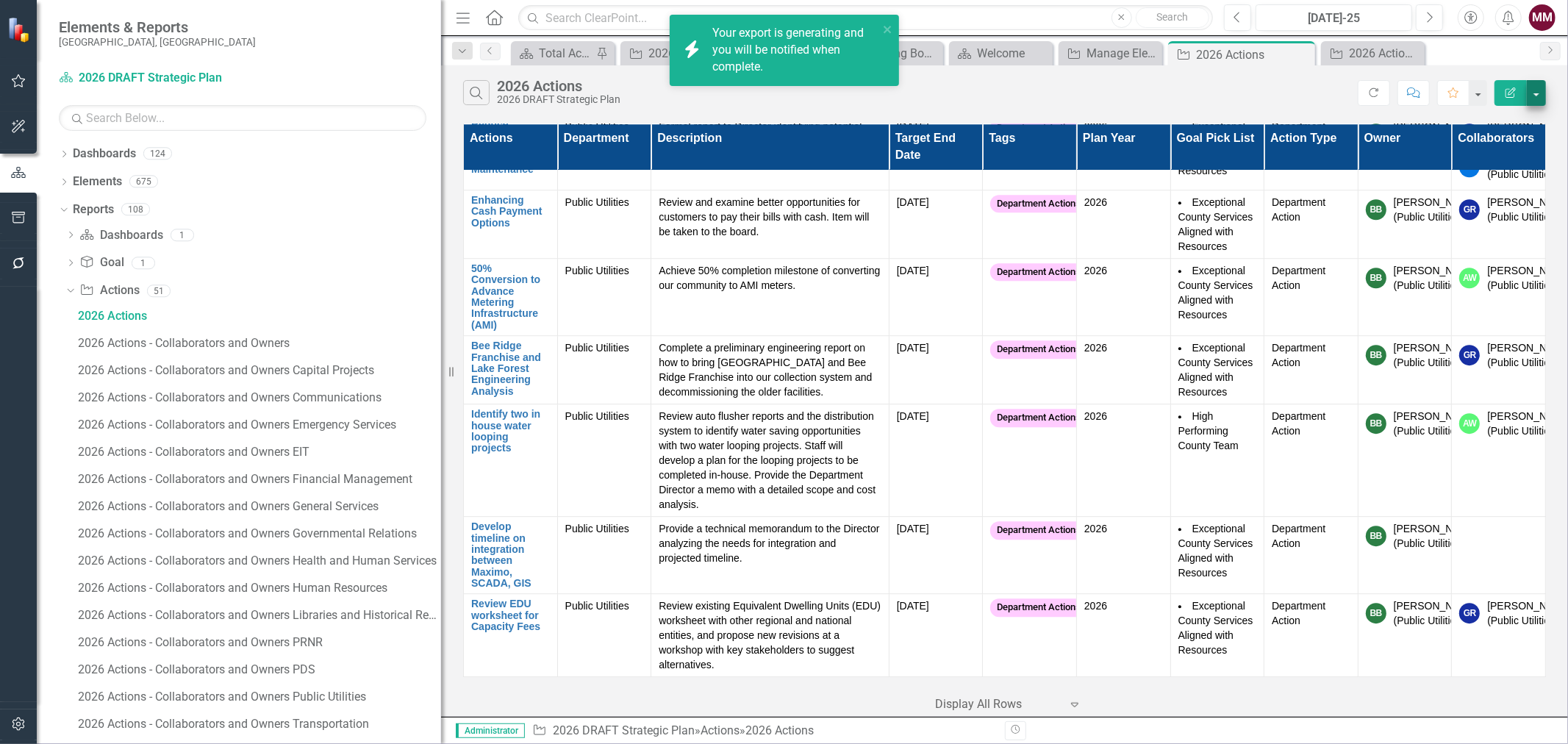
click at [1534, 100] on button "button" at bounding box center [1537, 93] width 19 height 26
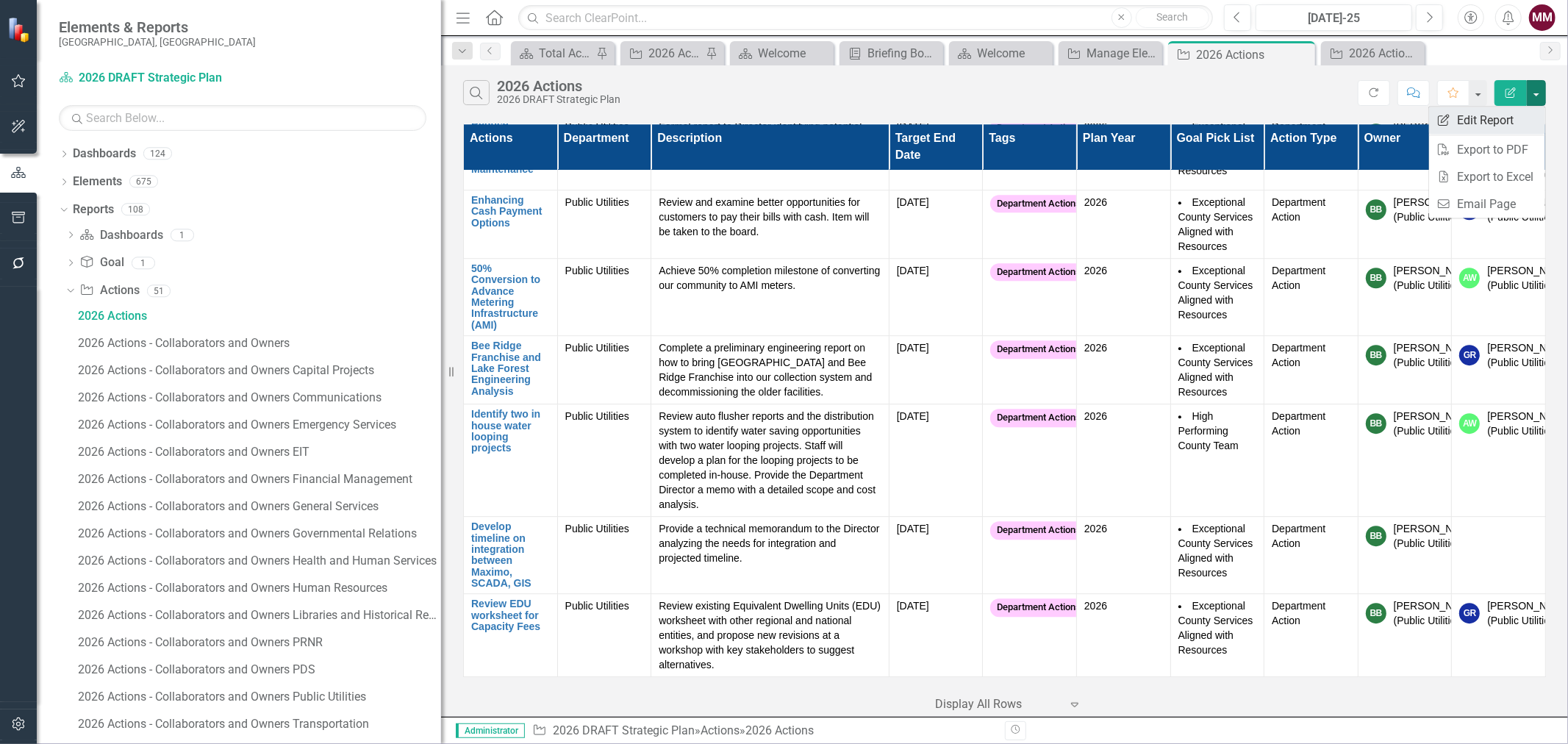
click at [1516, 121] on link "Edit Report Edit Report" at bounding box center [1487, 120] width 116 height 27
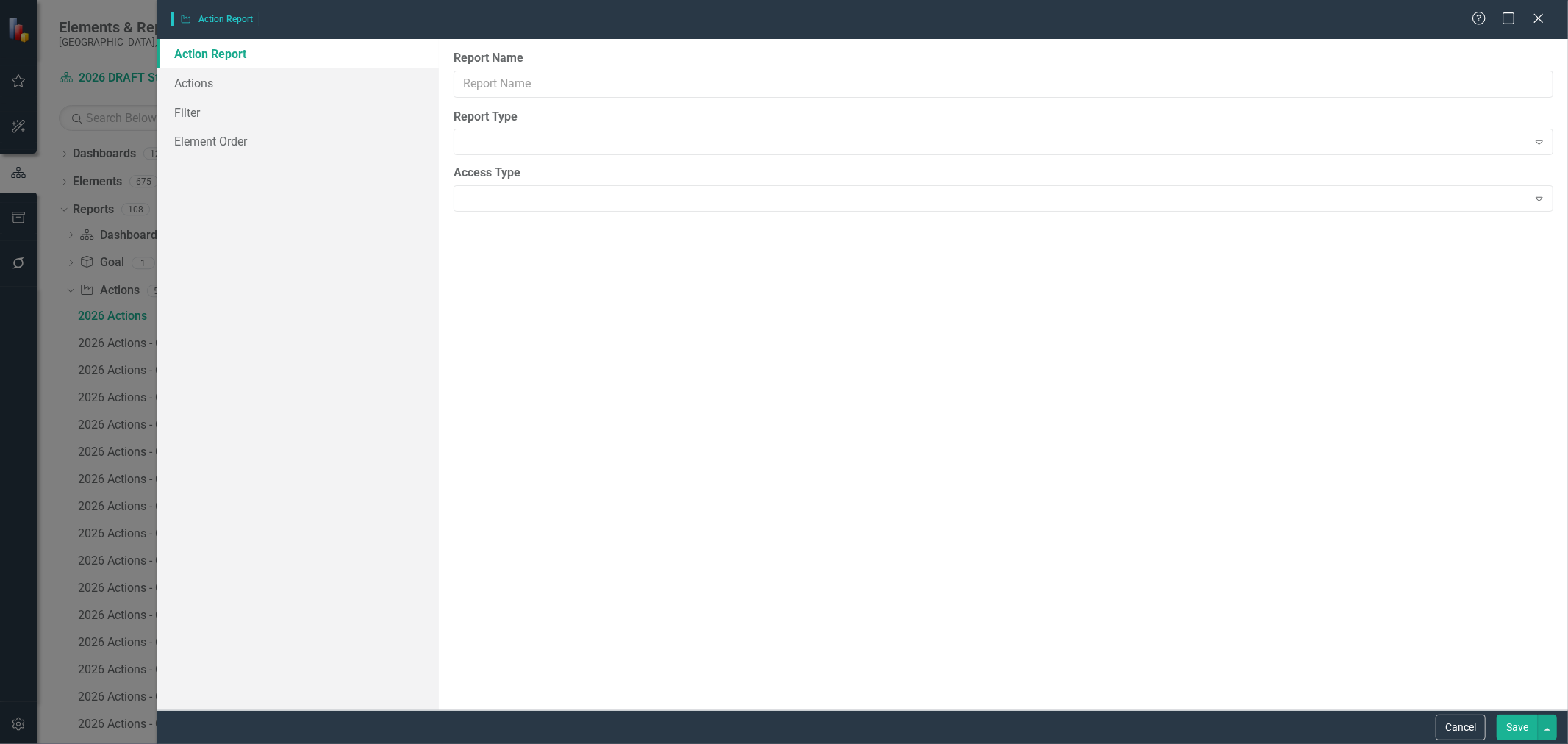
type input "2026 Actions"
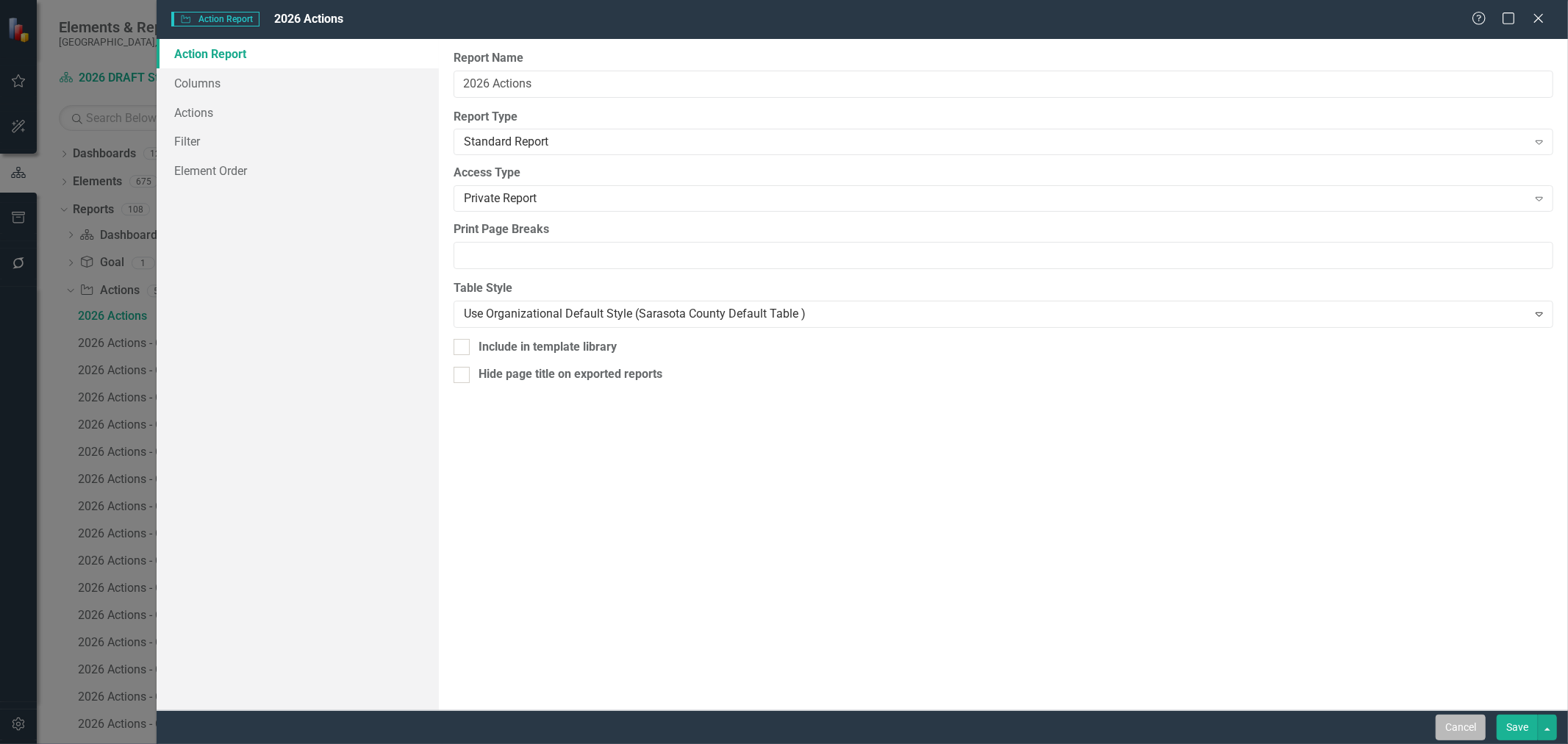
click at [1451, 732] on button "Cancel" at bounding box center [1461, 727] width 50 height 26
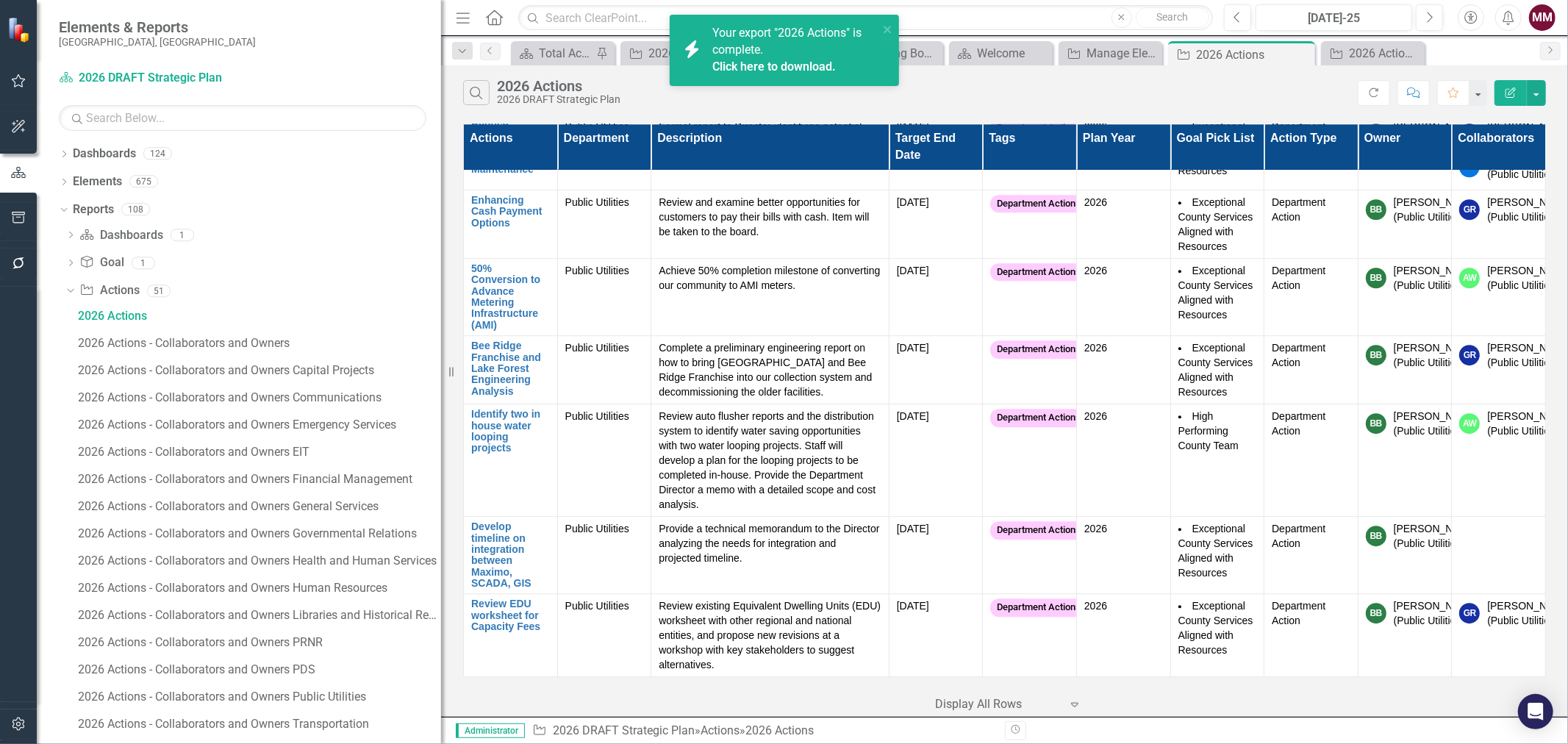
click at [770, 62] on link "Click here to download." at bounding box center [774, 66] width 123 height 14
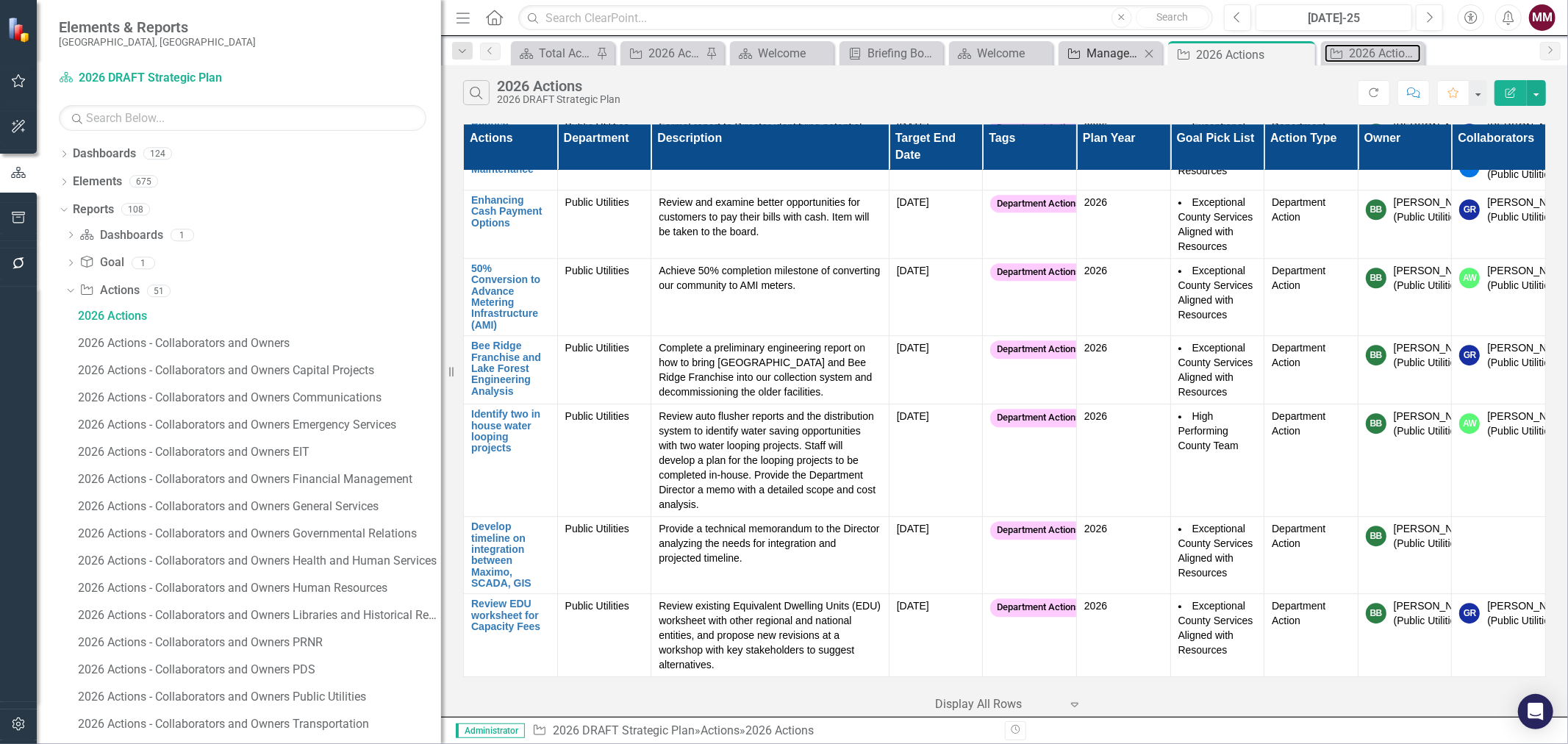
drag, startPoint x: 1381, startPoint y: 50, endPoint x: 1089, endPoint y: 53, distance: 292.0
click at [1381, 50] on div "2026 Actions and Major Projects - Transit" at bounding box center [1385, 53] width 72 height 19
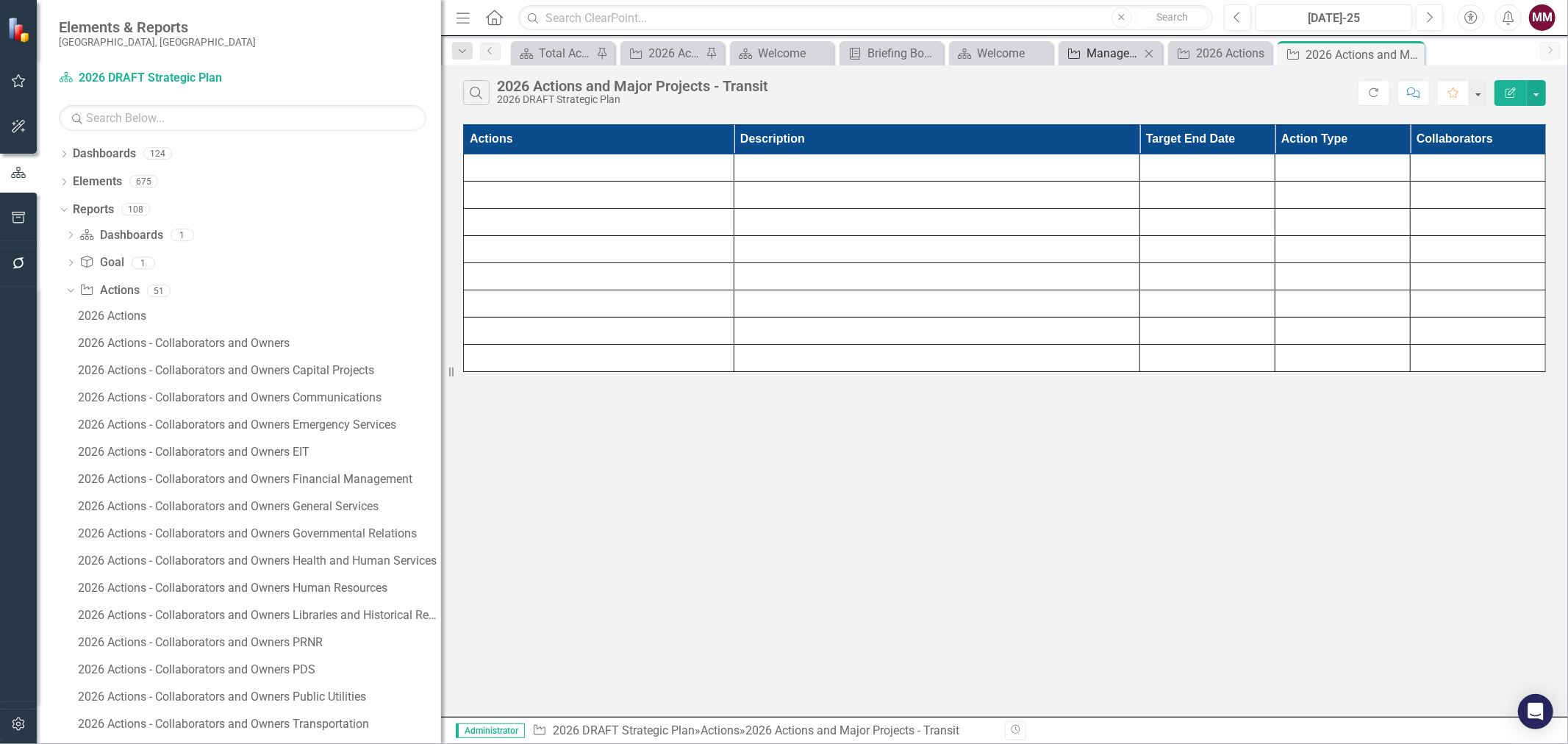
click at [1089, 53] on div "Manage Elements" at bounding box center [1114, 53] width 54 height 19
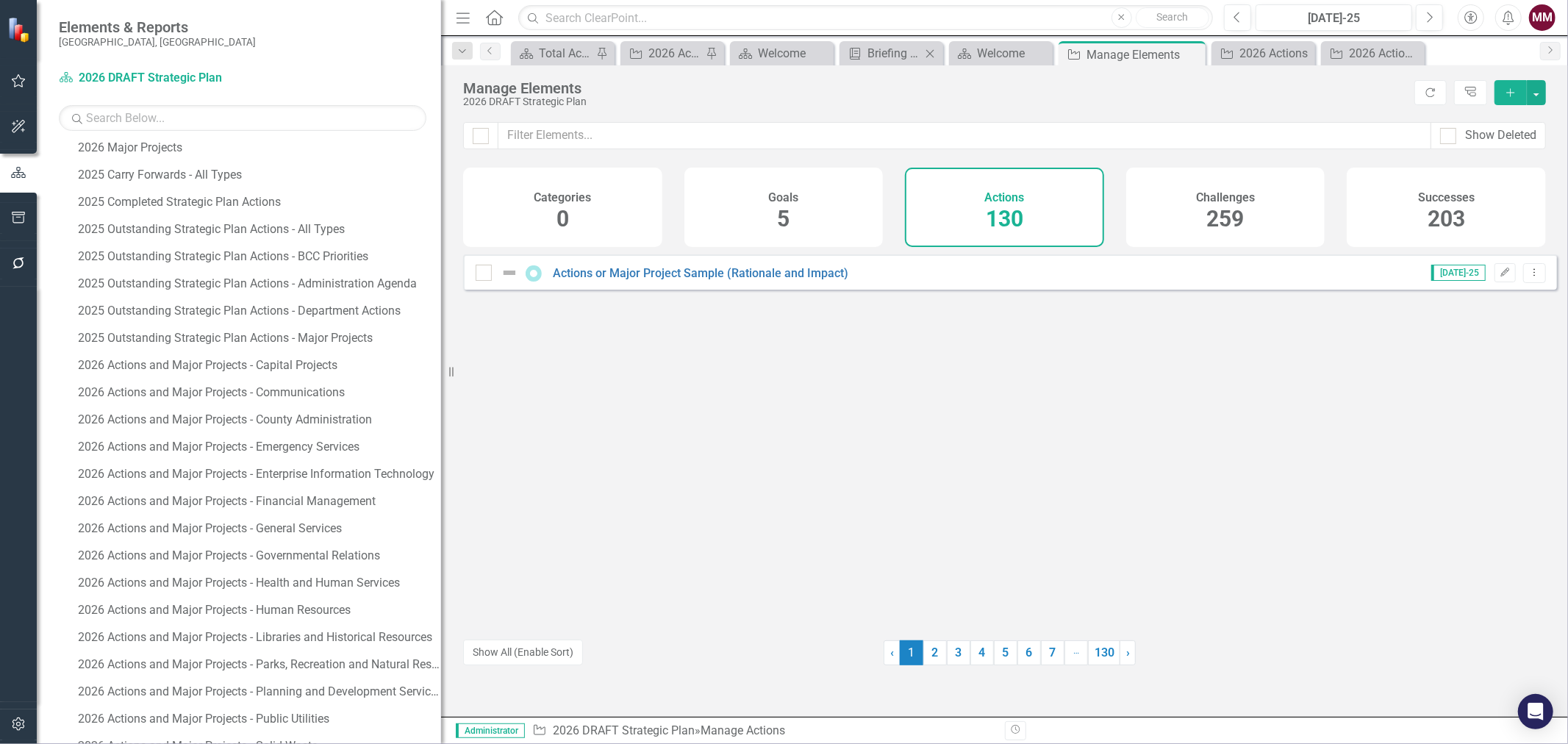
scroll to position [916, 0]
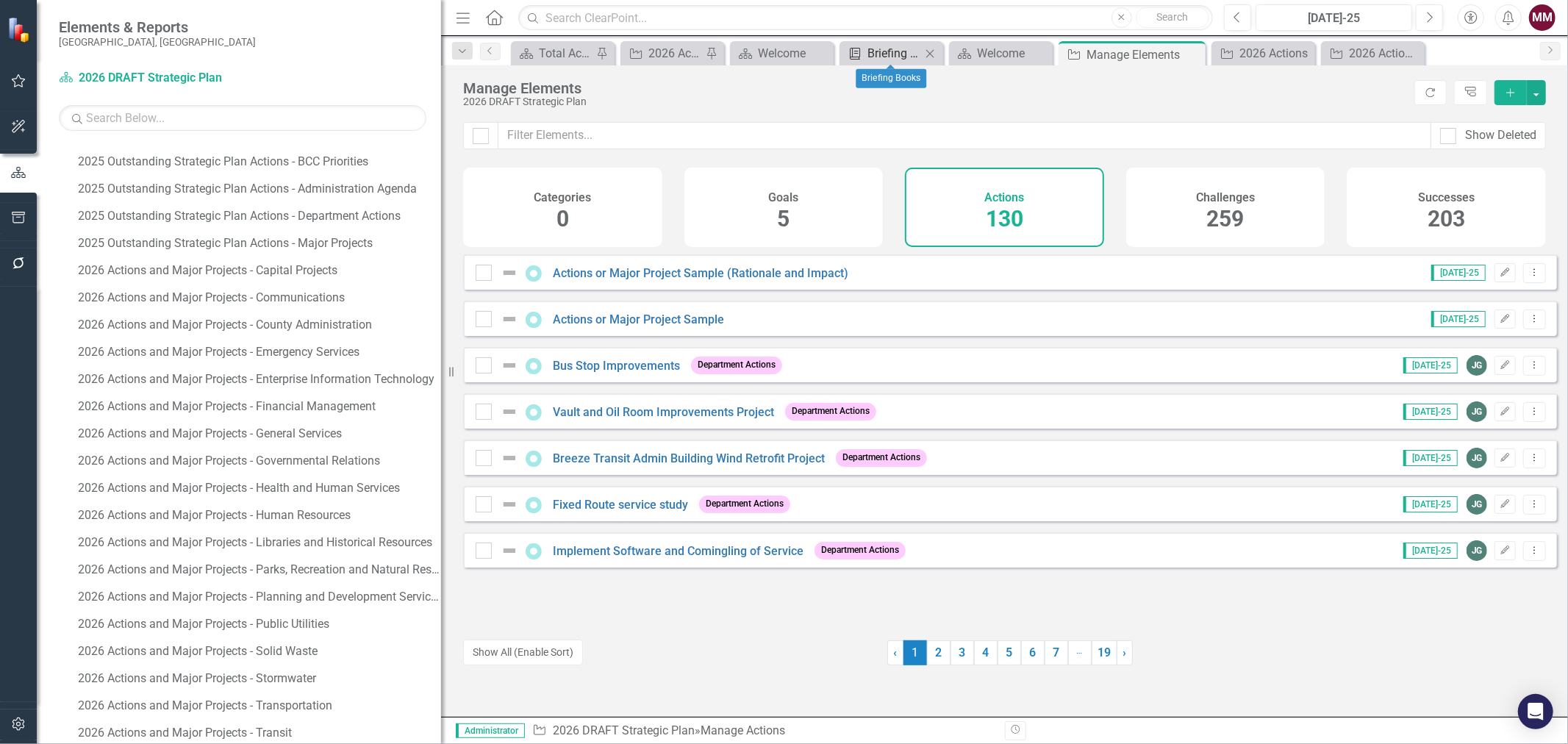
click at [878, 59] on div "Briefing Books" at bounding box center [894, 53] width 54 height 19
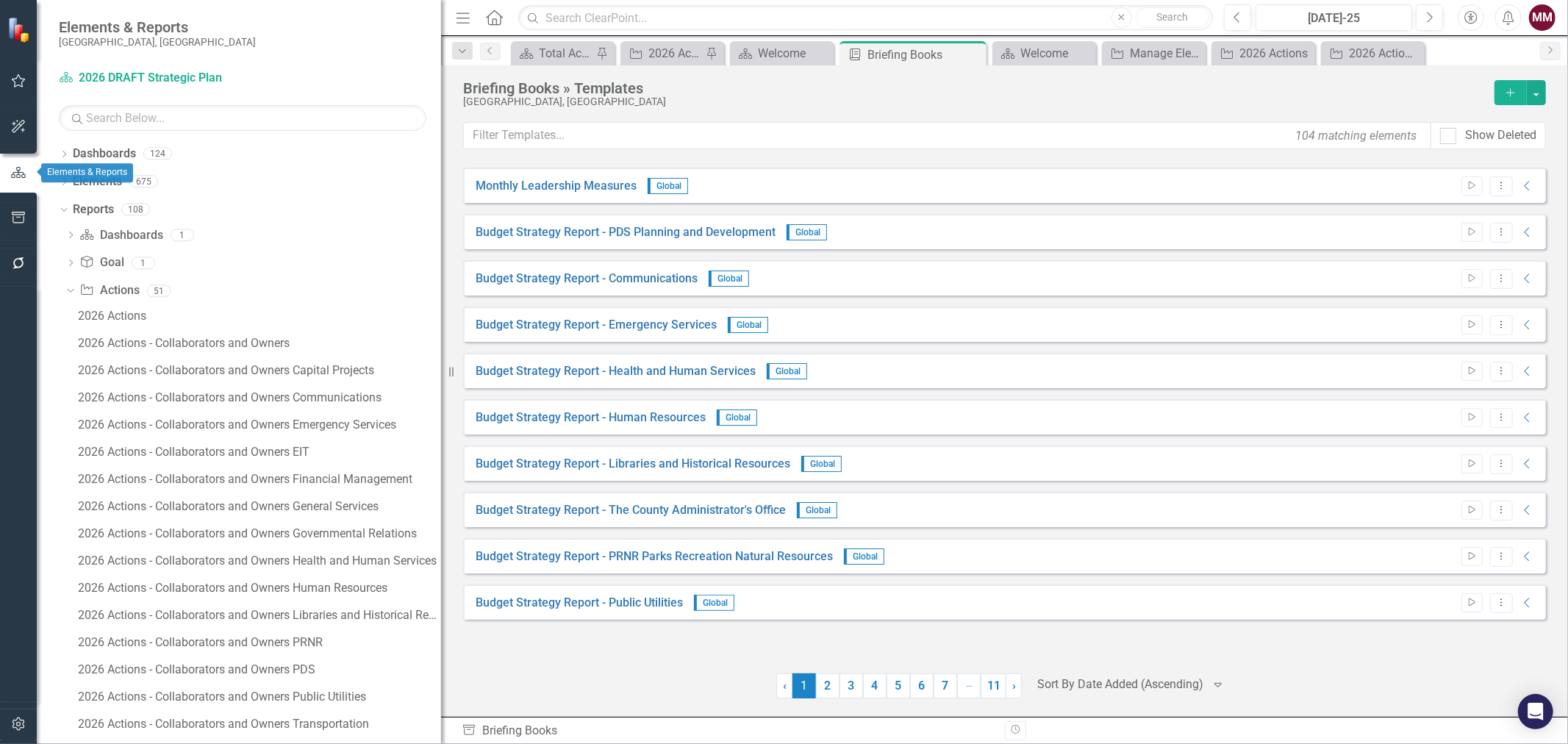
click at [13, 173] on icon "button" at bounding box center [18, 173] width 16 height 13
click at [12, 217] on icon "button" at bounding box center [19, 217] width 16 height 12
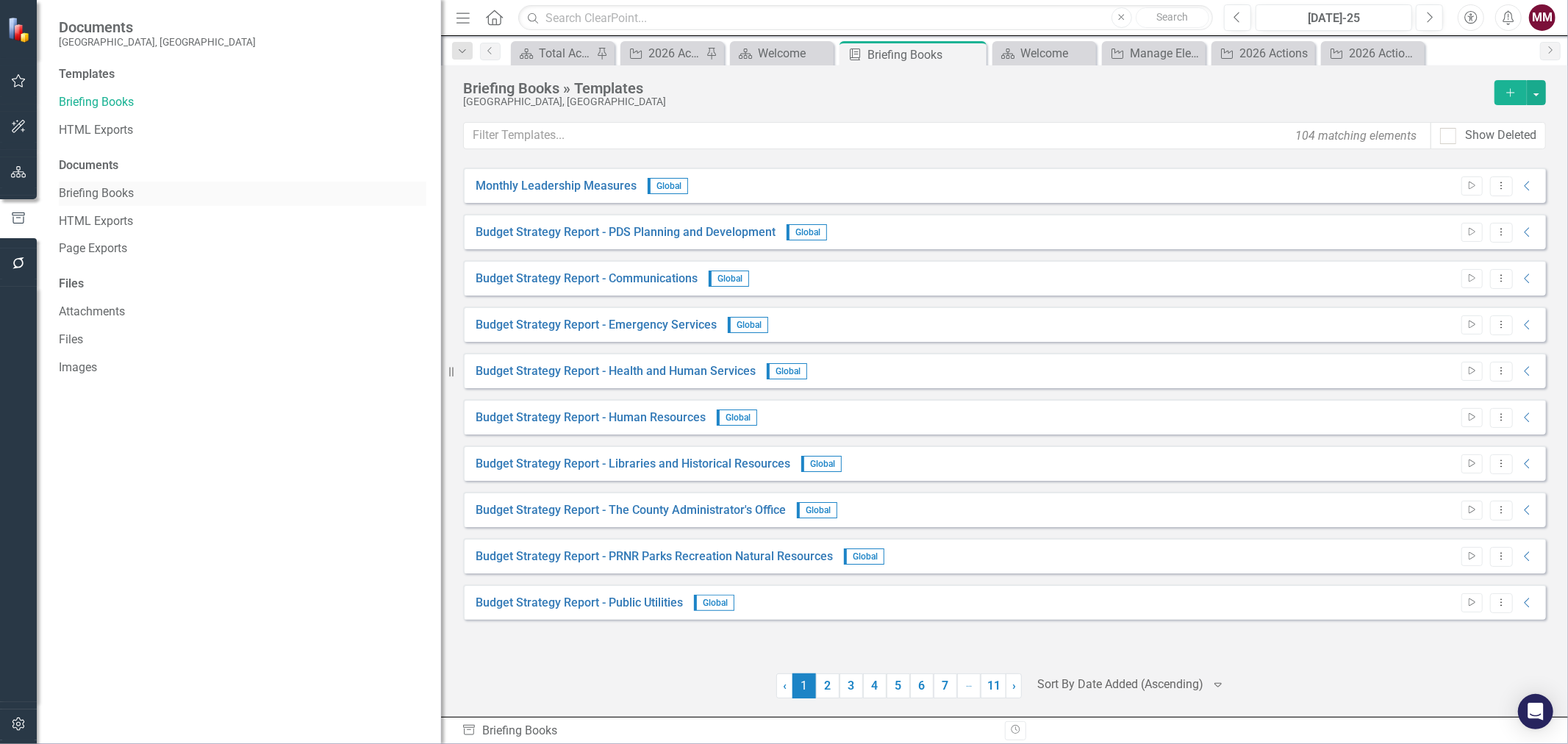
click at [86, 195] on link "Briefing Books" at bounding box center [242, 194] width 368 height 17
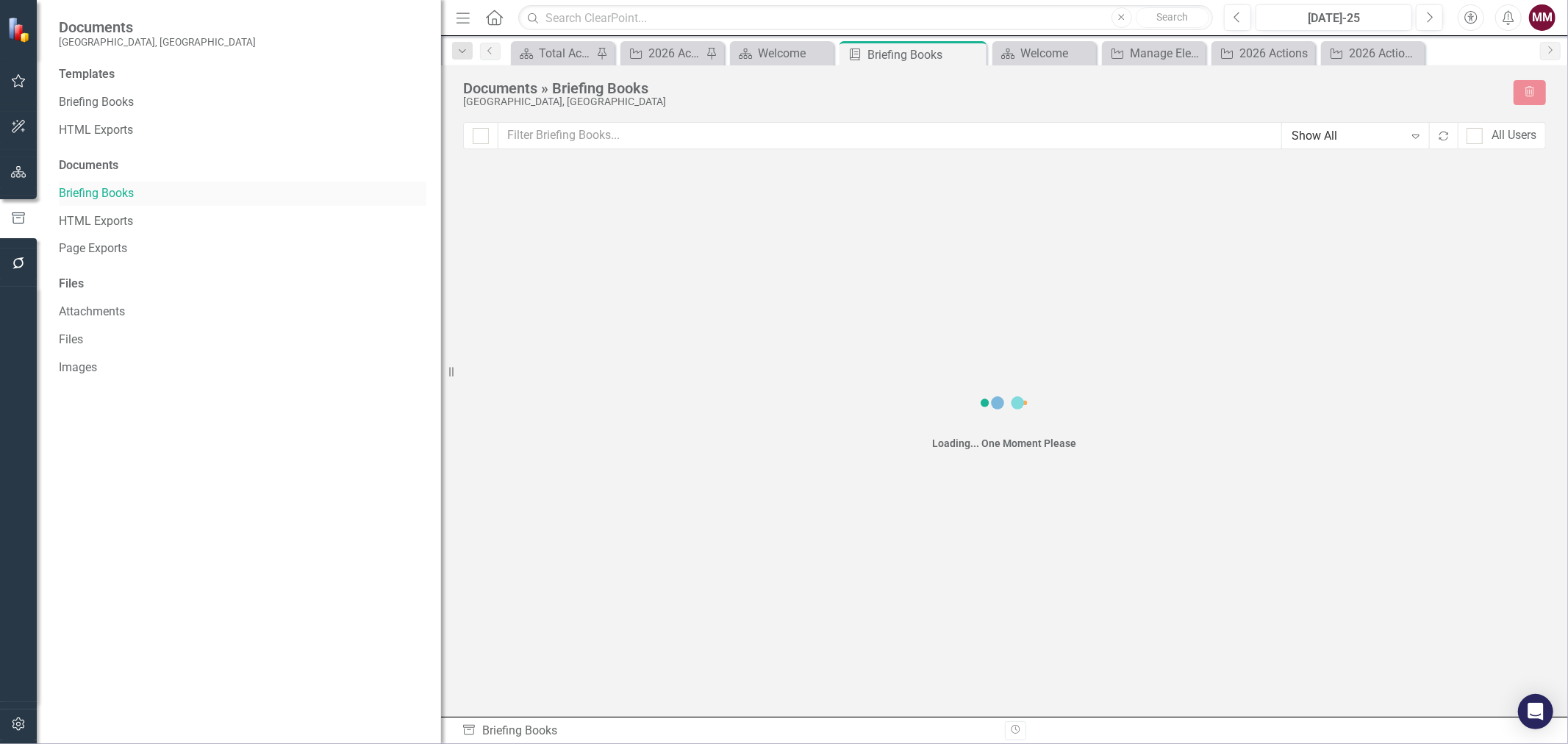
checkbox input "false"
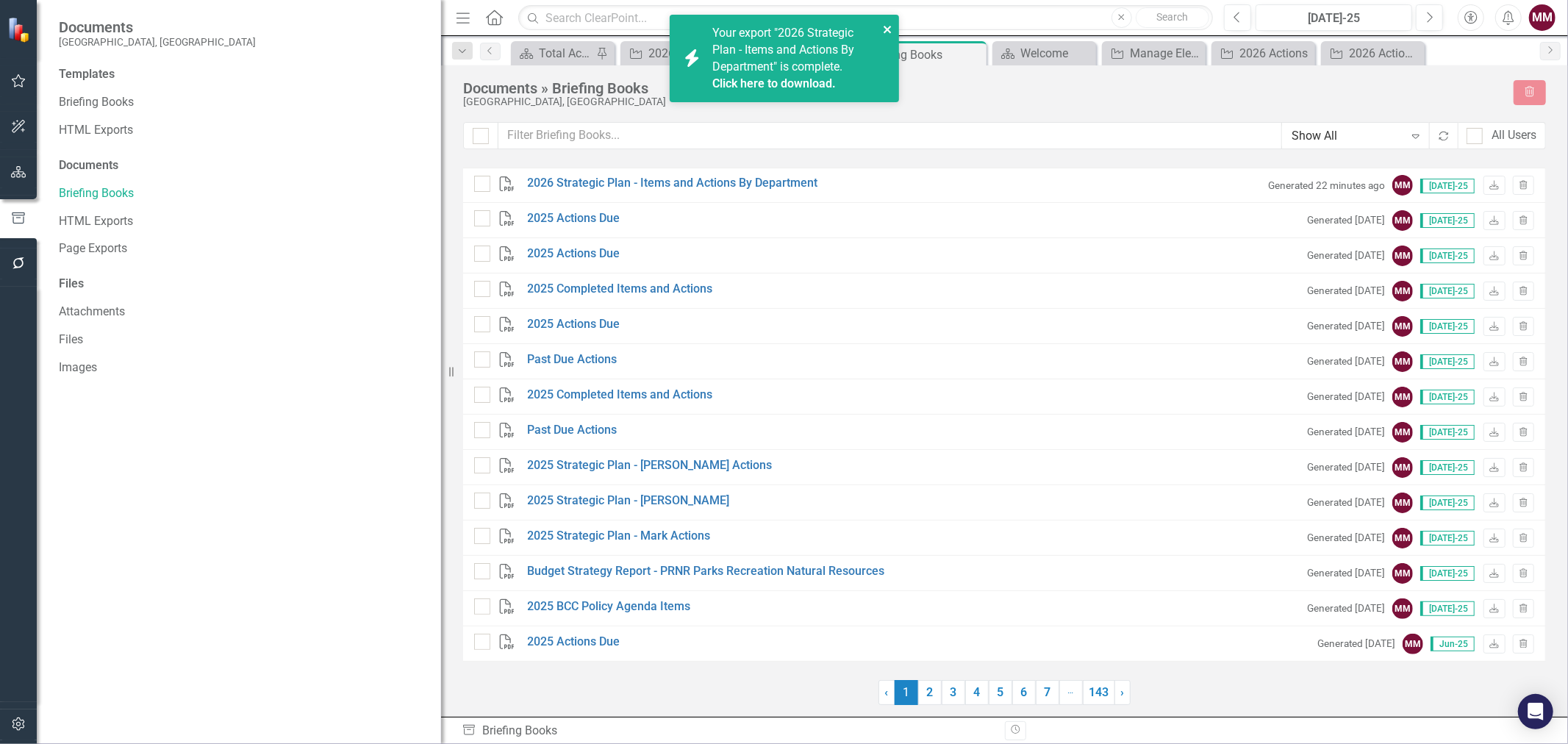
click at [887, 32] on icon "close" at bounding box center [888, 29] width 10 height 12
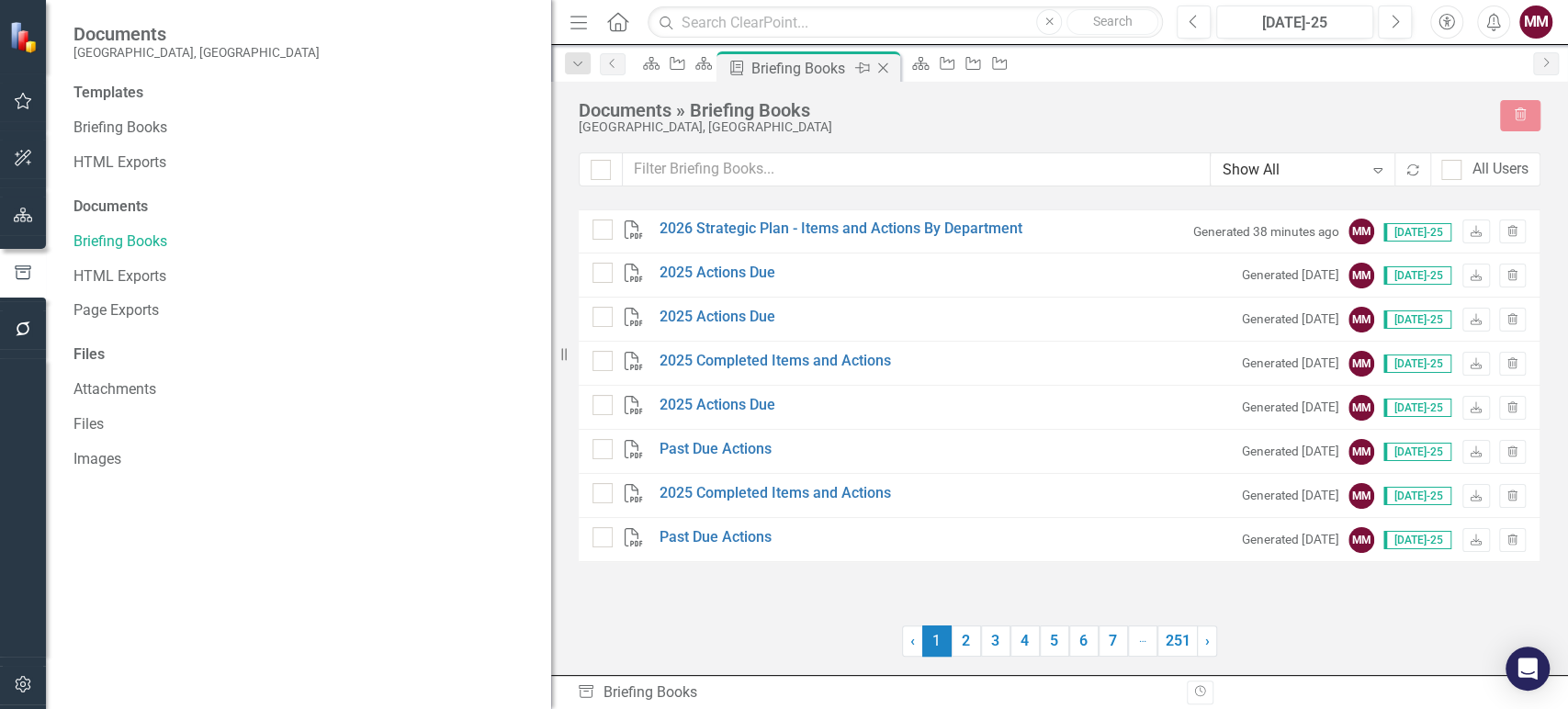
click at [892, 68] on icon "Close" at bounding box center [882, 67] width 19 height 15
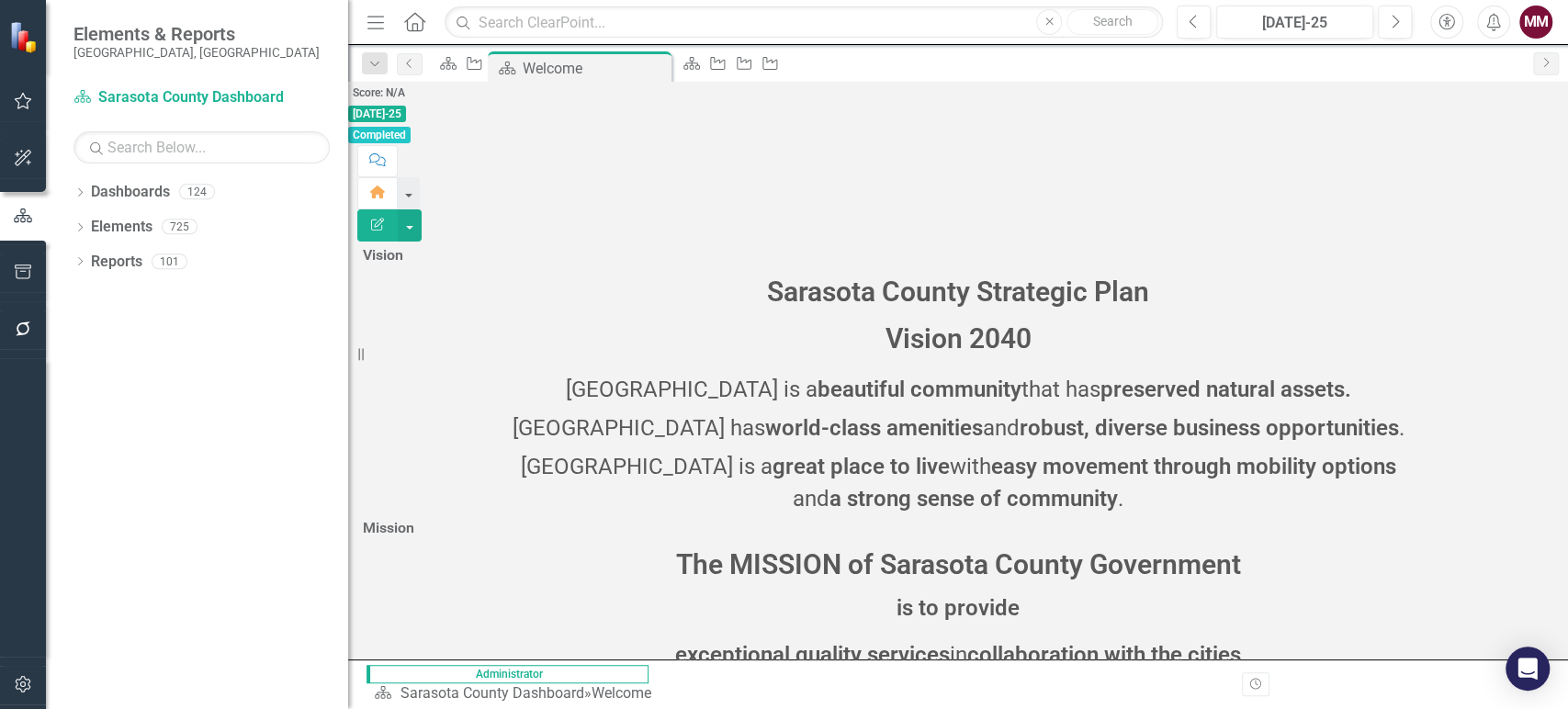
drag, startPoint x: 566, startPoint y: 352, endPoint x: 253, endPoint y: 326, distance: 314.1
click at [348, 356] on div "Resize" at bounding box center [355, 354] width 15 height 709
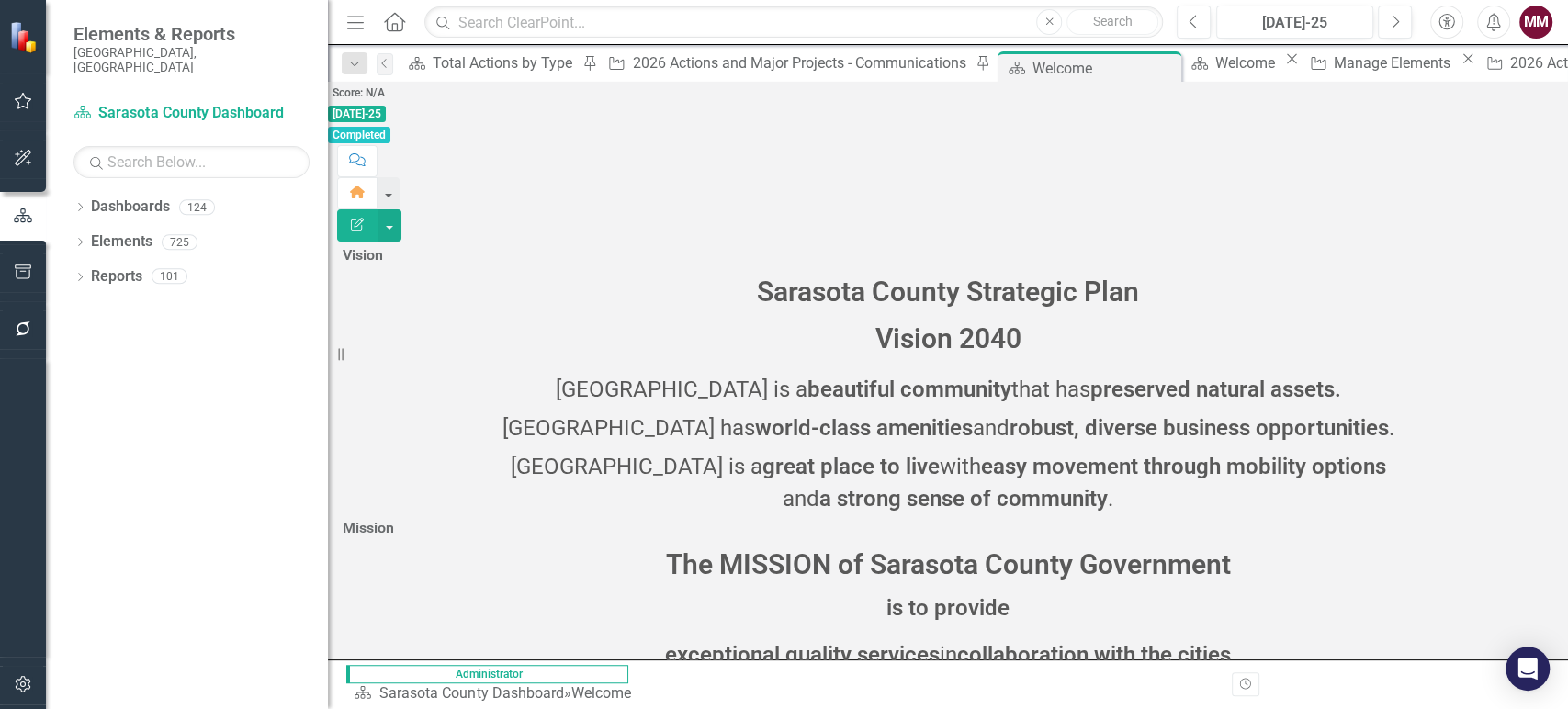
click at [72, 194] on div "Dropdown Dashboards 124 2026 DRAFT Strategic Plan Sarasota County Dashboard Dem…" at bounding box center [186, 451] width 282 height 517
click at [78, 204] on icon "Dropdown" at bounding box center [79, 209] width 13 height 10
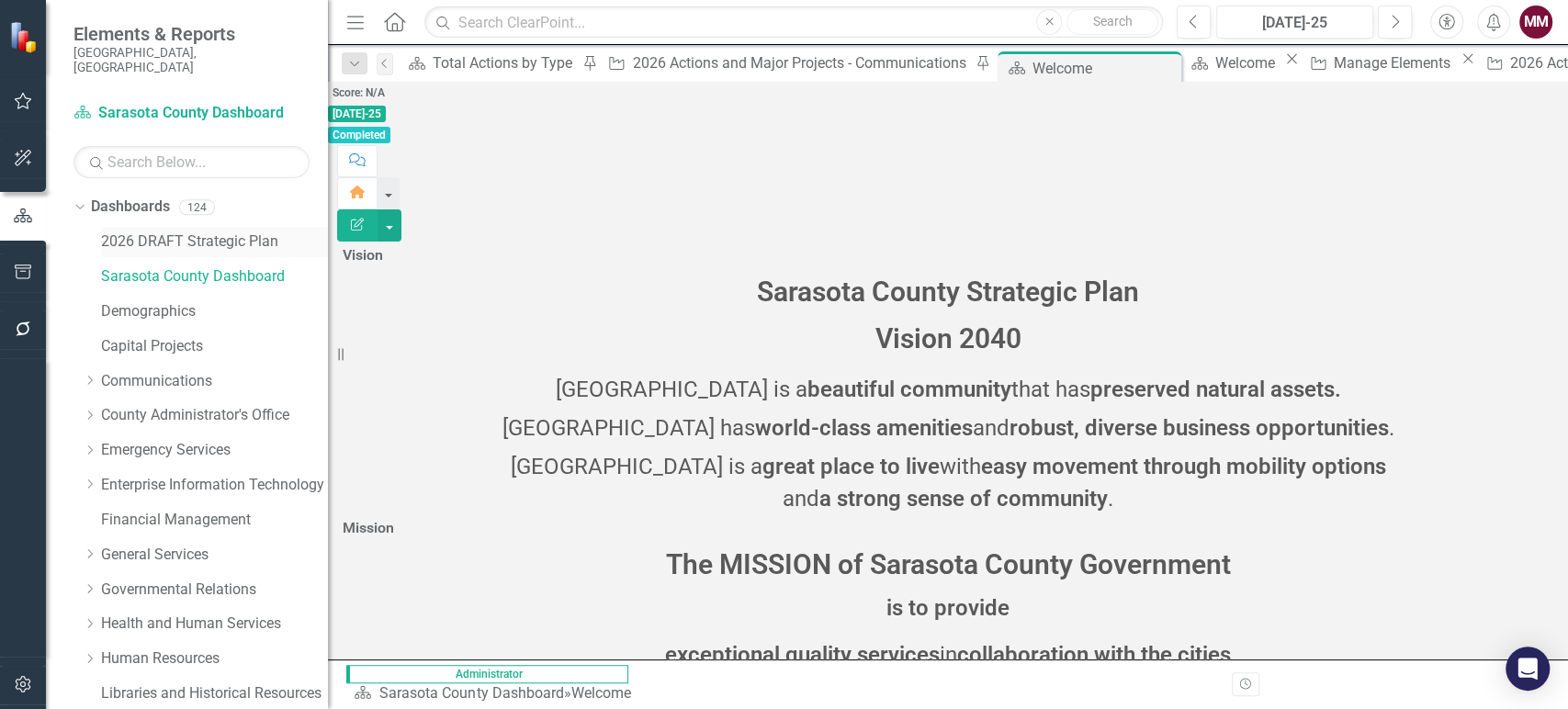
click at [143, 231] on link "2026 DRAFT Strategic Plan" at bounding box center [215, 242] width 227 height 21
